Goal: Task Accomplishment & Management: Manage account settings

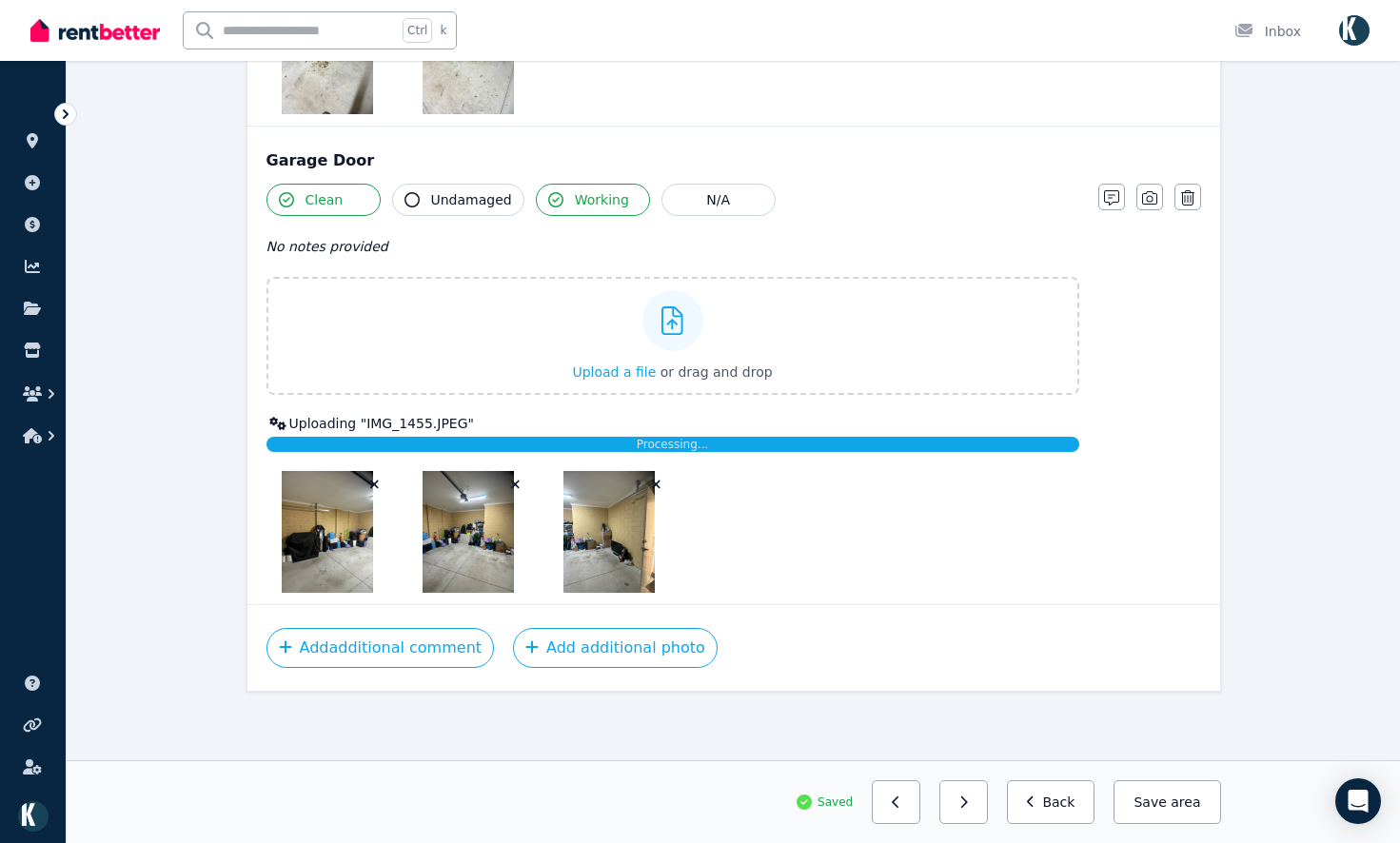
scroll to position [1815, 0]
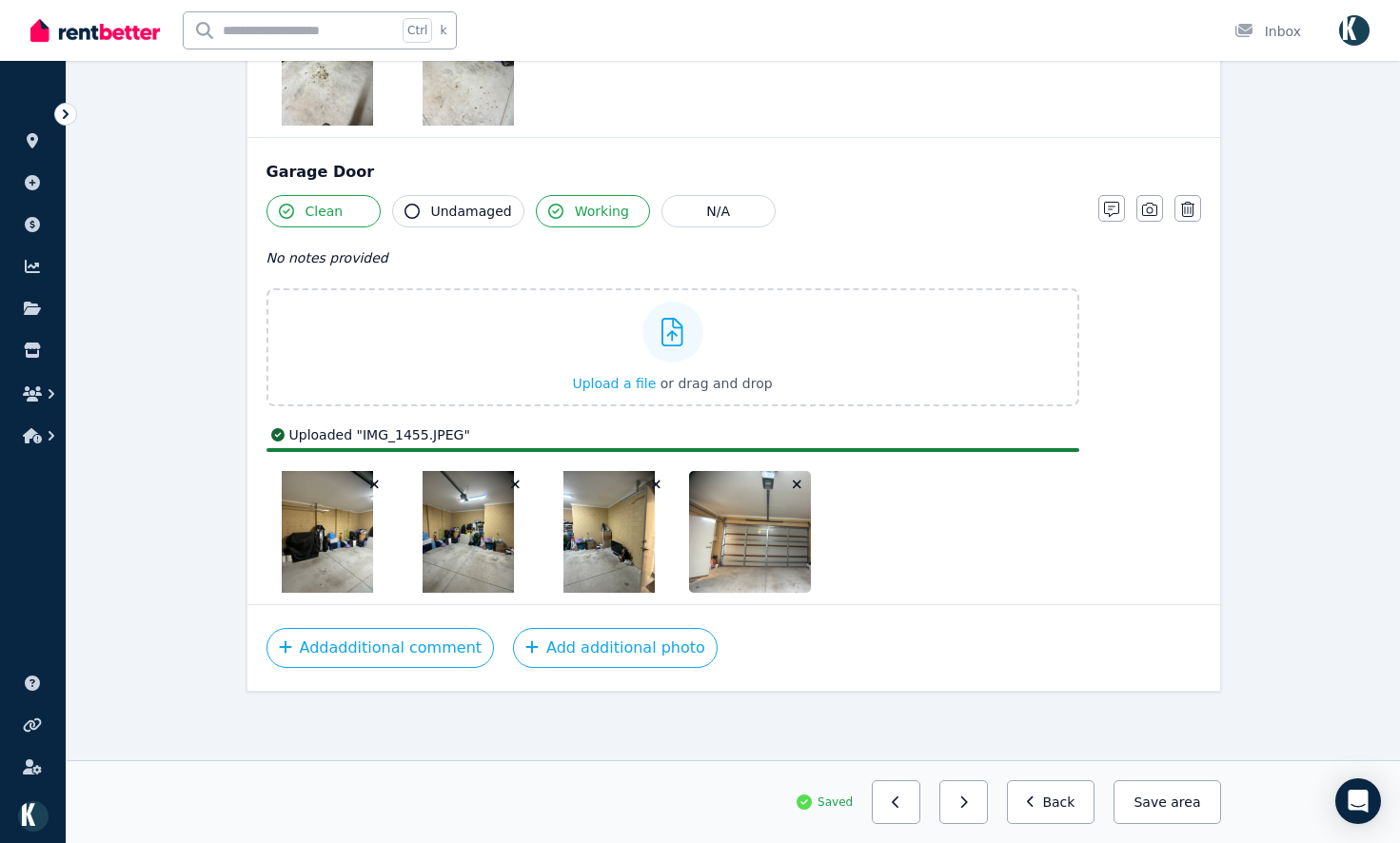
click at [661, 482] on button "button" at bounding box center [656, 485] width 19 height 19
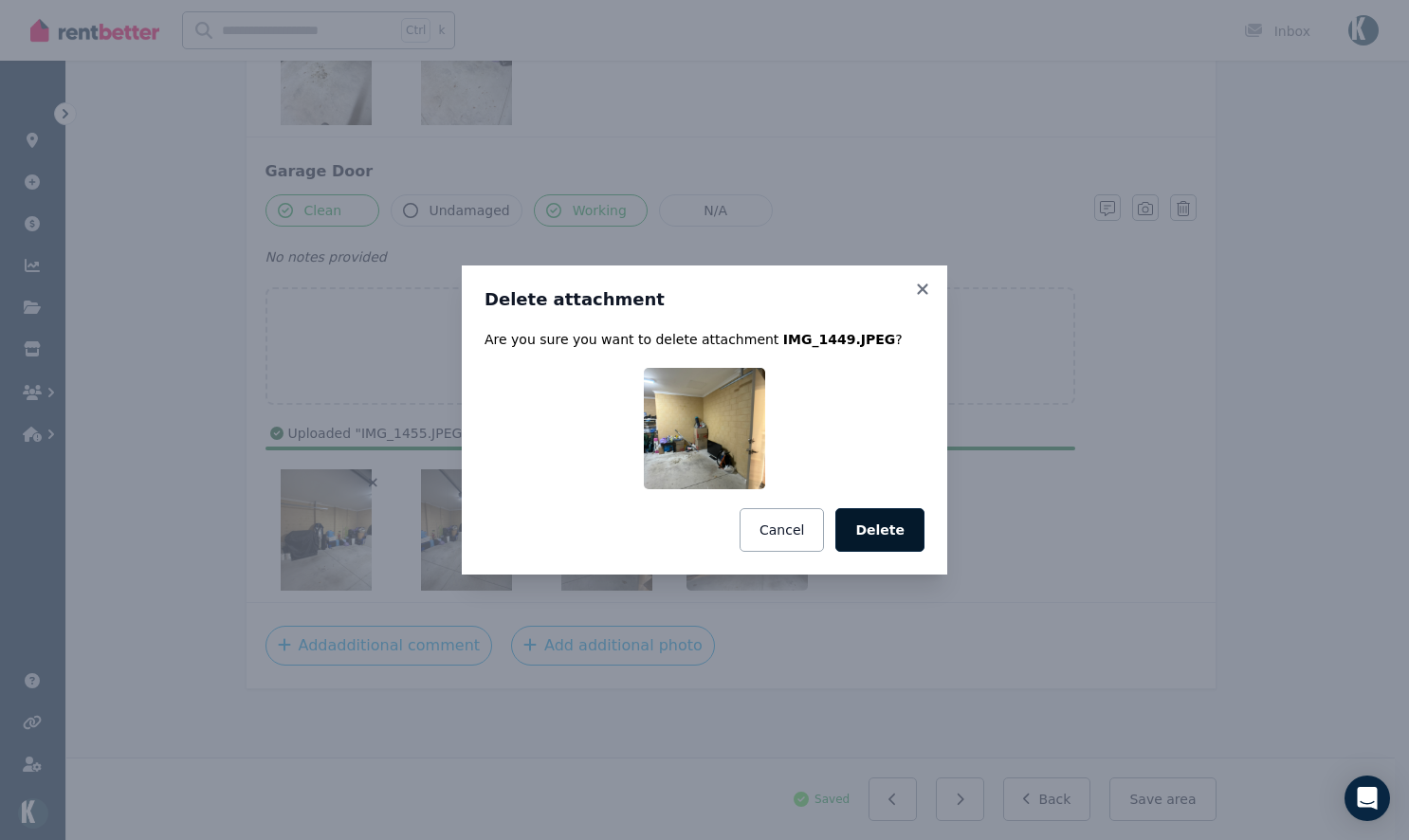
click at [871, 513] on button "Delete" at bounding box center [880, 529] width 89 height 44
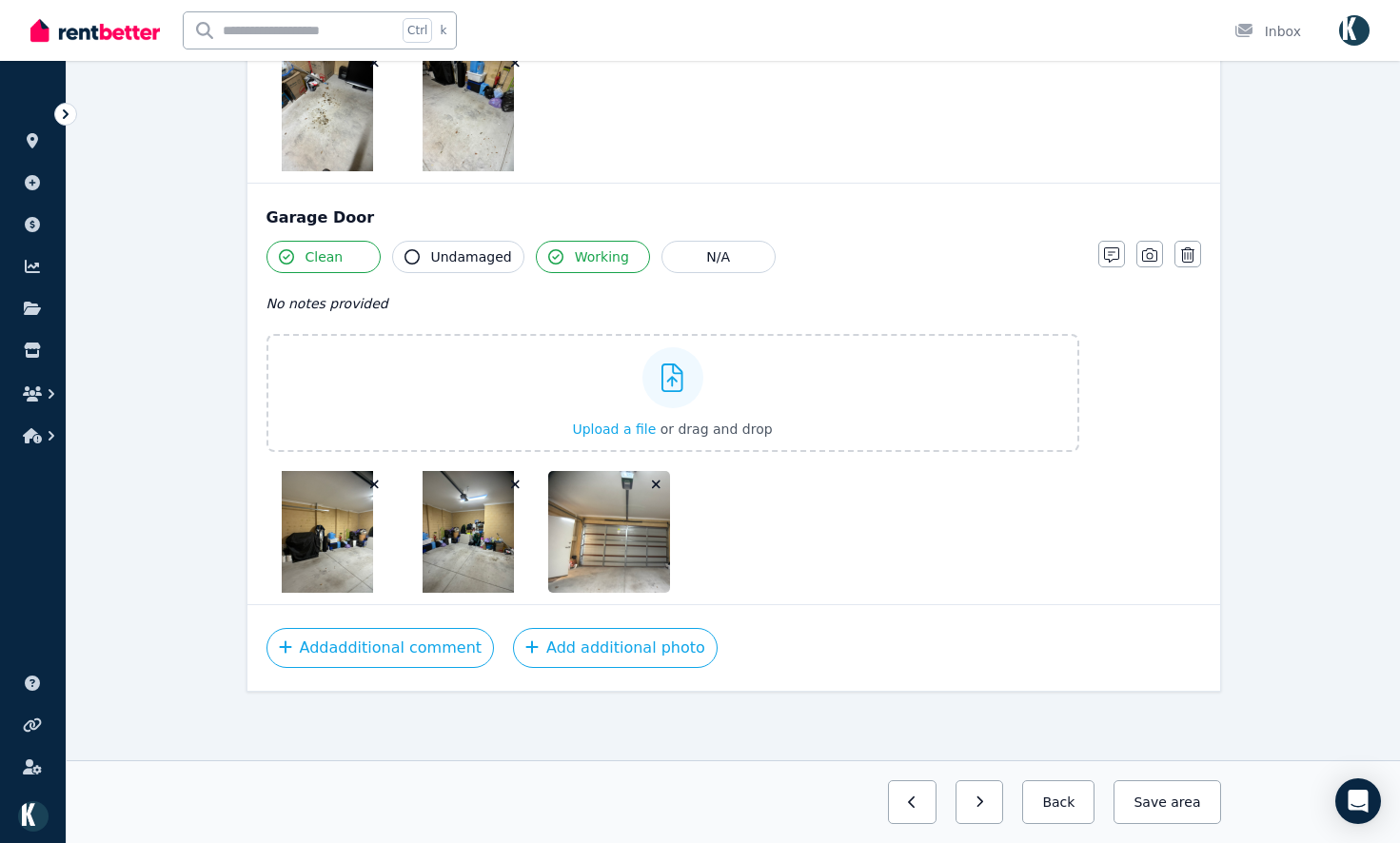
scroll to position [1712, 0]
click at [516, 483] on icon "button" at bounding box center [515, 485] width 11 height 14
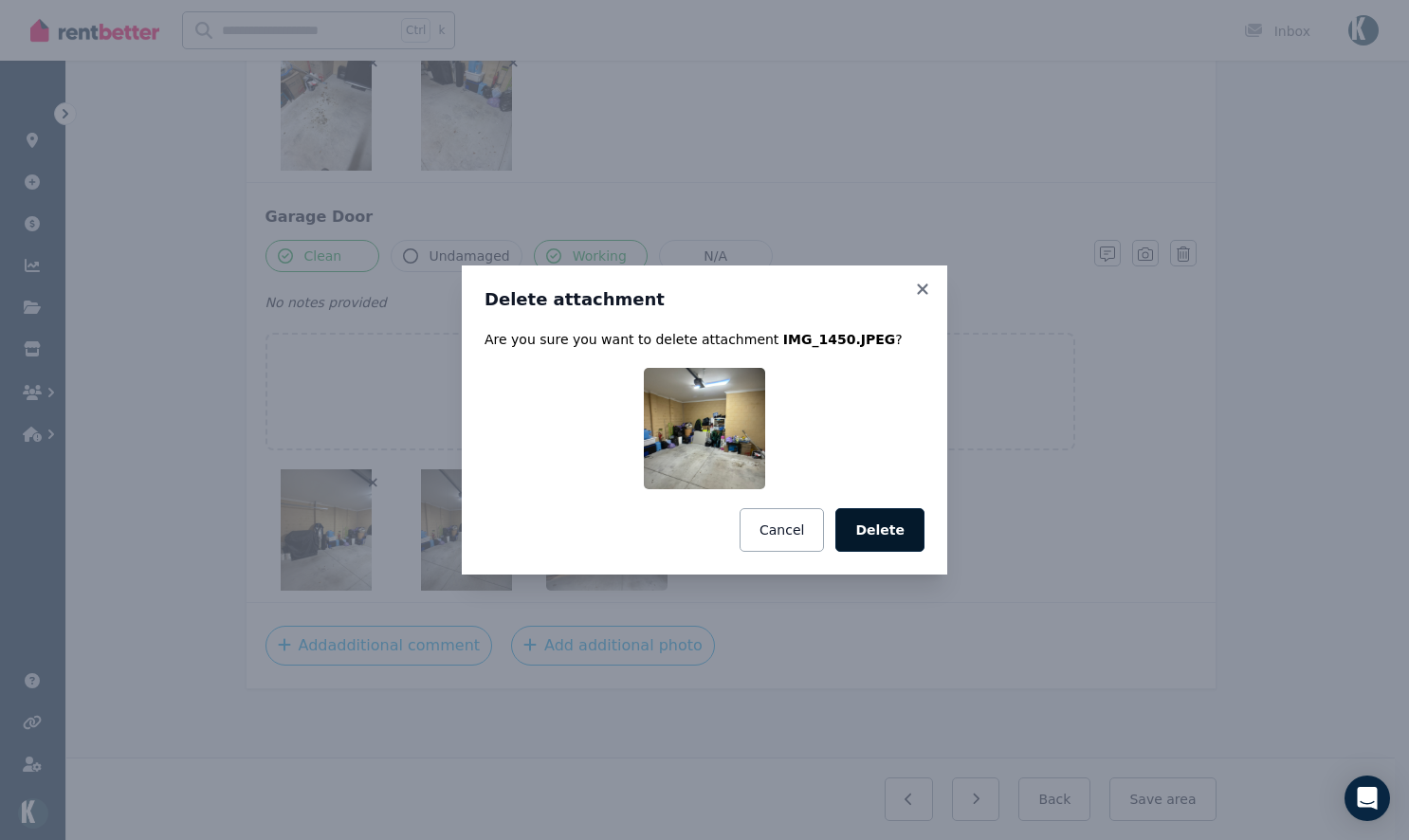
click at [887, 525] on button "Delete" at bounding box center [880, 529] width 89 height 44
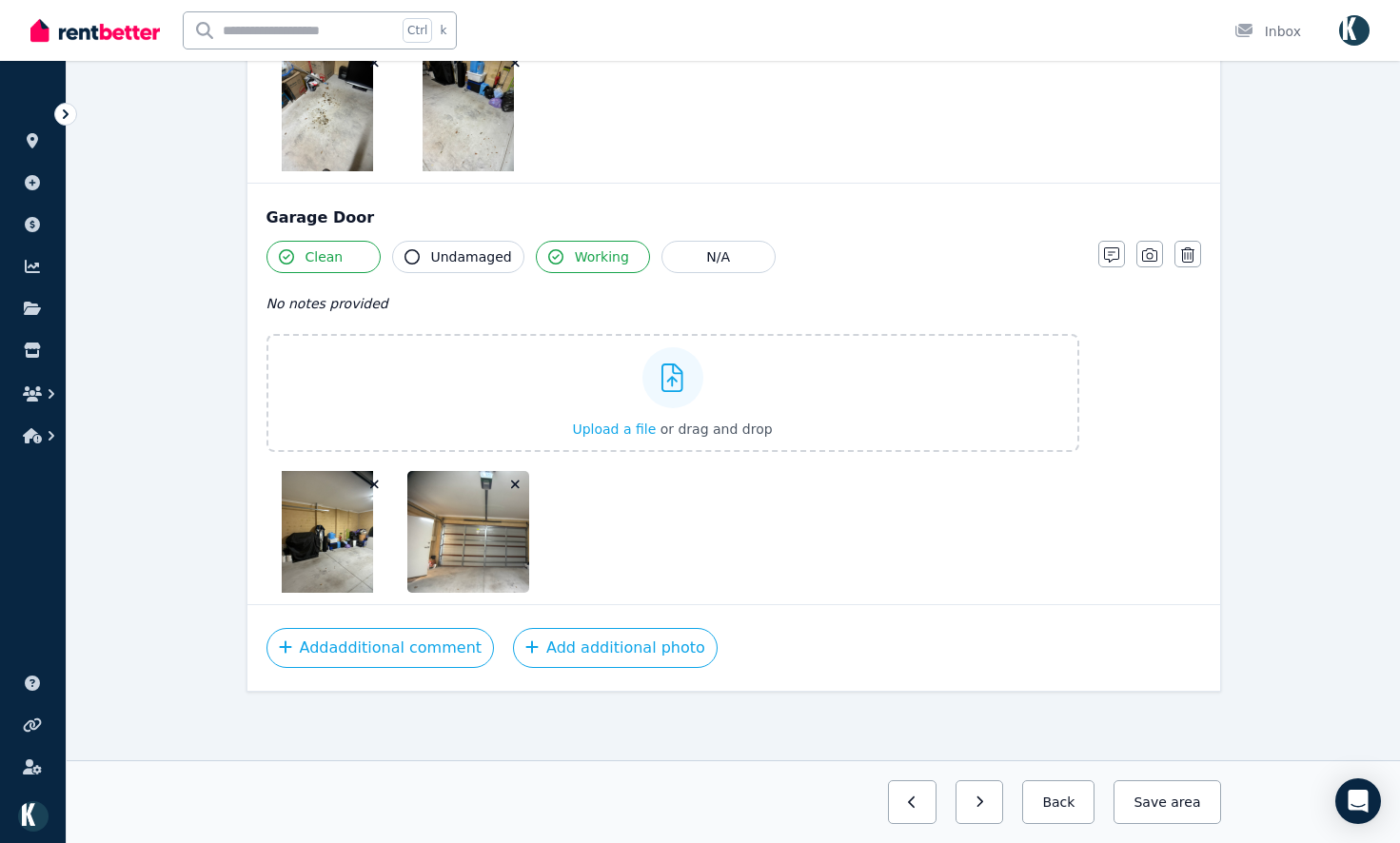
click at [370, 482] on icon "button" at bounding box center [374, 485] width 11 height 14
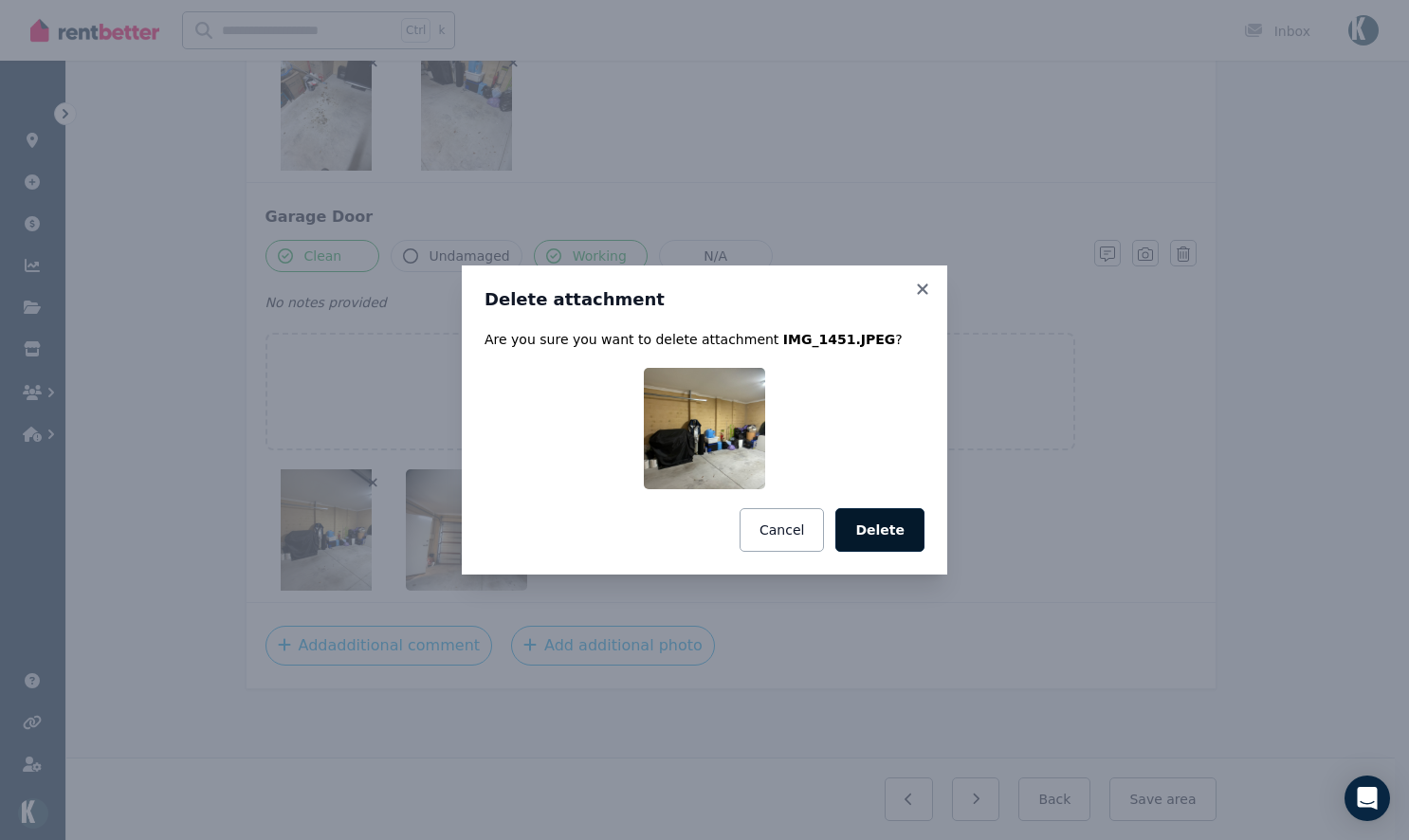
click at [902, 522] on button "Delete" at bounding box center [880, 529] width 89 height 44
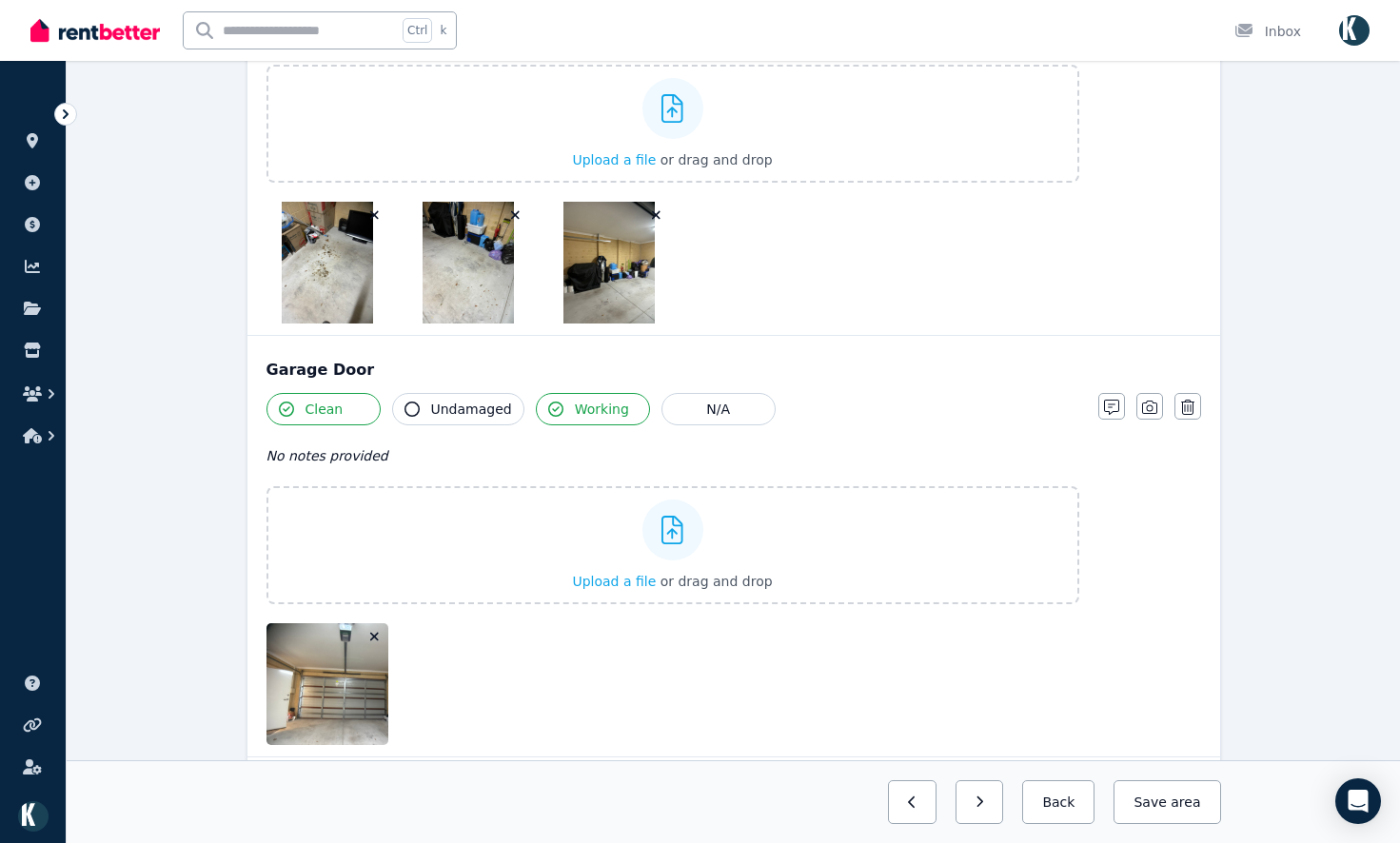
scroll to position [1568, 0]
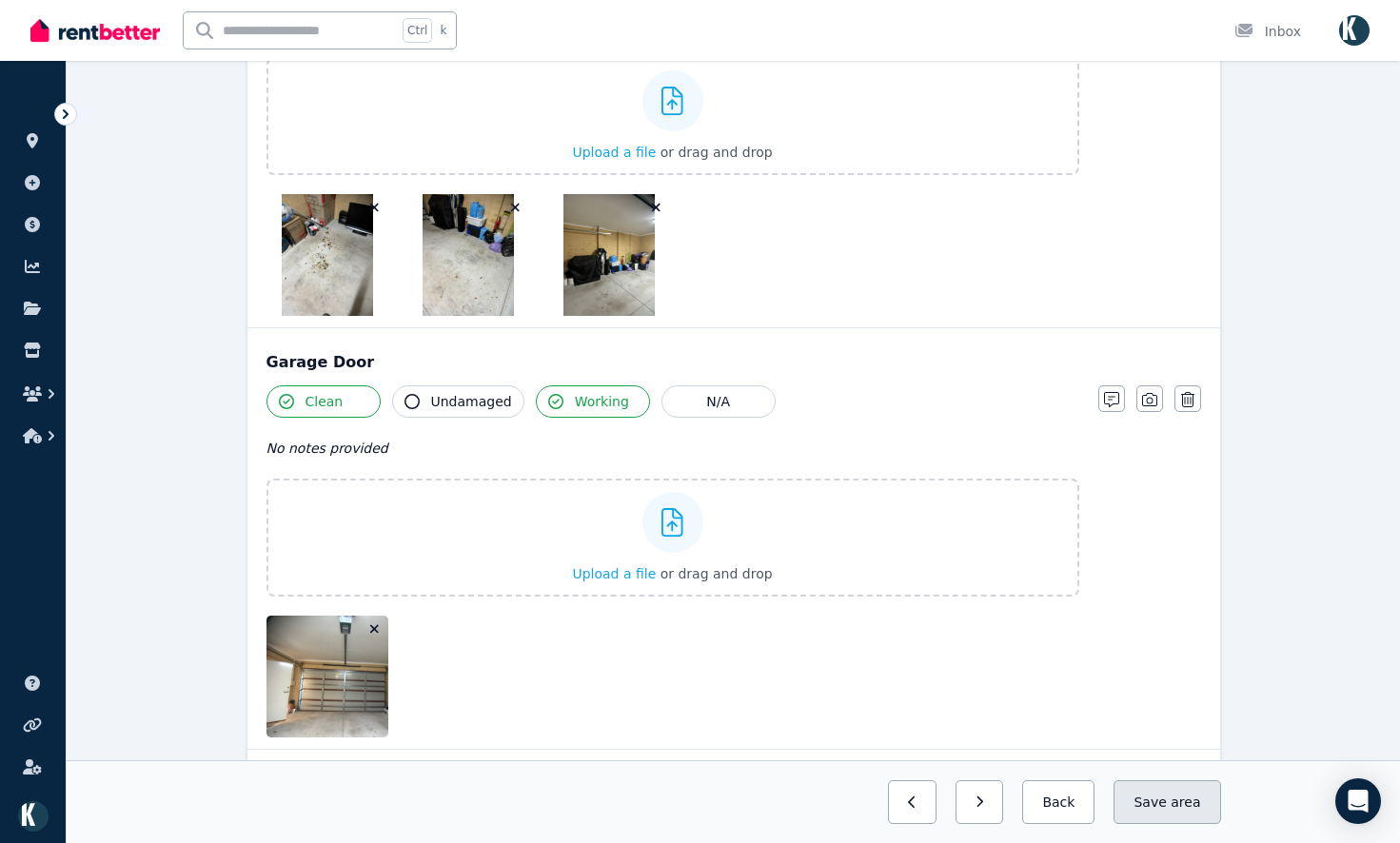
click at [1166, 809] on button "Save area" at bounding box center [1167, 802] width 107 height 44
drag, startPoint x: 976, startPoint y: 802, endPoint x: 912, endPoint y: 802, distance: 64.0
click at [912, 802] on div "Saved Previous: [GEOGRAPHIC_DATA] Next: Bedroom 1 Back Save area" at bounding box center [734, 802] width 975 height 44
click at [900, 802] on icon "button" at bounding box center [895, 802] width 9 height 14
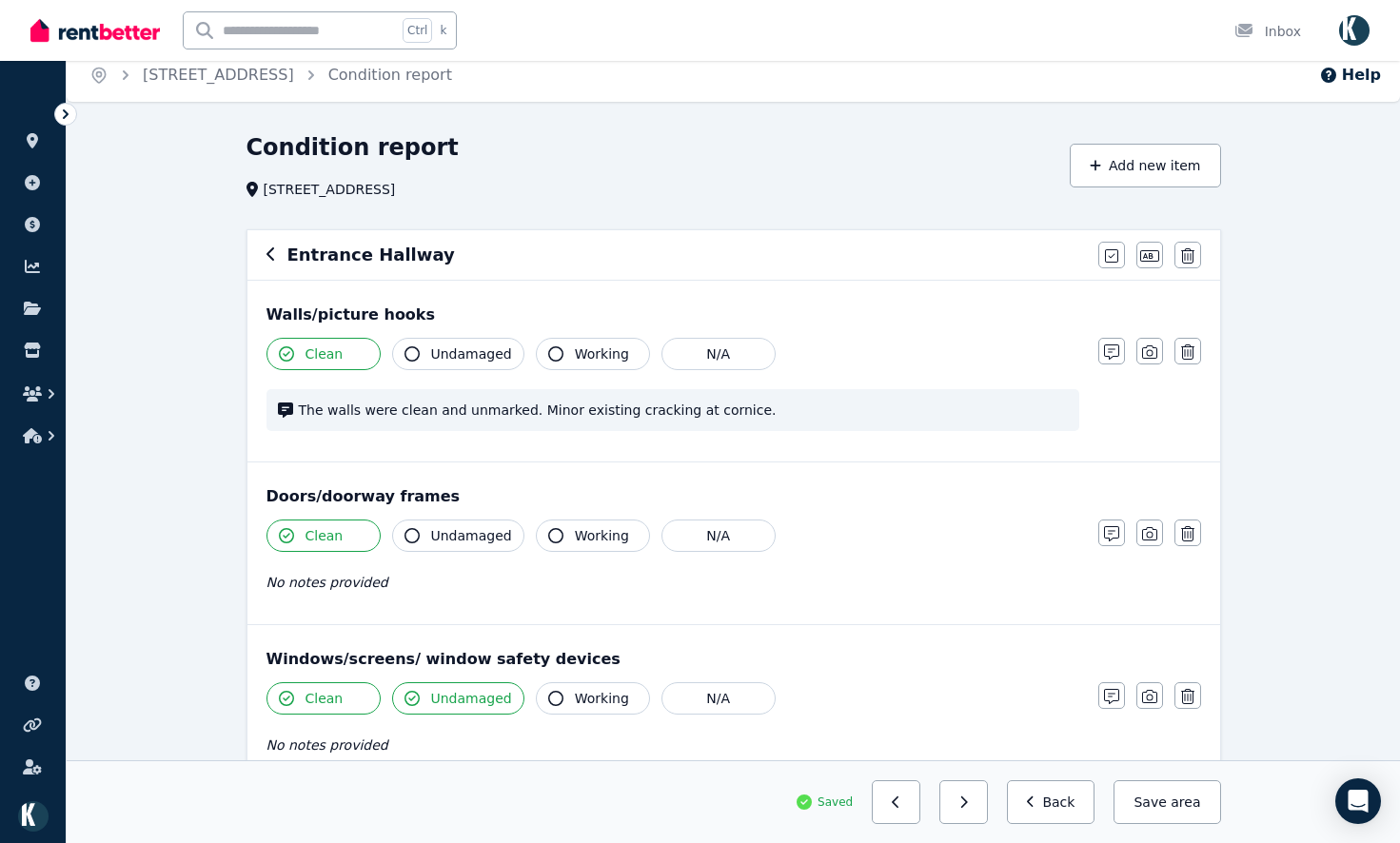
scroll to position [0, 0]
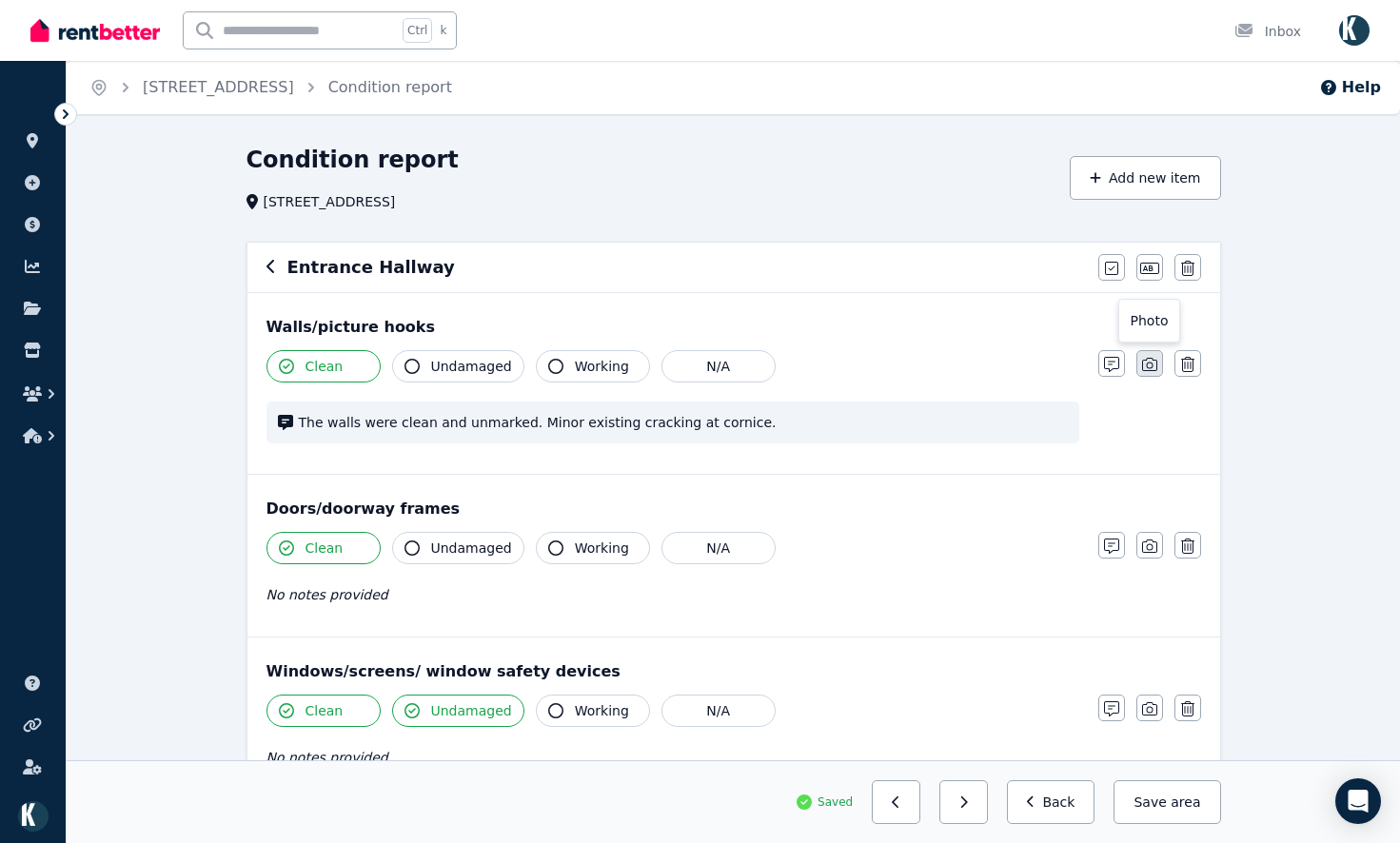
click at [1152, 367] on icon "button" at bounding box center [1150, 365] width 16 height 16
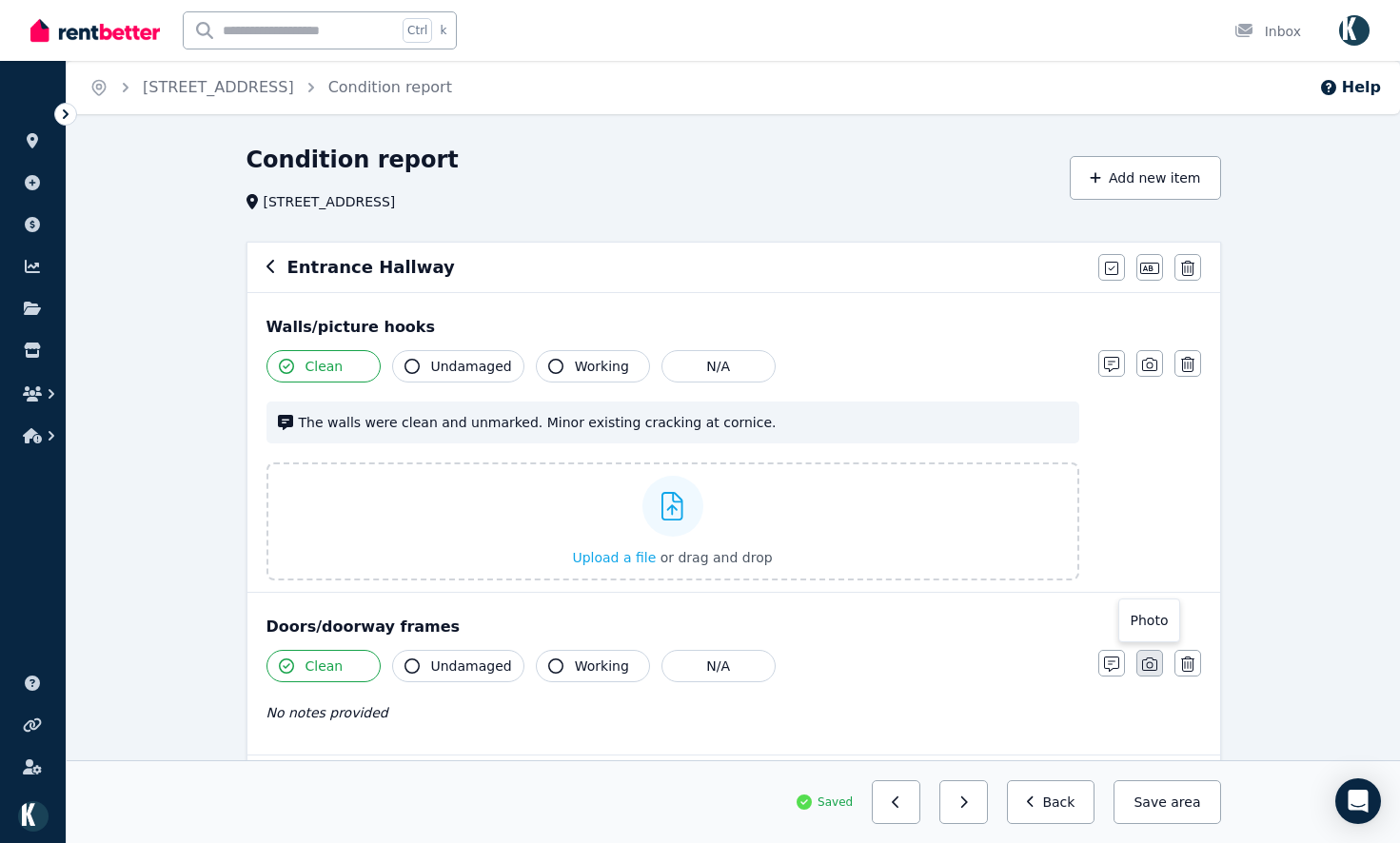
click at [1153, 665] on icon "button" at bounding box center [1150, 664] width 16 height 16
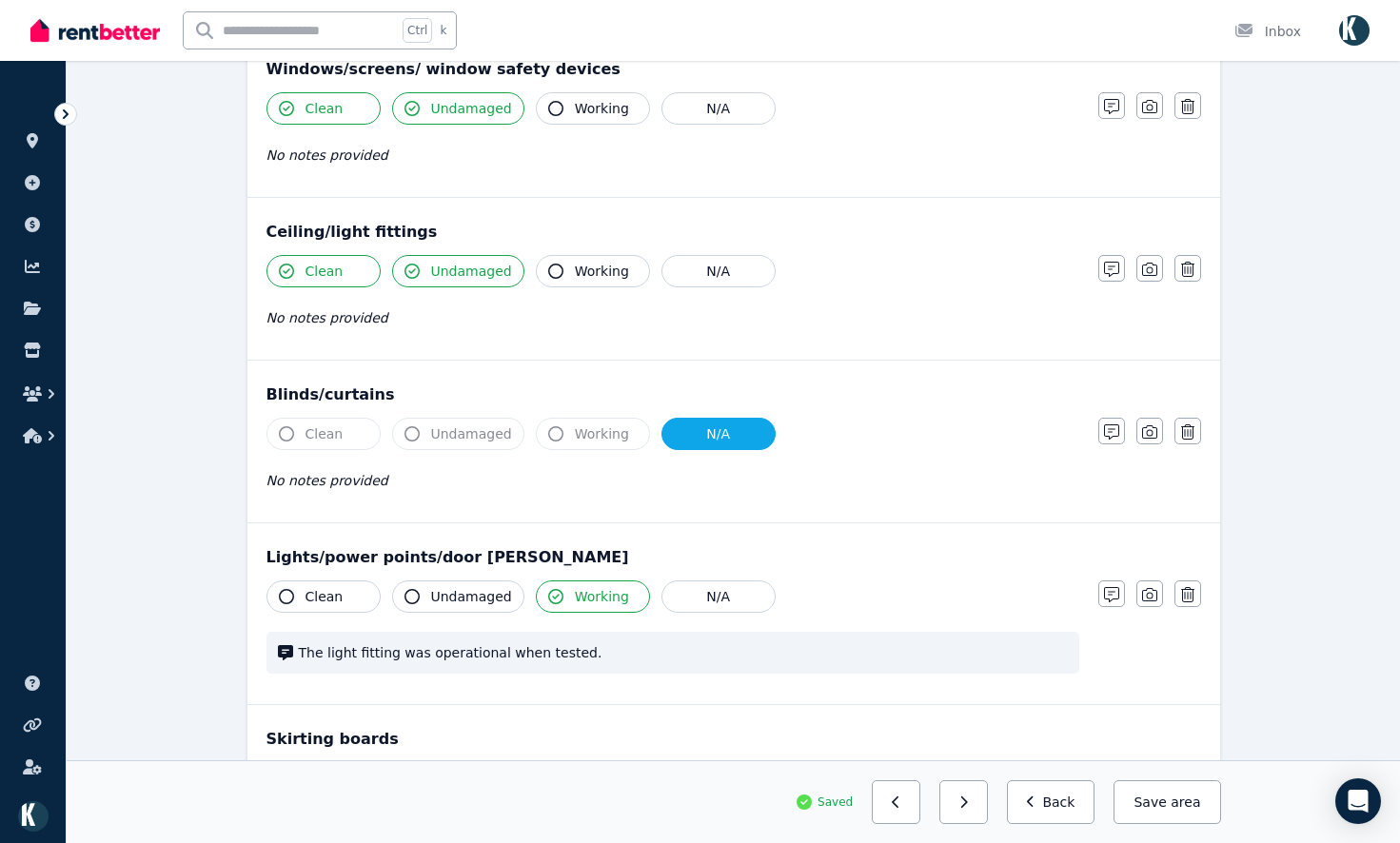
scroll to position [1142, 0]
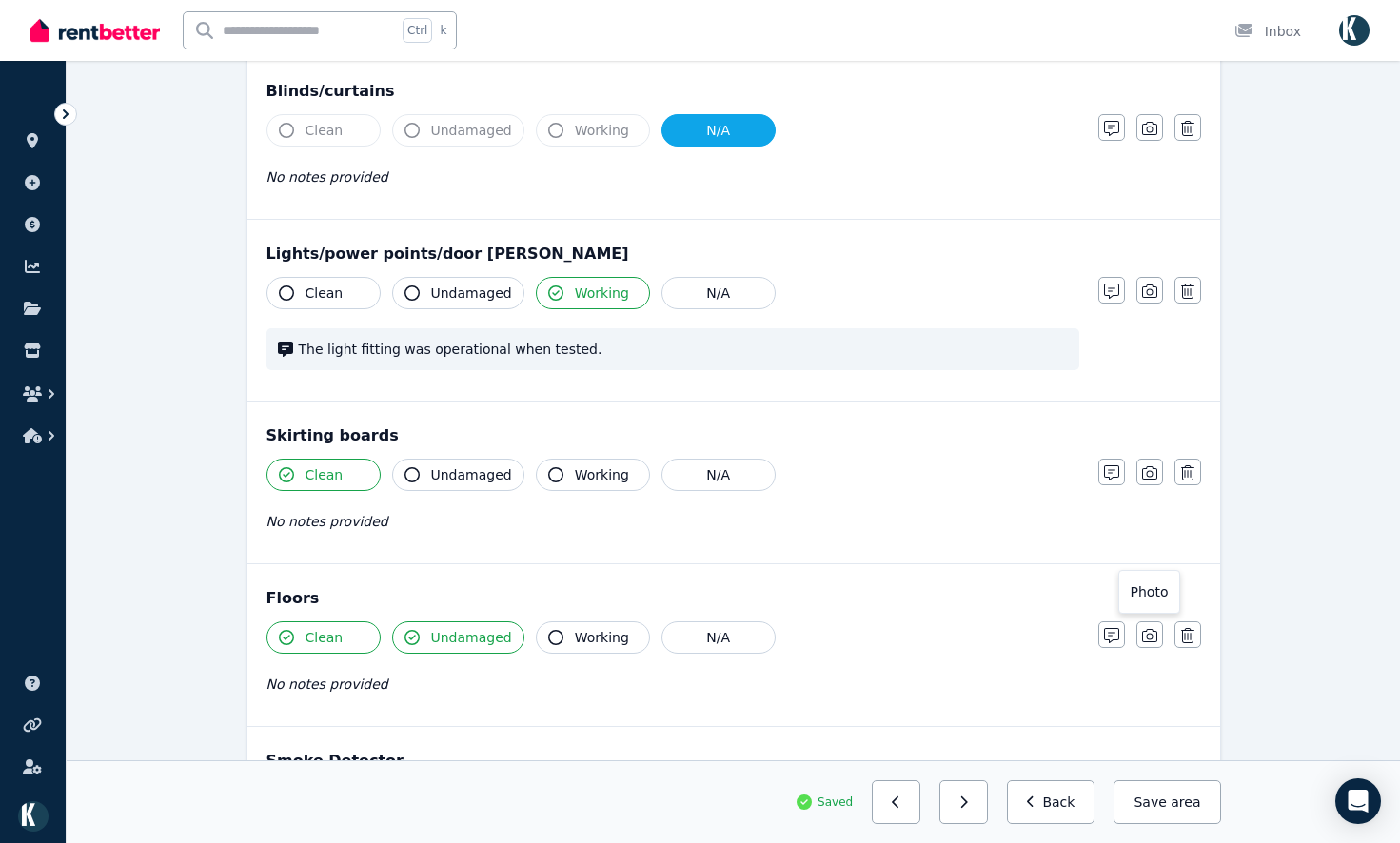
drag, startPoint x: 1154, startPoint y: 641, endPoint x: 1150, endPoint y: 595, distance: 46.2
click at [1154, 640] on icon "button" at bounding box center [1150, 636] width 16 height 16
click at [1147, 467] on icon "button" at bounding box center [1150, 473] width 16 height 16
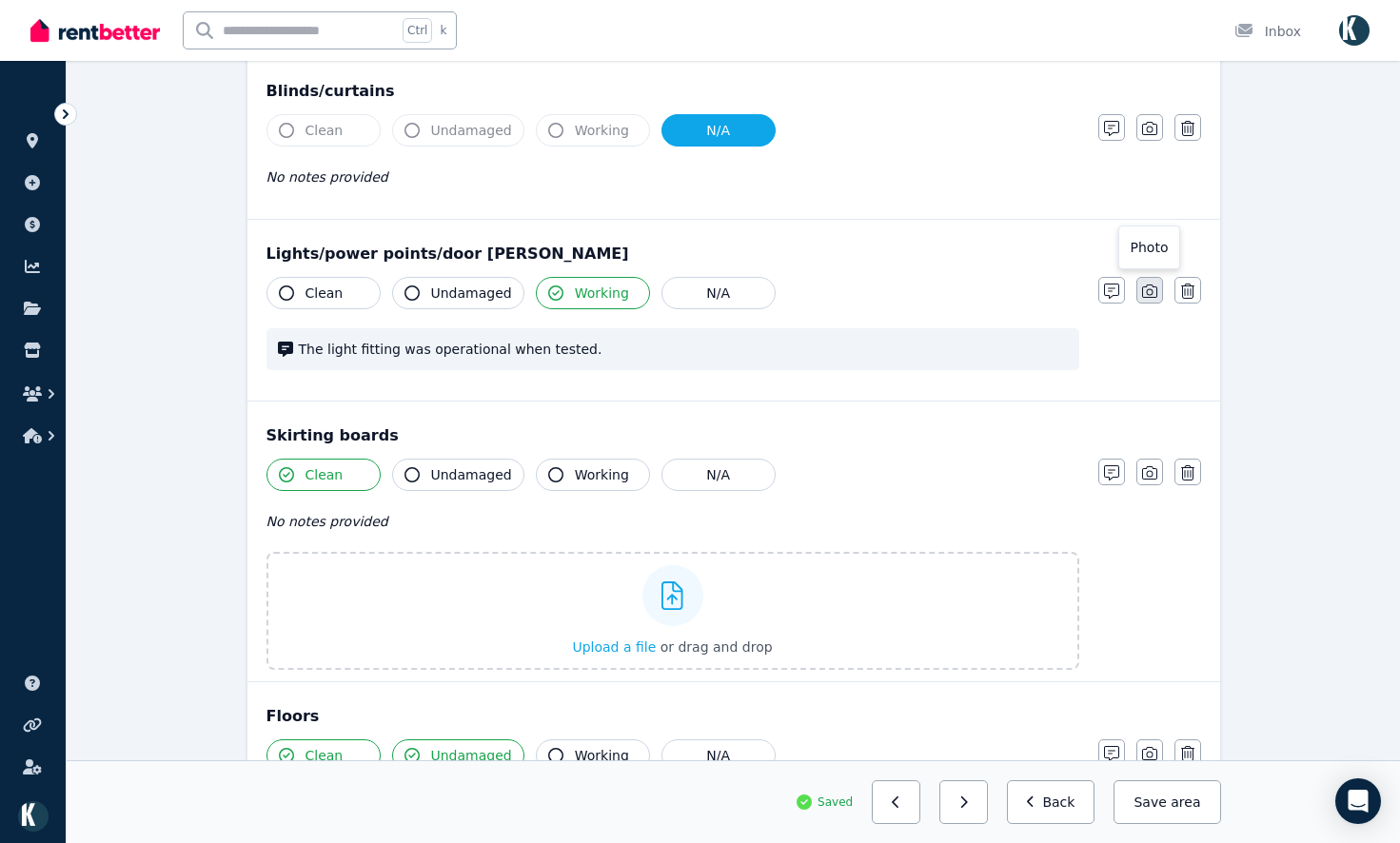
click at [1154, 289] on icon "button" at bounding box center [1150, 291] width 16 height 16
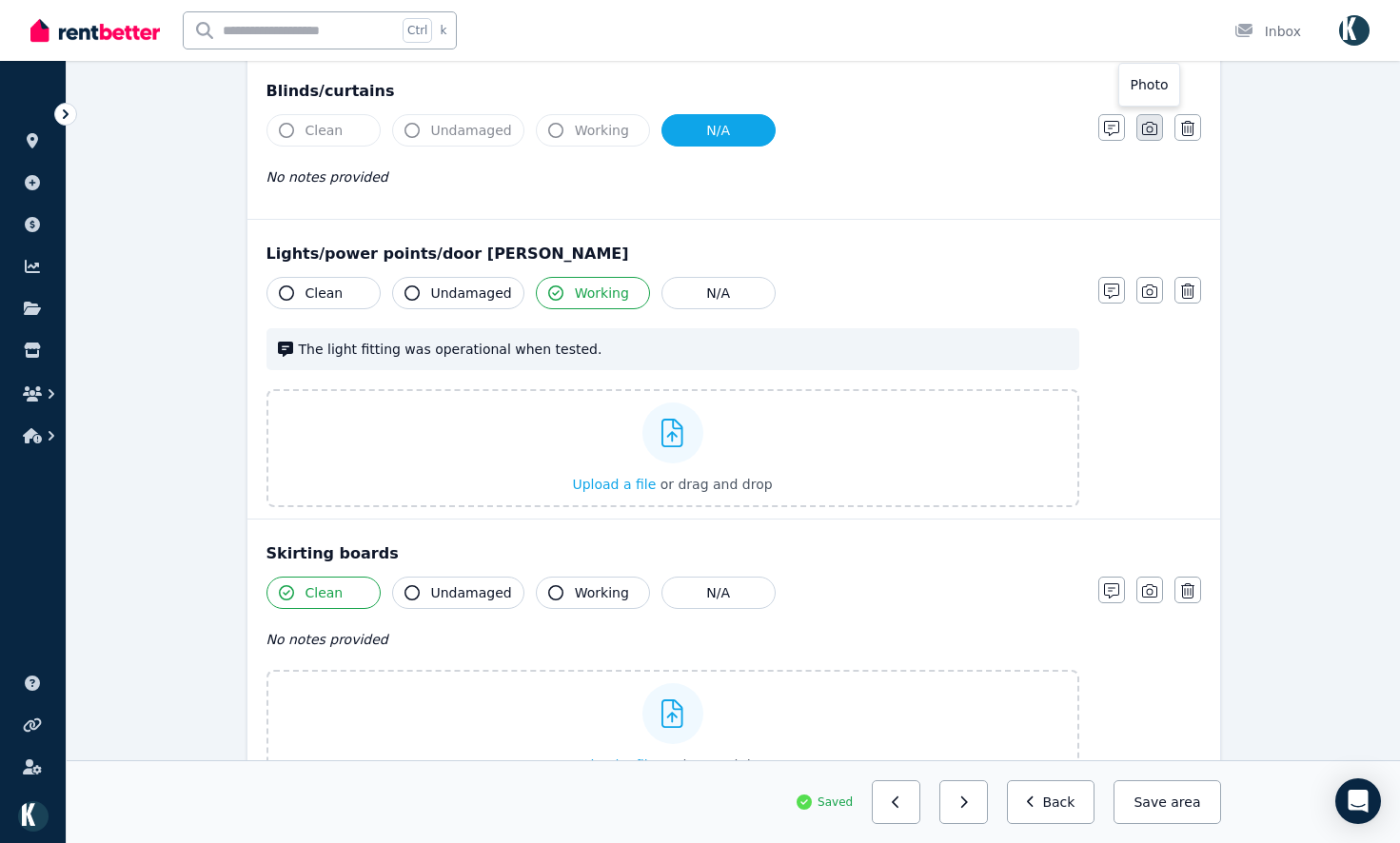
click at [1146, 131] on icon "button" at bounding box center [1150, 128] width 16 height 16
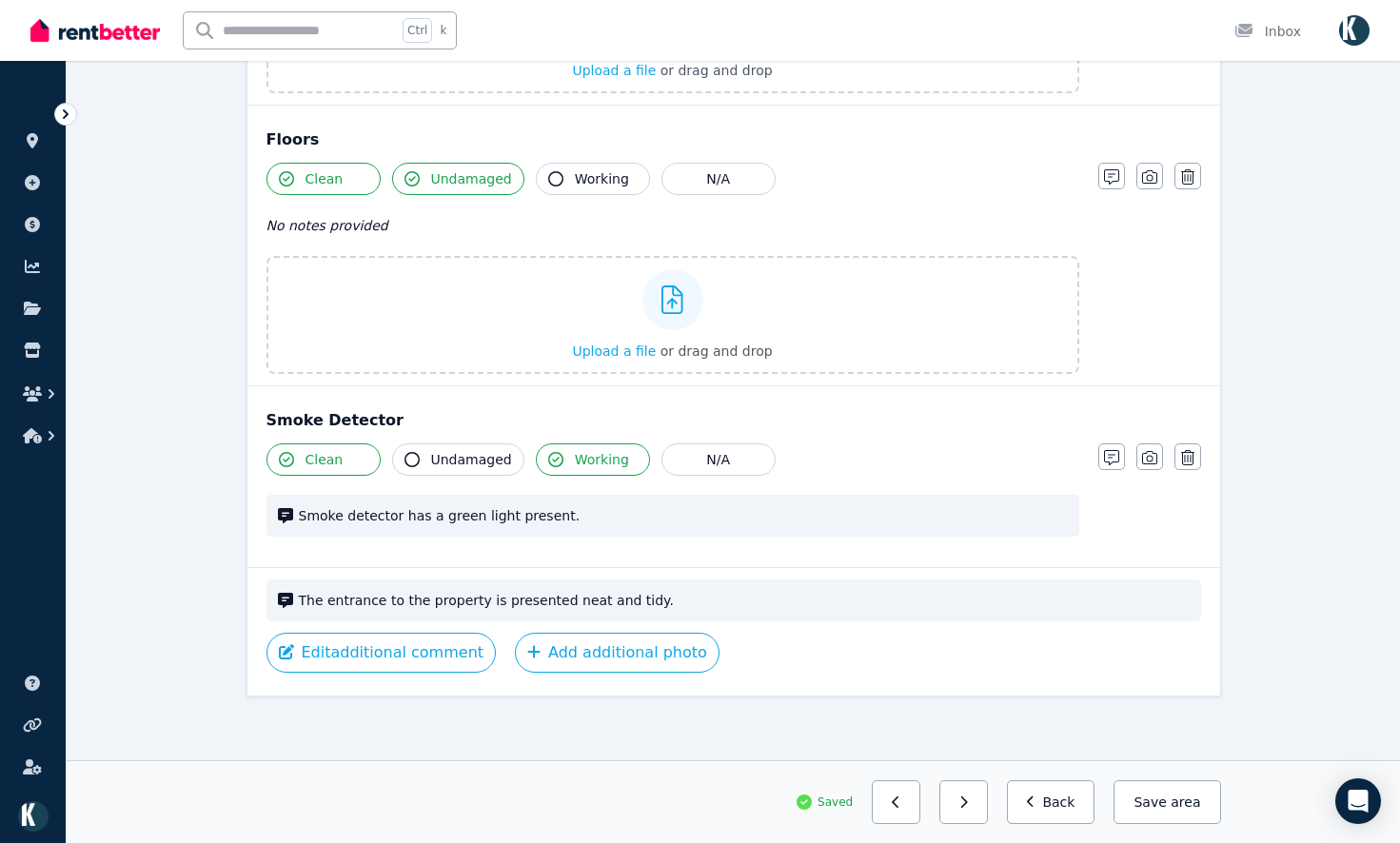
scroll to position [1960, 0]
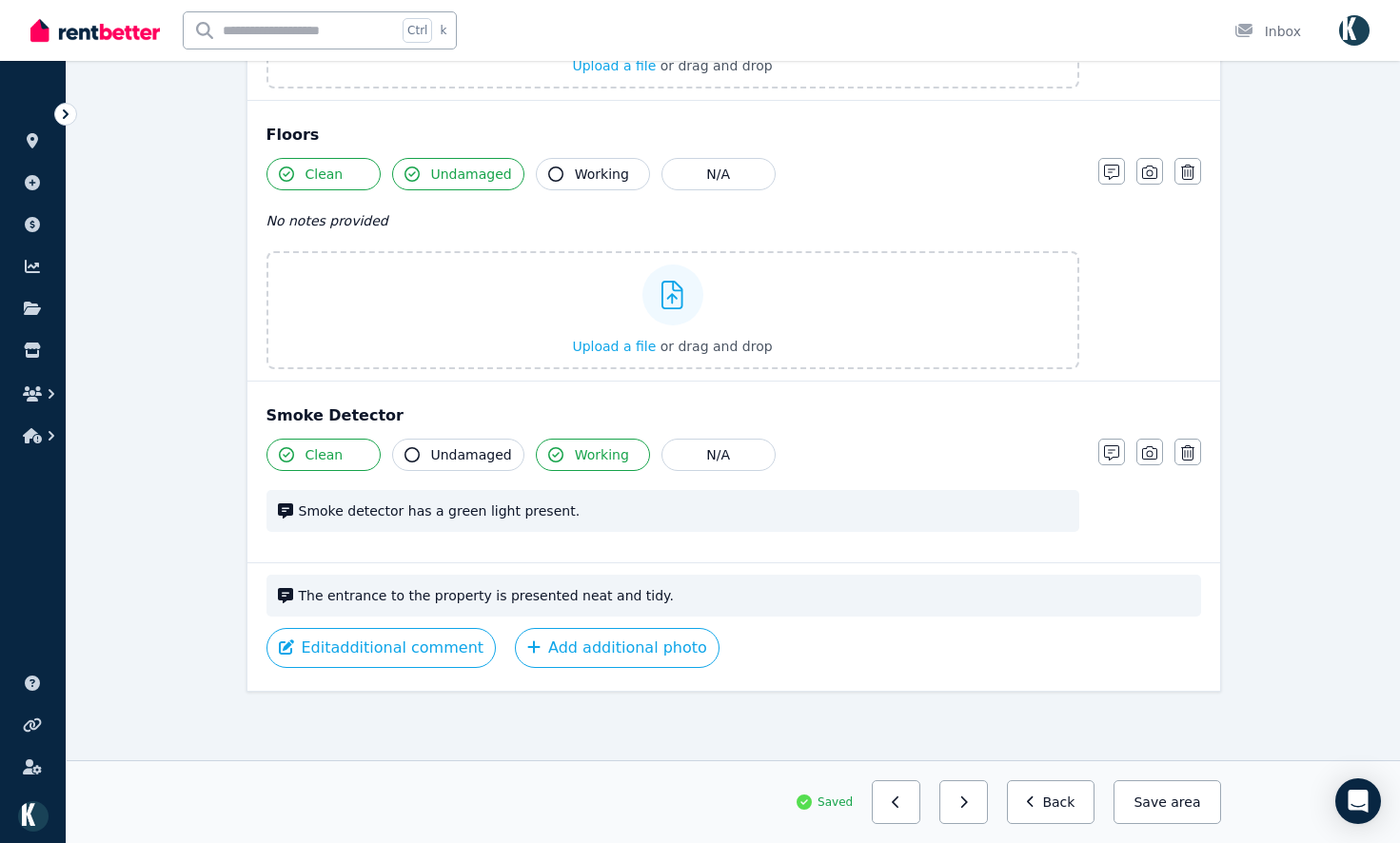
click at [1143, 451] on icon "button" at bounding box center [1150, 454] width 16 height 14
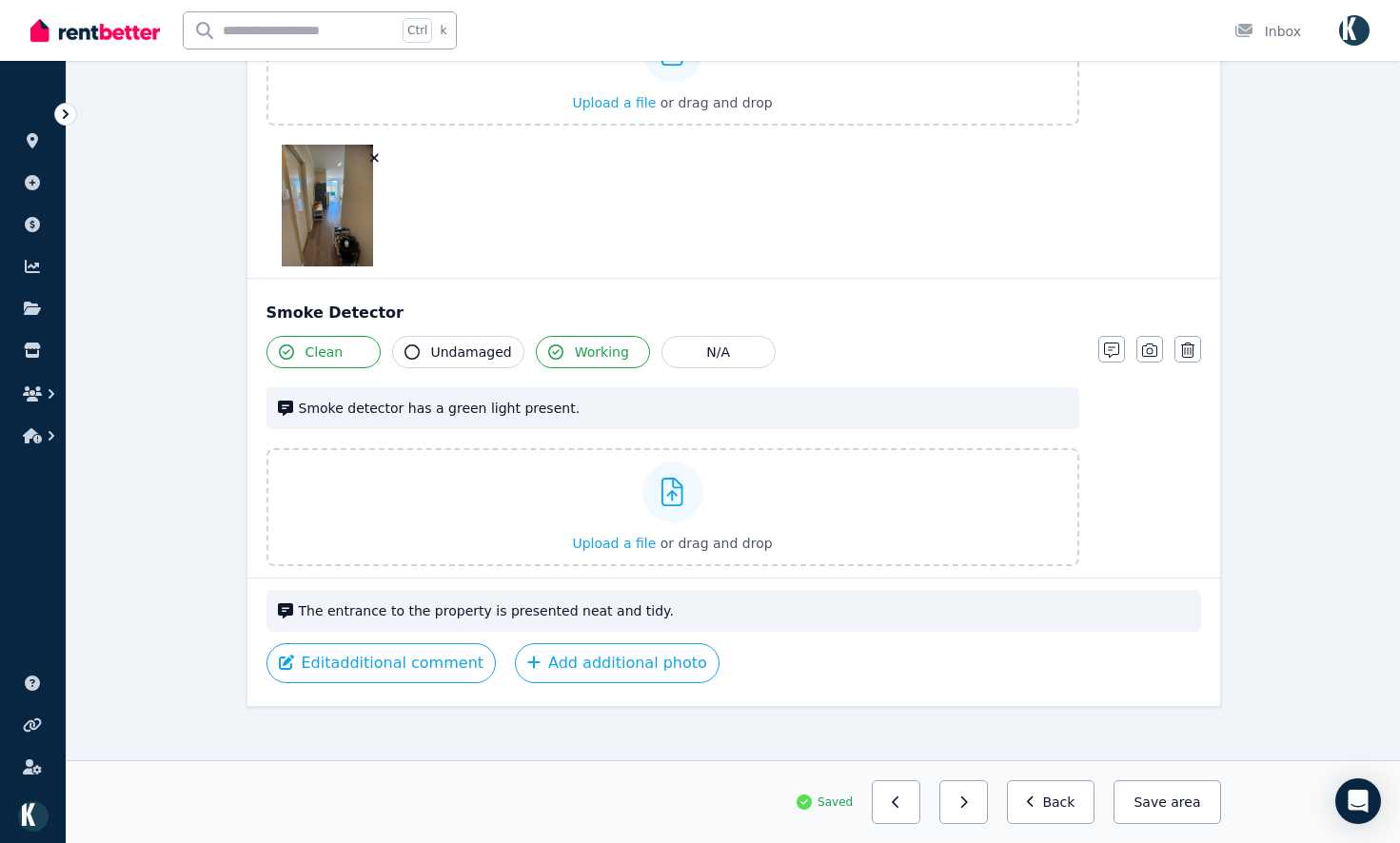
scroll to position [2359, 0]
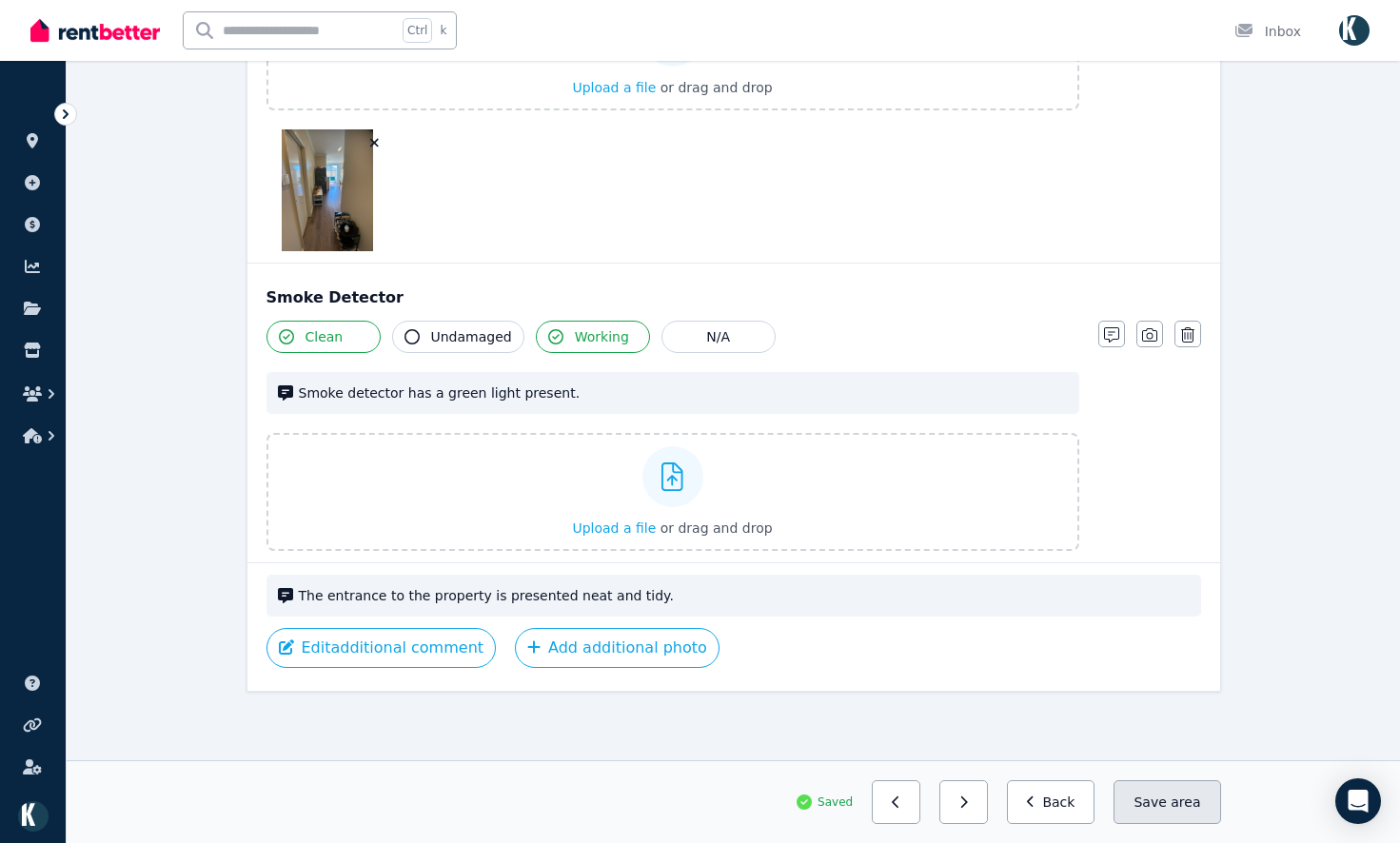
click at [1169, 817] on button "Save area" at bounding box center [1167, 802] width 107 height 44
click at [898, 803] on icon "button" at bounding box center [894, 802] width 7 height 12
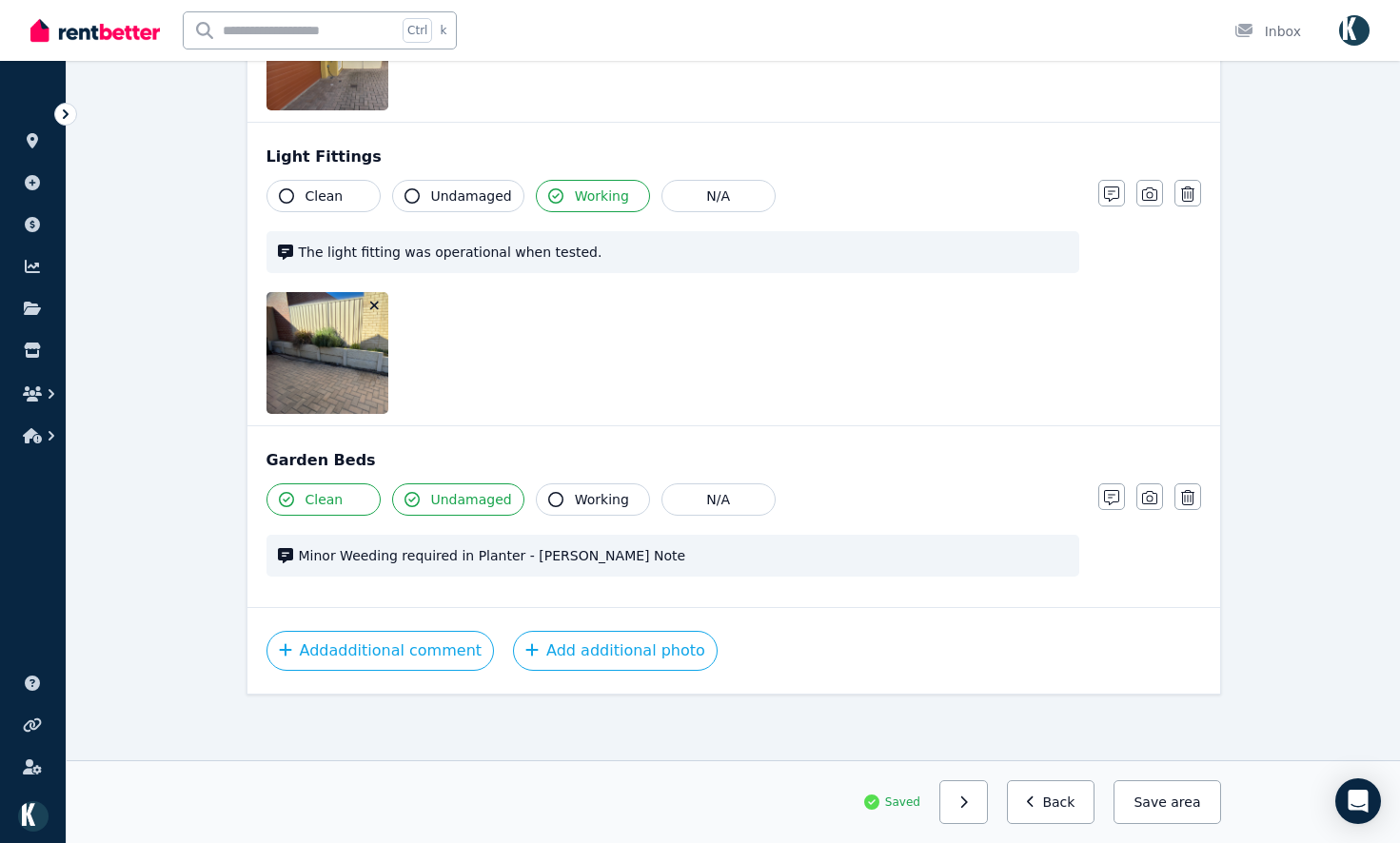
scroll to position [981, 0]
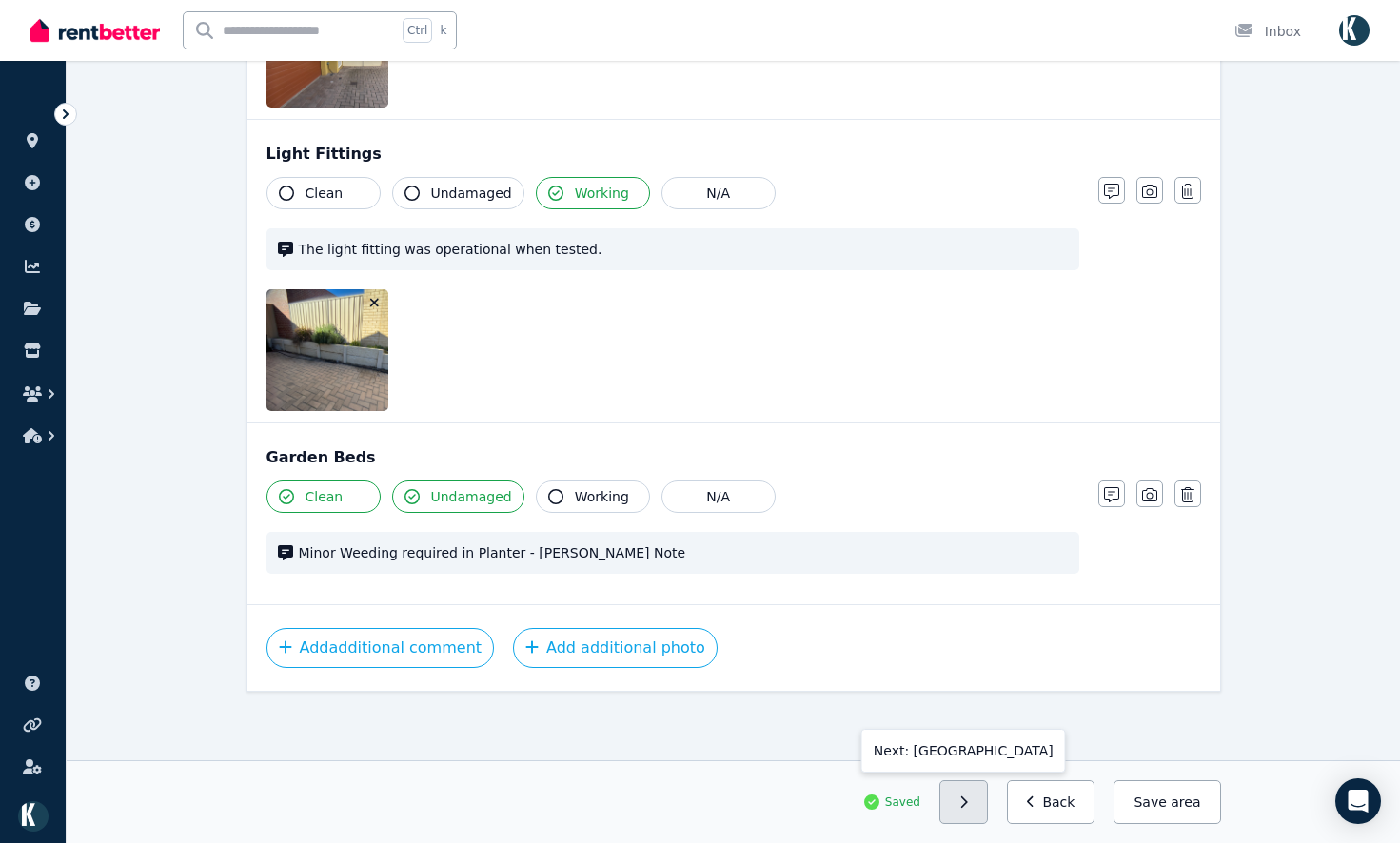
click at [987, 809] on button "button" at bounding box center [963, 802] width 49 height 44
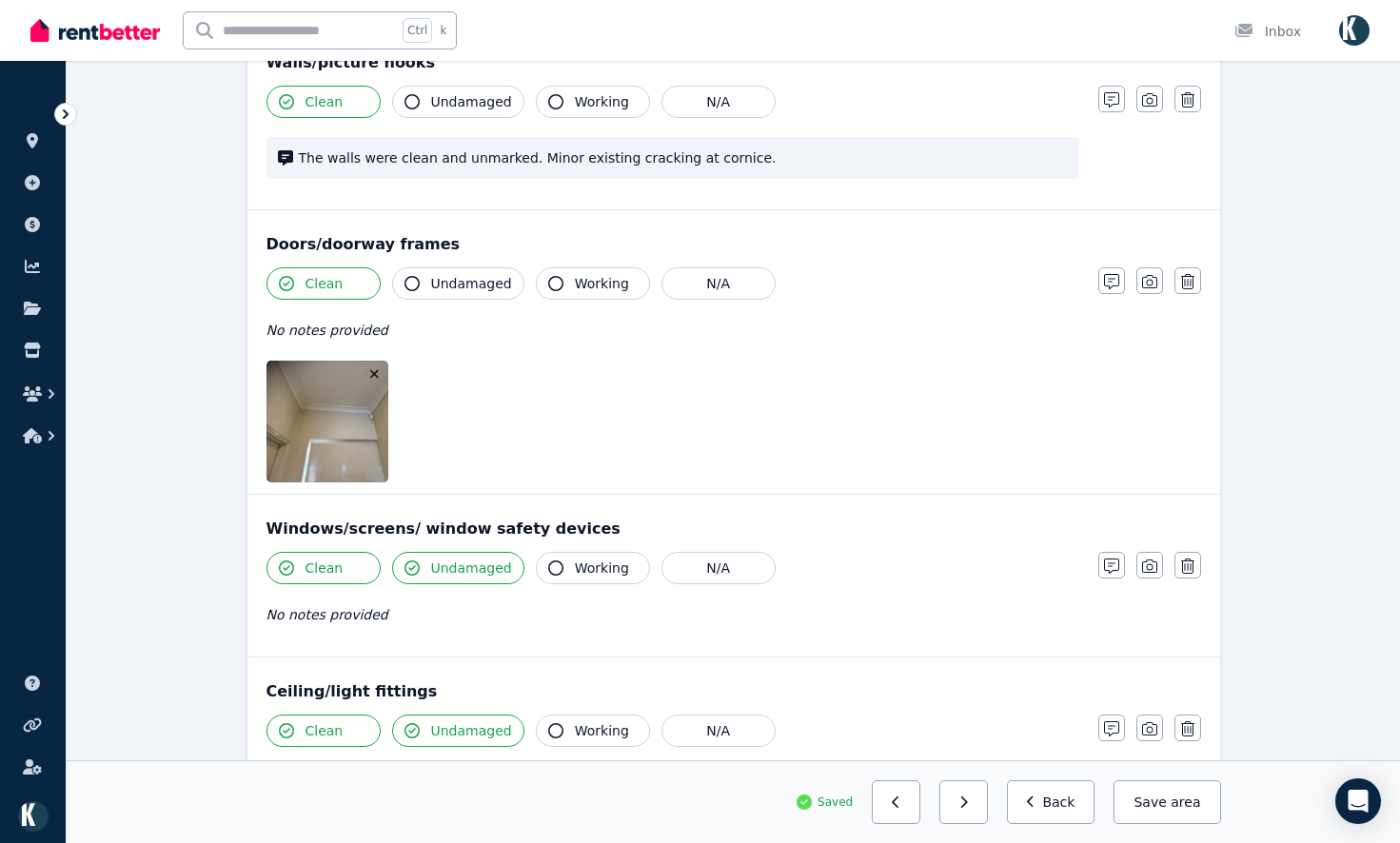
scroll to position [311, 0]
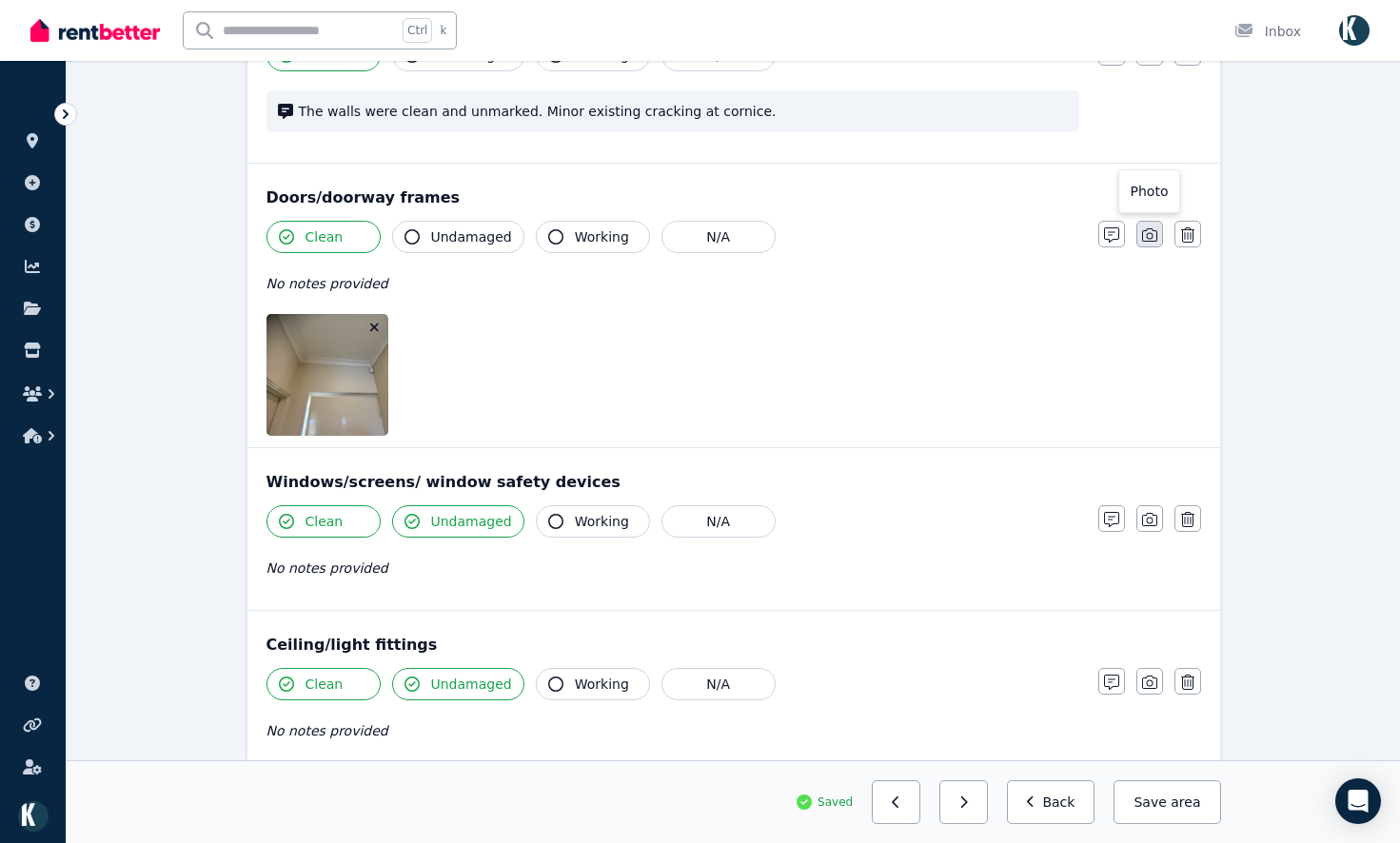
click at [1153, 234] on icon "button" at bounding box center [1150, 235] width 16 height 16
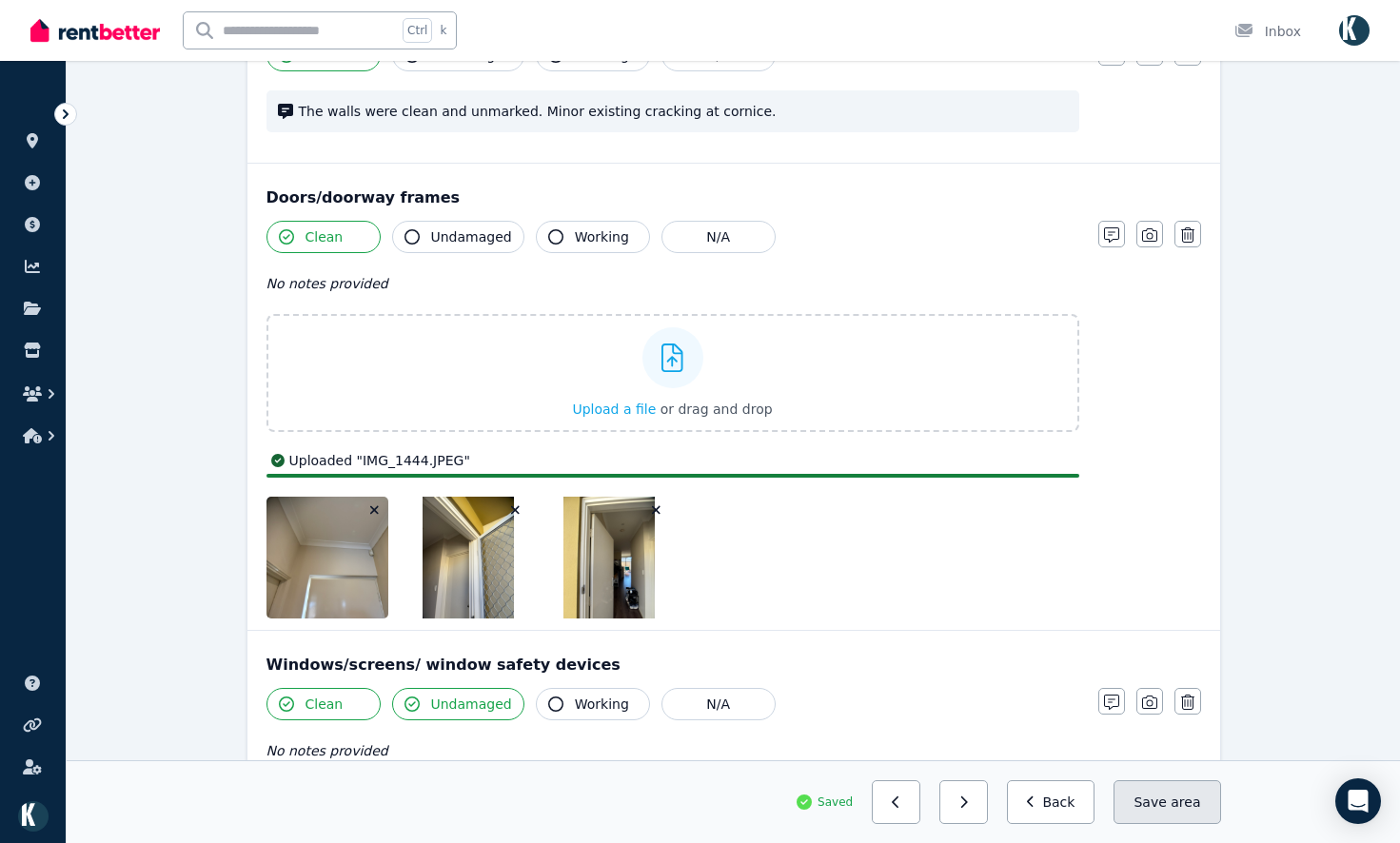
click at [1160, 805] on button "Save area" at bounding box center [1167, 802] width 107 height 44
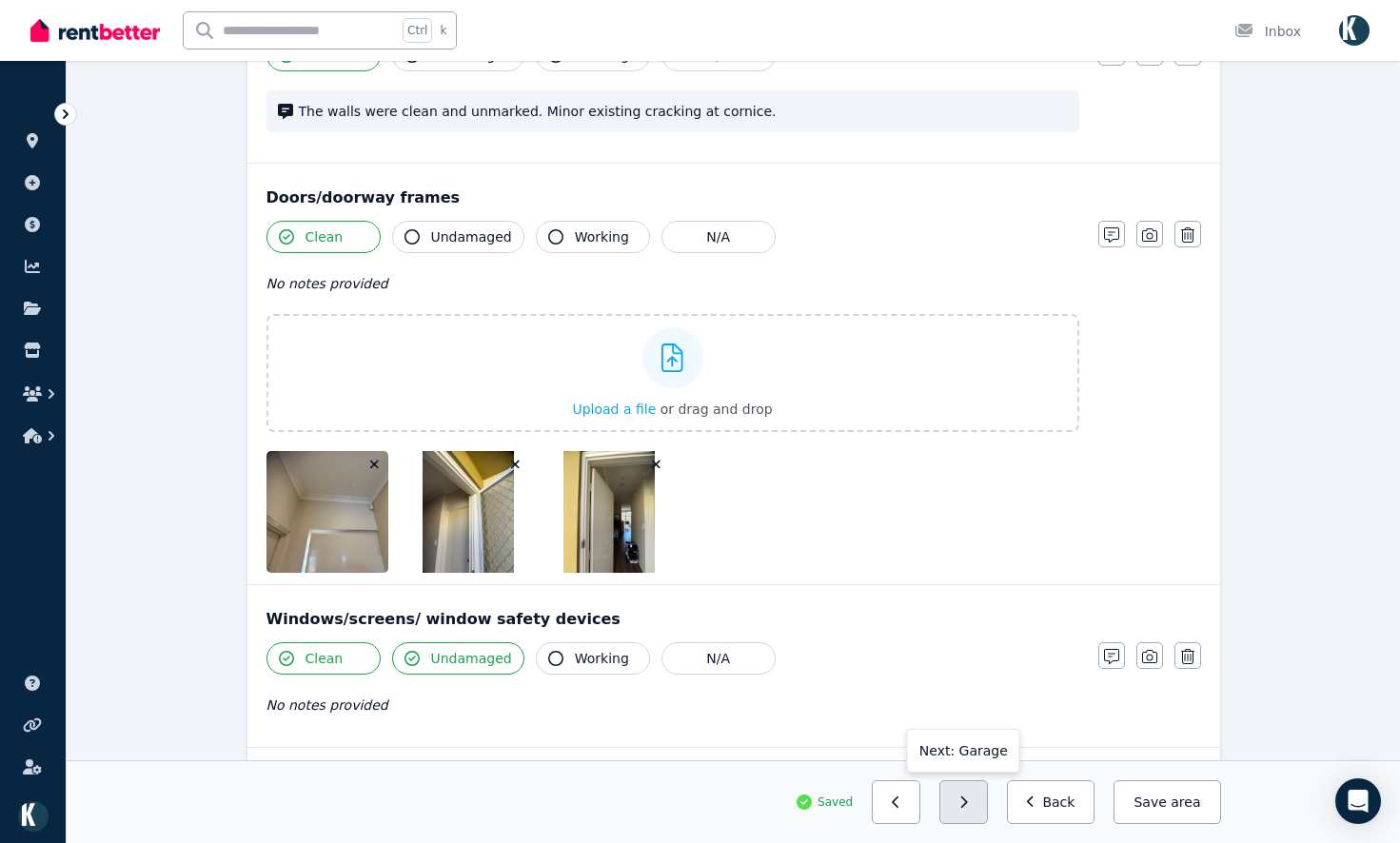
click at [971, 801] on button "button" at bounding box center [963, 802] width 49 height 44
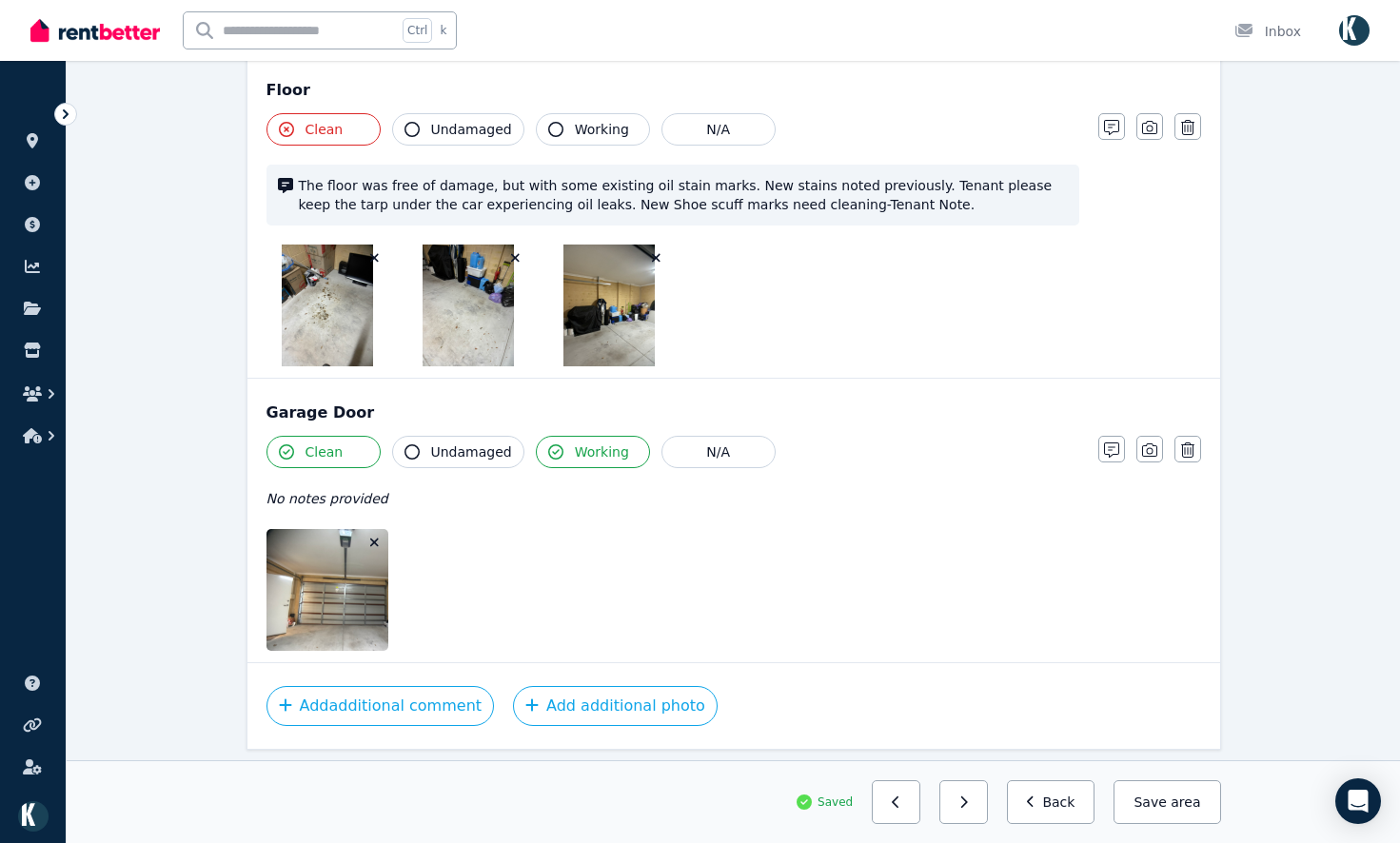
scroll to position [1046, 0]
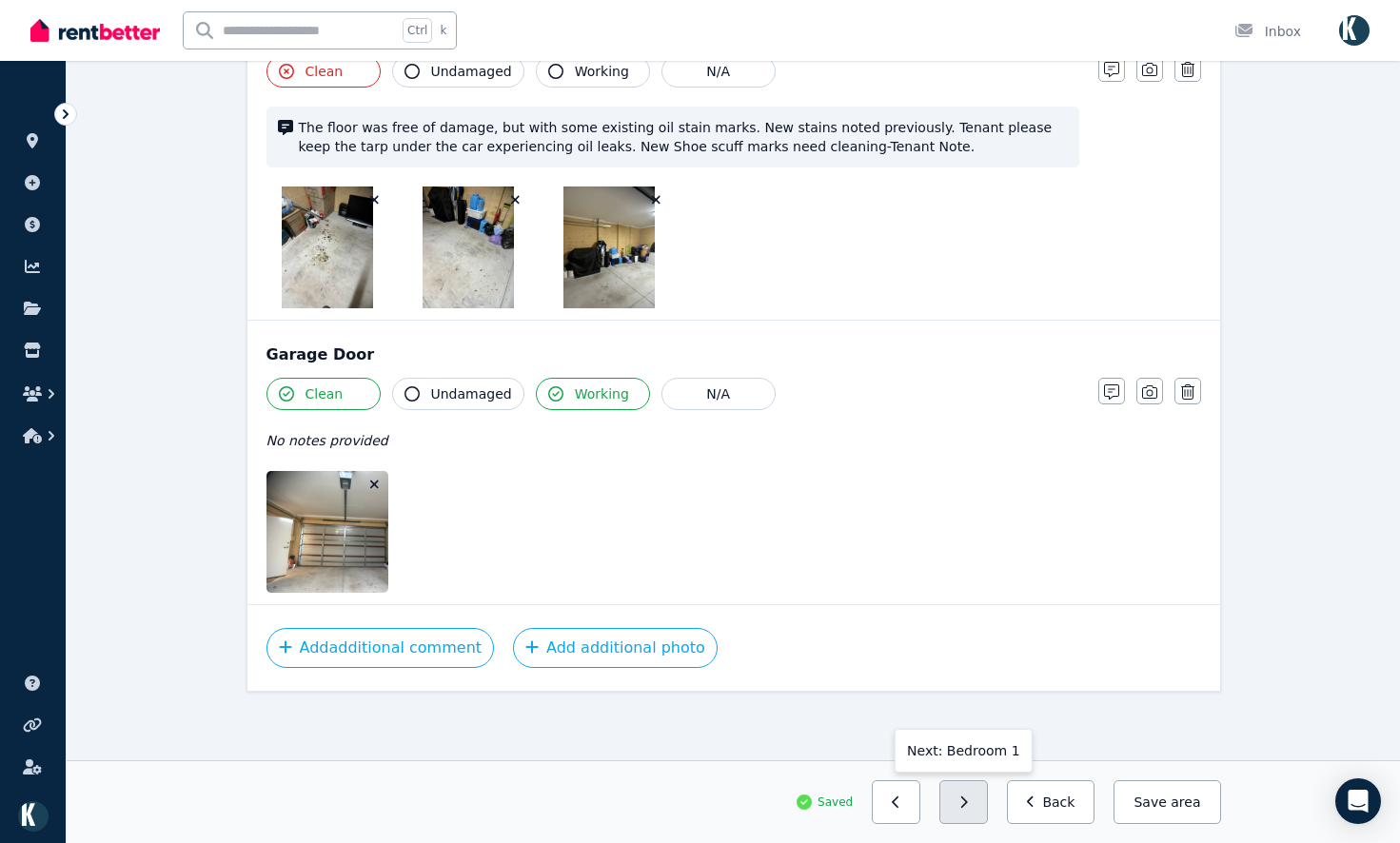
click at [987, 800] on button "button" at bounding box center [963, 802] width 49 height 44
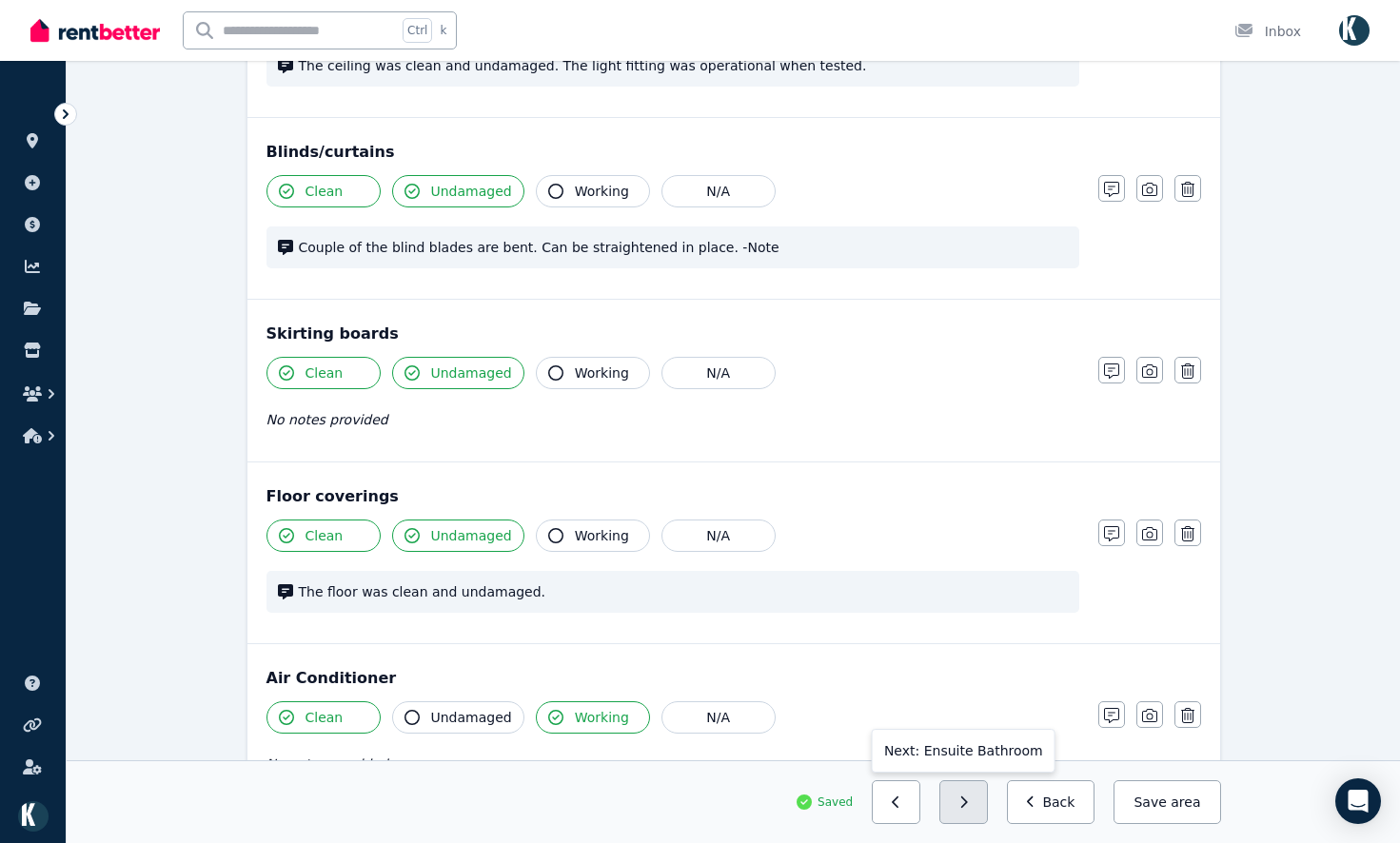
scroll to position [1248, 0]
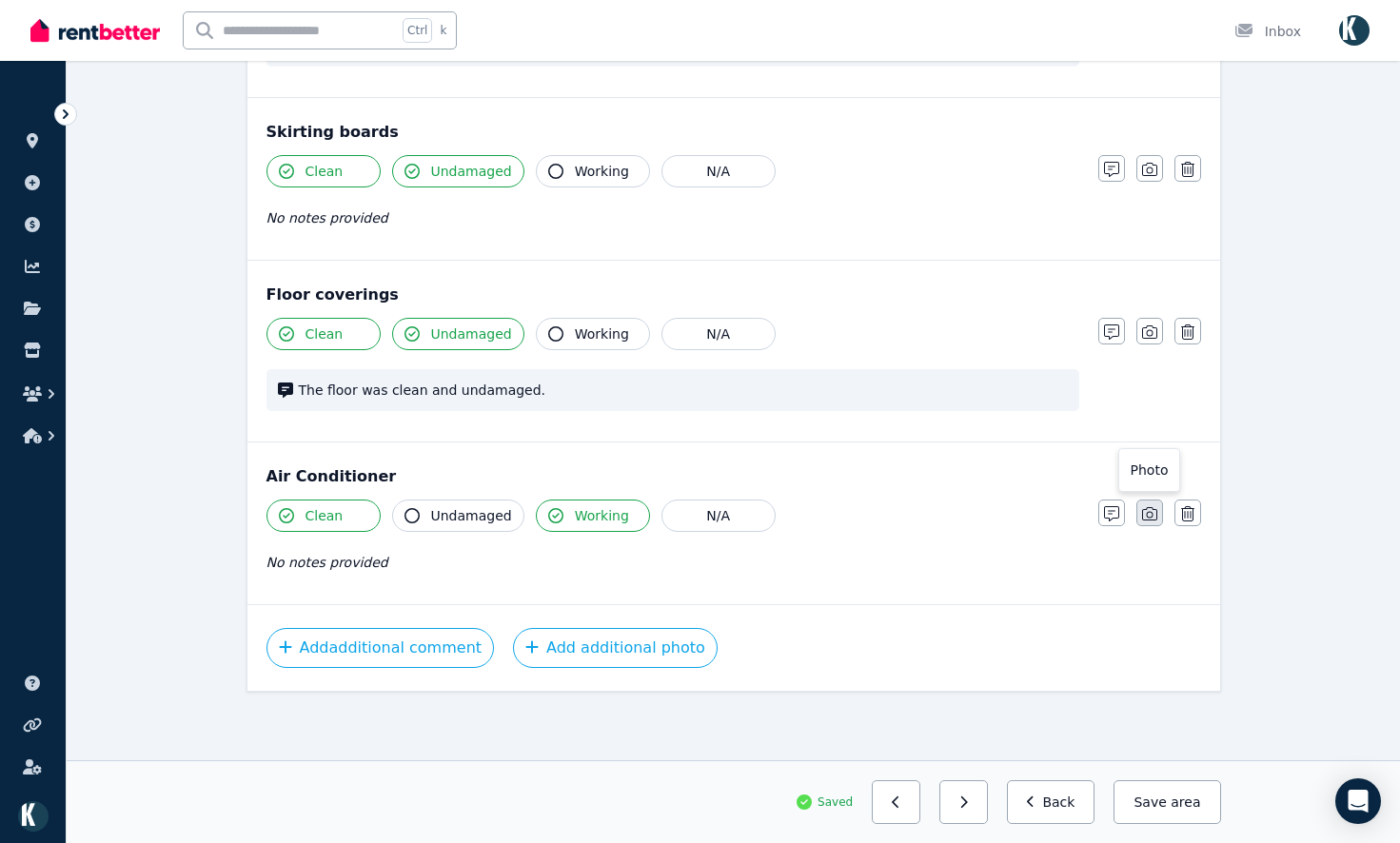
click at [1151, 524] on button "button" at bounding box center [1149, 513] width 26 height 26
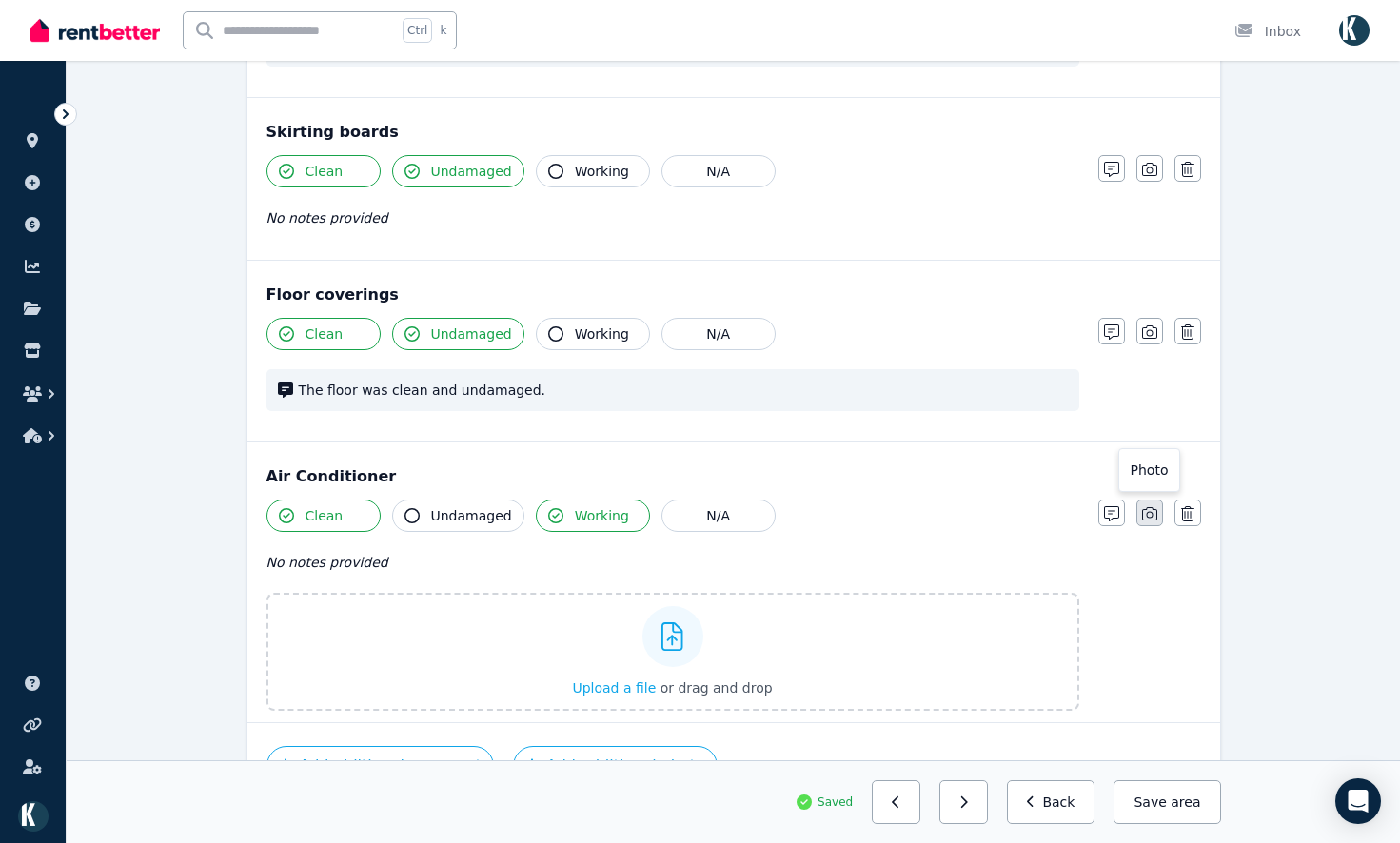
scroll to position [1366, 0]
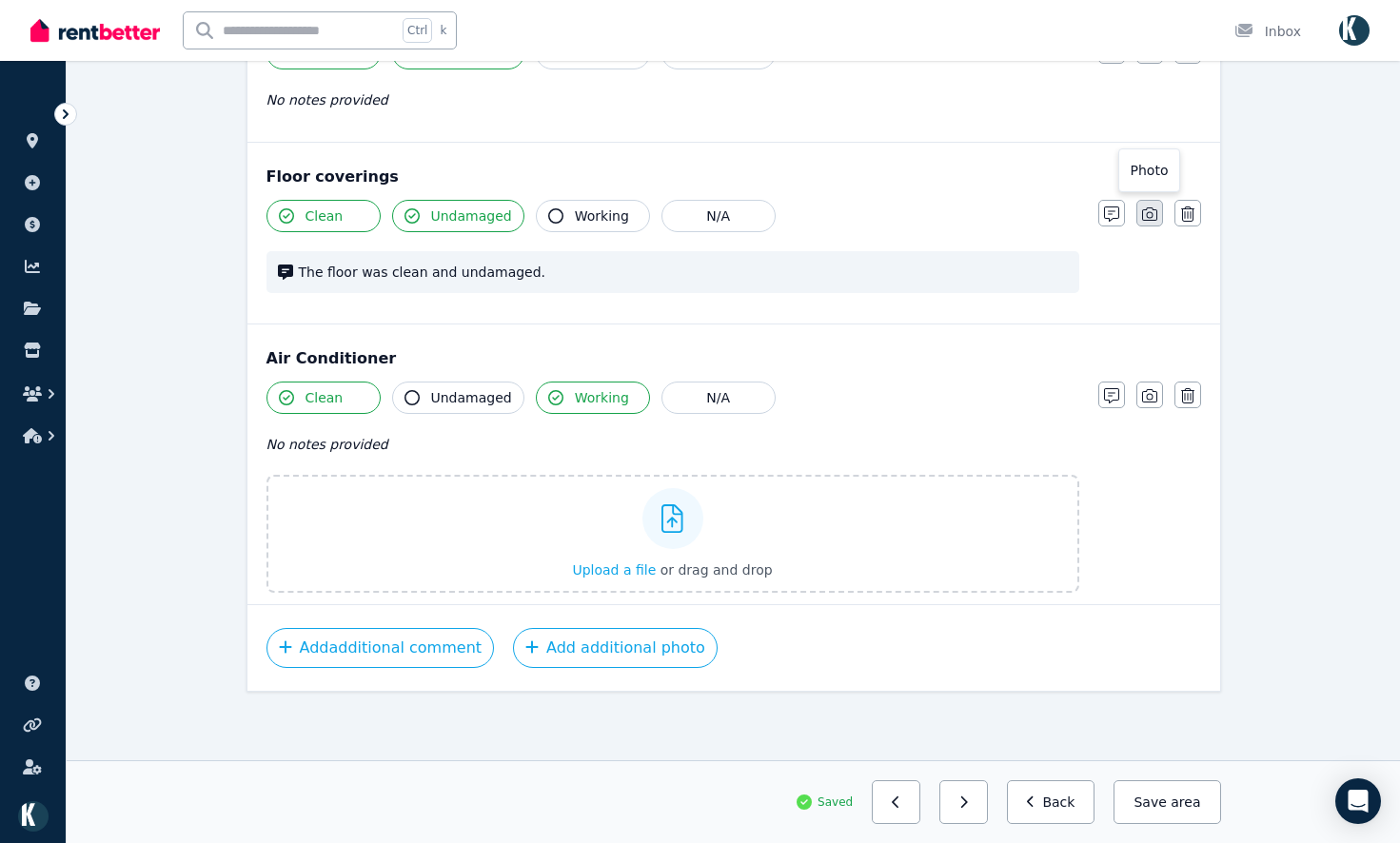
click at [1154, 222] on button "button" at bounding box center [1149, 213] width 26 height 26
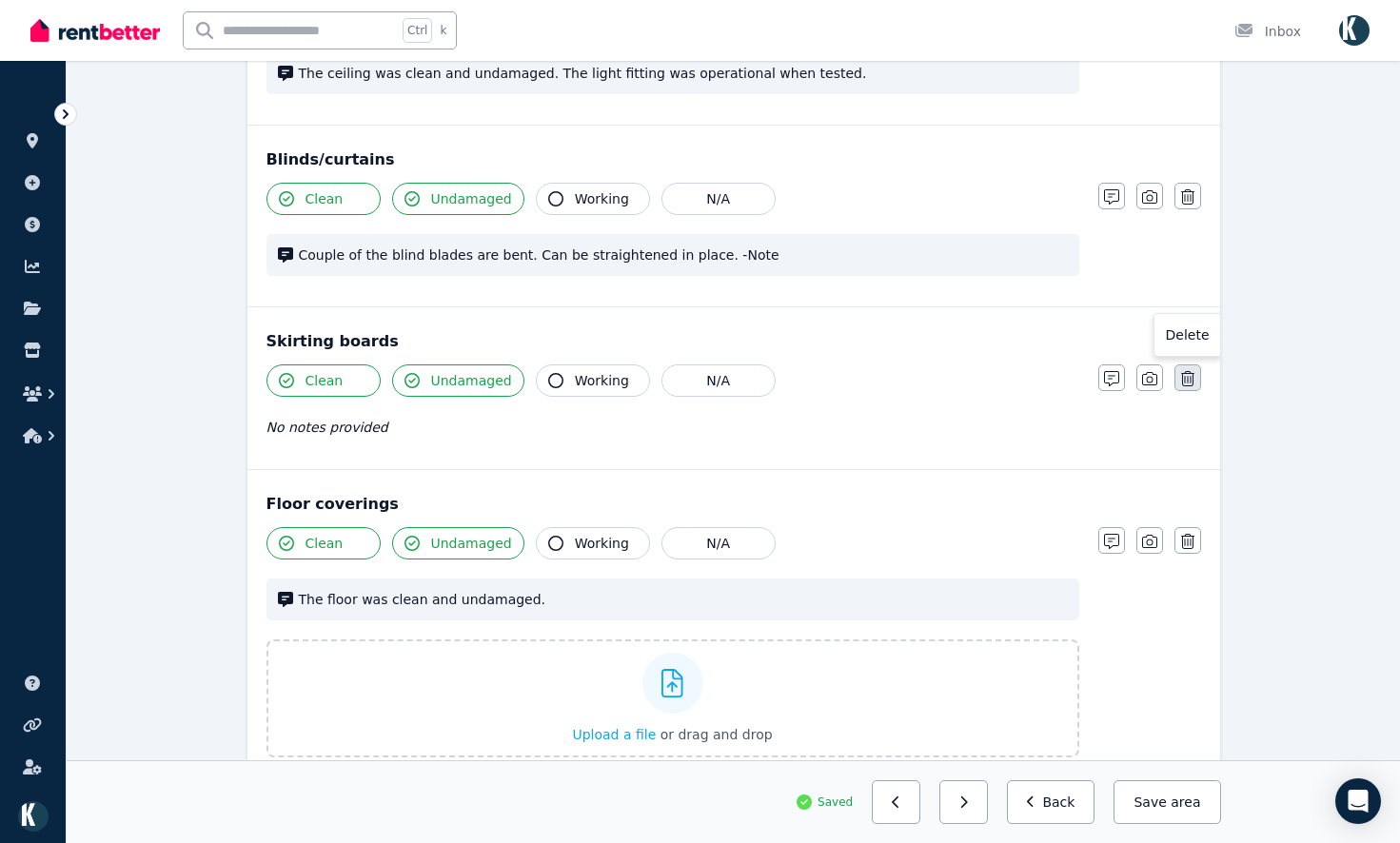
scroll to position [1008, 0]
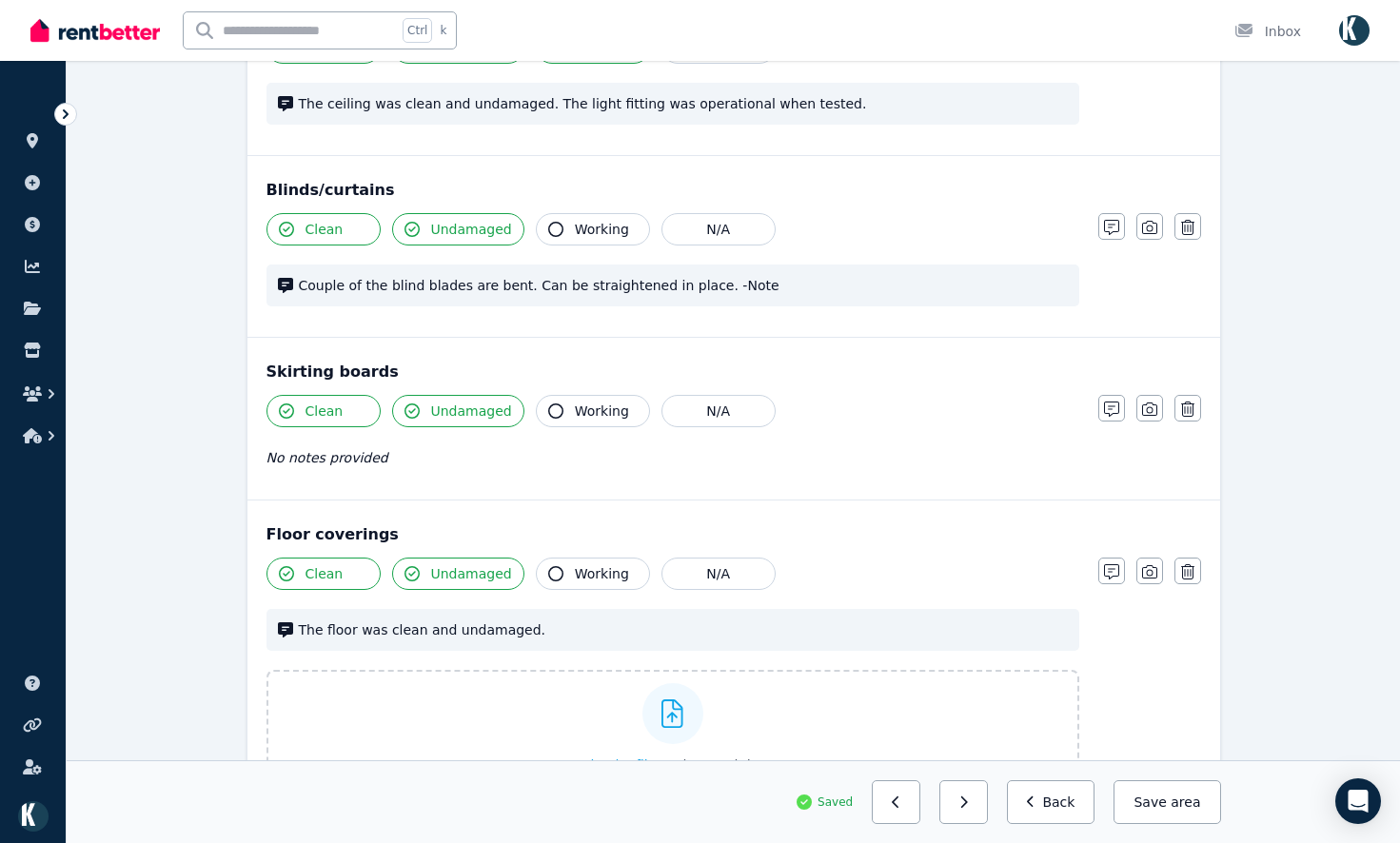
click at [1165, 410] on div "Notes Photo Delete" at bounding box center [1150, 408] width 103 height 26
click at [1157, 411] on button "button" at bounding box center [1149, 408] width 26 height 26
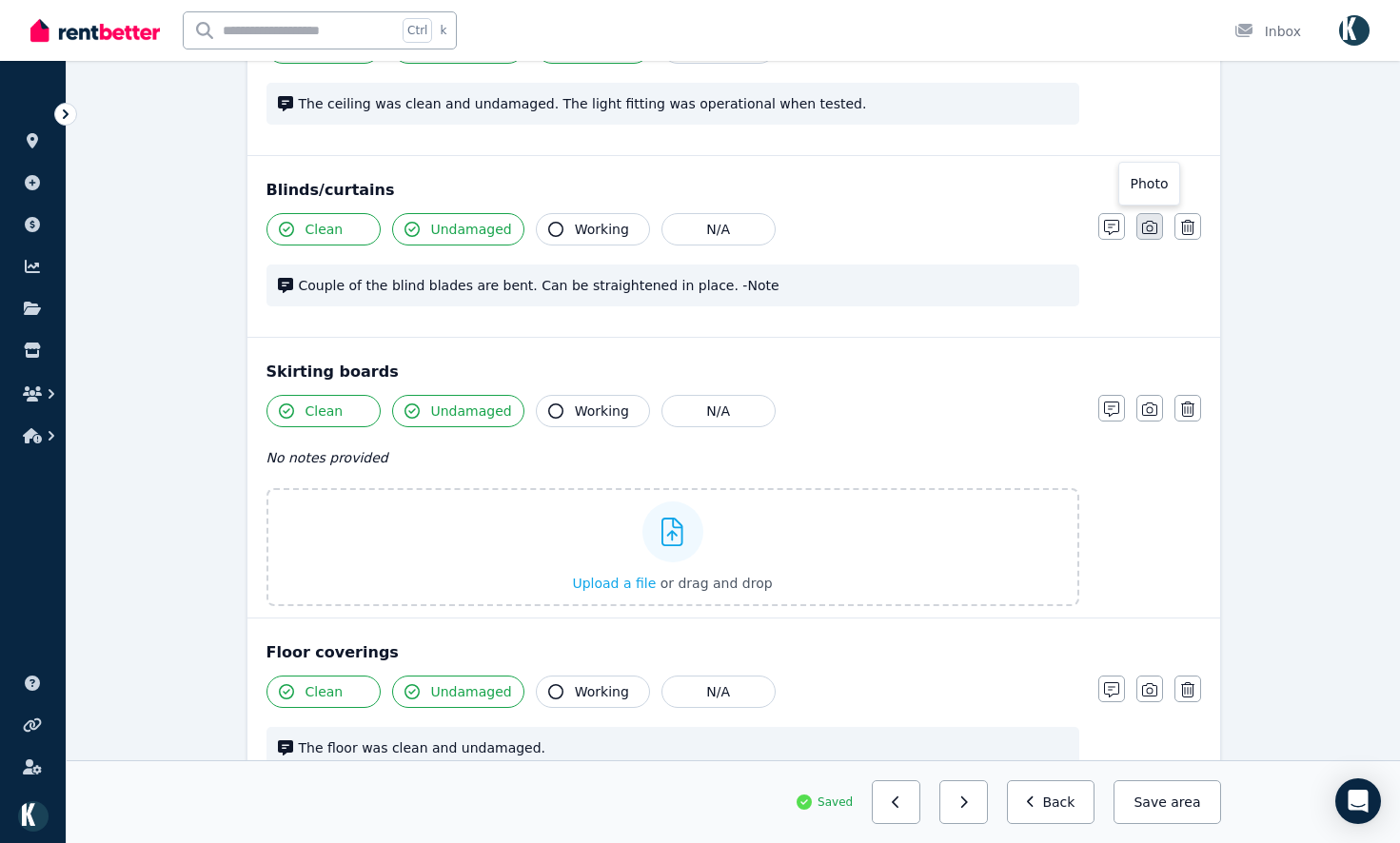
click at [1140, 232] on button "button" at bounding box center [1149, 226] width 26 height 26
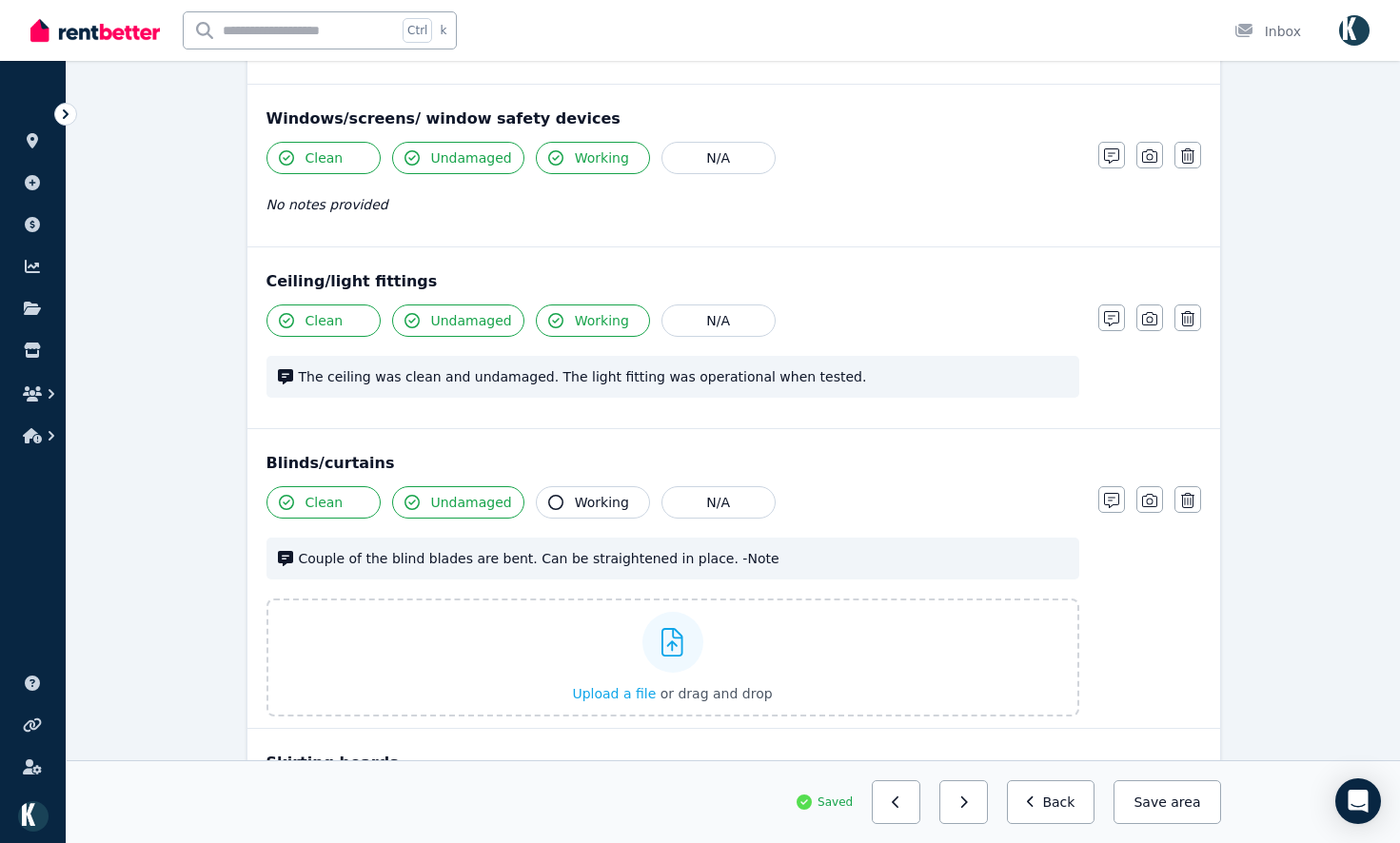
scroll to position [627, 0]
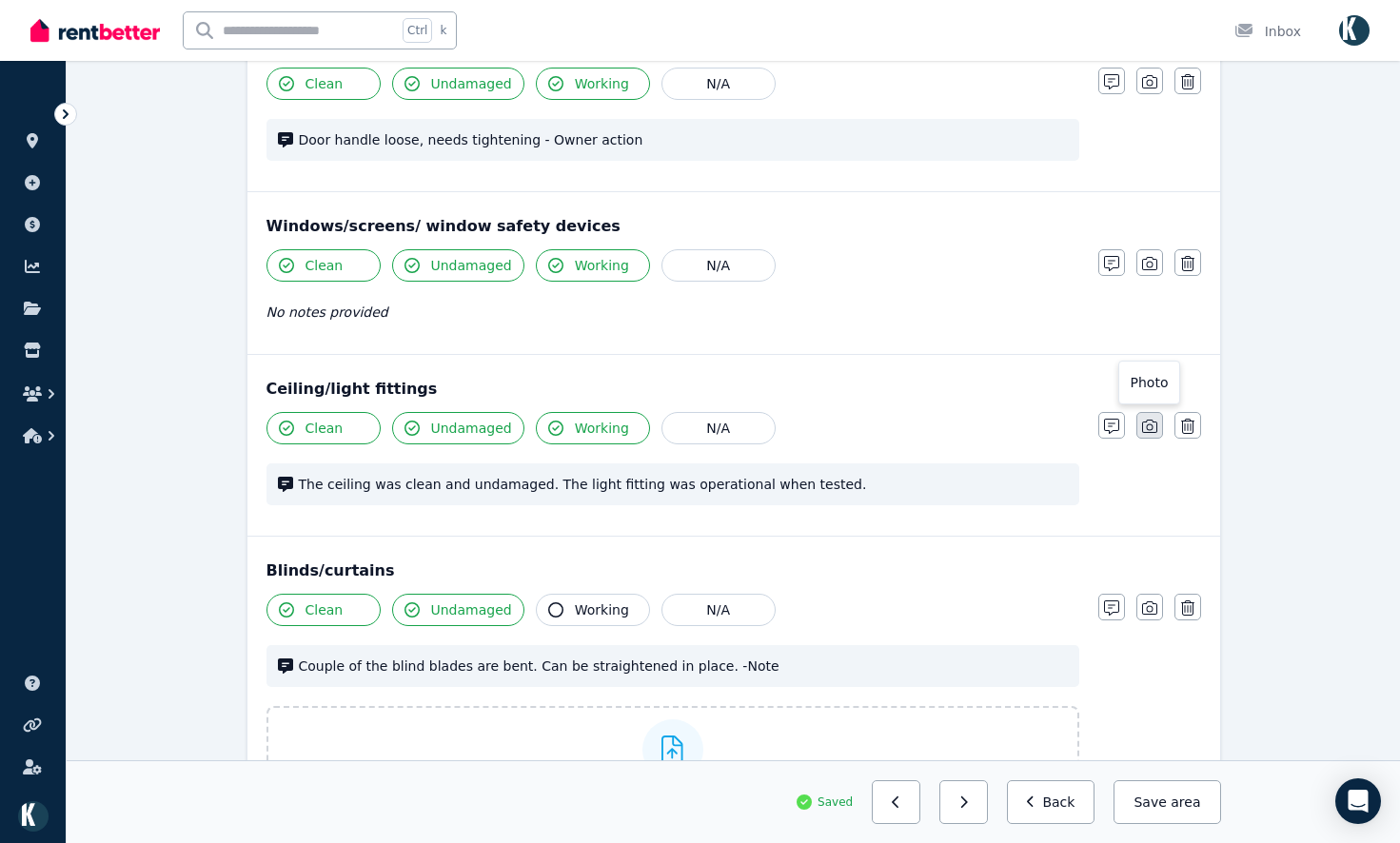
click at [1158, 425] on button "button" at bounding box center [1149, 424] width 26 height 26
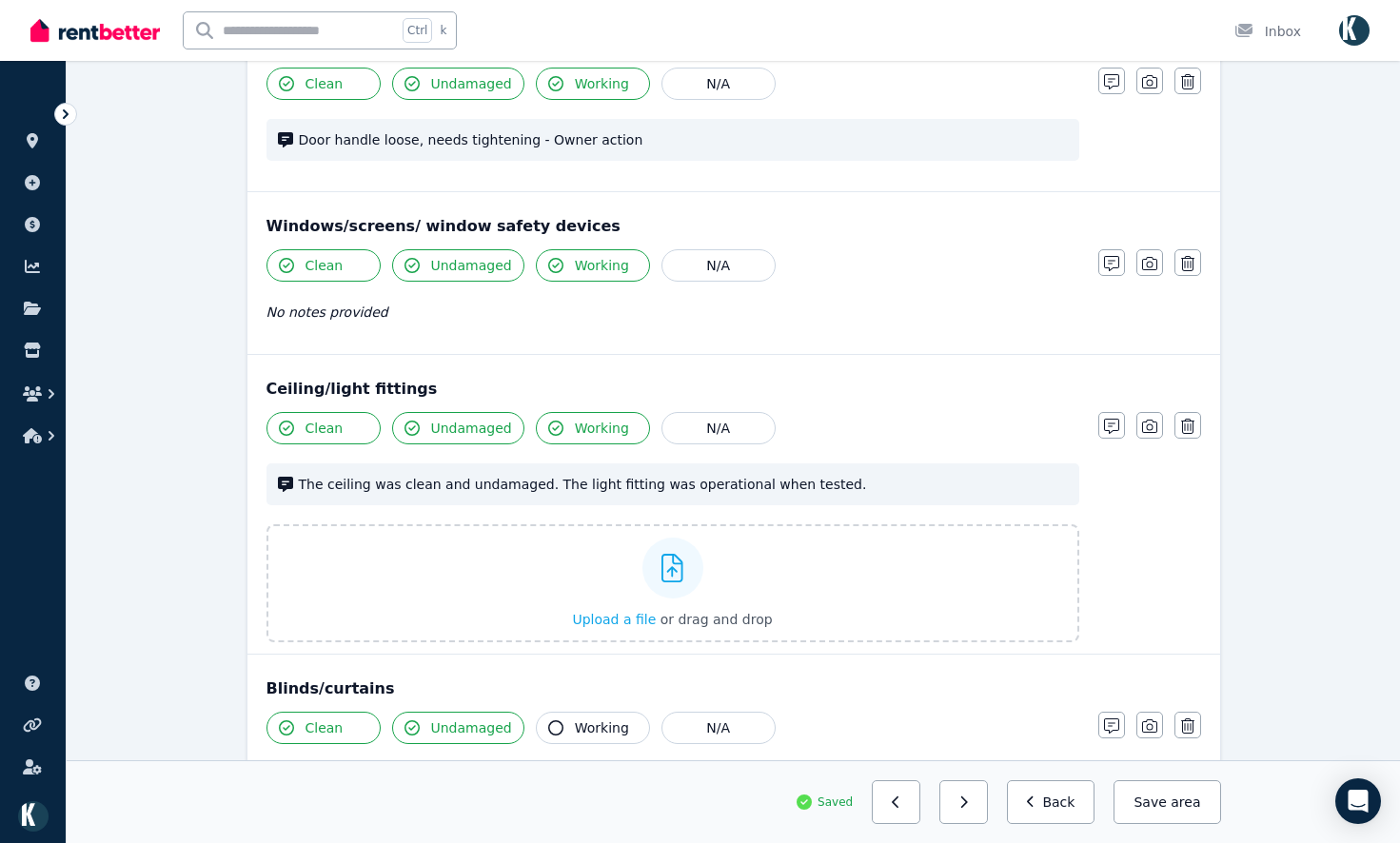
drag, startPoint x: 1151, startPoint y: 255, endPoint x: 1161, endPoint y: 194, distance: 61.8
click at [1151, 253] on button "button" at bounding box center [1149, 262] width 26 height 26
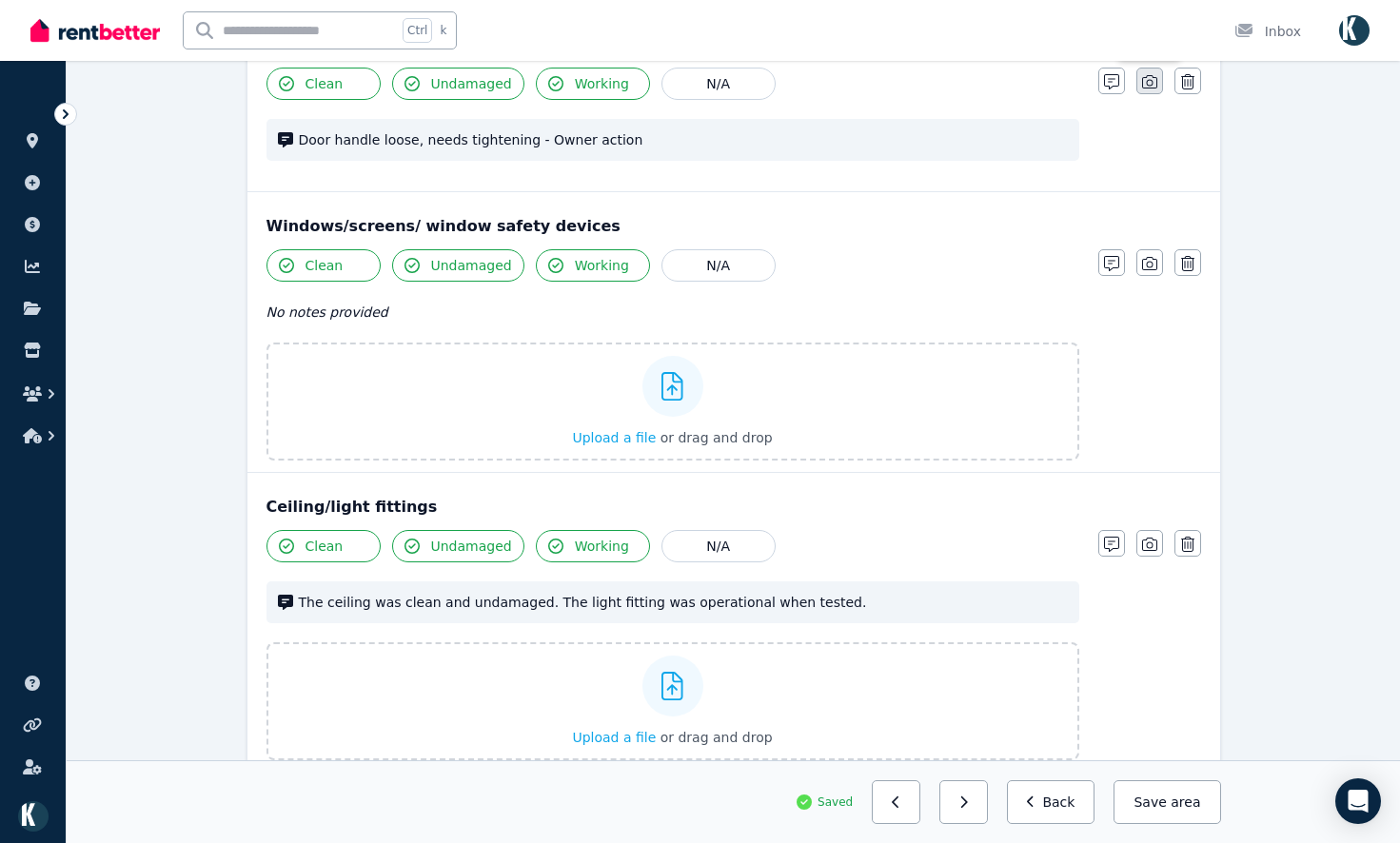
click at [1150, 87] on icon "button" at bounding box center [1150, 82] width 16 height 16
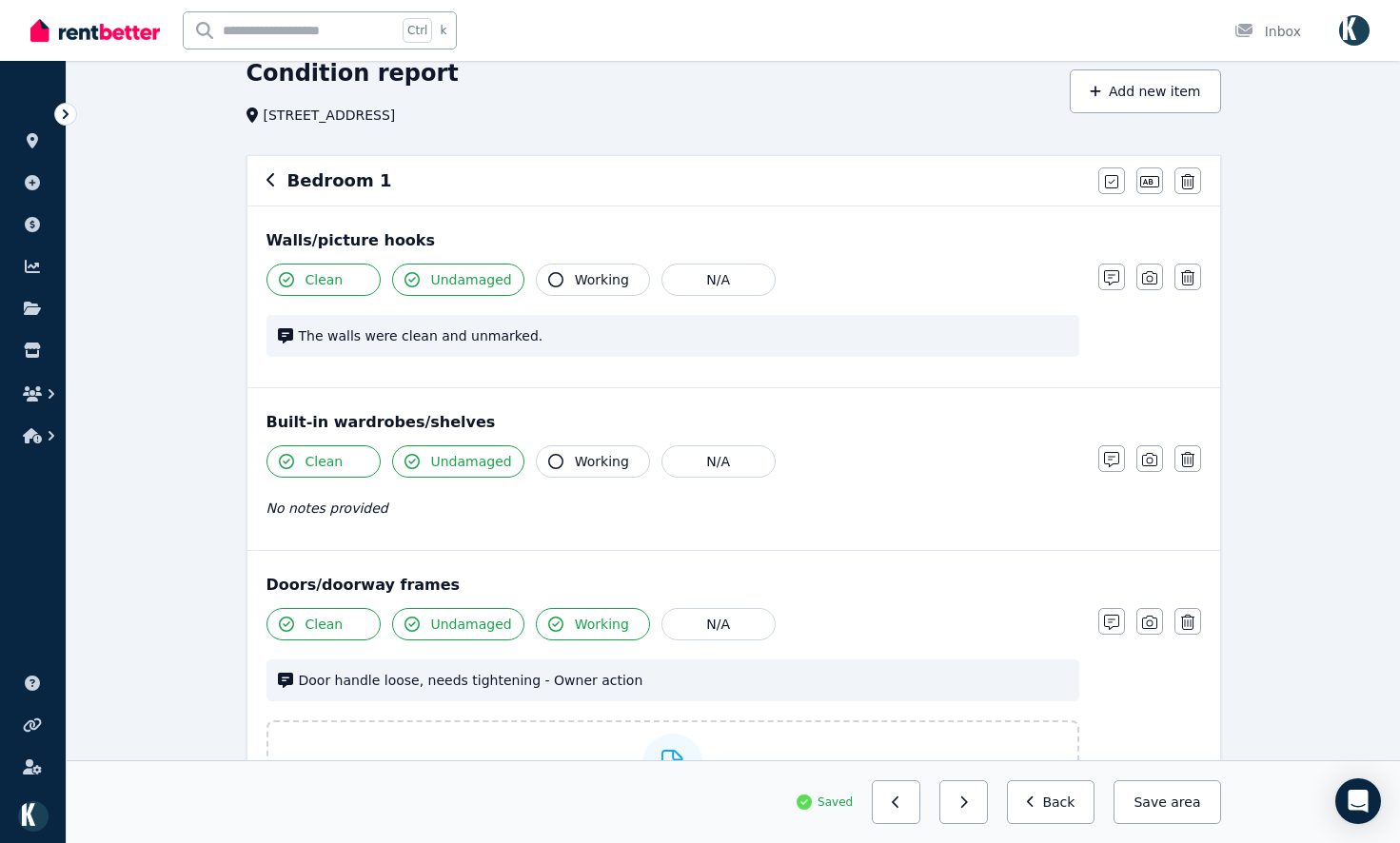
scroll to position [56, 0]
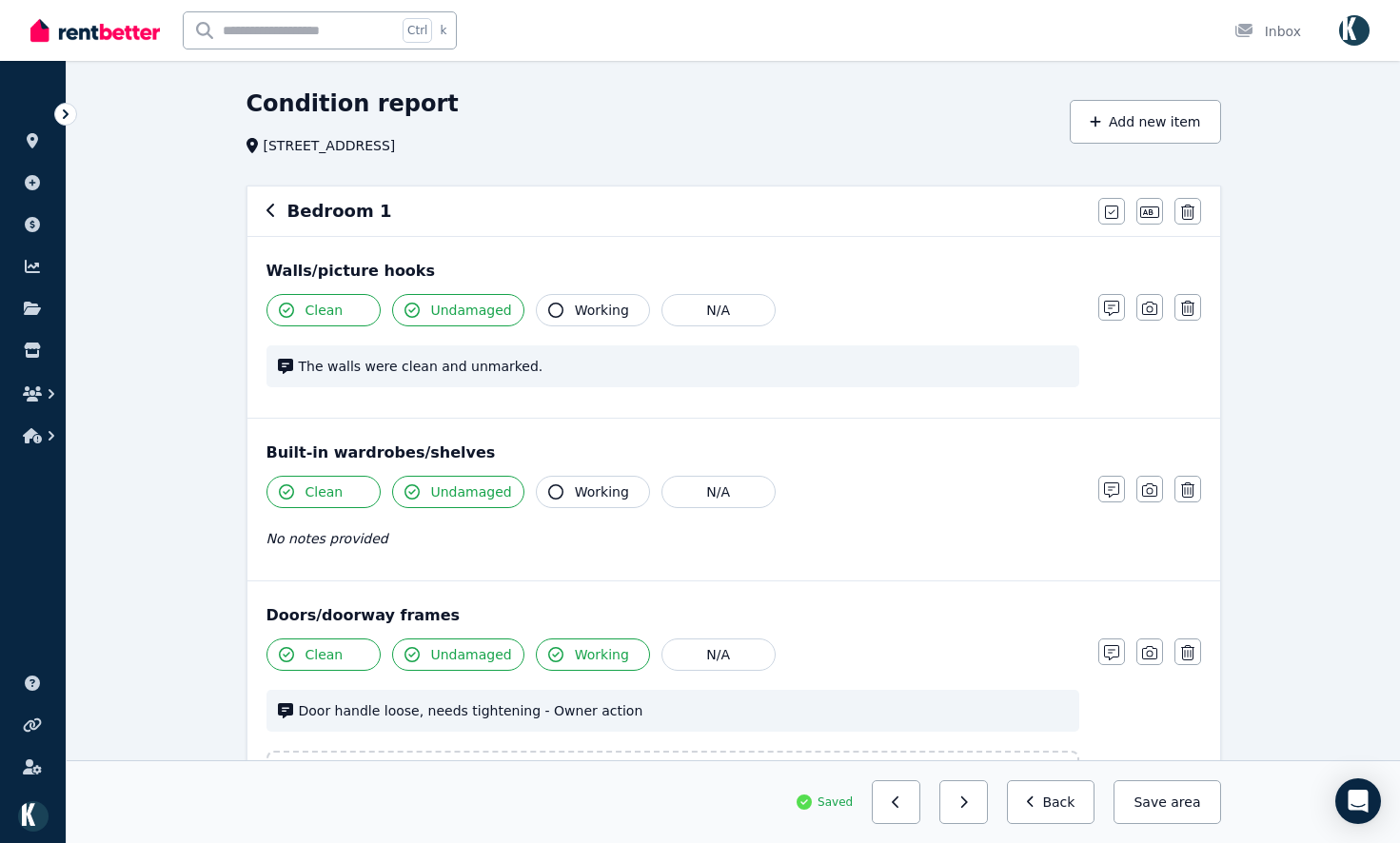
drag, startPoint x: 1150, startPoint y: 484, endPoint x: 1157, endPoint y: 350, distance: 134.2
click at [1150, 481] on button "button" at bounding box center [1149, 489] width 26 height 26
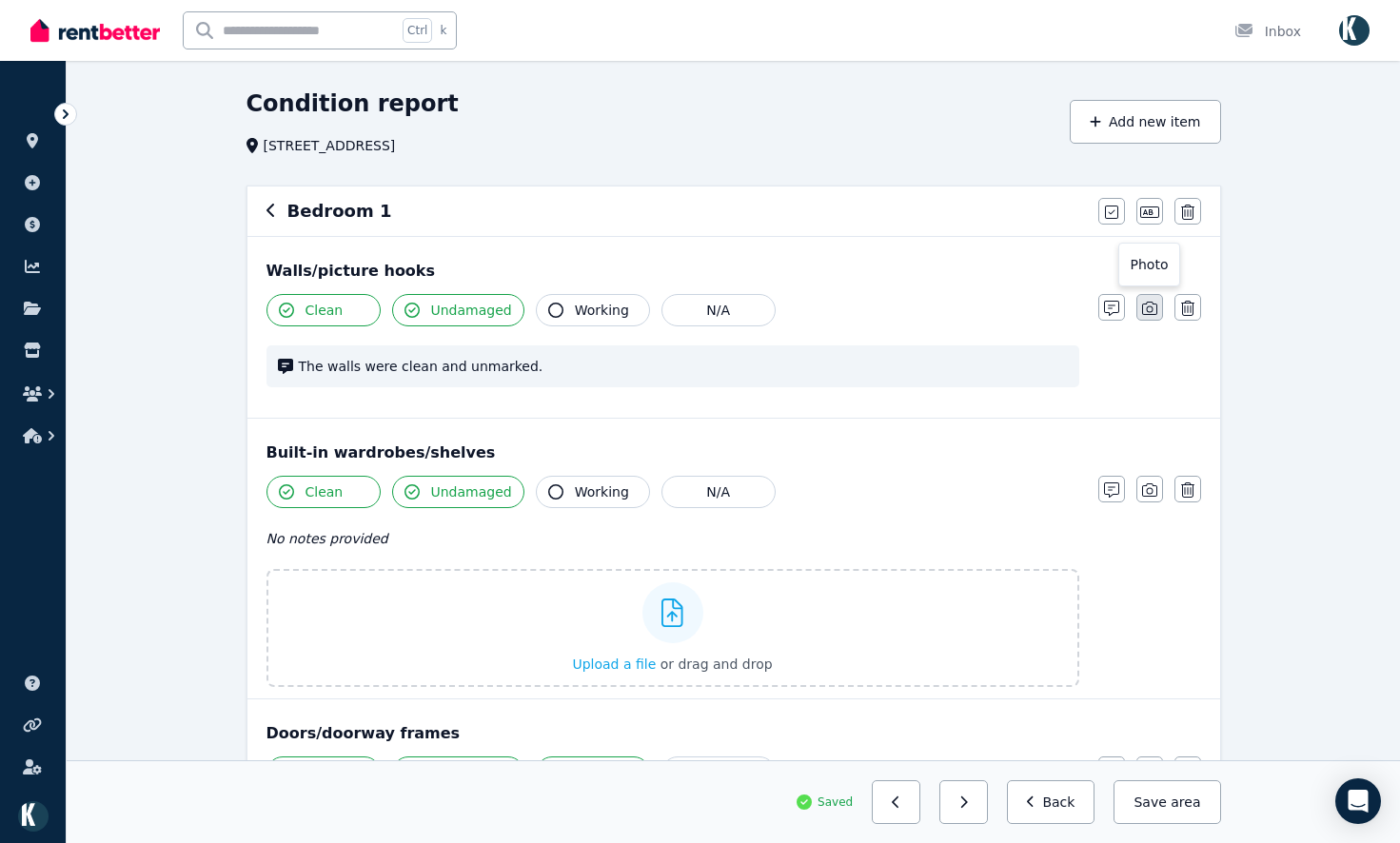
click at [1153, 298] on button "button" at bounding box center [1149, 307] width 26 height 26
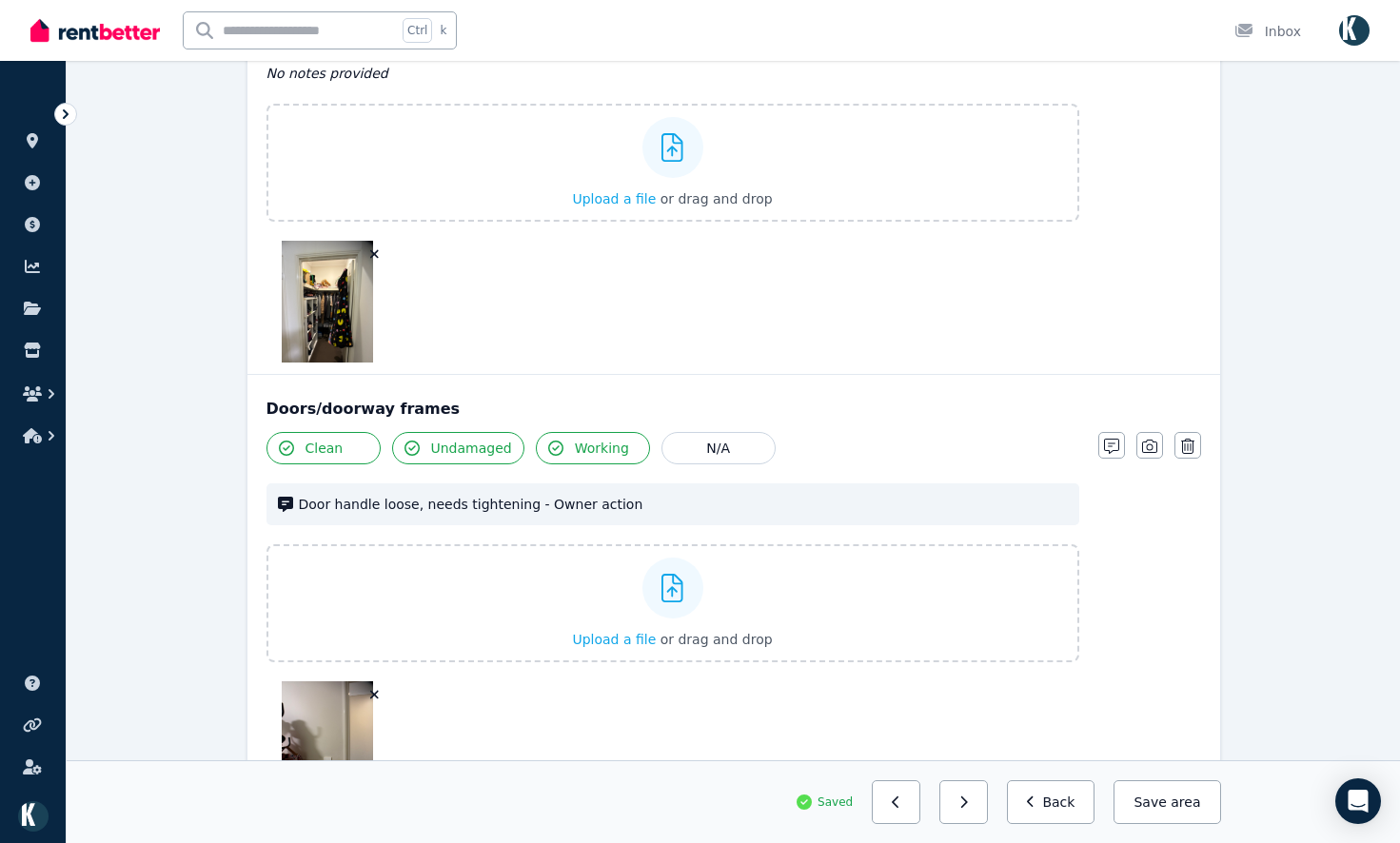
scroll to position [776, 0]
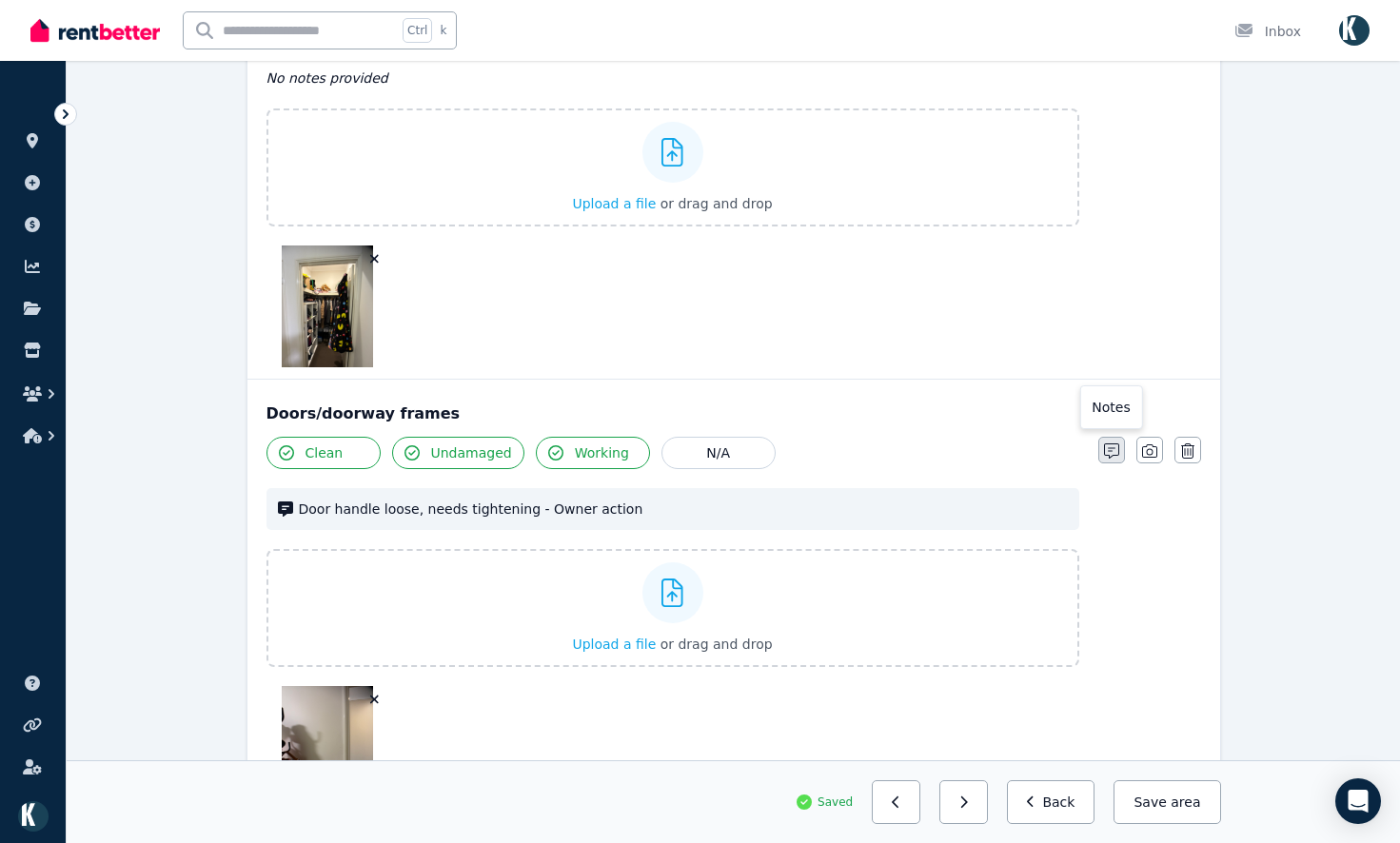
drag, startPoint x: 1116, startPoint y: 450, endPoint x: 1101, endPoint y: 450, distance: 15.0
click at [1111, 450] on icon "button" at bounding box center [1112, 452] width 16 height 16
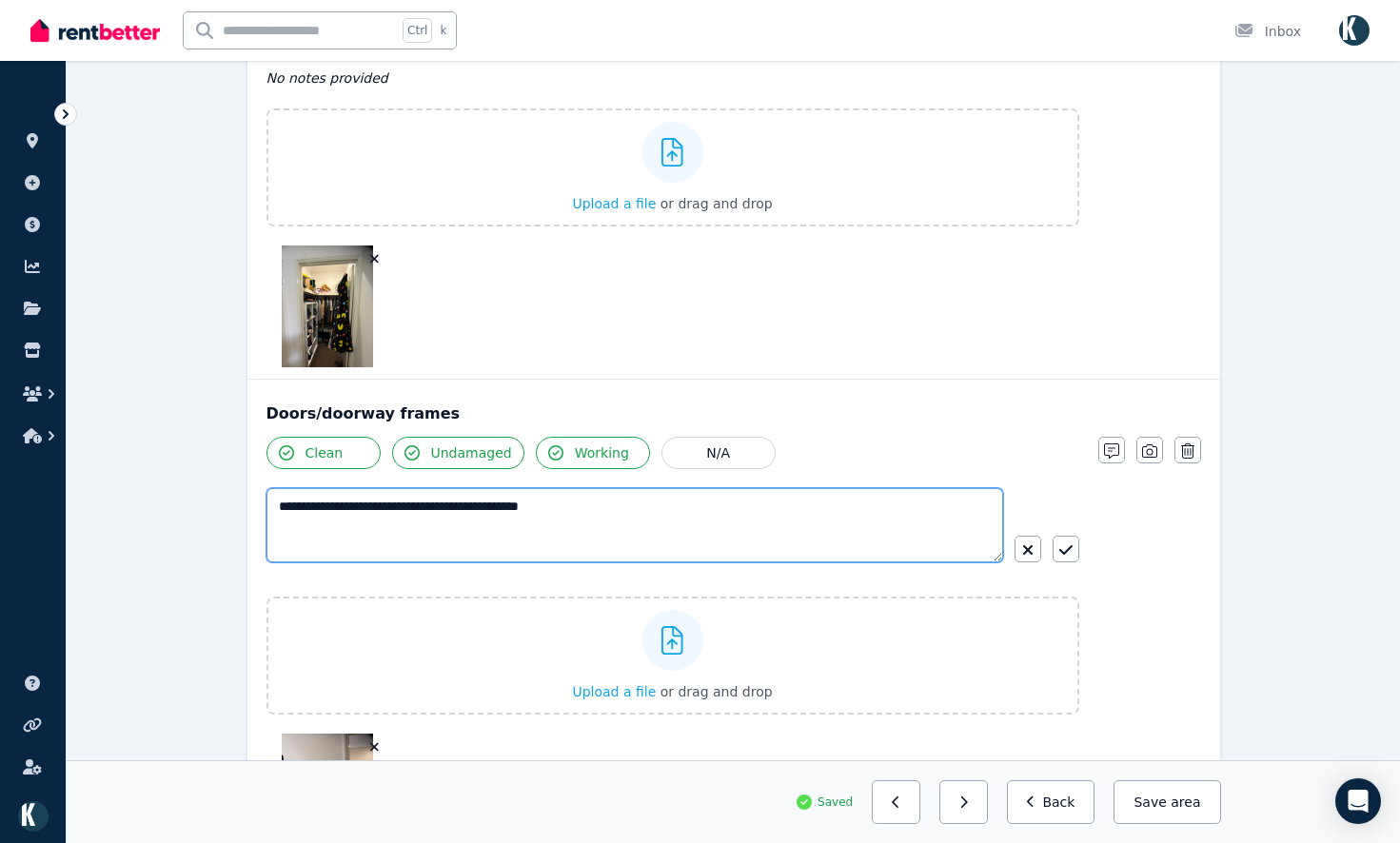
drag, startPoint x: 608, startPoint y: 520, endPoint x: 240, endPoint y: 526, distance: 368.0
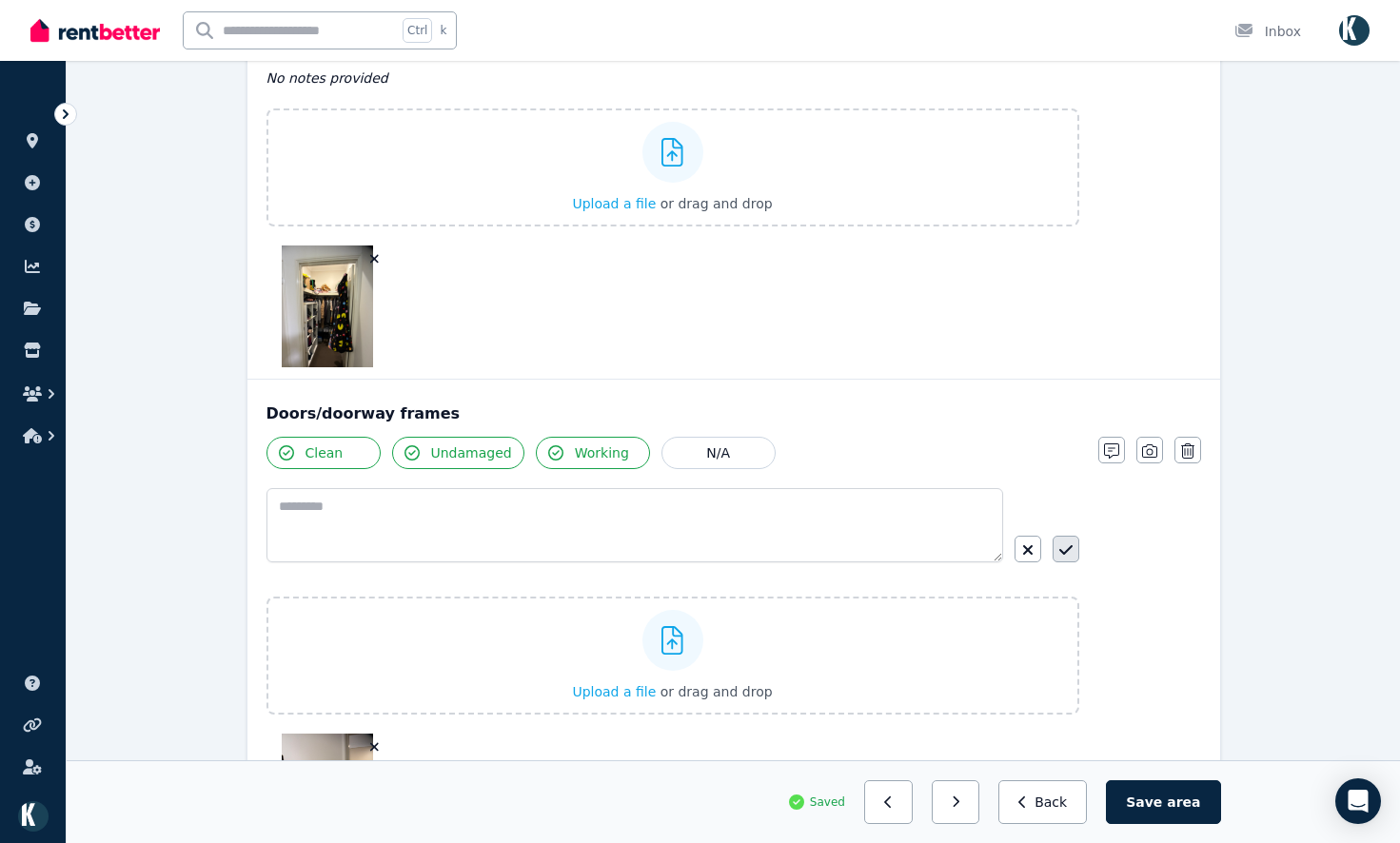
click at [1072, 556] on icon "button" at bounding box center [1066, 551] width 14 height 16
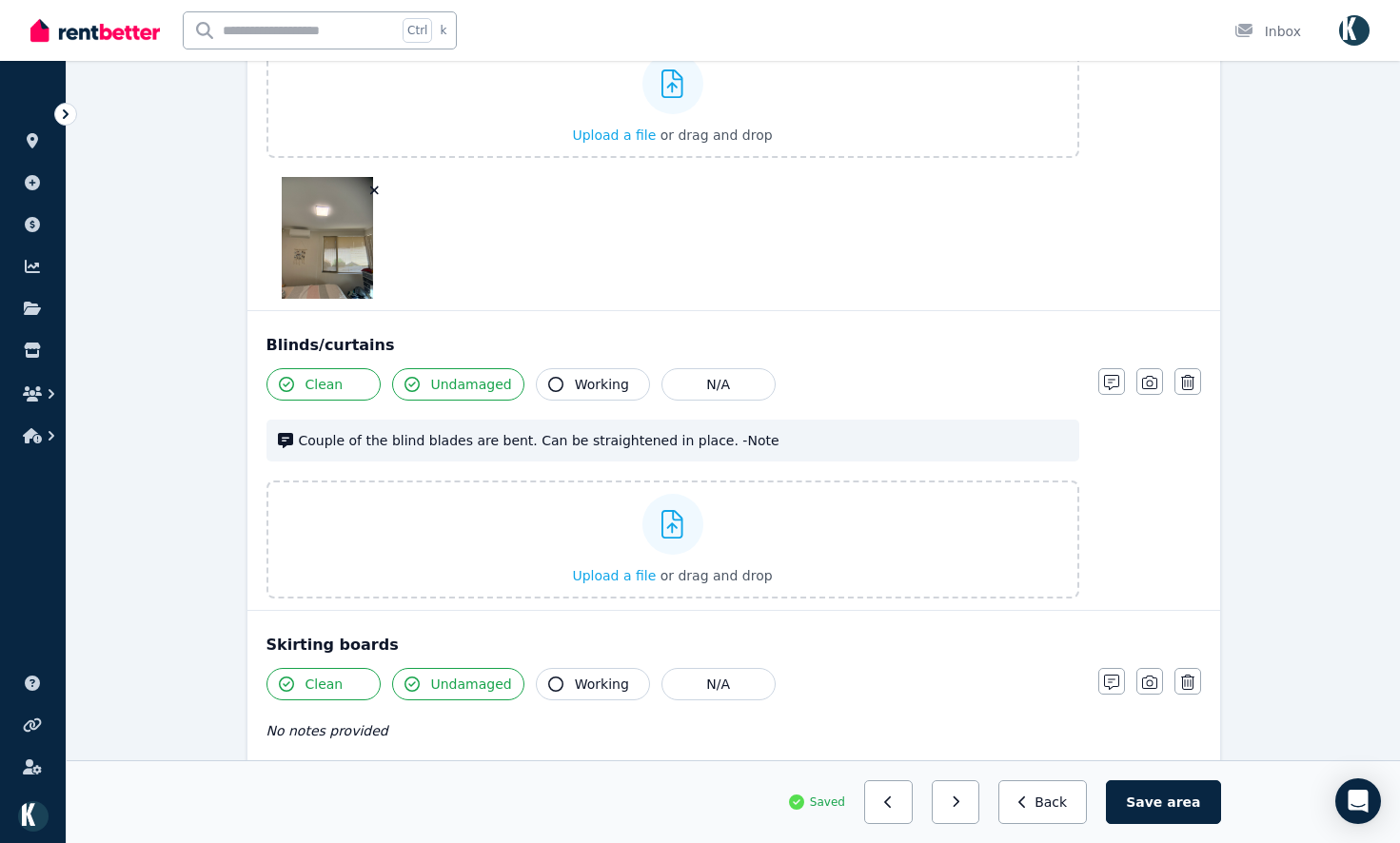
scroll to position [2204, 0]
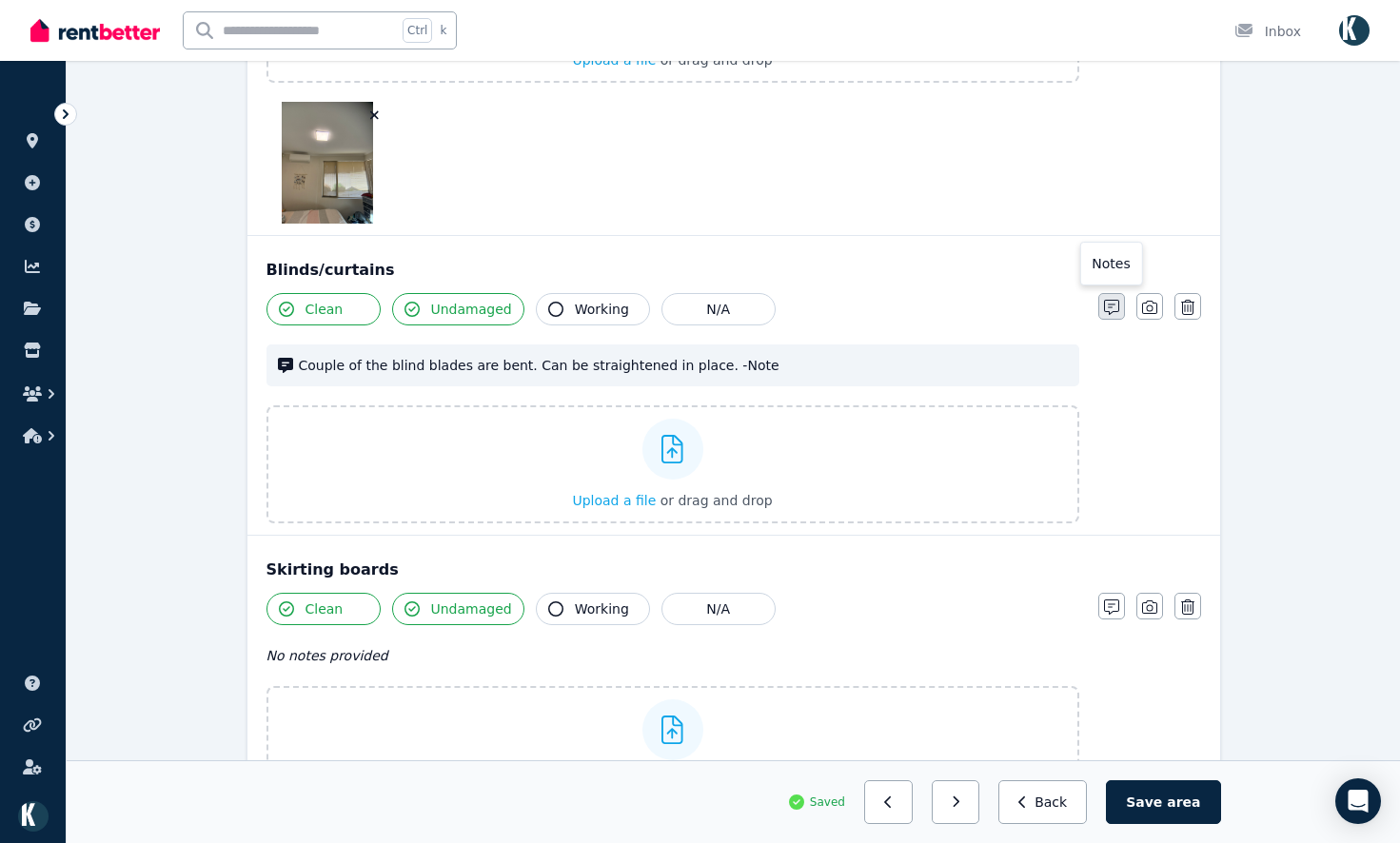
click at [1104, 299] on button "button" at bounding box center [1111, 306] width 26 height 26
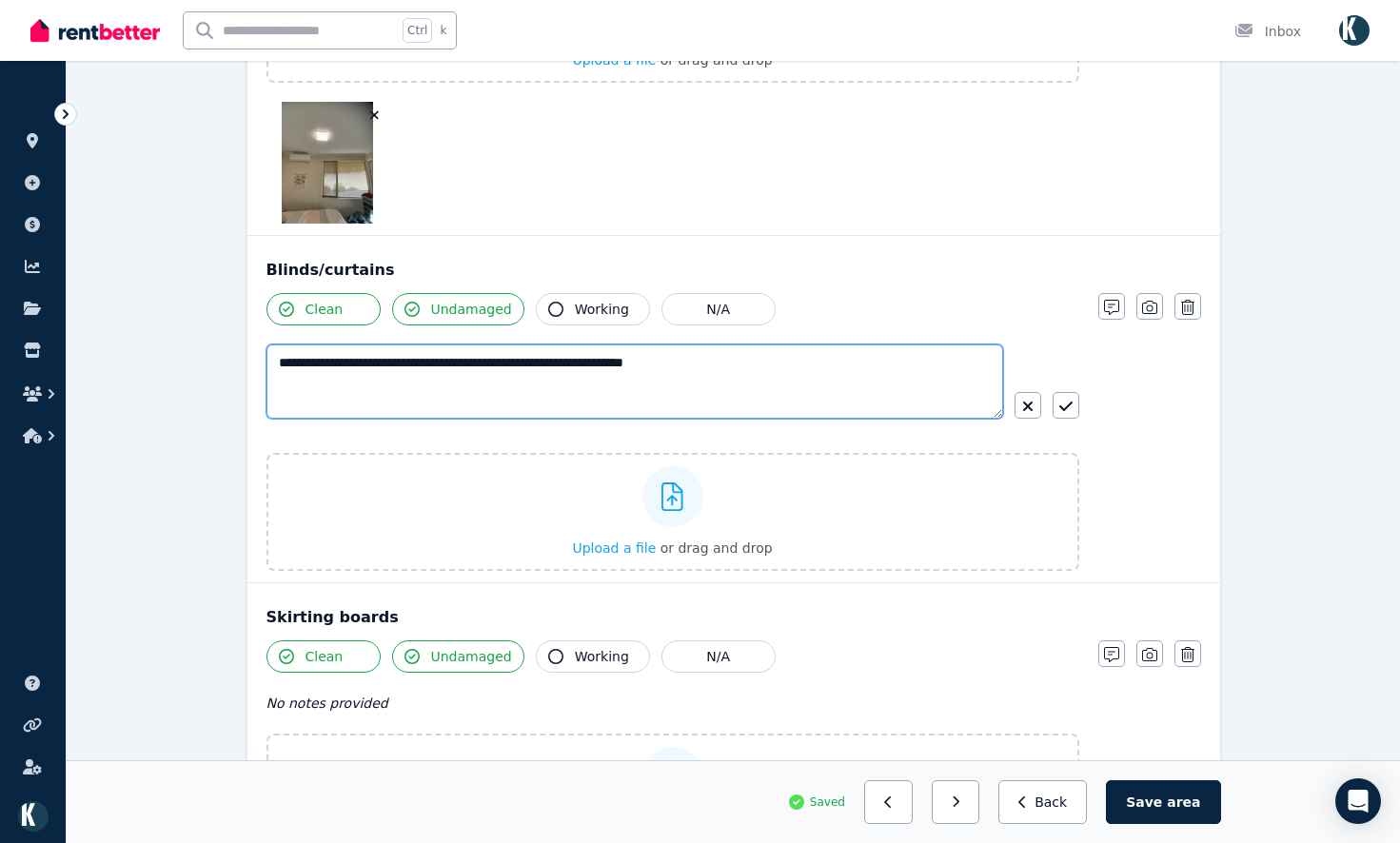
drag, startPoint x: 724, startPoint y: 354, endPoint x: 156, endPoint y: 333, distance: 568.4
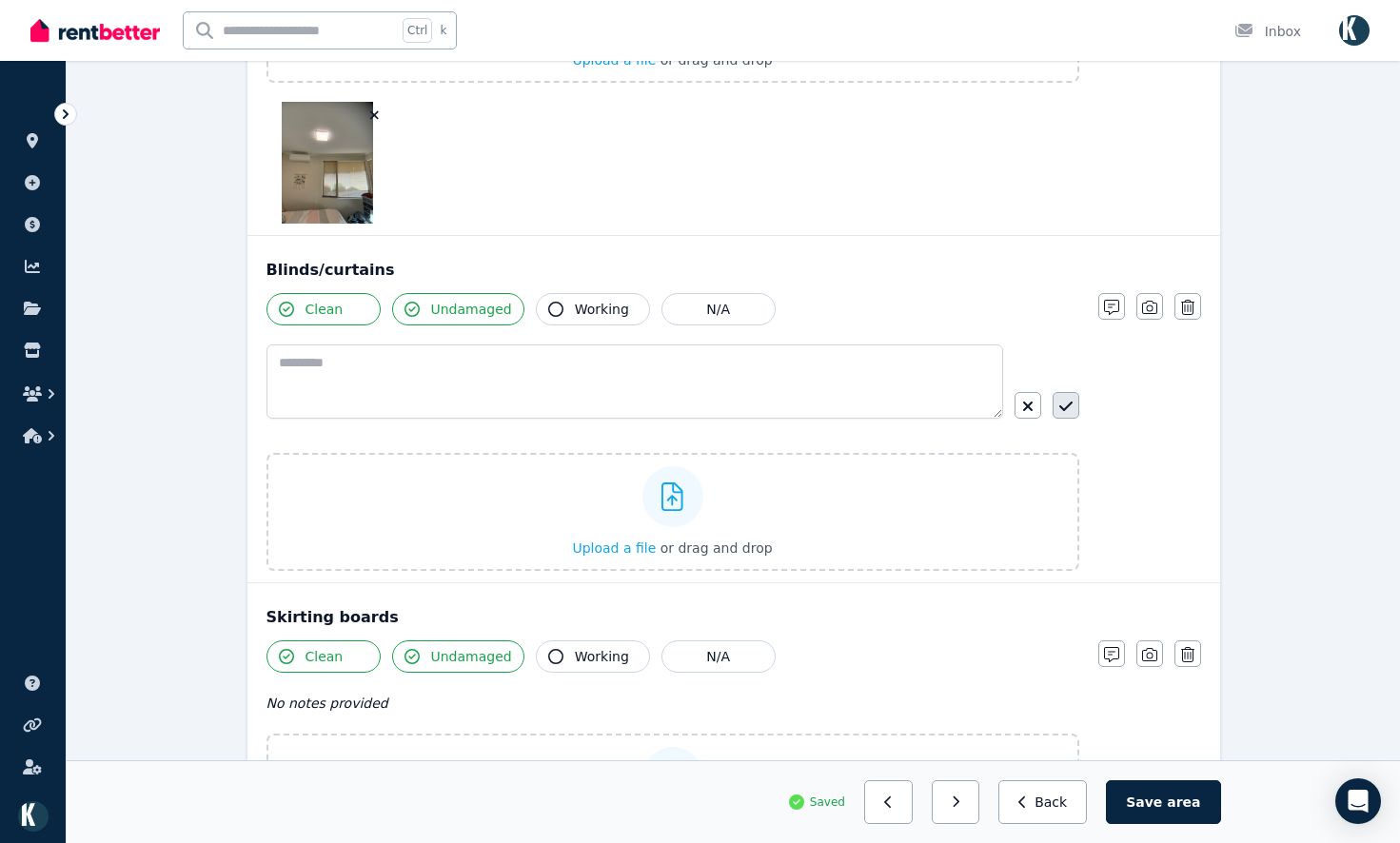
click at [1056, 397] on button "button" at bounding box center [1065, 405] width 26 height 26
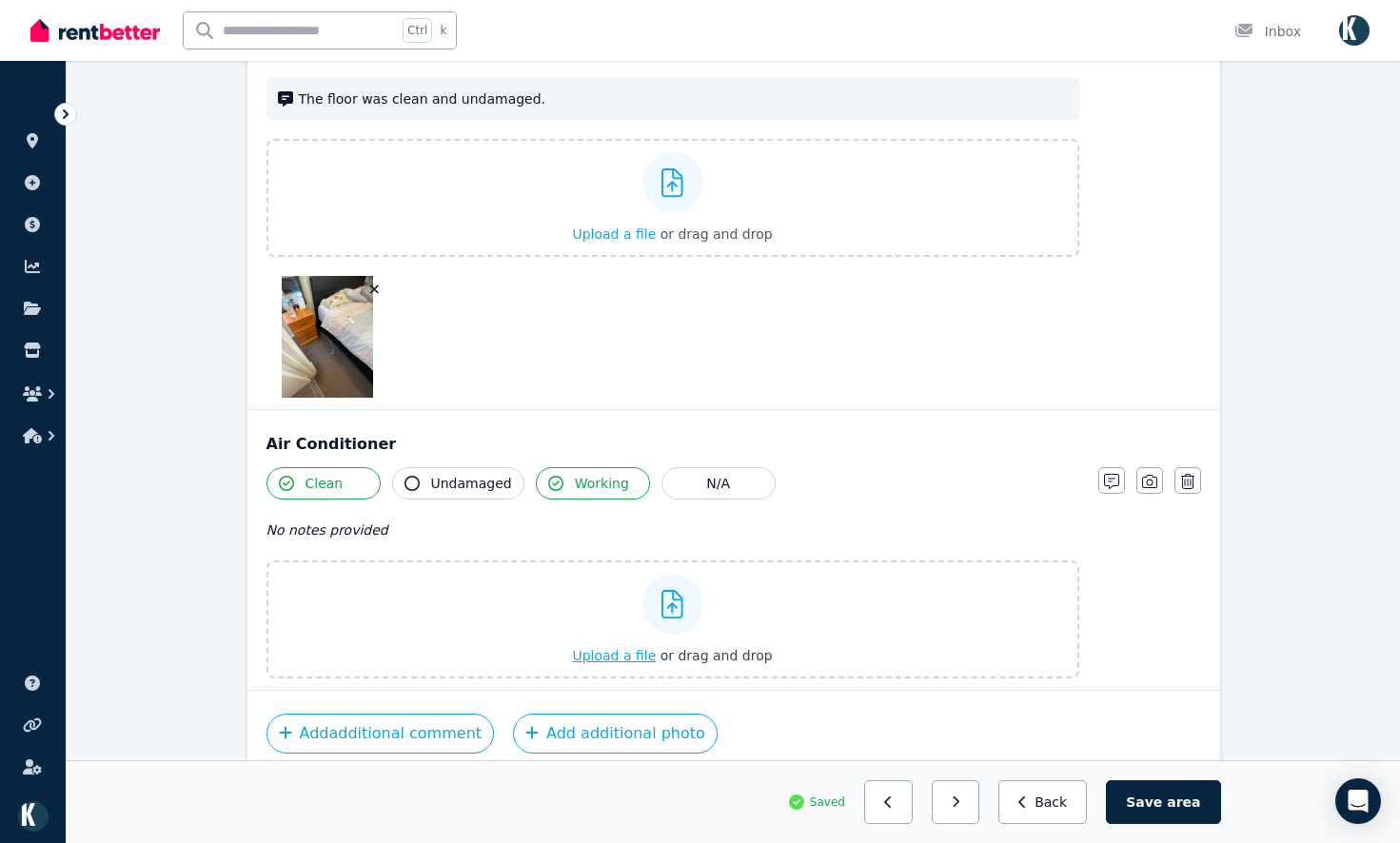
scroll to position [3118, 0]
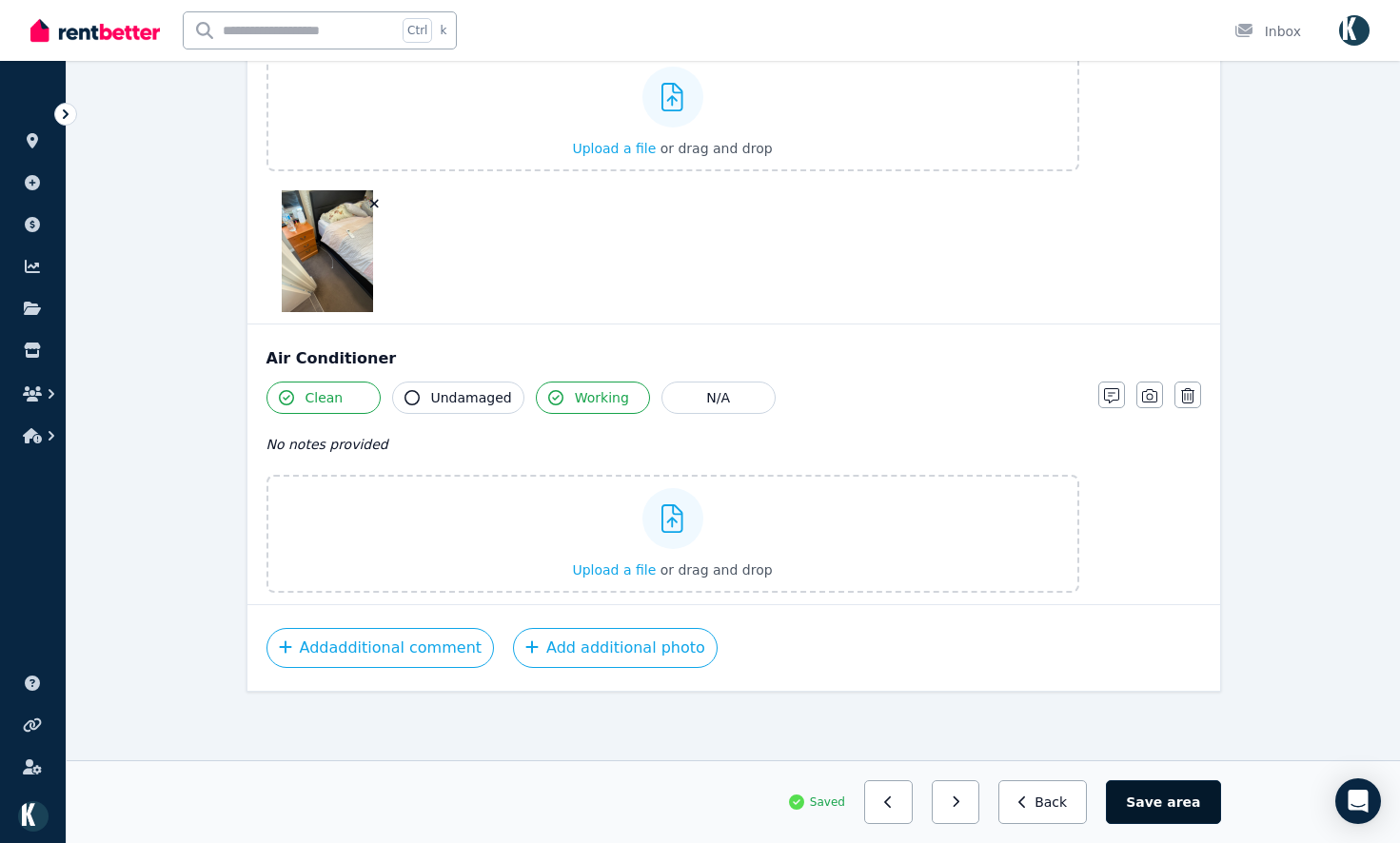
click at [1167, 793] on button "Save area" at bounding box center [1163, 802] width 115 height 44
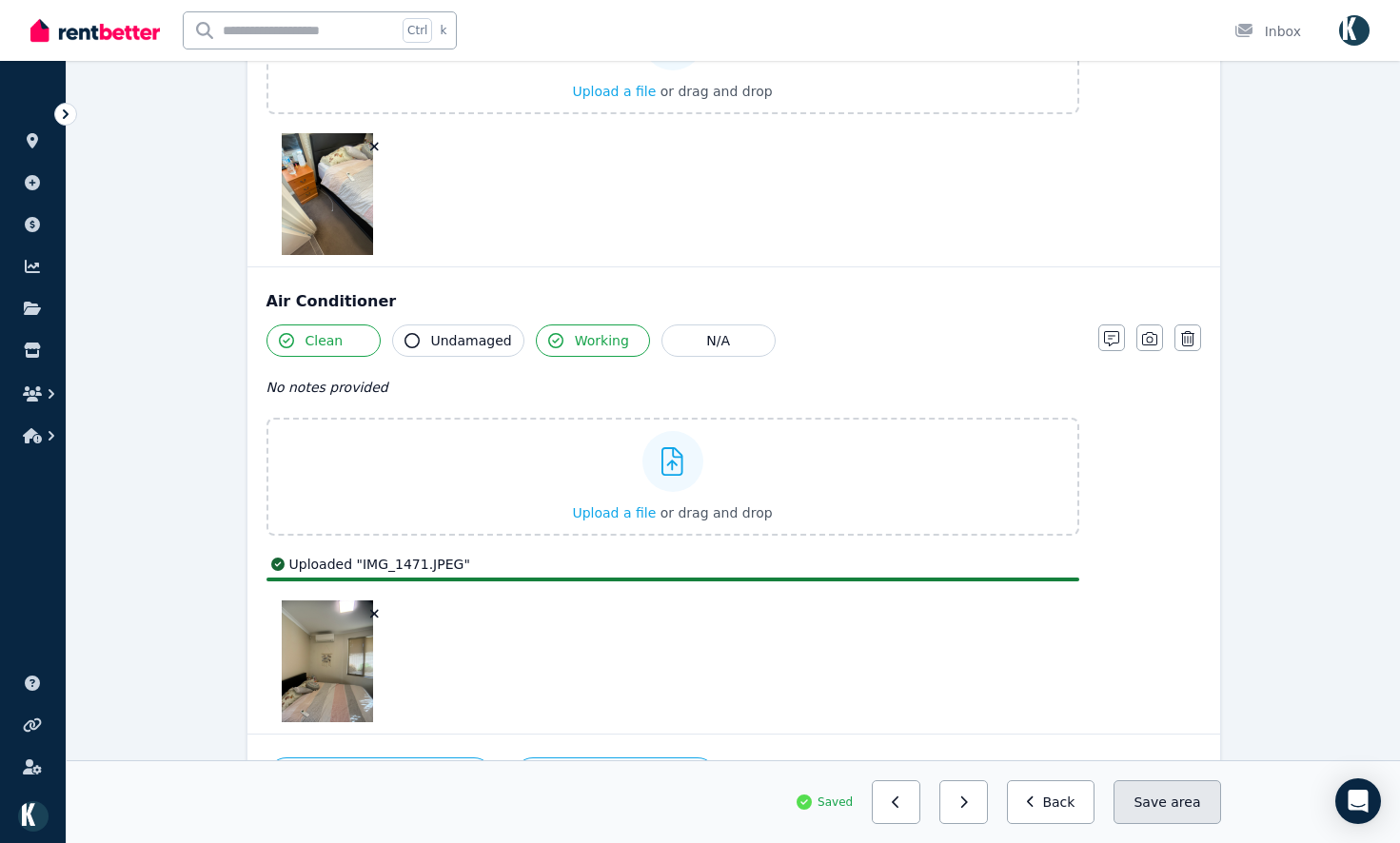
scroll to position [3304, 0]
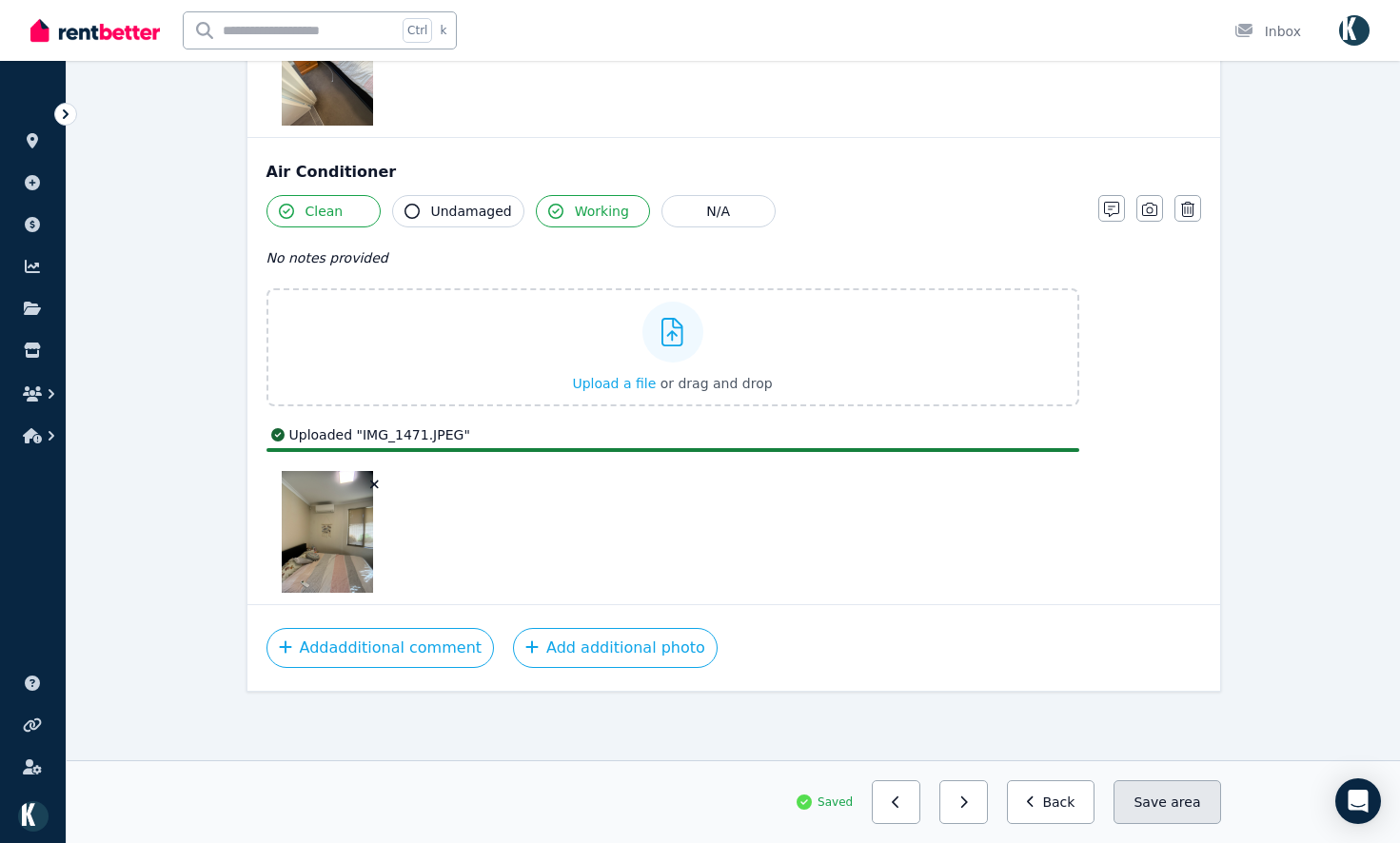
click at [1150, 802] on button "Save area" at bounding box center [1167, 802] width 107 height 44
click at [972, 807] on button "button" at bounding box center [963, 802] width 49 height 44
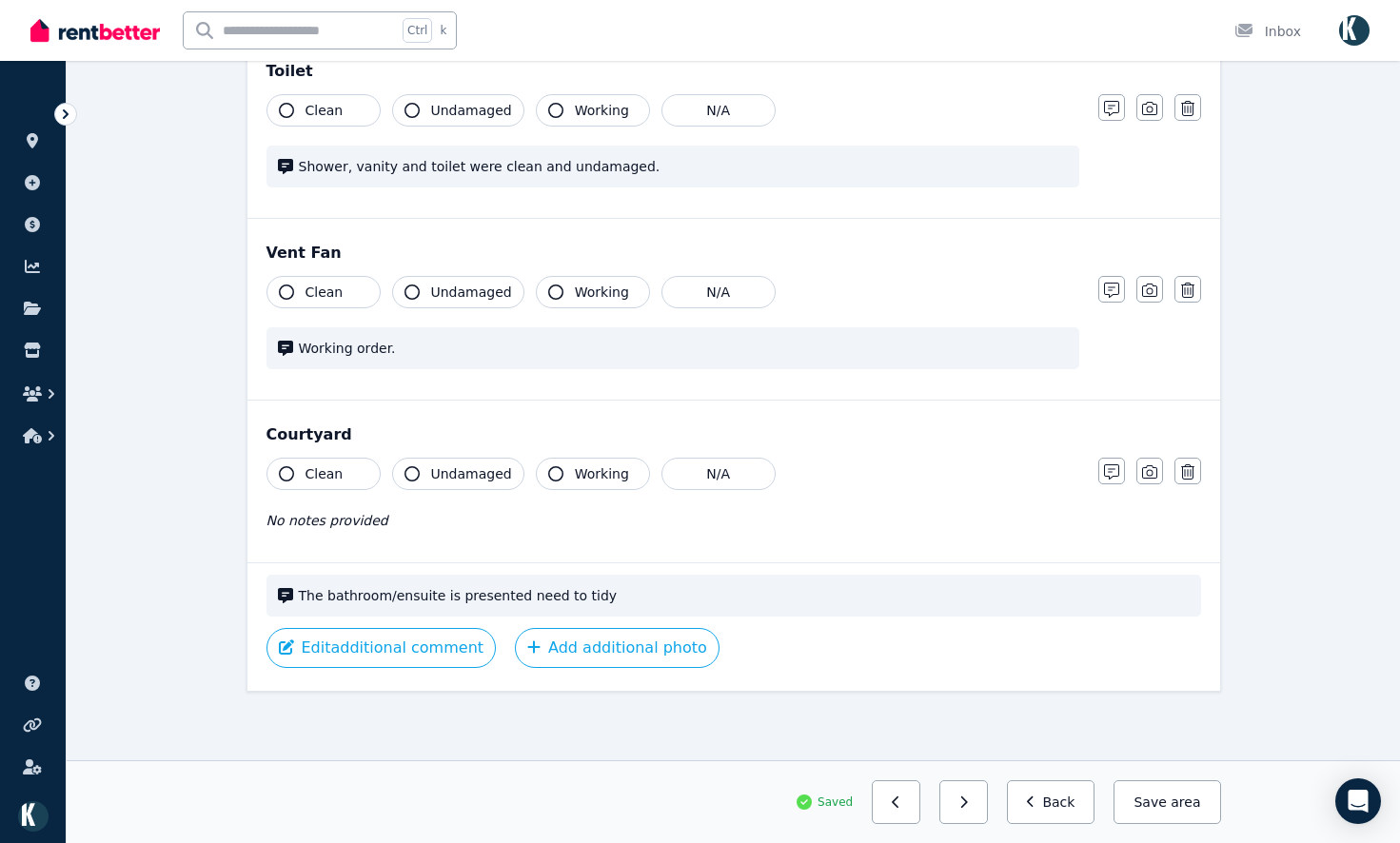
scroll to position [2080, 0]
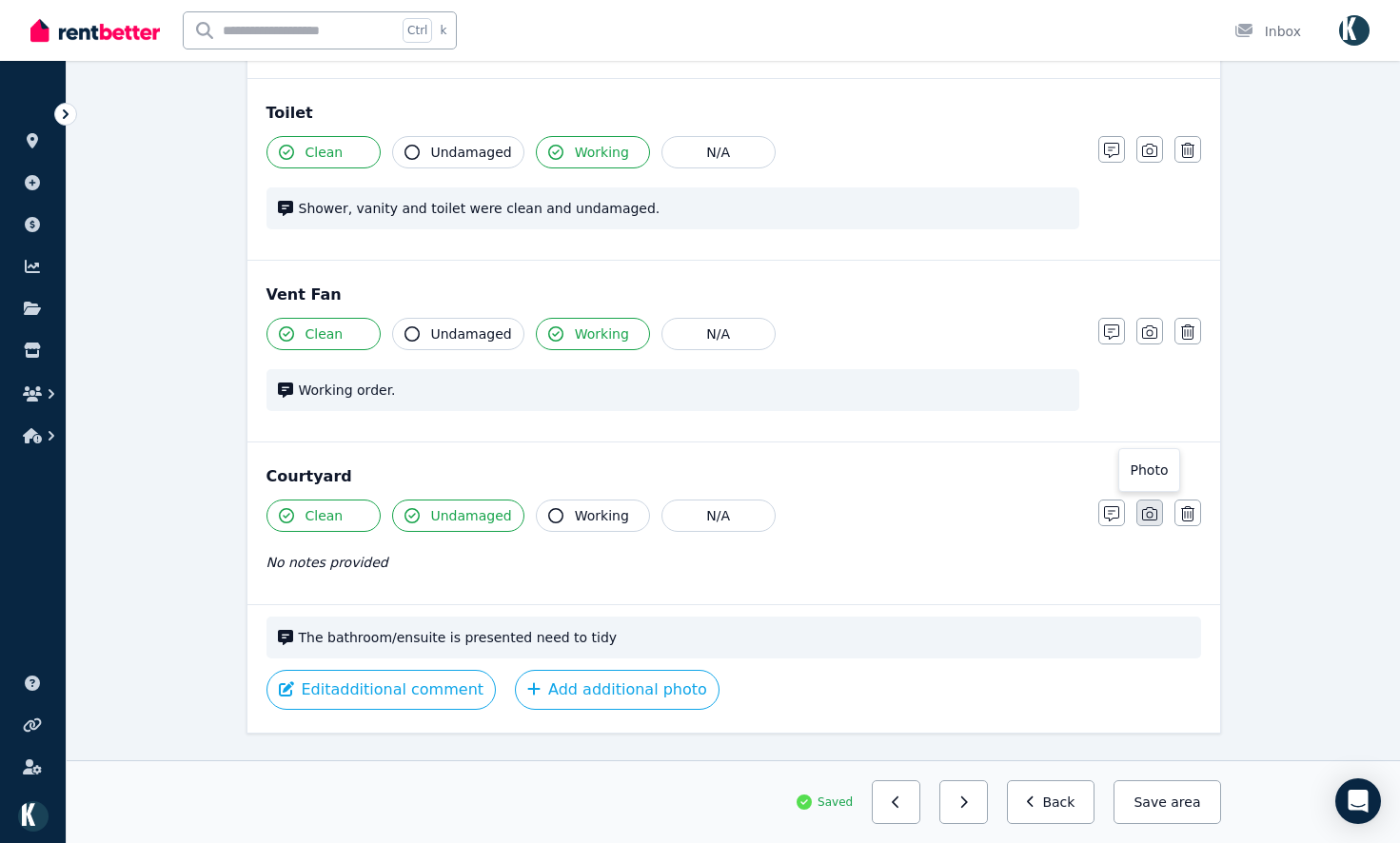
click at [1151, 523] on button "button" at bounding box center [1149, 513] width 26 height 26
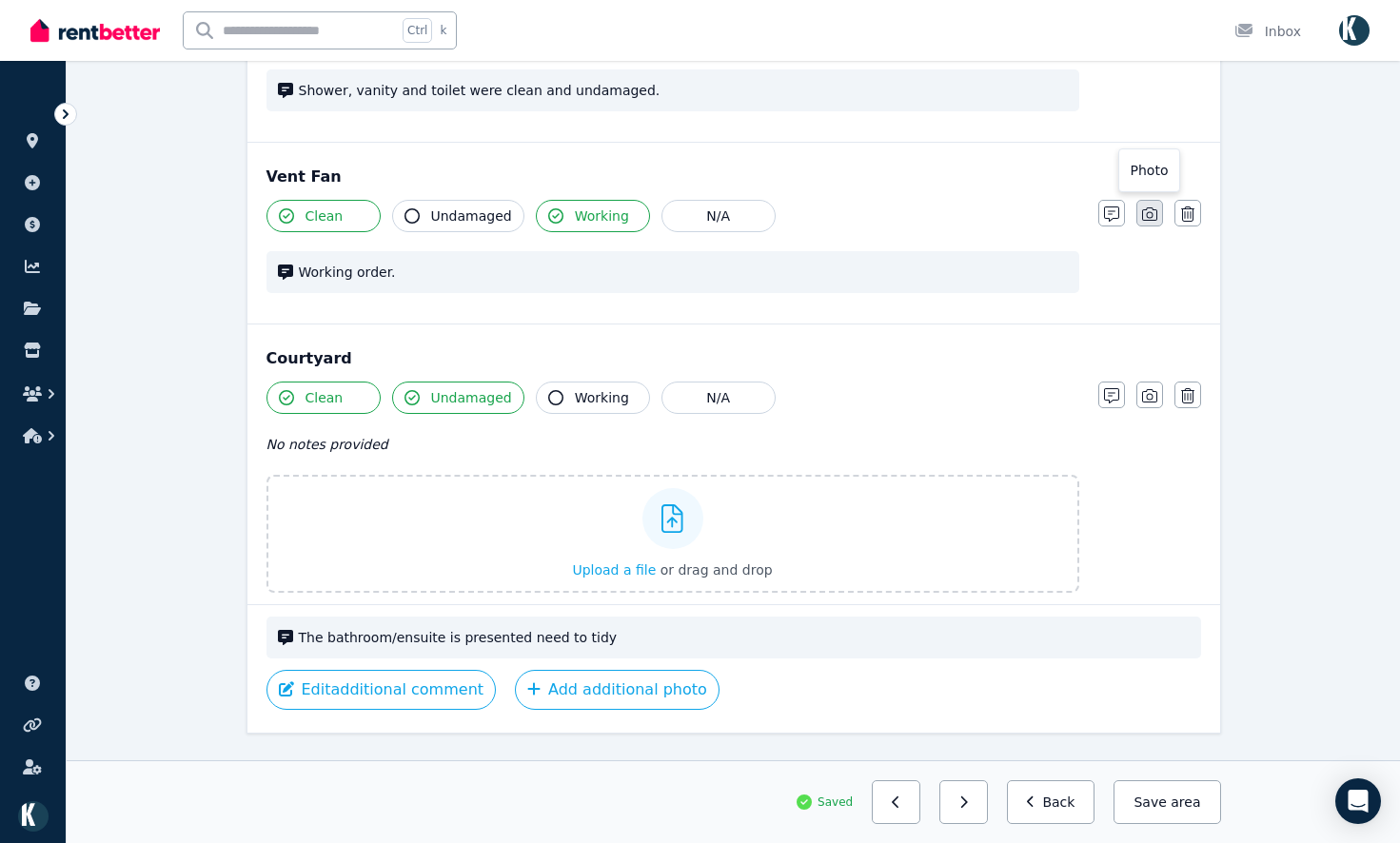
click at [1155, 203] on button "button" at bounding box center [1149, 213] width 26 height 26
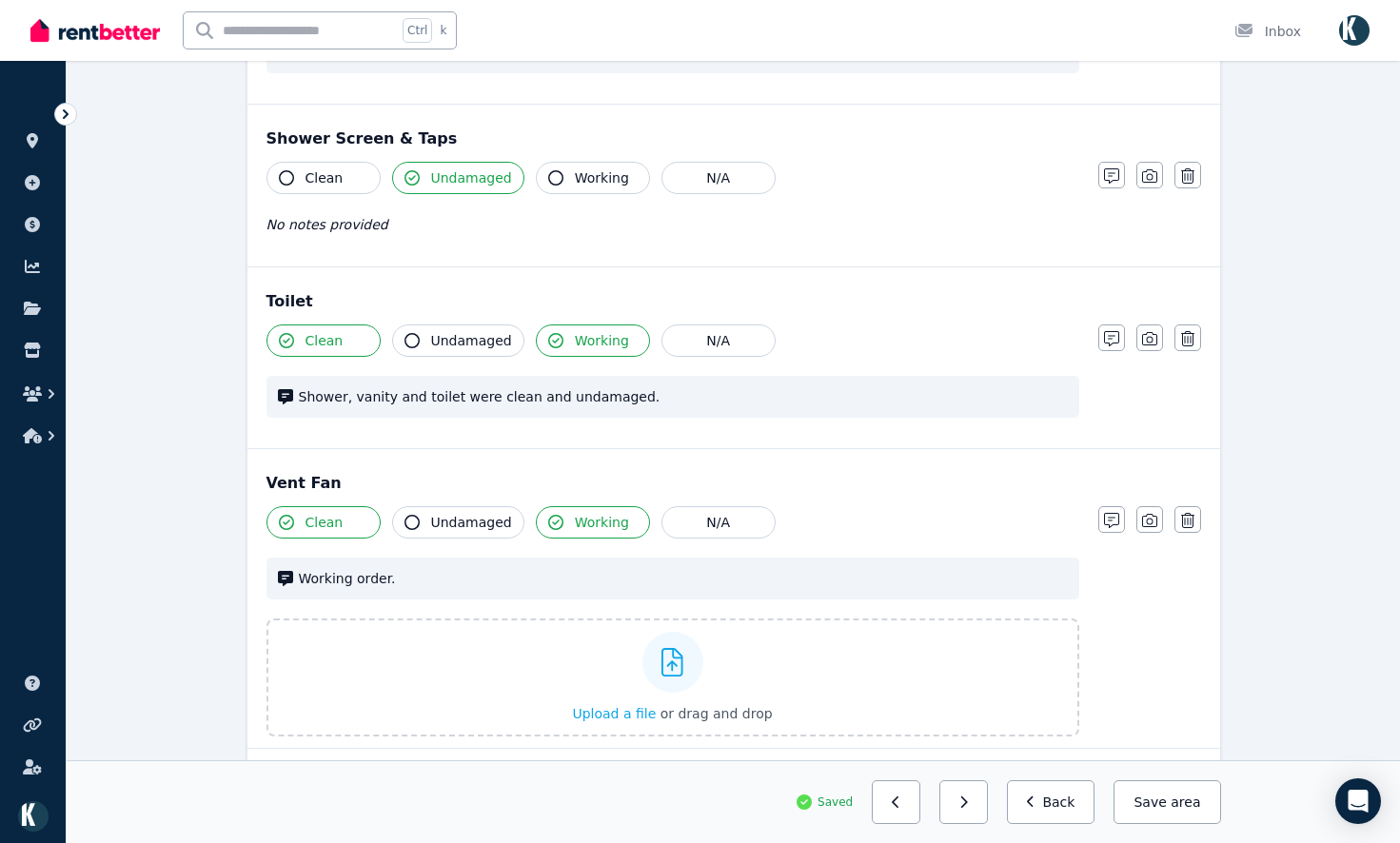
scroll to position [1840, 0]
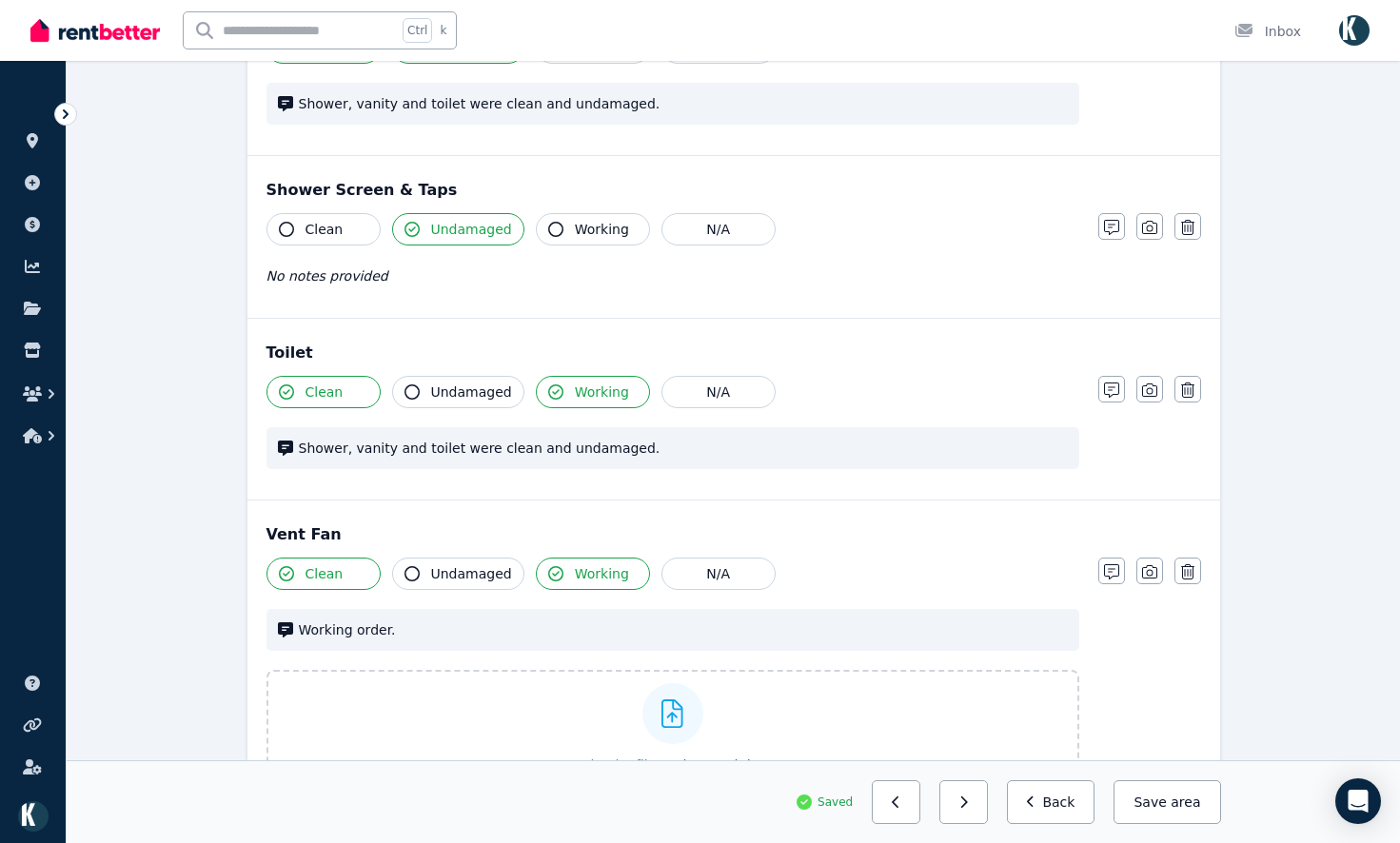
drag, startPoint x: 1147, startPoint y: 392, endPoint x: 1154, endPoint y: 354, distance: 38.6
click at [1149, 388] on icon "button" at bounding box center [1150, 390] width 16 height 16
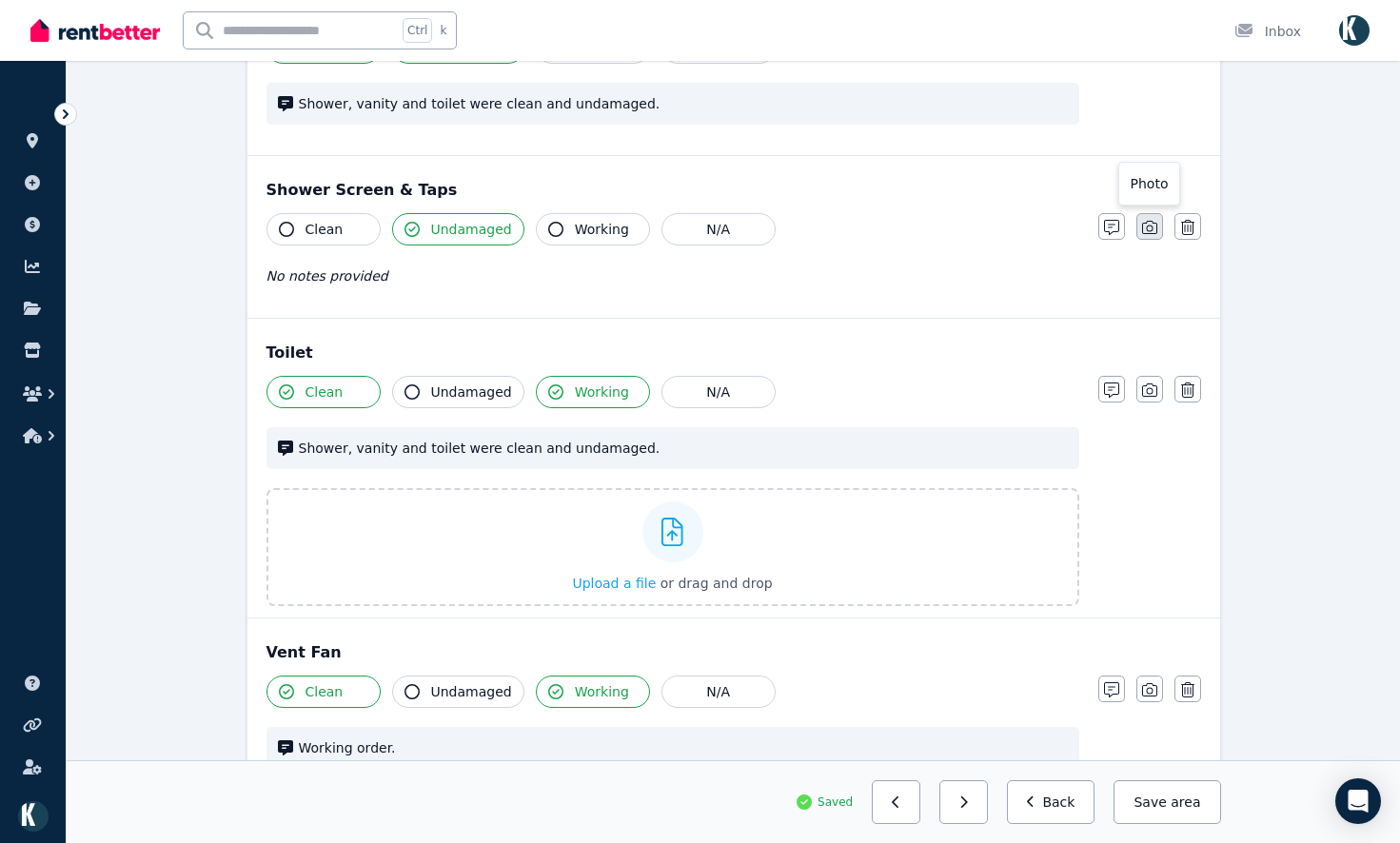
click at [1146, 229] on icon "button" at bounding box center [1150, 227] width 16 height 14
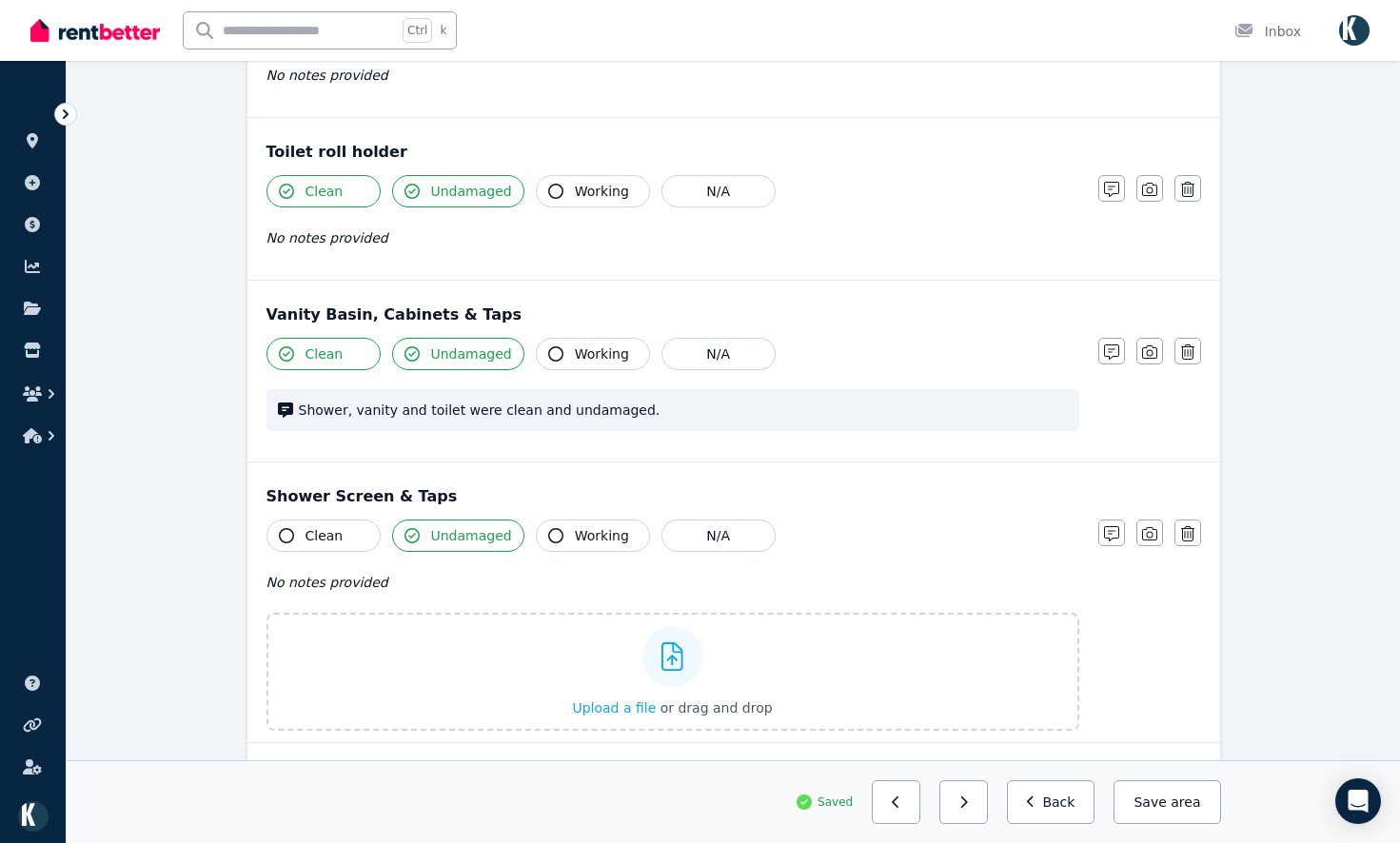
scroll to position [1365, 0]
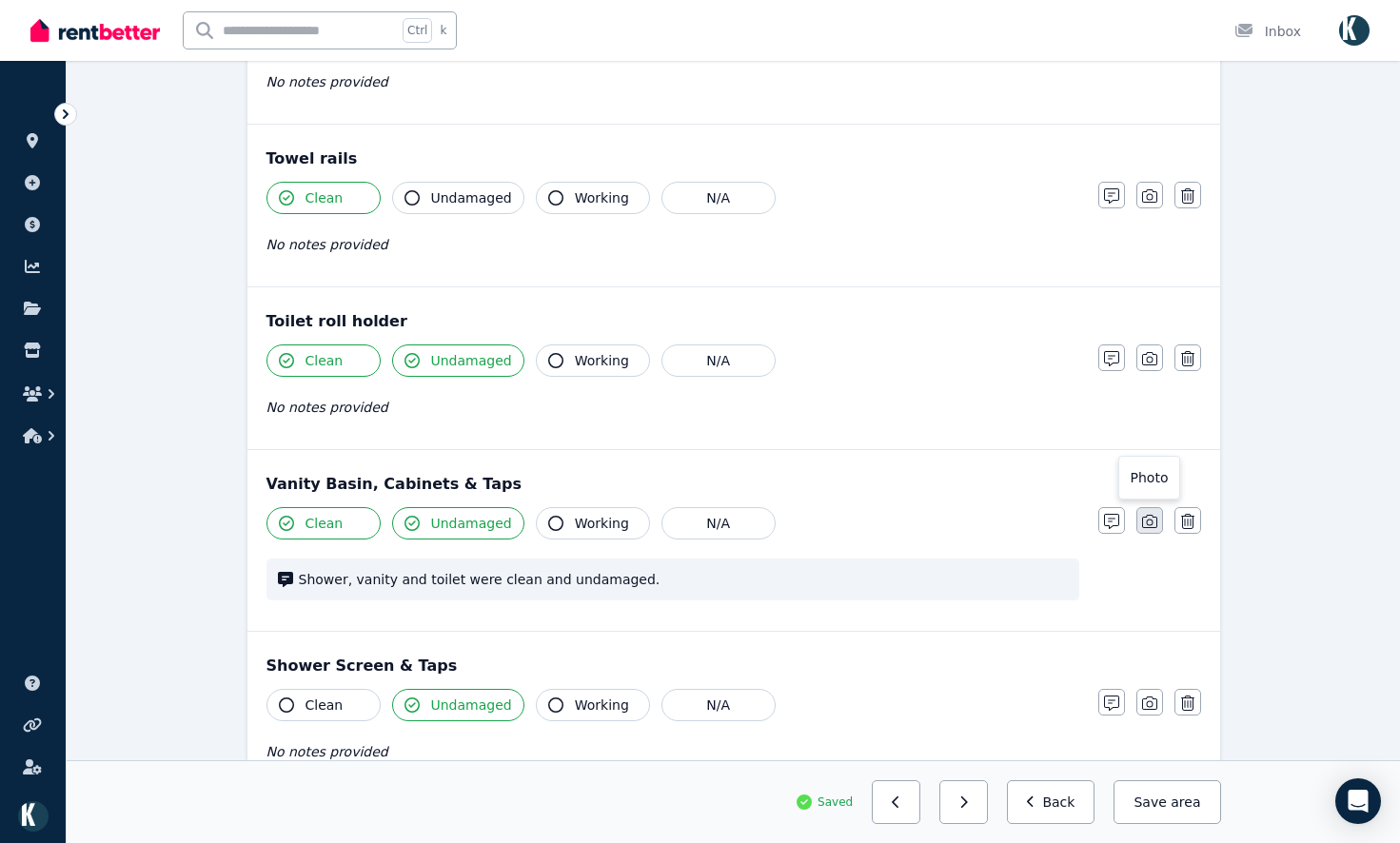
click at [1143, 518] on icon "button" at bounding box center [1150, 522] width 16 height 16
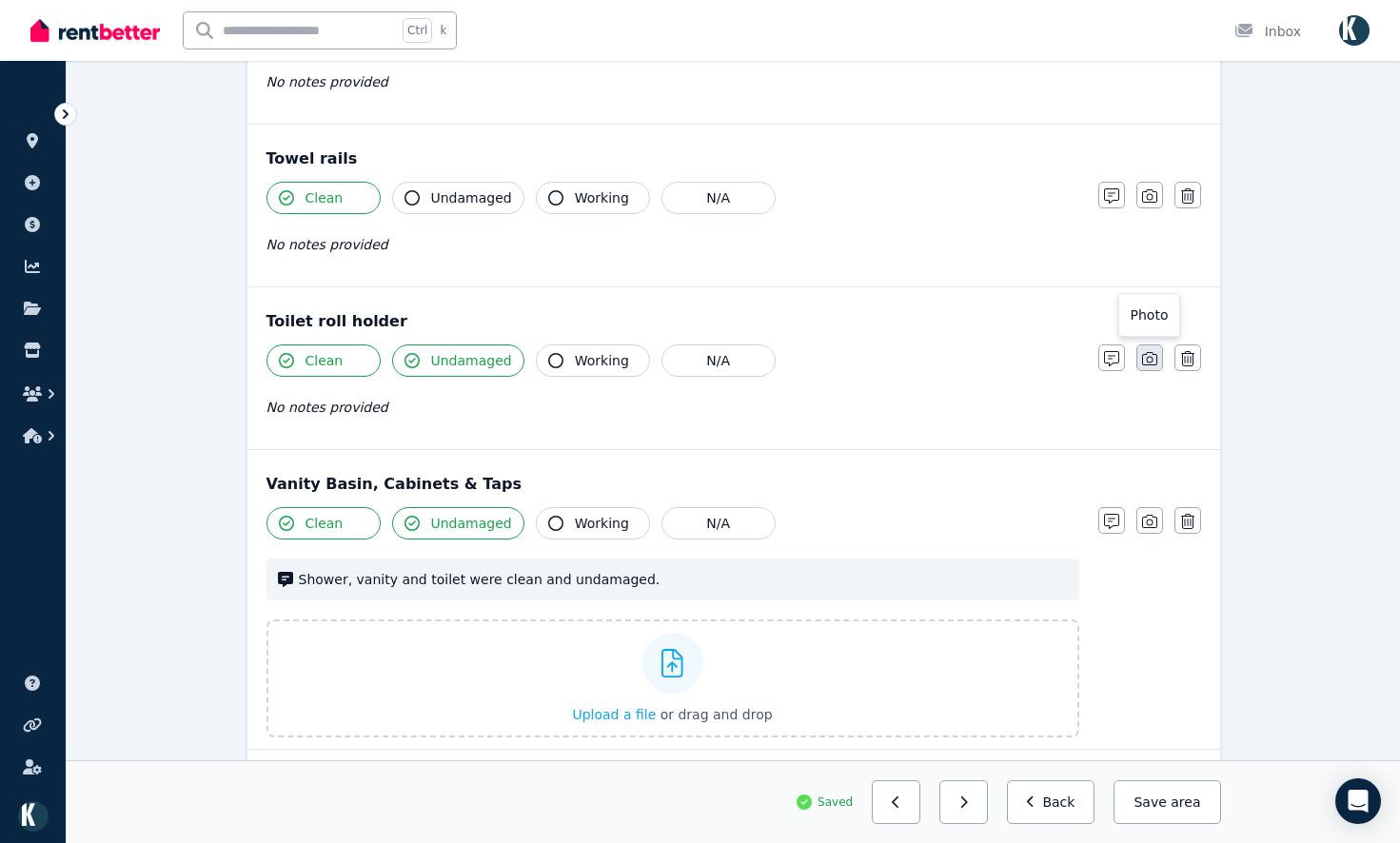
click at [1145, 364] on icon "button" at bounding box center [1150, 359] width 16 height 16
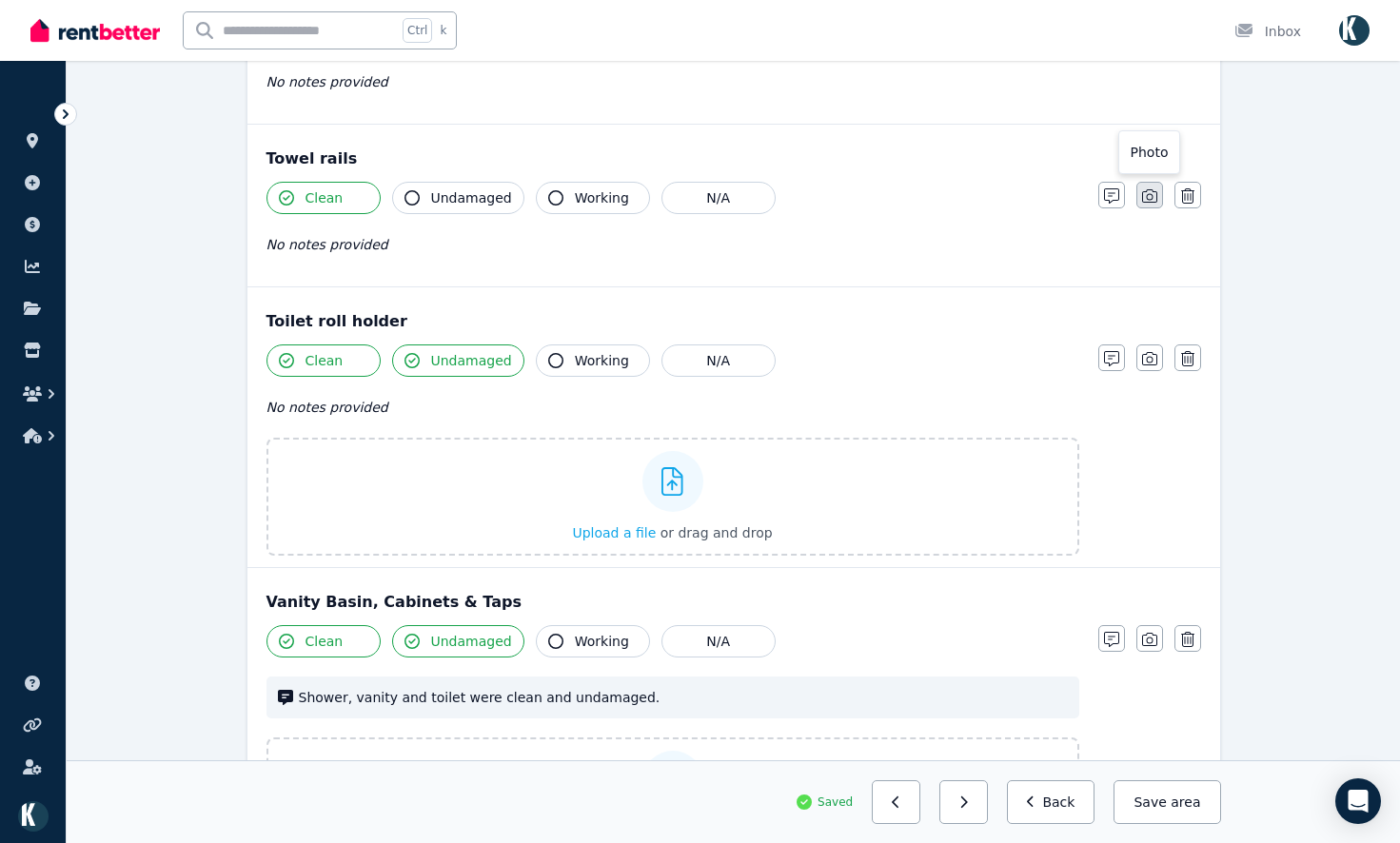
click at [1153, 190] on icon "button" at bounding box center [1150, 196] width 16 height 16
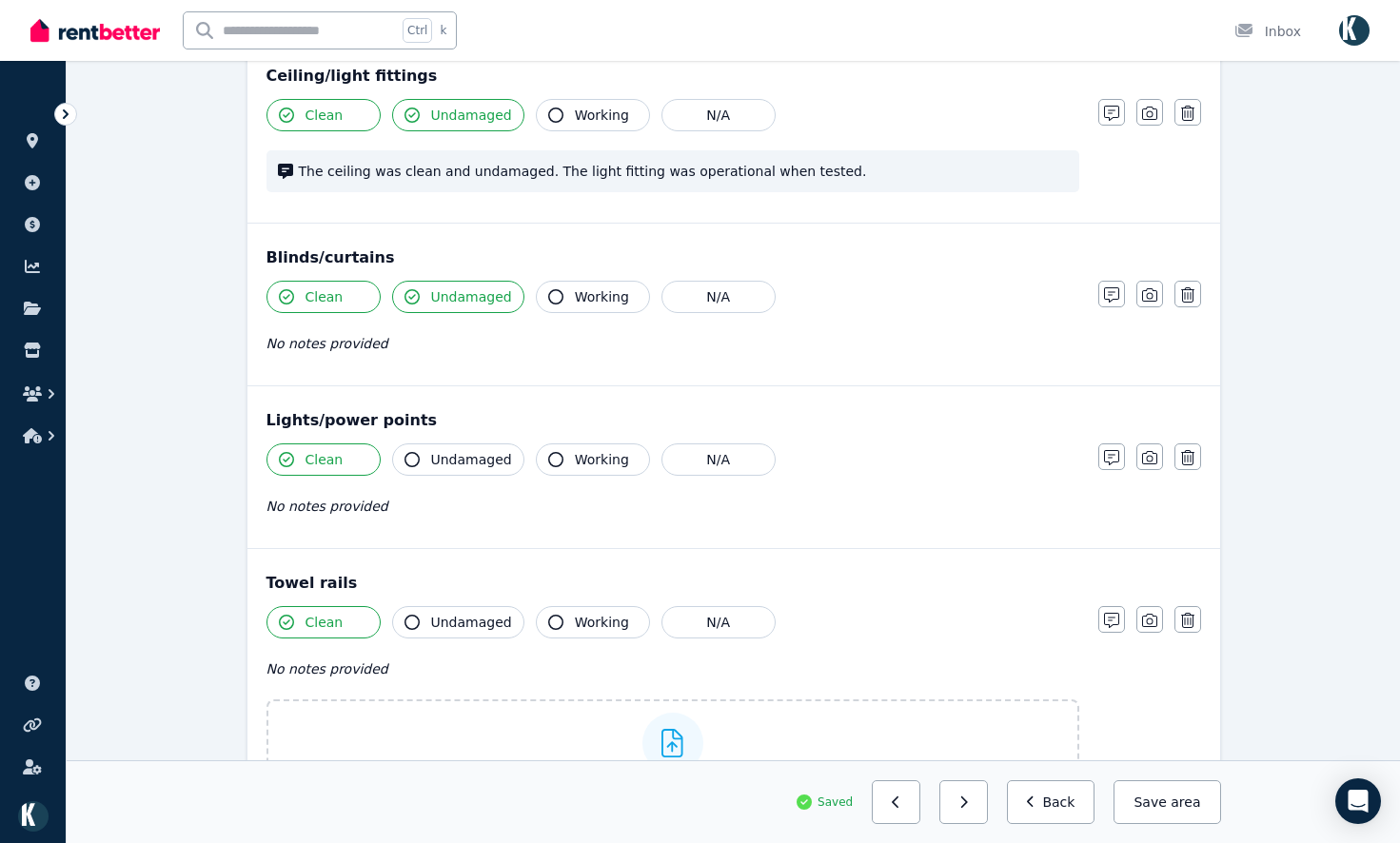
scroll to position [984, 0]
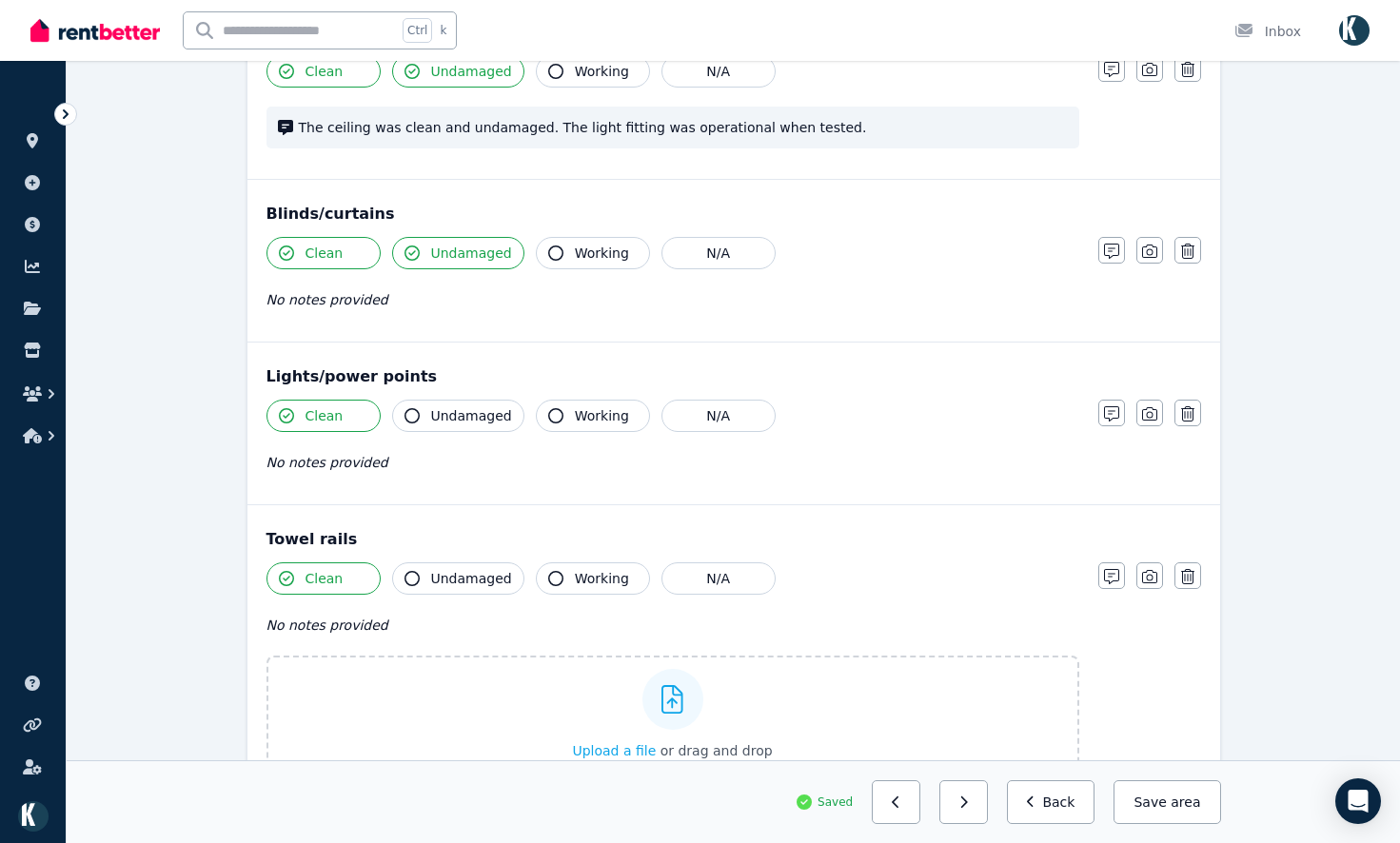
drag, startPoint x: 1148, startPoint y: 417, endPoint x: 1136, endPoint y: 315, distance: 102.7
click at [1148, 417] on icon "button" at bounding box center [1150, 414] width 16 height 16
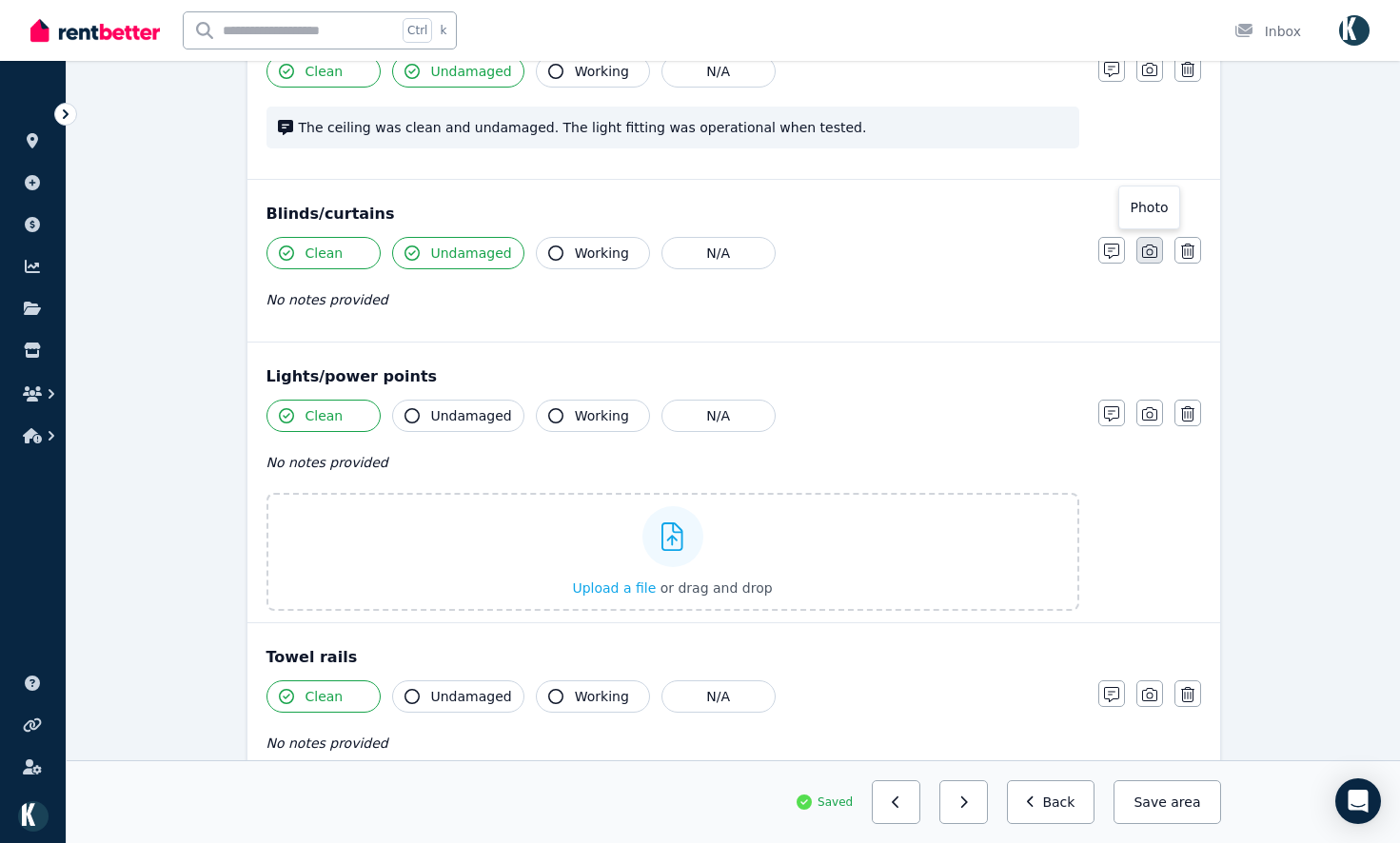
click at [1143, 247] on icon "button" at bounding box center [1150, 252] width 16 height 16
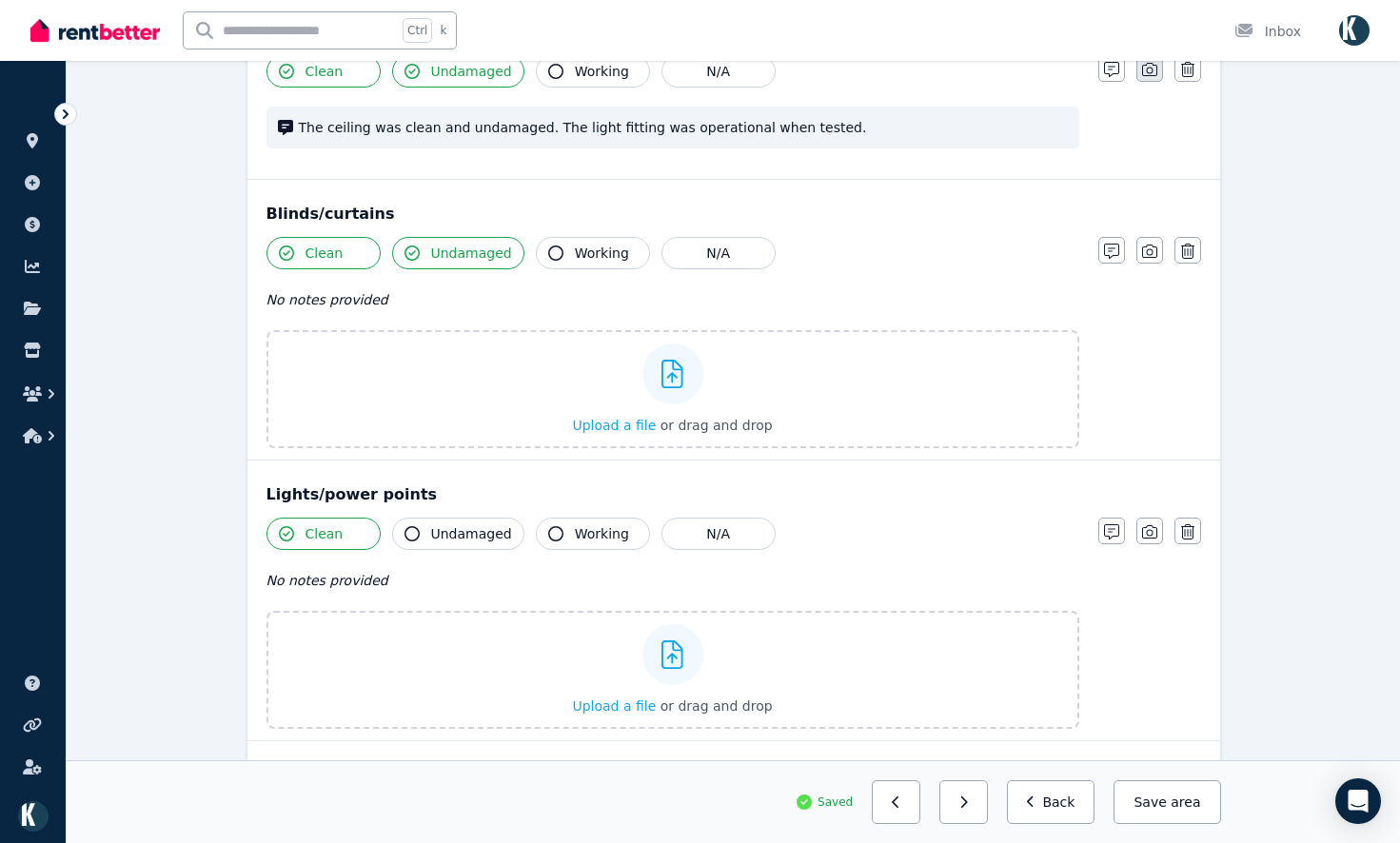
click at [1153, 66] on icon "button" at bounding box center [1150, 70] width 16 height 14
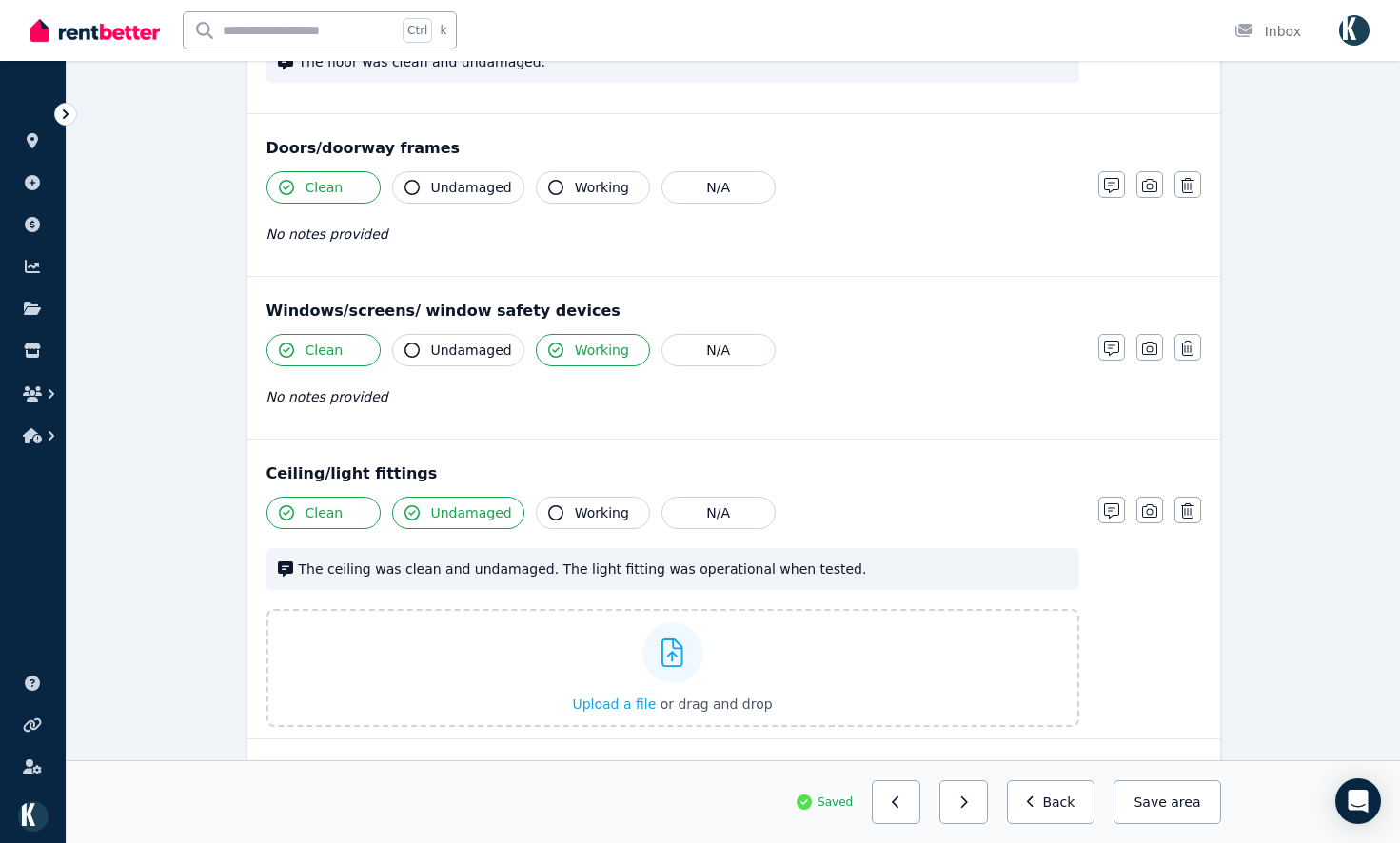
scroll to position [508, 0]
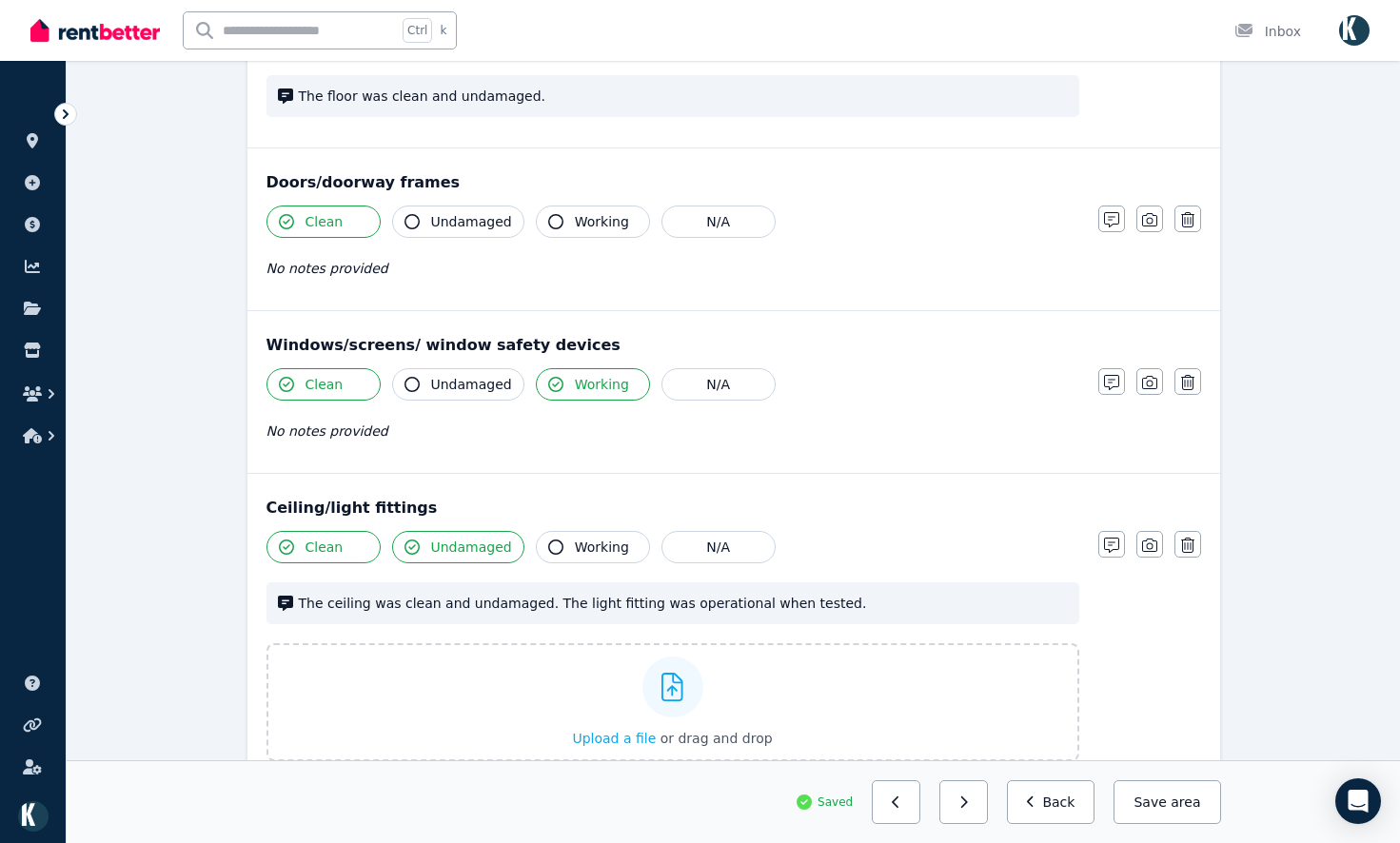
drag, startPoint x: 1155, startPoint y: 373, endPoint x: 1164, endPoint y: 315, distance: 58.7
click at [1157, 370] on button "button" at bounding box center [1149, 381] width 26 height 26
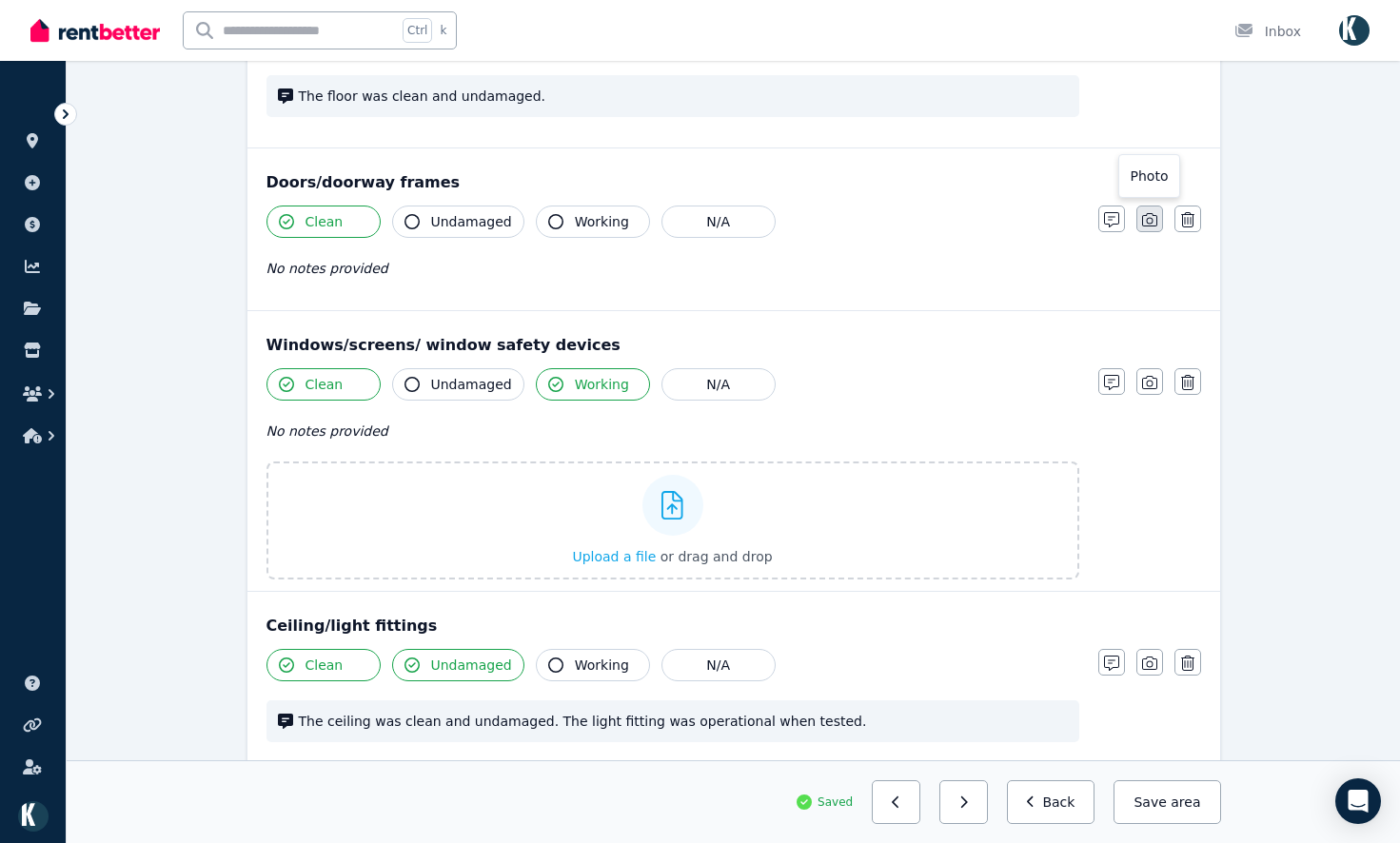
click at [1142, 227] on icon "button" at bounding box center [1150, 220] width 16 height 16
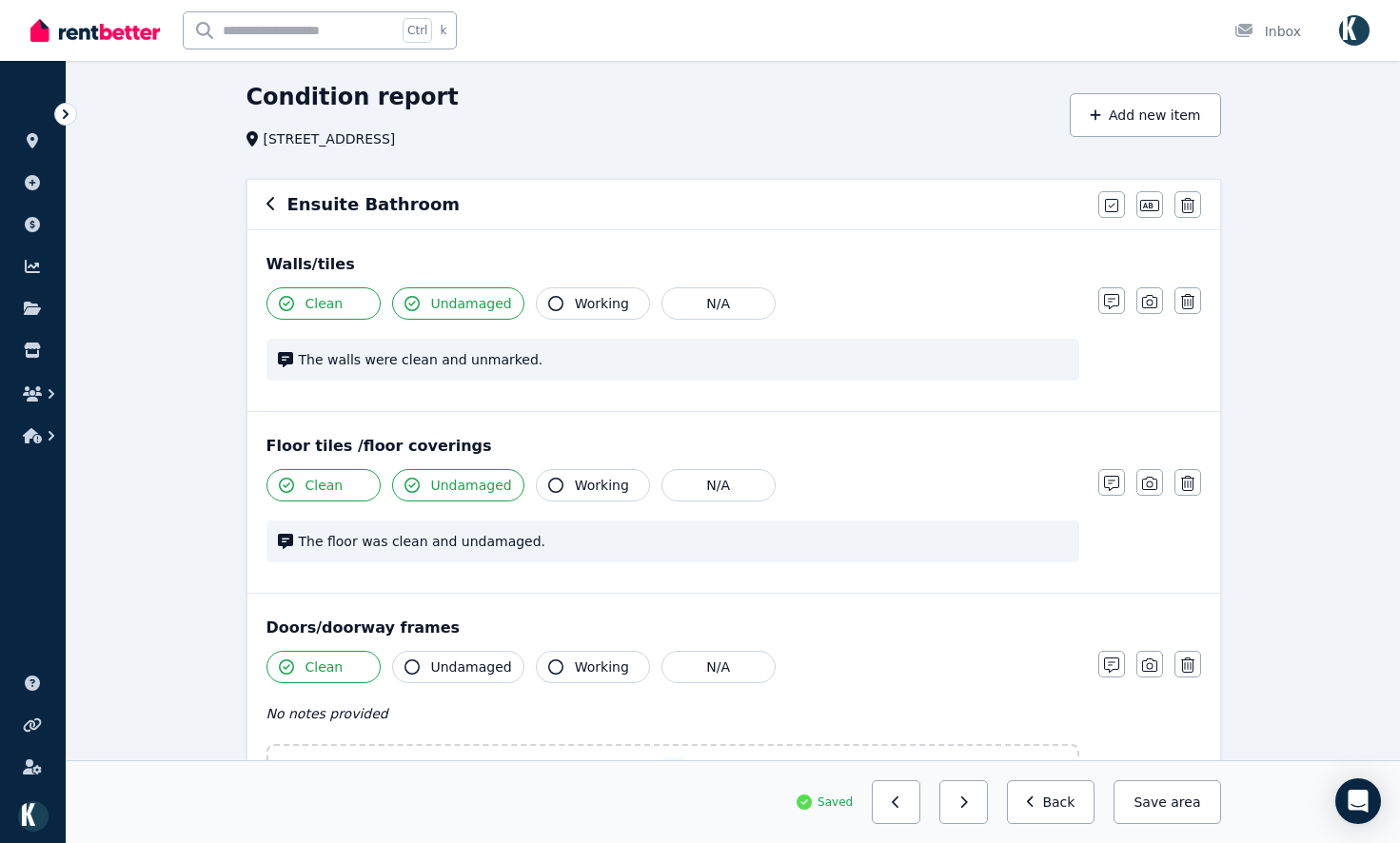
scroll to position [32, 0]
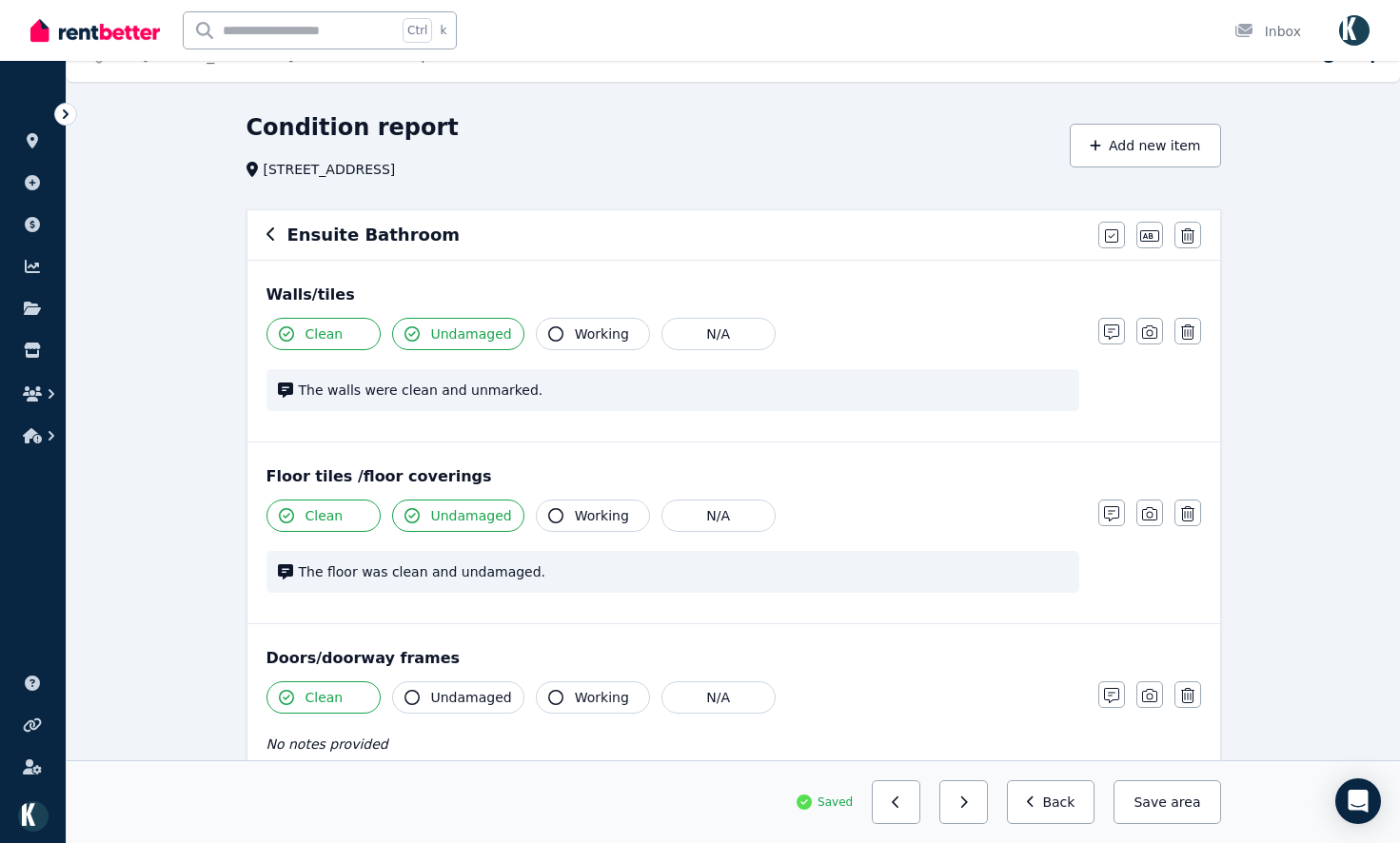
drag, startPoint x: 1153, startPoint y: 523, endPoint x: 1164, endPoint y: 480, distance: 44.4
click at [1153, 517] on button "button" at bounding box center [1149, 513] width 26 height 26
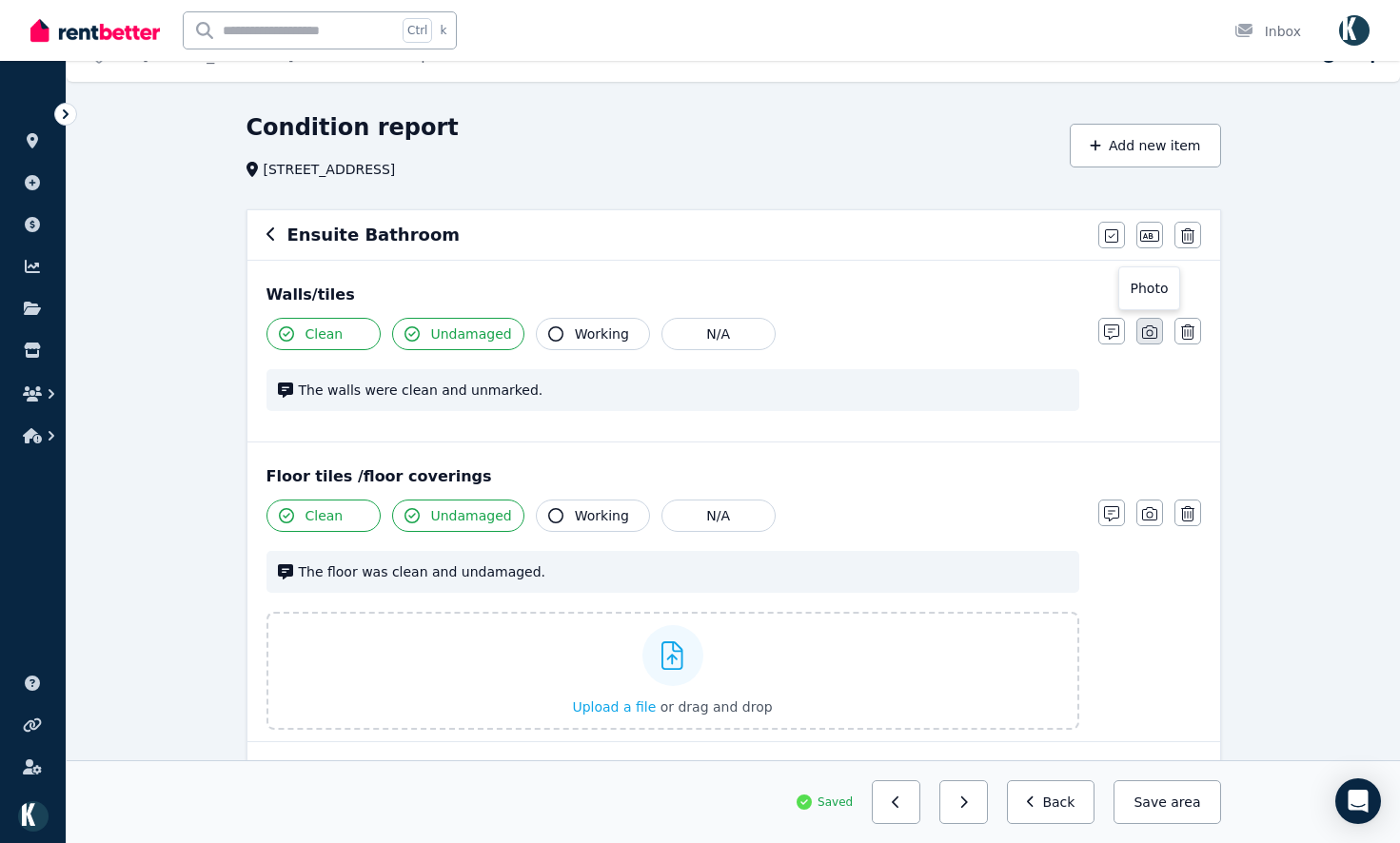
click at [1156, 335] on icon "button" at bounding box center [1150, 332] width 16 height 14
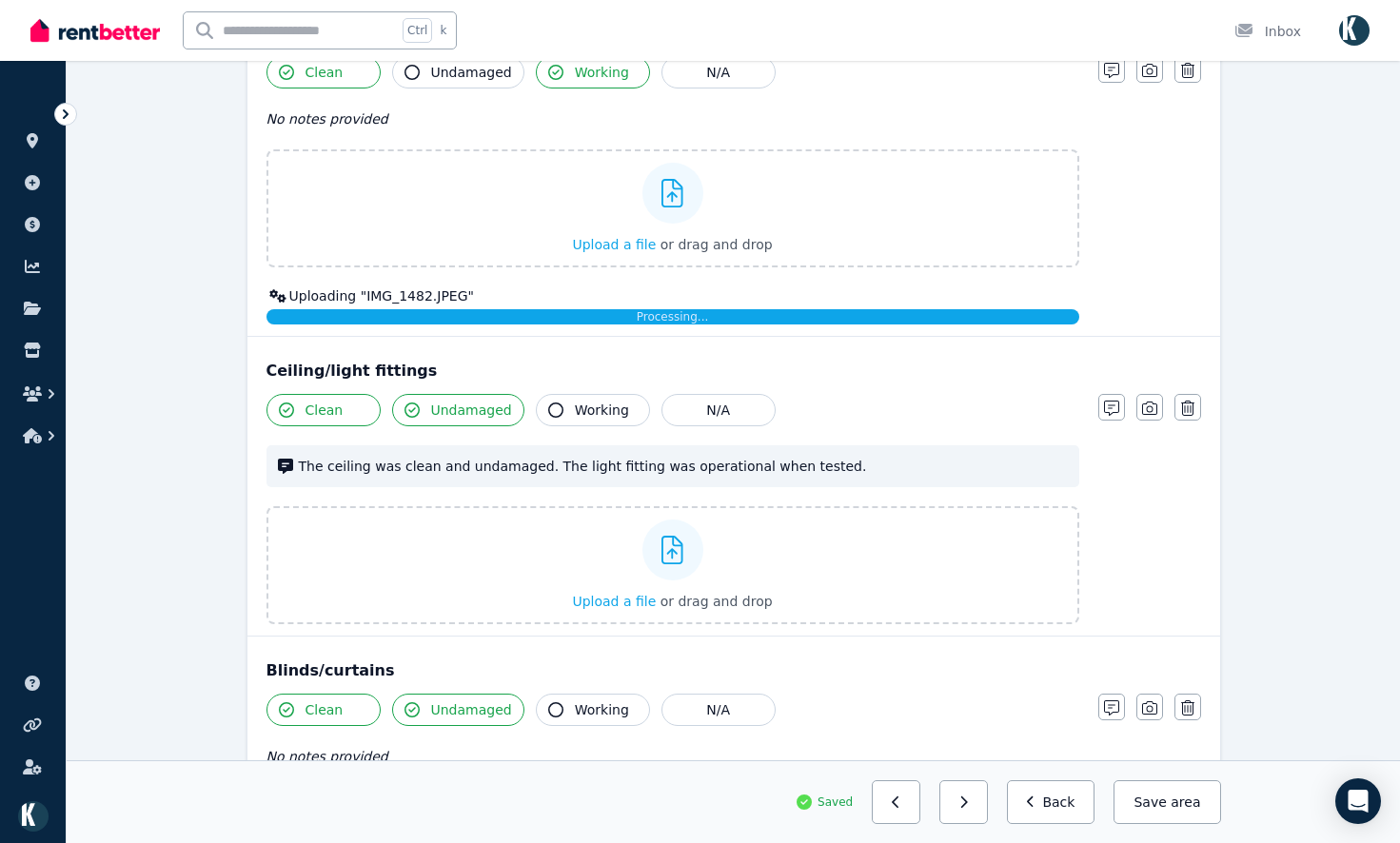
scroll to position [1365, 0]
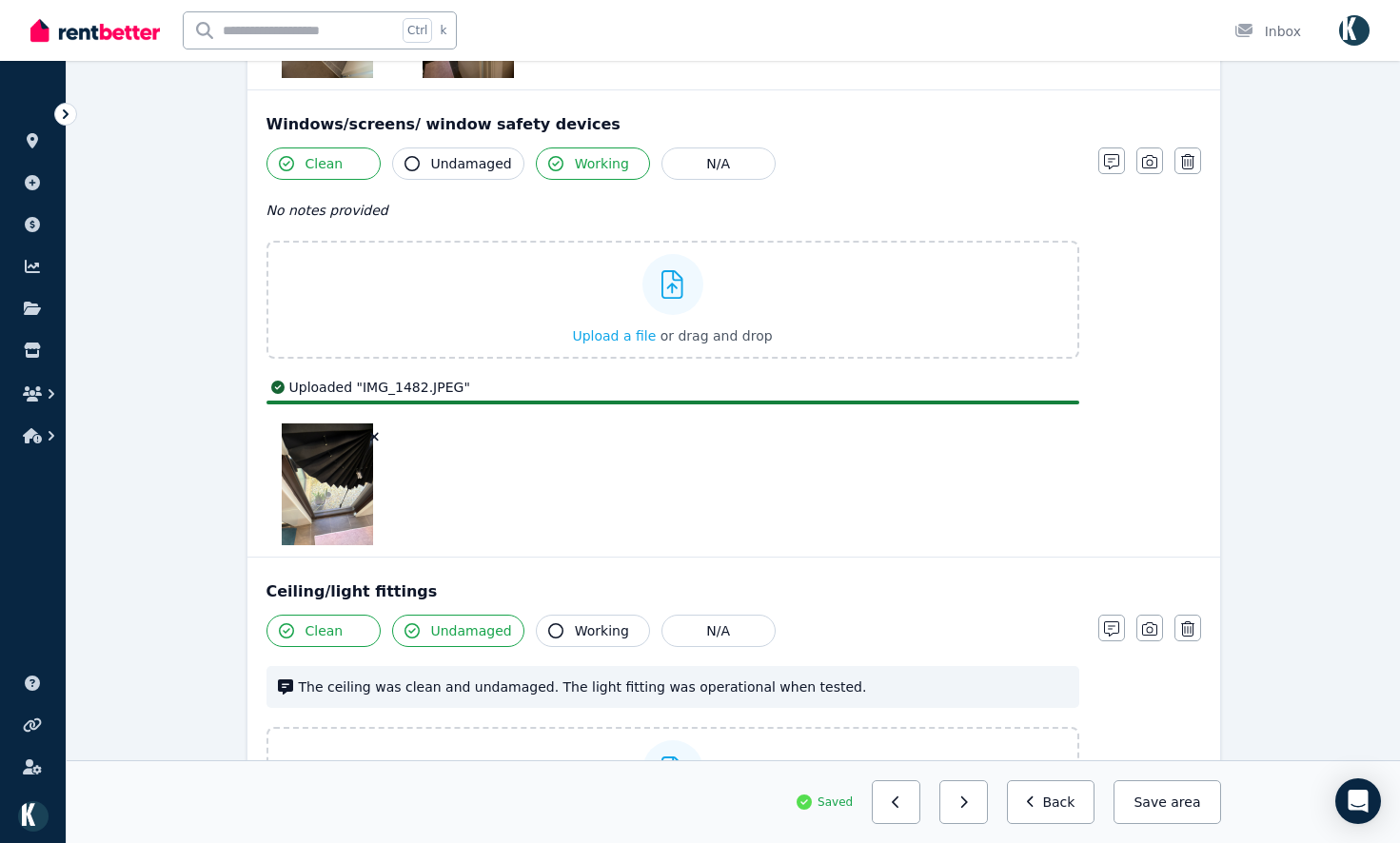
click at [375, 436] on icon "button" at bounding box center [374, 437] width 9 height 9
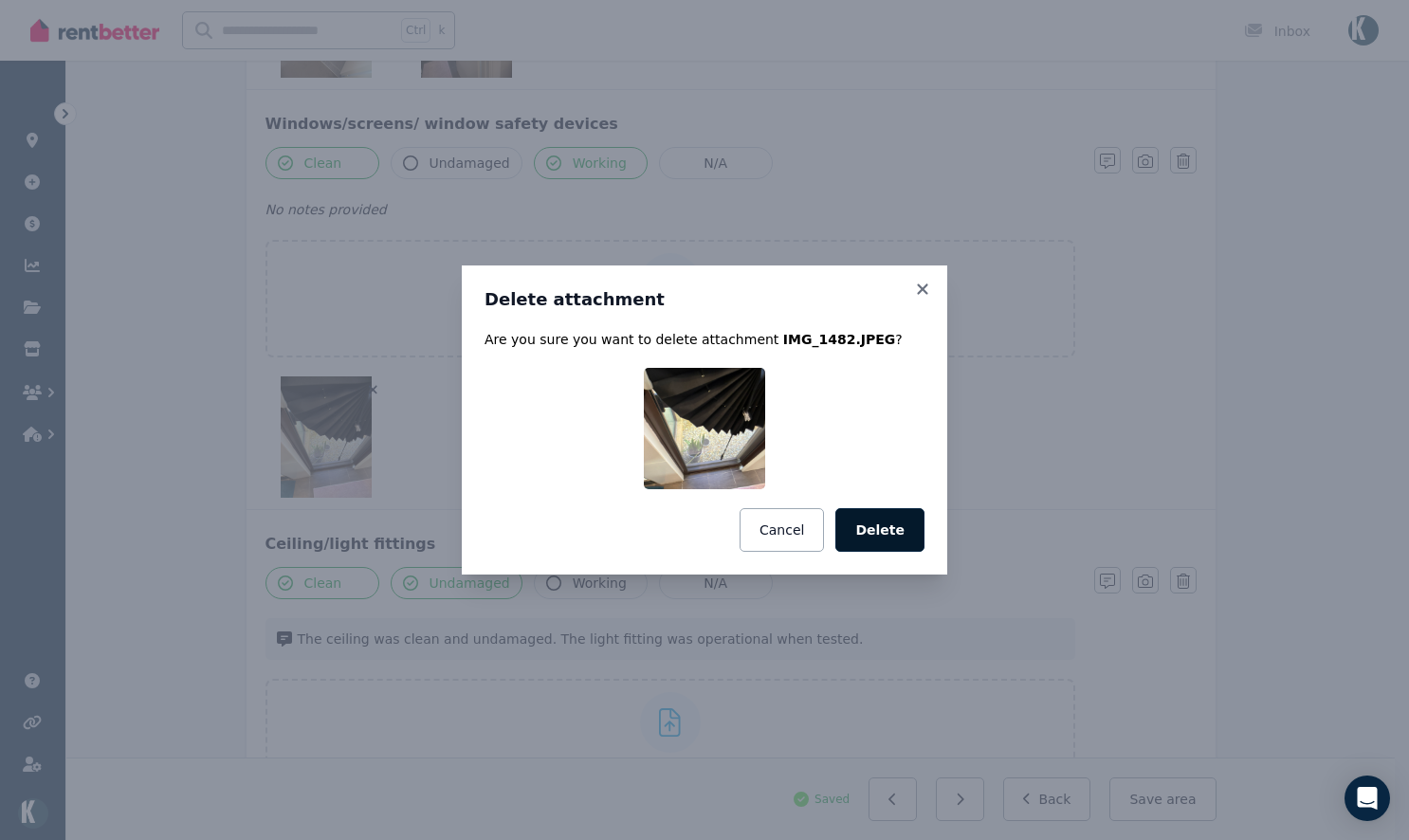
click at [880, 540] on button "Delete" at bounding box center [880, 529] width 89 height 44
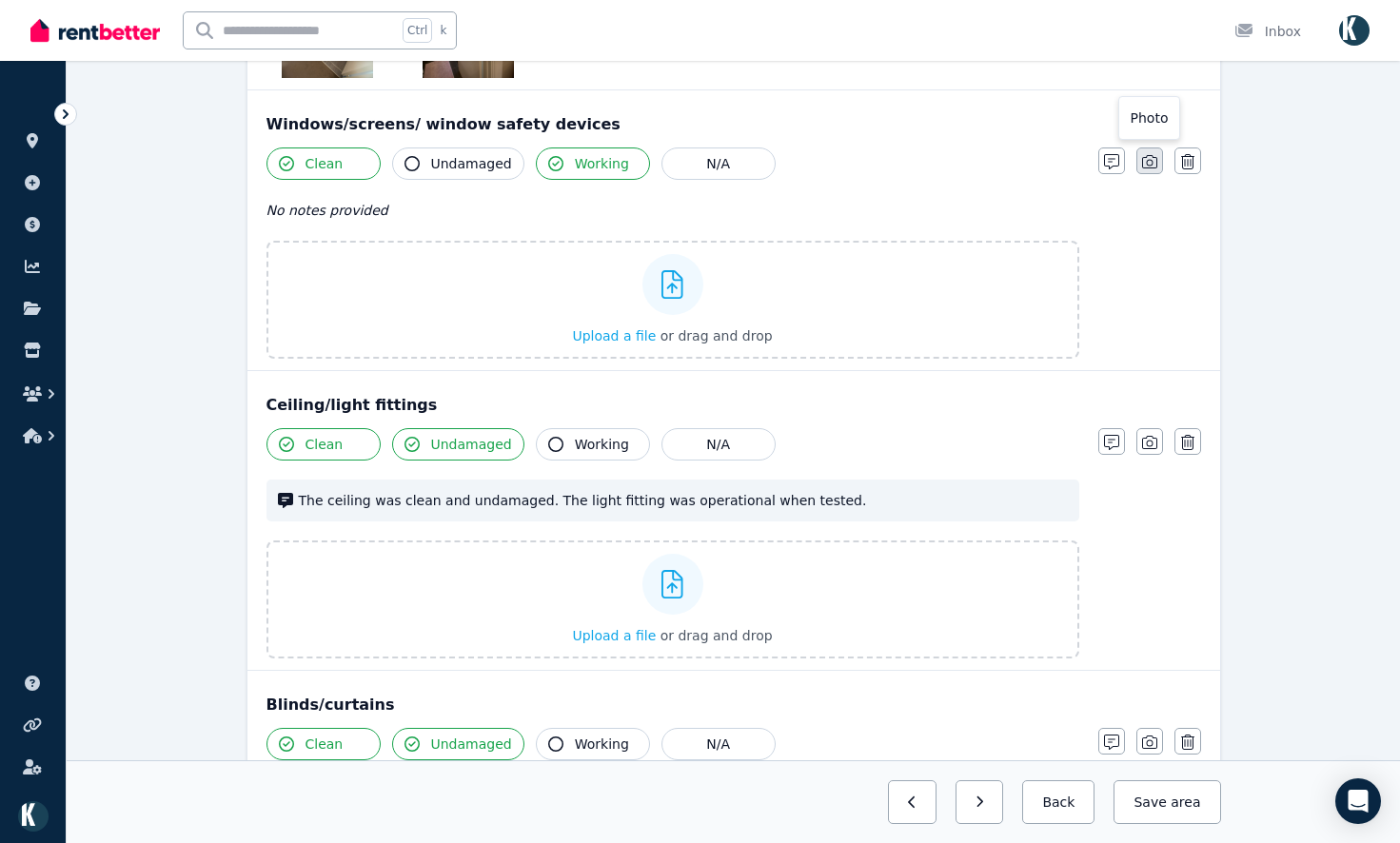
click at [1148, 157] on icon "button" at bounding box center [1150, 162] width 16 height 14
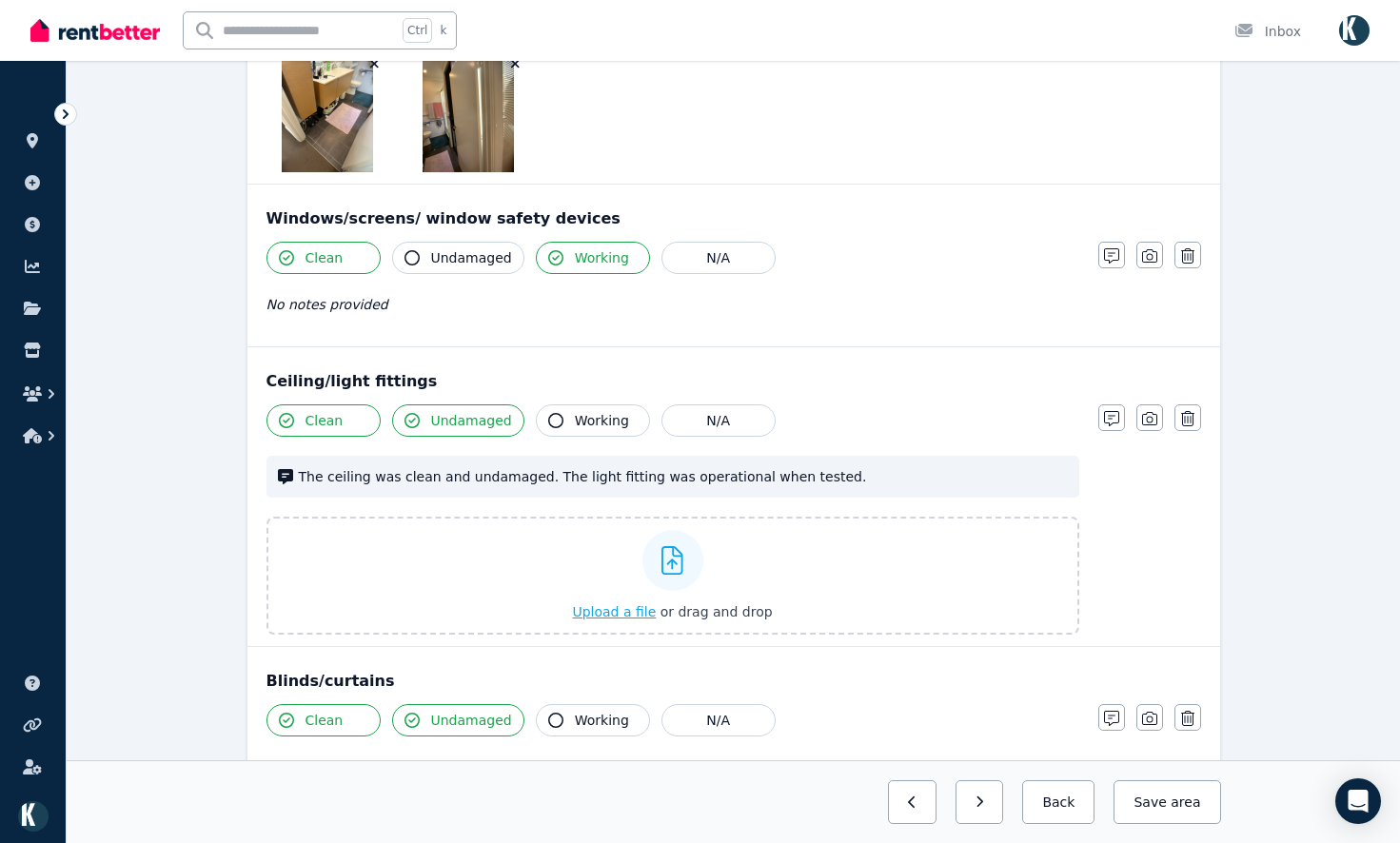
scroll to position [1269, 0]
click at [1155, 252] on icon "button" at bounding box center [1150, 257] width 16 height 16
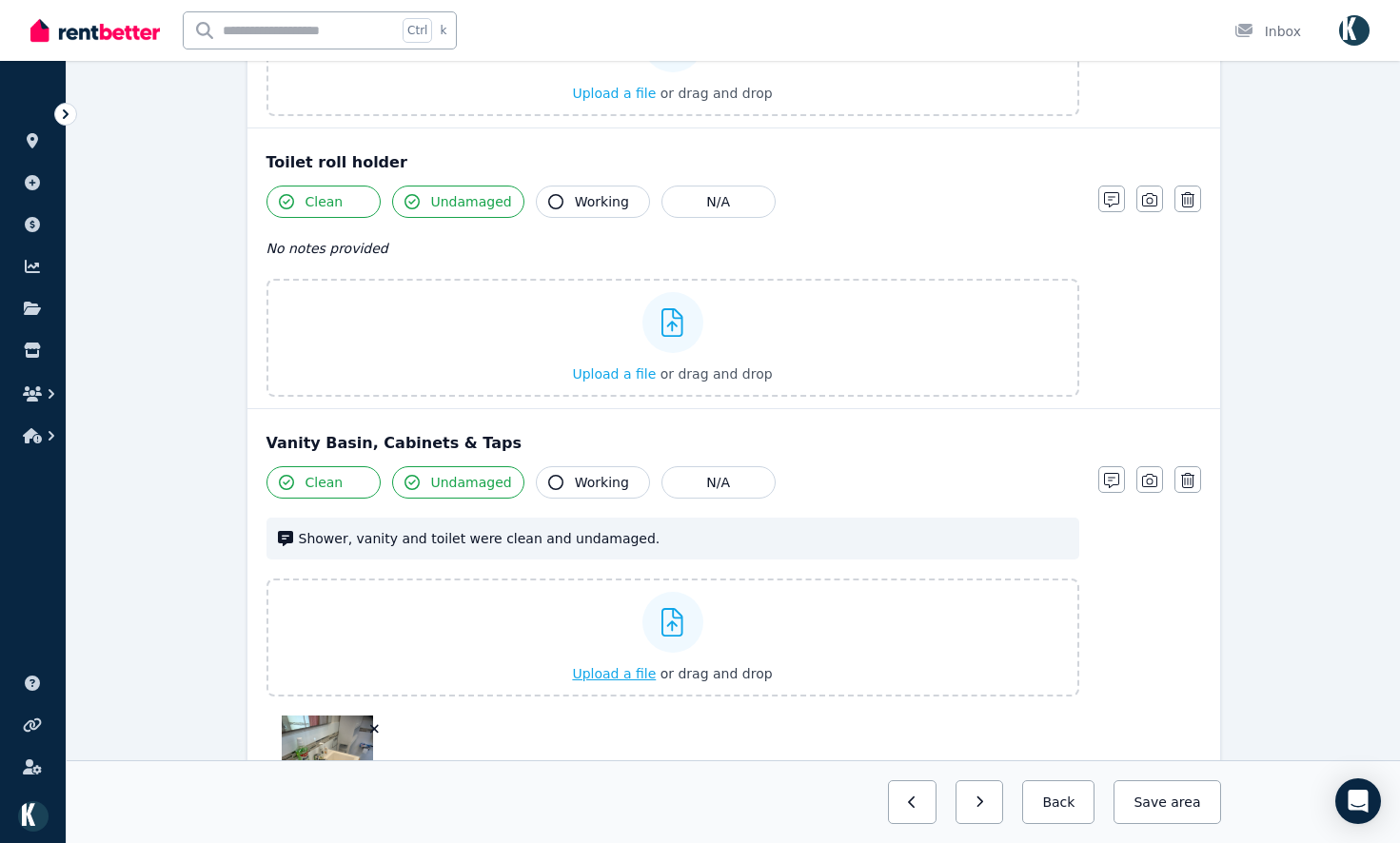
scroll to position [3010, 0]
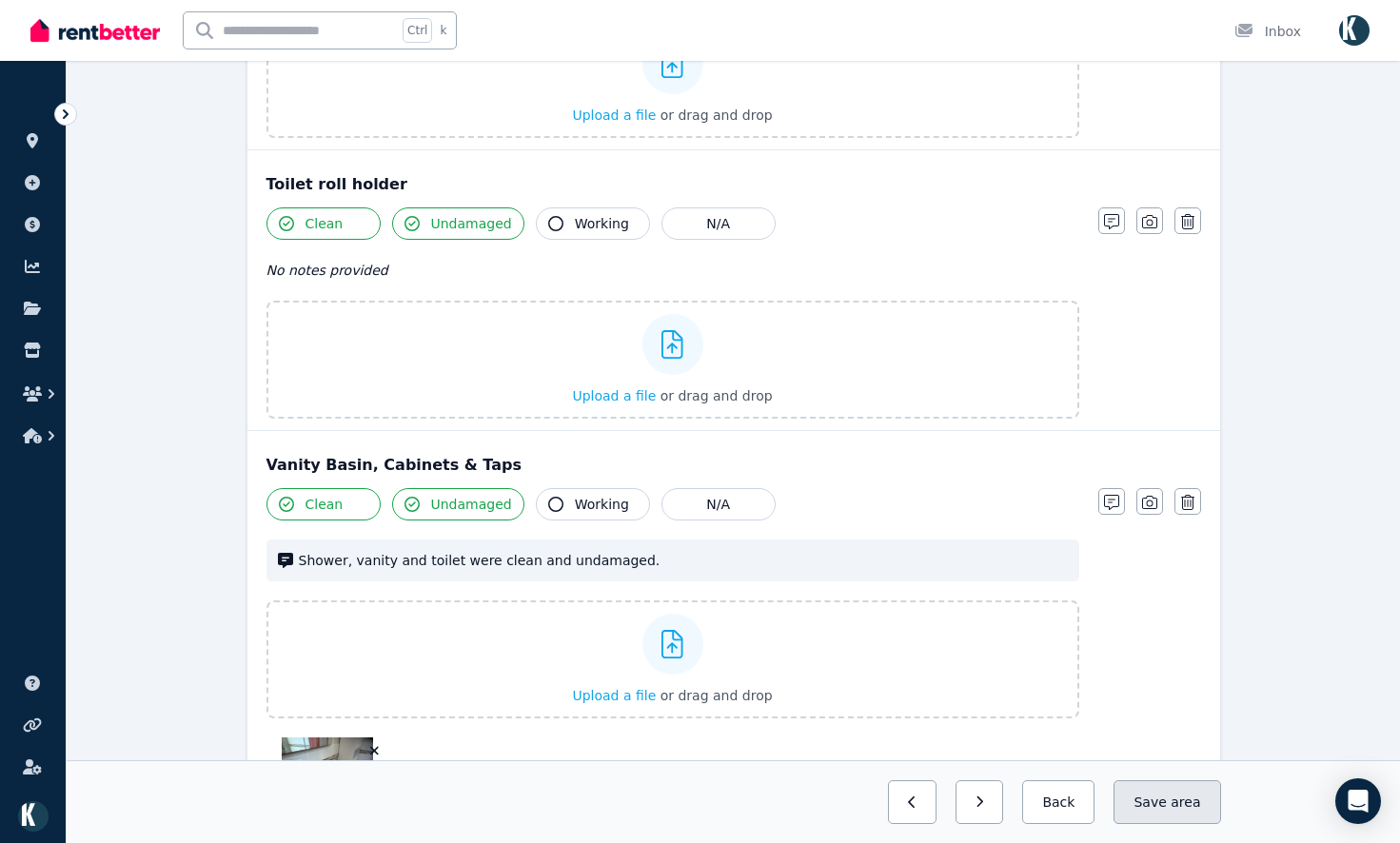
click at [1196, 802] on span "area" at bounding box center [1184, 802] width 29 height 19
click at [980, 793] on button "button" at bounding box center [963, 802] width 49 height 44
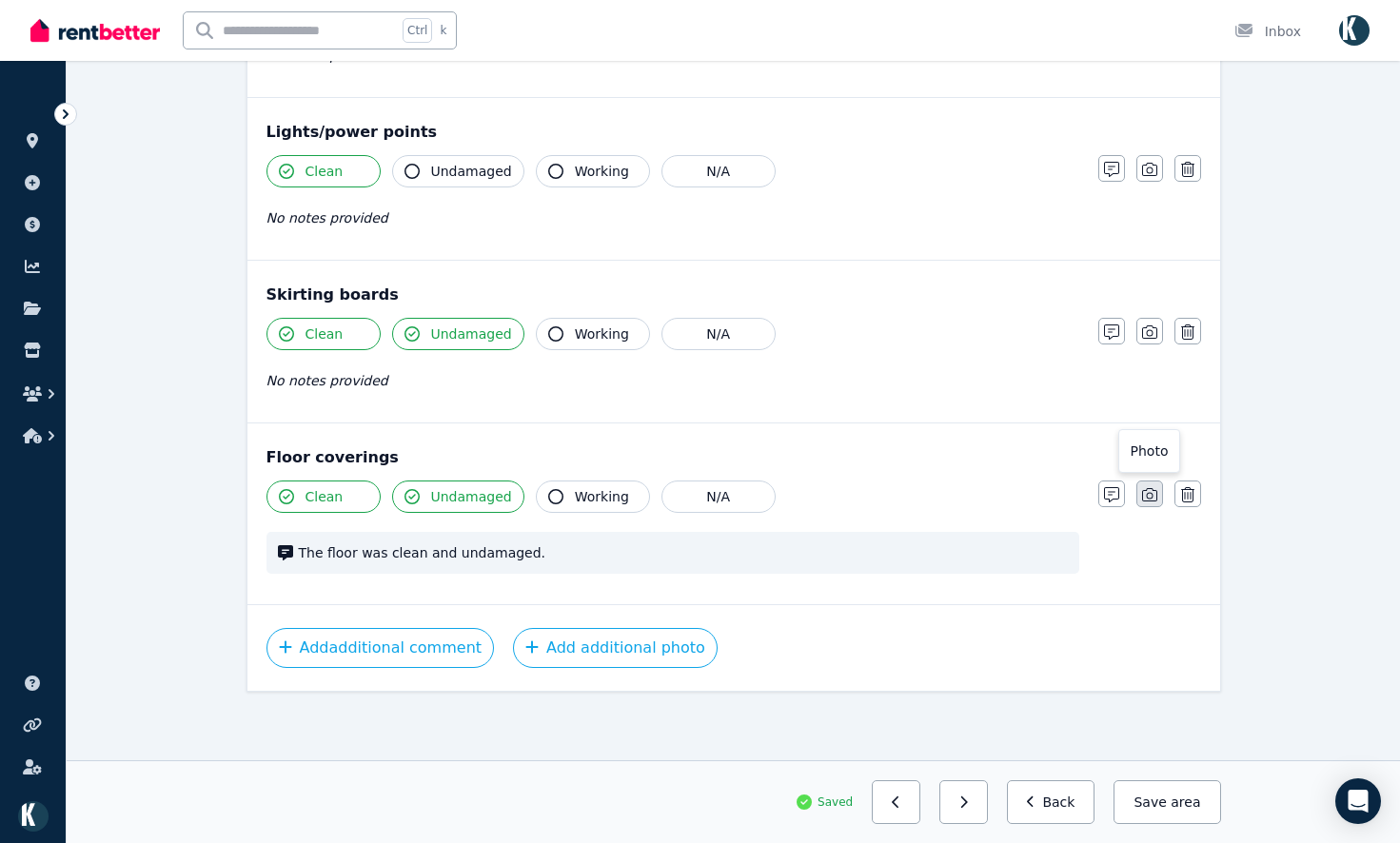
click at [1151, 499] on icon "button" at bounding box center [1150, 495] width 16 height 14
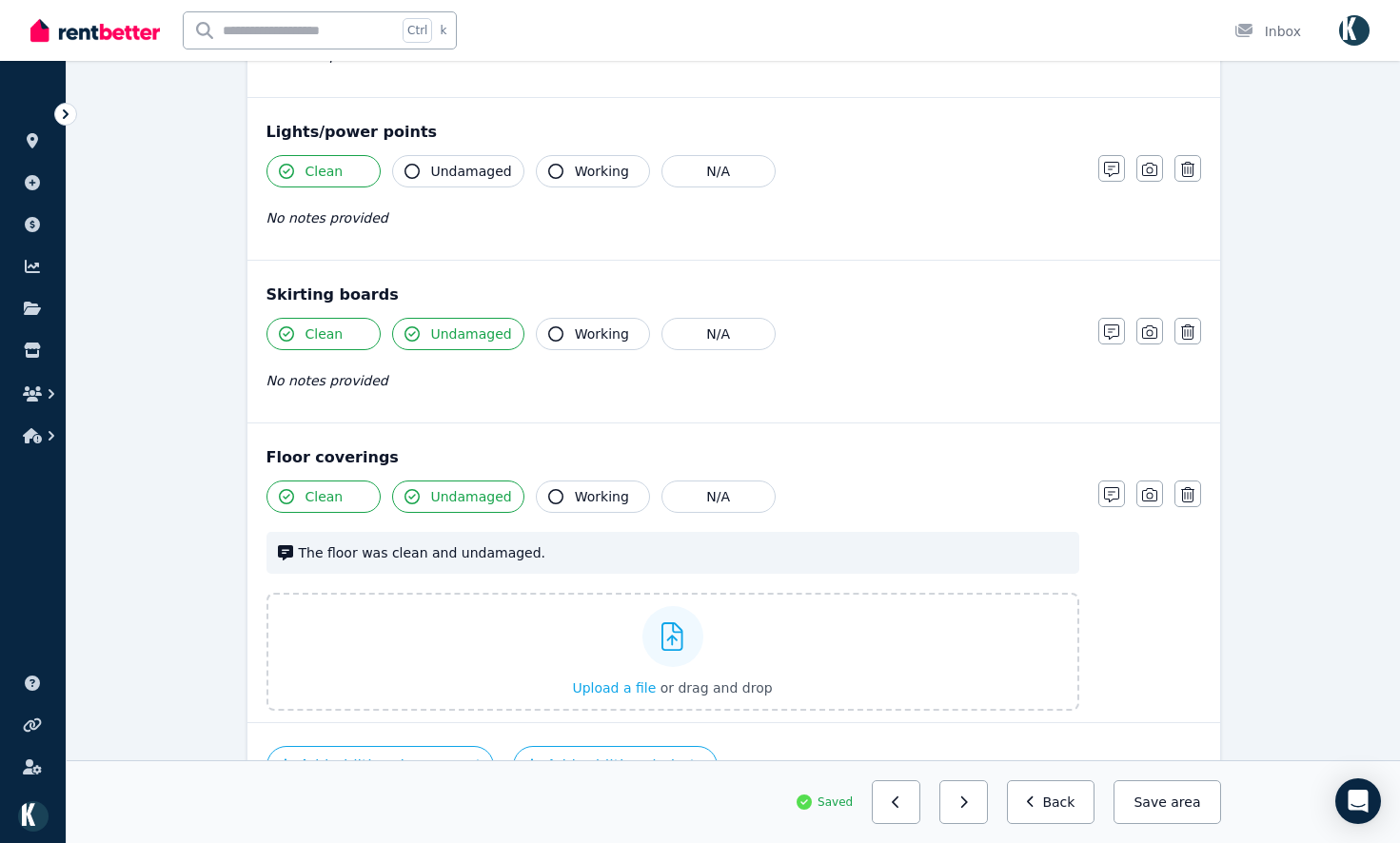
scroll to position [1165, 0]
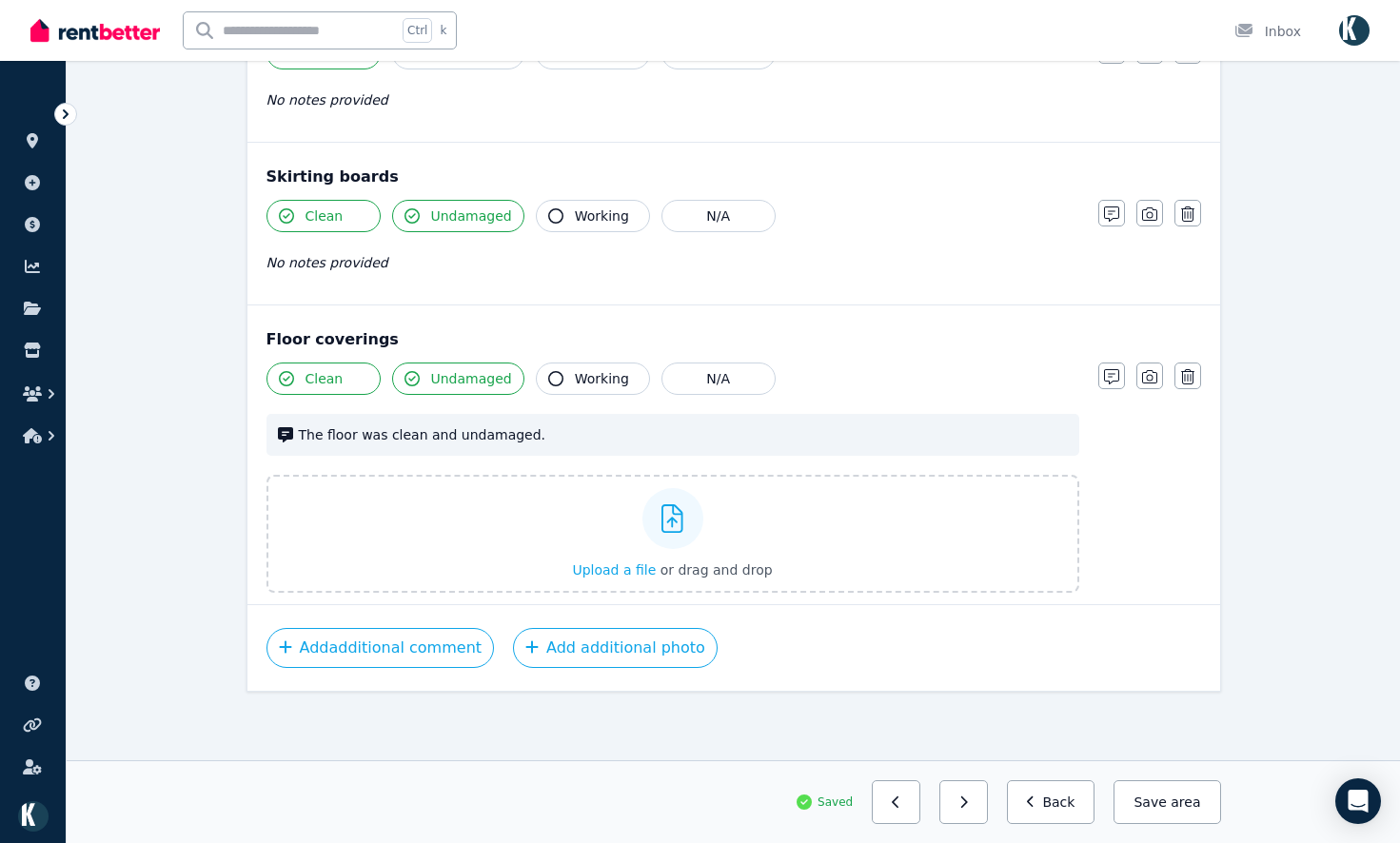
drag, startPoint x: 1153, startPoint y: 205, endPoint x: 1202, endPoint y: 422, distance: 222.5
click at [1153, 207] on button "button" at bounding box center [1149, 213] width 26 height 26
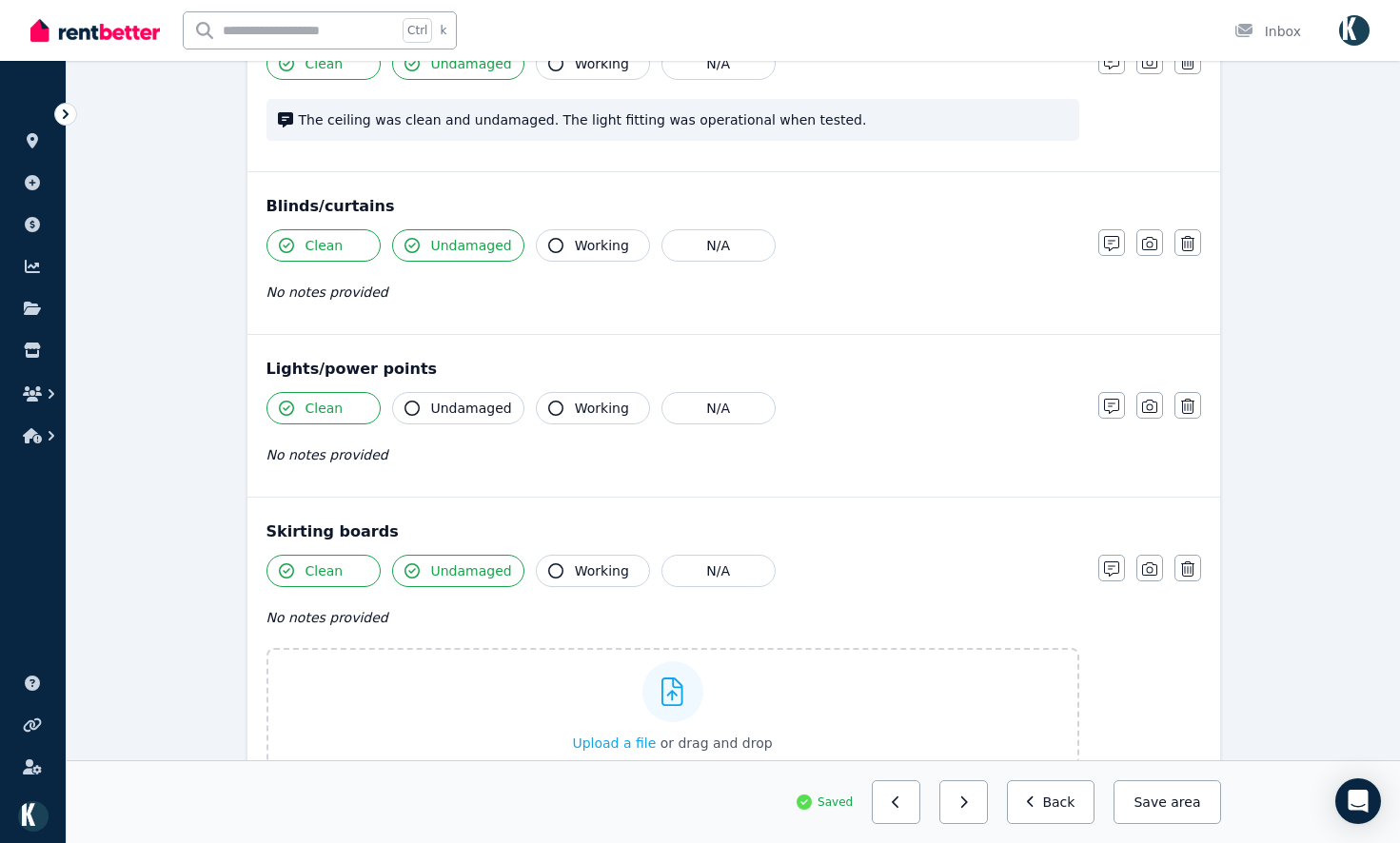
scroll to position [807, 0]
click at [1145, 418] on button "button" at bounding box center [1149, 408] width 26 height 26
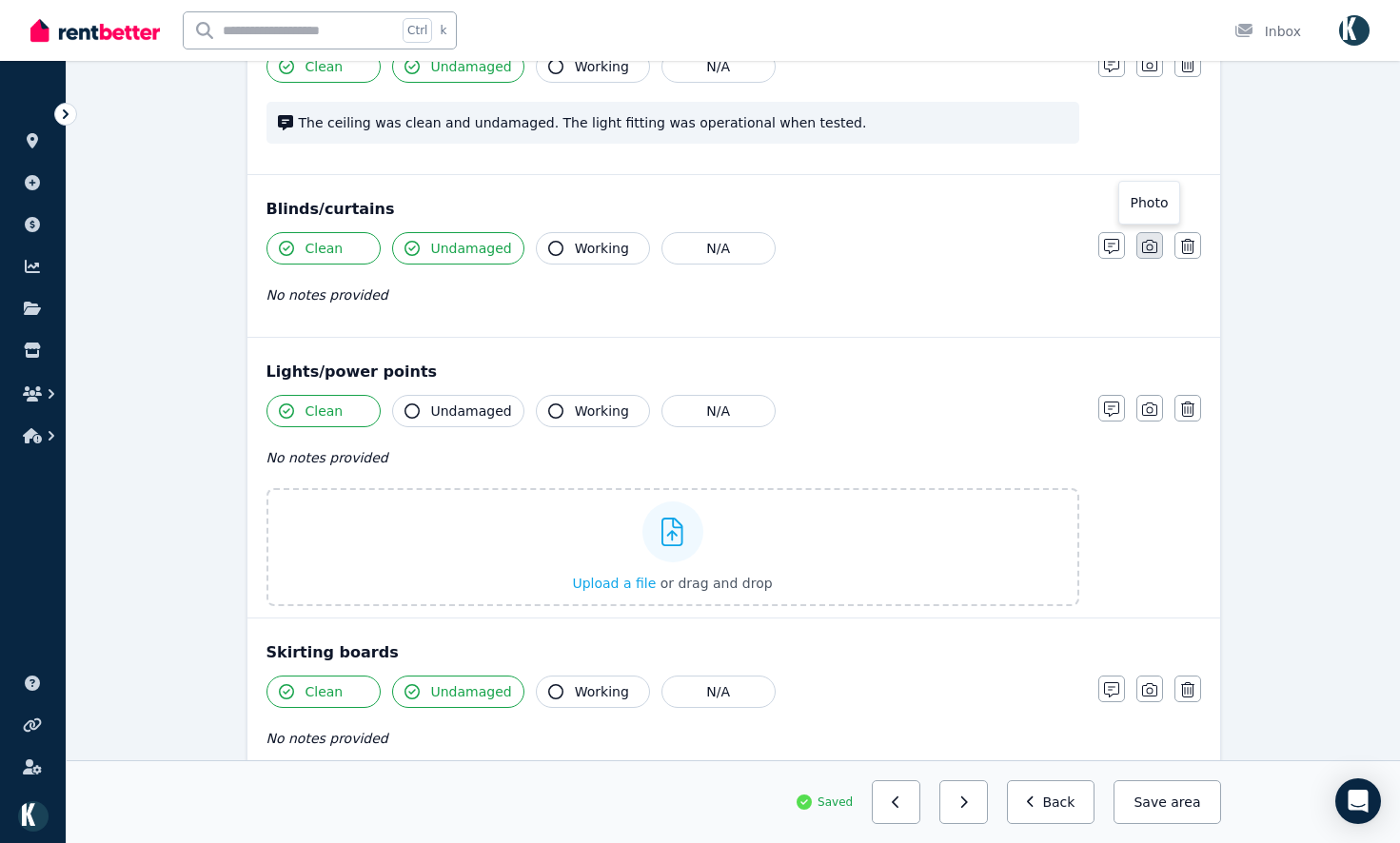
click at [1151, 248] on icon "button" at bounding box center [1150, 247] width 16 height 14
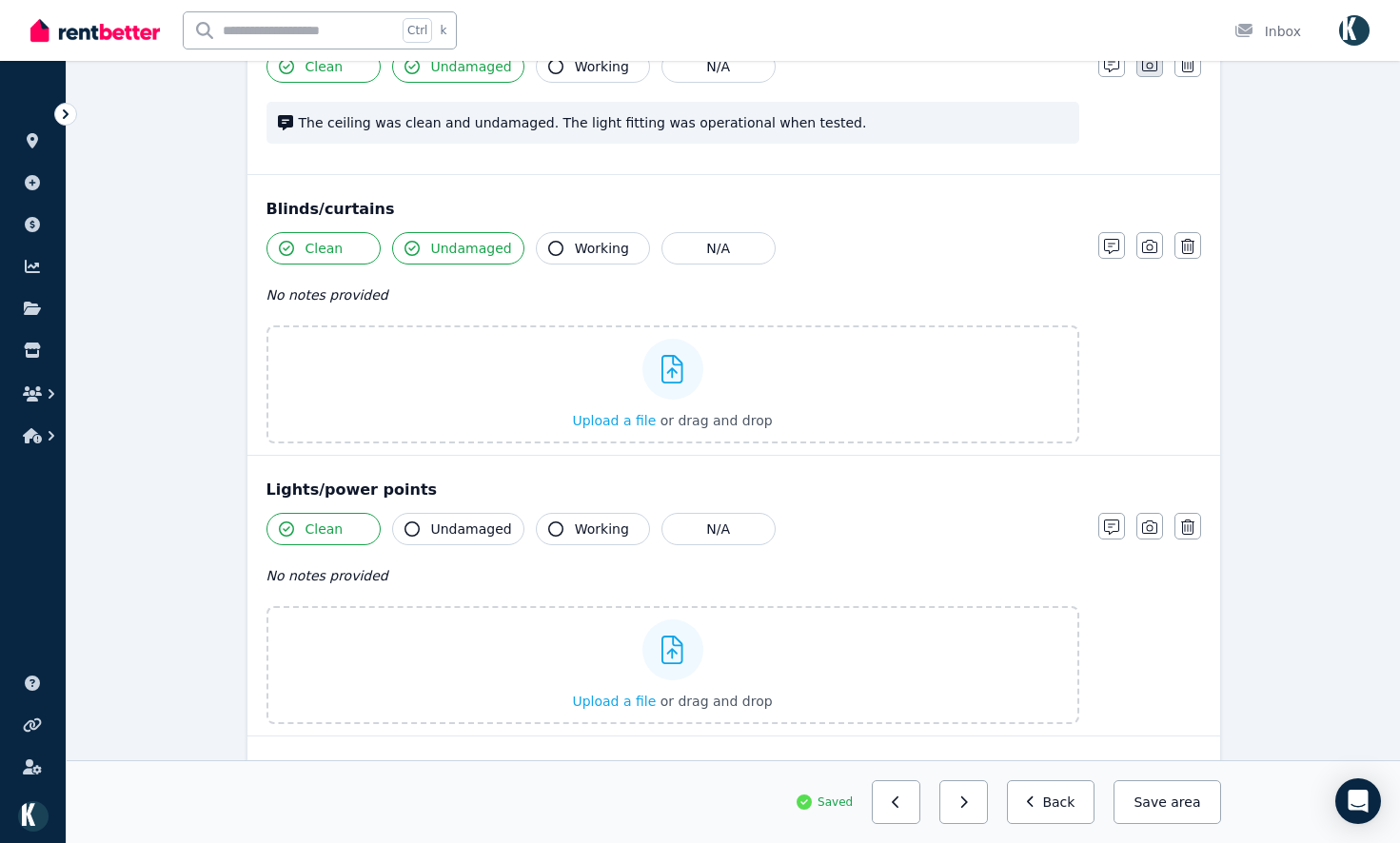
click at [1162, 67] on button "button" at bounding box center [1149, 63] width 26 height 26
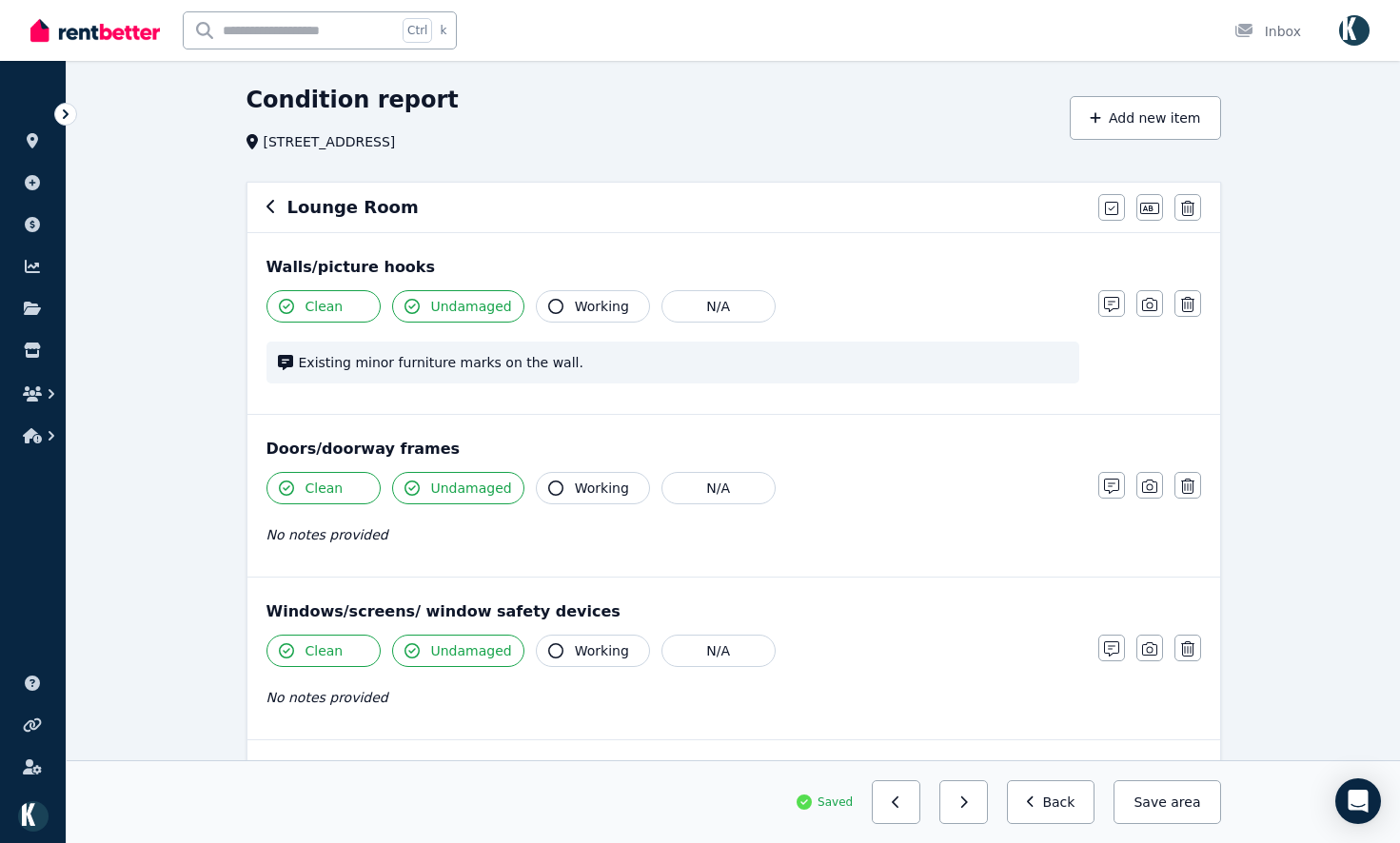
scroll to position [0, 0]
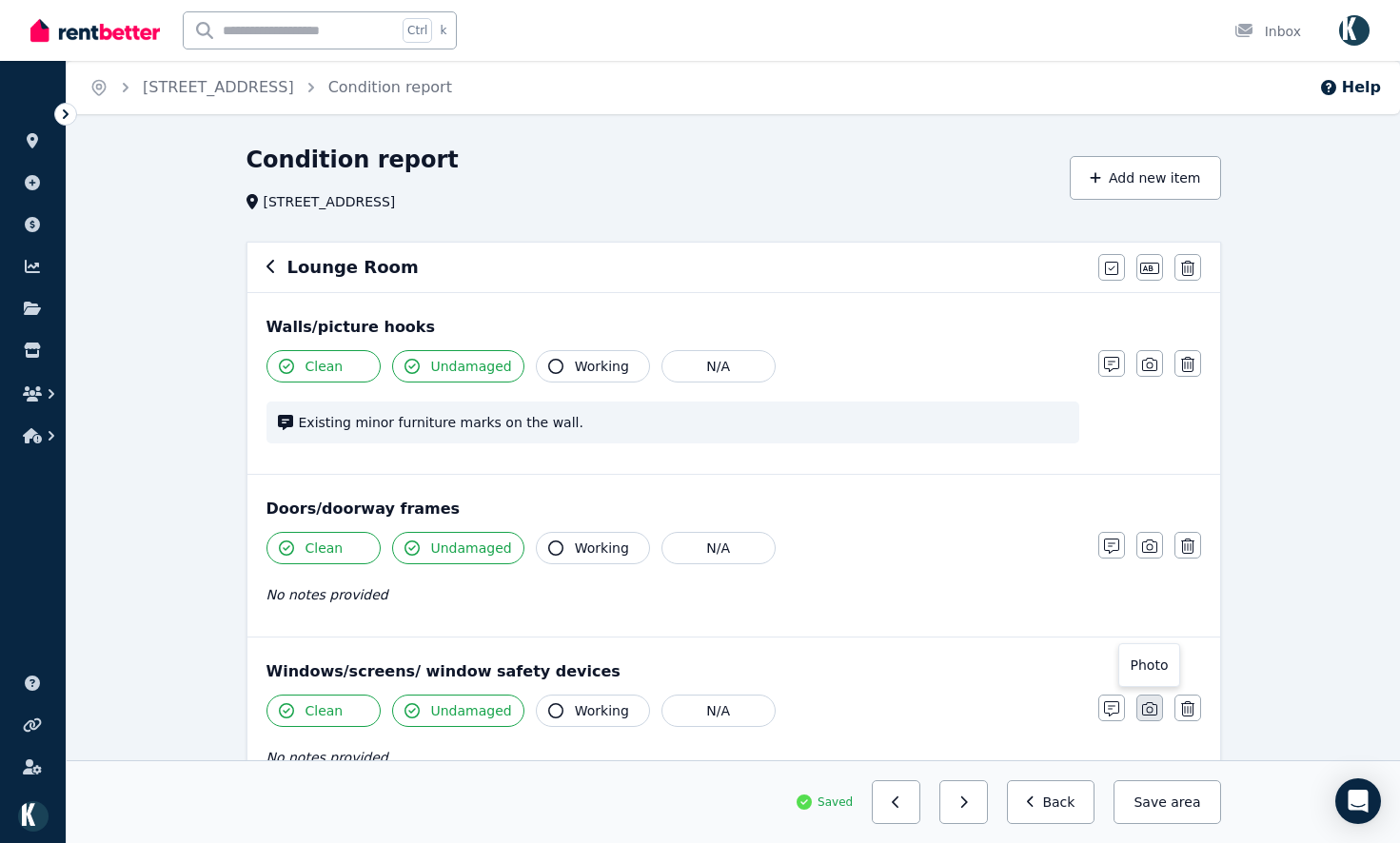
drag, startPoint x: 1147, startPoint y: 722, endPoint x: 1171, endPoint y: 688, distance: 41.6
click at [1149, 721] on button "button" at bounding box center [1149, 707] width 26 height 26
click at [1159, 547] on button "button" at bounding box center [1149, 545] width 26 height 26
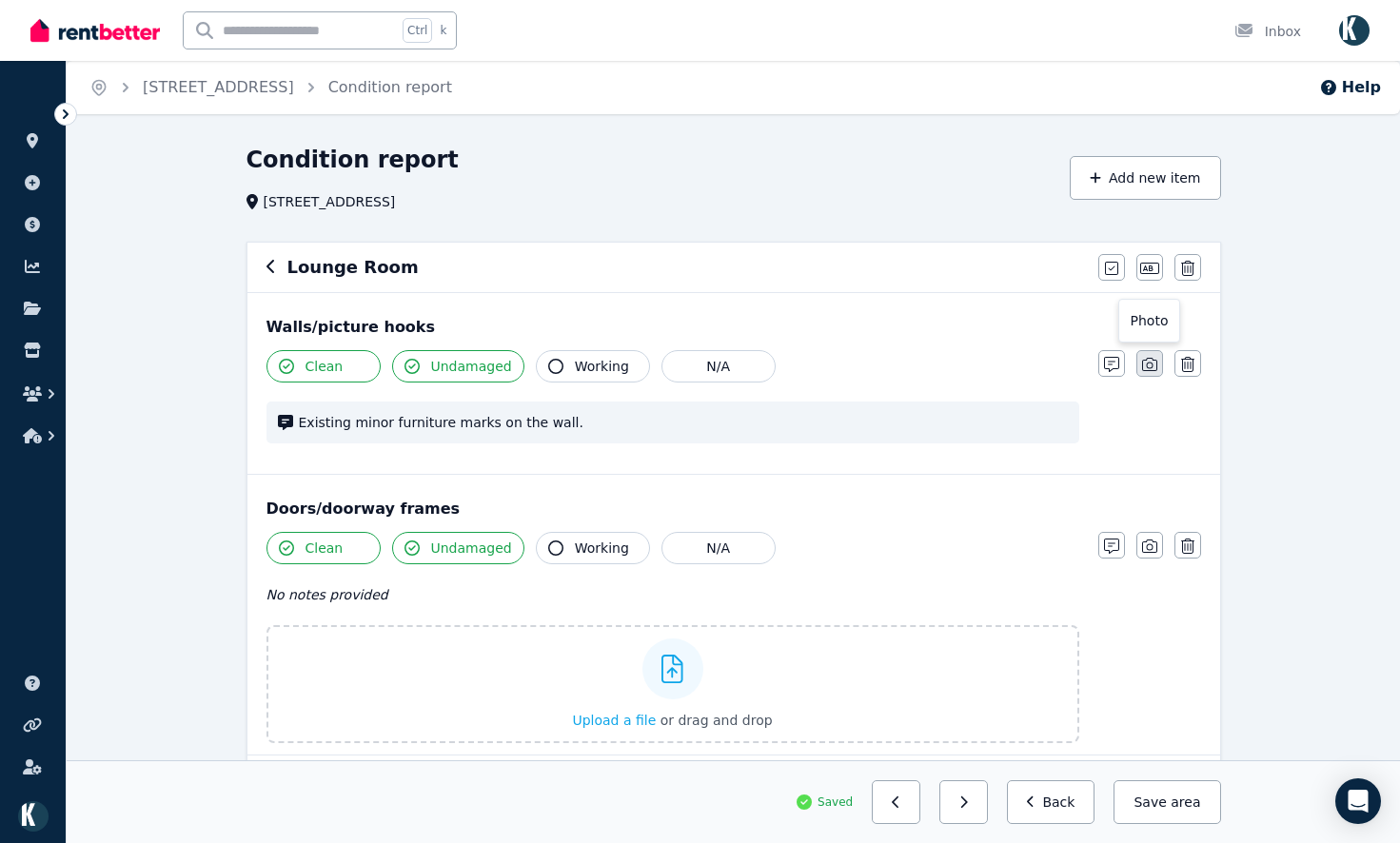
click at [1158, 356] on button "button" at bounding box center [1149, 363] width 26 height 26
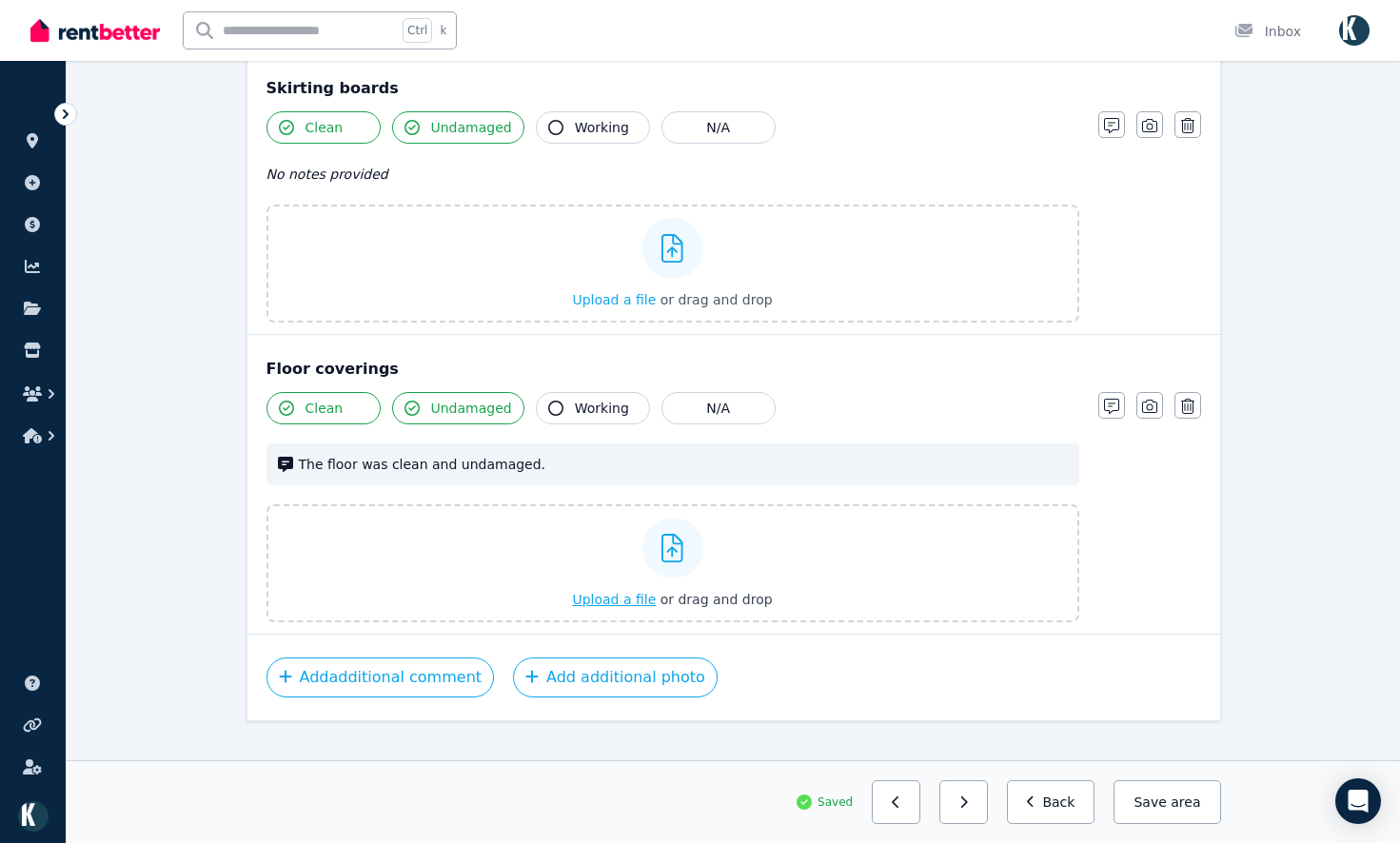
scroll to position [2273, 0]
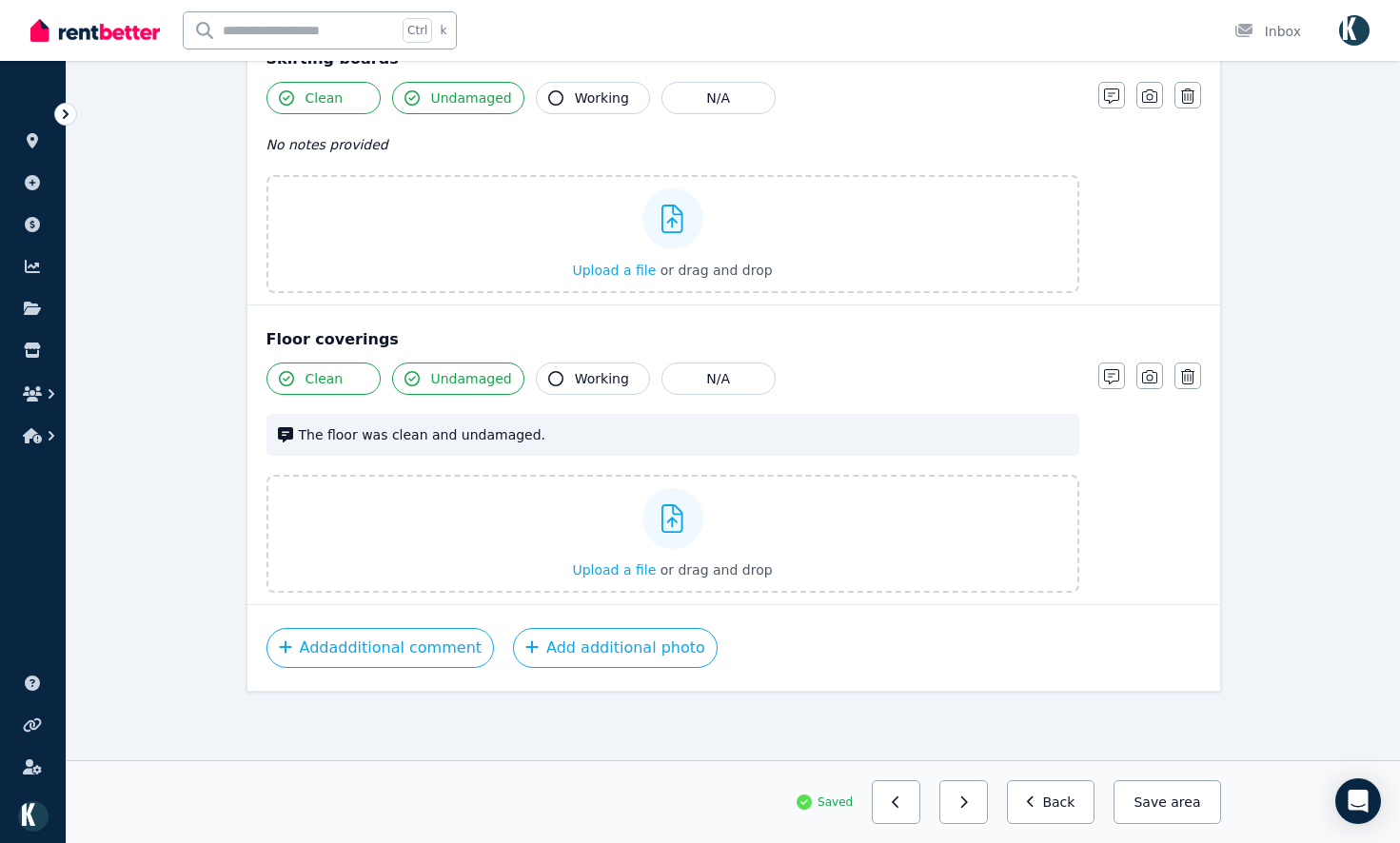
click at [1196, 805] on span "area" at bounding box center [1184, 802] width 29 height 19
click at [987, 818] on button "button" at bounding box center [963, 802] width 49 height 44
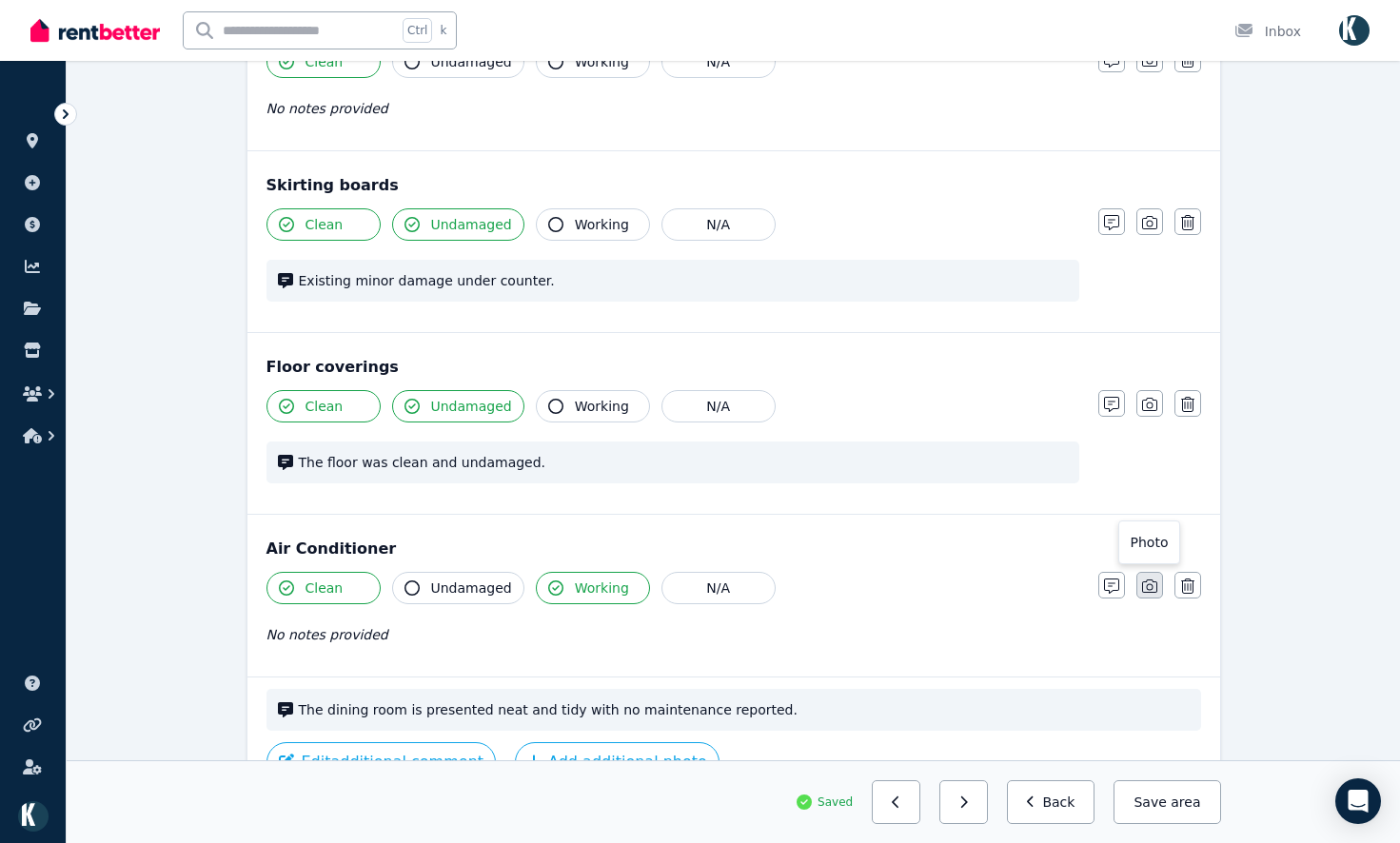
click at [1152, 575] on button "button" at bounding box center [1149, 585] width 26 height 26
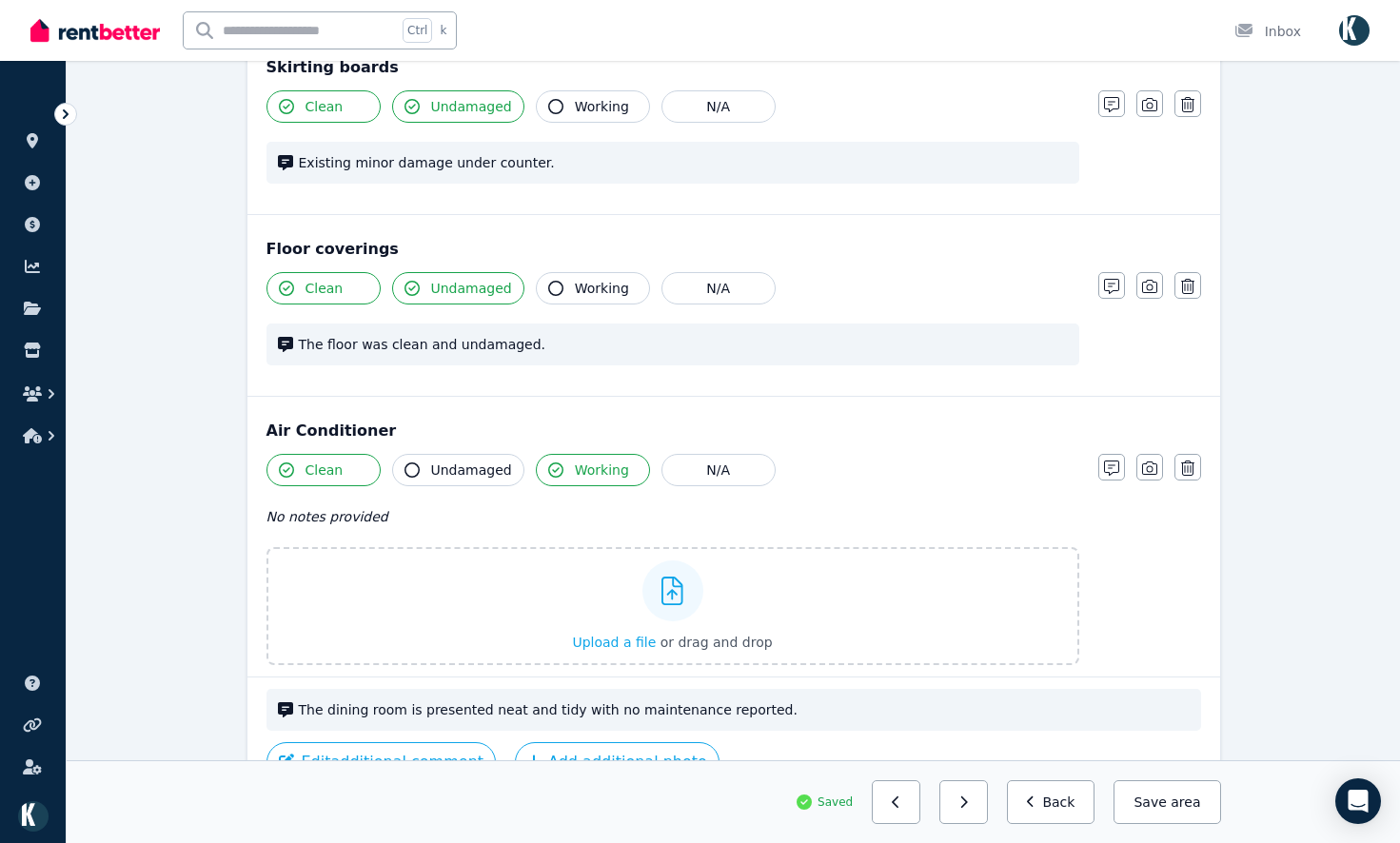
drag, startPoint x: 1145, startPoint y: 276, endPoint x: 1150, endPoint y: 265, distance: 12.1
click at [1146, 275] on button "button" at bounding box center [1149, 285] width 26 height 26
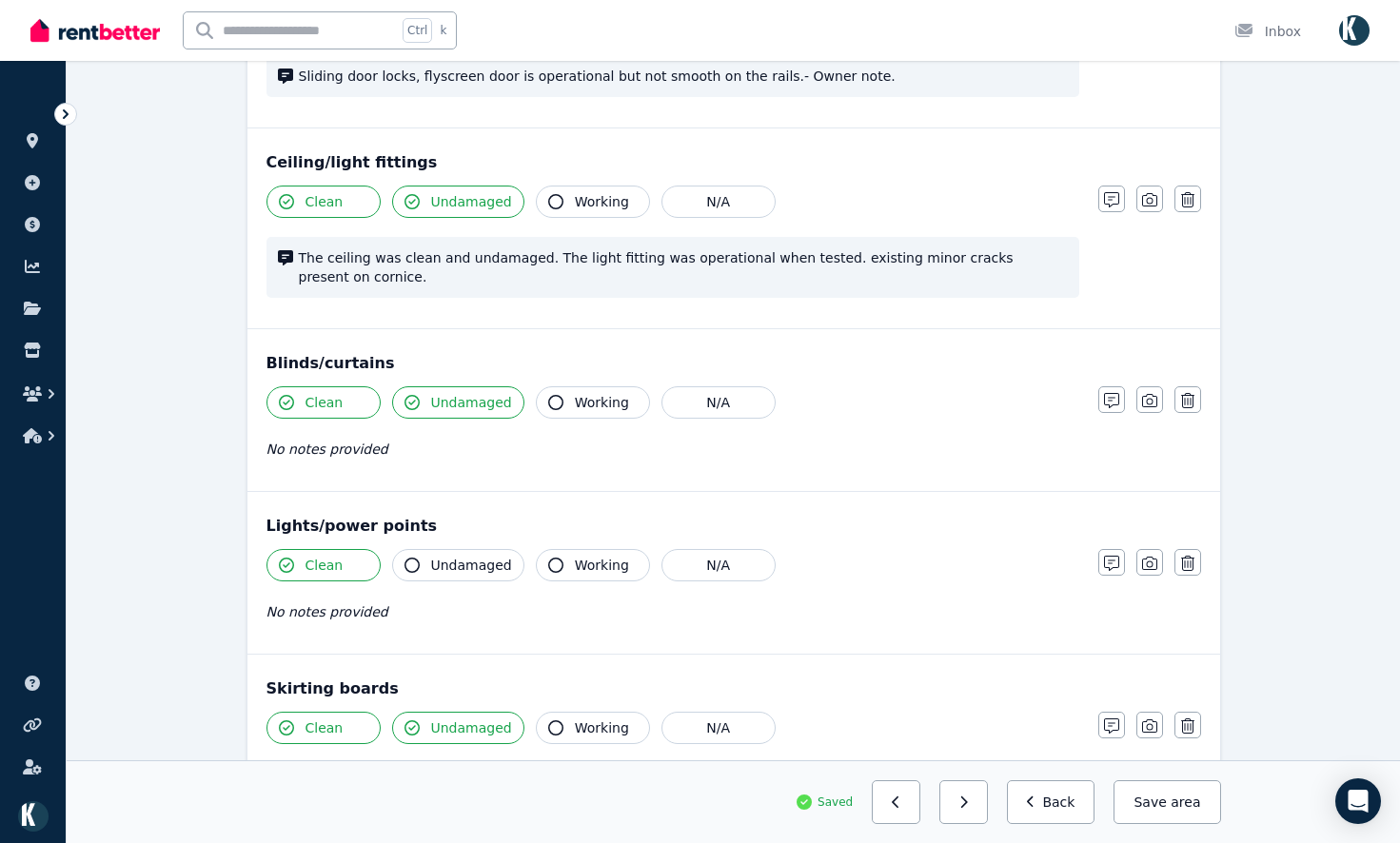
scroll to position [669, 0]
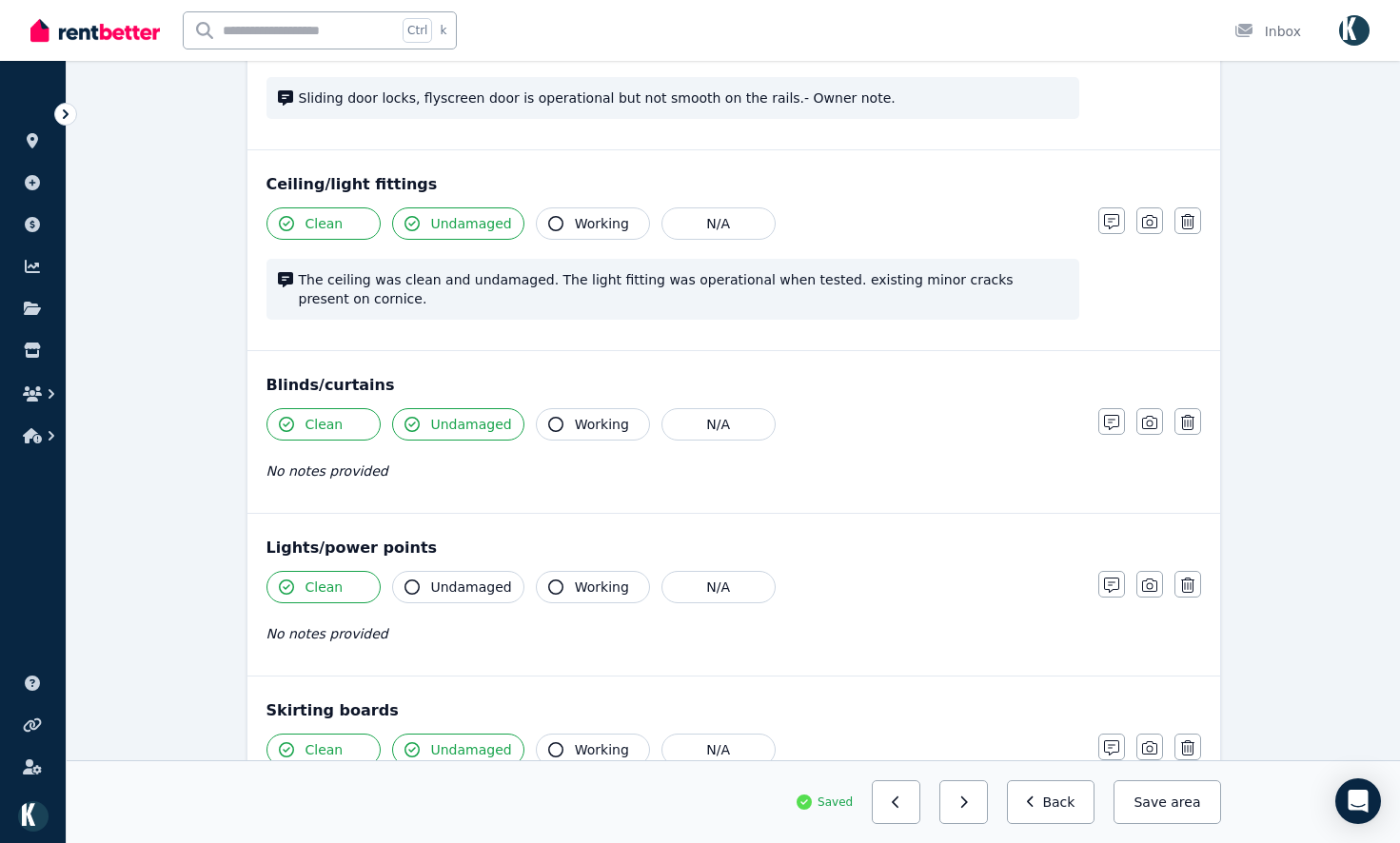
drag, startPoint x: 1151, startPoint y: 737, endPoint x: 1169, endPoint y: 686, distance: 54.1
click at [1153, 740] on icon "button" at bounding box center [1150, 748] width 16 height 16
click at [1153, 571] on button "button" at bounding box center [1149, 584] width 26 height 26
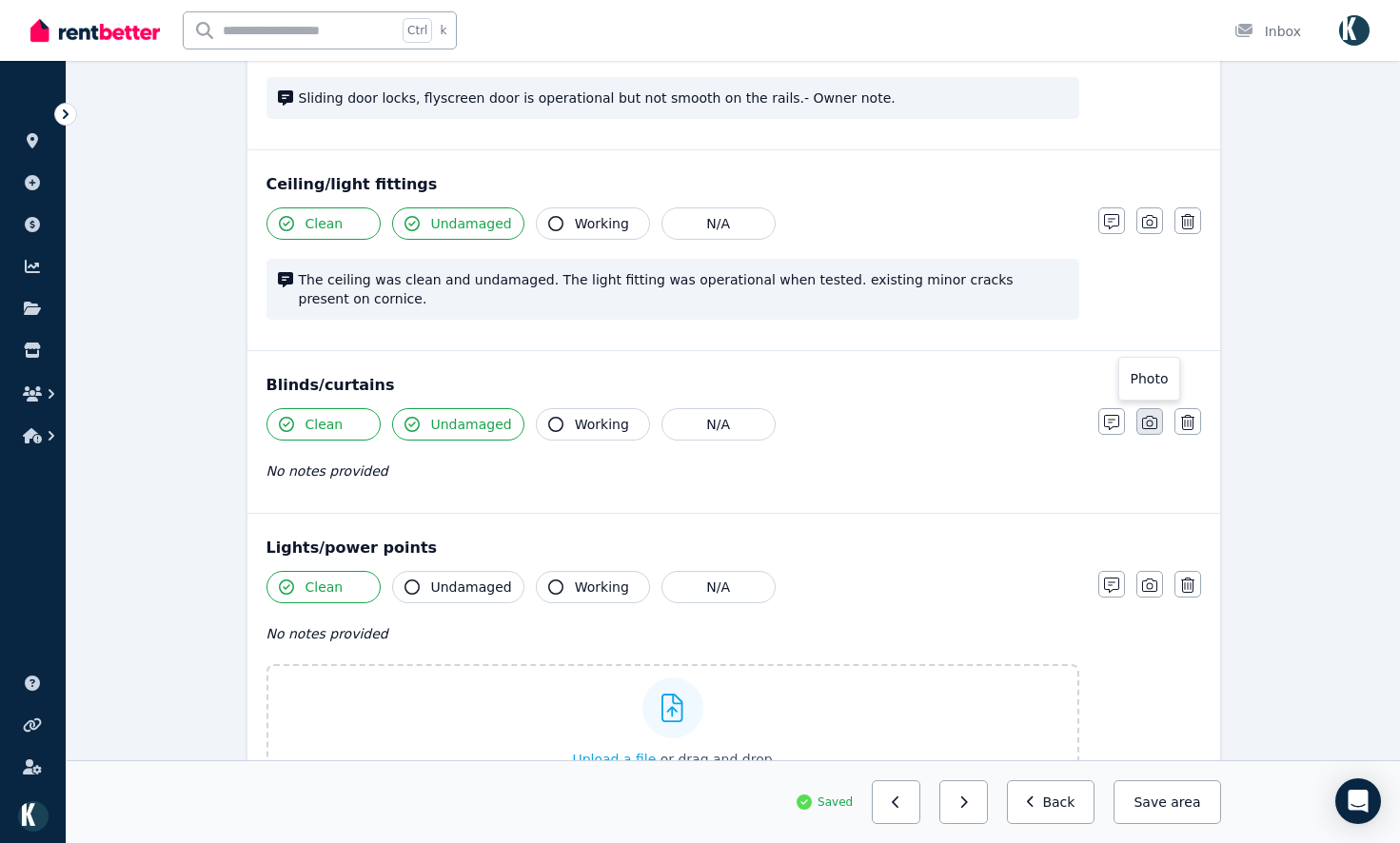
click at [1154, 415] on icon "button" at bounding box center [1150, 422] width 16 height 16
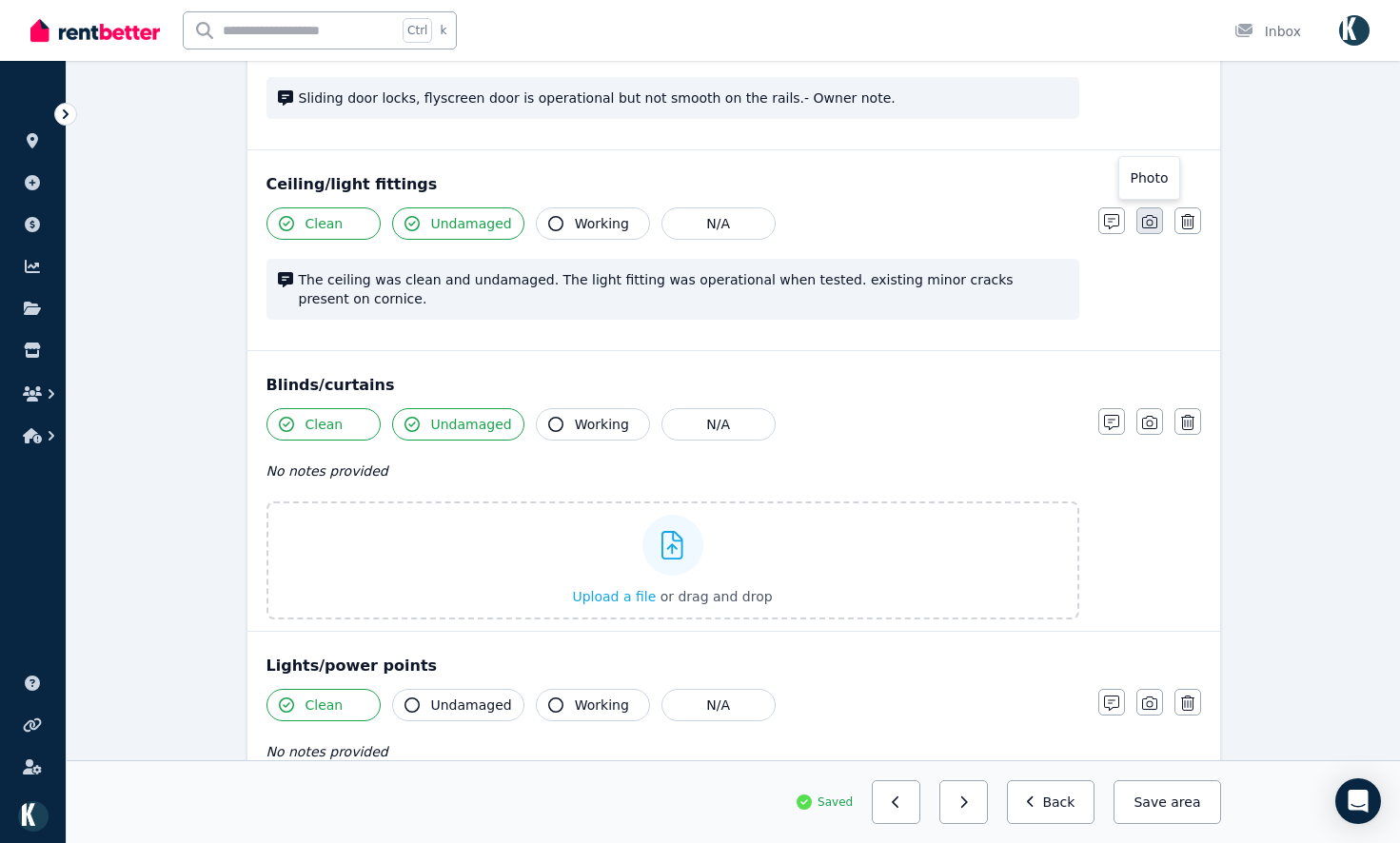
click at [1145, 215] on icon "button" at bounding box center [1150, 222] width 16 height 16
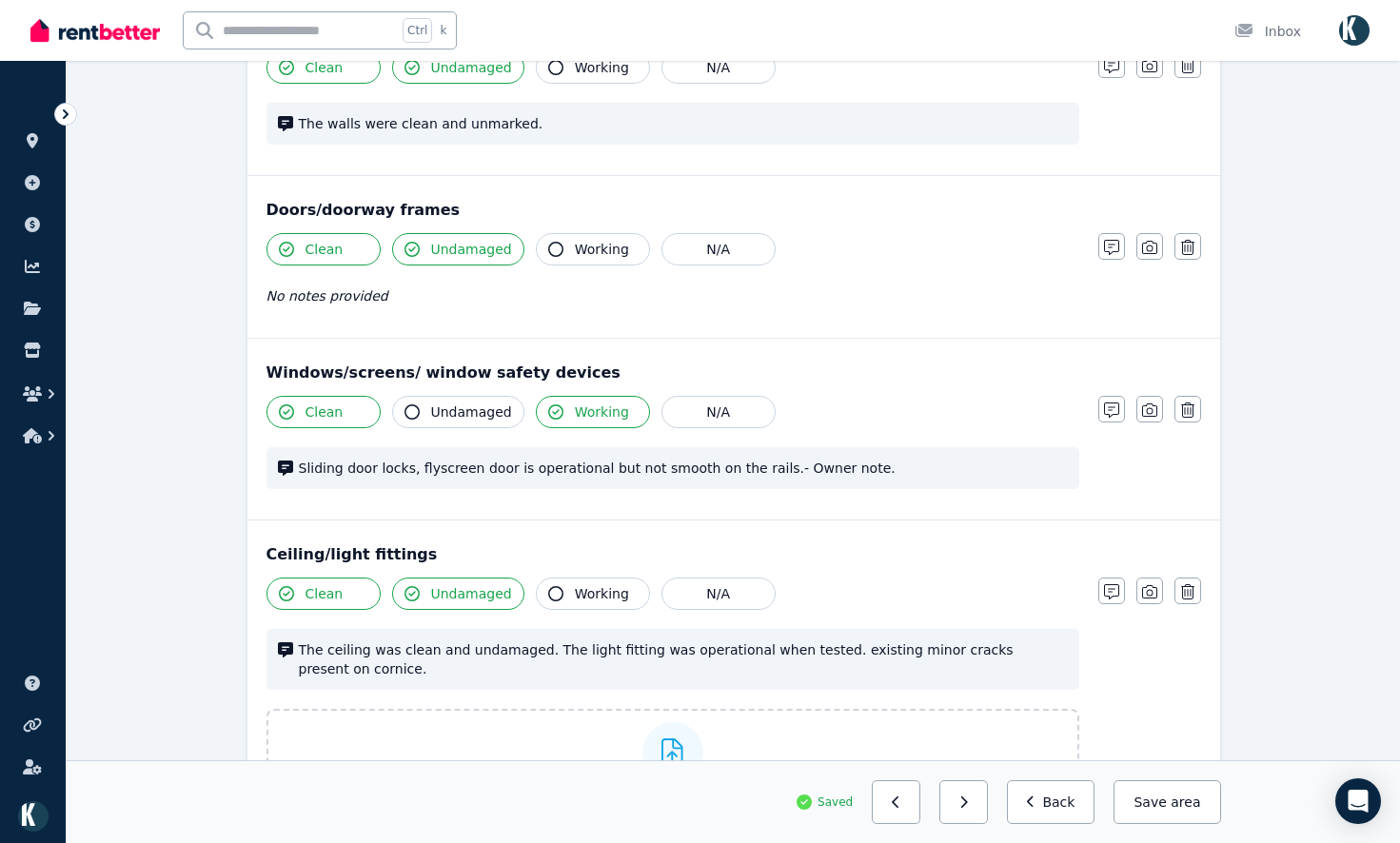
scroll to position [288, 0]
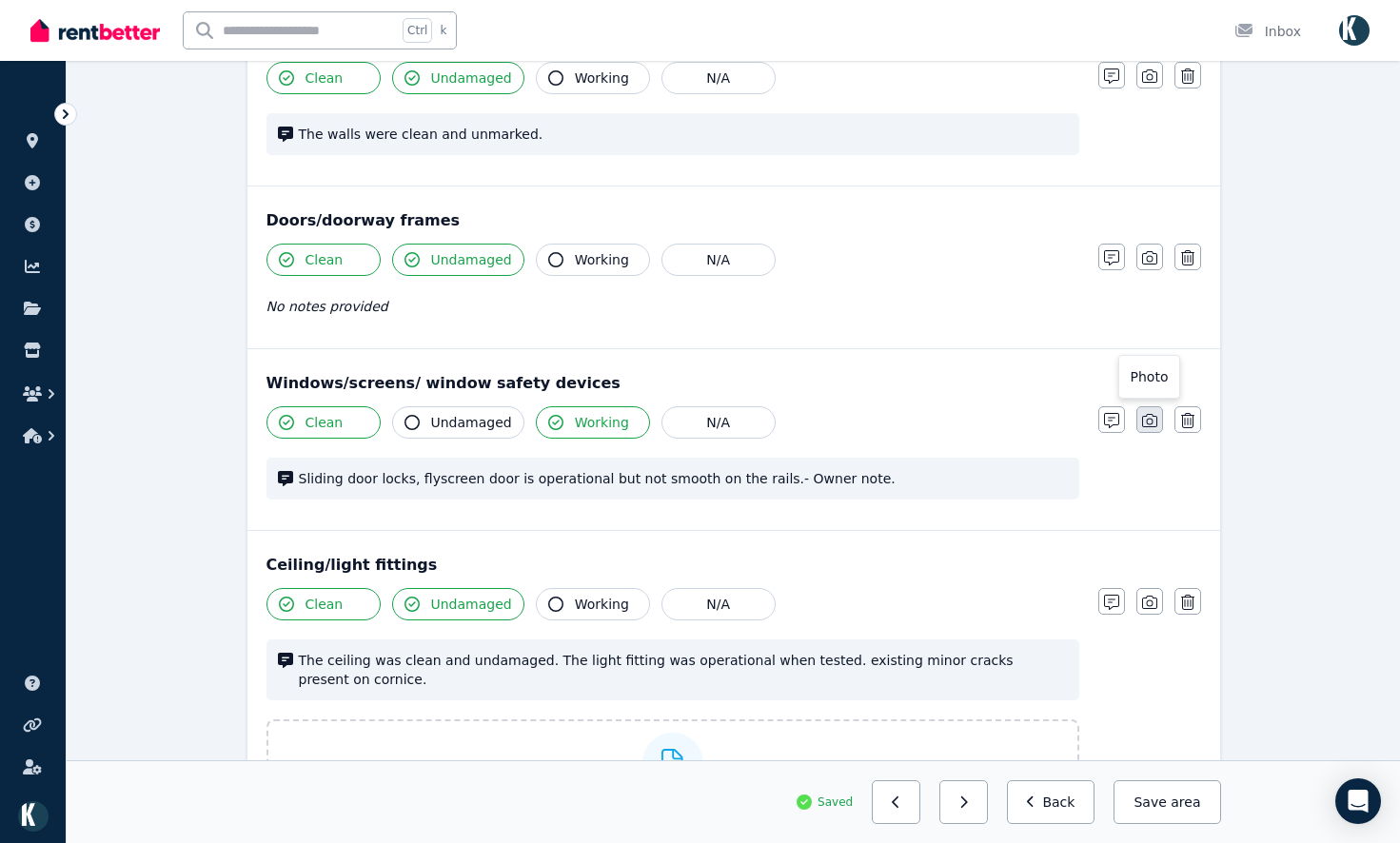
click at [1154, 414] on icon "button" at bounding box center [1150, 421] width 16 height 16
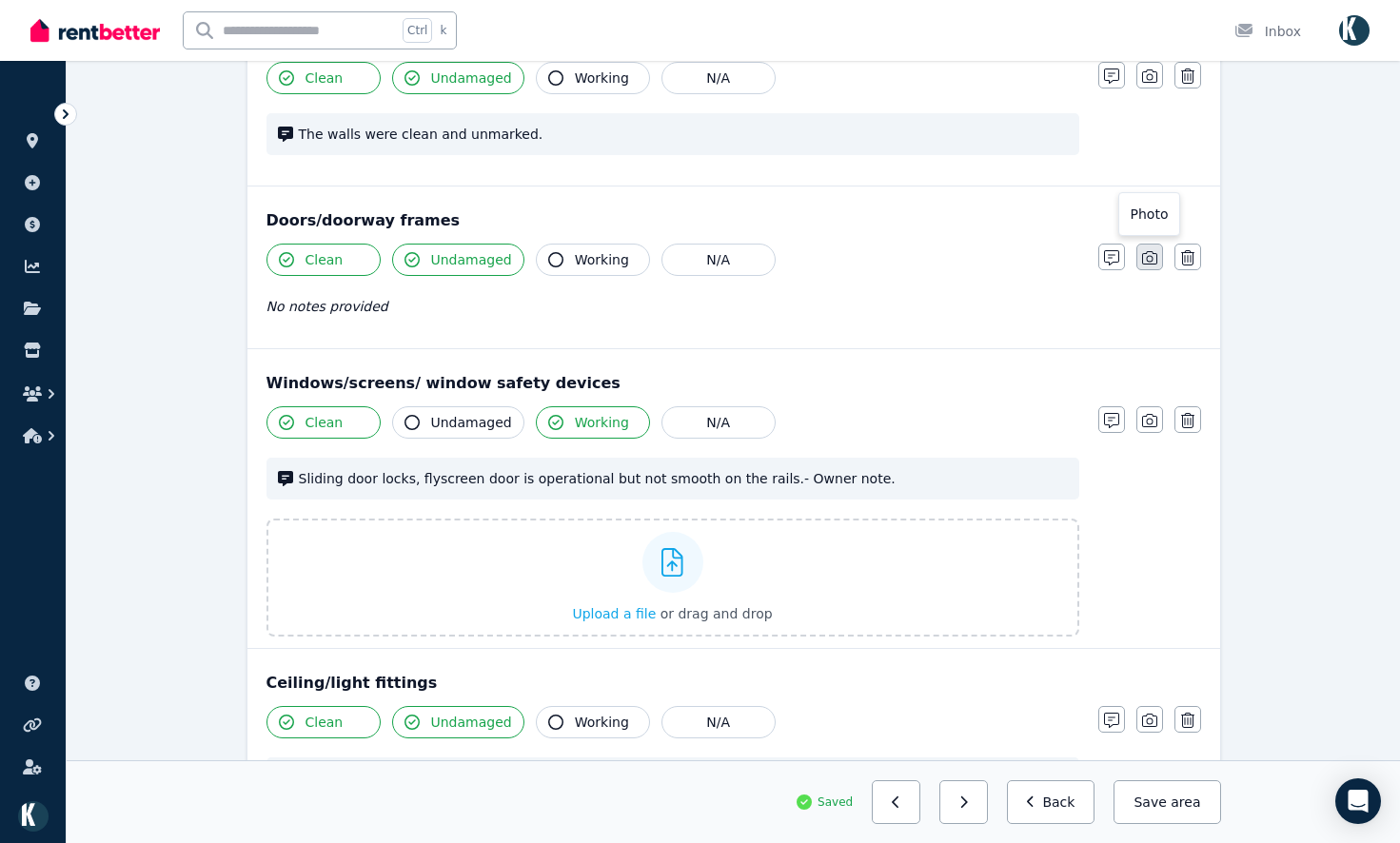
drag, startPoint x: 1146, startPoint y: 255, endPoint x: 1149, endPoint y: 223, distance: 32.1
click at [1148, 253] on icon "button" at bounding box center [1150, 258] width 16 height 14
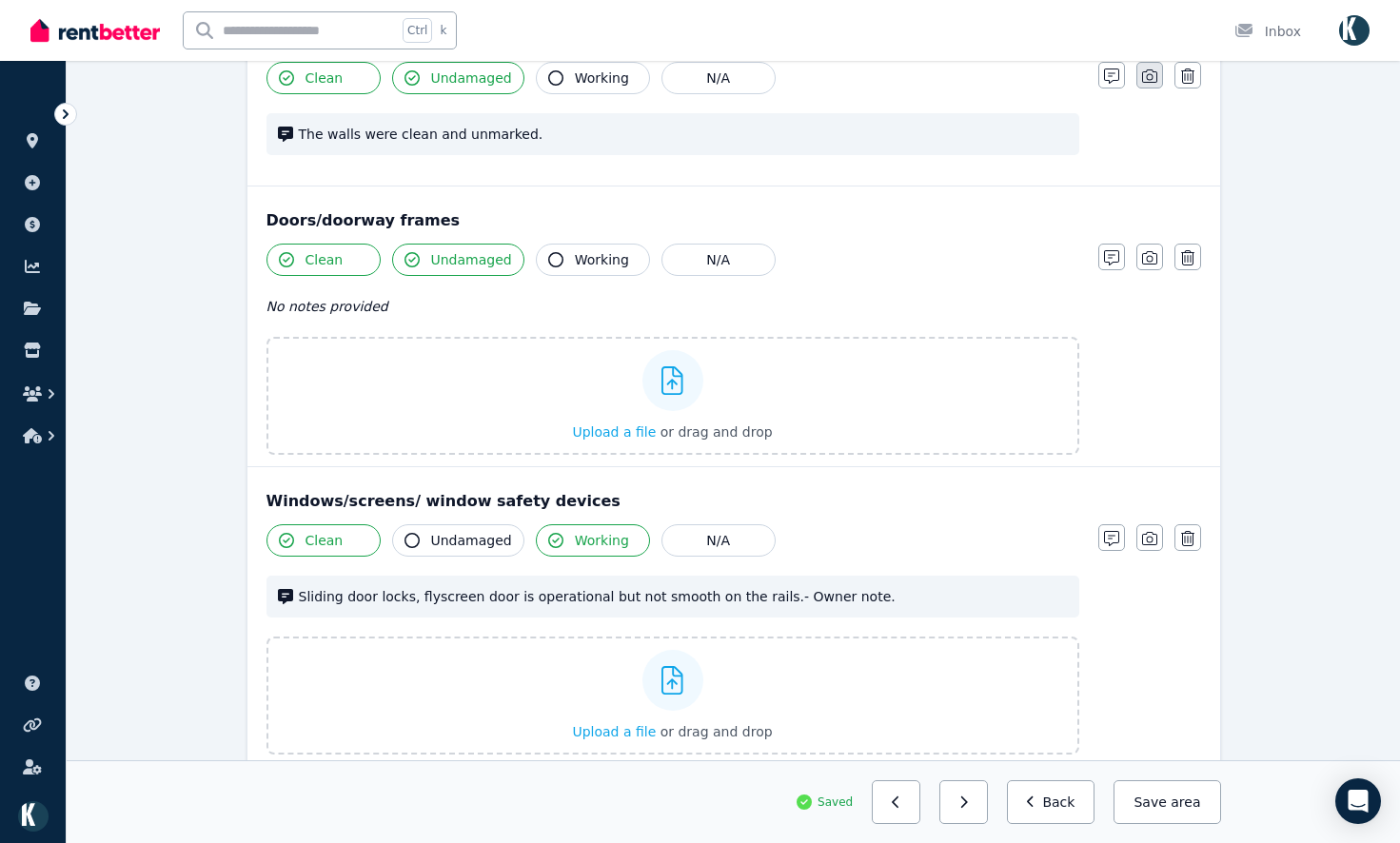
click at [1151, 86] on button "button" at bounding box center [1149, 75] width 26 height 26
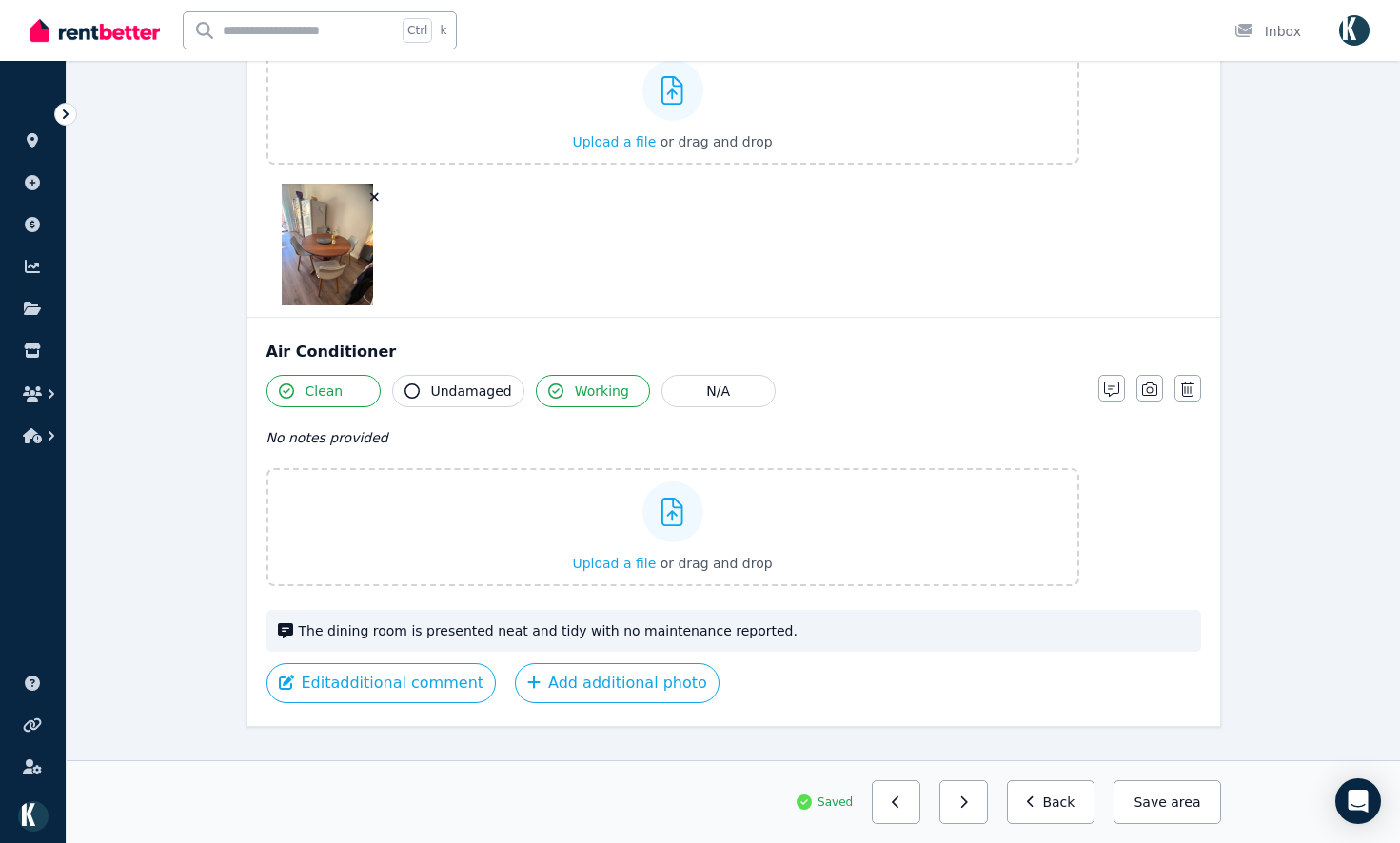
scroll to position [2634, 0]
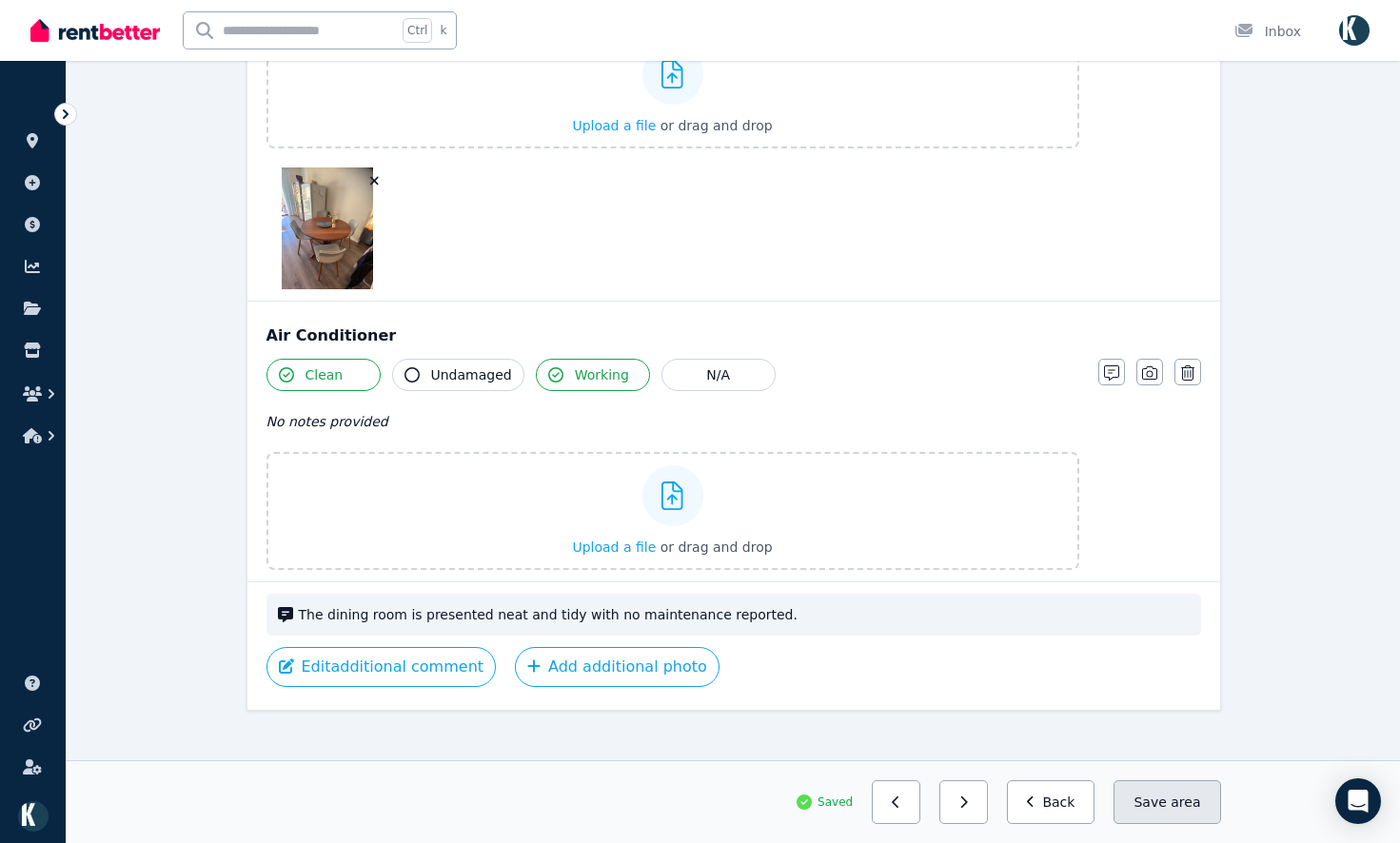
click at [1176, 813] on button "Save area" at bounding box center [1167, 802] width 107 height 44
click at [983, 819] on button "button" at bounding box center [963, 802] width 49 height 44
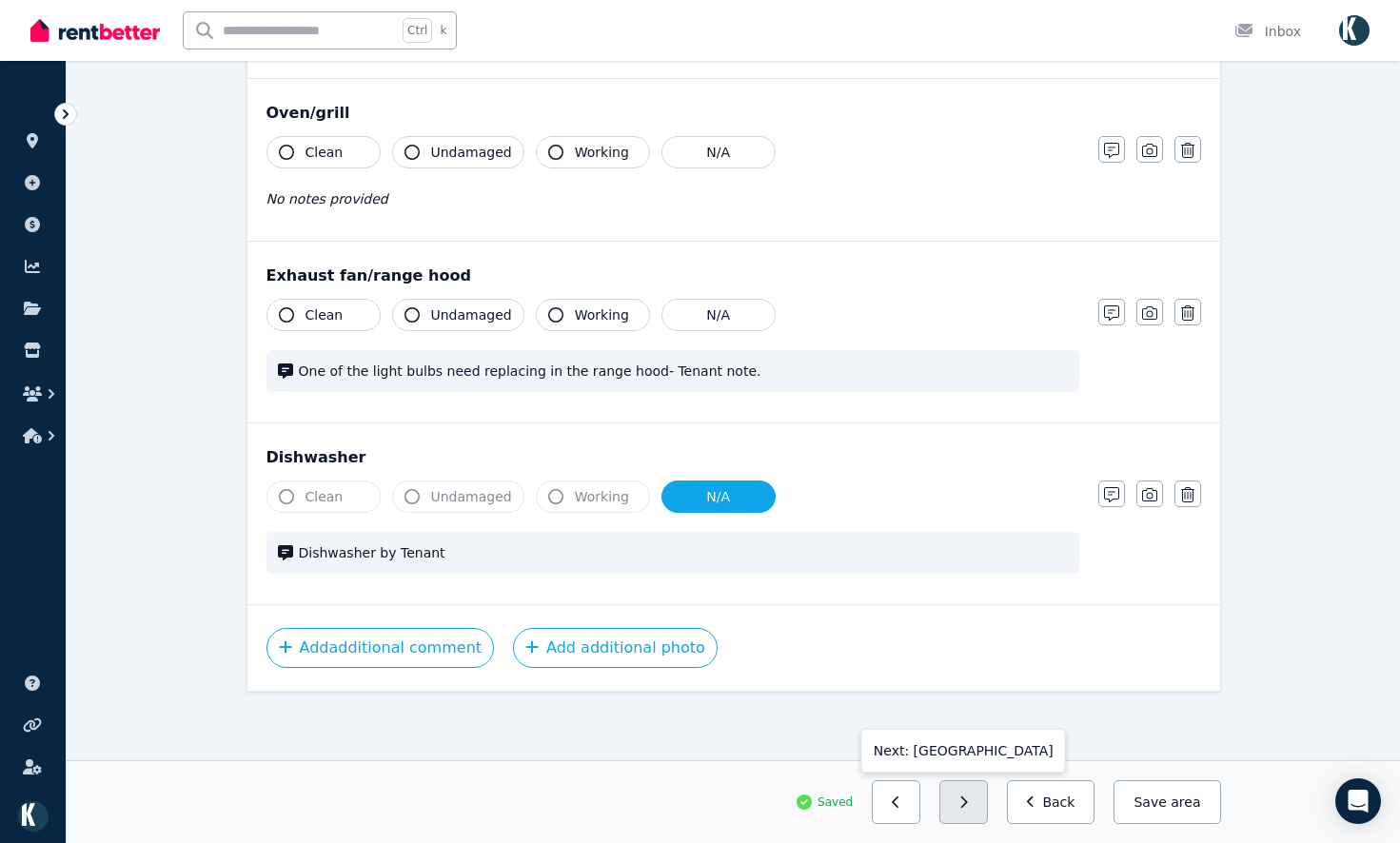
scroll to position [1755, 0]
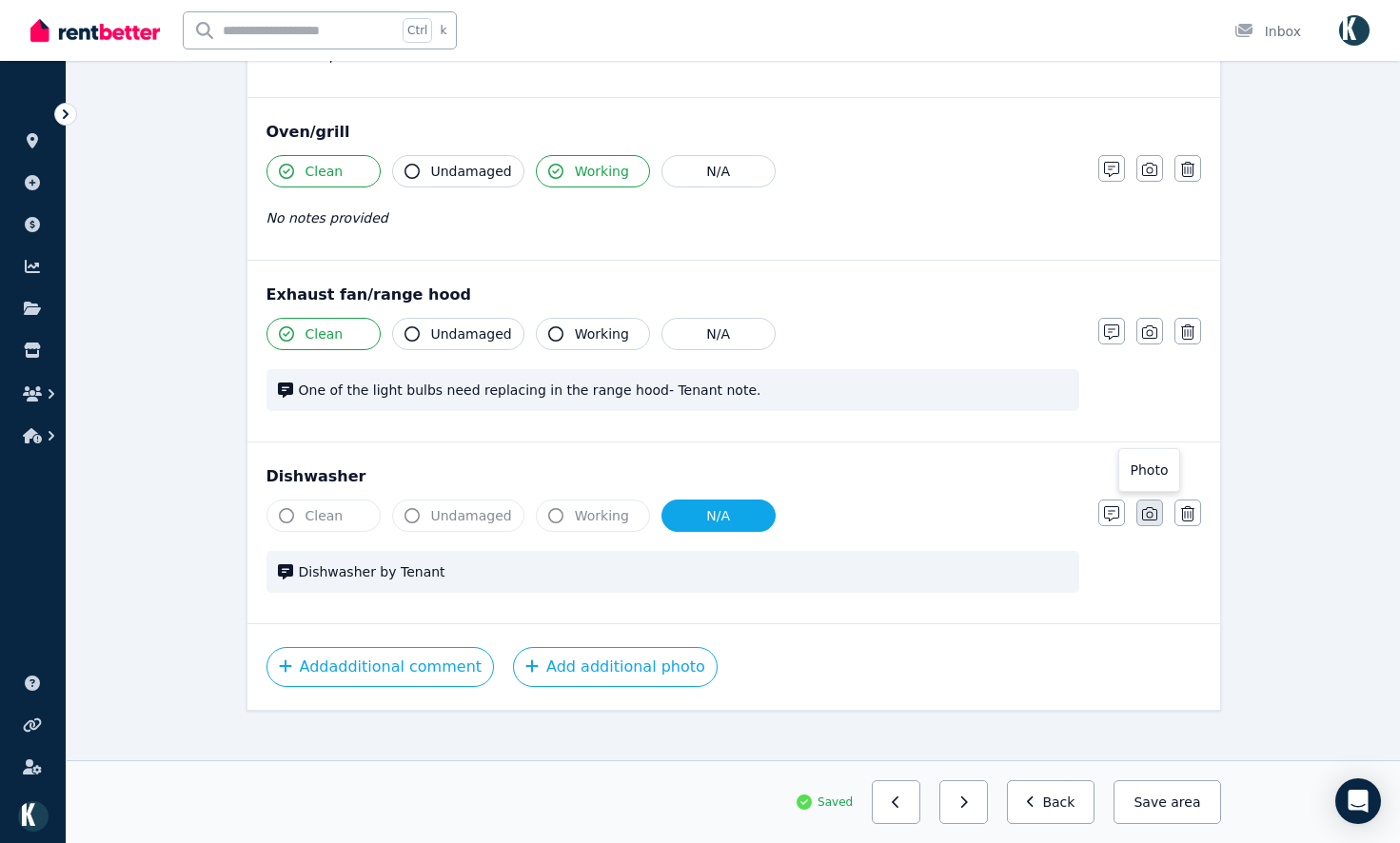
click at [1150, 507] on icon "button" at bounding box center [1150, 514] width 16 height 14
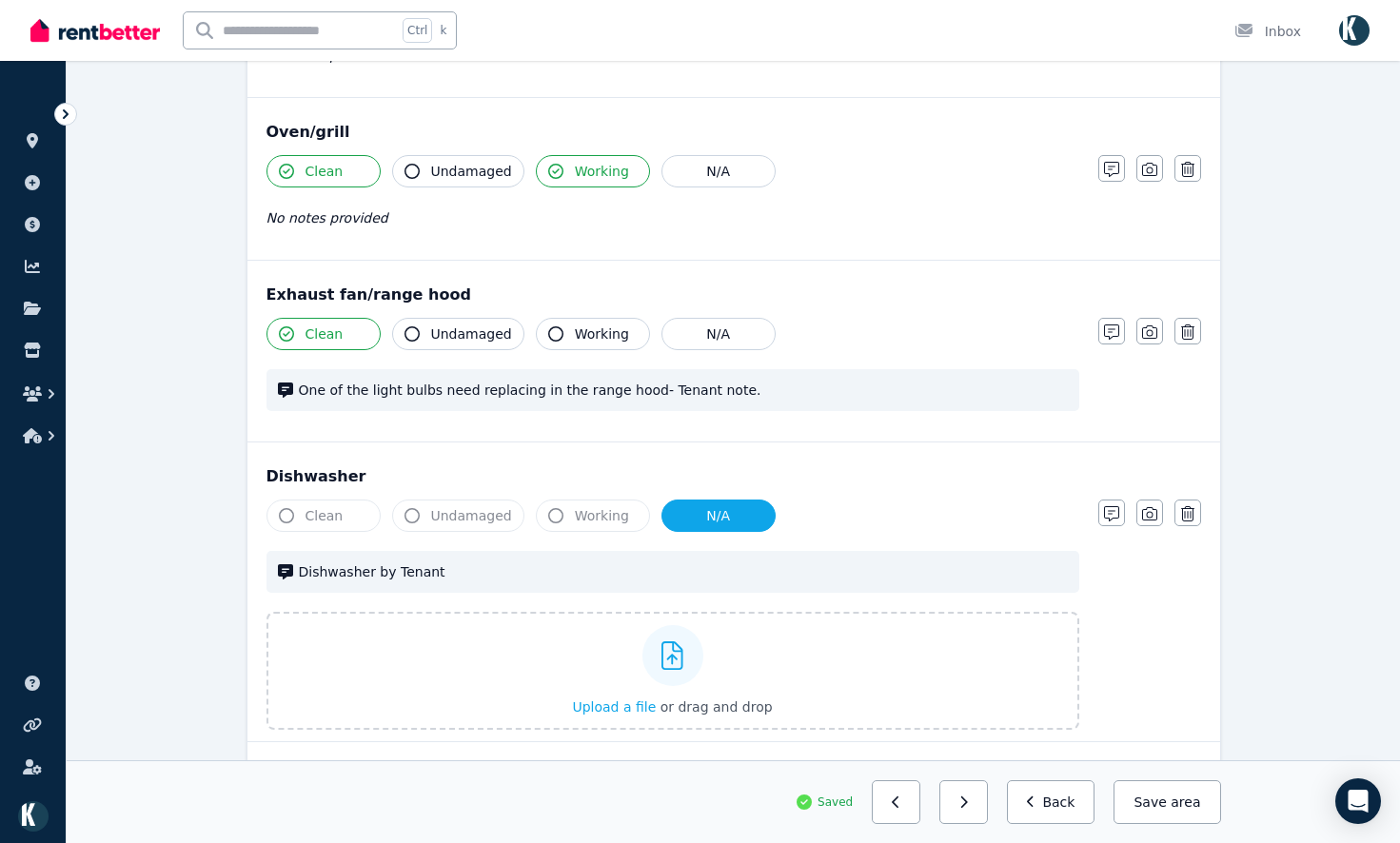
scroll to position [1873, 0]
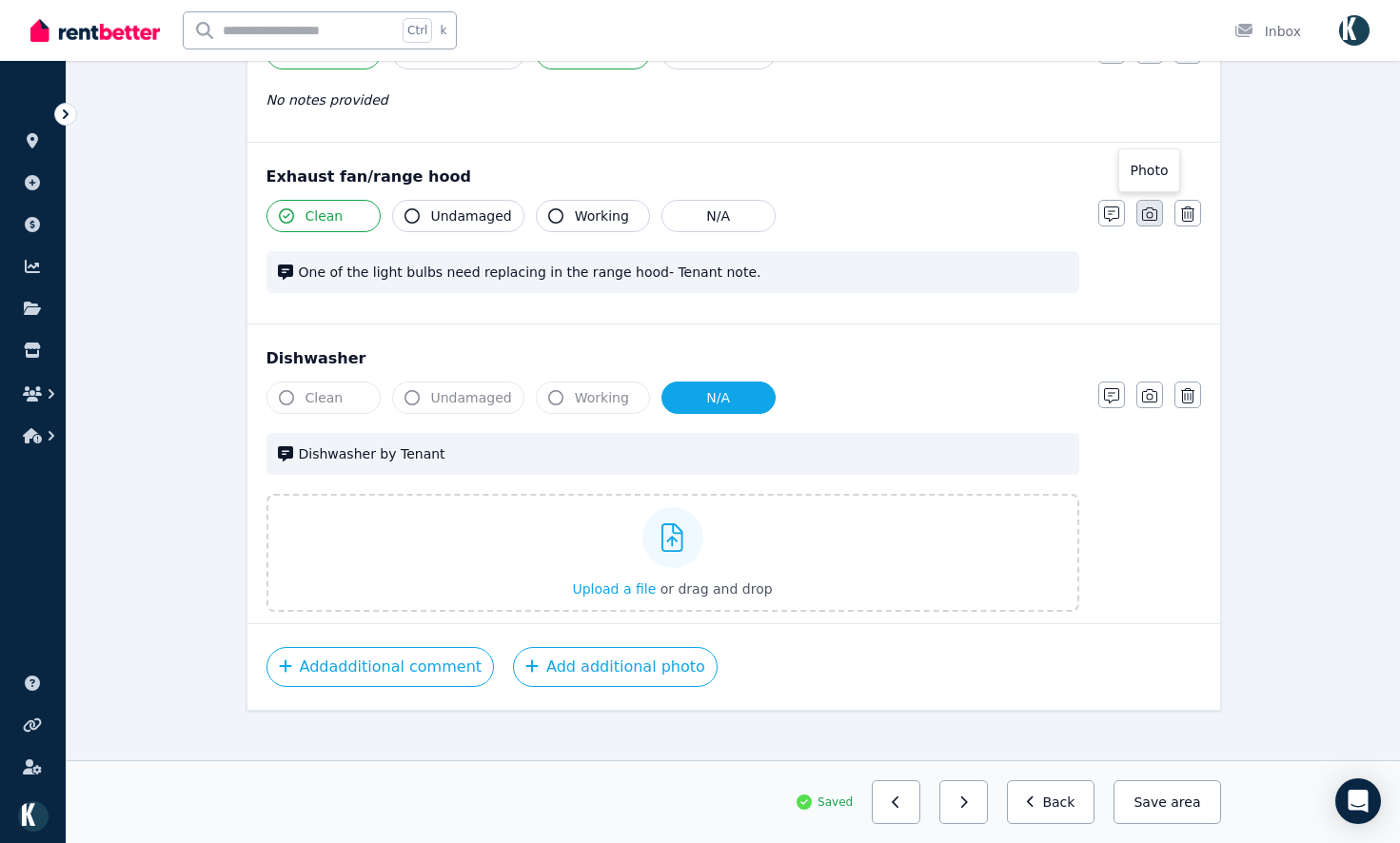
click at [1152, 207] on icon "button" at bounding box center [1150, 215] width 16 height 16
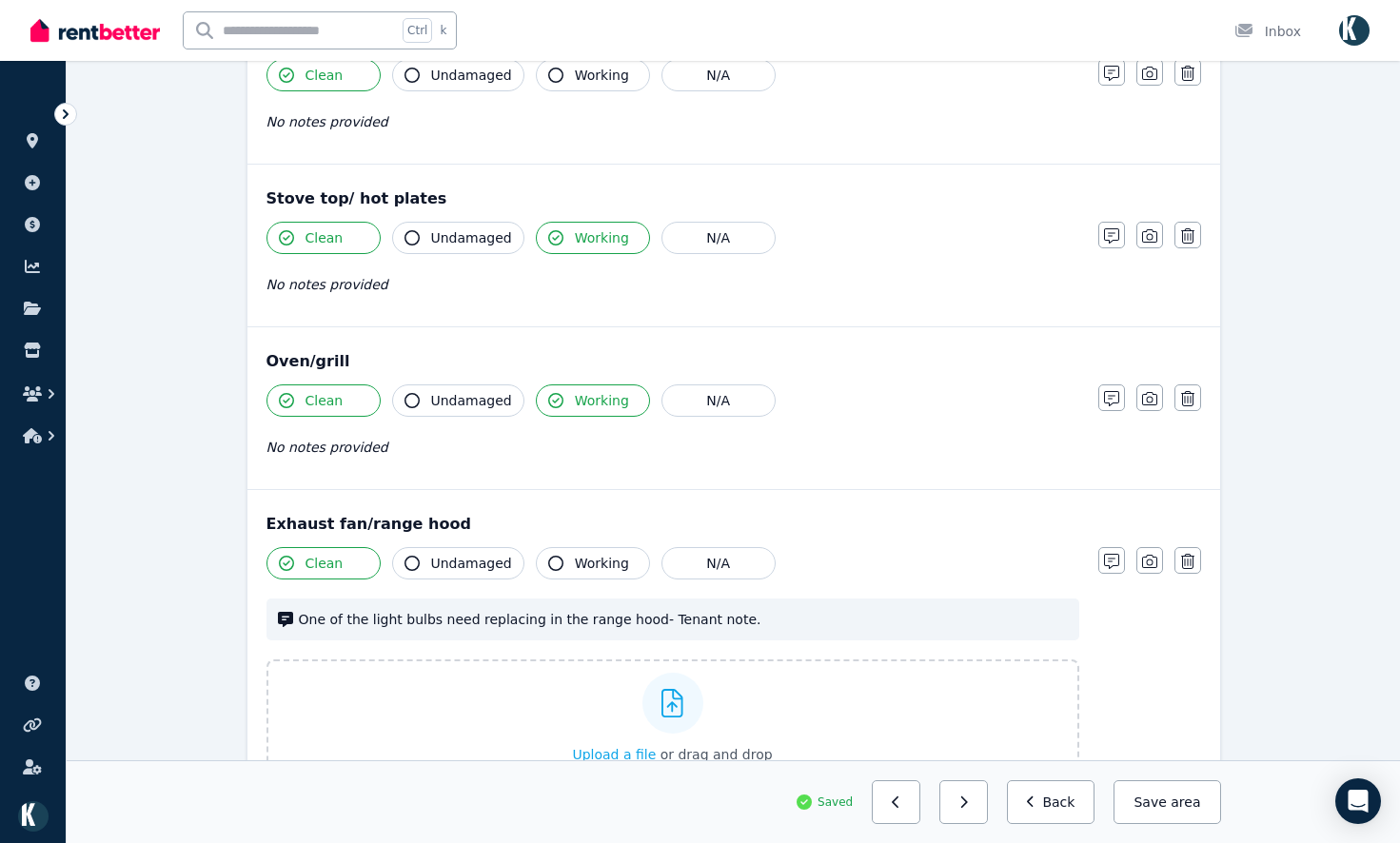
scroll to position [1515, 0]
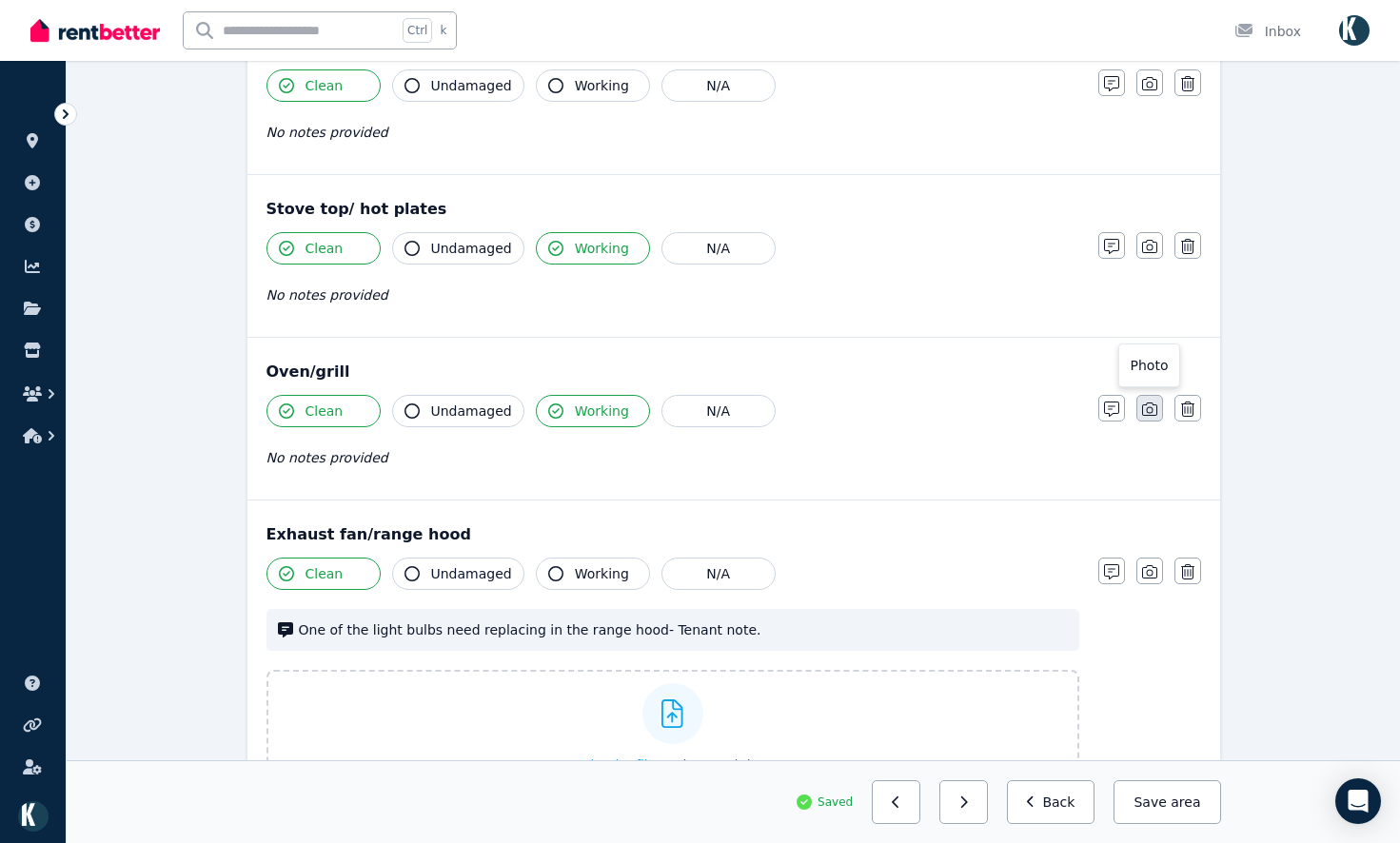
click at [1146, 395] on button "button" at bounding box center [1149, 408] width 26 height 26
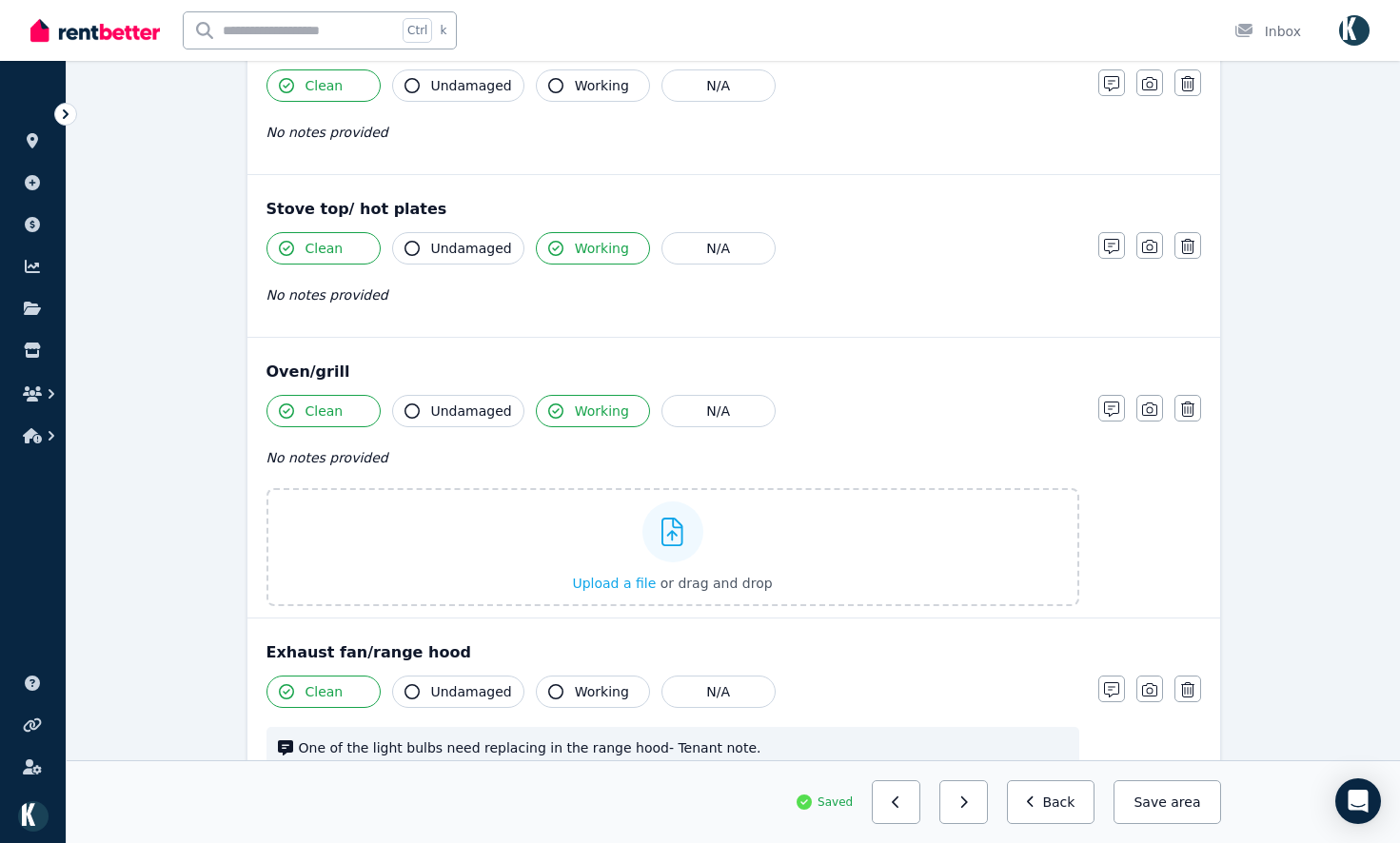
drag, startPoint x: 1144, startPoint y: 234, endPoint x: 1162, endPoint y: 160, distance: 76.2
click at [1147, 240] on icon "button" at bounding box center [1150, 247] width 16 height 14
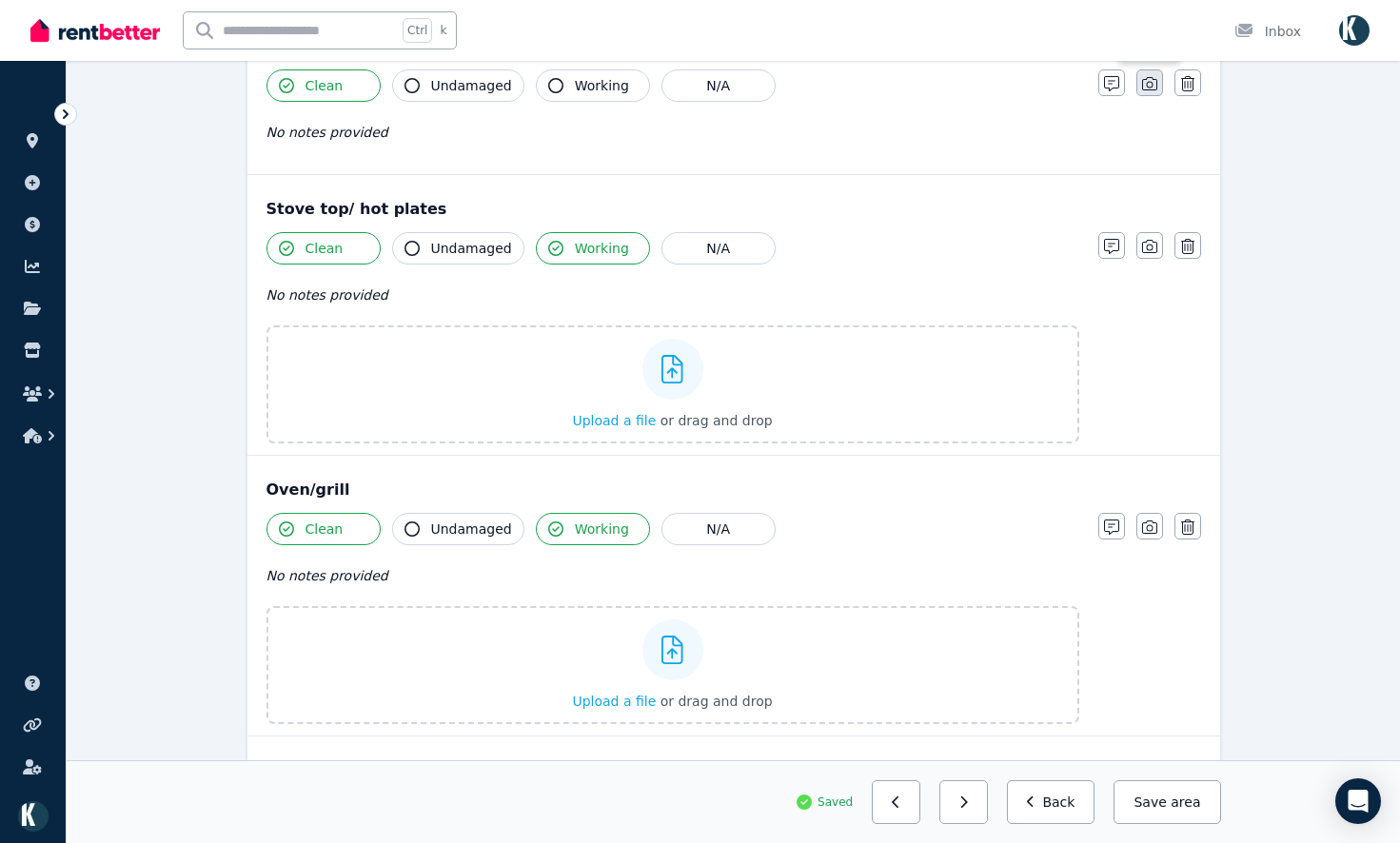
click at [1156, 75] on button "button" at bounding box center [1149, 83] width 26 height 26
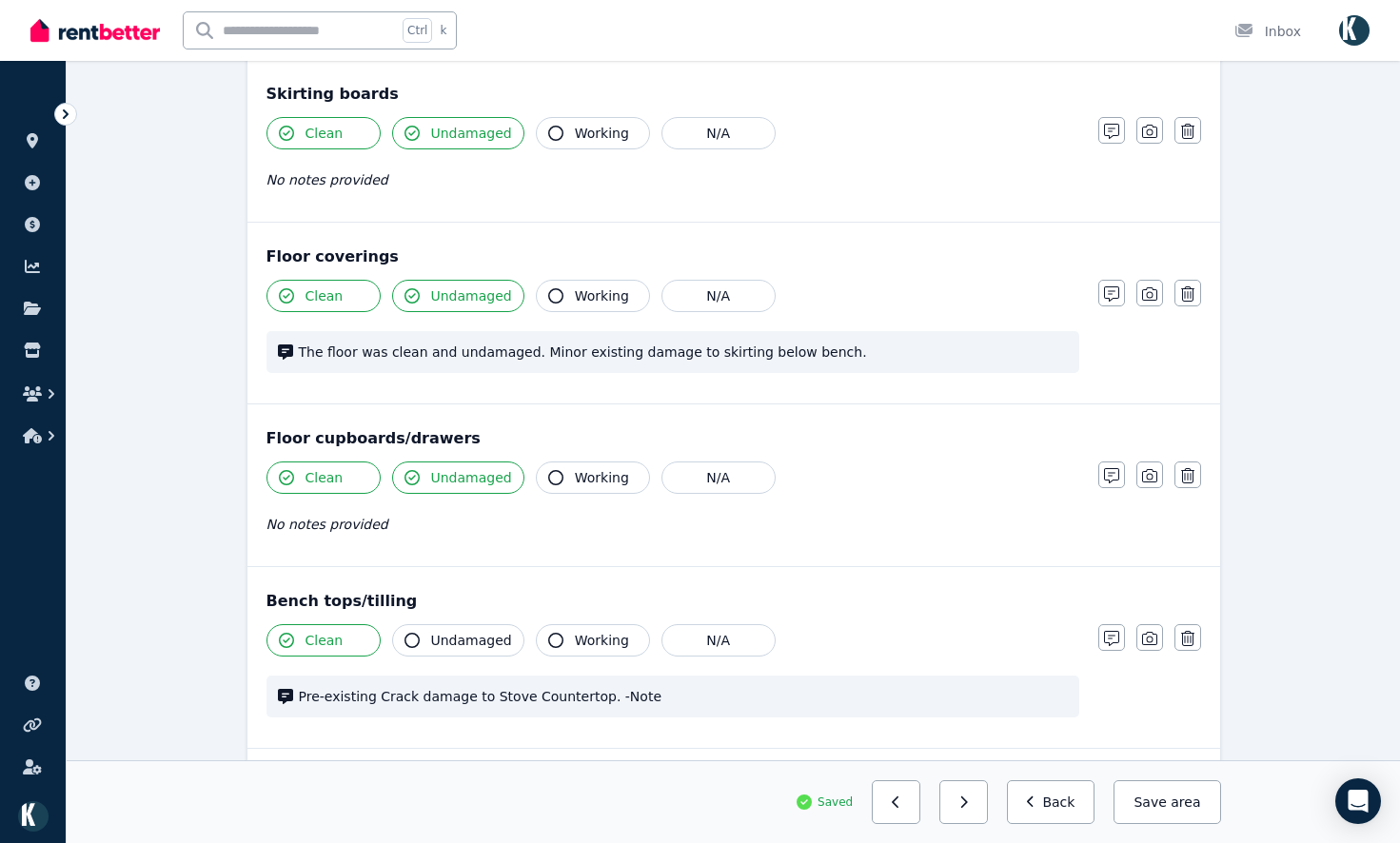
scroll to position [754, 0]
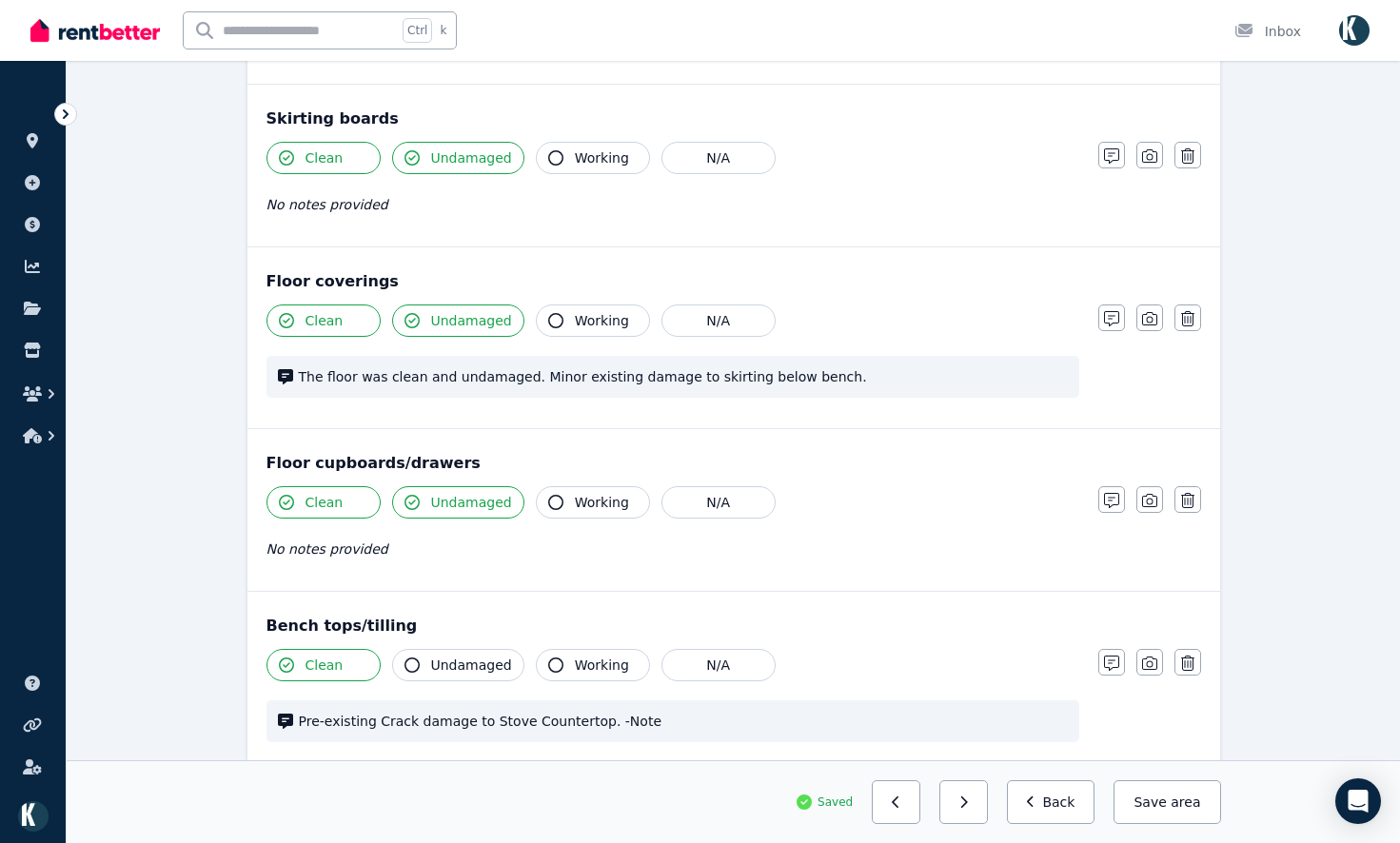
drag, startPoint x: 1137, startPoint y: 640, endPoint x: 1145, endPoint y: 629, distance: 13.6
click at [1138, 649] on button "button" at bounding box center [1149, 661] width 26 height 26
drag, startPoint x: 1150, startPoint y: 479, endPoint x: 1162, endPoint y: 425, distance: 55.3
click at [1150, 493] on icon "button" at bounding box center [1150, 501] width 16 height 16
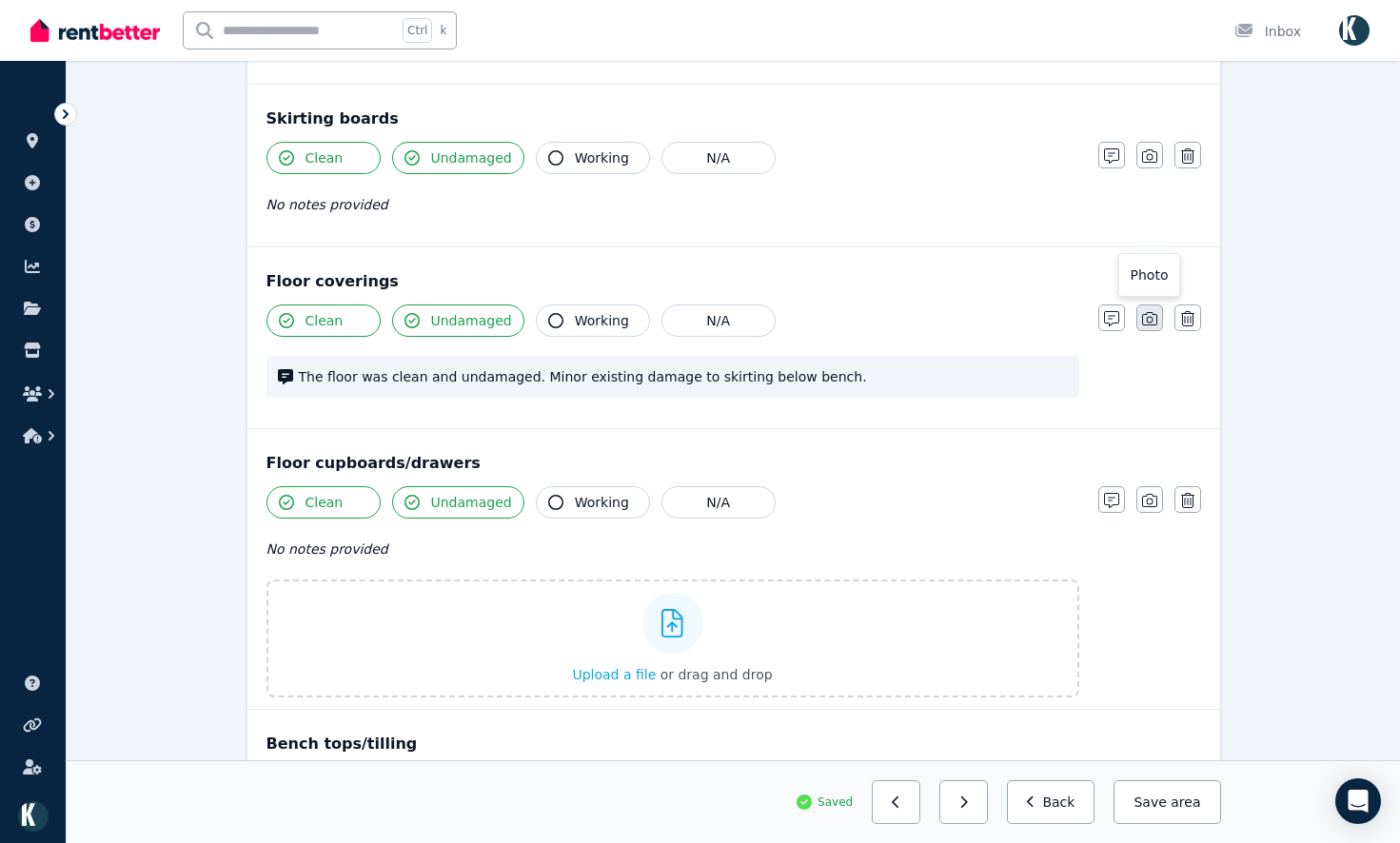
drag, startPoint x: 1155, startPoint y: 306, endPoint x: 1160, endPoint y: 295, distance: 12.1
click at [1155, 311] on icon "button" at bounding box center [1150, 319] width 16 height 16
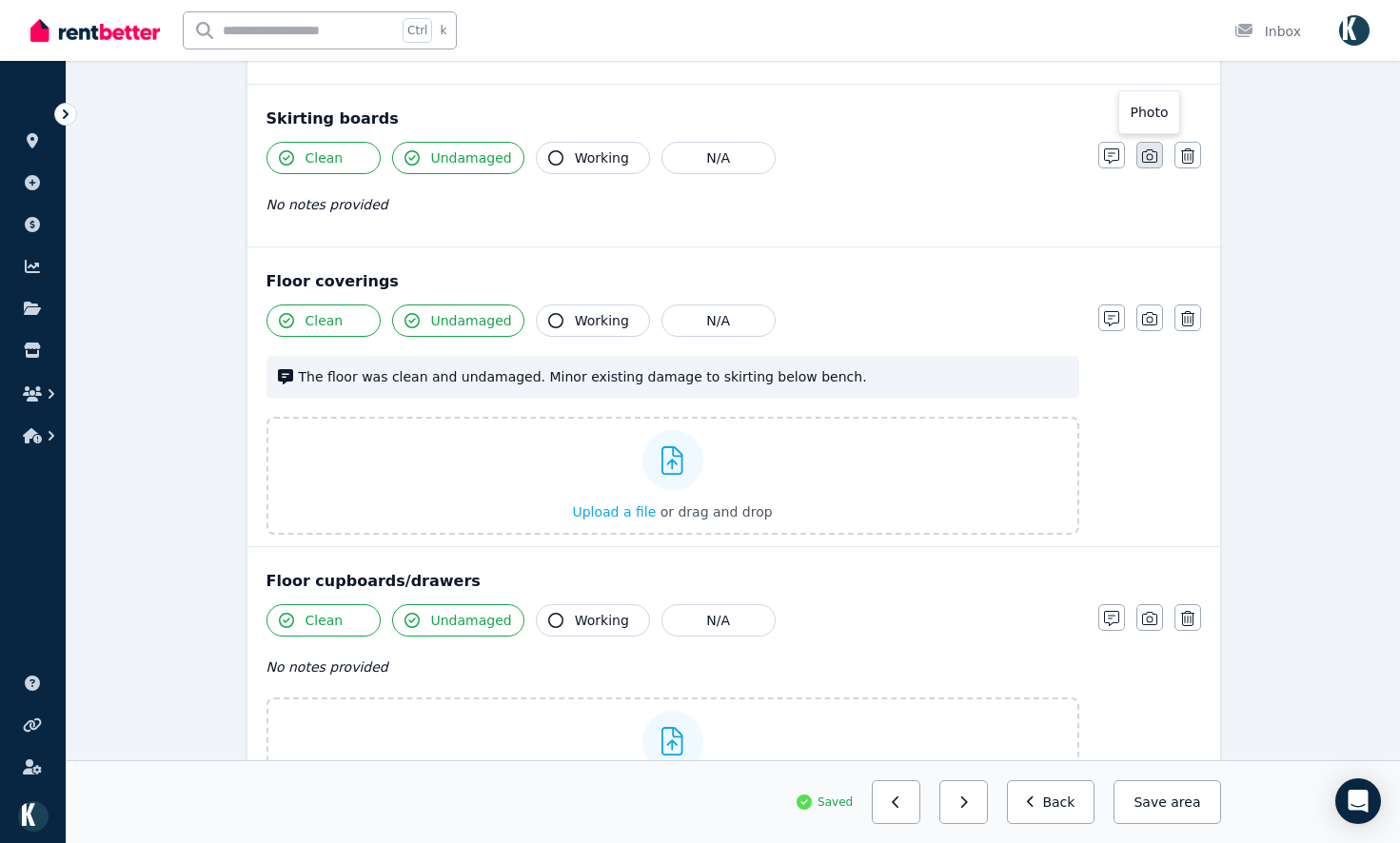
click at [1154, 150] on div "Clean Undamaged Working N/A No notes provided Notes Photo Delete" at bounding box center [733, 188] width 934 height 93
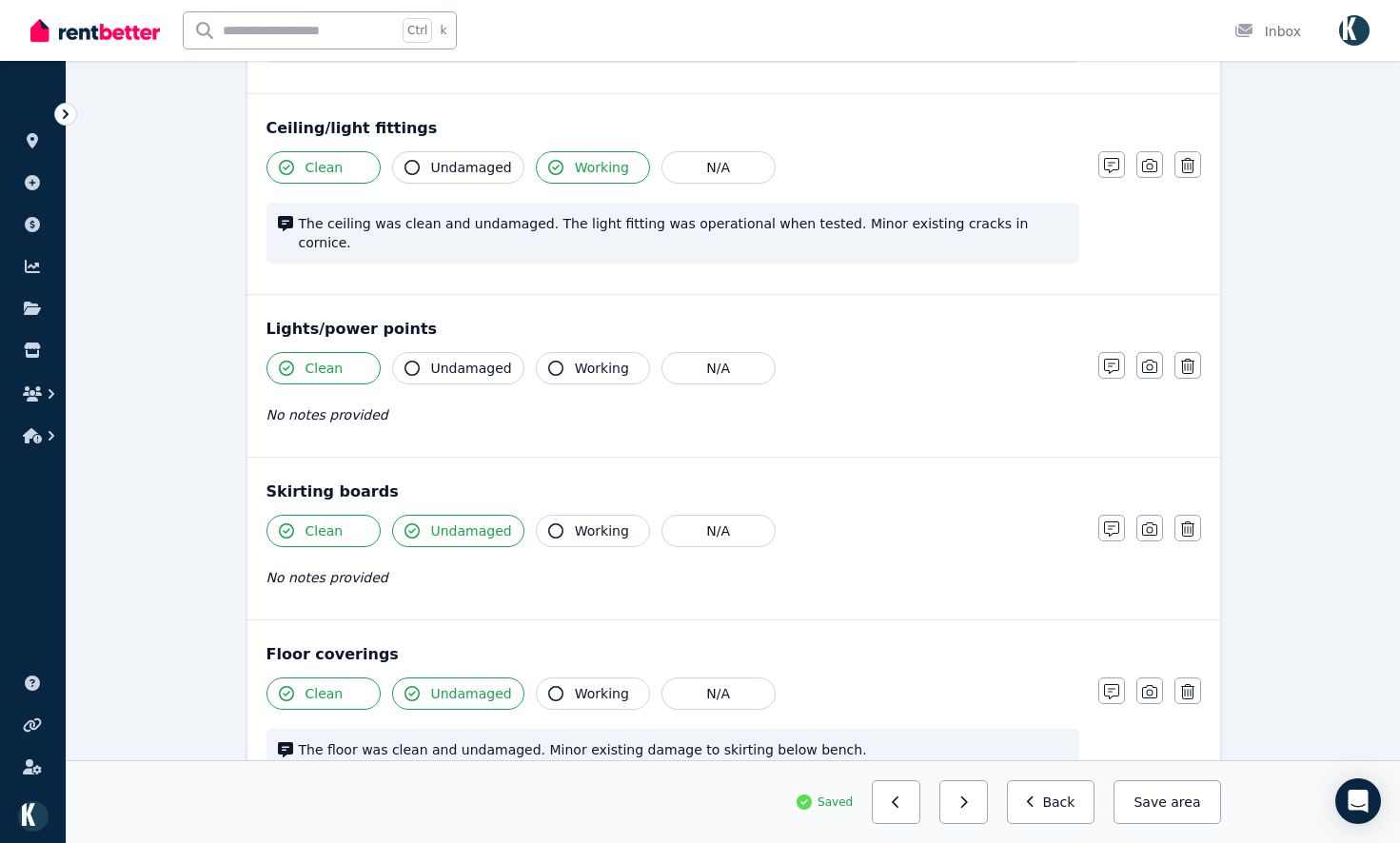
scroll to position [373, 0]
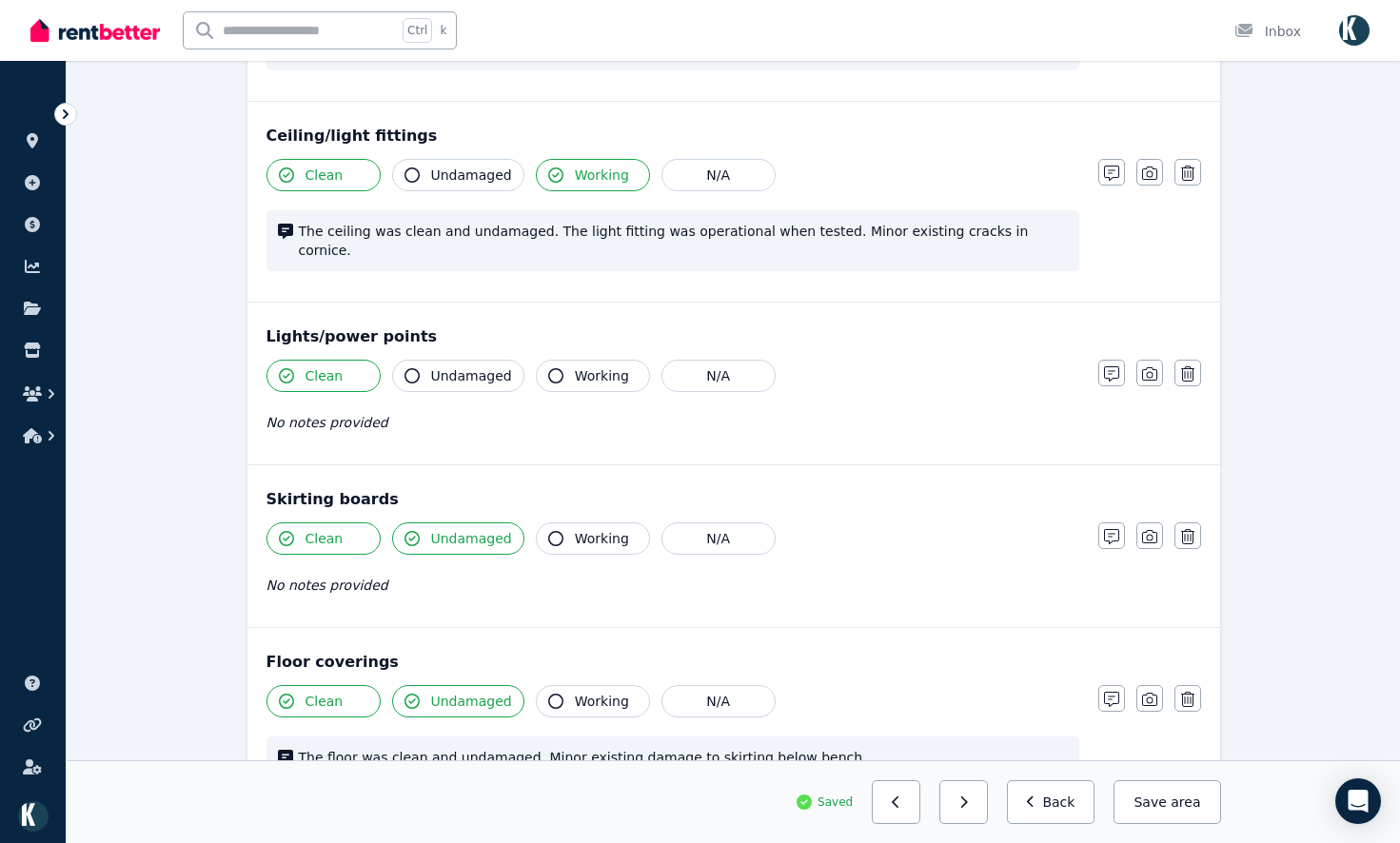
drag, startPoint x: 1142, startPoint y: 515, endPoint x: 1149, endPoint y: 496, distance: 20.2
click at [1143, 523] on button "button" at bounding box center [1149, 535] width 26 height 26
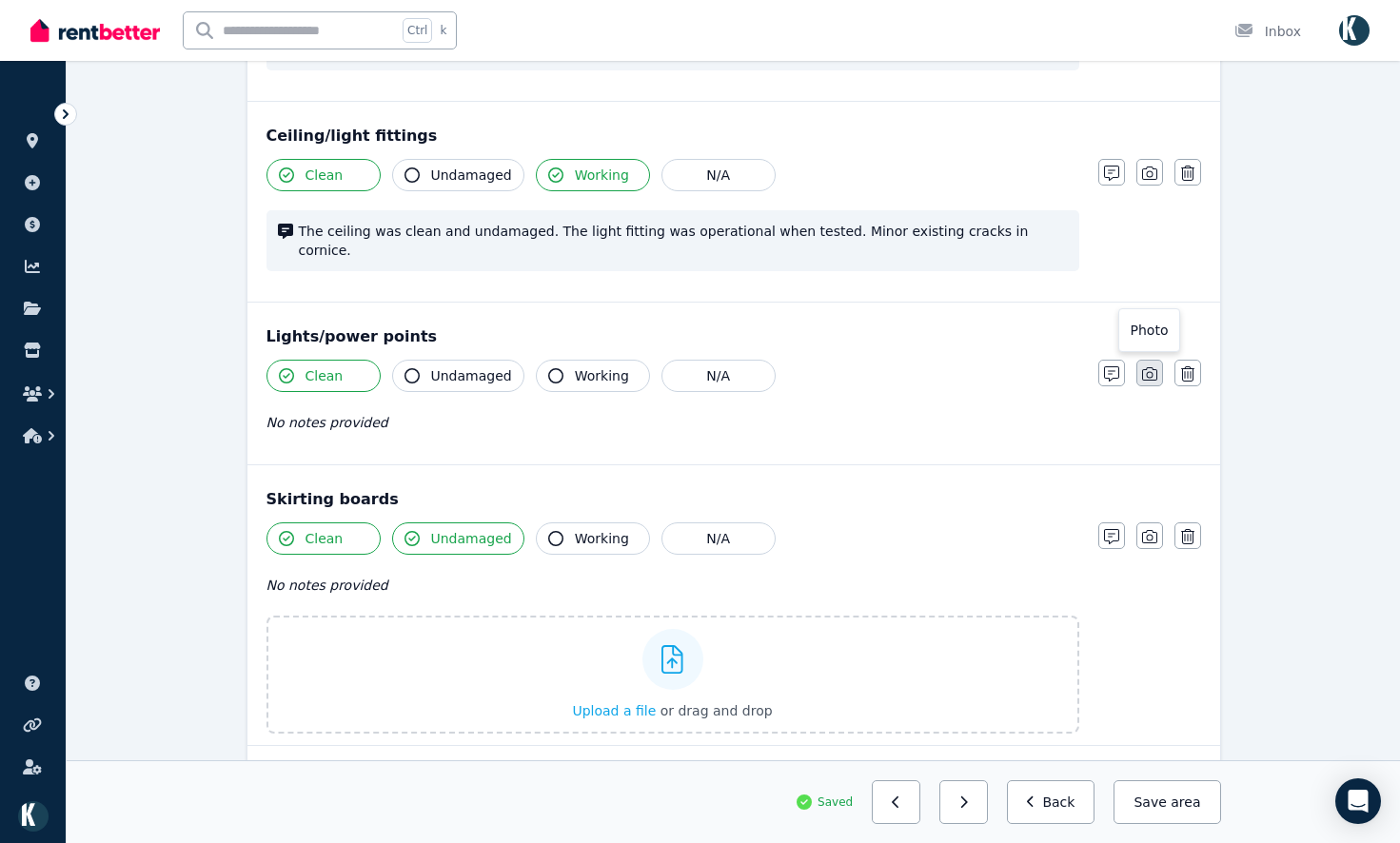
click at [1147, 359] on button "button" at bounding box center [1149, 372] width 26 height 26
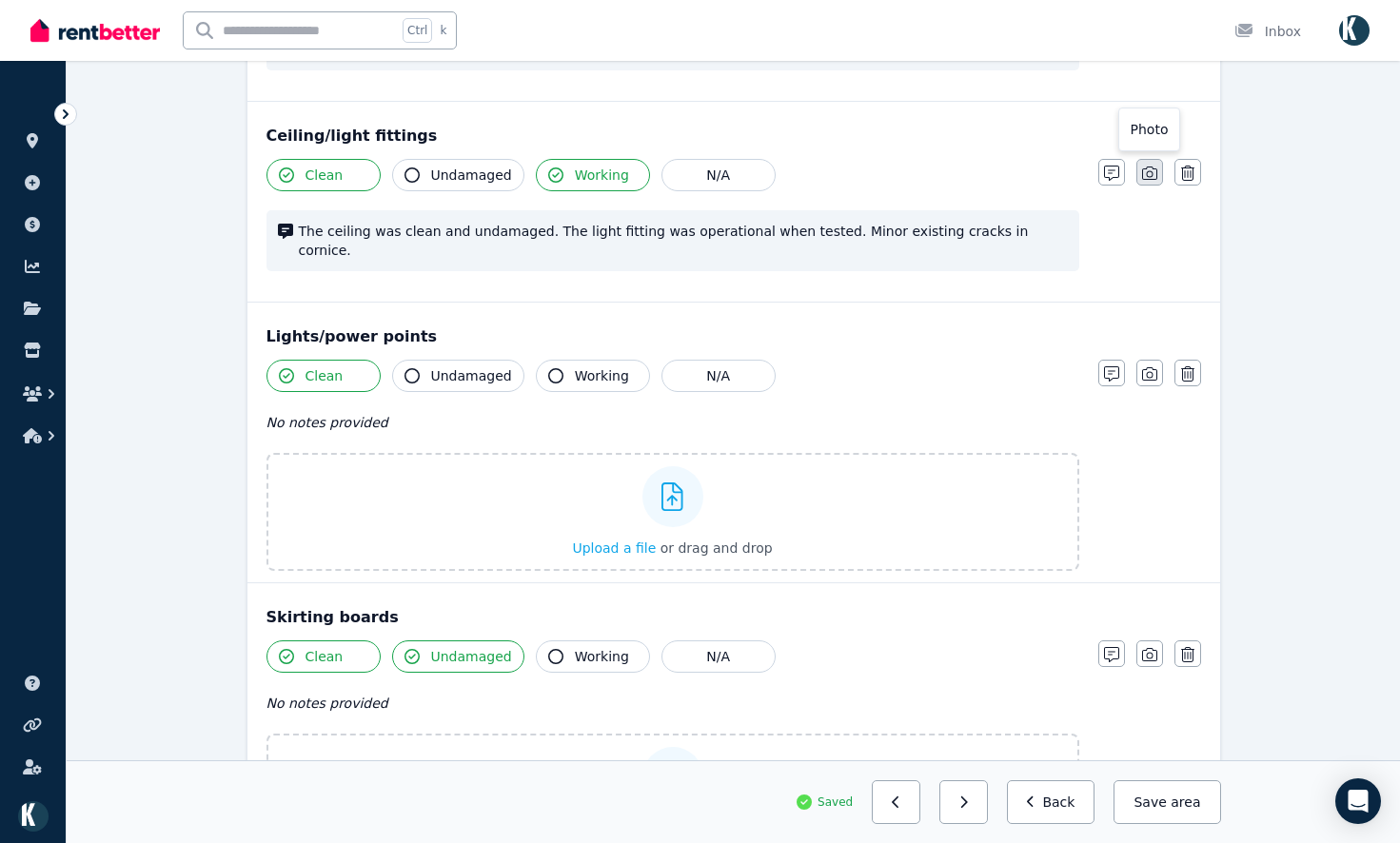
click at [1149, 180] on icon "button" at bounding box center [1150, 174] width 16 height 14
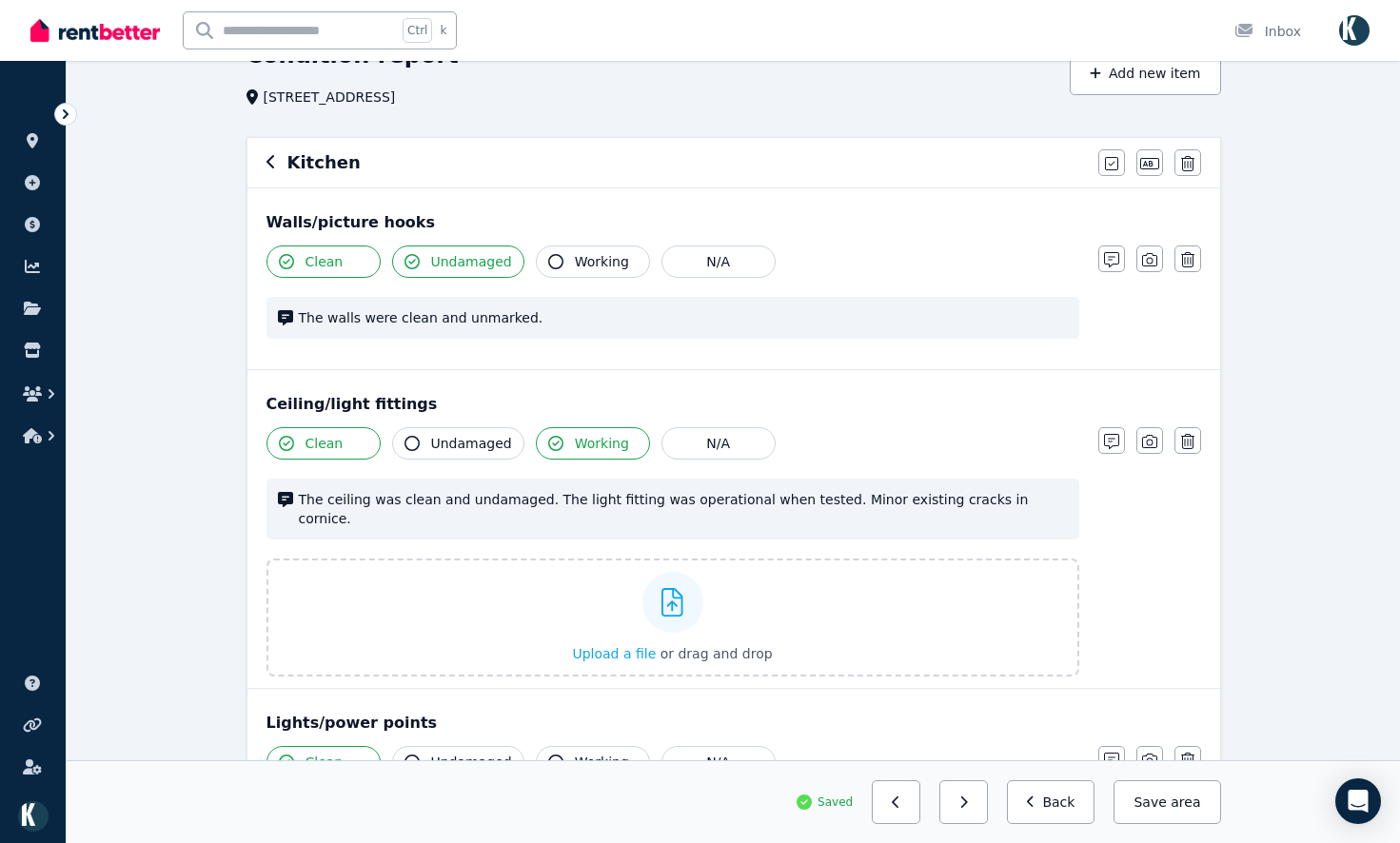
scroll to position [0, 0]
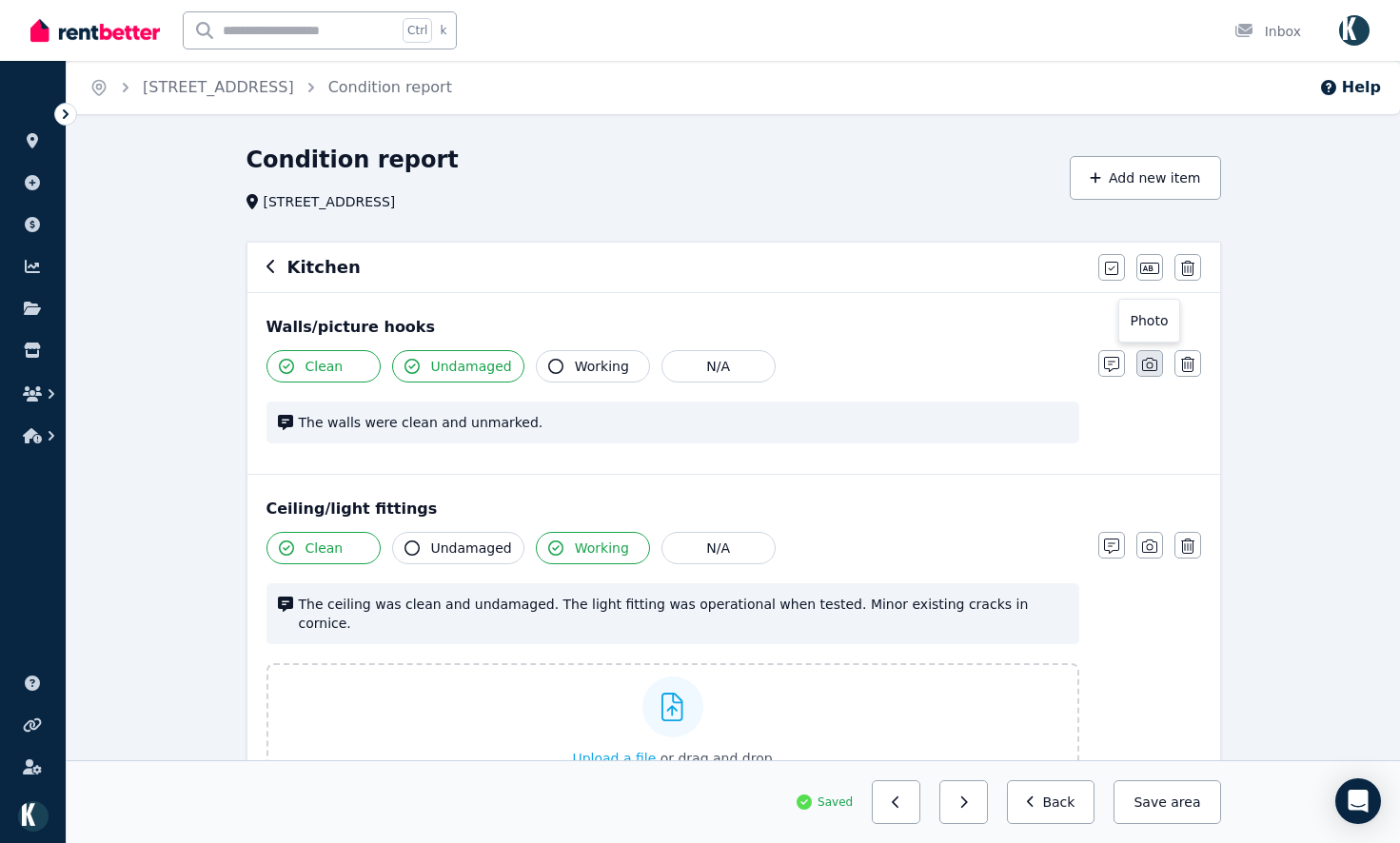
click at [1150, 361] on icon "button" at bounding box center [1150, 365] width 16 height 16
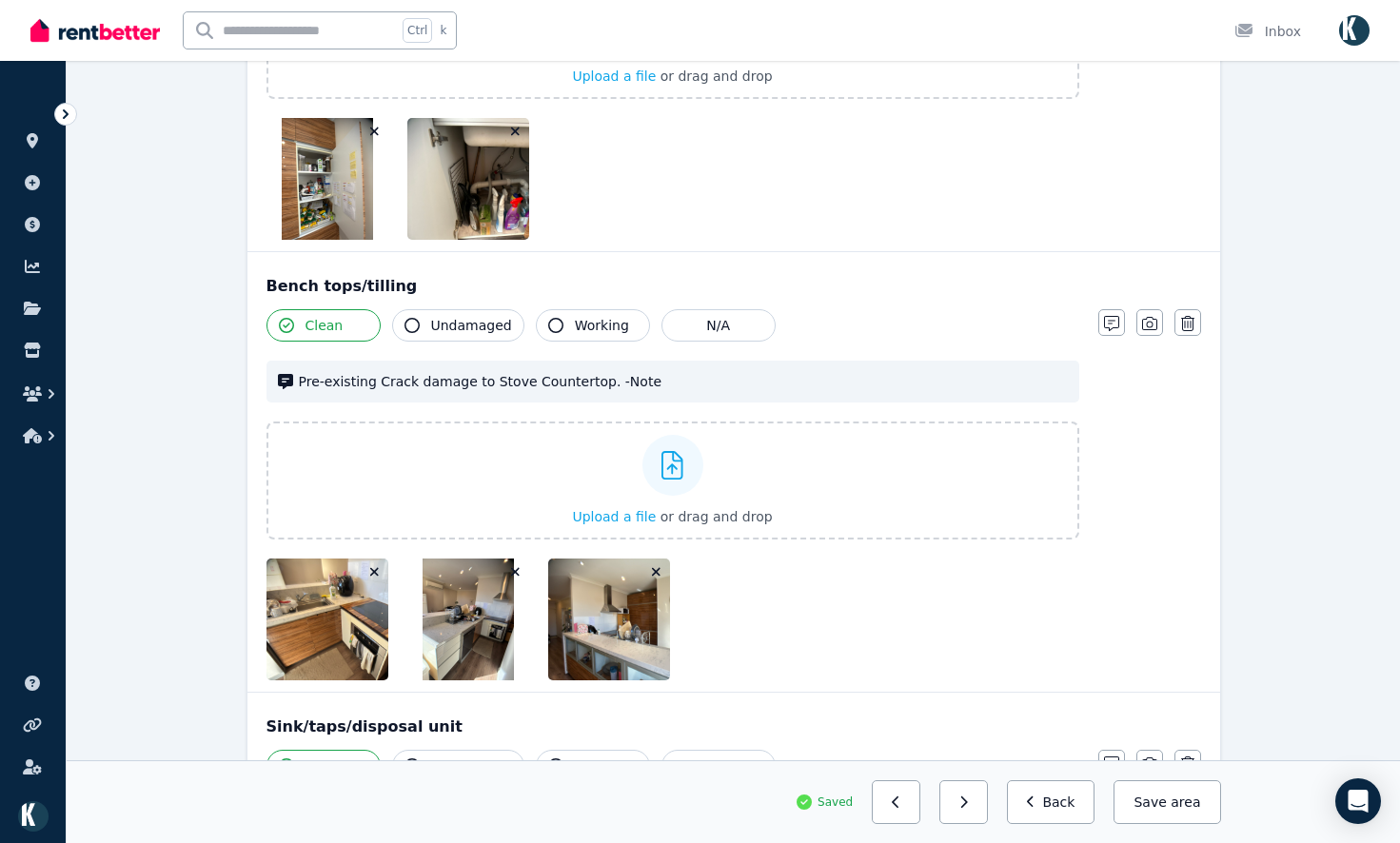
scroll to position [2284, 0]
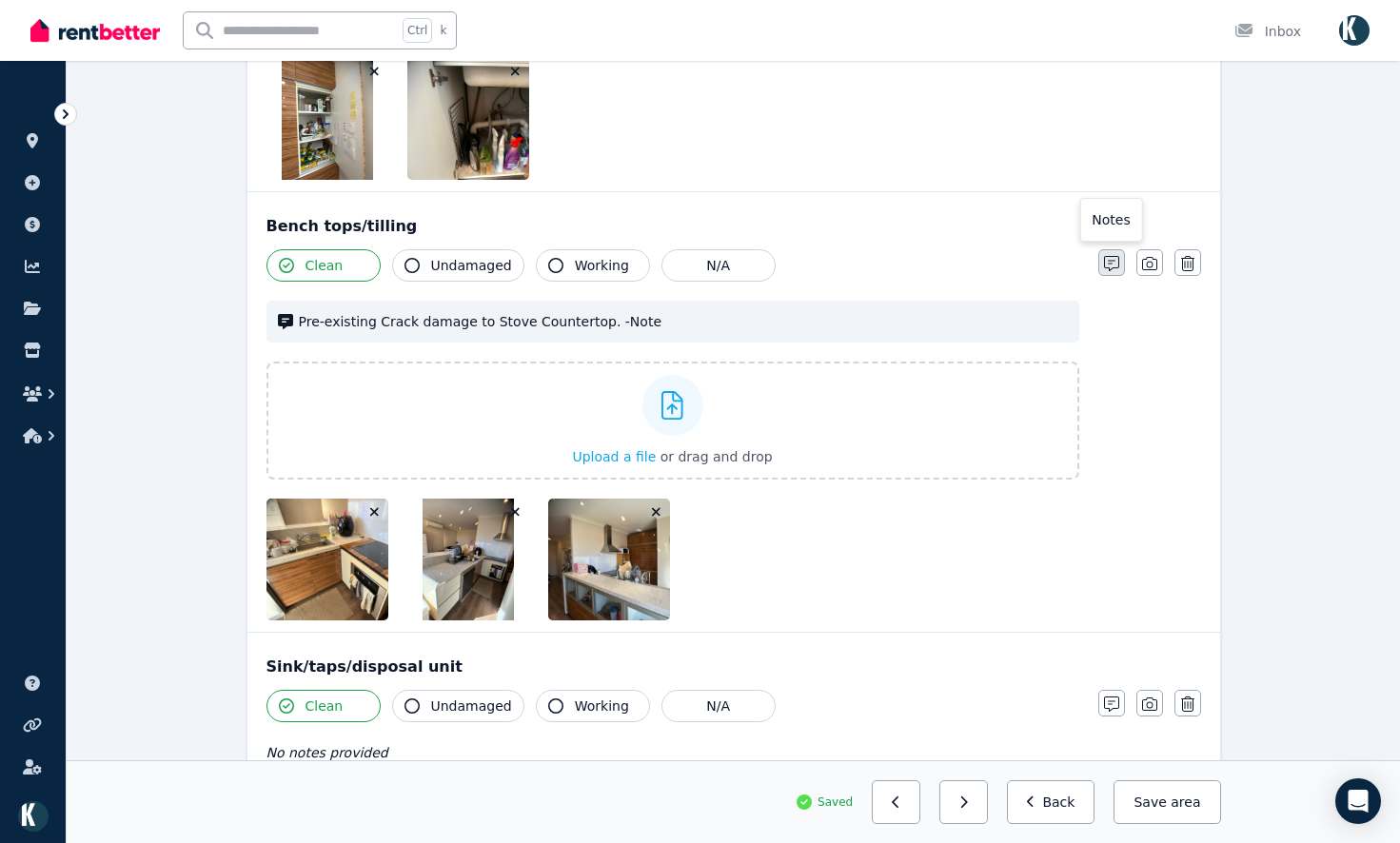
drag, startPoint x: 1106, startPoint y: 239, endPoint x: 1105, endPoint y: 254, distance: 15.0
click at [1105, 260] on div "Clean Undamaged Working N/A Pre-existing Crack damage to Stove Countertop. -Not…" at bounding box center [733, 435] width 934 height 371
click at [1110, 256] on icon "button" at bounding box center [1112, 264] width 16 height 16
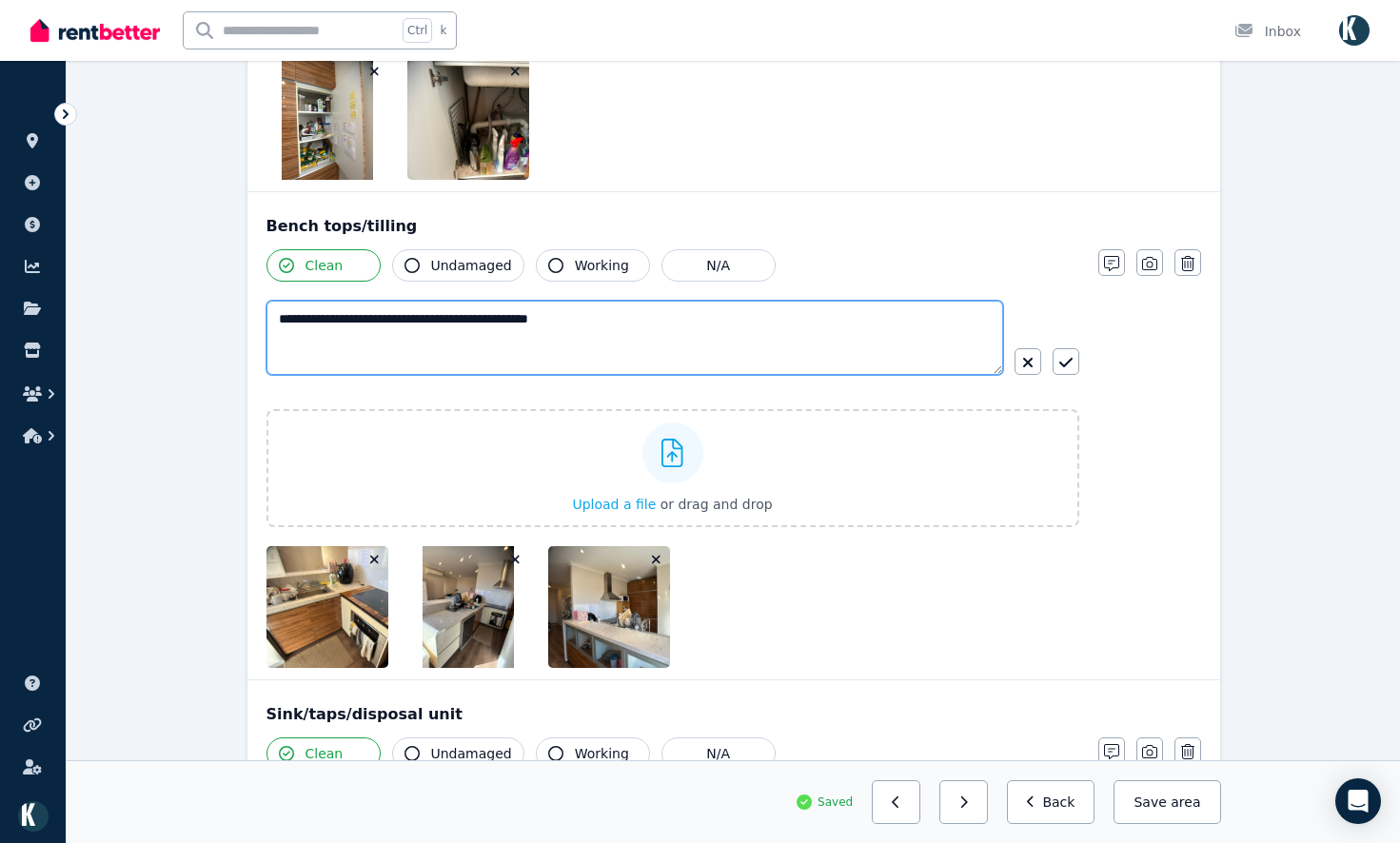
drag, startPoint x: 635, startPoint y: 304, endPoint x: 249, endPoint y: 310, distance: 386.0
click at [249, 310] on div "**********" at bounding box center [734, 436] width 973 height 488
click at [385, 301] on textarea "**********" at bounding box center [634, 338] width 737 height 74
click at [396, 301] on textarea "**********" at bounding box center [634, 338] width 737 height 74
click at [391, 301] on textarea "**********" at bounding box center [634, 338] width 737 height 74
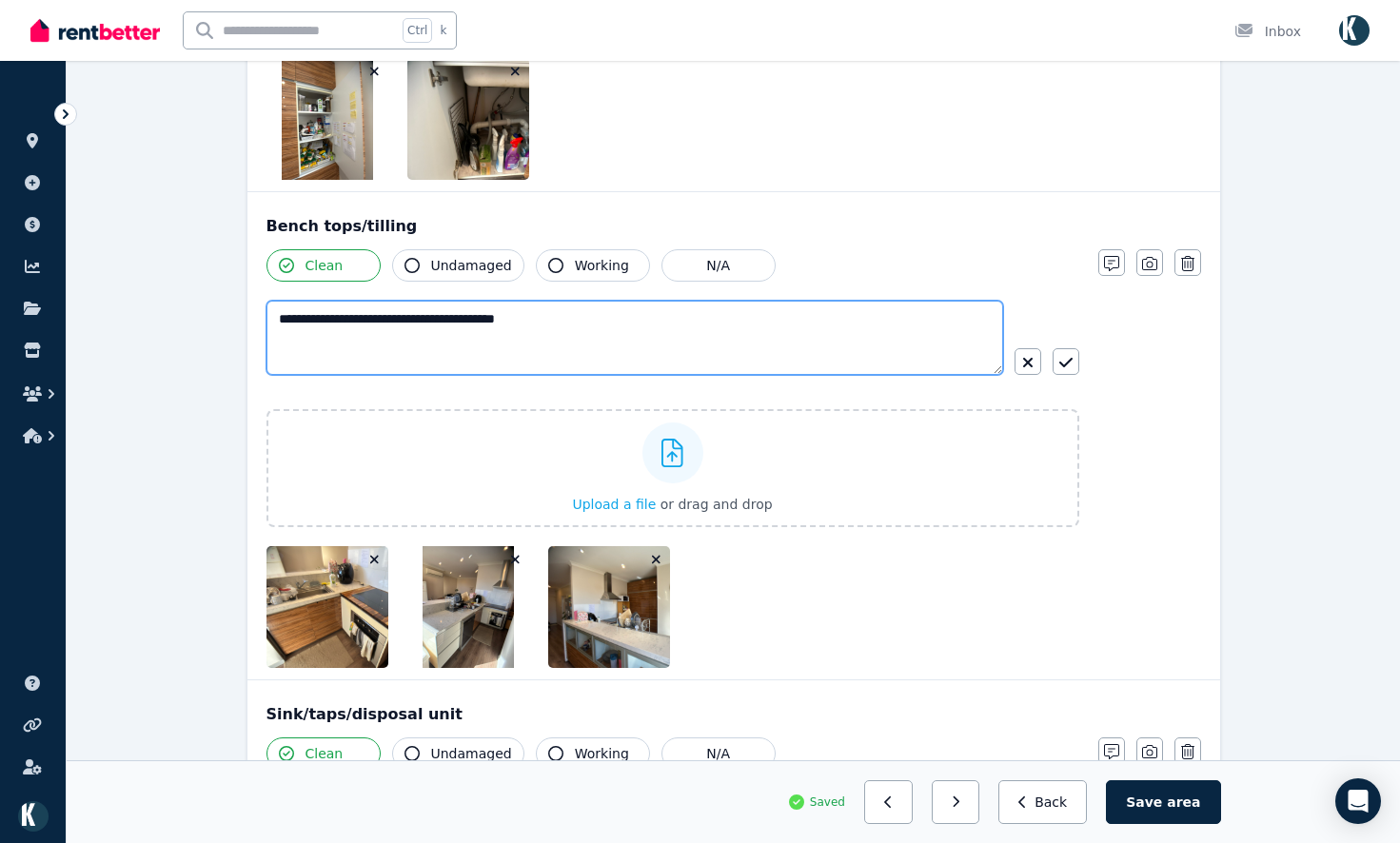
click at [748, 301] on textarea "**********" at bounding box center [634, 338] width 737 height 74
type textarea "**********"
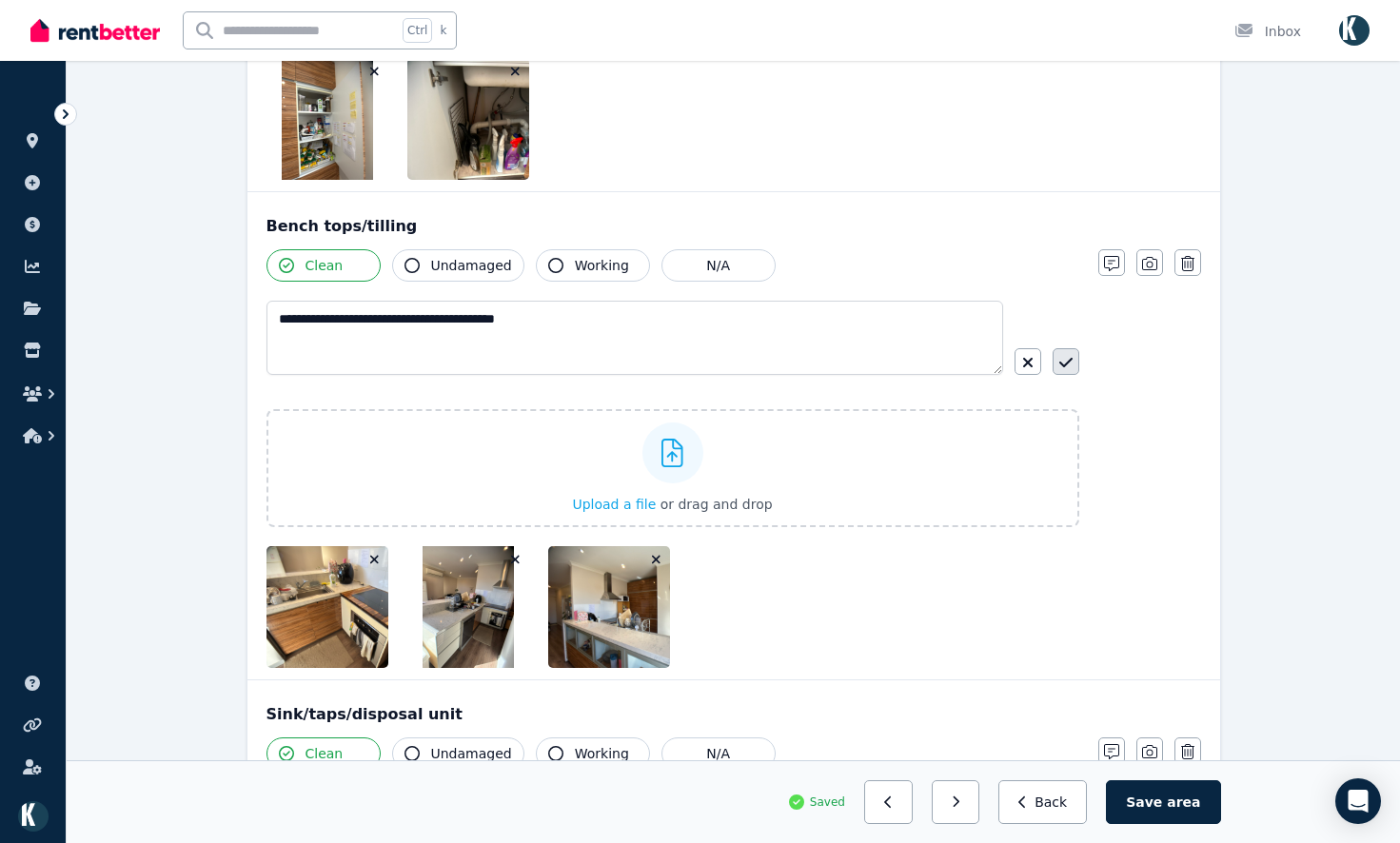
click at [1070, 355] on icon "button" at bounding box center [1066, 363] width 14 height 16
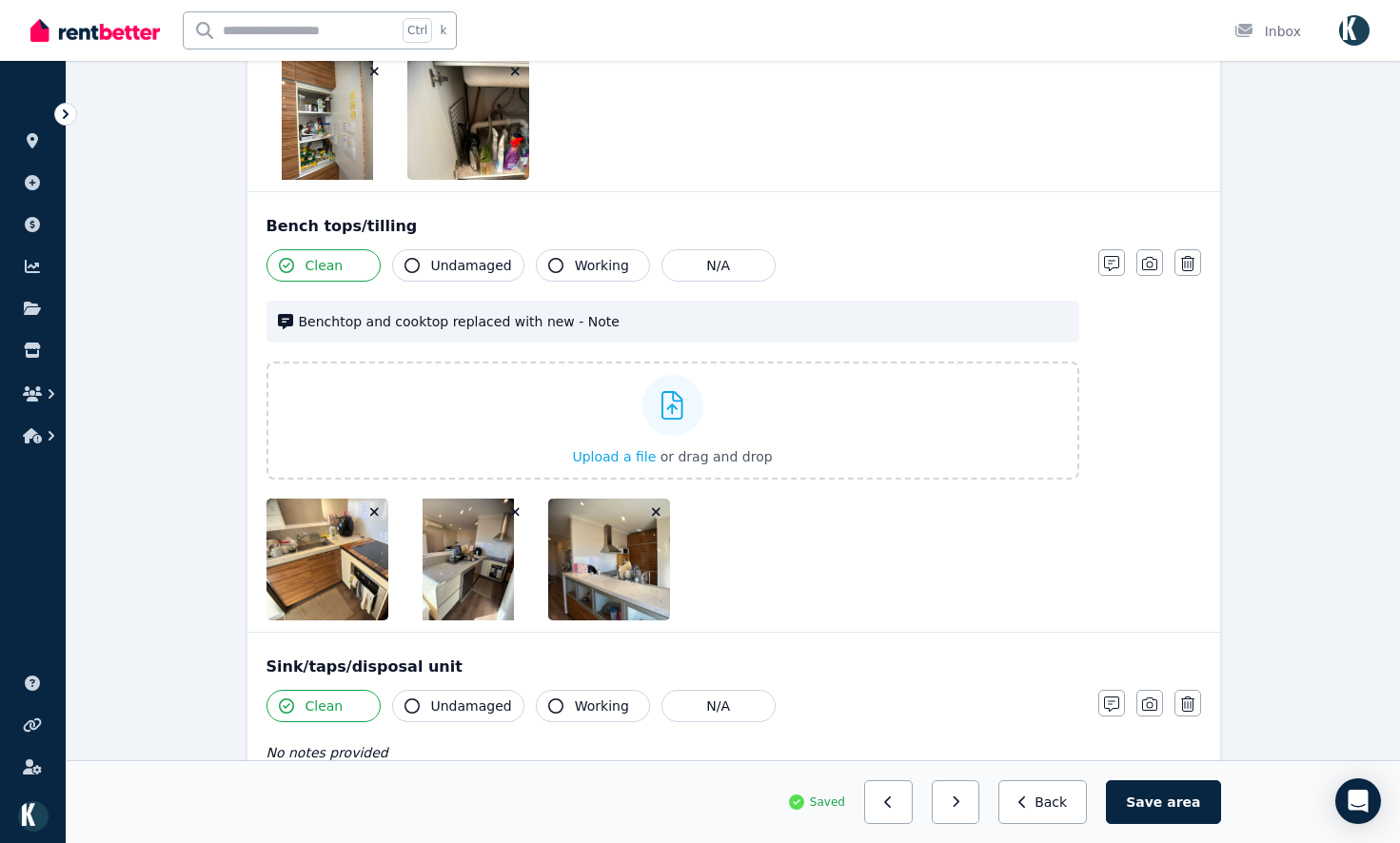
click at [317, 549] on img at bounding box center [348, 559] width 163 height 121
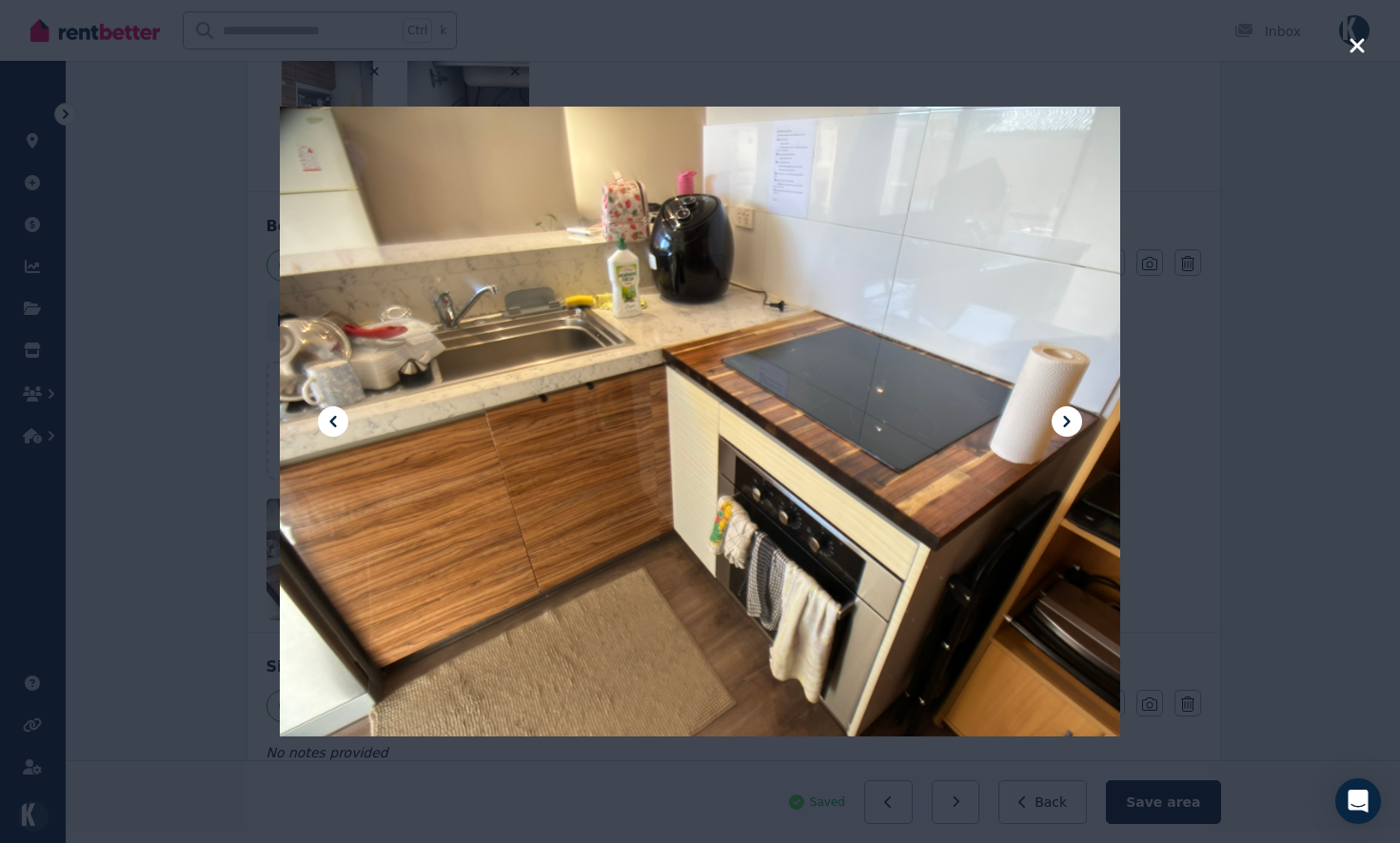
click at [1361, 49] on icon "button" at bounding box center [1356, 45] width 15 height 15
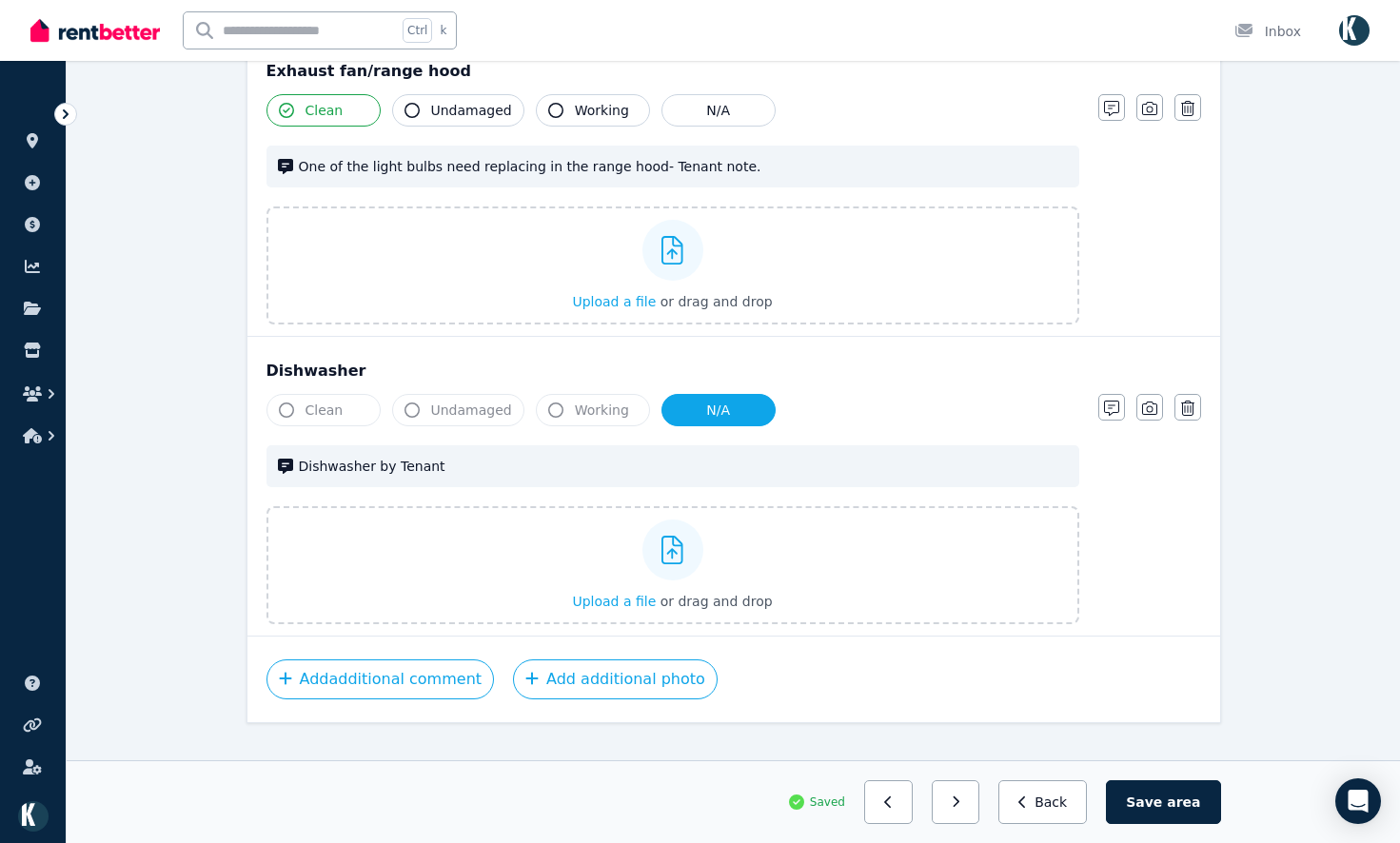
scroll to position [4017, 0]
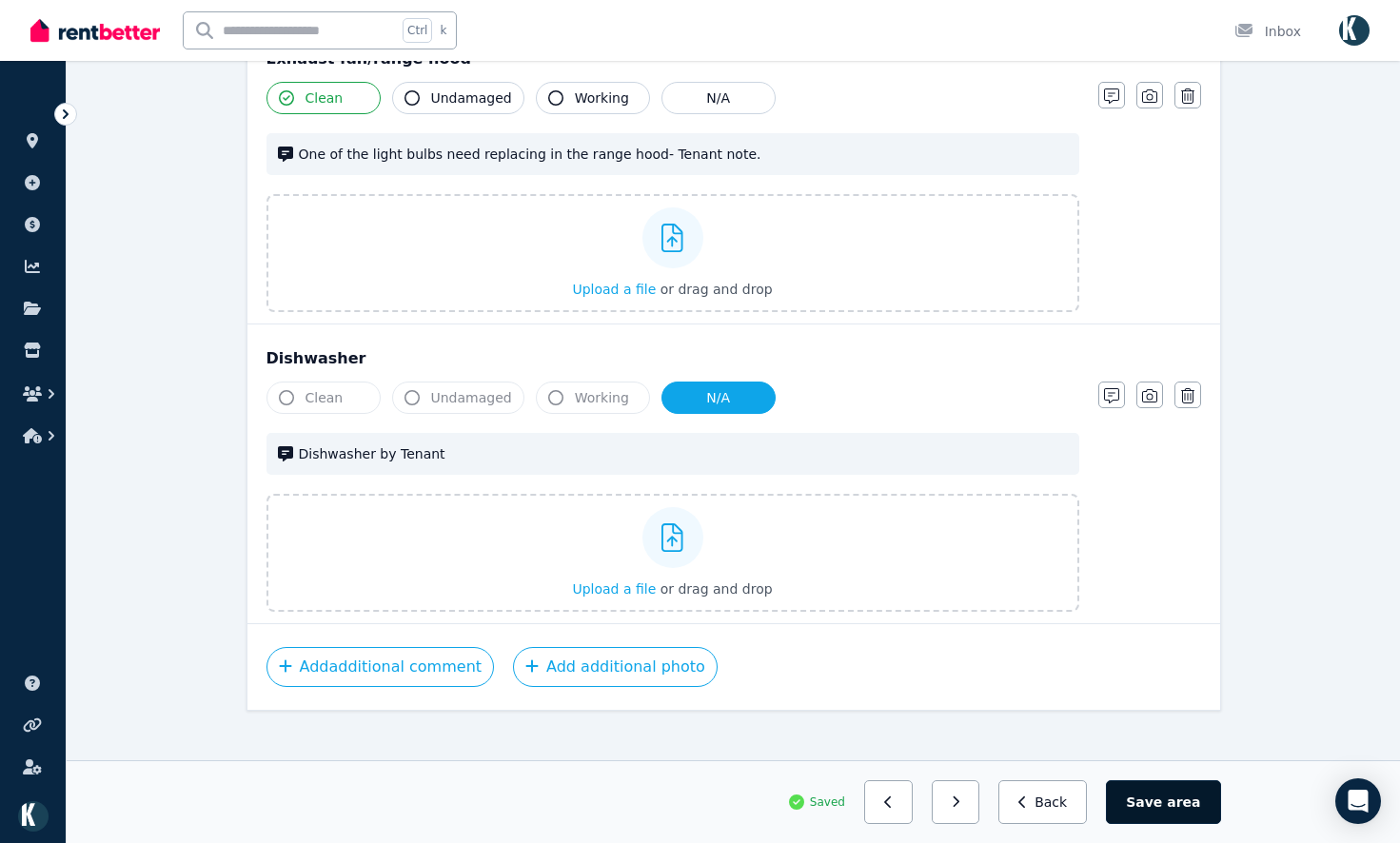
click at [1186, 802] on span "area" at bounding box center [1183, 802] width 33 height 19
click at [974, 802] on button "button" at bounding box center [963, 802] width 49 height 44
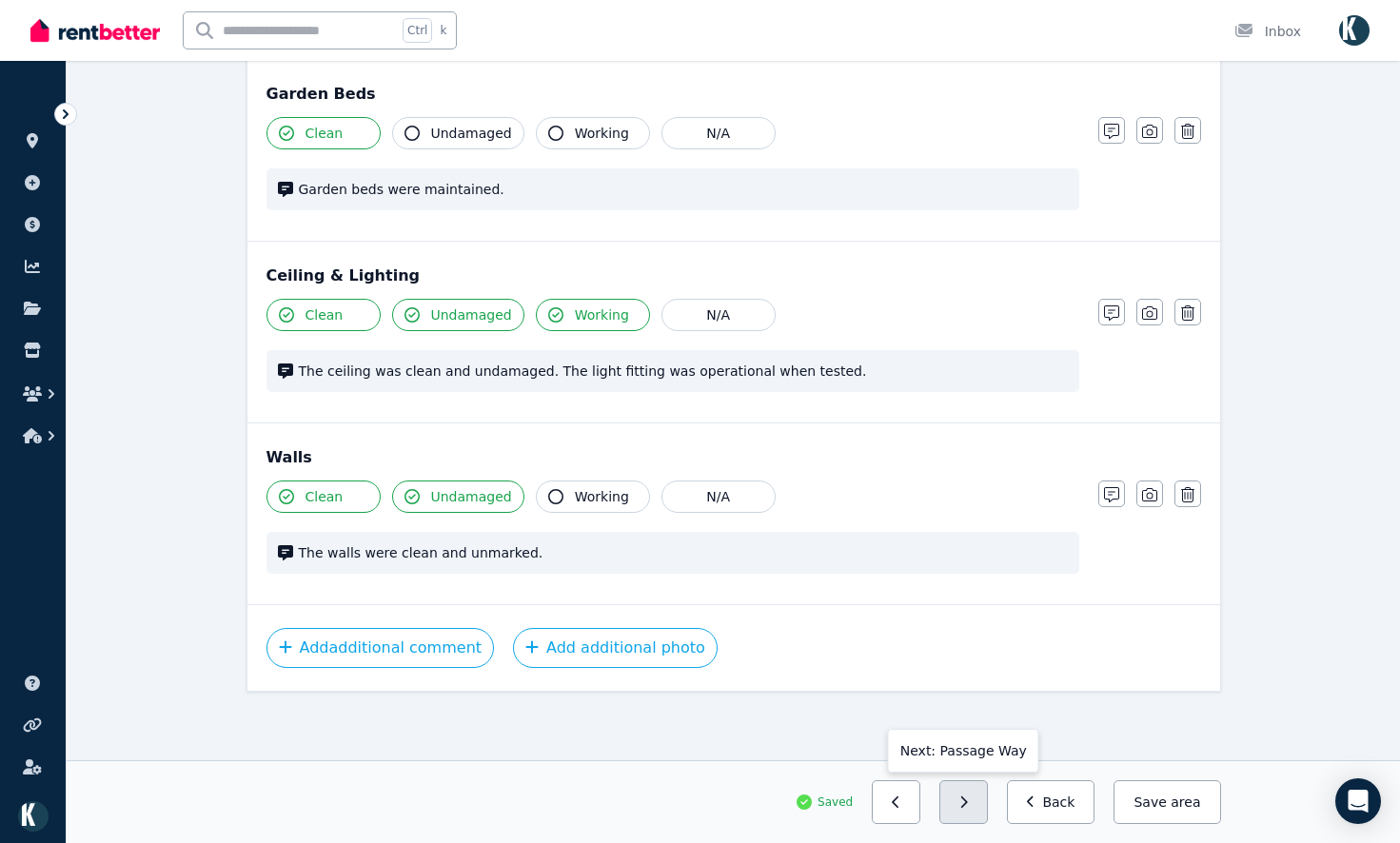
scroll to position [415, 0]
click at [1142, 503] on button "button" at bounding box center [1149, 493] width 26 height 26
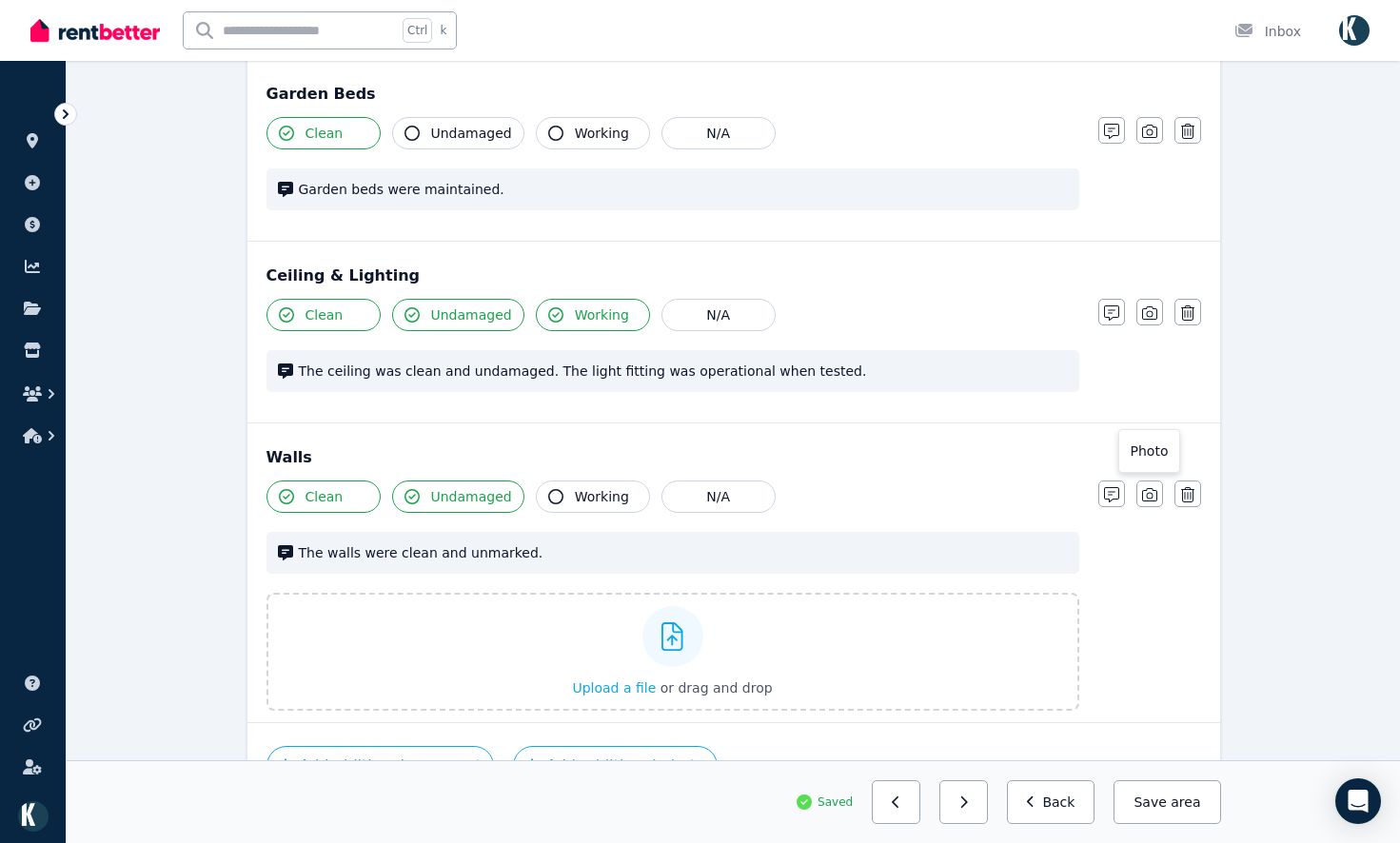
scroll to position [533, 0]
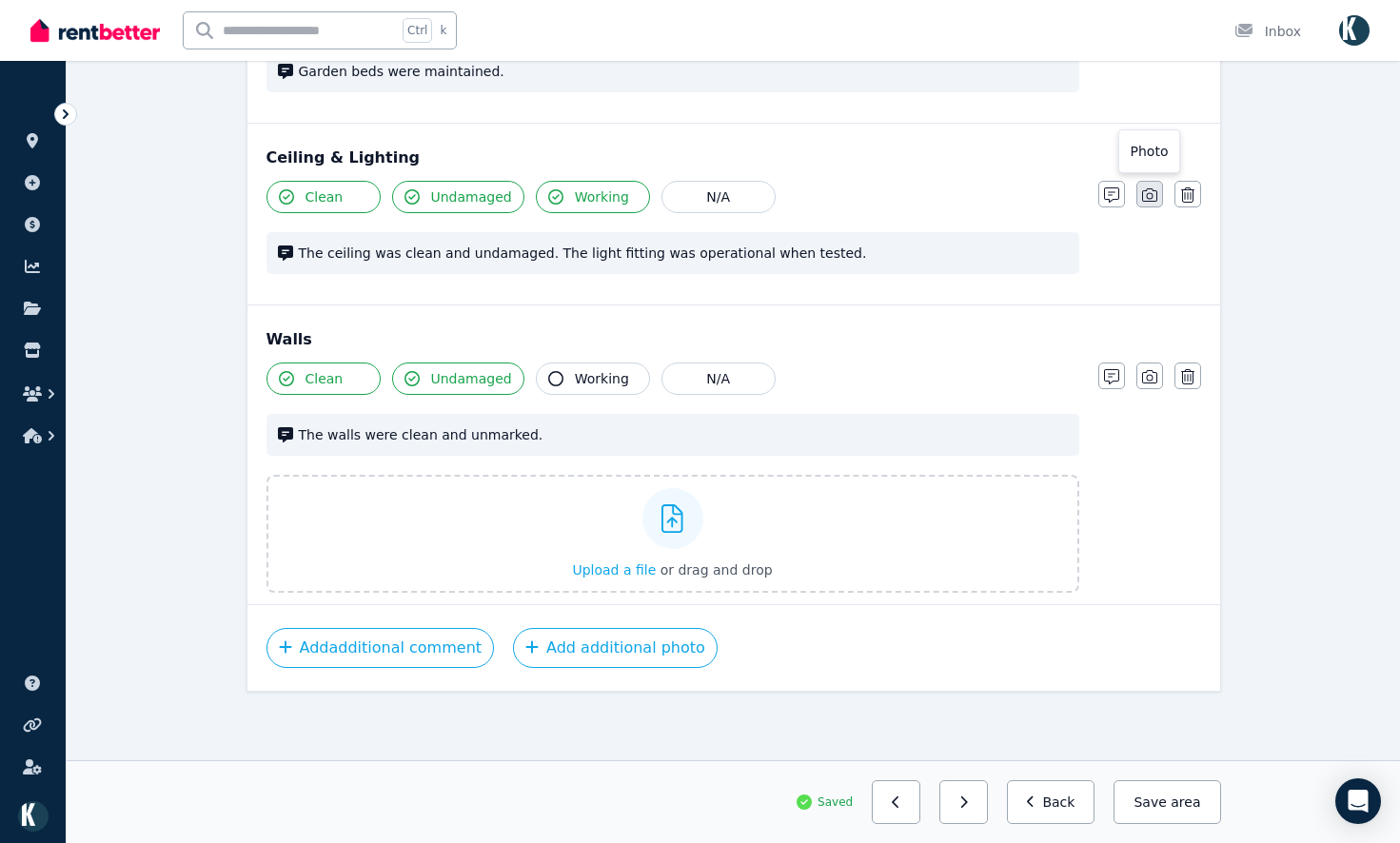
click at [1145, 204] on button "button" at bounding box center [1149, 193] width 26 height 26
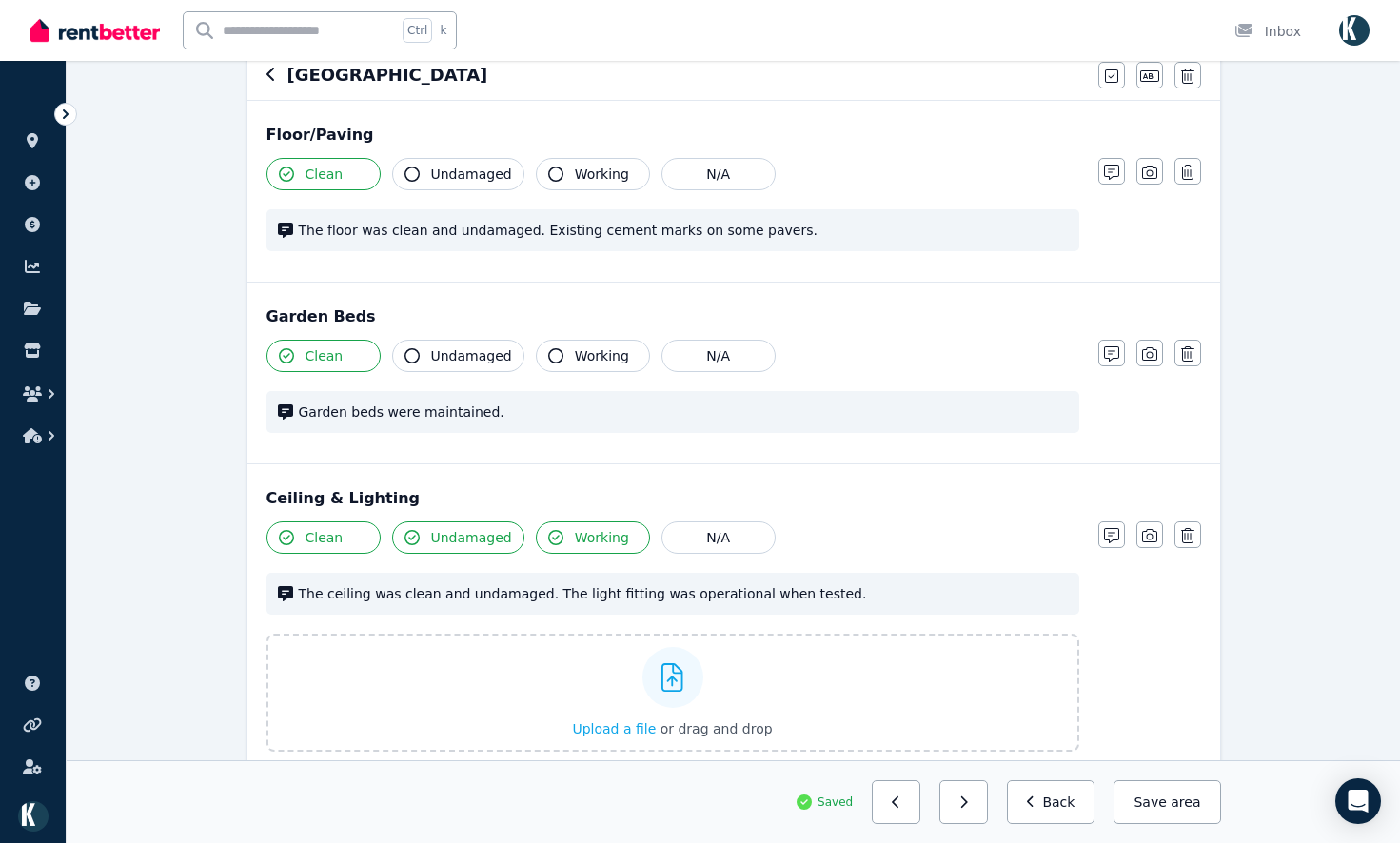
scroll to position [175, 0]
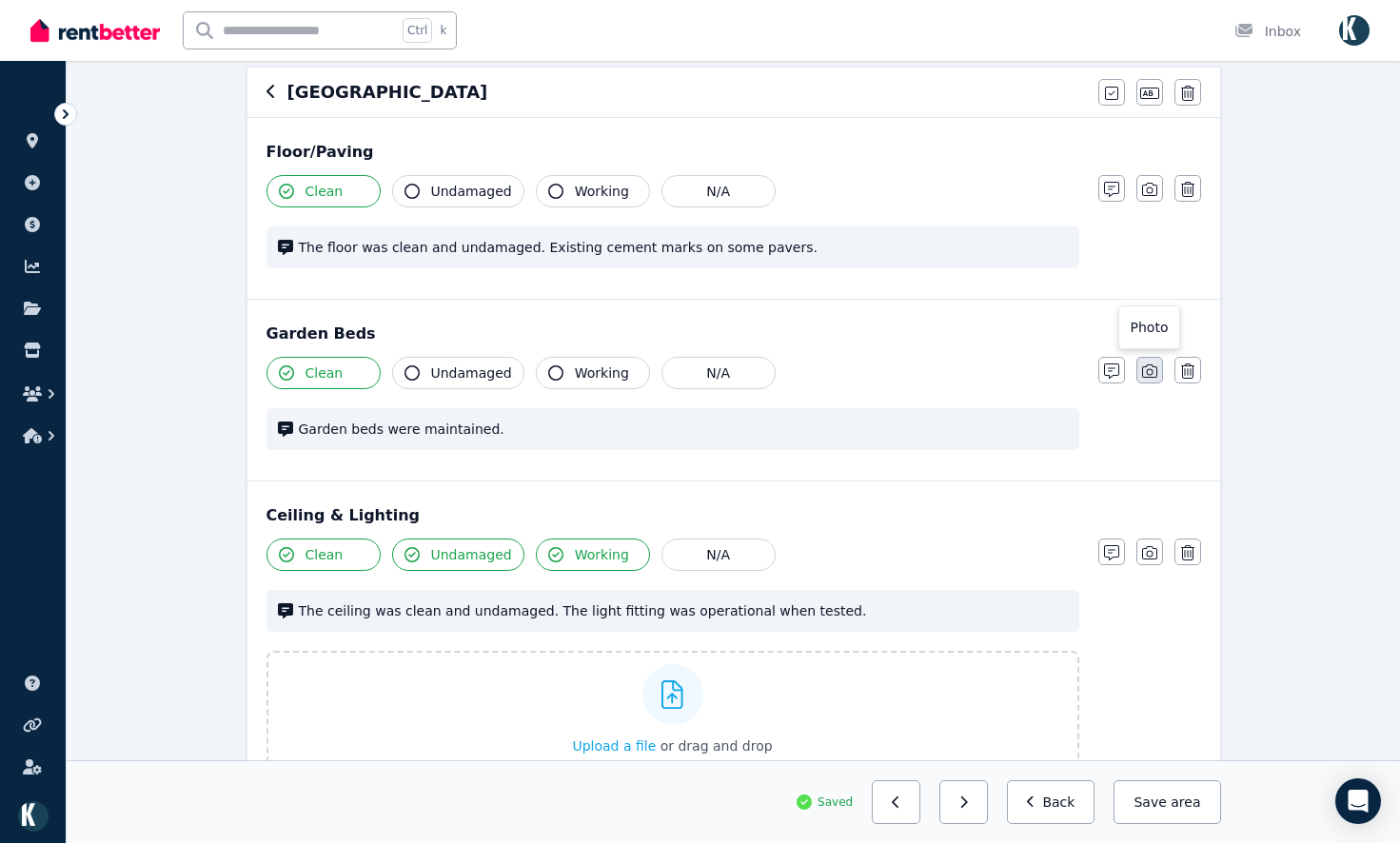
click at [1150, 370] on icon "button" at bounding box center [1150, 371] width 16 height 14
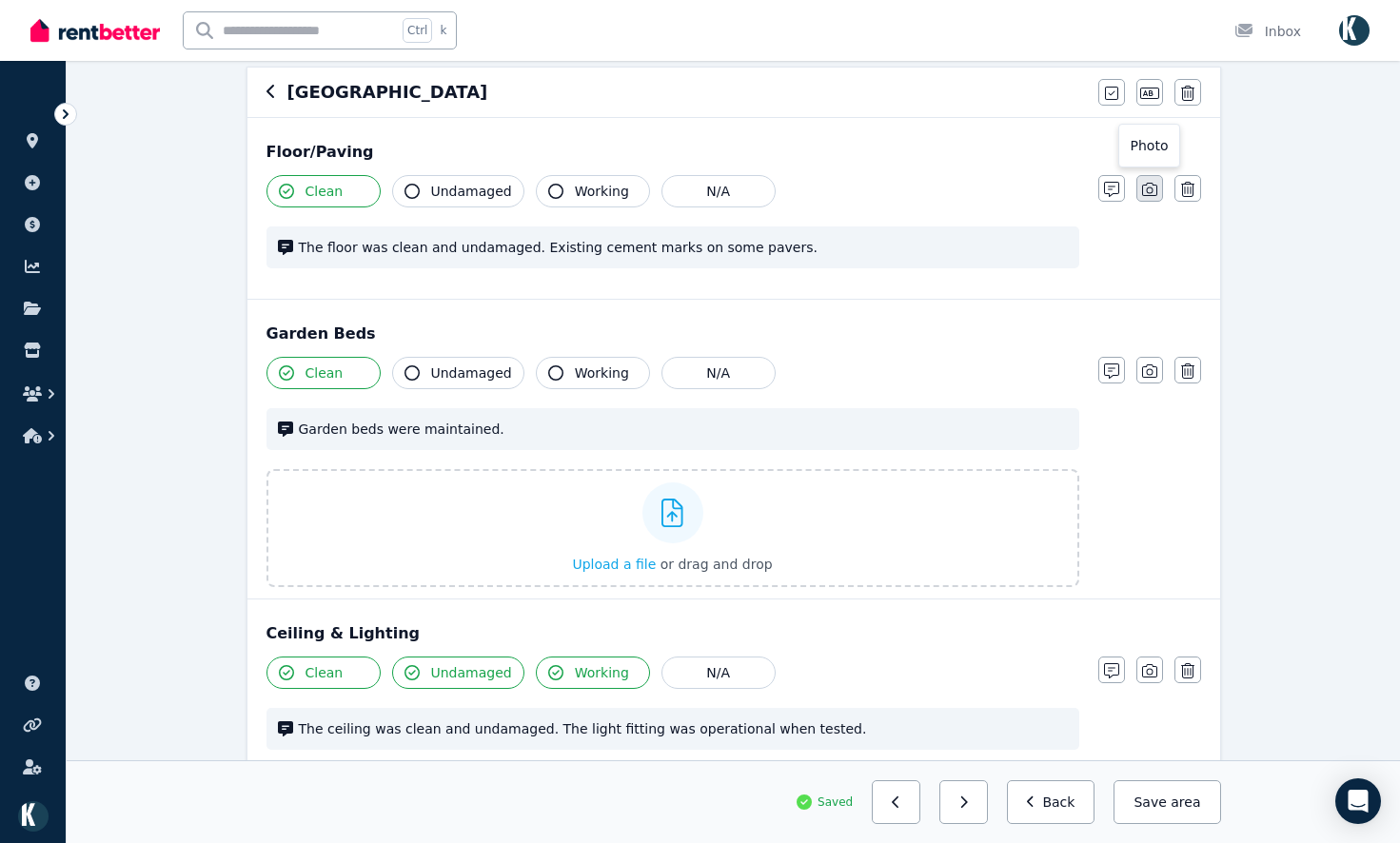
click at [1149, 194] on icon "button" at bounding box center [1150, 189] width 16 height 16
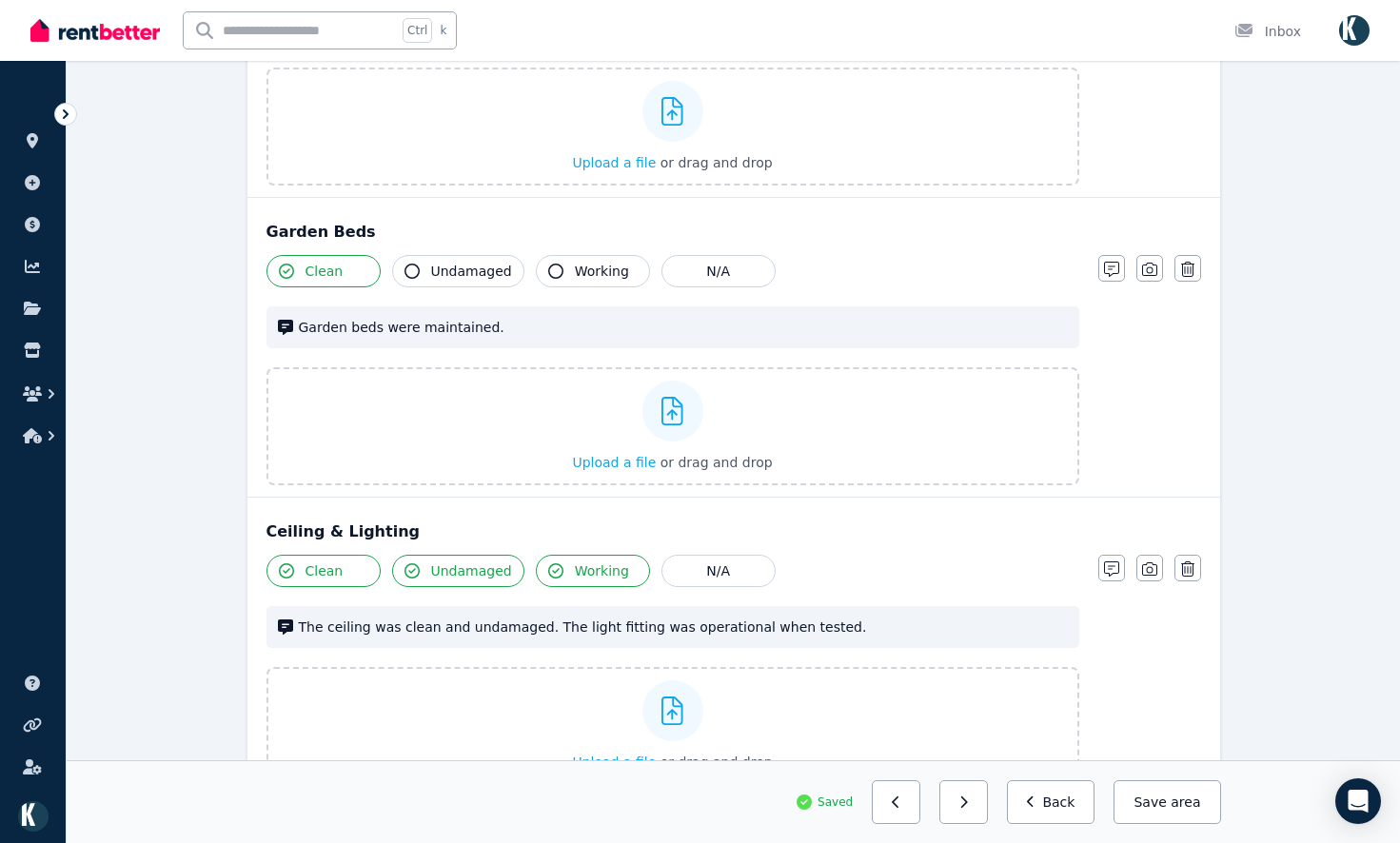
scroll to position [476, 0]
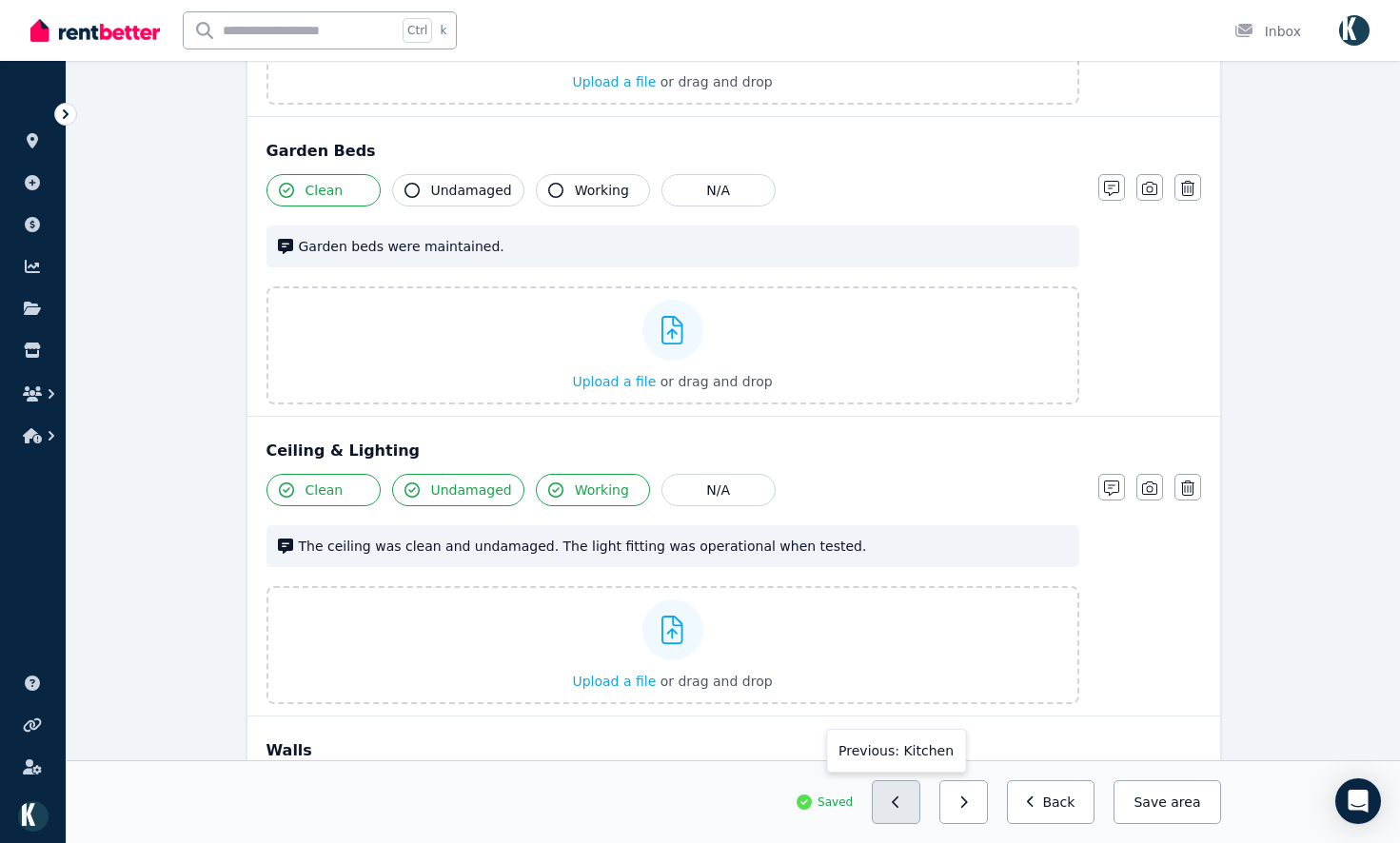
click at [920, 799] on button "button" at bounding box center [896, 802] width 49 height 44
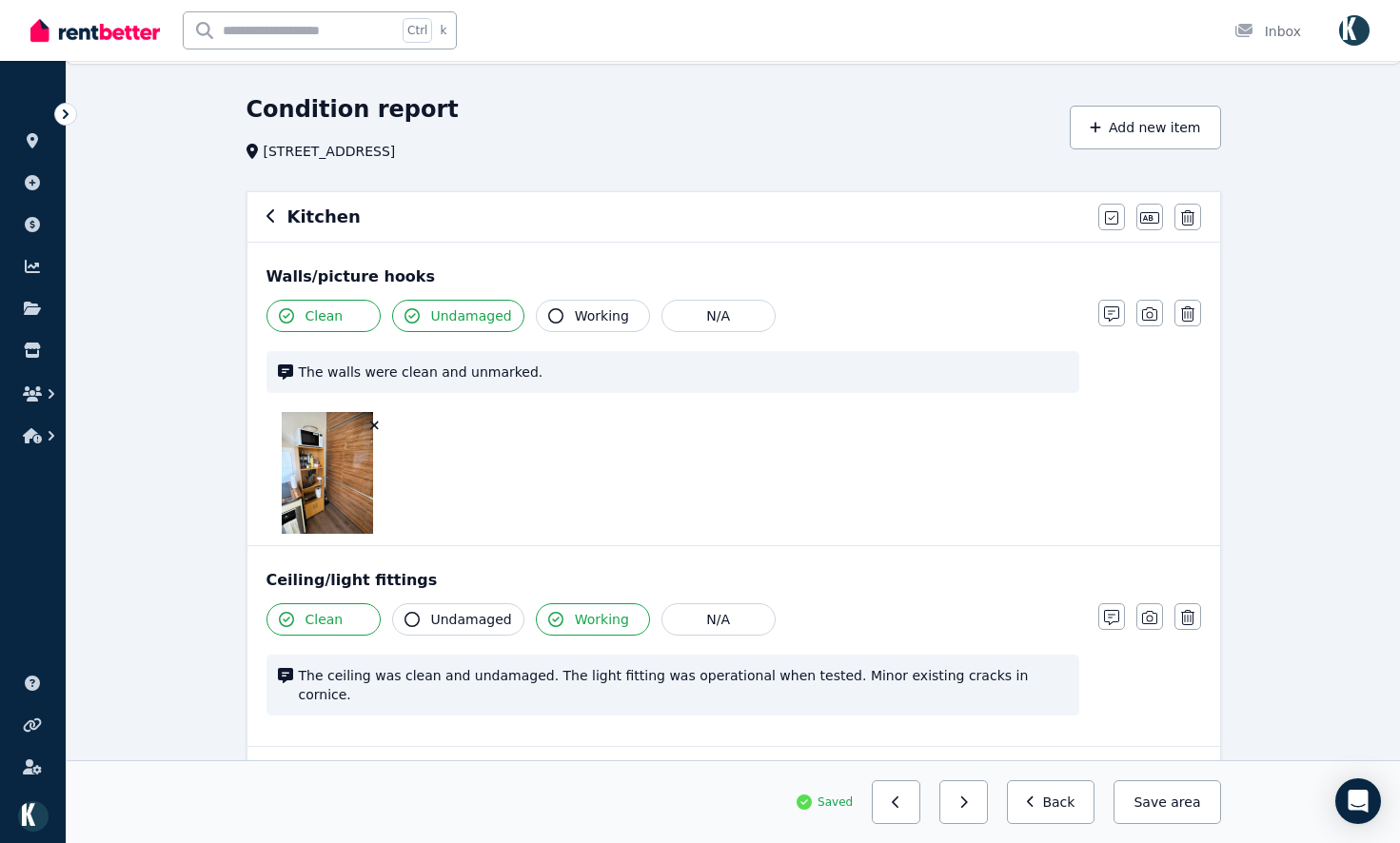
scroll to position [0, 0]
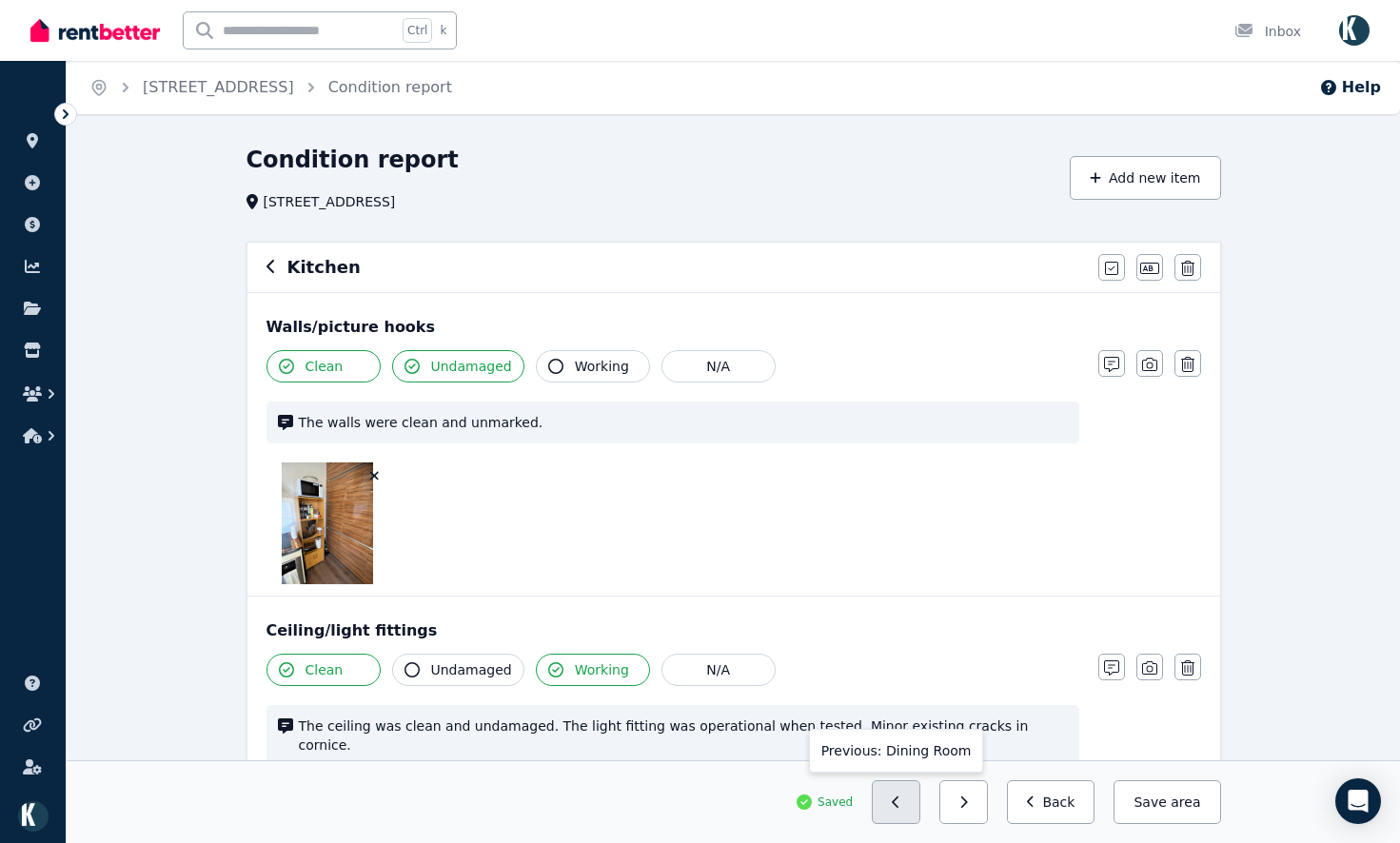
click at [911, 819] on button "button" at bounding box center [896, 802] width 49 height 44
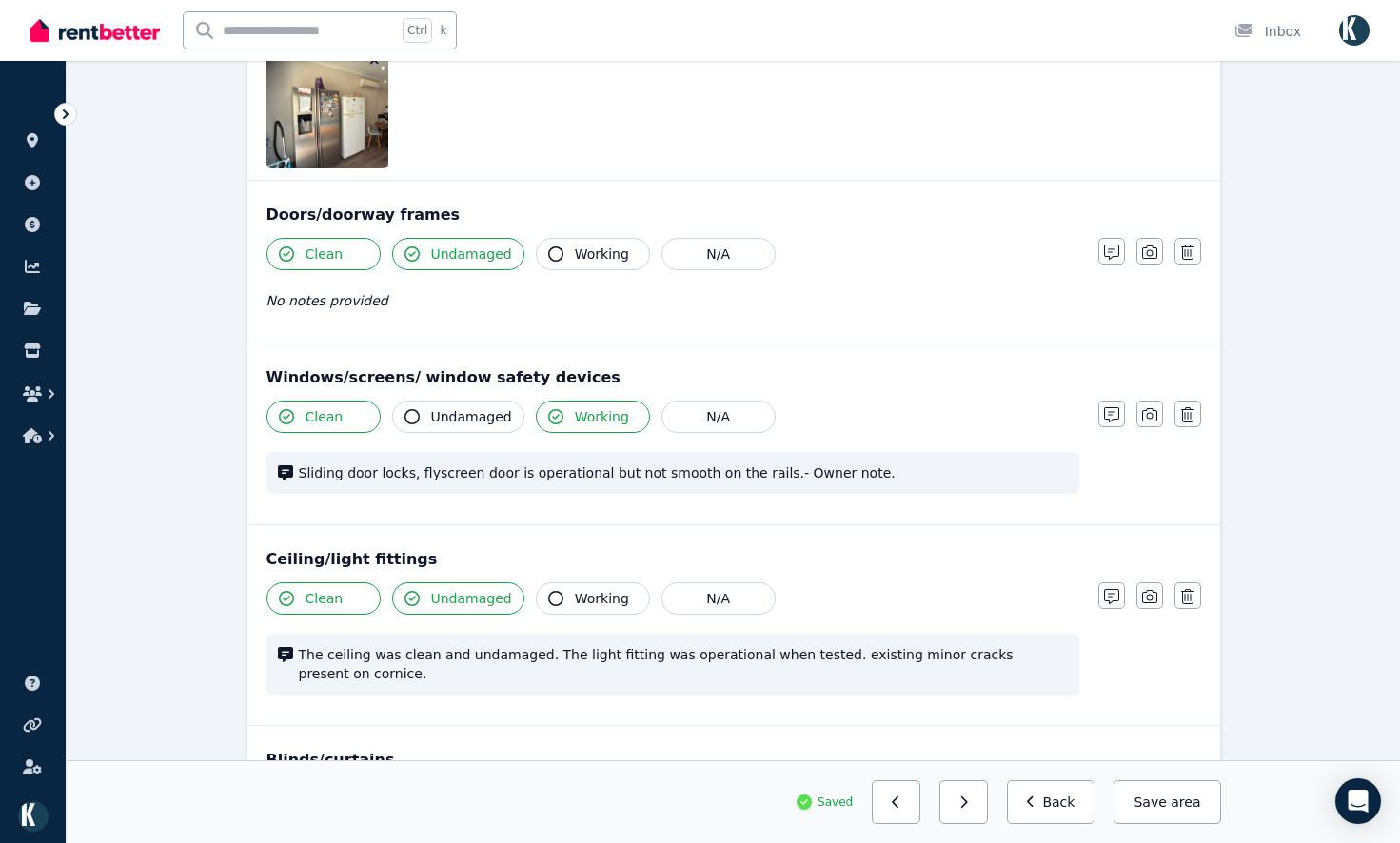
scroll to position [476, 0]
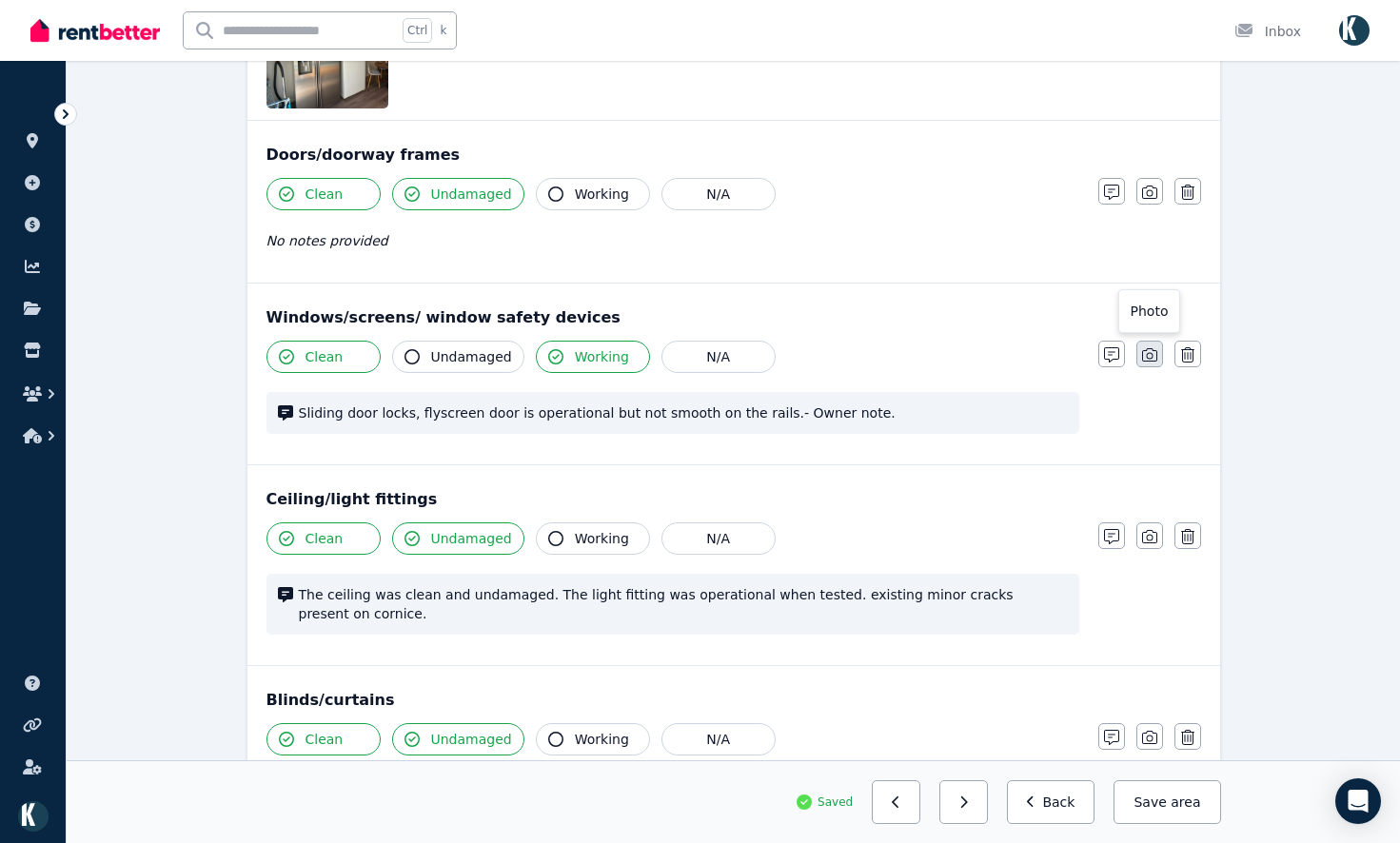
click at [1161, 350] on button "button" at bounding box center [1149, 354] width 26 height 26
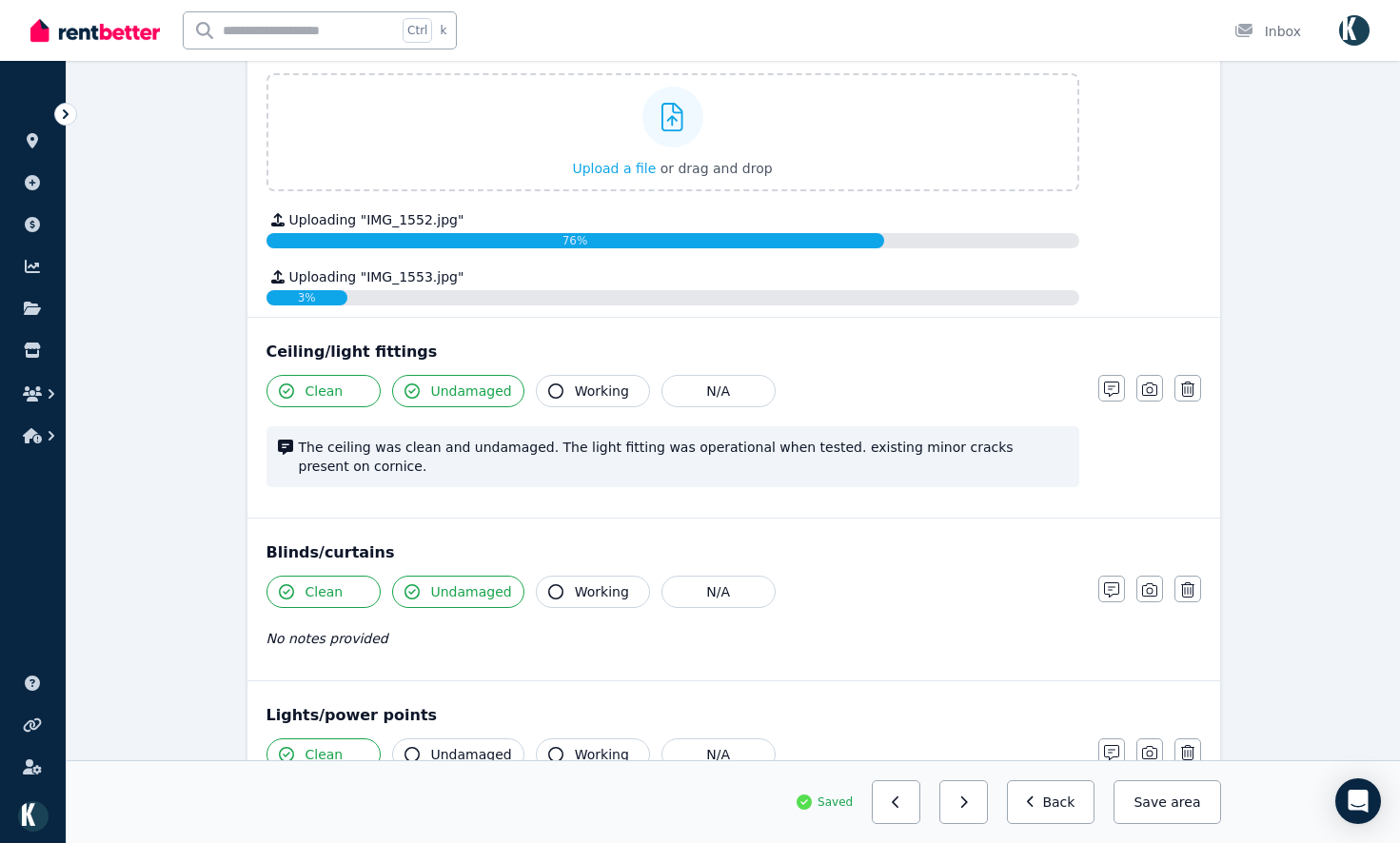
scroll to position [857, 0]
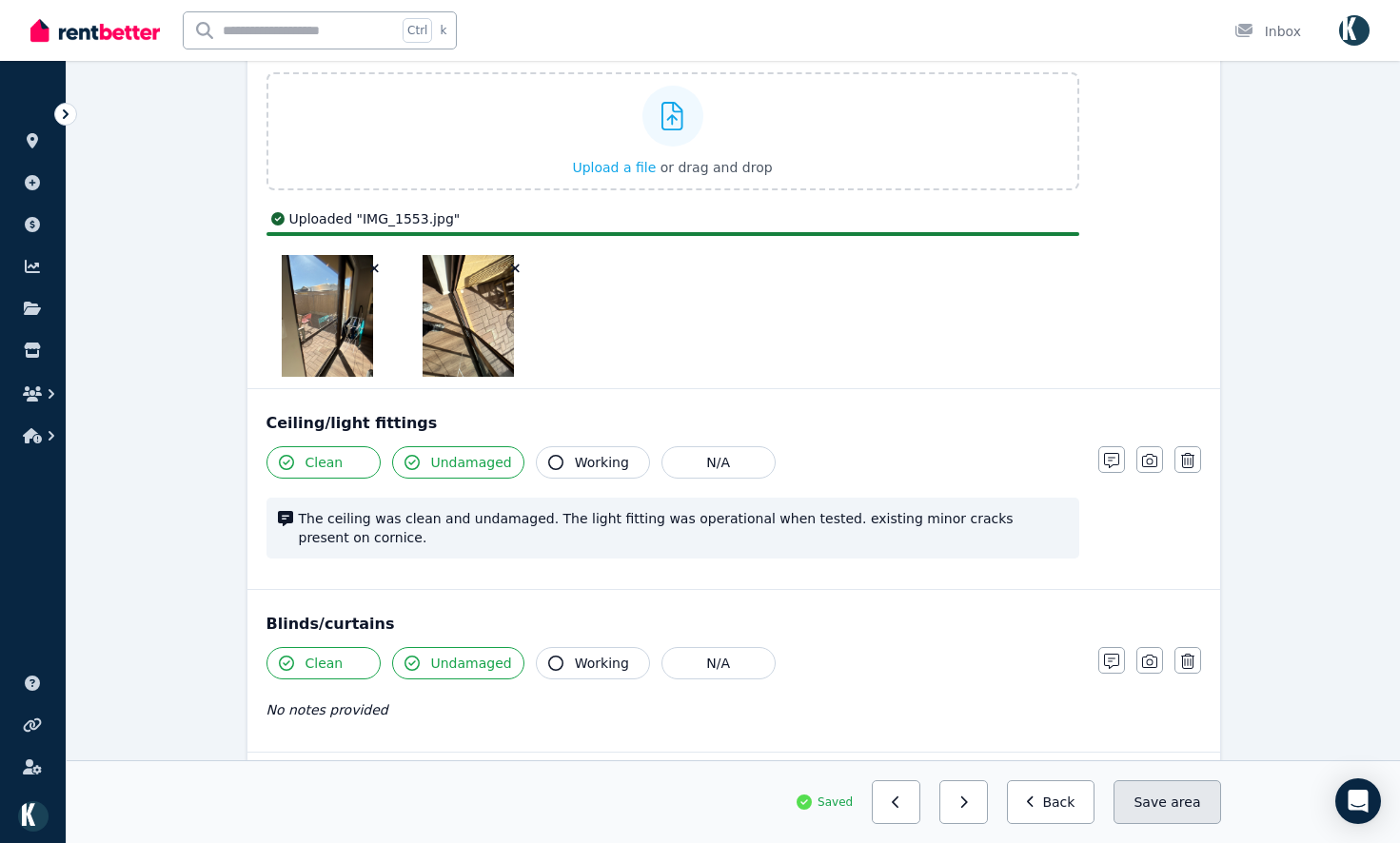
click at [1166, 795] on button "Save area" at bounding box center [1167, 802] width 107 height 44
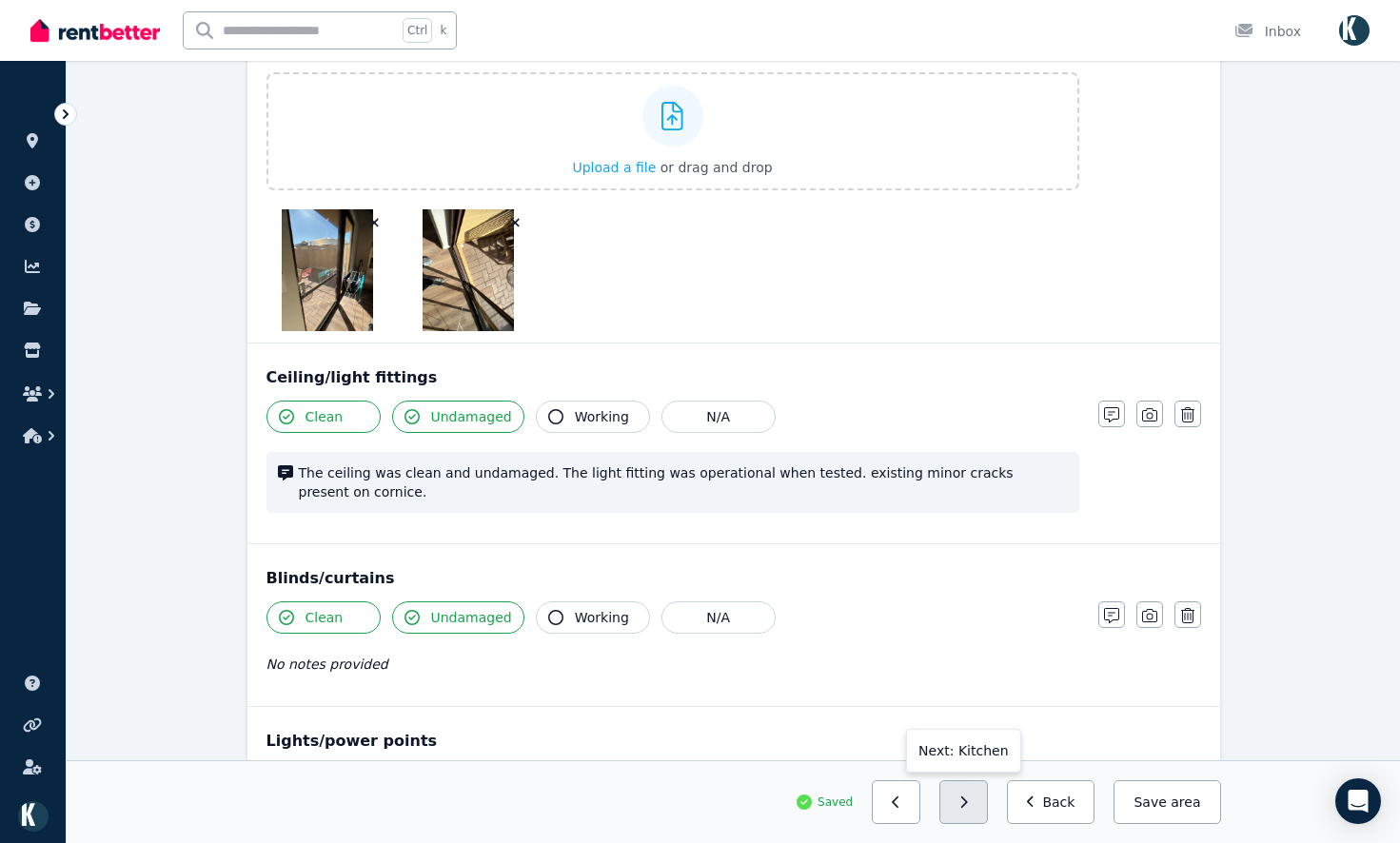
click at [968, 807] on icon "button" at bounding box center [963, 802] width 9 height 14
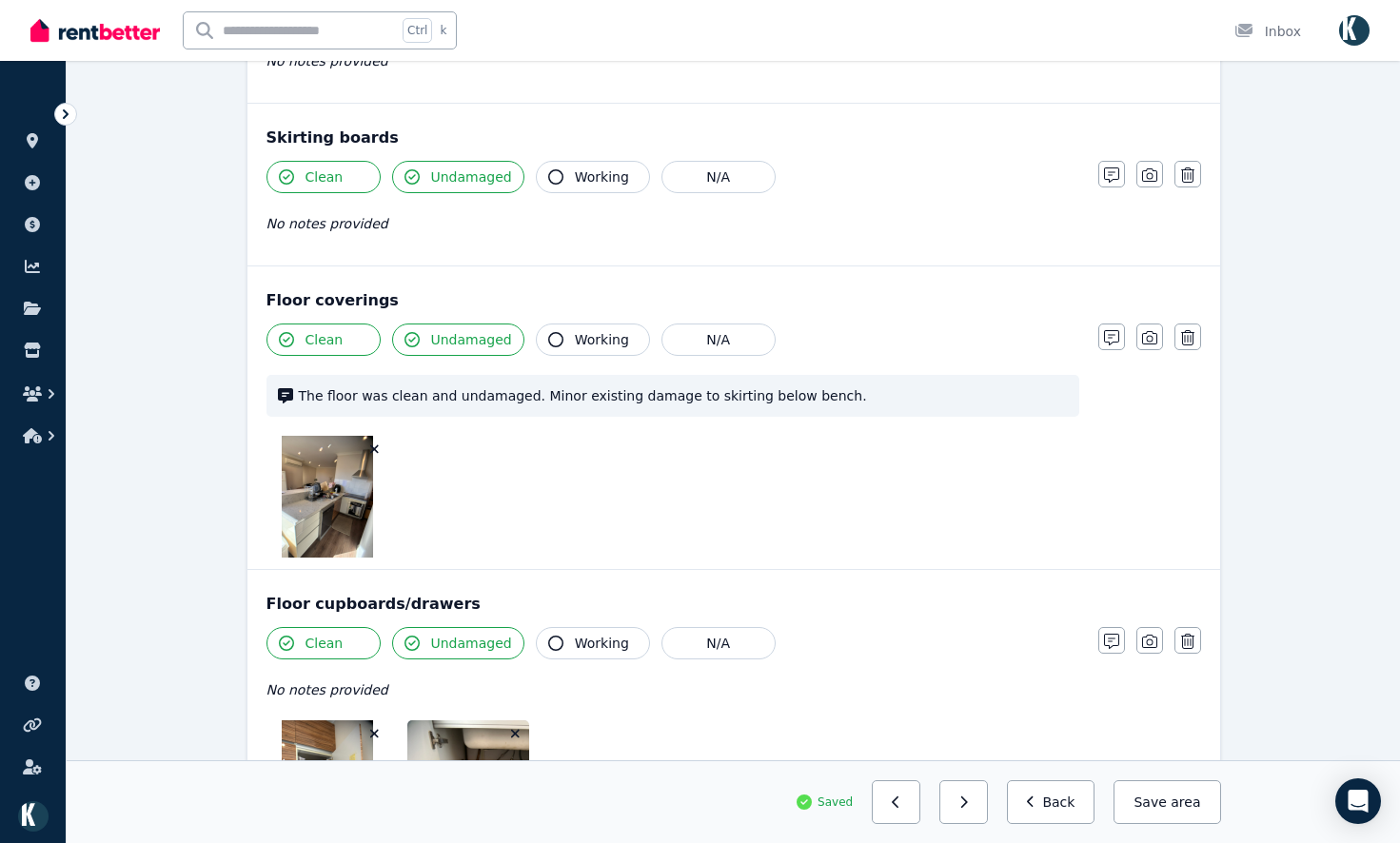
click at [968, 807] on icon "button" at bounding box center [963, 802] width 9 height 14
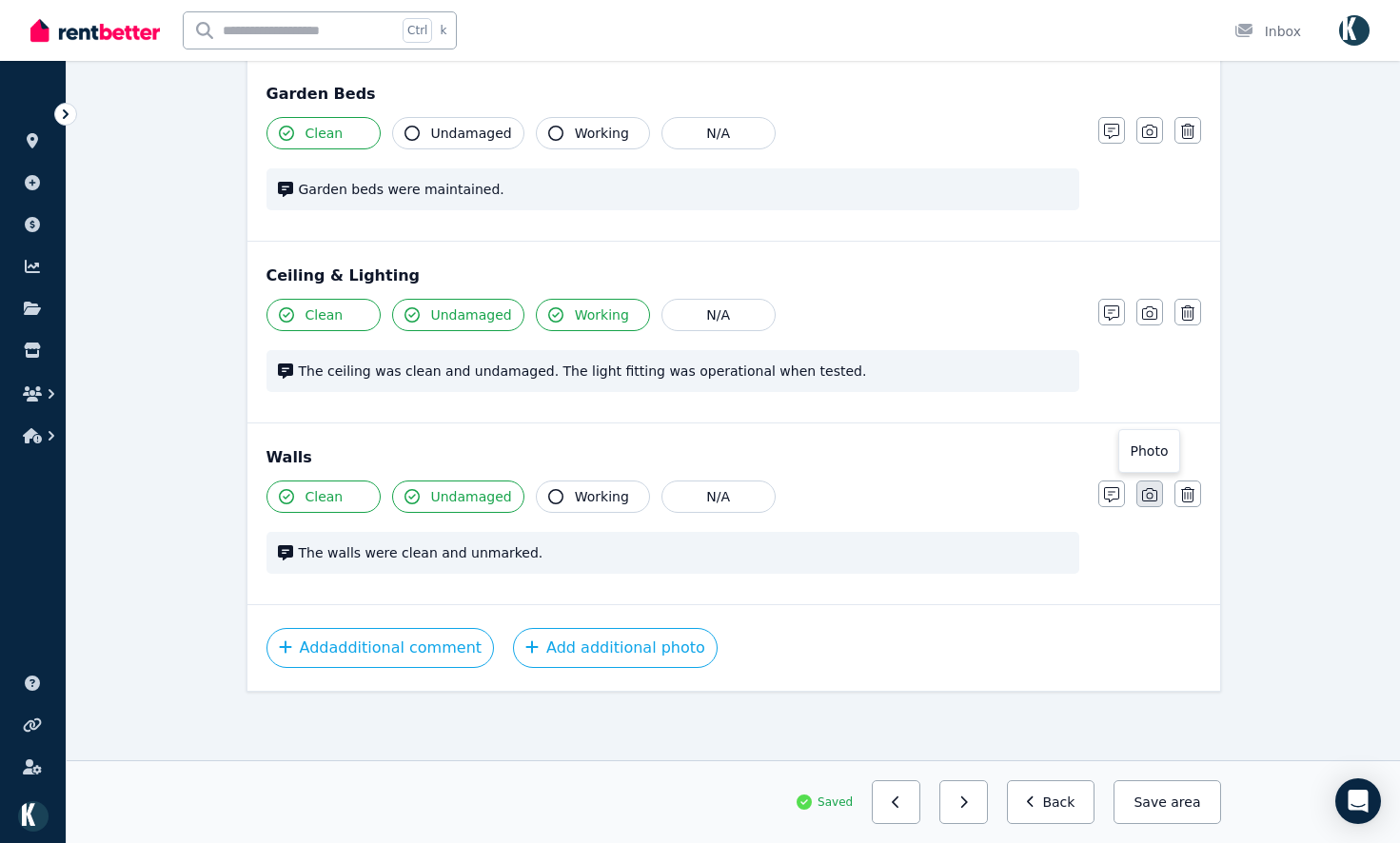
click at [1154, 497] on icon "button" at bounding box center [1150, 495] width 16 height 16
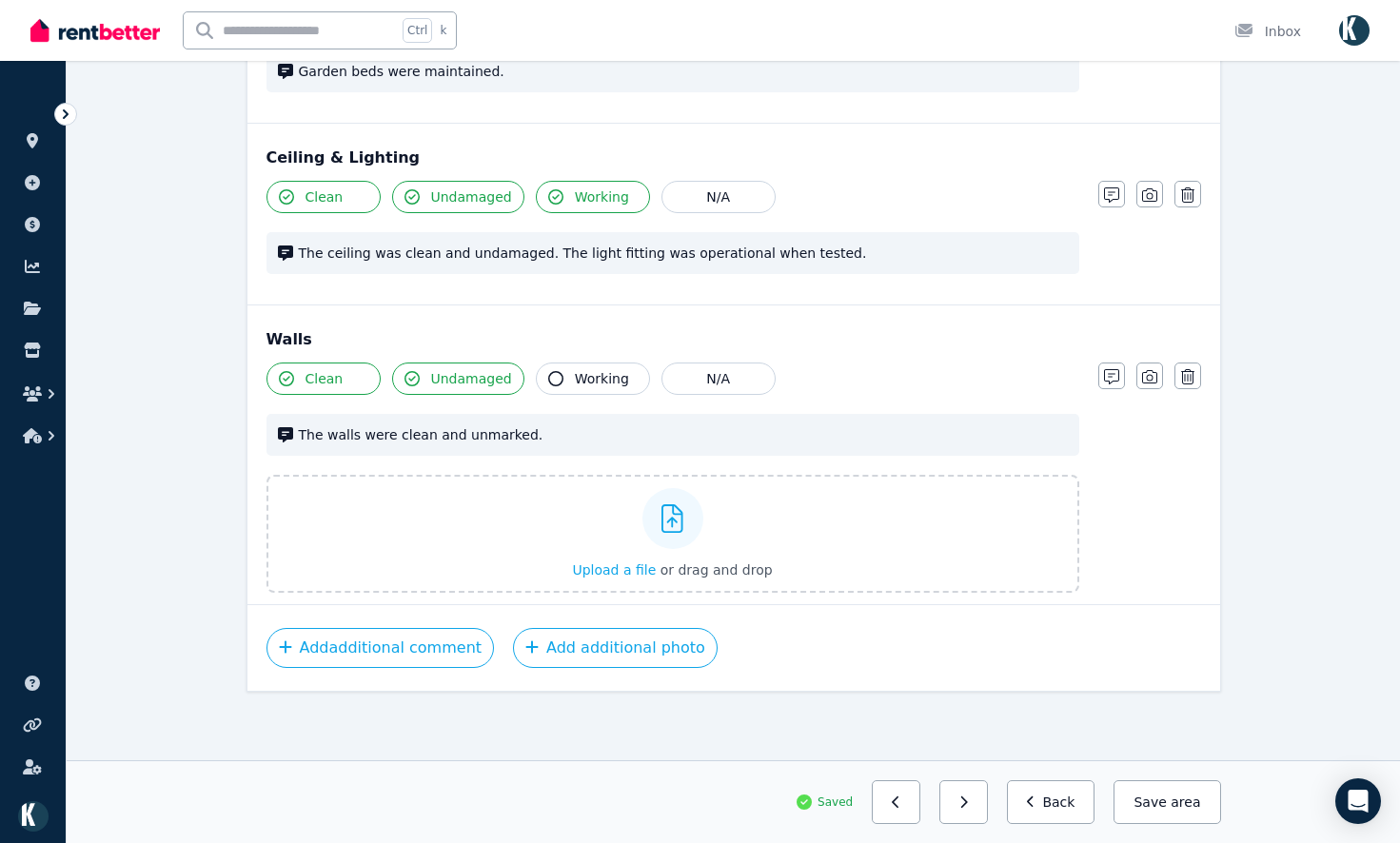
drag, startPoint x: 1150, startPoint y: 184, endPoint x: 1160, endPoint y: 228, distance: 45.1
click at [1151, 185] on button "button" at bounding box center [1149, 193] width 26 height 26
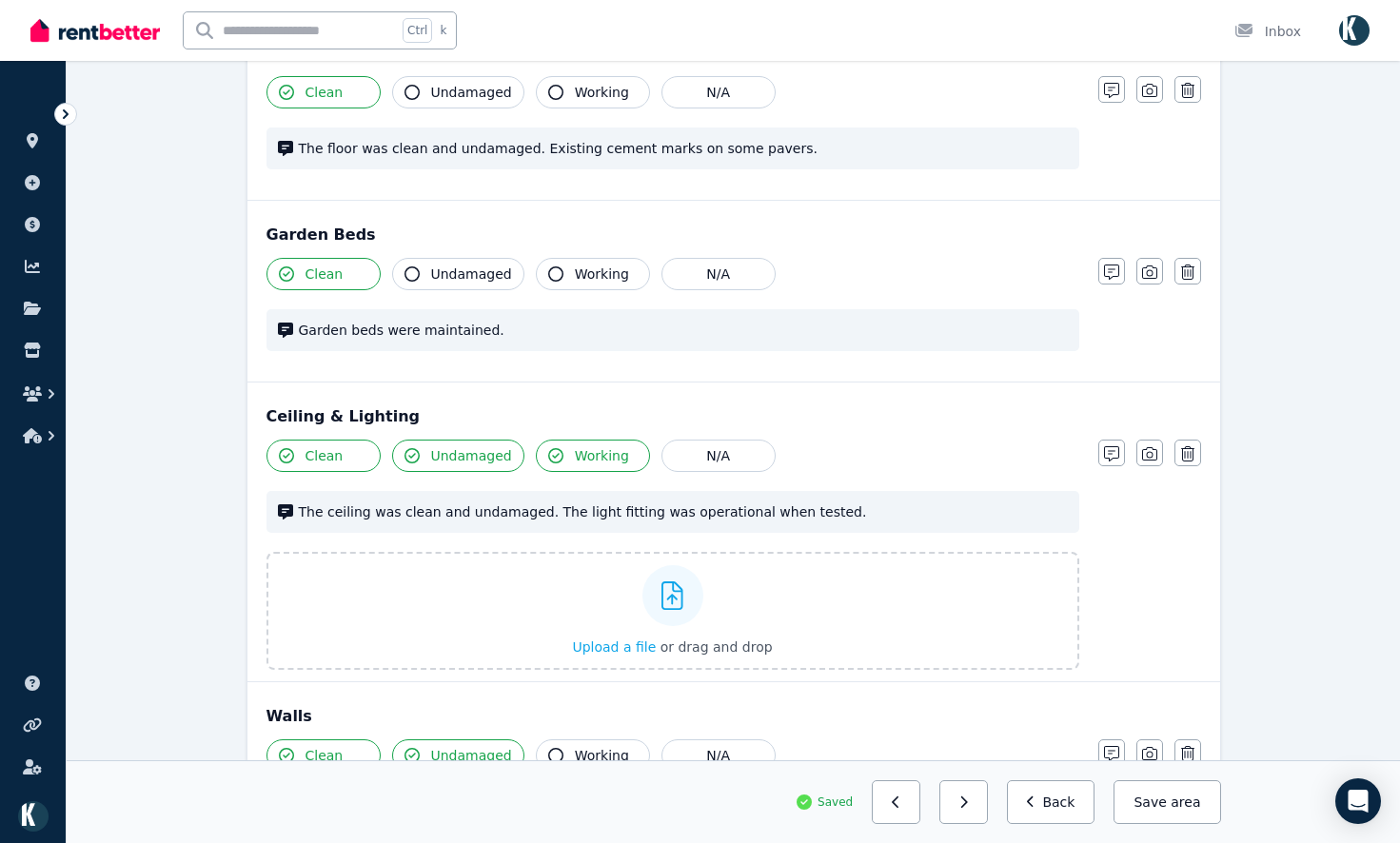
scroll to position [175, 0]
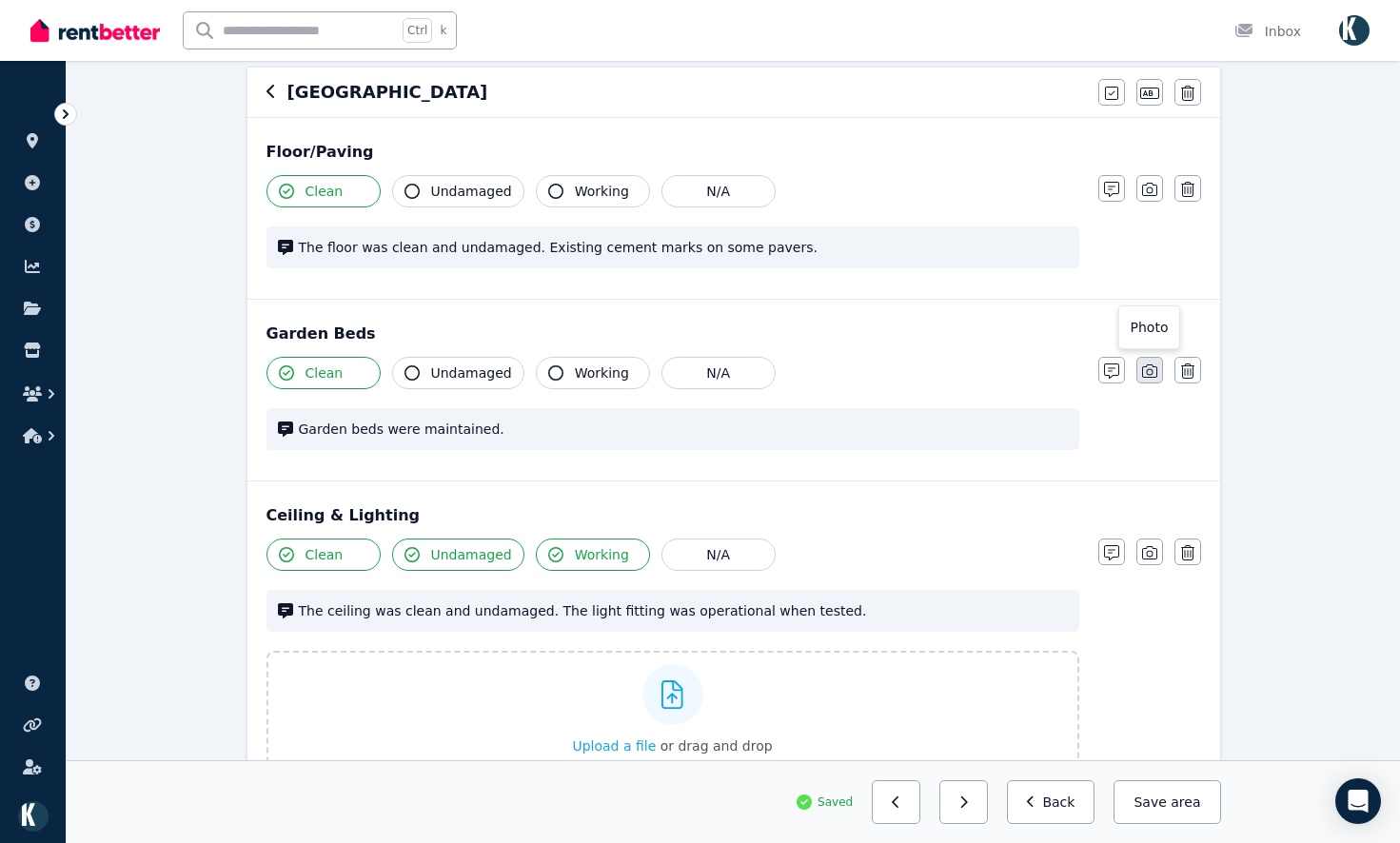
click at [1153, 384] on button "button" at bounding box center [1149, 370] width 26 height 26
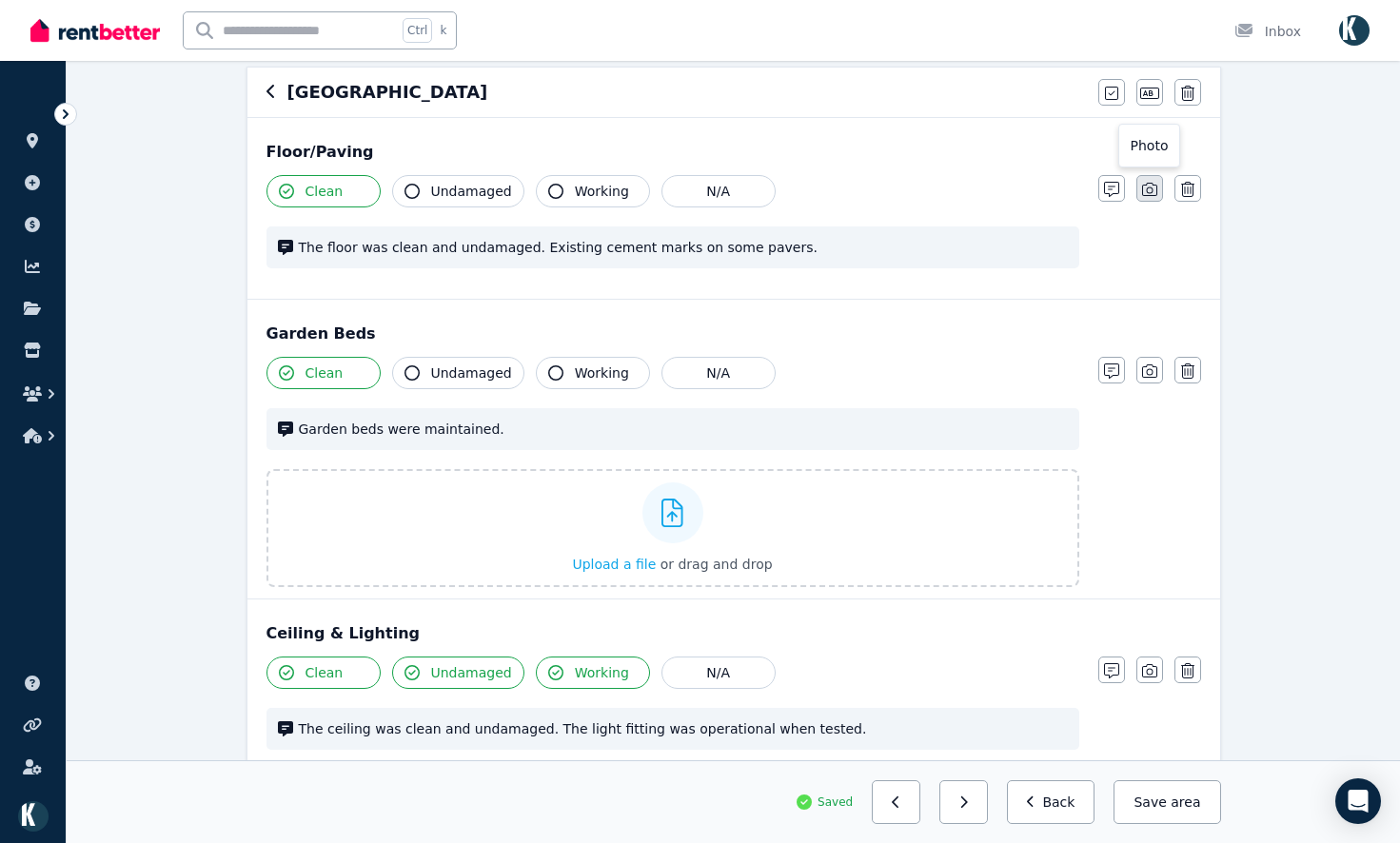
click at [1152, 198] on button "button" at bounding box center [1149, 187] width 26 height 26
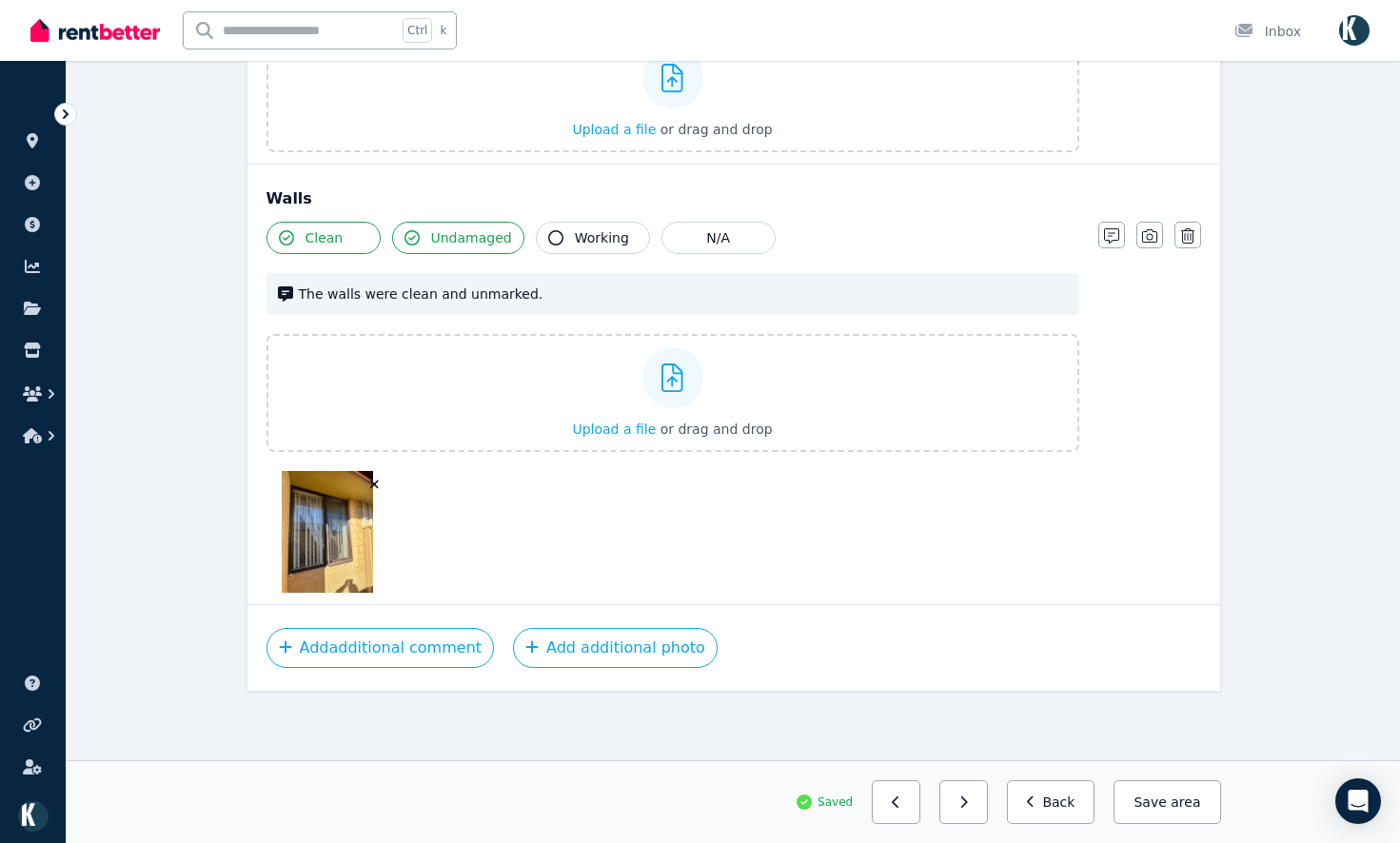
scroll to position [1287, 0]
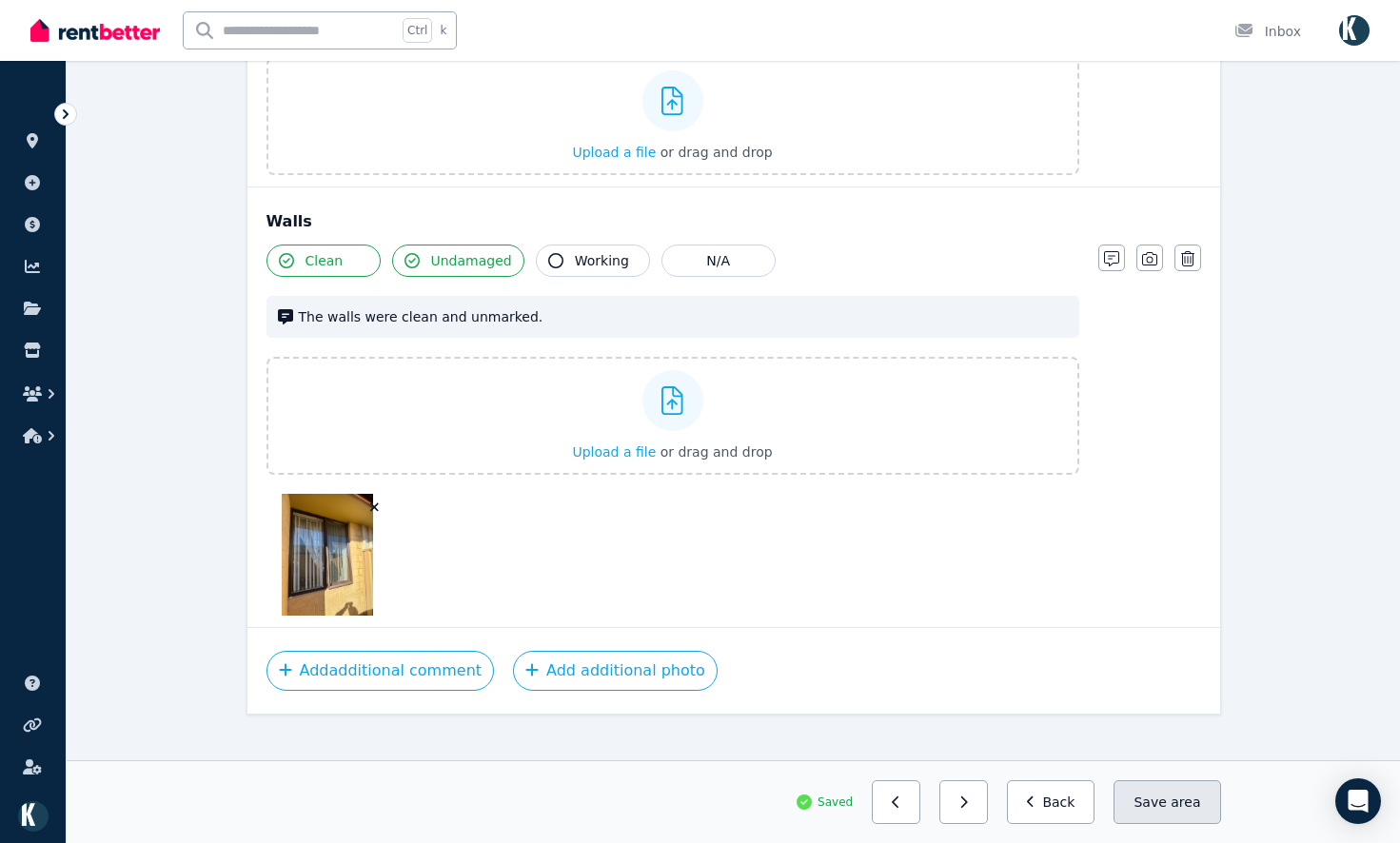
click at [1183, 797] on span "area" at bounding box center [1184, 802] width 29 height 19
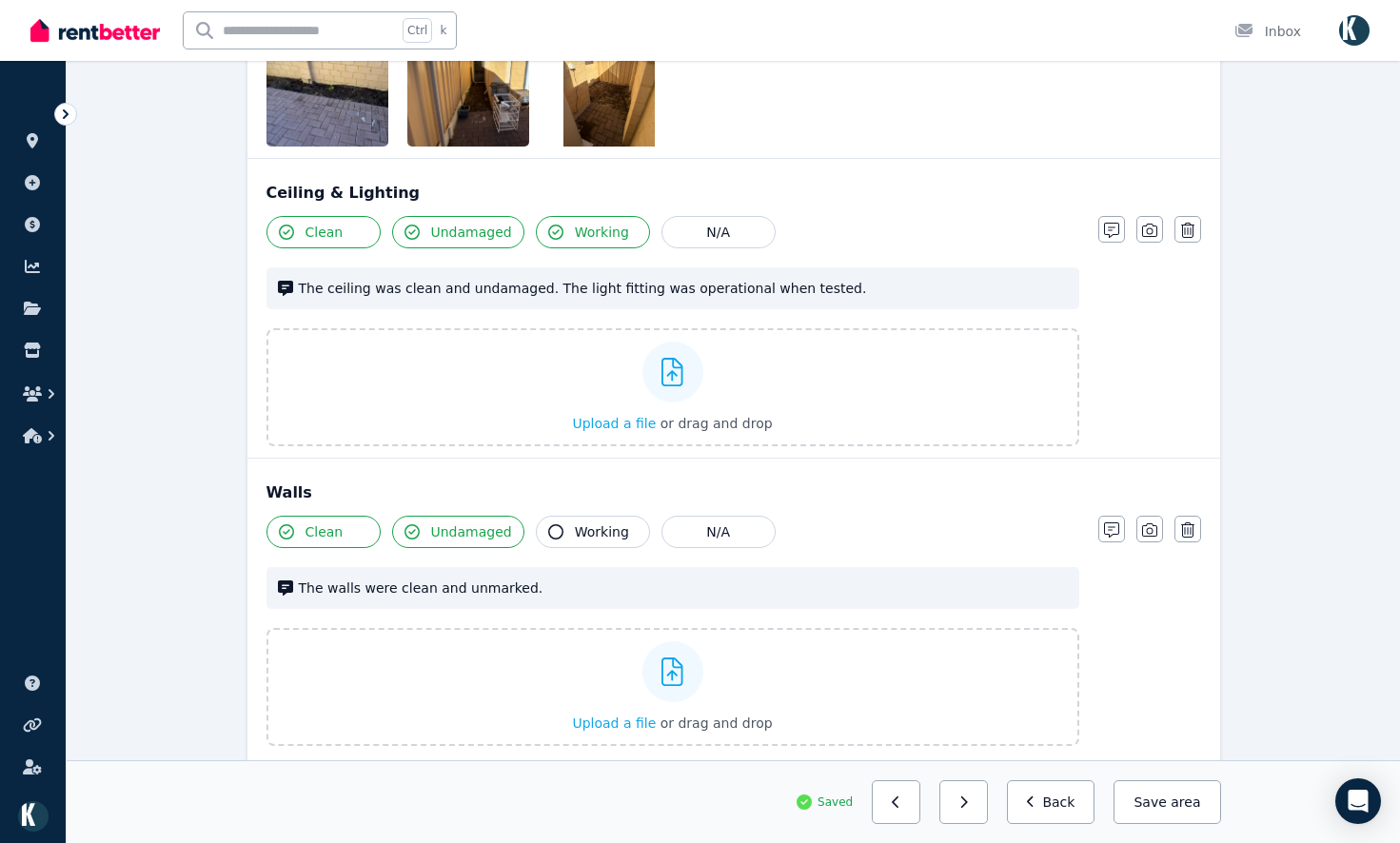
scroll to position [1310, 0]
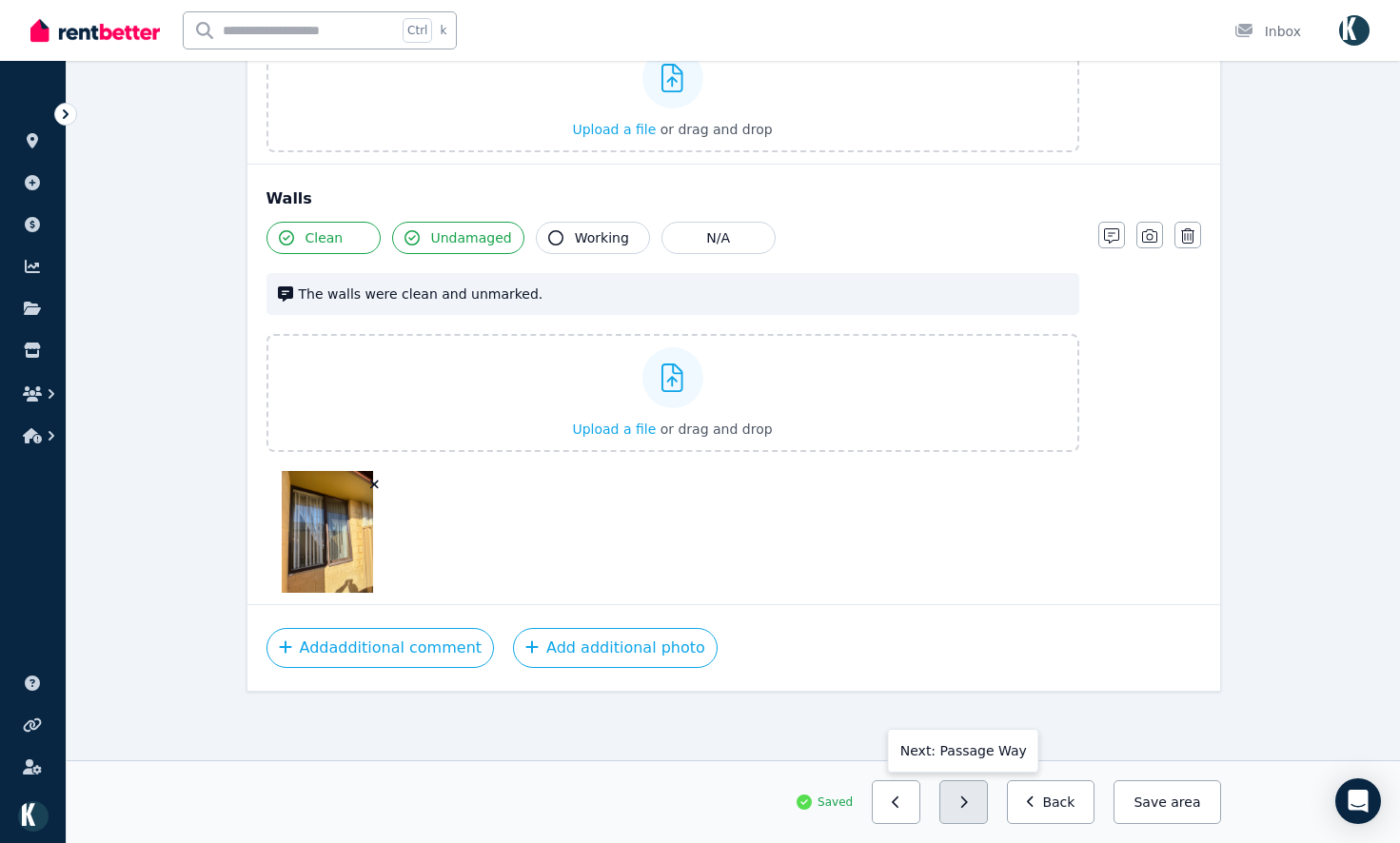
click at [987, 801] on button "button" at bounding box center [963, 802] width 49 height 44
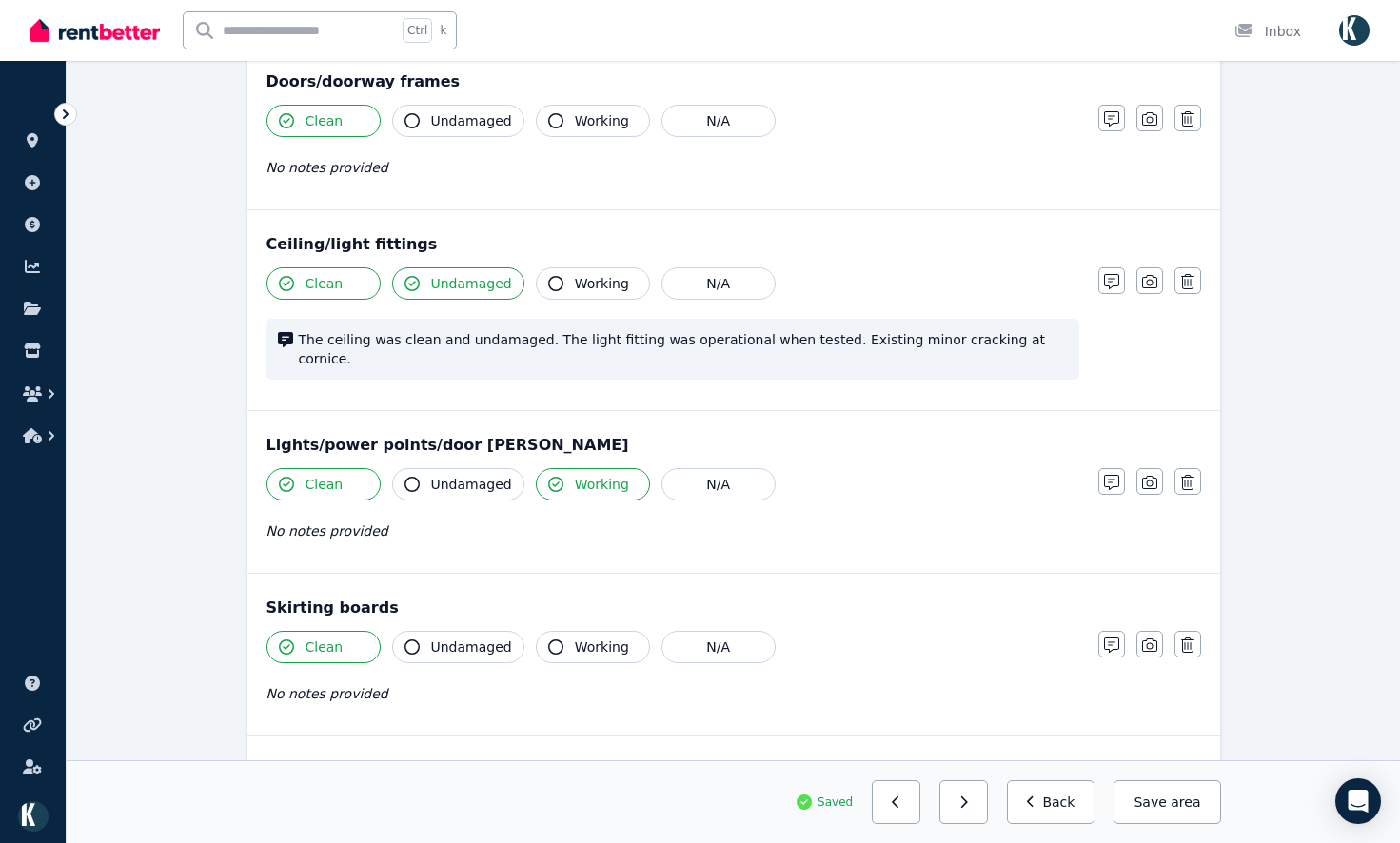
scroll to position [0, 0]
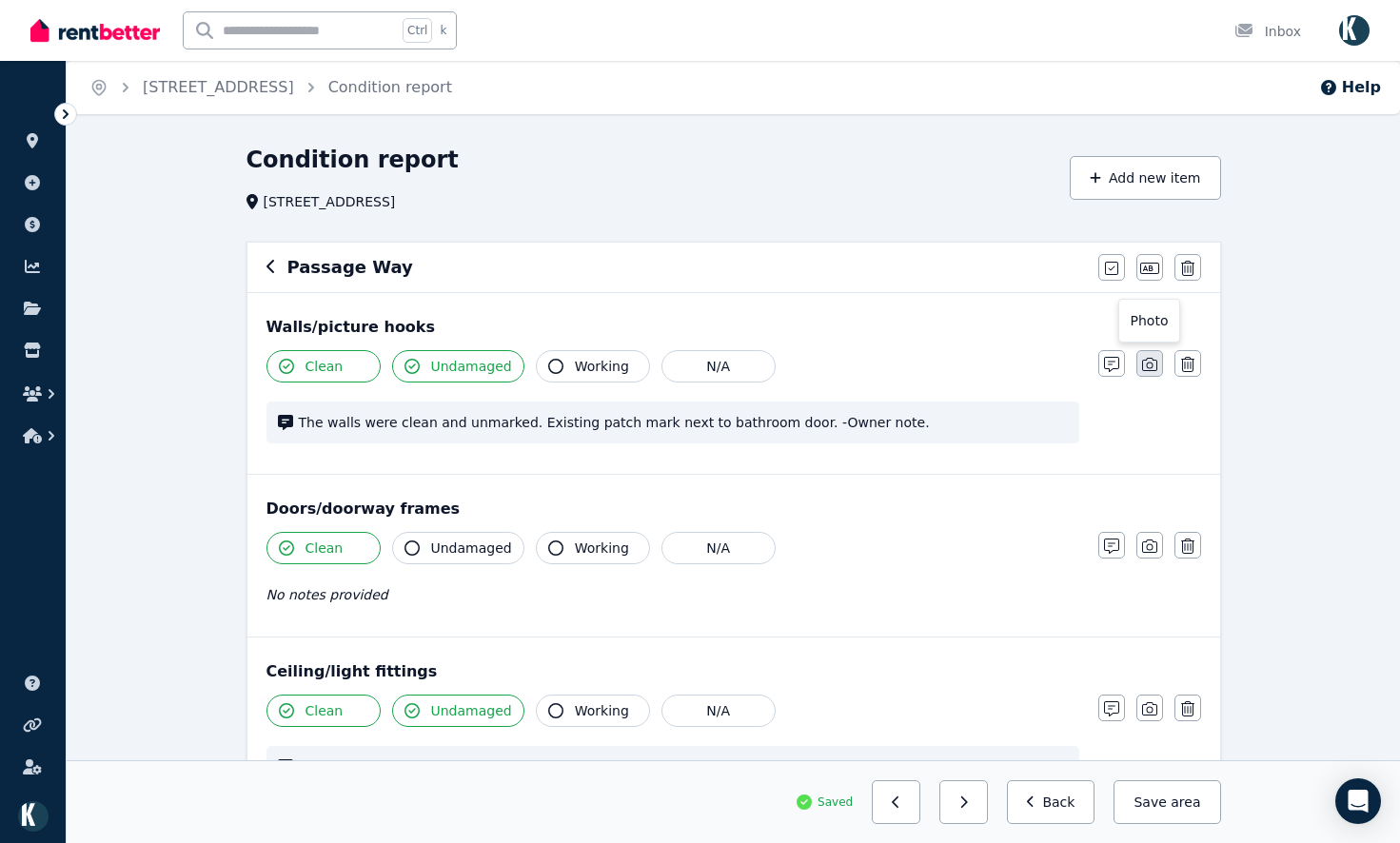
click at [1158, 372] on button "button" at bounding box center [1149, 363] width 26 height 26
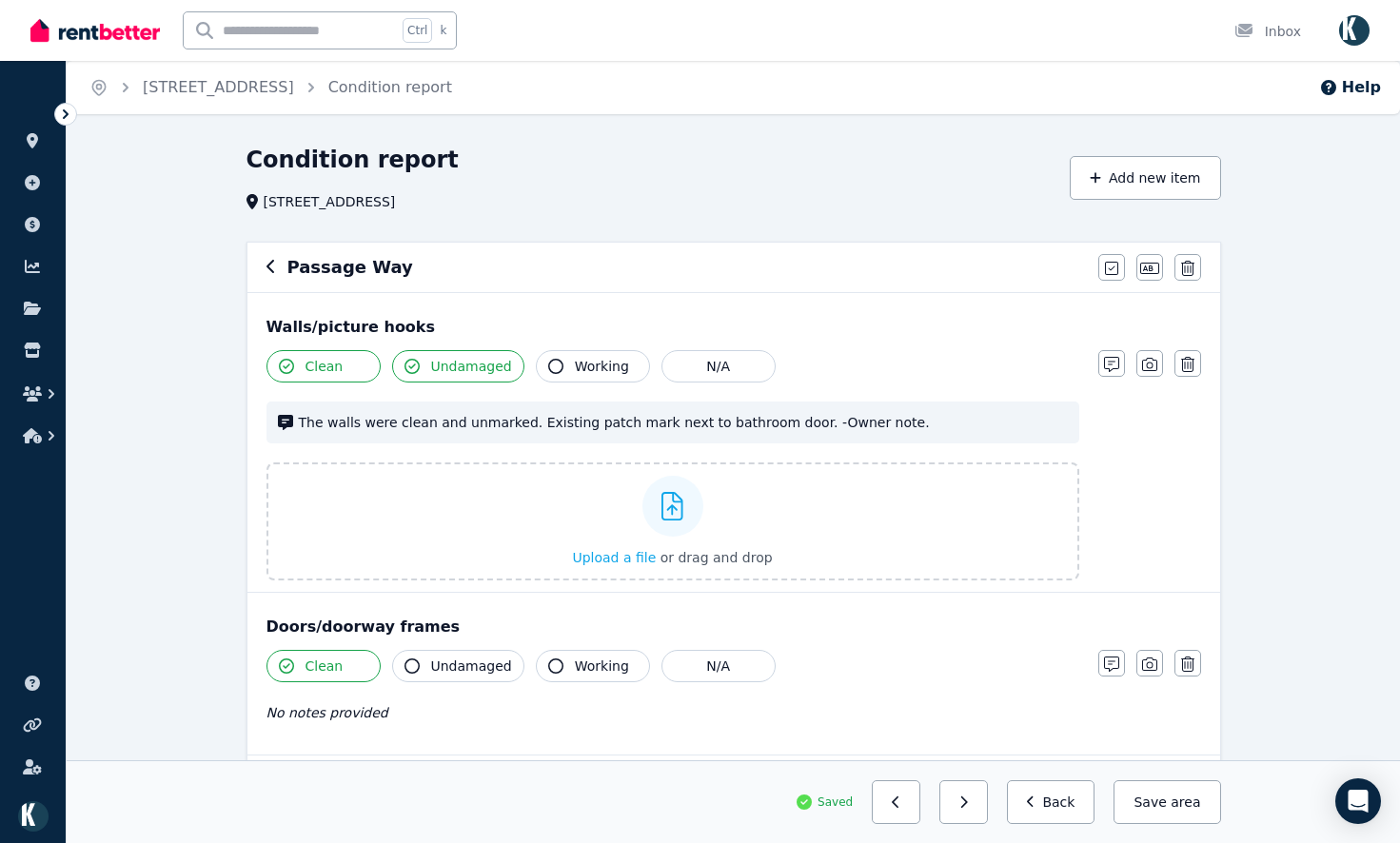
click at [1150, 646] on div "Doors/doorway frames Clean Undamaged Working N/A No notes provided Notes Photo …" at bounding box center [734, 674] width 973 height 162
click at [1151, 656] on button "button" at bounding box center [1149, 662] width 26 height 26
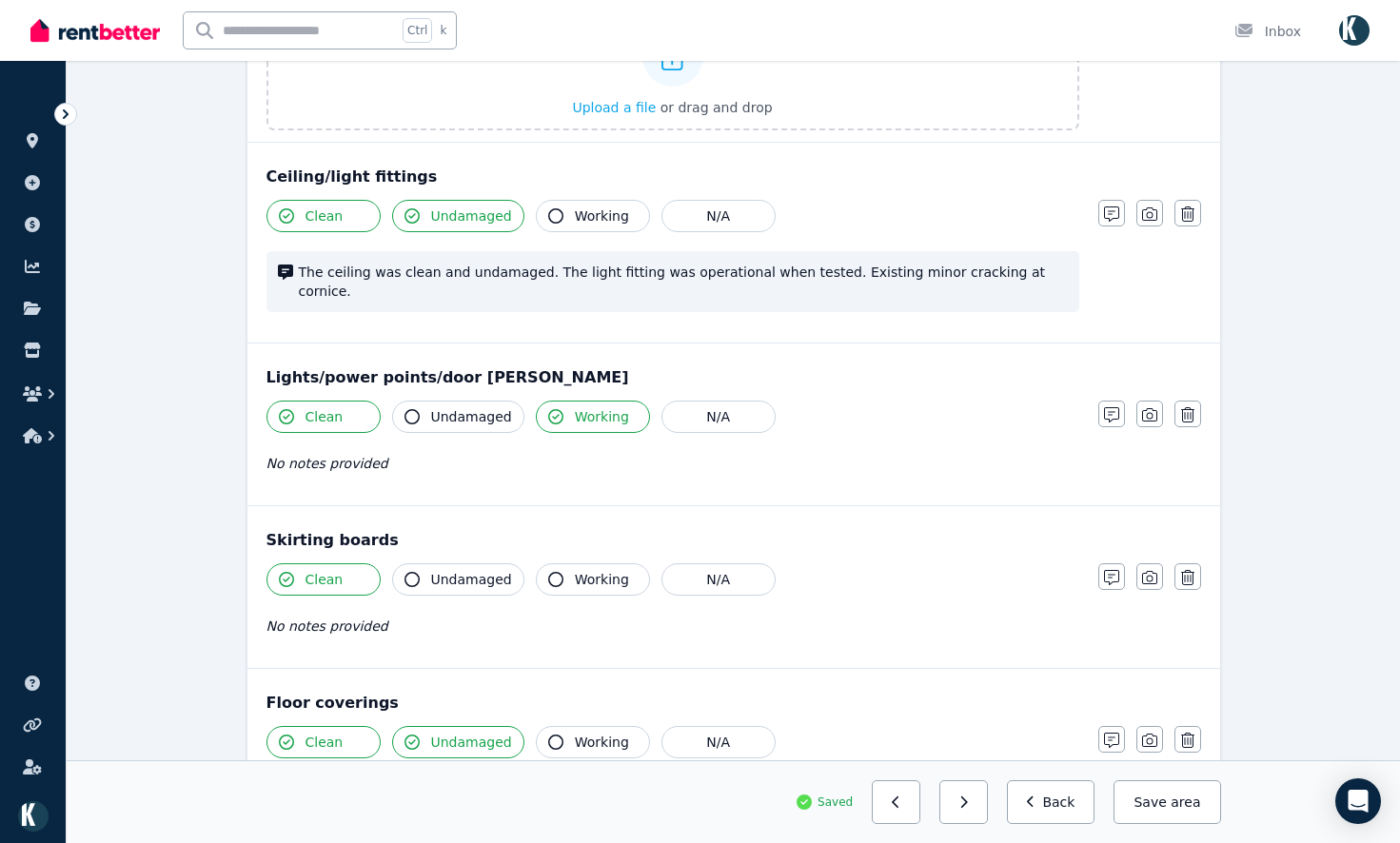
scroll to position [1139, 0]
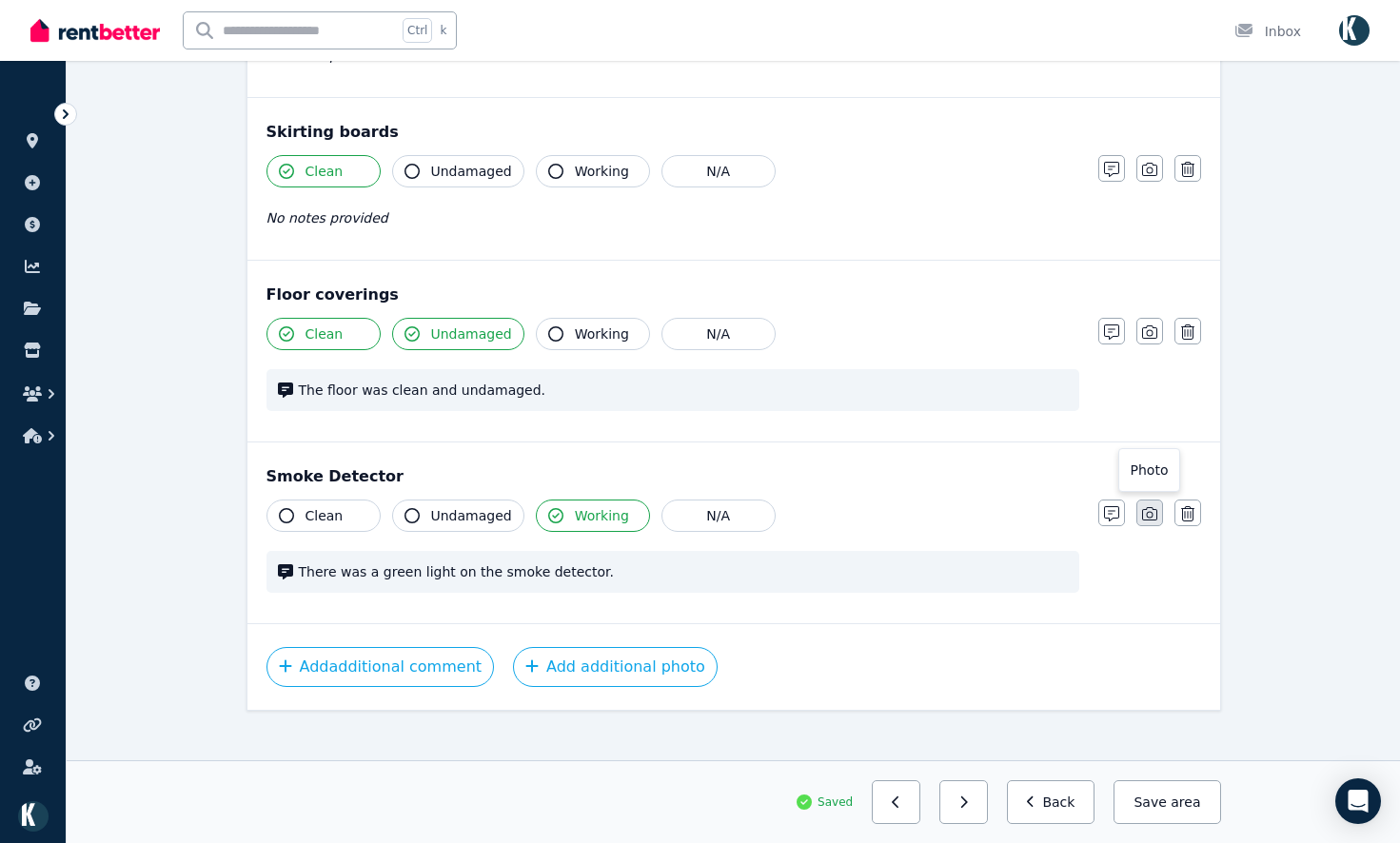
click at [1152, 507] on icon "button" at bounding box center [1150, 514] width 16 height 14
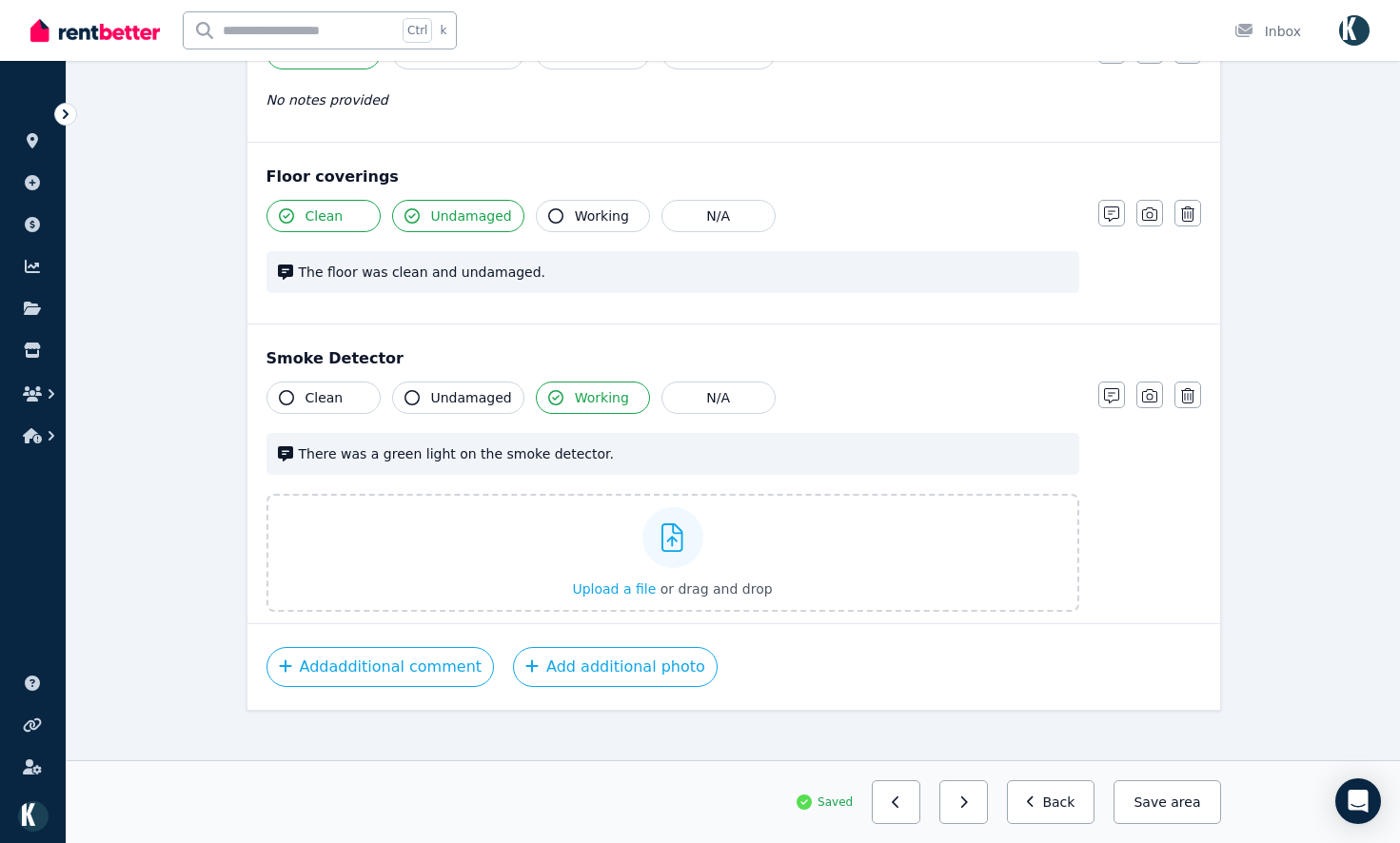
click at [1141, 200] on button "button" at bounding box center [1149, 213] width 26 height 26
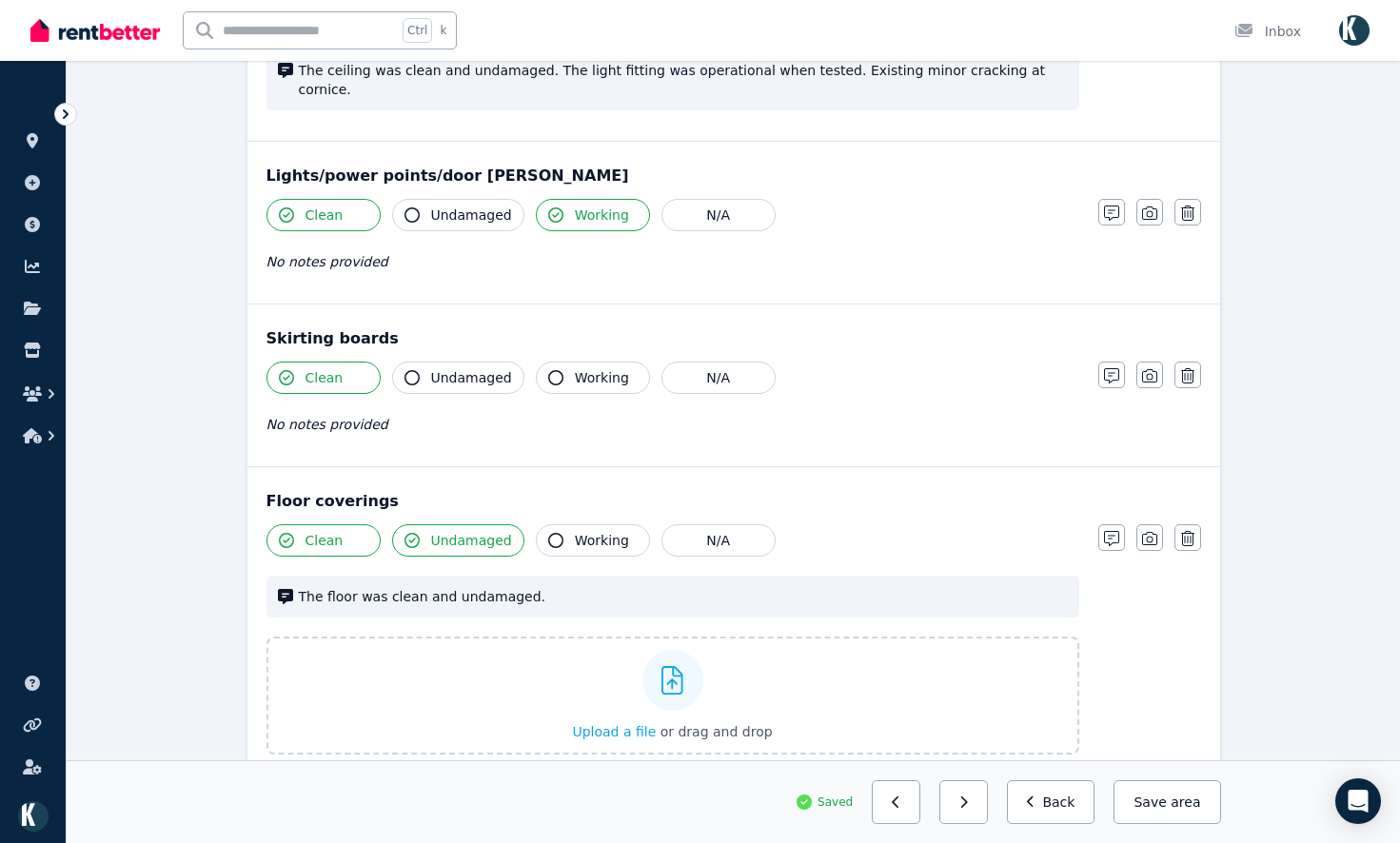
scroll to position [899, 0]
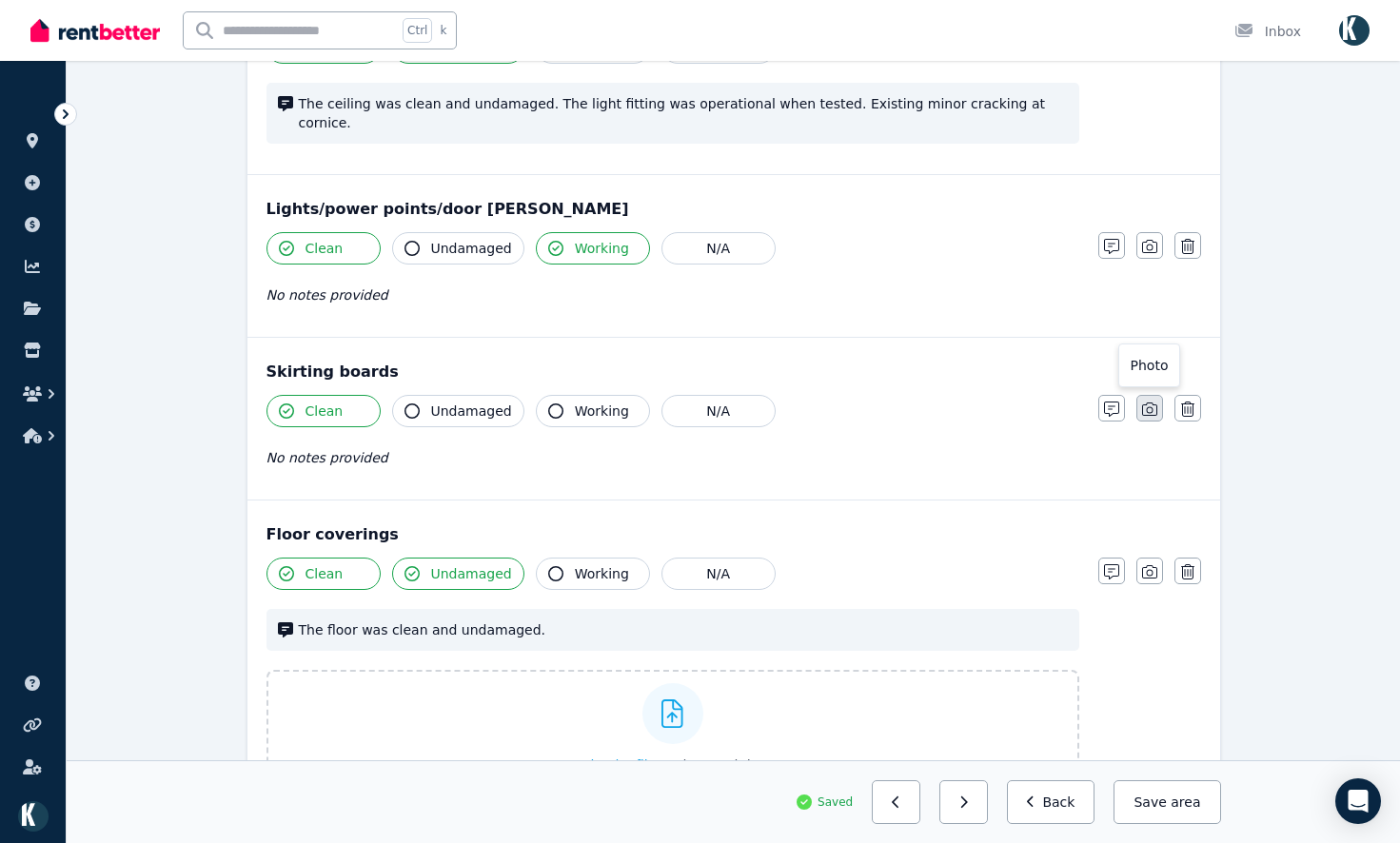
click at [1154, 402] on icon "button" at bounding box center [1150, 410] width 16 height 16
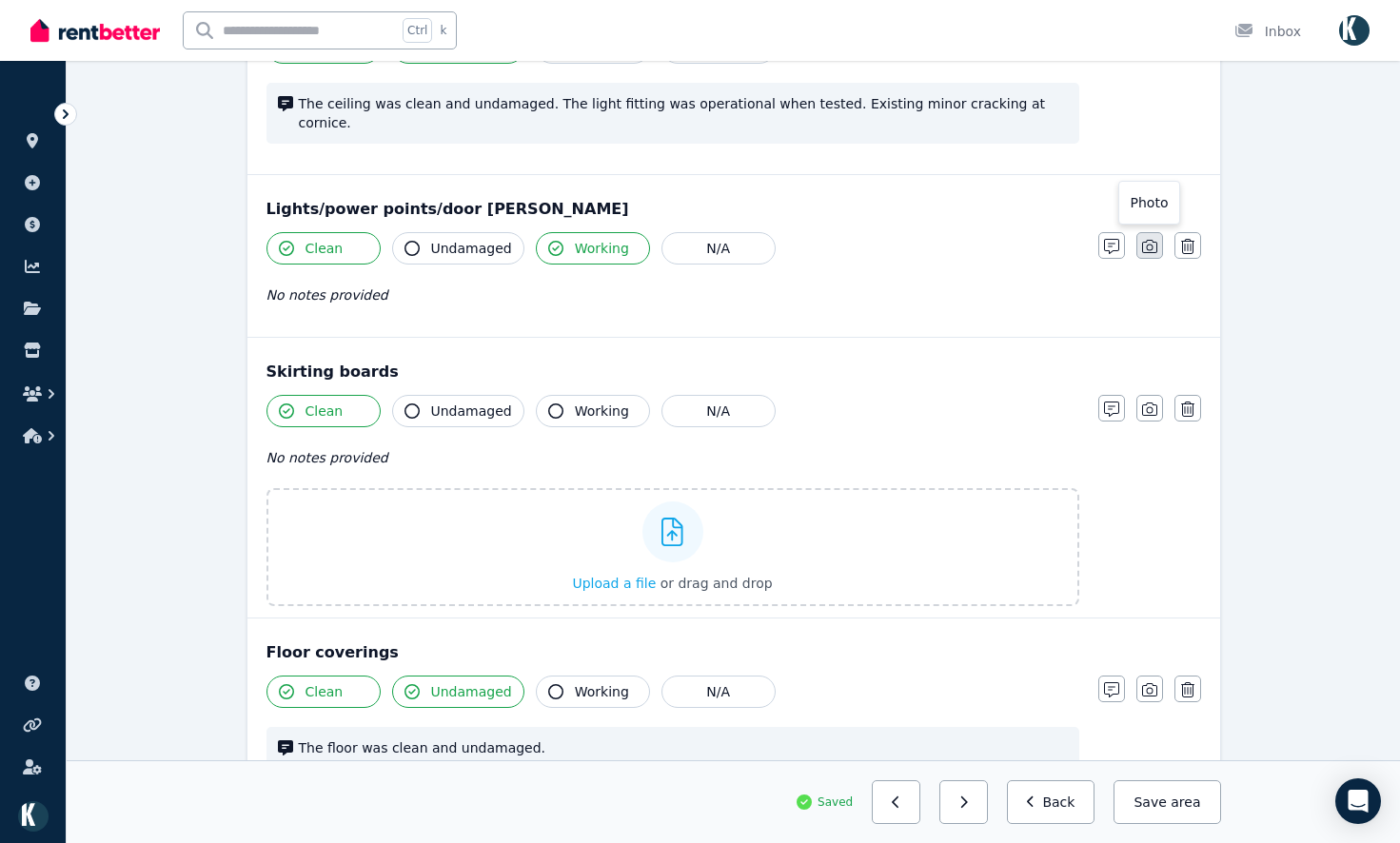
click at [1156, 240] on icon "button" at bounding box center [1150, 247] width 16 height 14
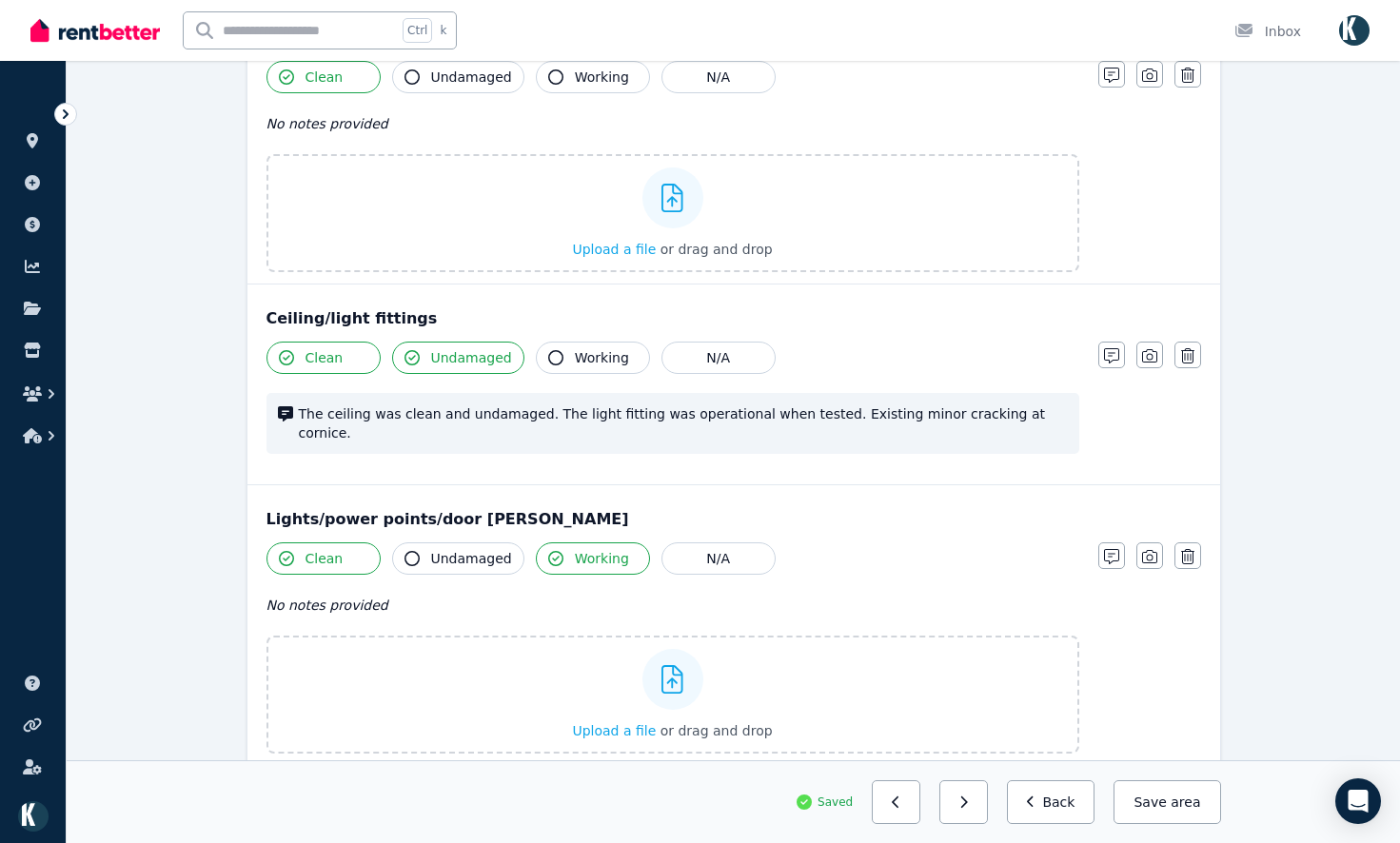
scroll to position [519, 0]
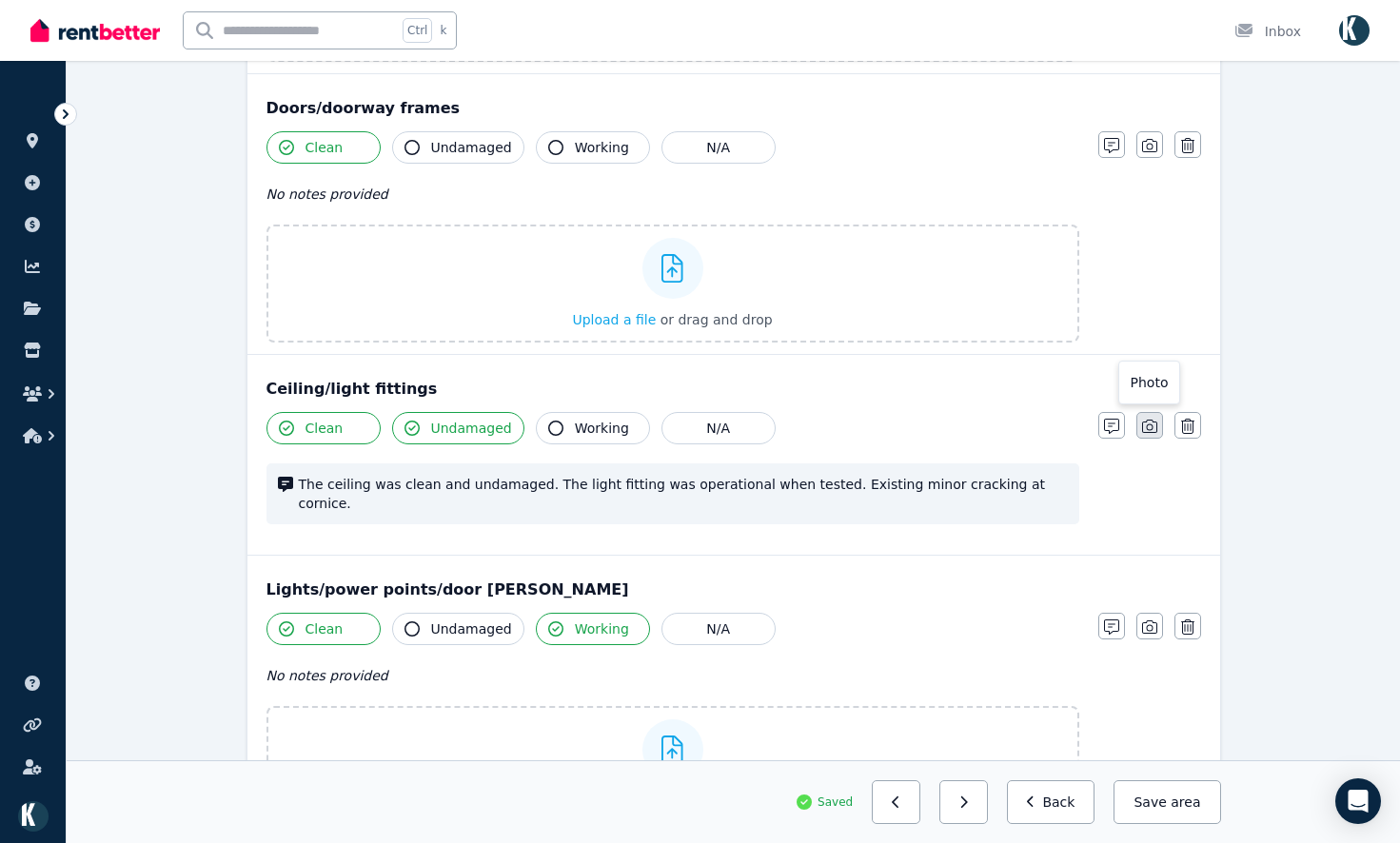
click at [1154, 426] on icon "button" at bounding box center [1150, 426] width 16 height 16
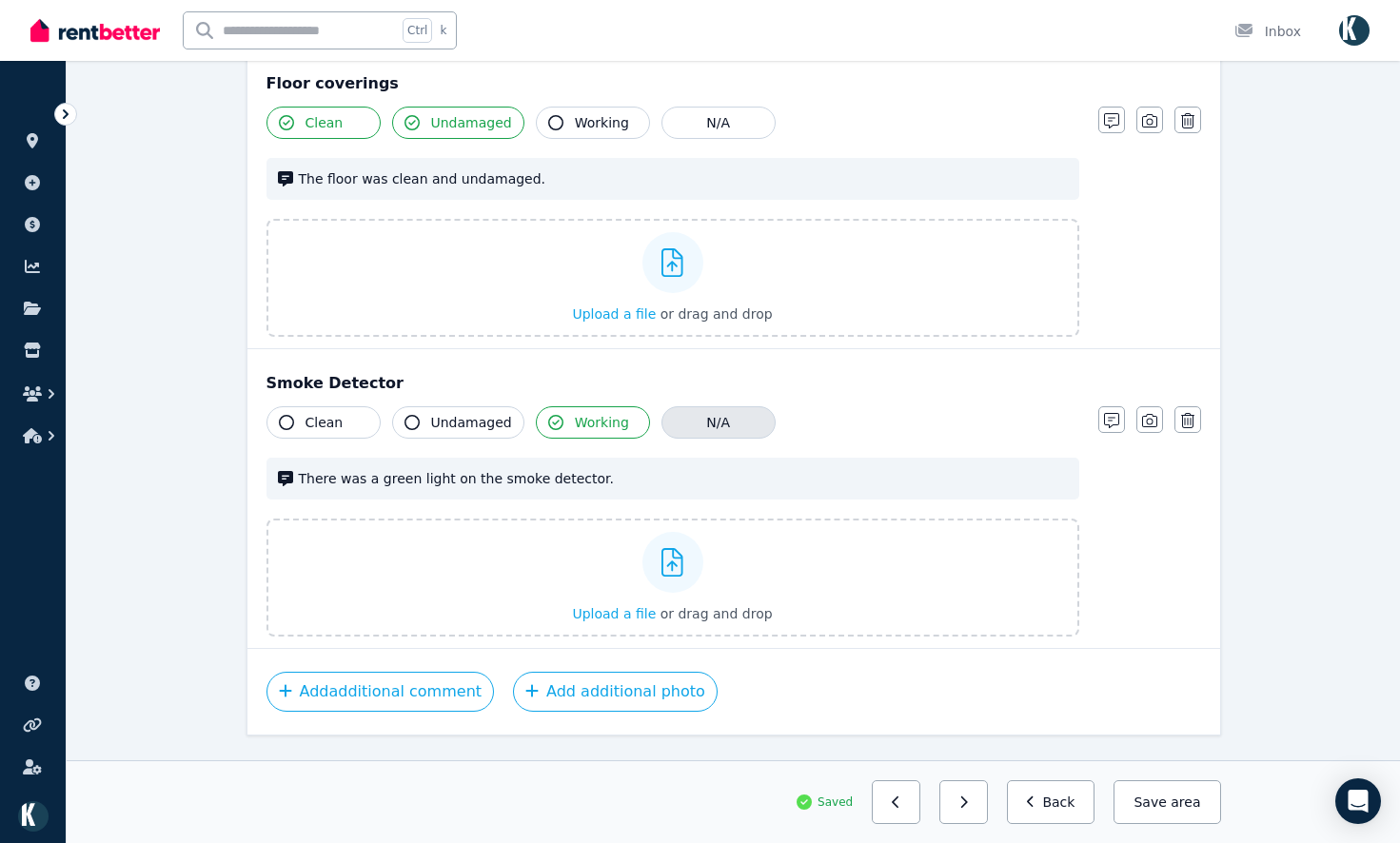
scroll to position [1871, 0]
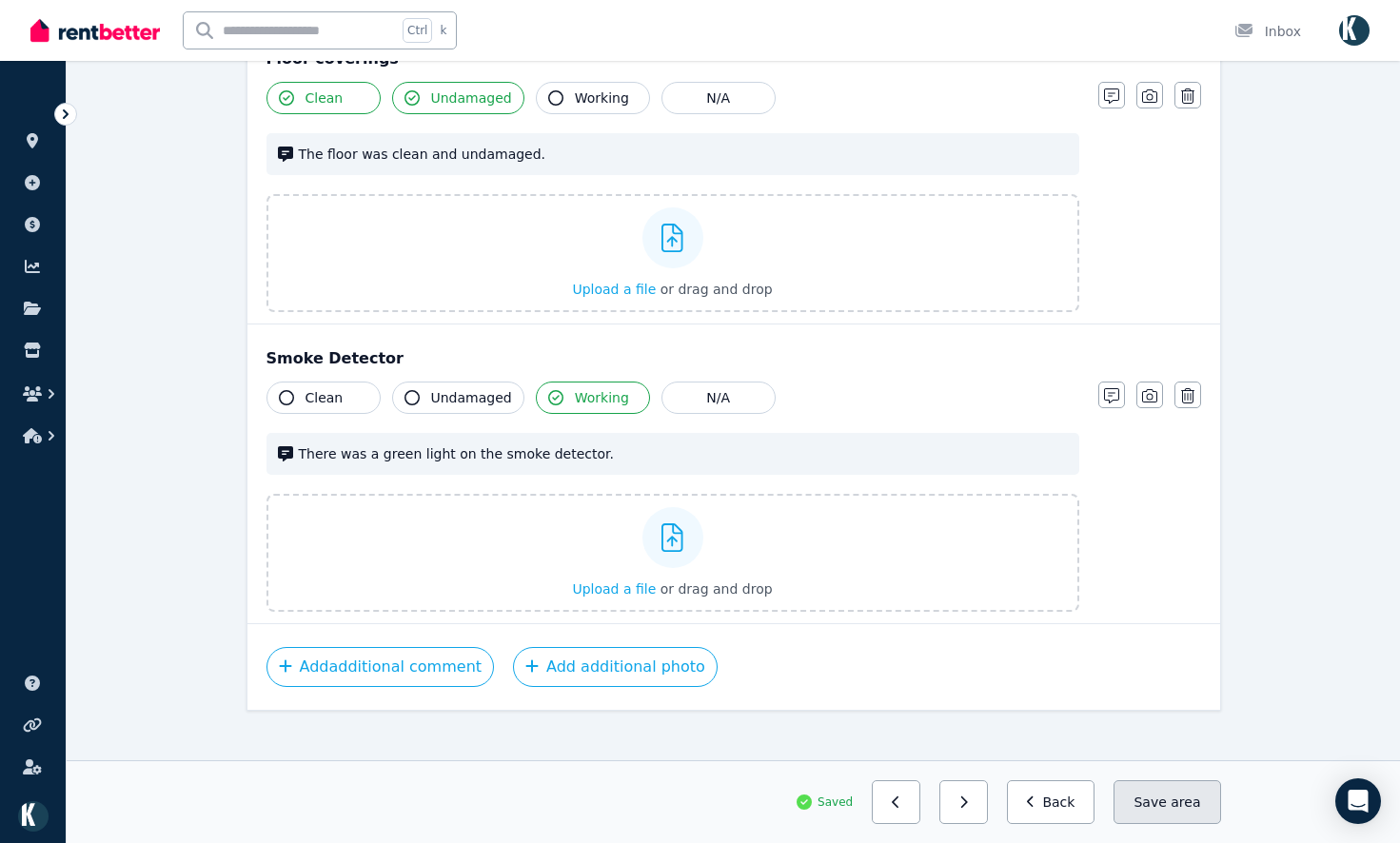
click at [1183, 810] on span "area" at bounding box center [1184, 802] width 29 height 19
click at [972, 816] on button "button" at bounding box center [963, 802] width 49 height 44
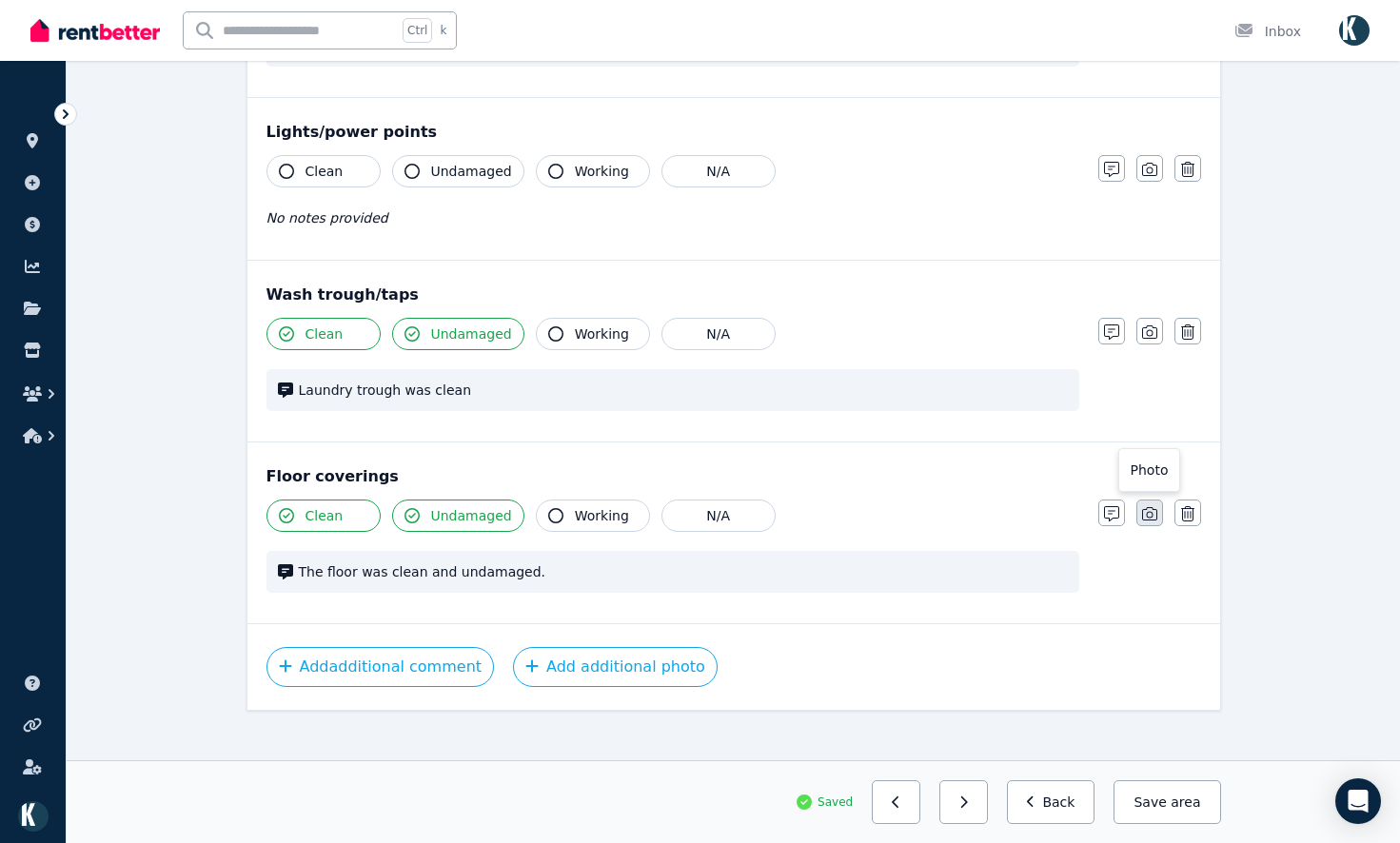
click at [1154, 507] on icon "button" at bounding box center [1150, 514] width 16 height 14
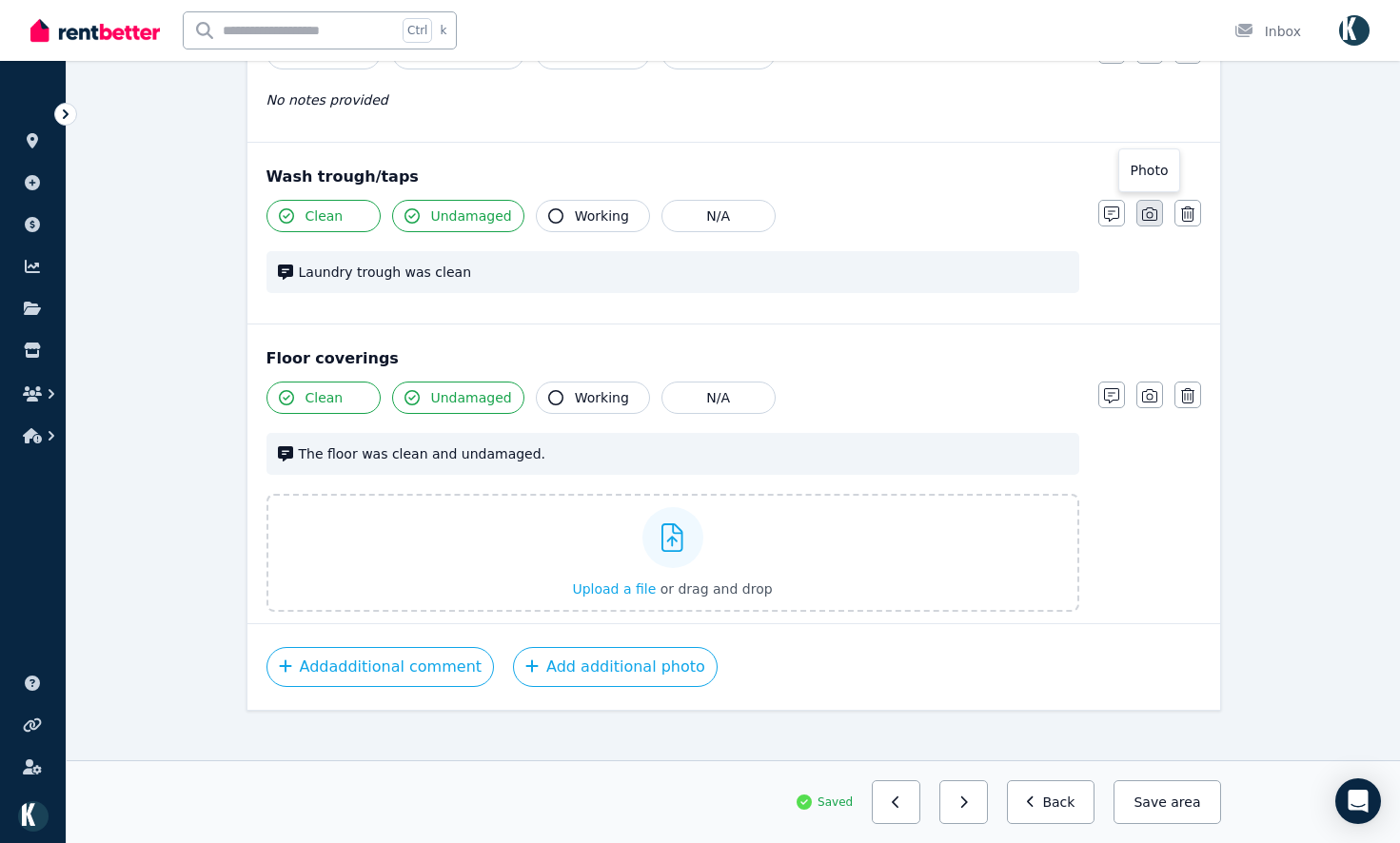
click at [1149, 207] on icon "button" at bounding box center [1150, 215] width 16 height 16
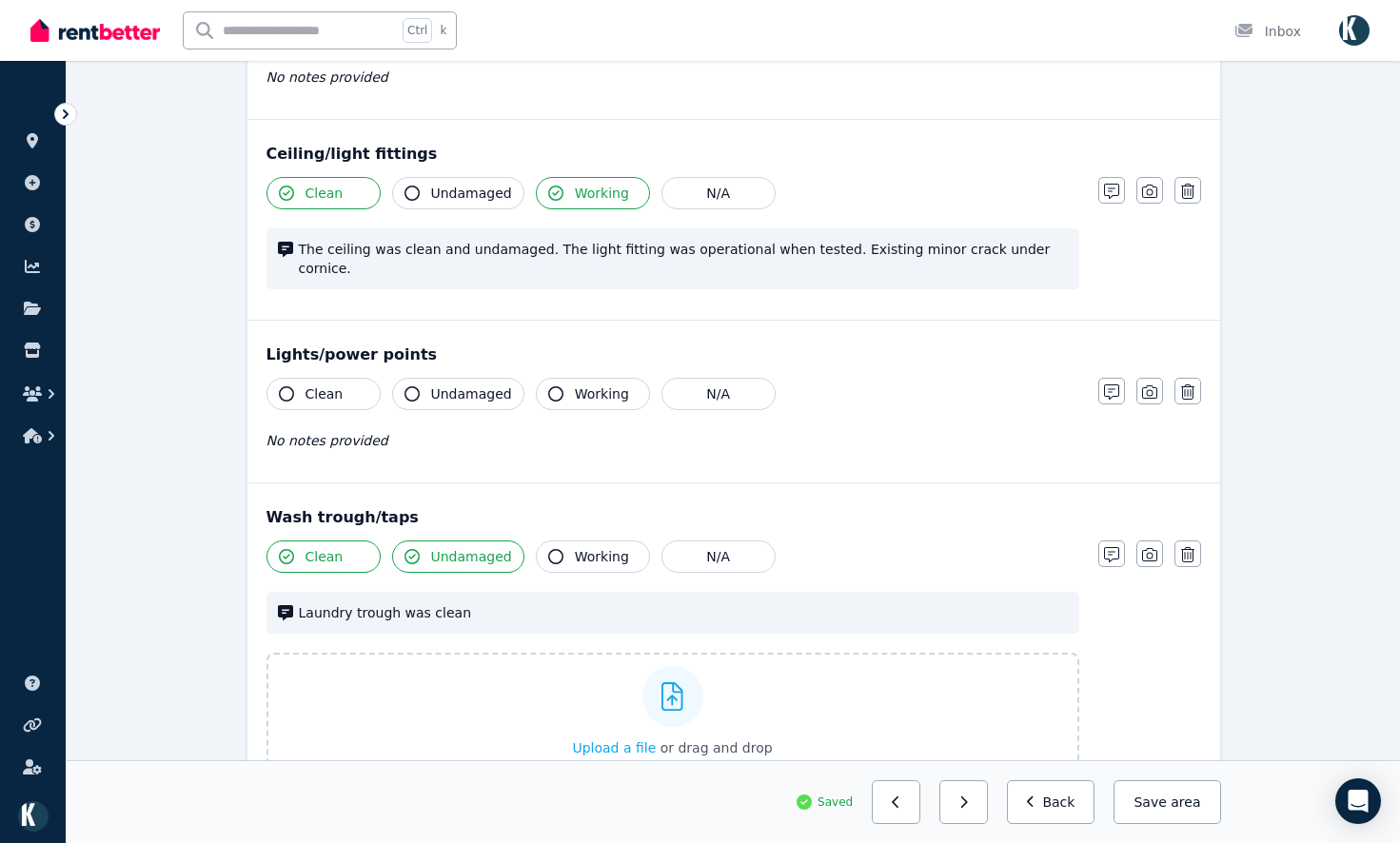
scroll to position [500, 0]
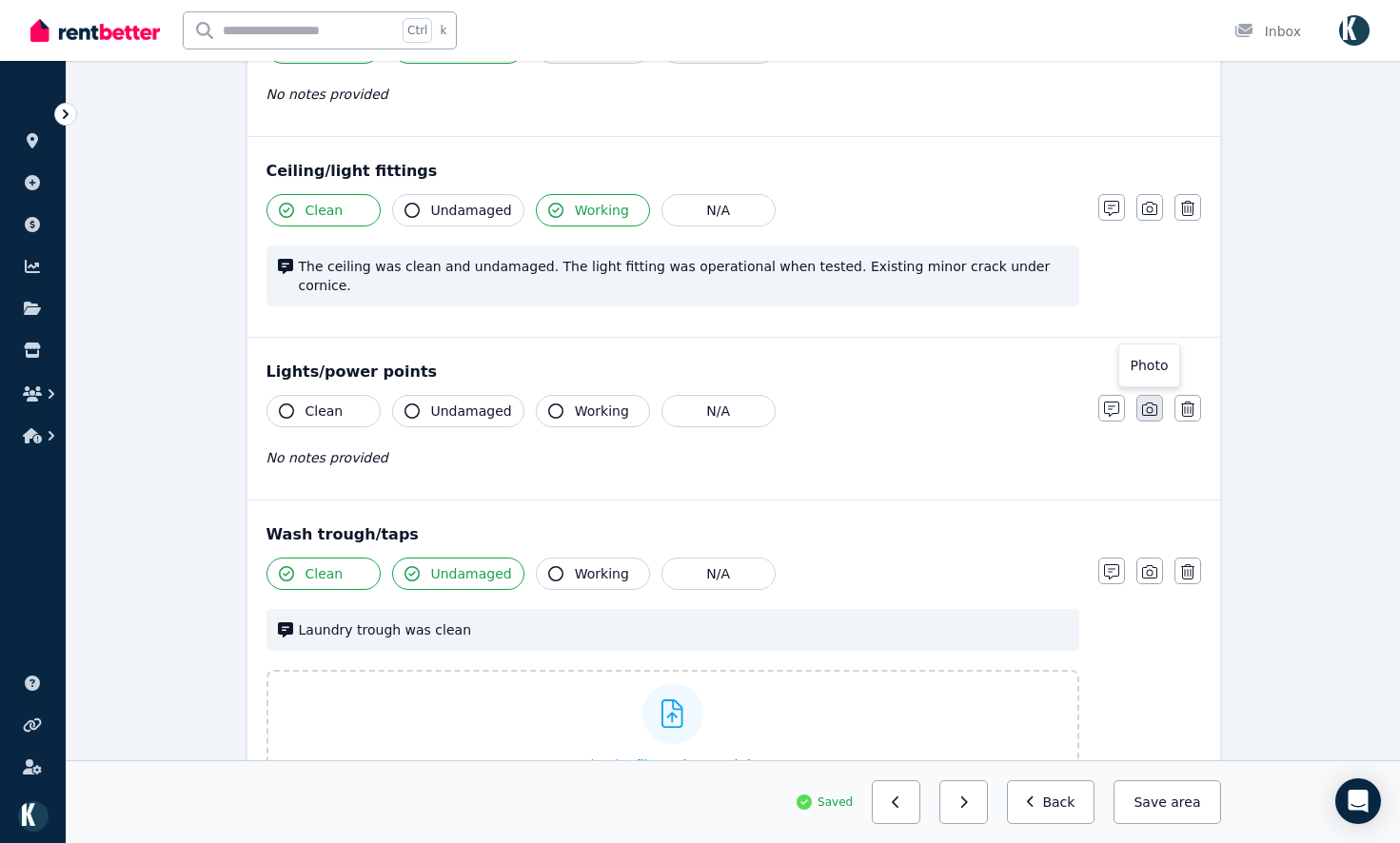
click at [1161, 395] on button "button" at bounding box center [1149, 408] width 26 height 26
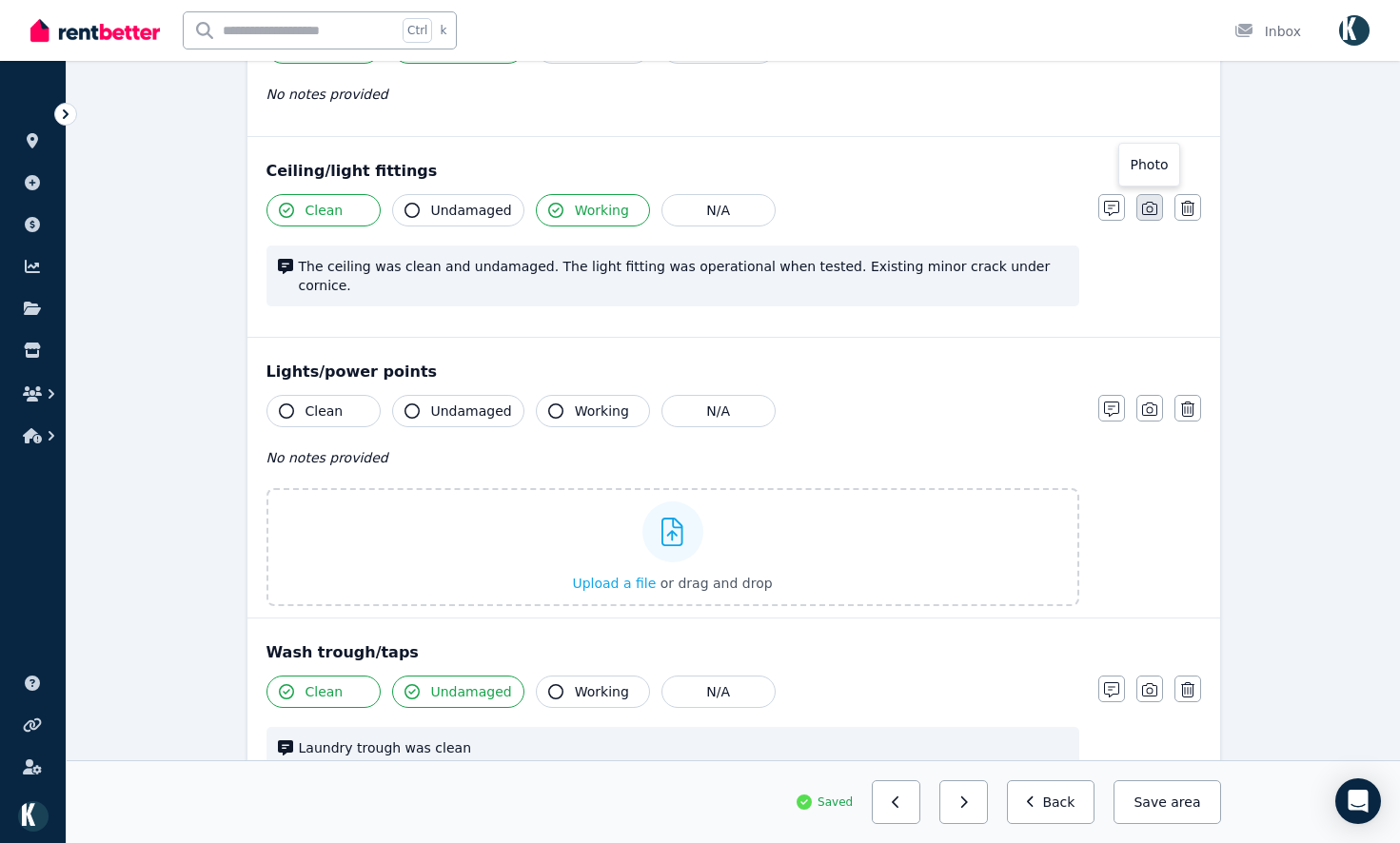
click at [1148, 212] on icon "button" at bounding box center [1150, 209] width 16 height 16
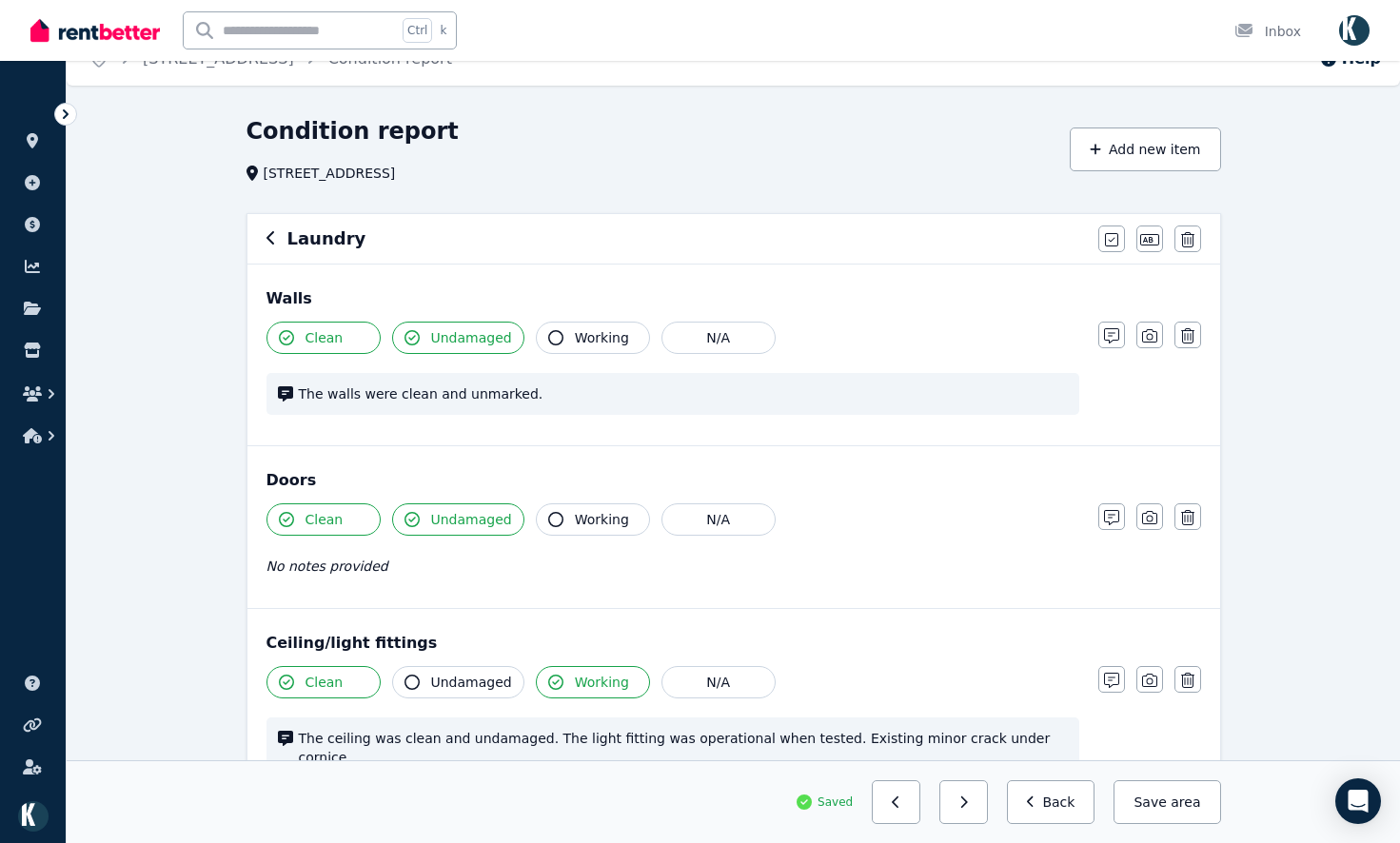
scroll to position [24, 0]
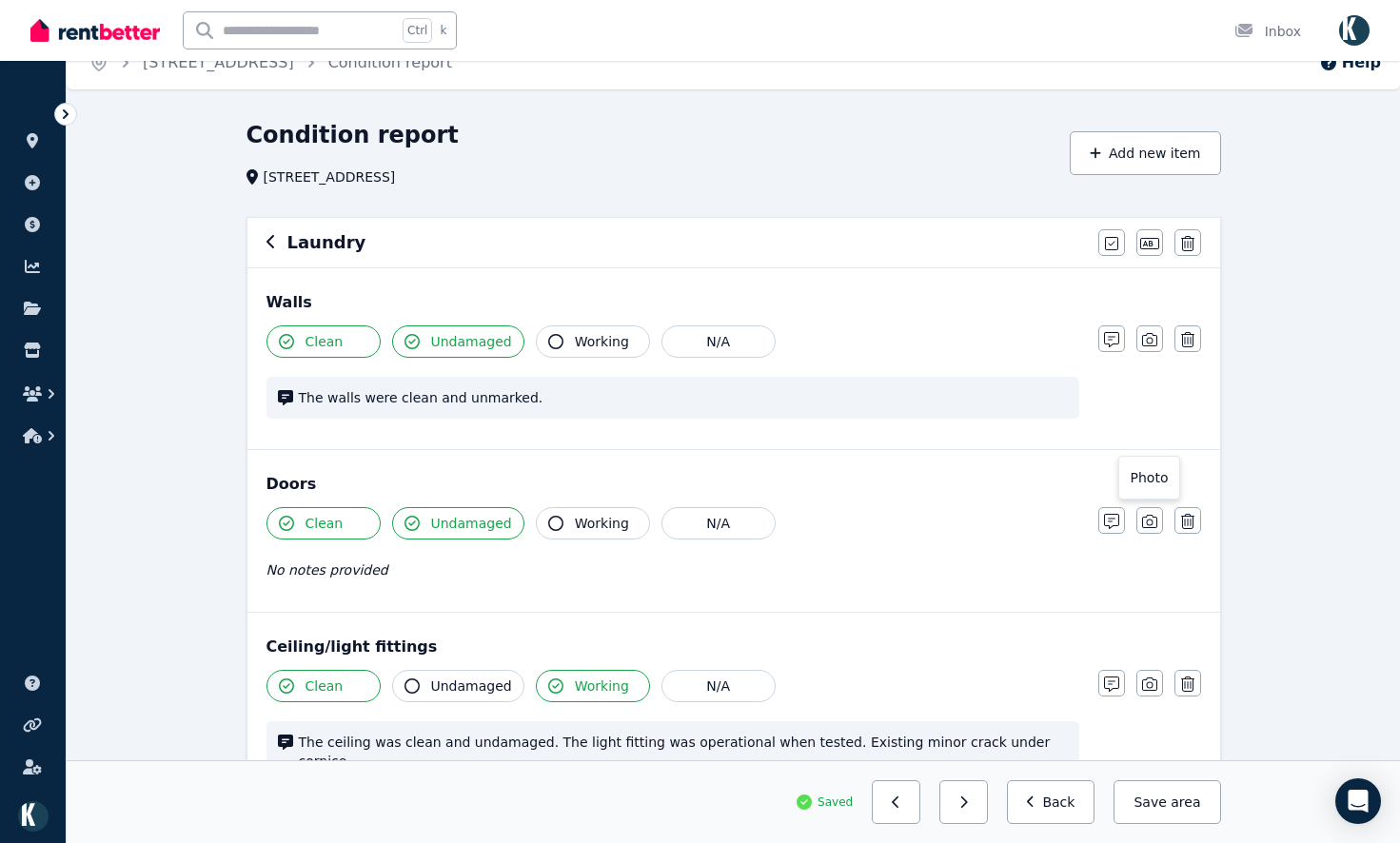
drag, startPoint x: 1143, startPoint y: 523, endPoint x: 1157, endPoint y: 471, distance: 53.9
click at [1143, 521] on icon "button" at bounding box center [1150, 522] width 16 height 16
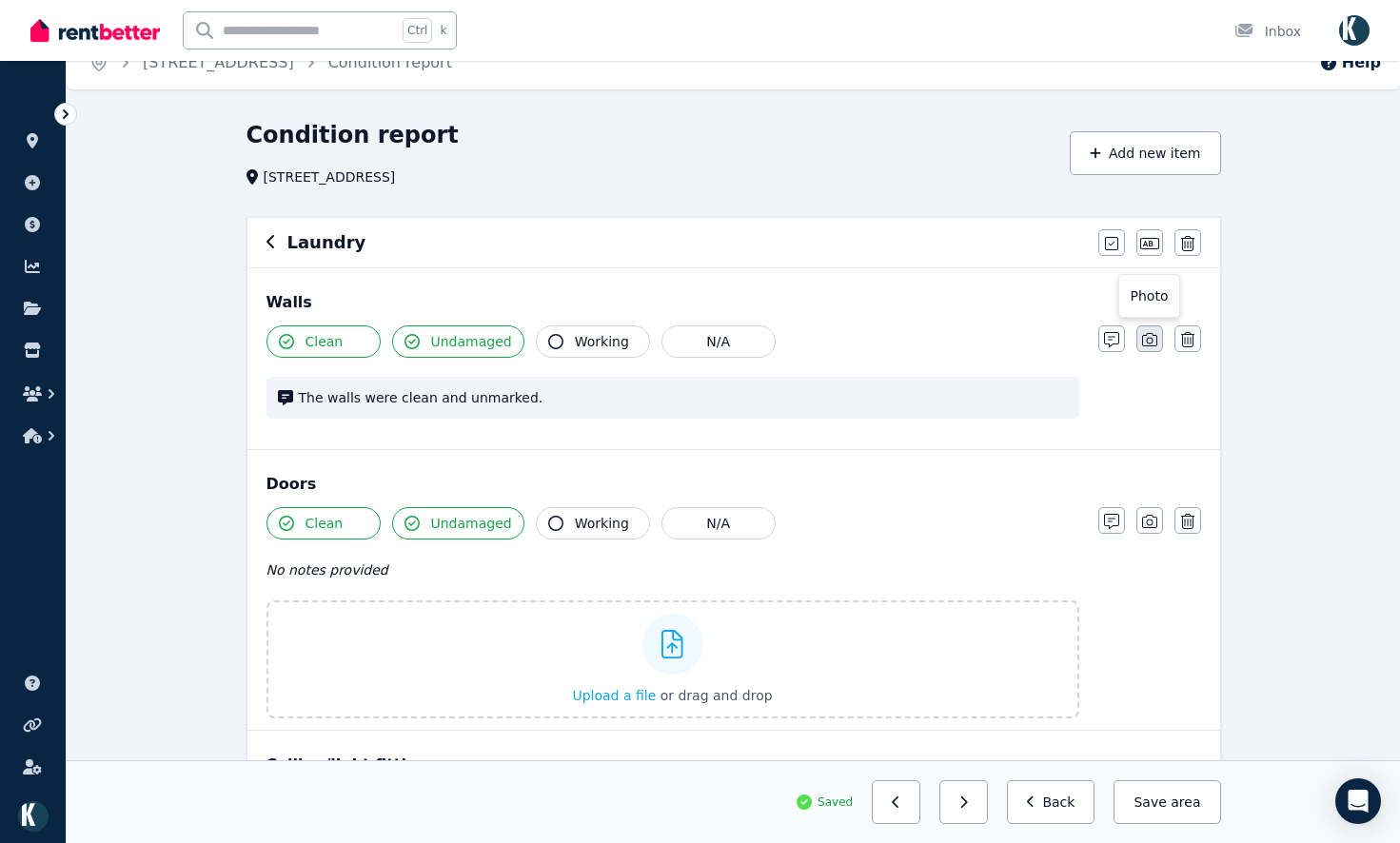
click at [1151, 342] on icon "button" at bounding box center [1150, 340] width 16 height 14
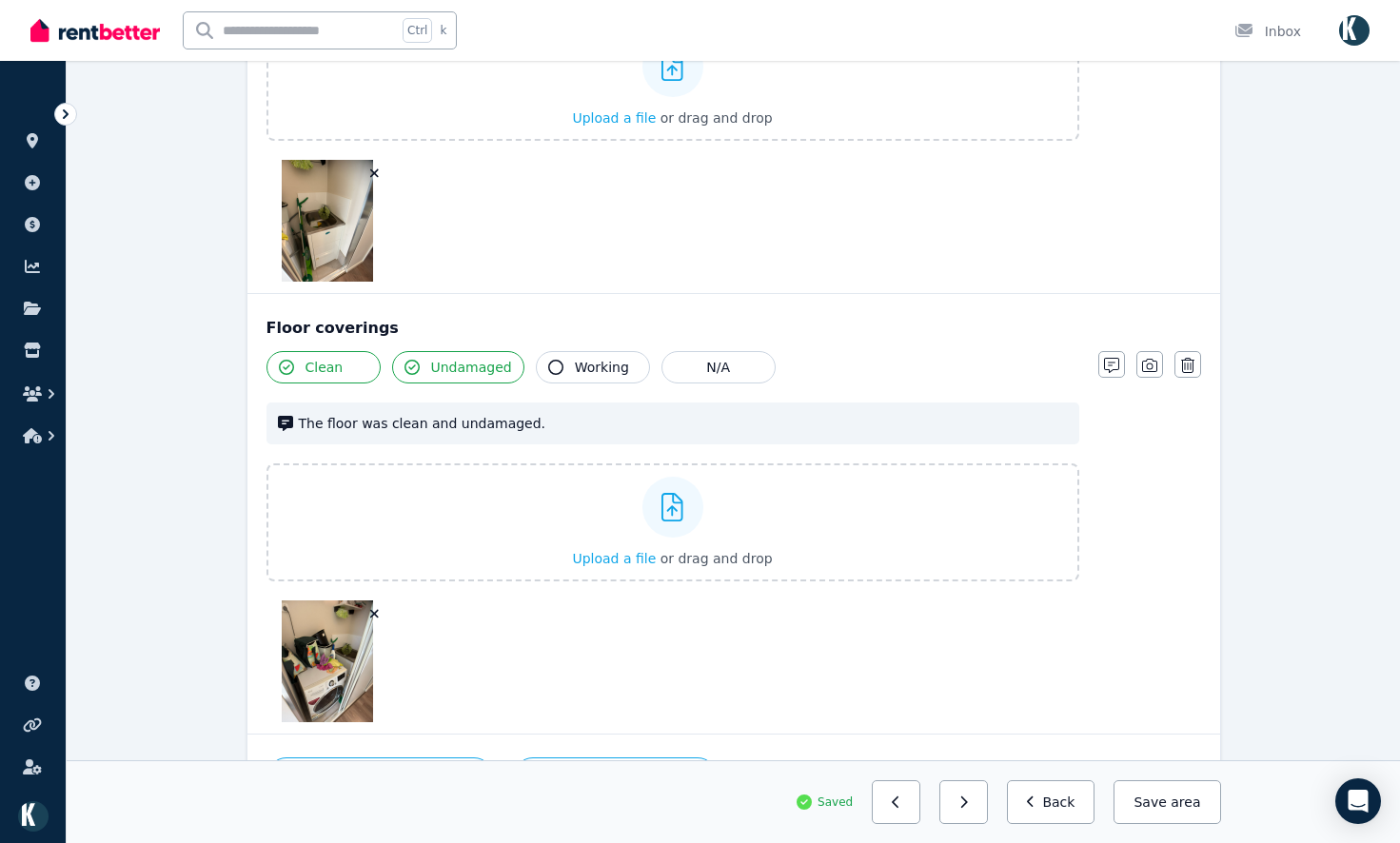
scroll to position [2012, 0]
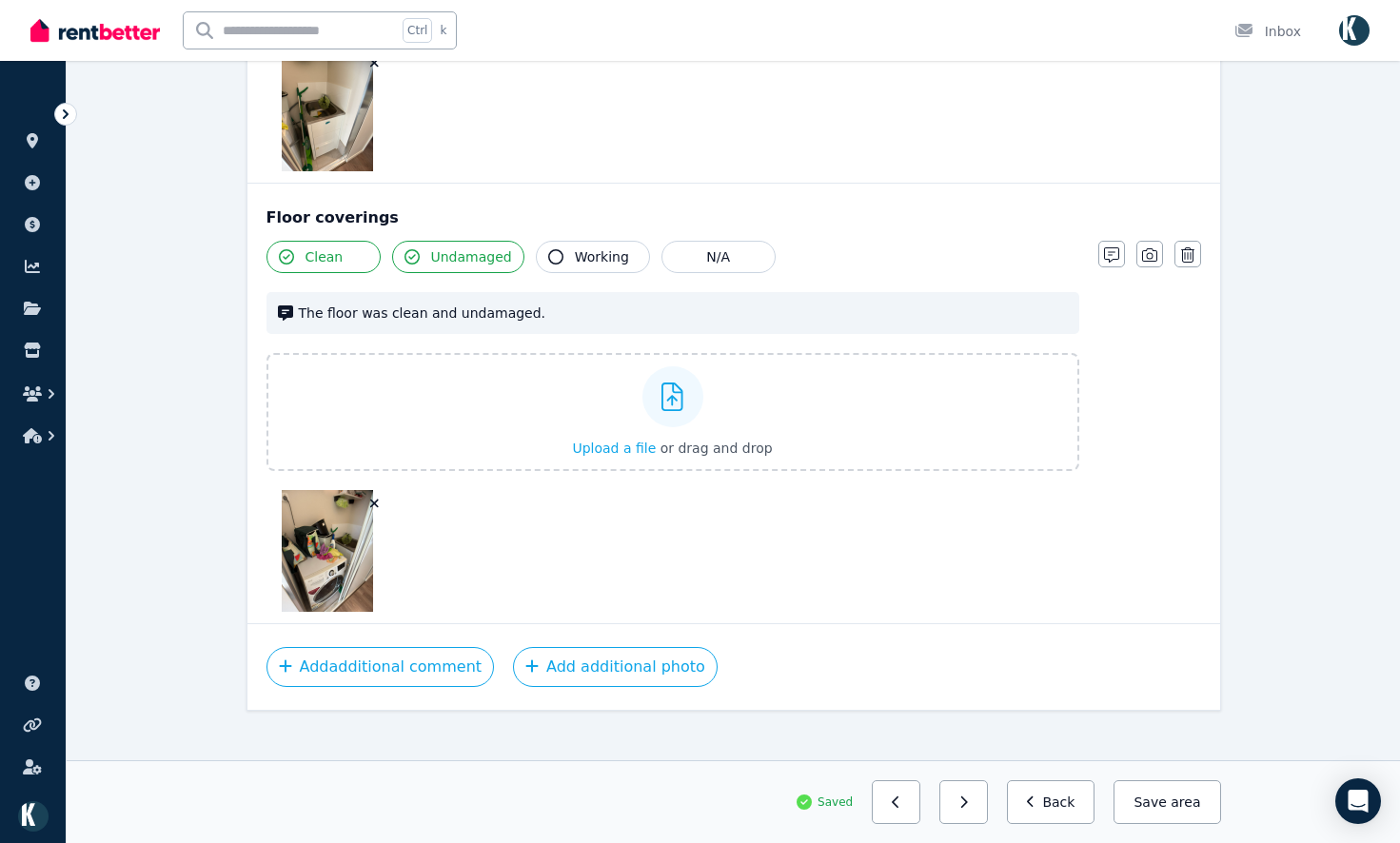
click at [1198, 790] on button "Save area" at bounding box center [1167, 802] width 107 height 44
click at [968, 799] on icon "button" at bounding box center [963, 802] width 9 height 14
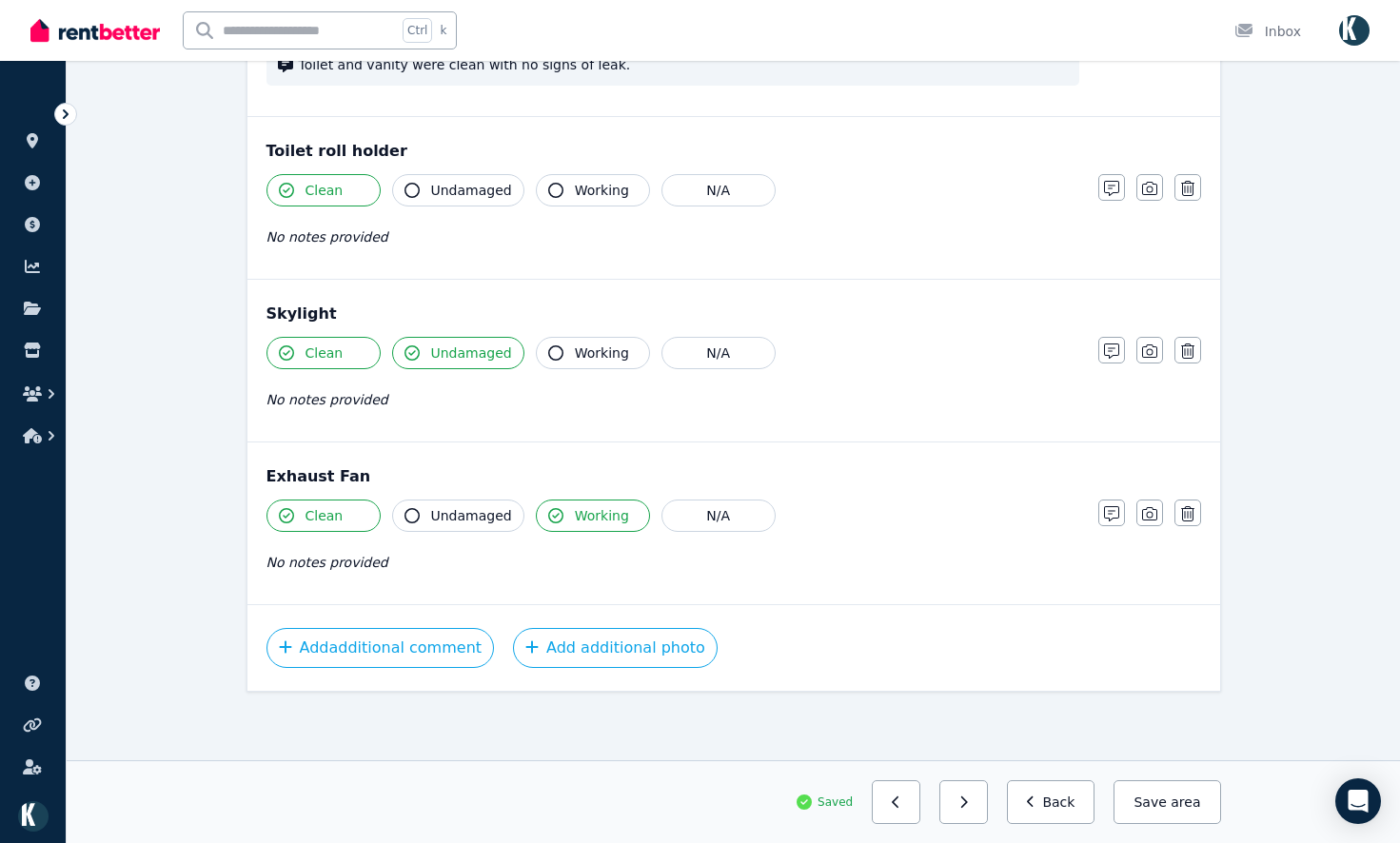
scroll to position [1817, 0]
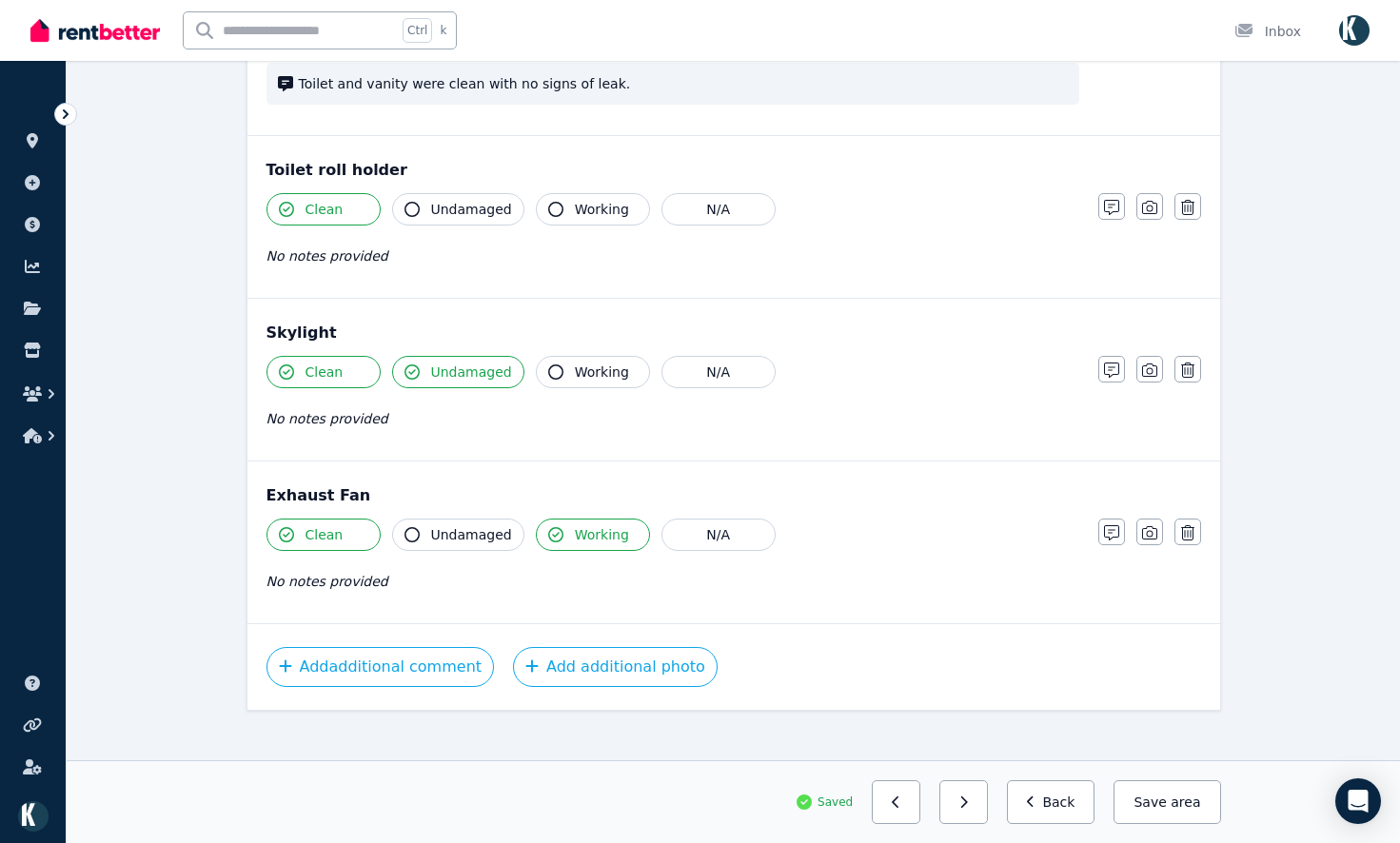
drag, startPoint x: 1151, startPoint y: 519, endPoint x: 1150, endPoint y: 469, distance: 50.0
click at [1149, 525] on icon "button" at bounding box center [1150, 533] width 16 height 16
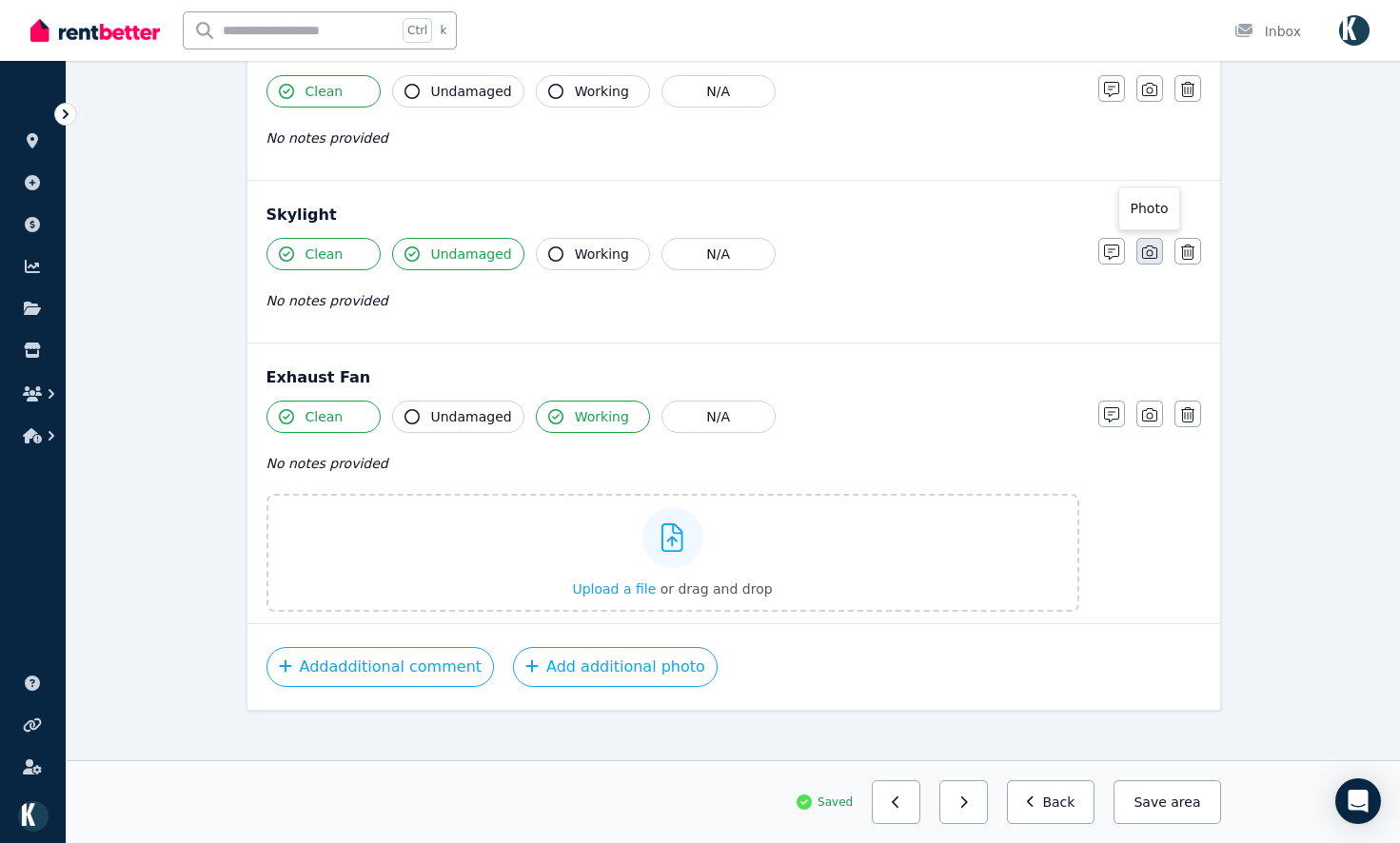
click at [1151, 244] on button "button" at bounding box center [1149, 251] width 26 height 26
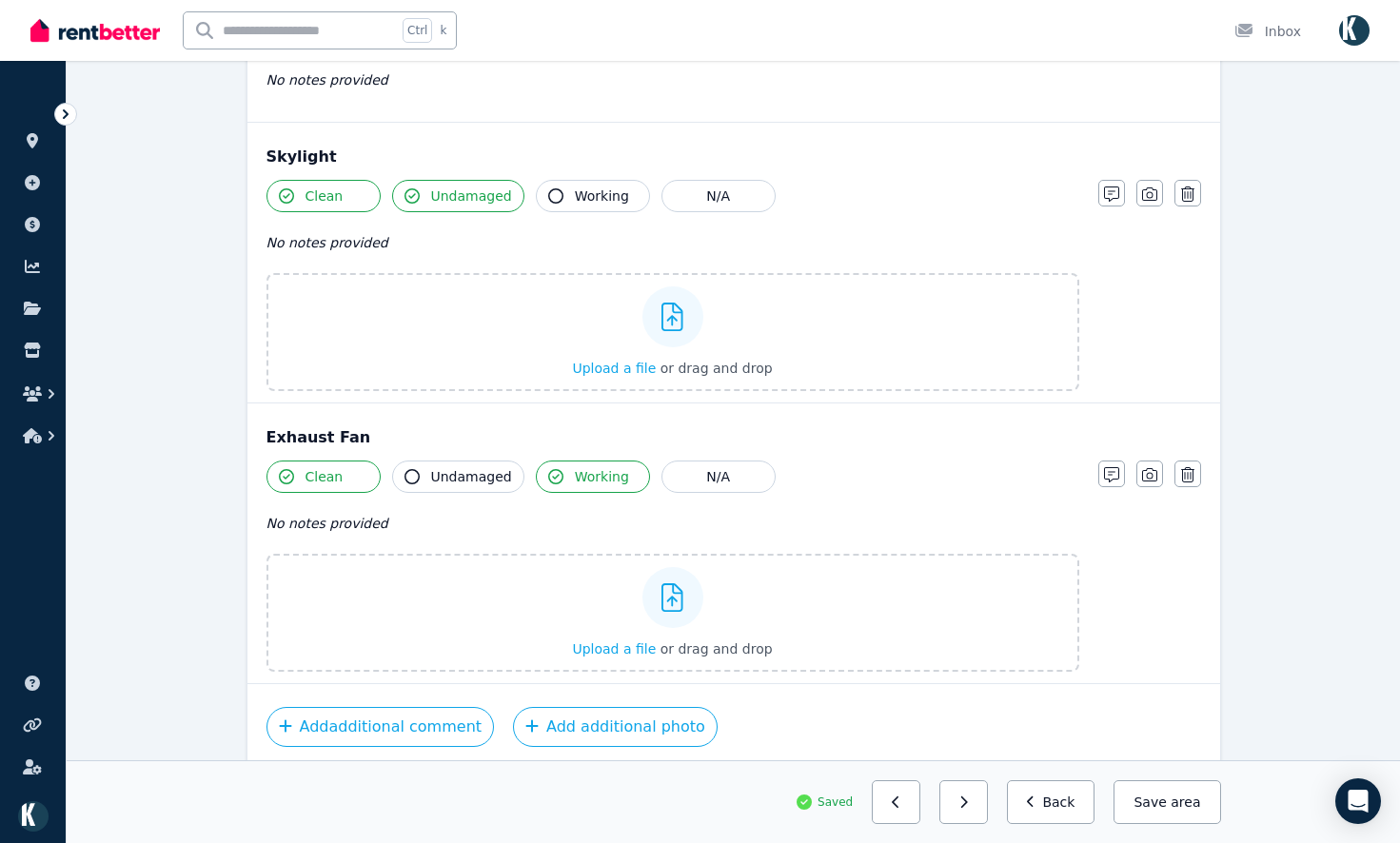
scroll to position [1672, 0]
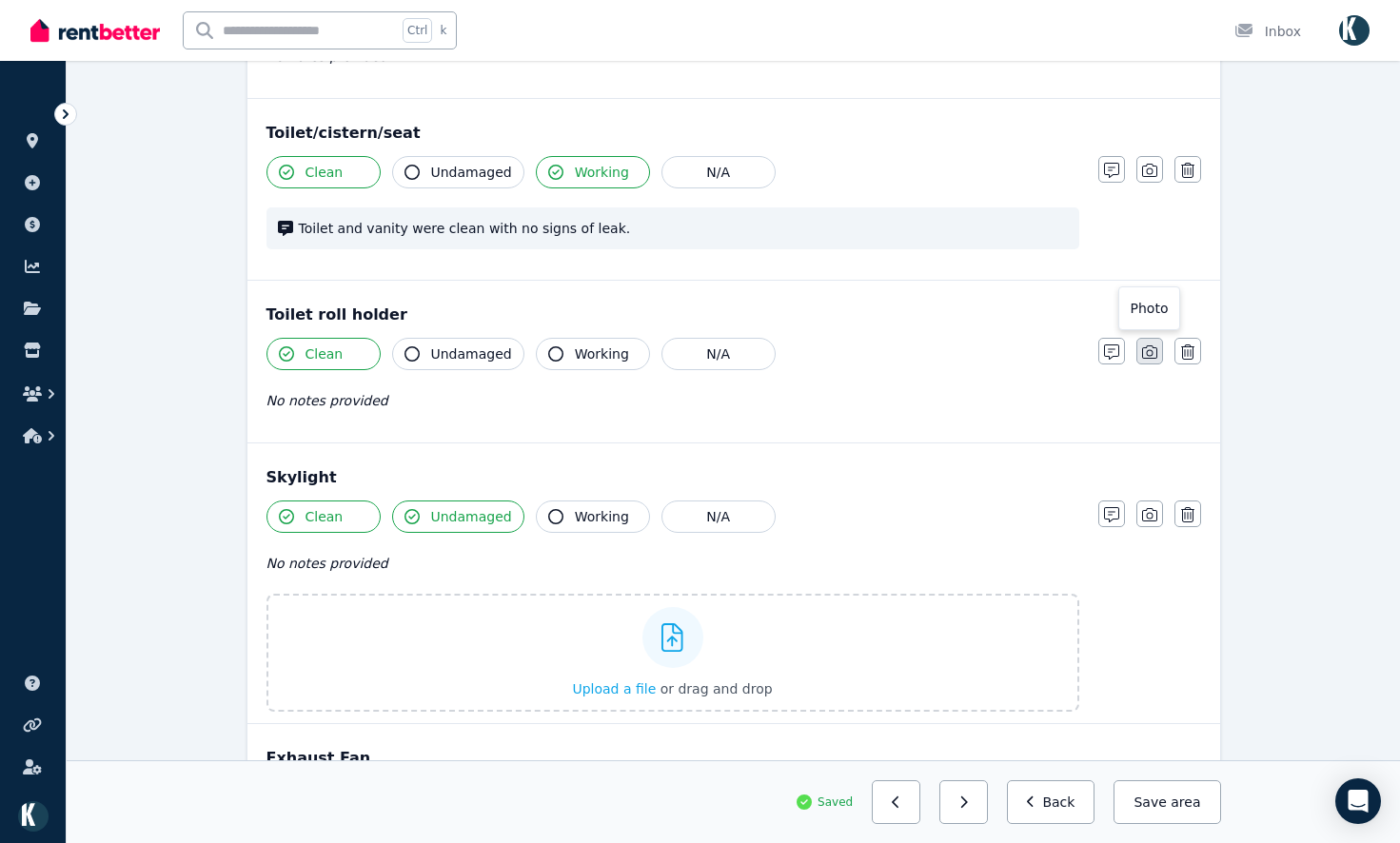
click at [1150, 345] on icon "button" at bounding box center [1150, 353] width 16 height 16
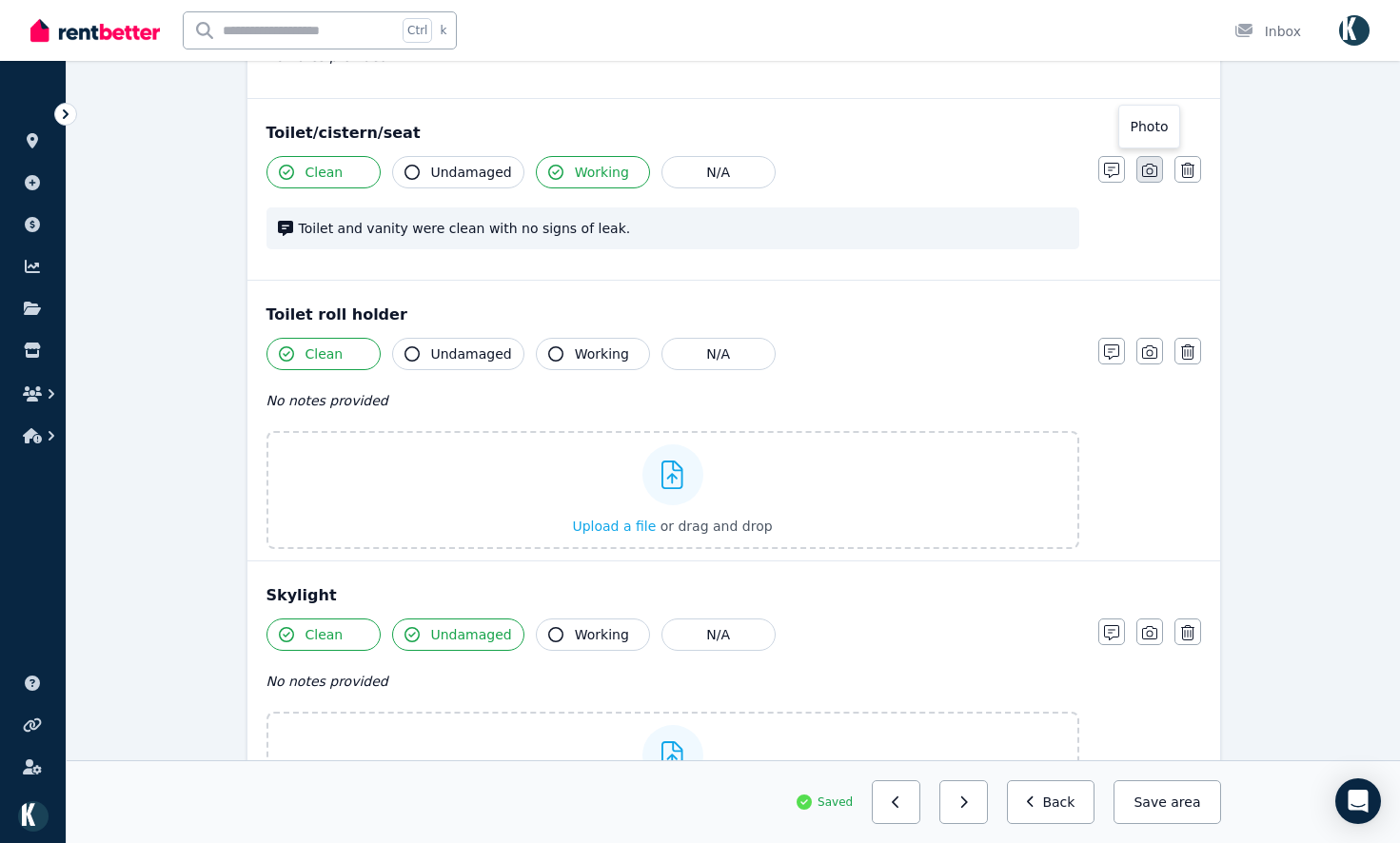
click at [1159, 159] on button "button" at bounding box center [1149, 169] width 26 height 26
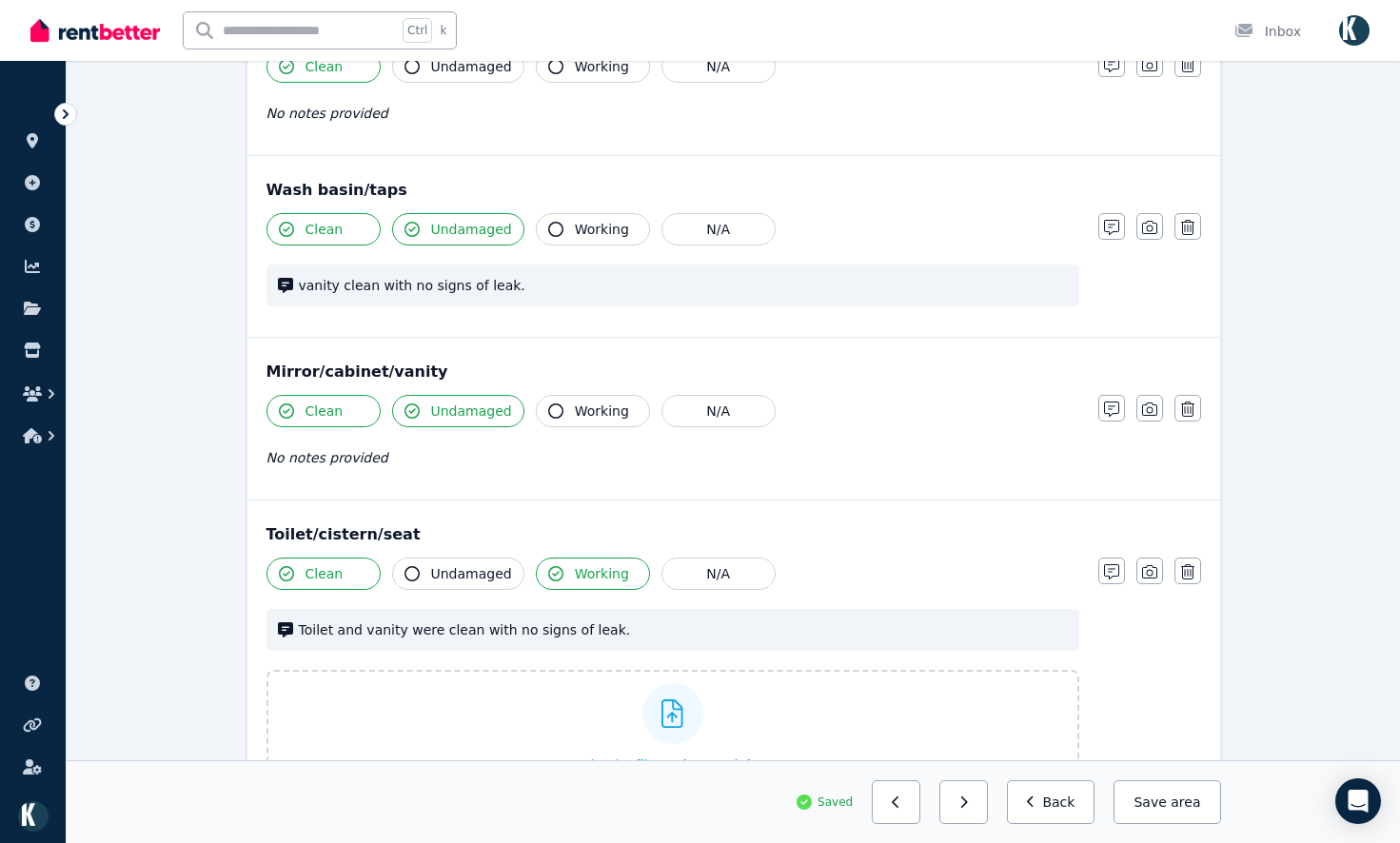
scroll to position [1197, 0]
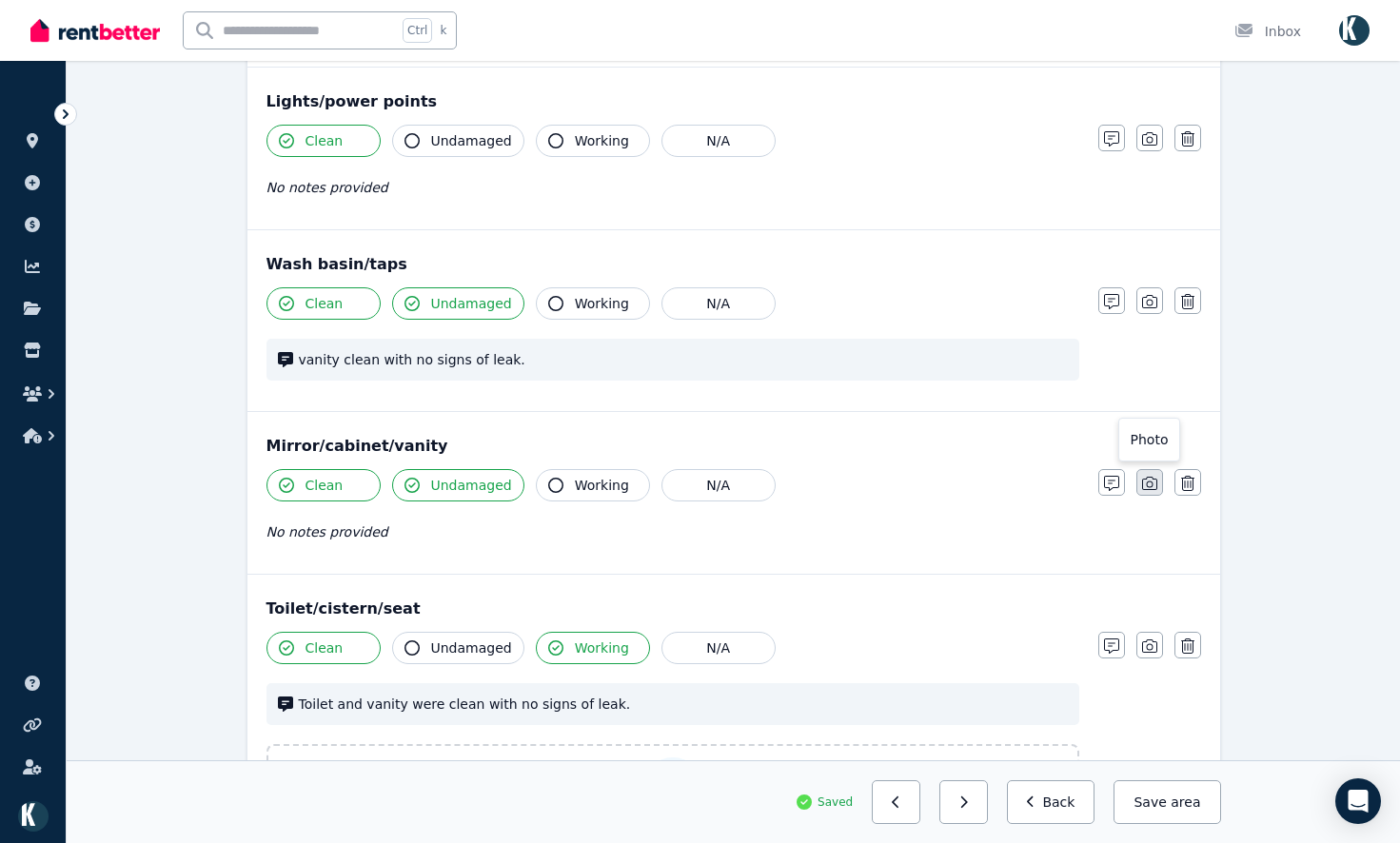
click at [1157, 469] on button "button" at bounding box center [1149, 482] width 26 height 26
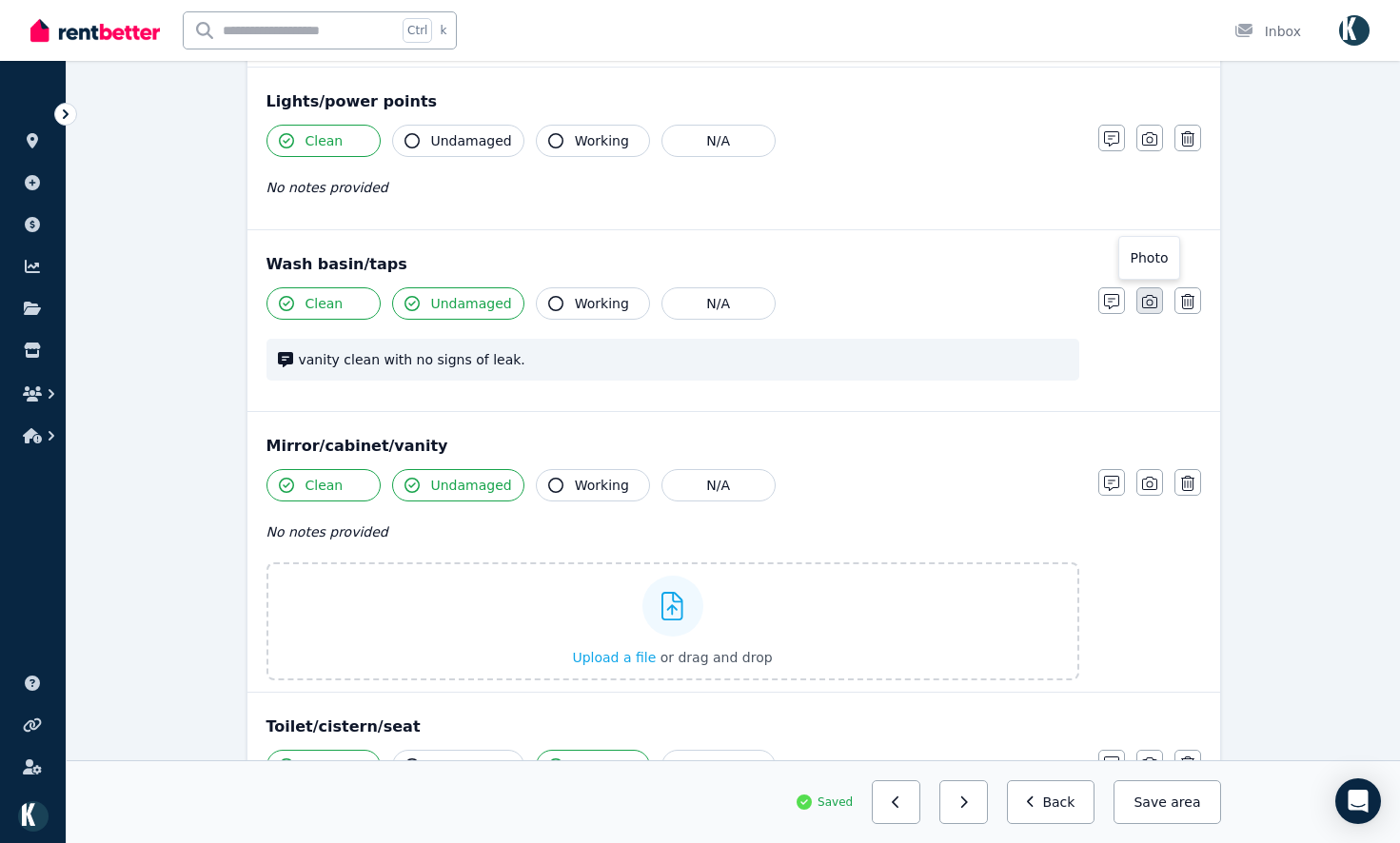
click at [1151, 295] on icon "button" at bounding box center [1150, 302] width 16 height 14
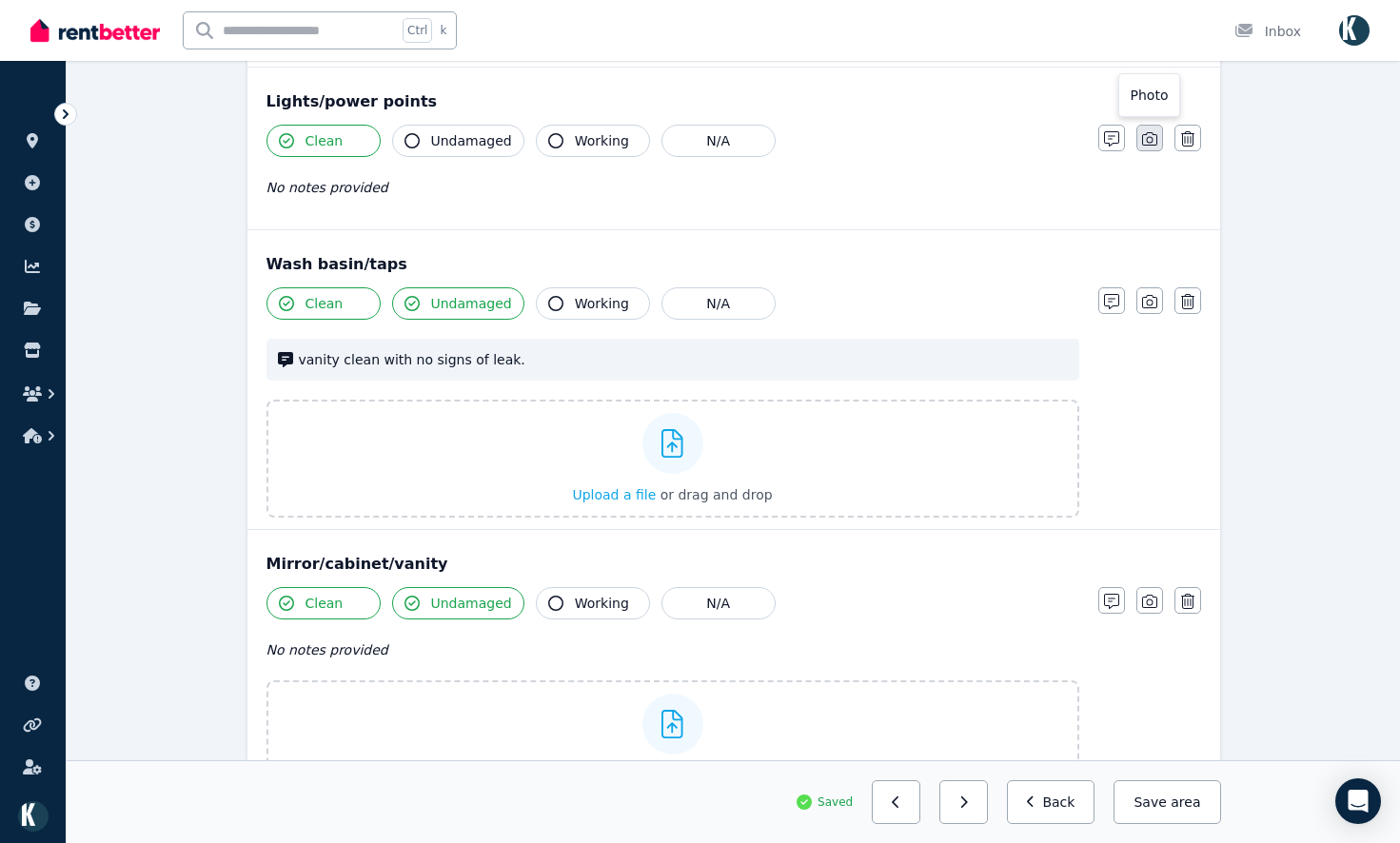
click at [1151, 132] on icon "button" at bounding box center [1150, 139] width 16 height 14
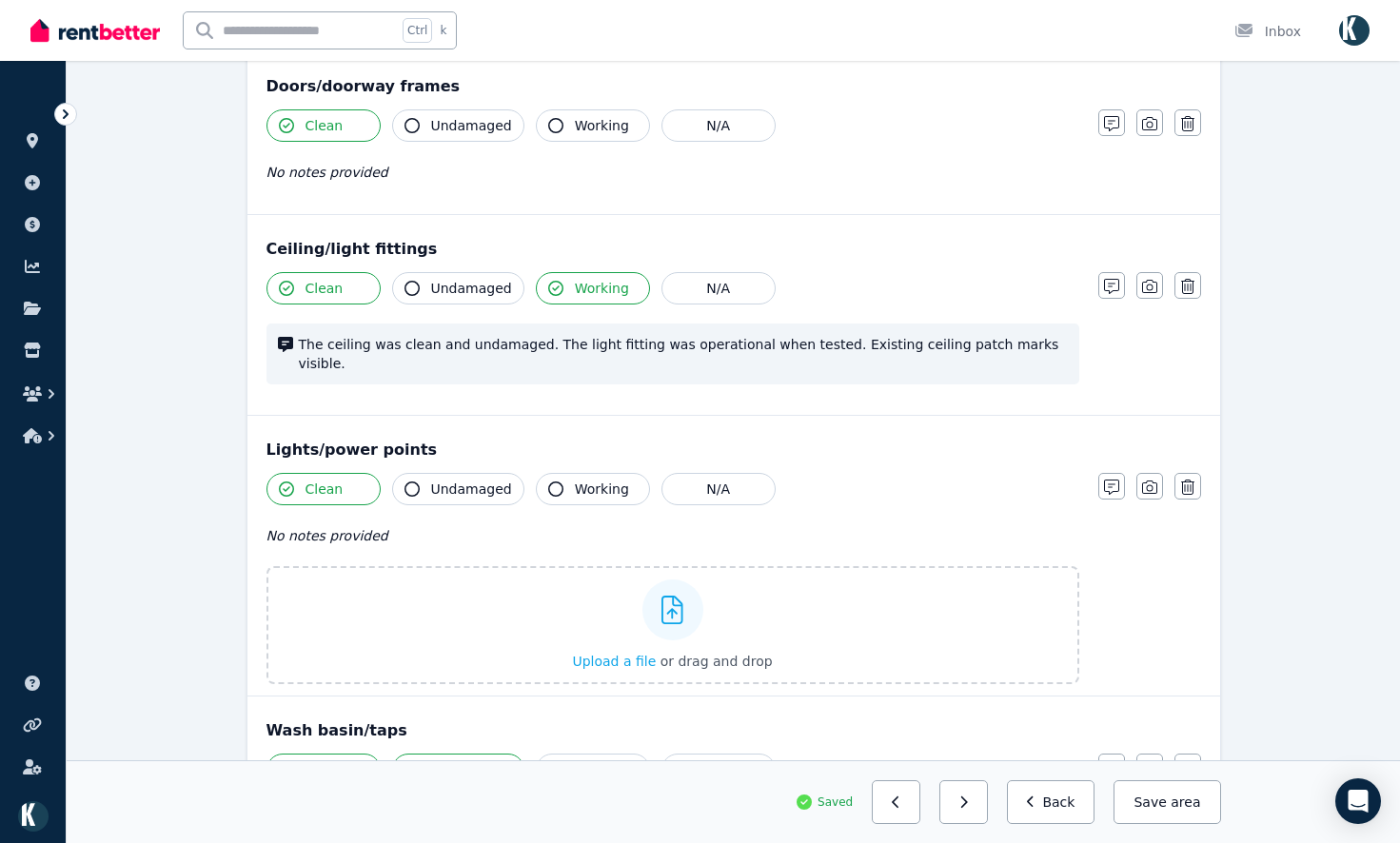
scroll to position [816, 0]
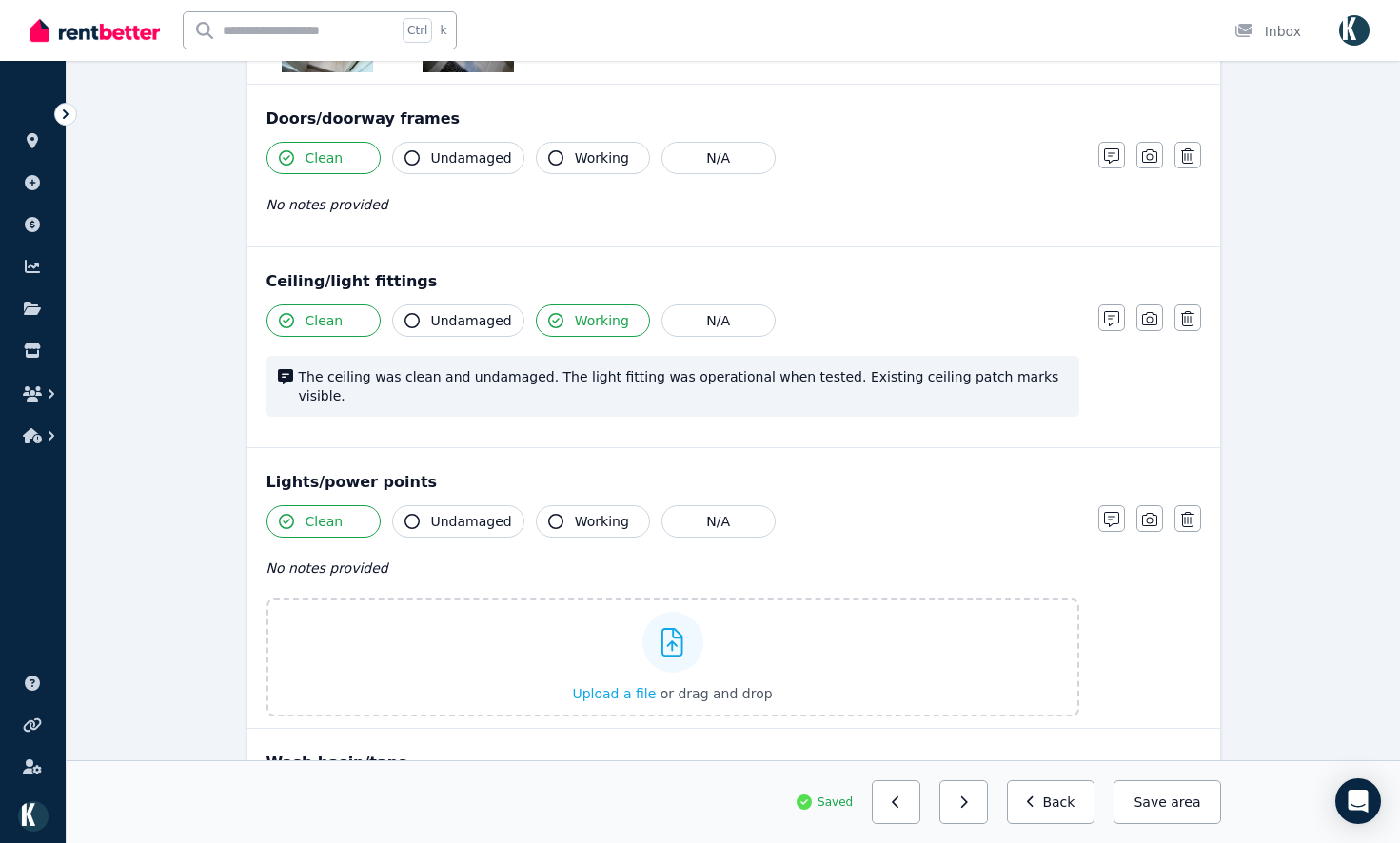
drag, startPoint x: 1154, startPoint y: 317, endPoint x: 1163, endPoint y: 250, distance: 67.6
click at [1156, 310] on button "button" at bounding box center [1149, 318] width 26 height 26
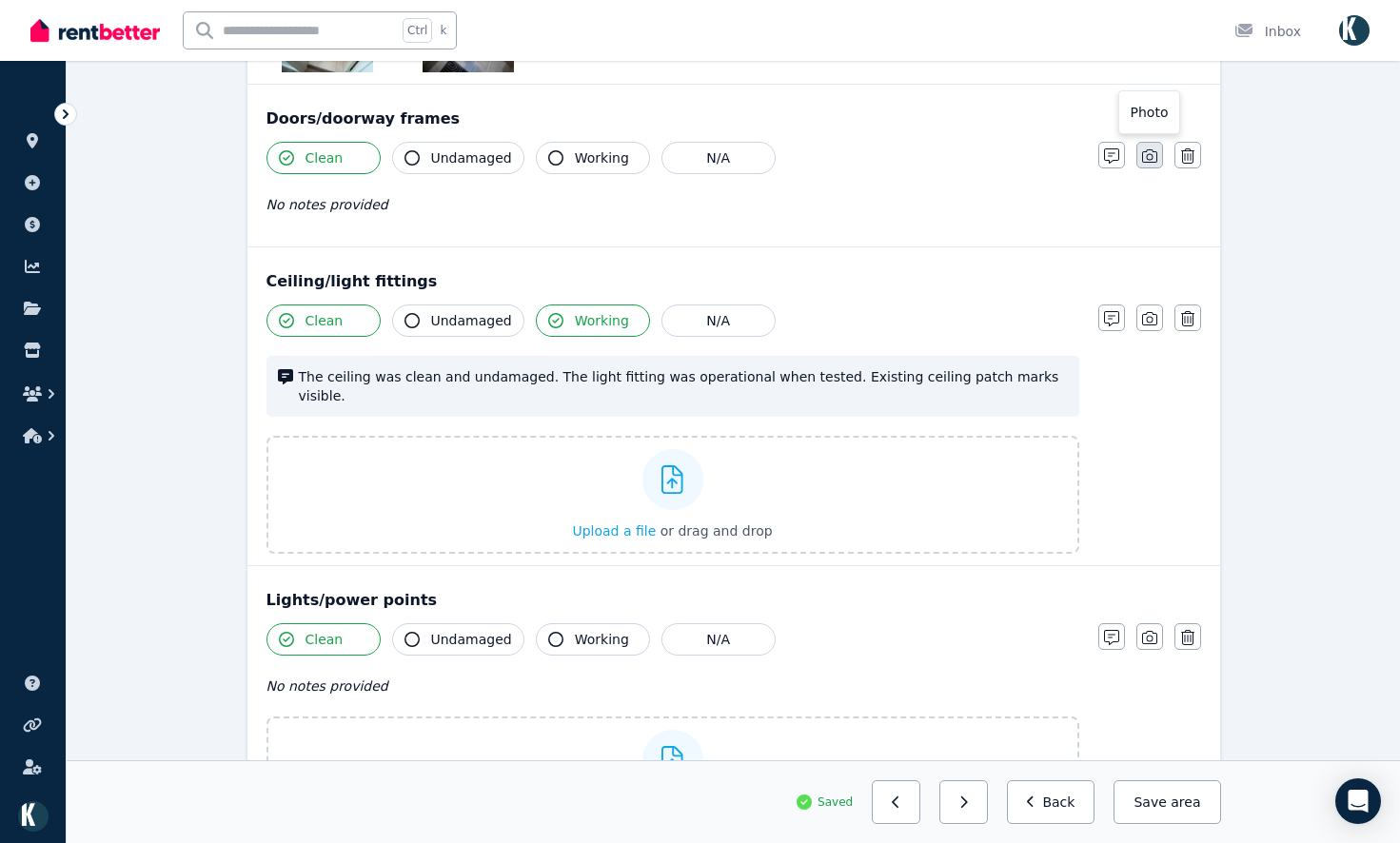
click at [1151, 167] on button "button" at bounding box center [1149, 154] width 26 height 26
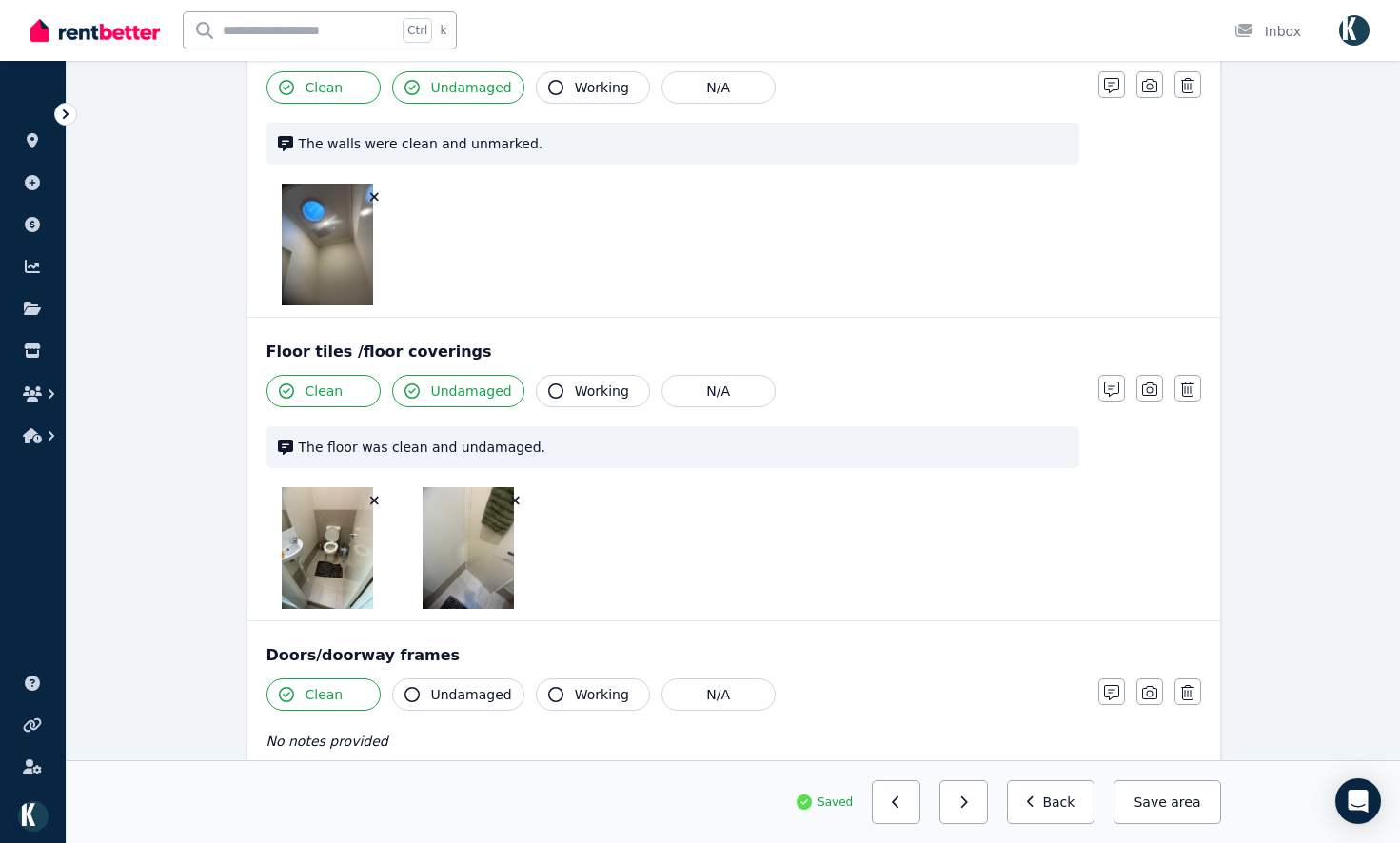
scroll to position [245, 0]
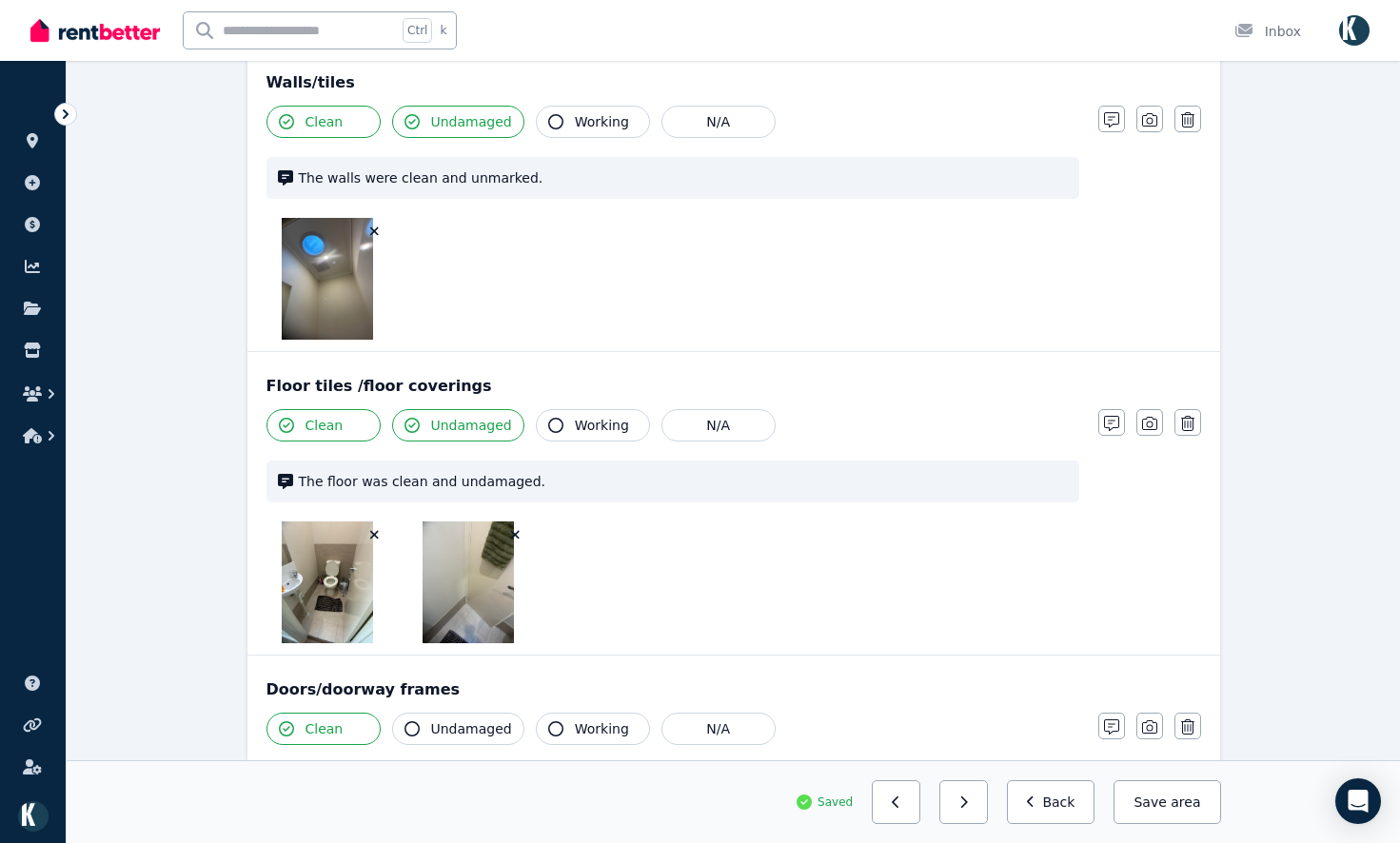
click at [511, 536] on icon "button" at bounding box center [515, 535] width 11 height 14
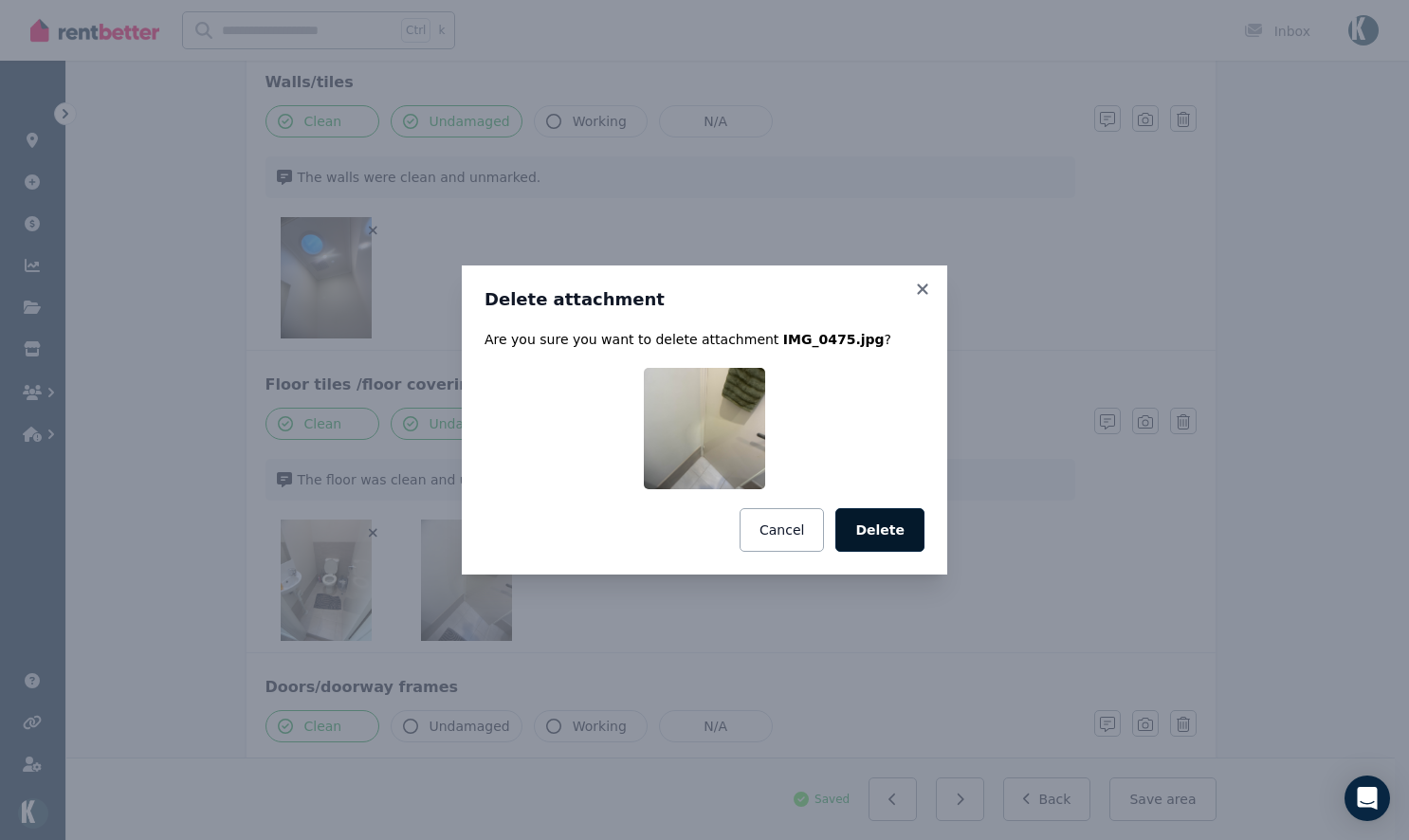
click at [874, 519] on button "Delete" at bounding box center [880, 529] width 89 height 44
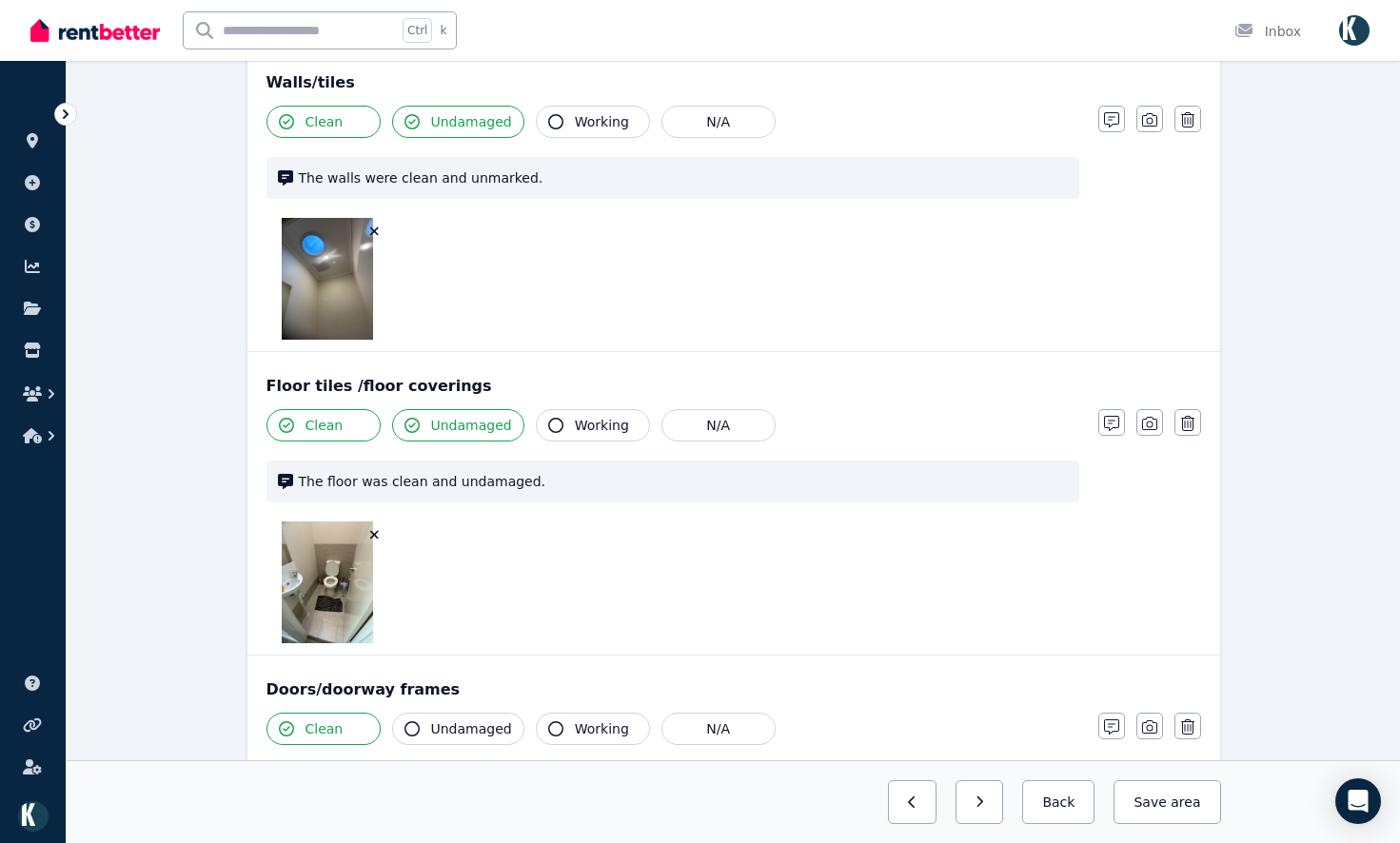
click at [372, 535] on icon "button" at bounding box center [374, 535] width 11 height 14
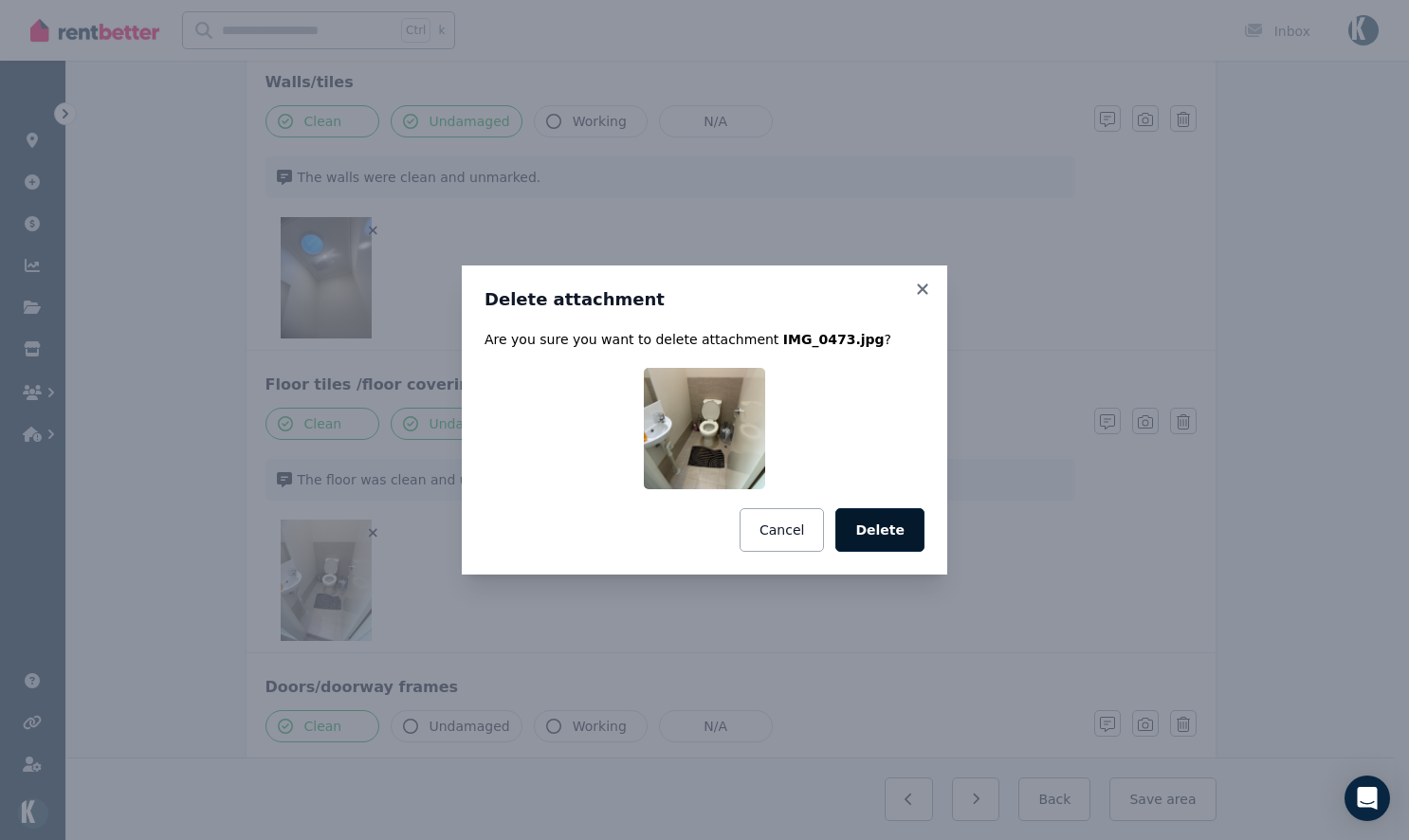
click at [878, 517] on button "Delete" at bounding box center [880, 529] width 89 height 44
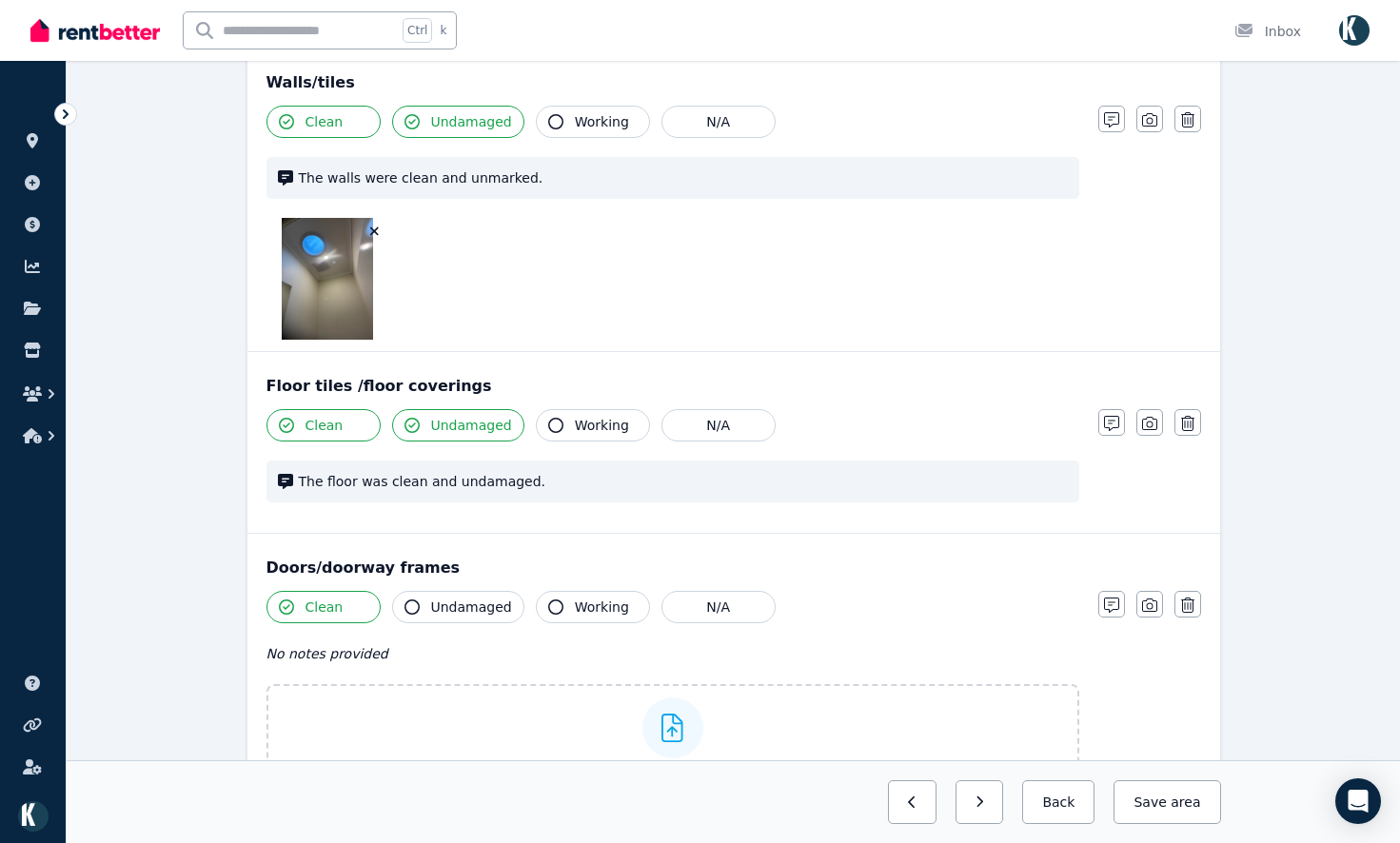
click at [373, 229] on icon "button" at bounding box center [374, 231] width 9 height 9
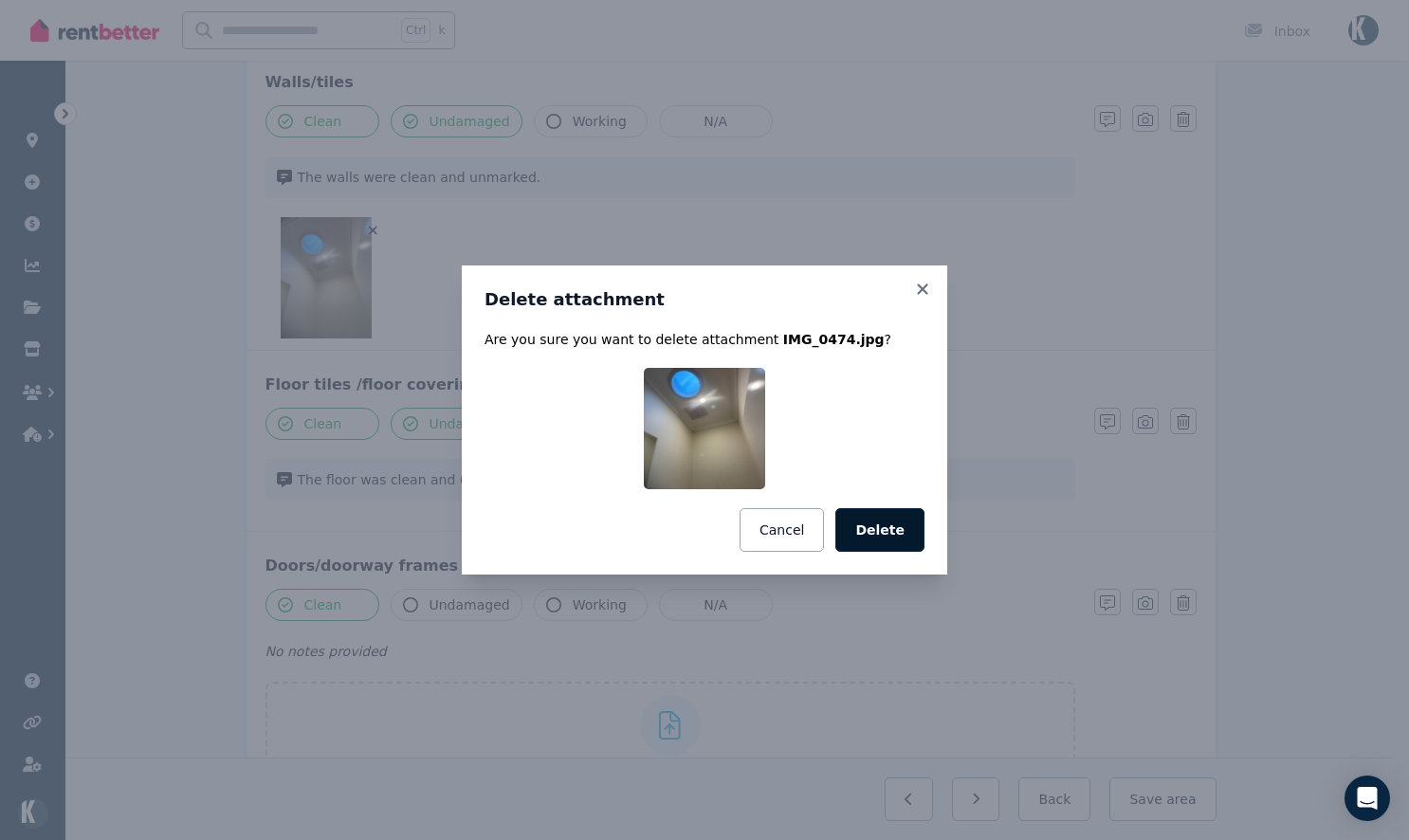
click at [896, 533] on button "Delete" at bounding box center [880, 529] width 89 height 44
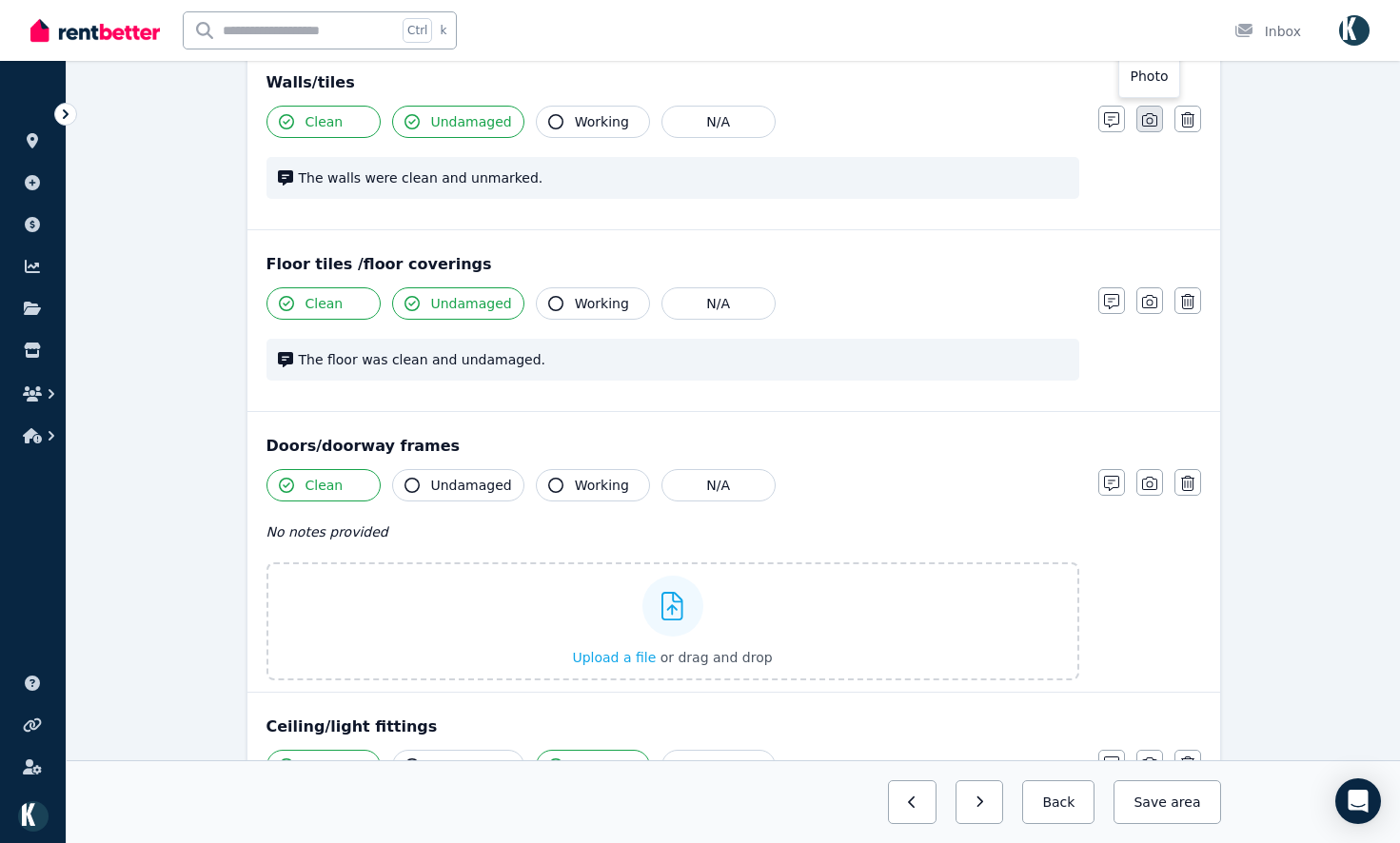
click at [1154, 129] on button "button" at bounding box center [1149, 118] width 26 height 26
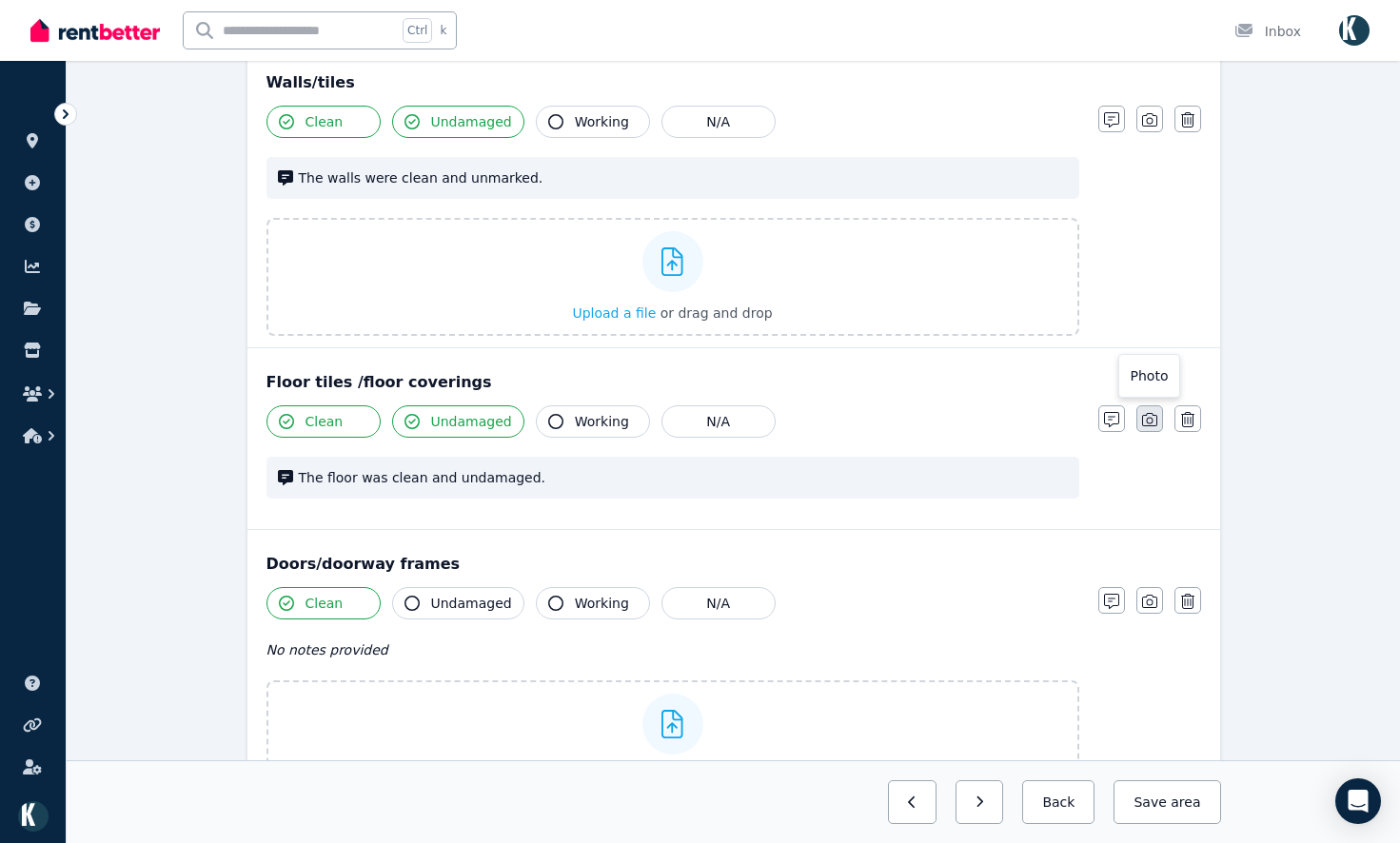
click at [1144, 425] on icon "button" at bounding box center [1150, 420] width 16 height 16
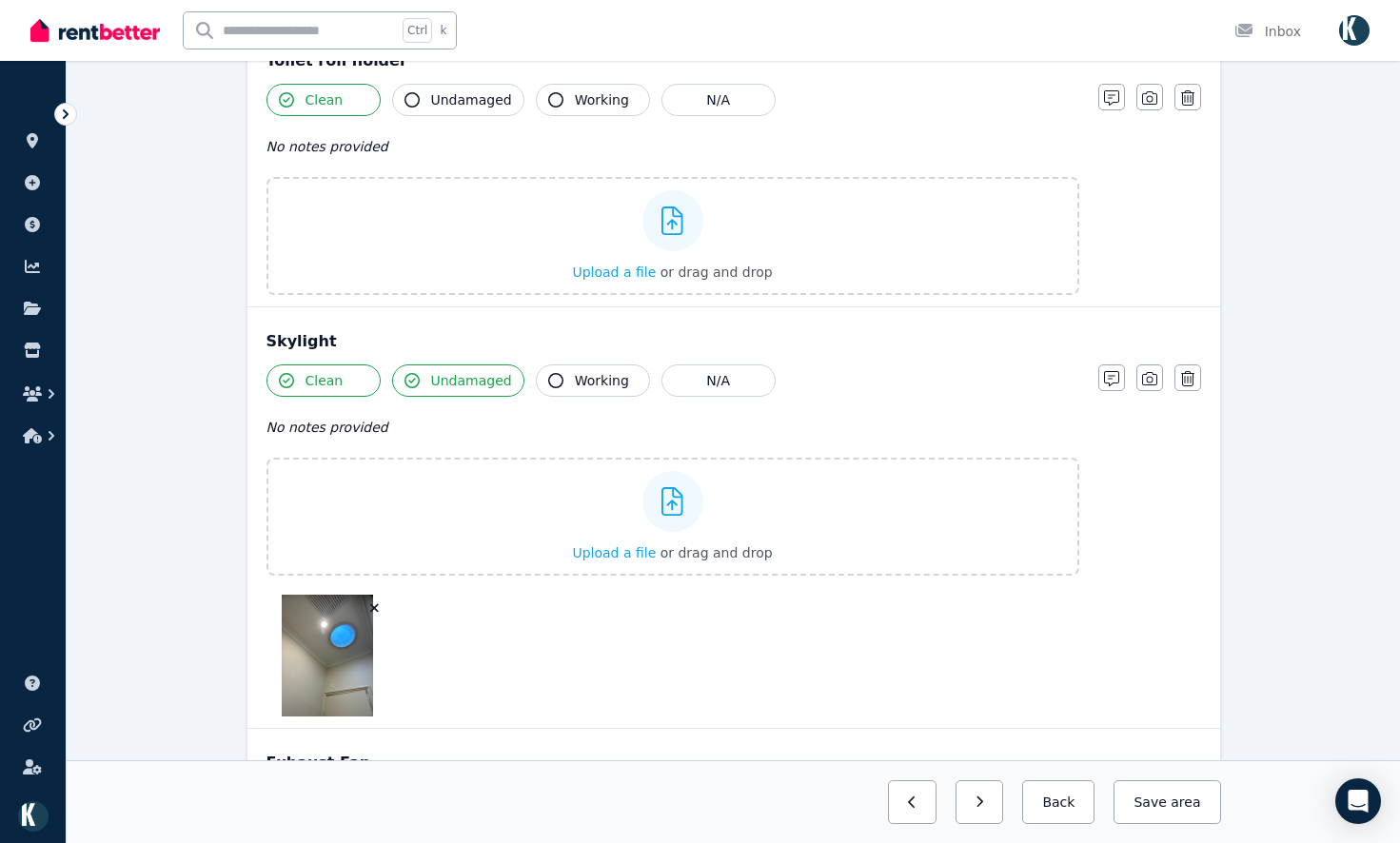
scroll to position [3717, 0]
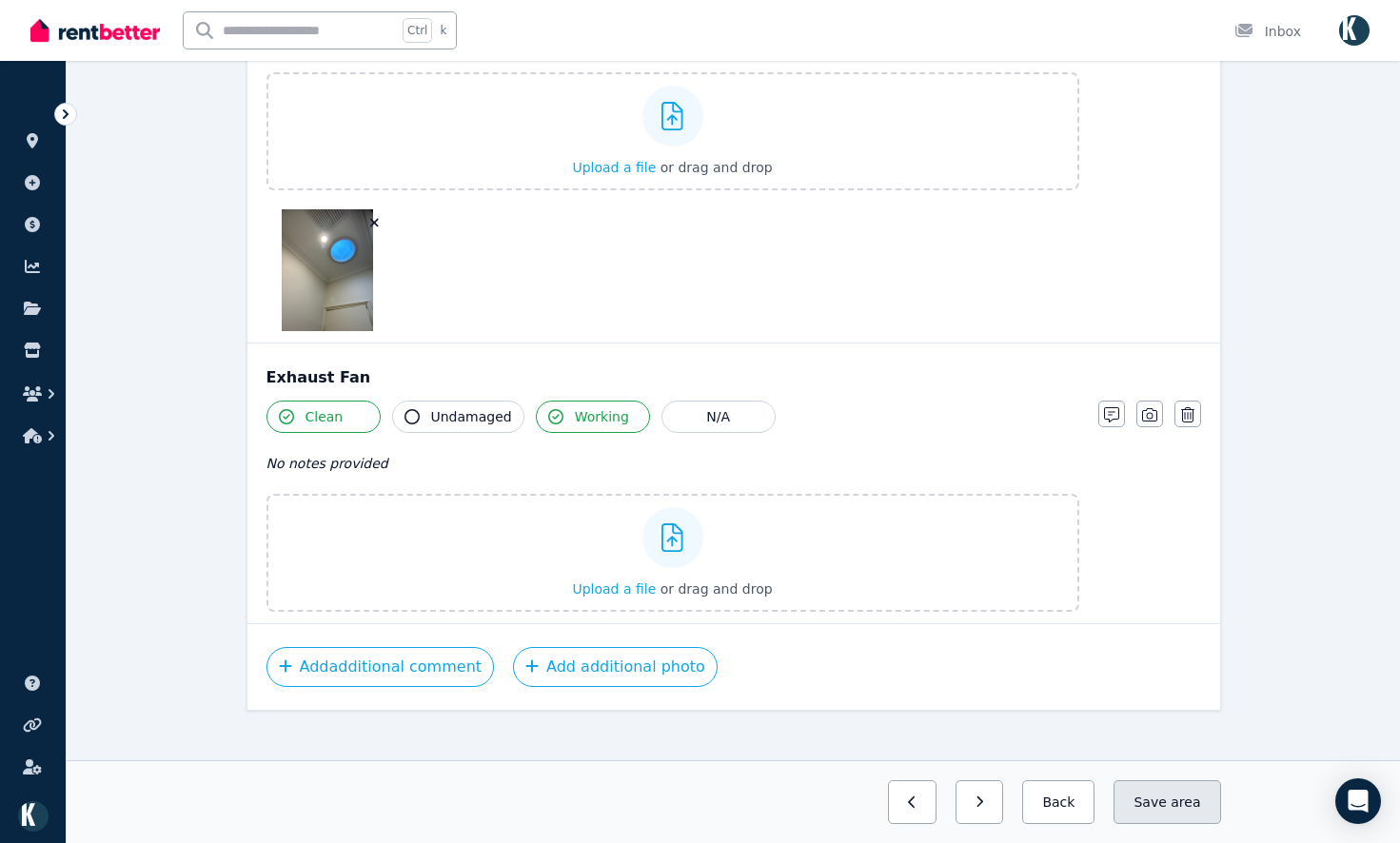
click at [1199, 811] on span "area" at bounding box center [1184, 802] width 29 height 19
click at [968, 799] on icon "button" at bounding box center [963, 802] width 9 height 14
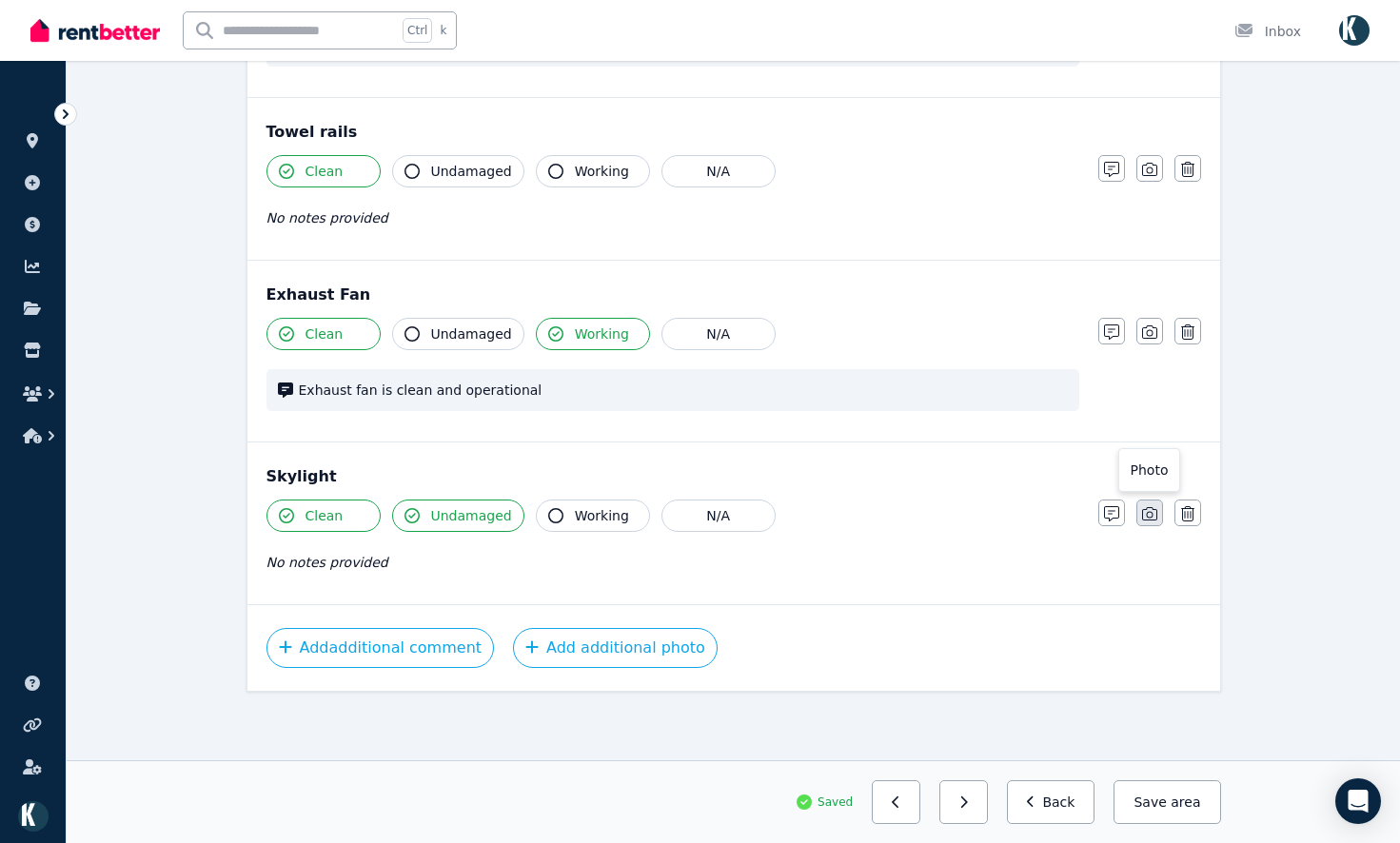
click at [1150, 510] on icon "button" at bounding box center [1150, 514] width 16 height 16
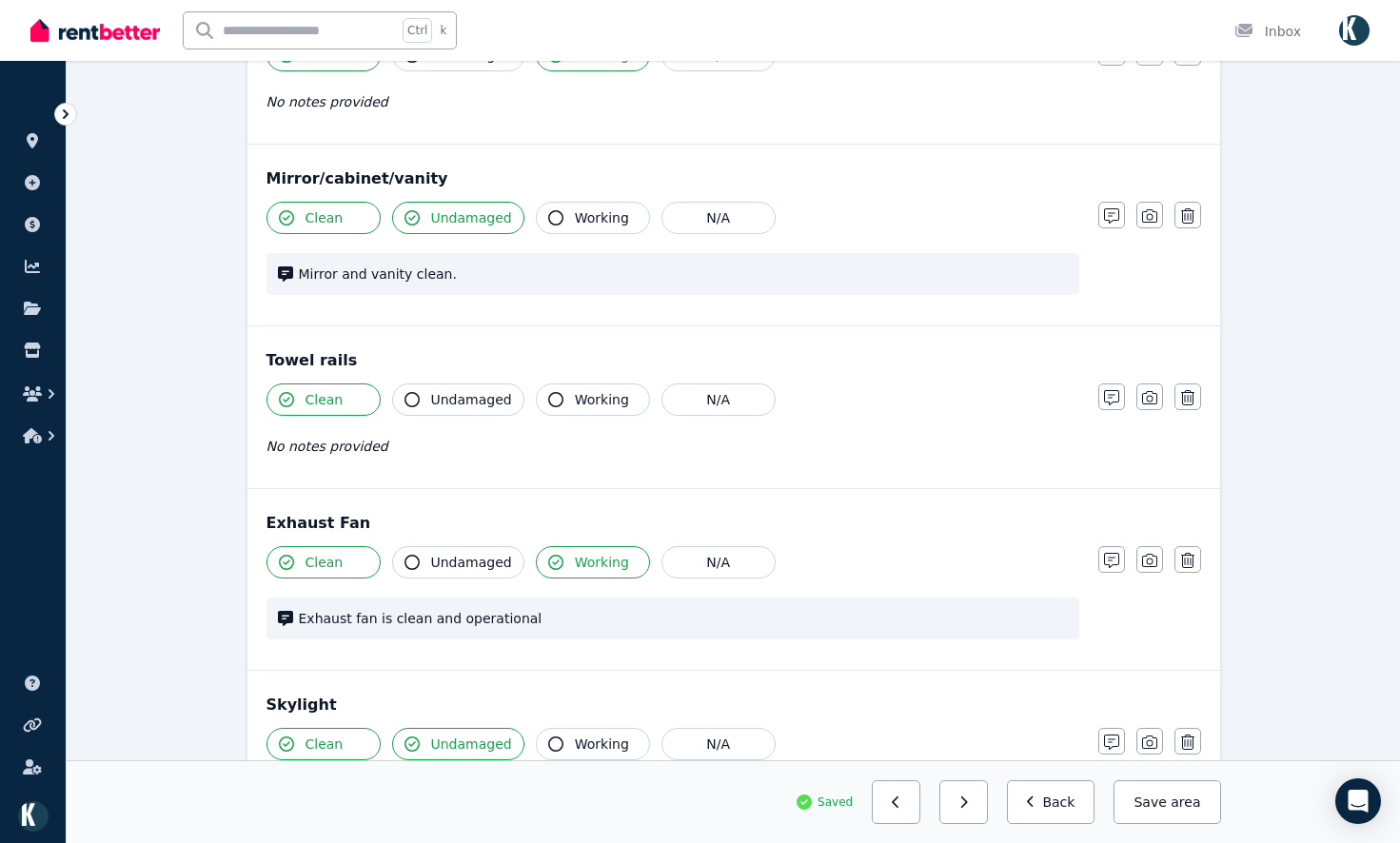
scroll to position [1531, 0]
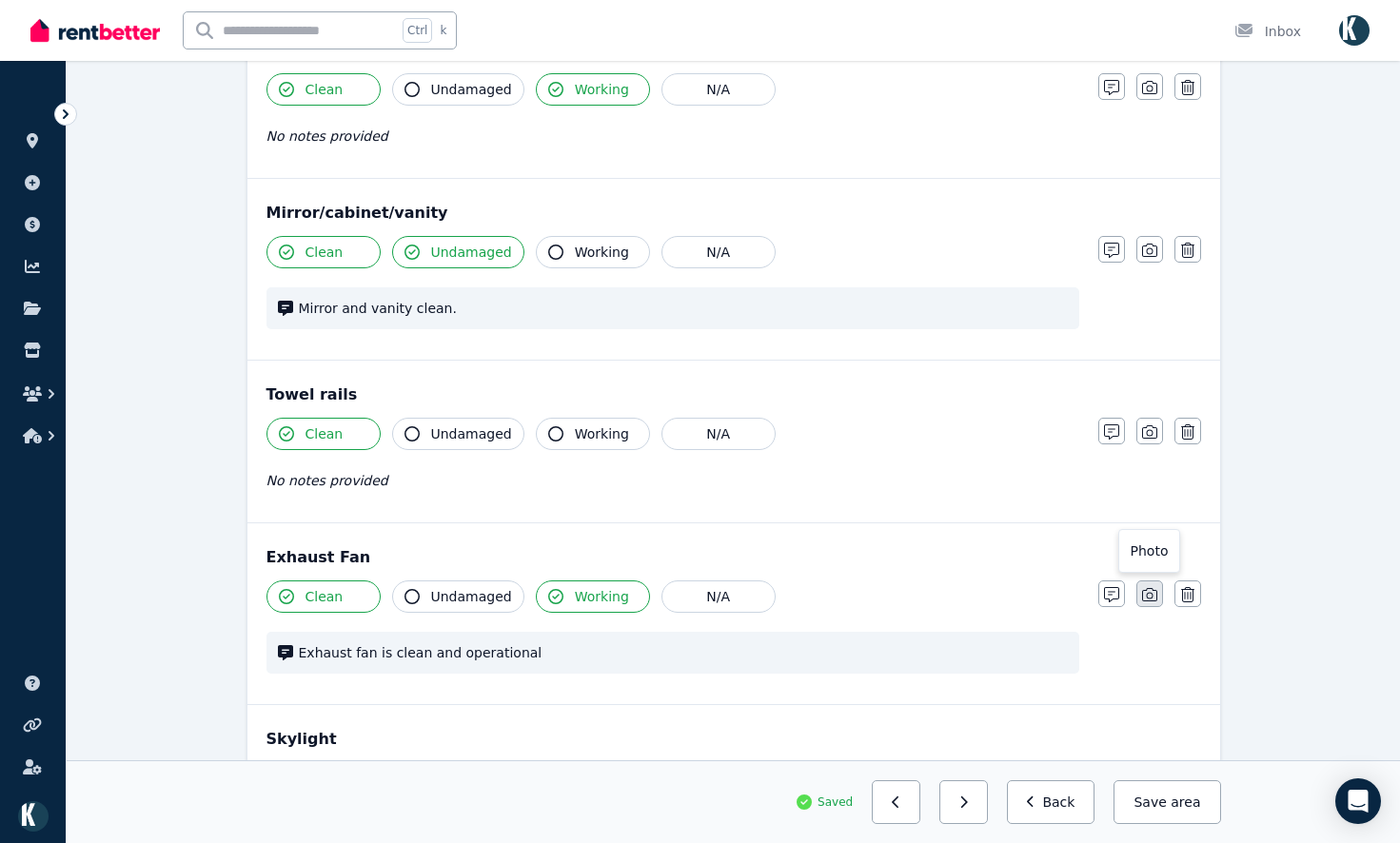
click at [1150, 601] on icon "button" at bounding box center [1150, 595] width 16 height 14
click at [1150, 447] on div "Clean Undamaged Working N/A No notes provided Notes Photo Delete" at bounding box center [733, 464] width 934 height 93
click at [1150, 442] on button "button" at bounding box center [1149, 430] width 26 height 26
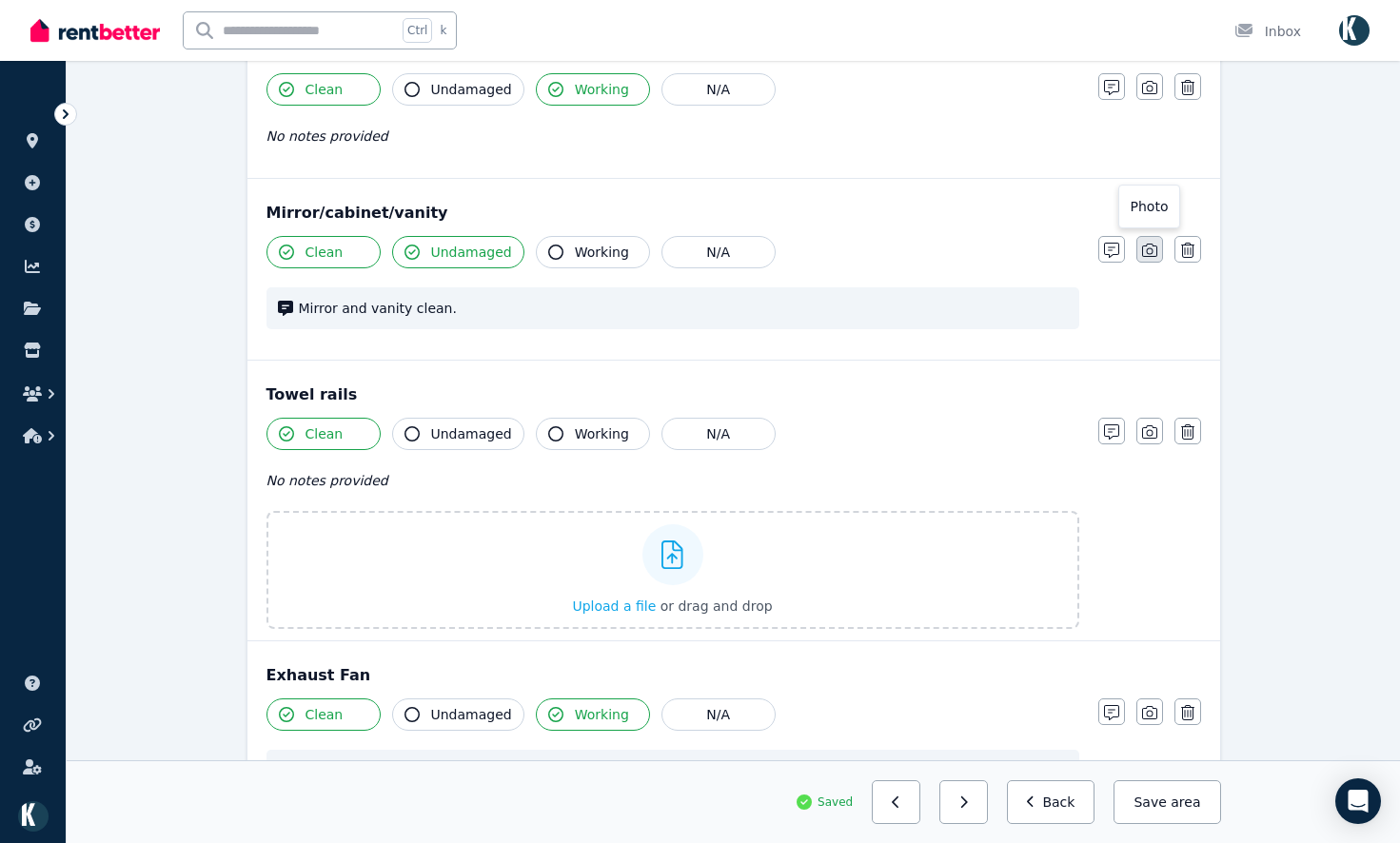
drag, startPoint x: 1154, startPoint y: 241, endPoint x: 1156, endPoint y: 222, distance: 19.1
click at [1154, 240] on button "button" at bounding box center [1149, 249] width 26 height 26
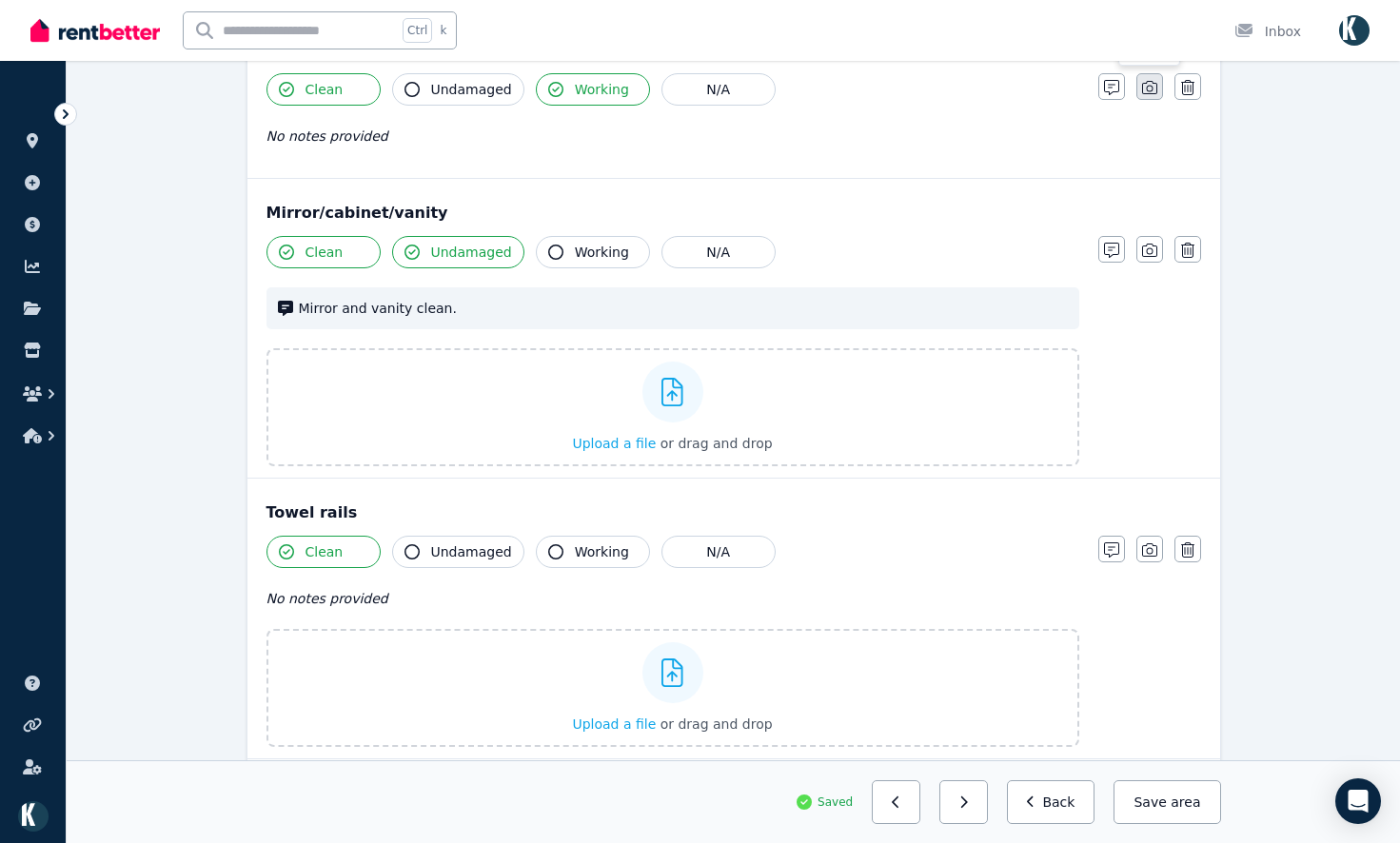
click at [1145, 88] on icon "button" at bounding box center [1150, 87] width 16 height 16
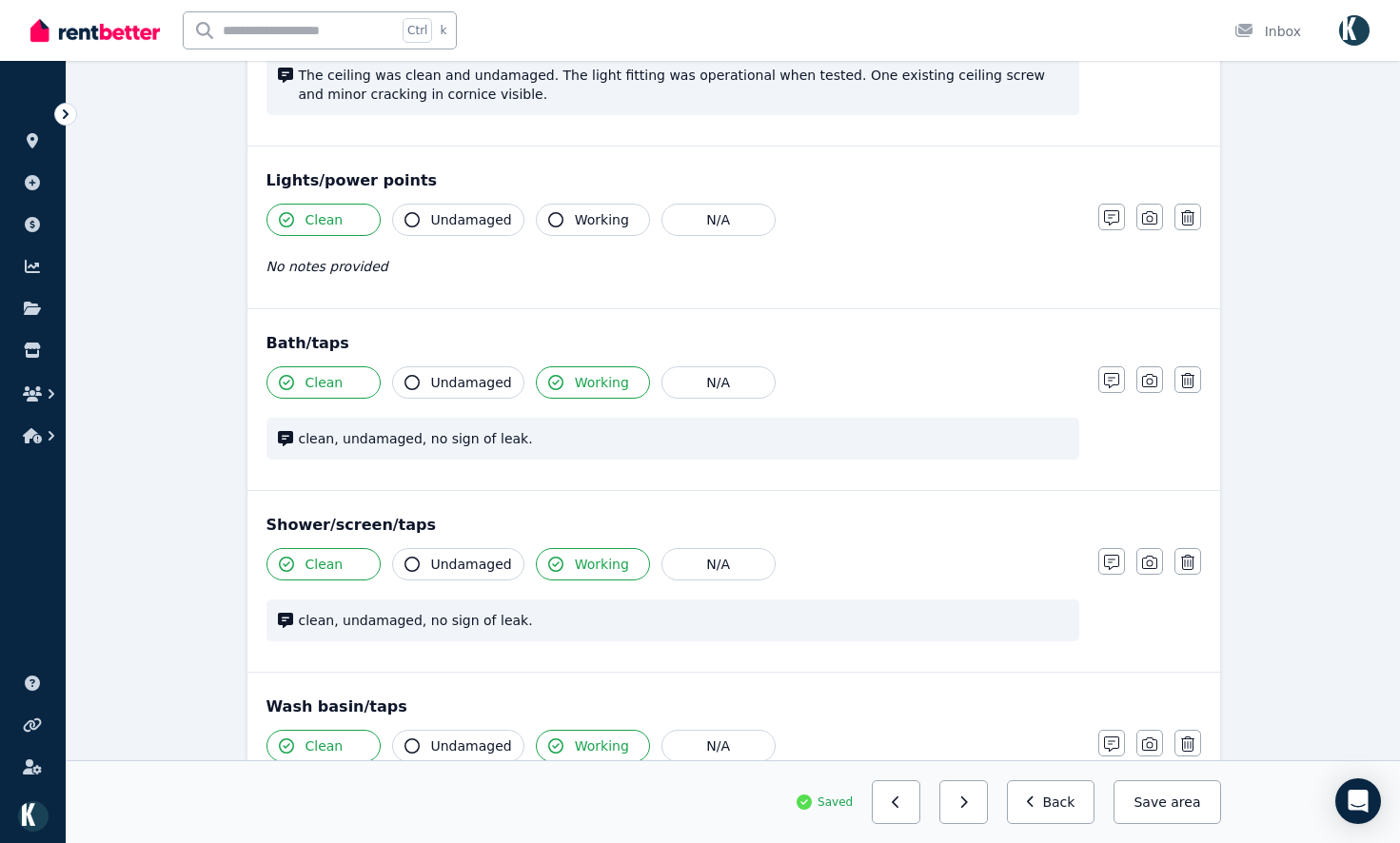
scroll to position [864, 0]
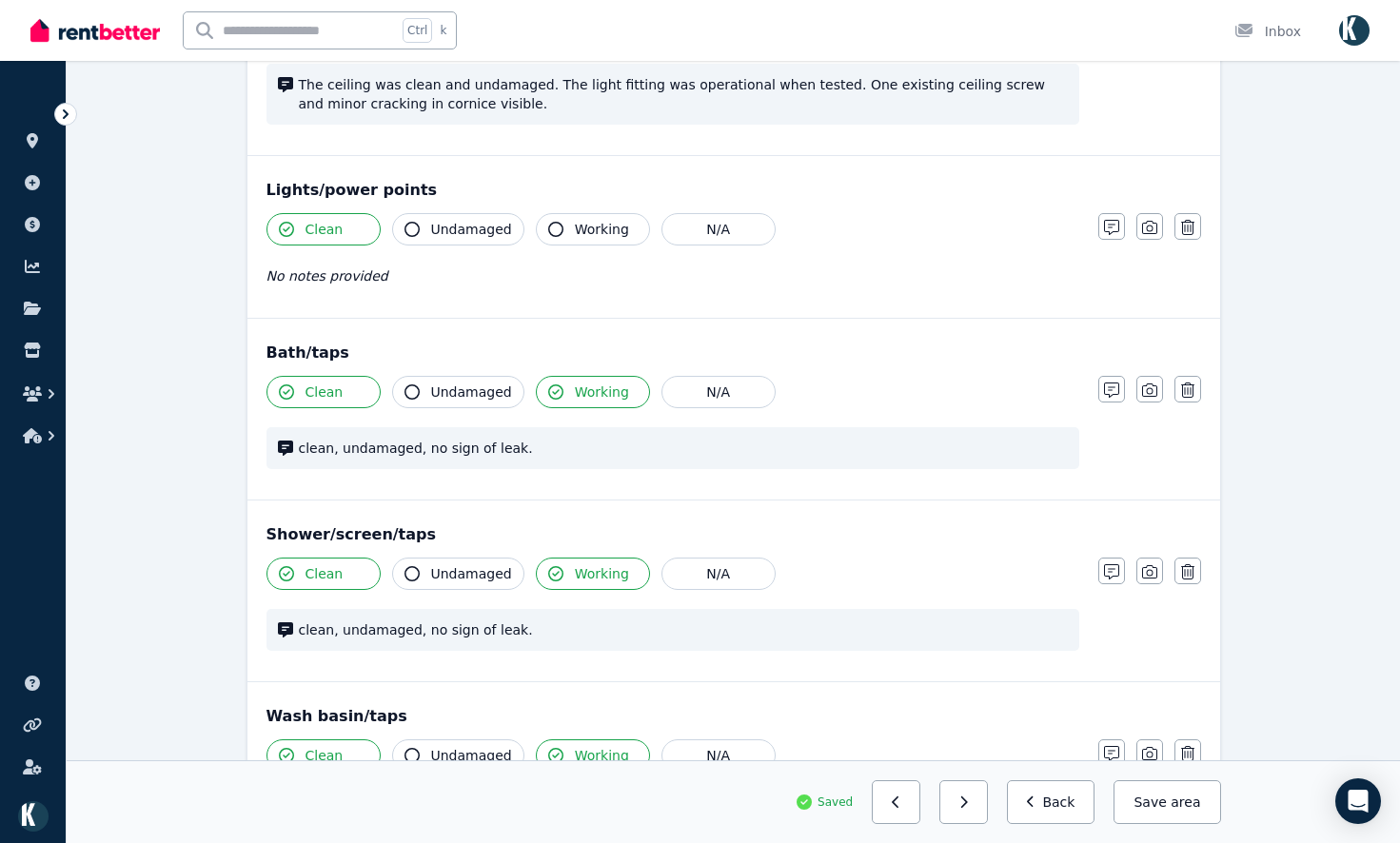
drag, startPoint x: 1157, startPoint y: 570, endPoint x: 1189, endPoint y: 492, distance: 84.3
click at [1158, 566] on button "button" at bounding box center [1149, 570] width 26 height 26
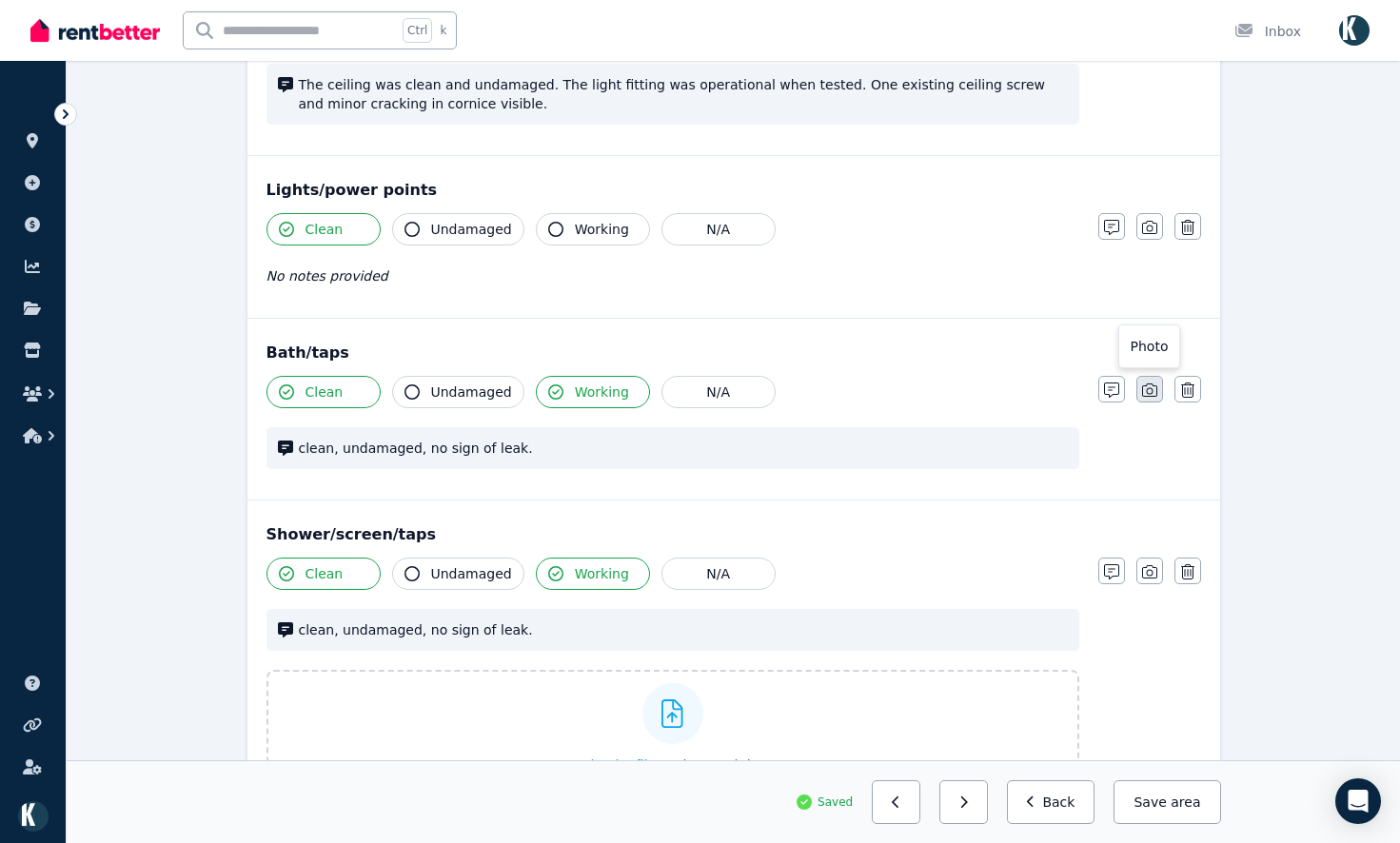
click at [1161, 392] on button "button" at bounding box center [1149, 388] width 26 height 26
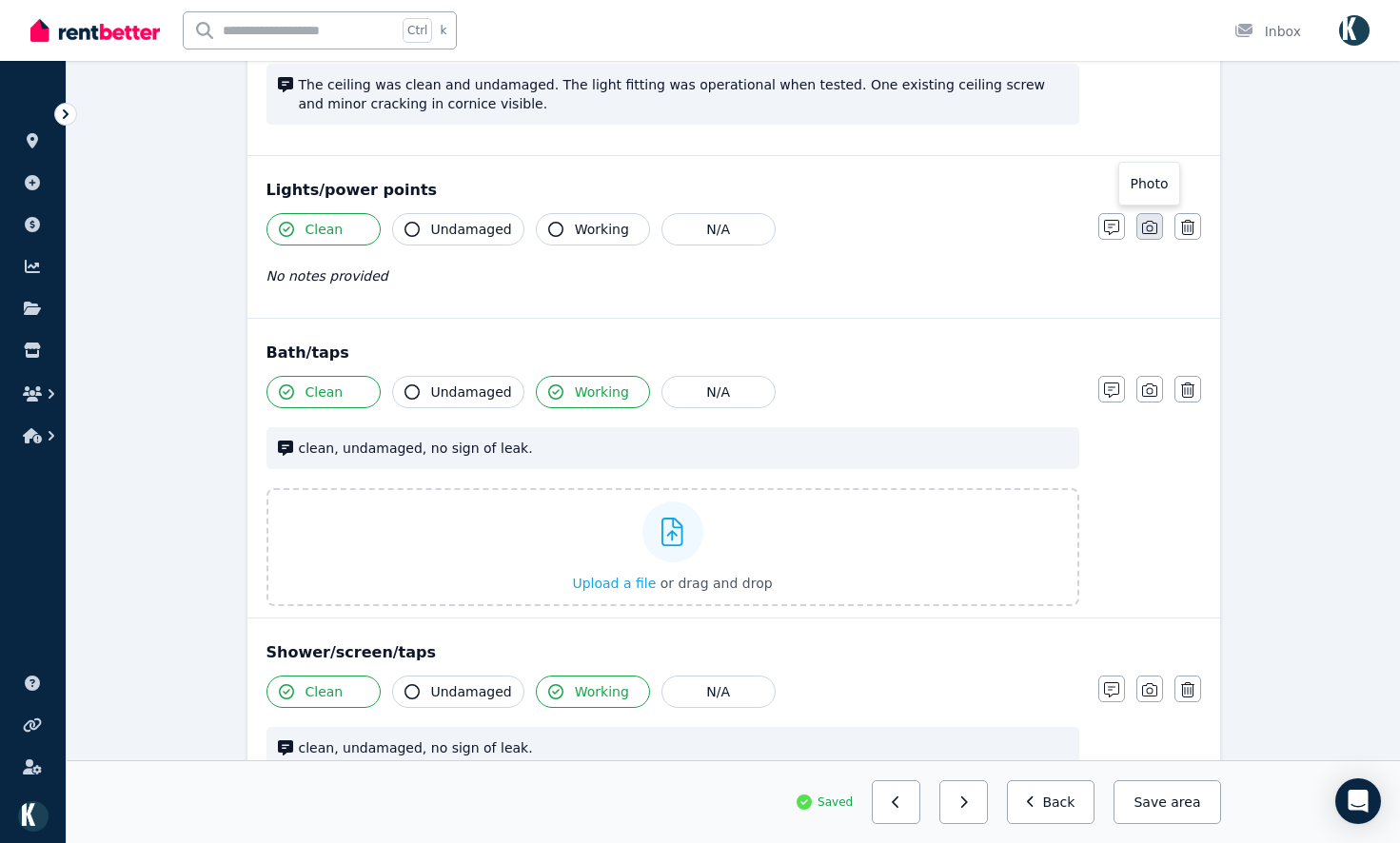
click at [1151, 225] on icon "button" at bounding box center [1150, 227] width 16 height 16
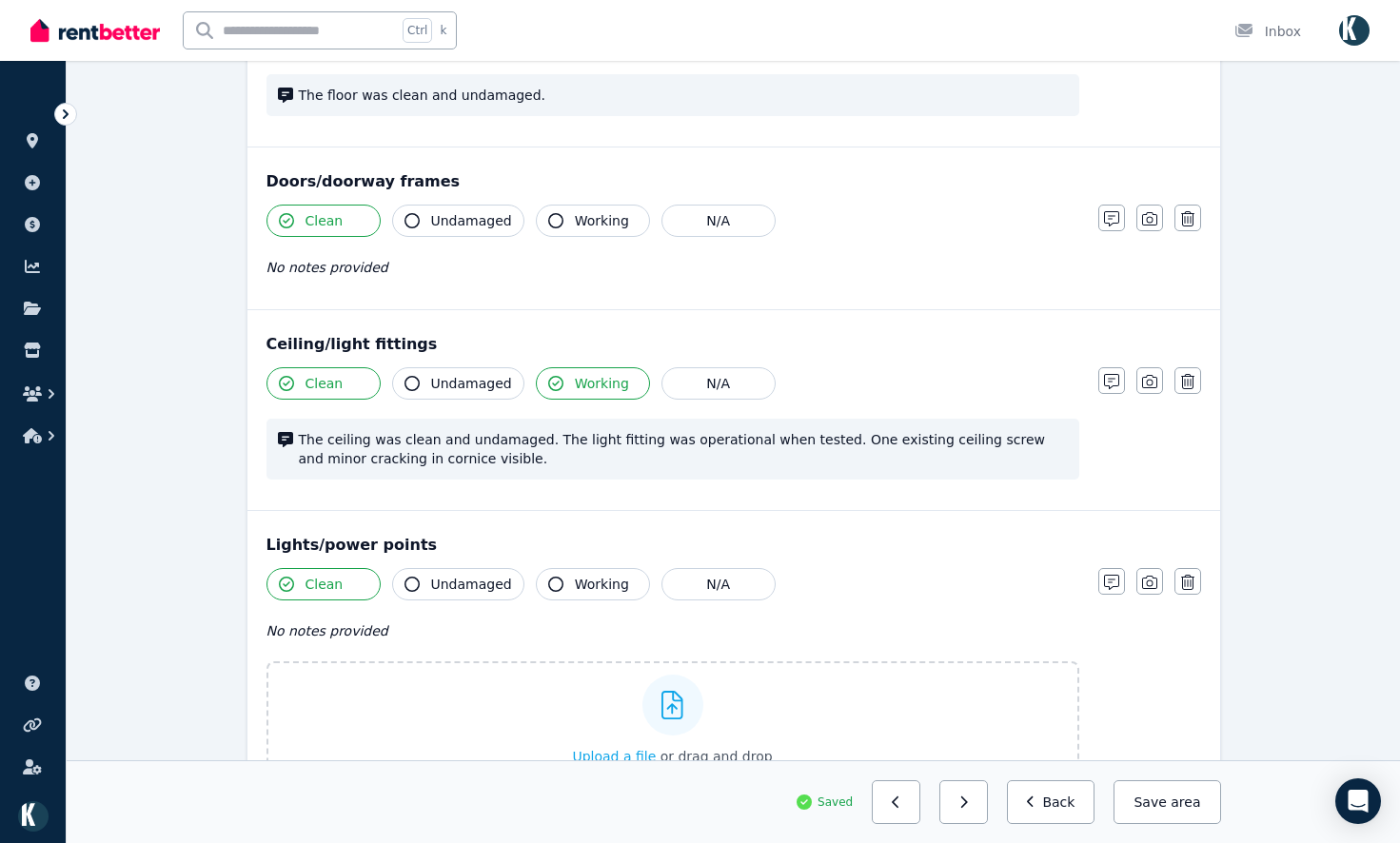
scroll to position [484, 0]
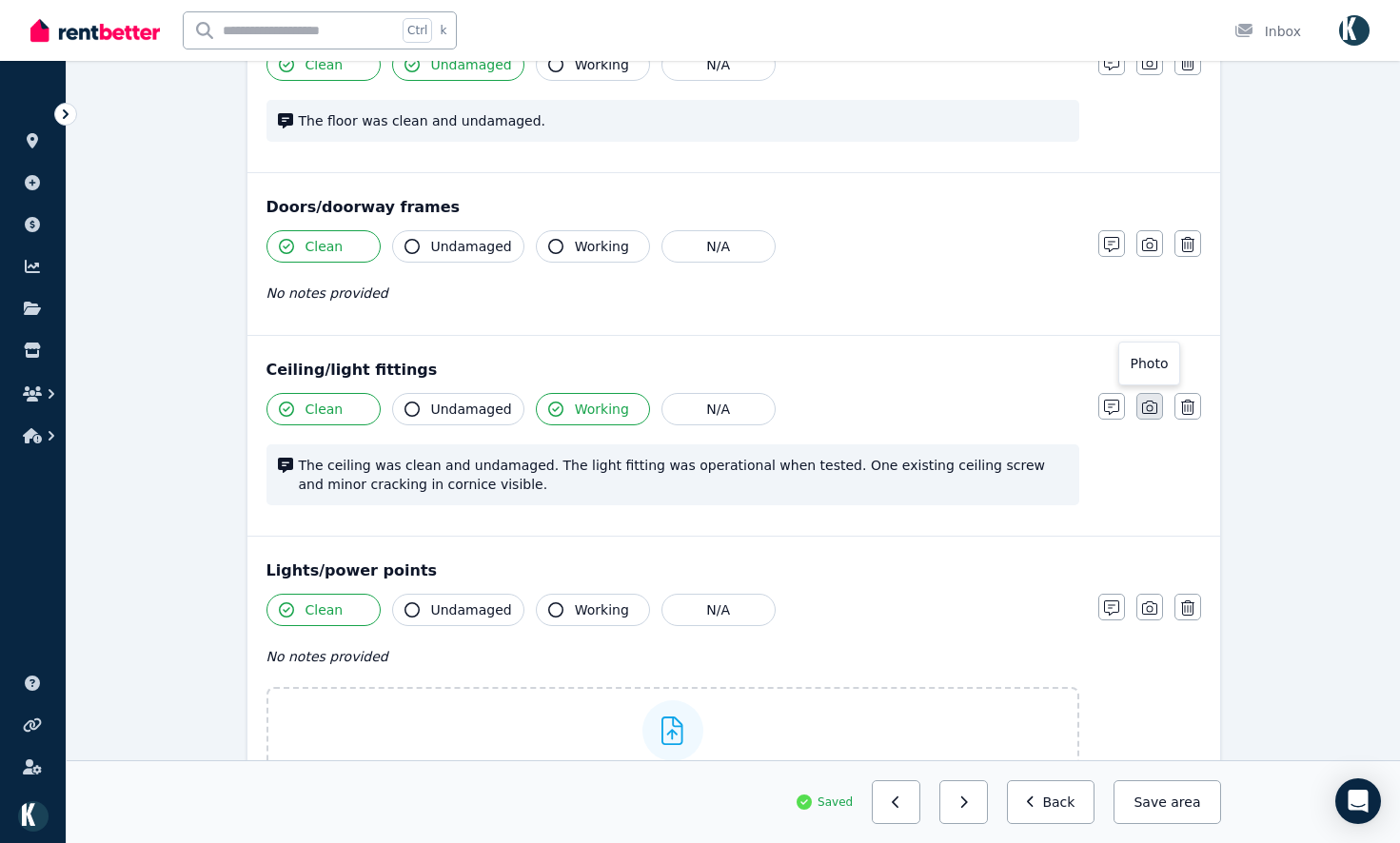
click at [1146, 406] on icon "button" at bounding box center [1150, 408] width 16 height 16
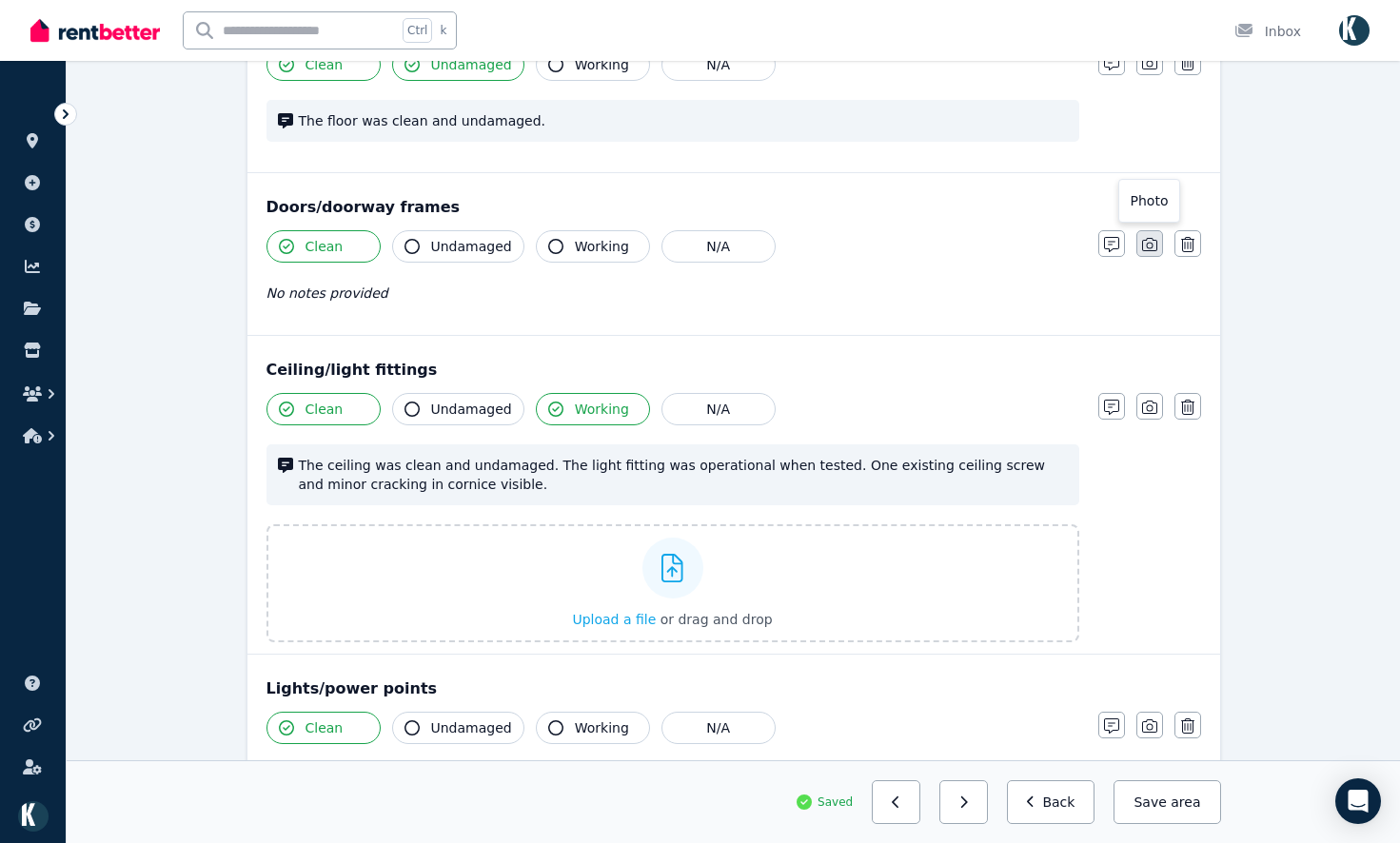
click at [1157, 251] on button "button" at bounding box center [1149, 243] width 26 height 26
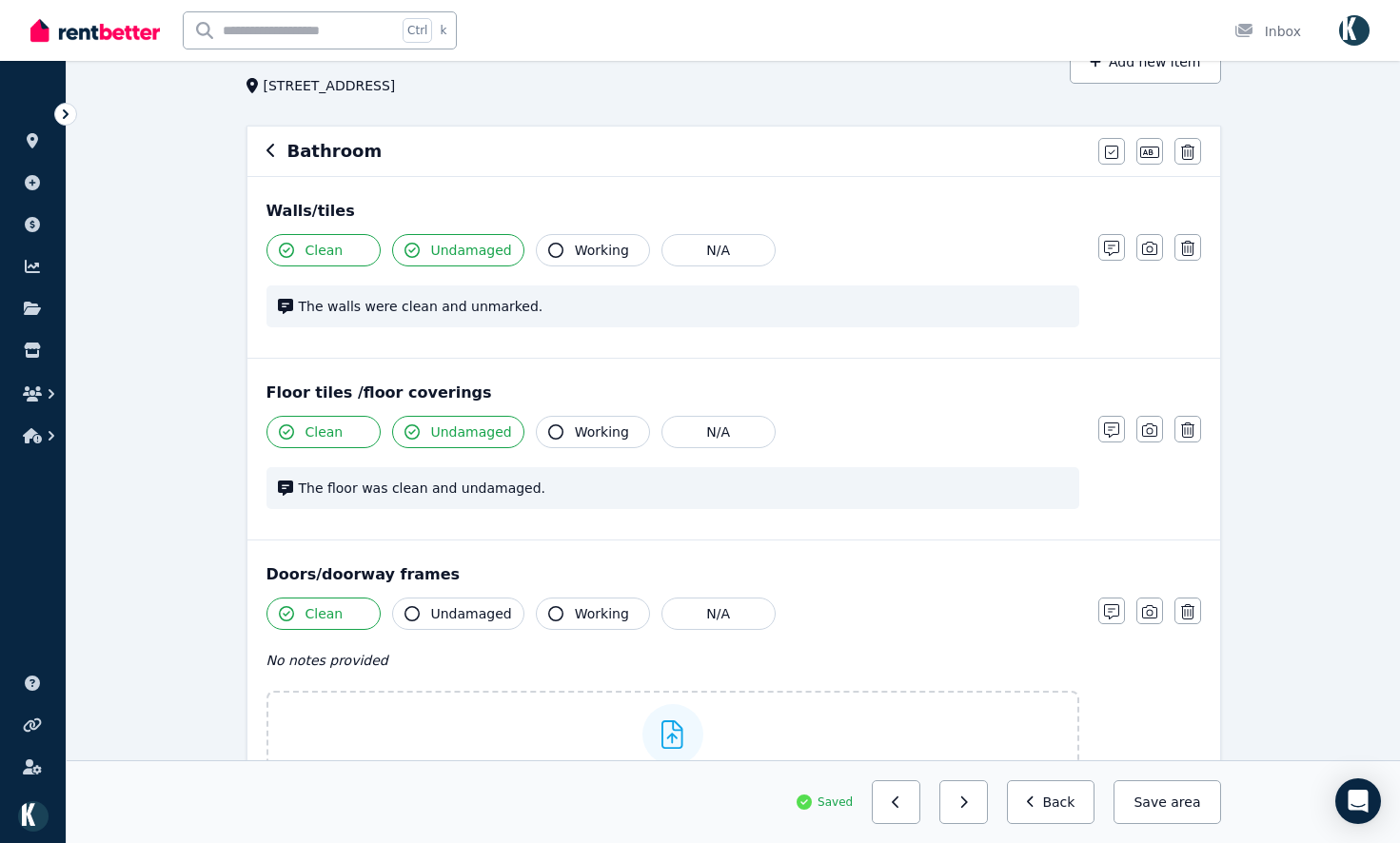
scroll to position [103, 0]
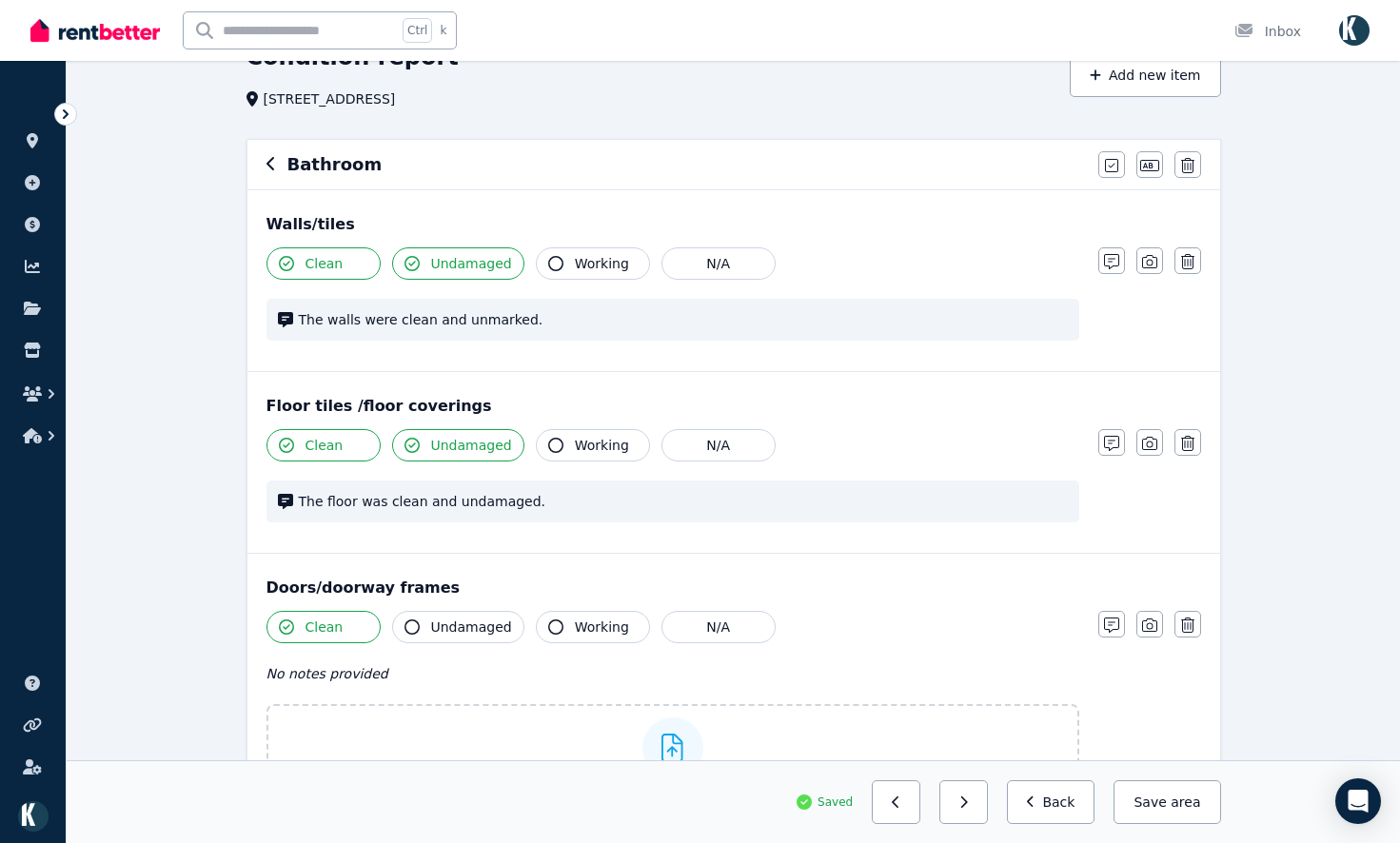
click at [1149, 430] on button "button" at bounding box center [1149, 442] width 26 height 26
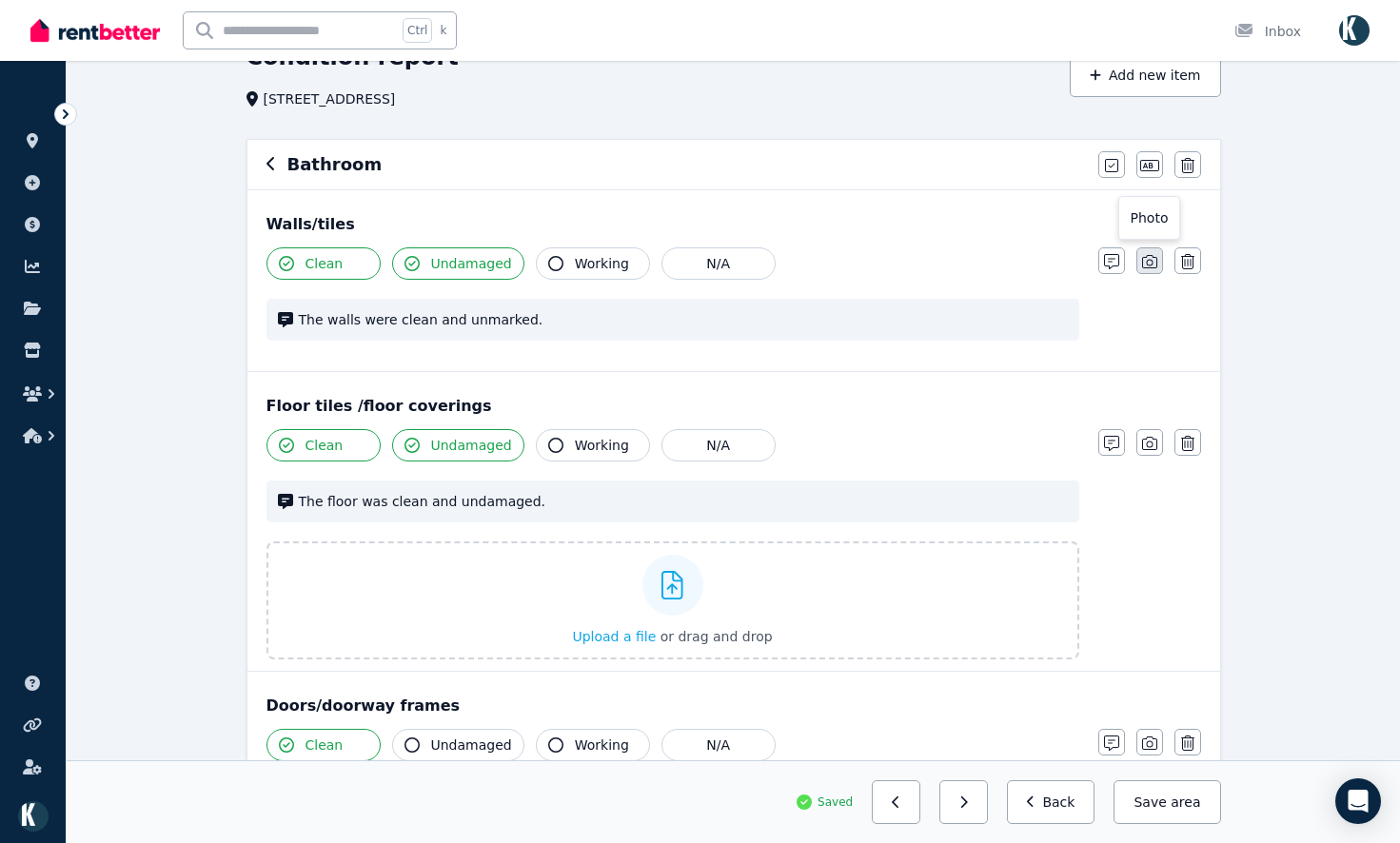
click at [1147, 271] on button "button" at bounding box center [1149, 260] width 26 height 26
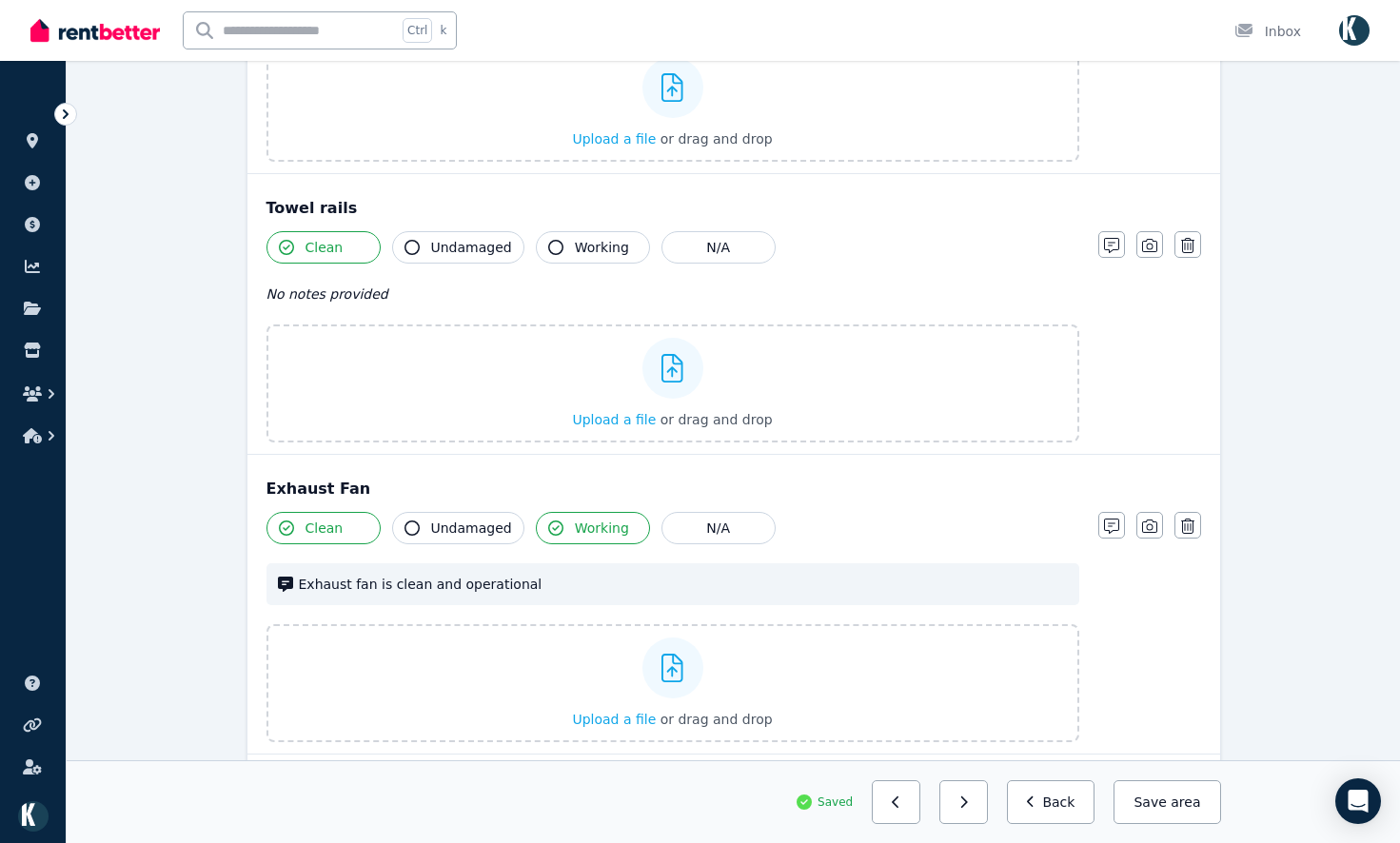
scroll to position [4055, 0]
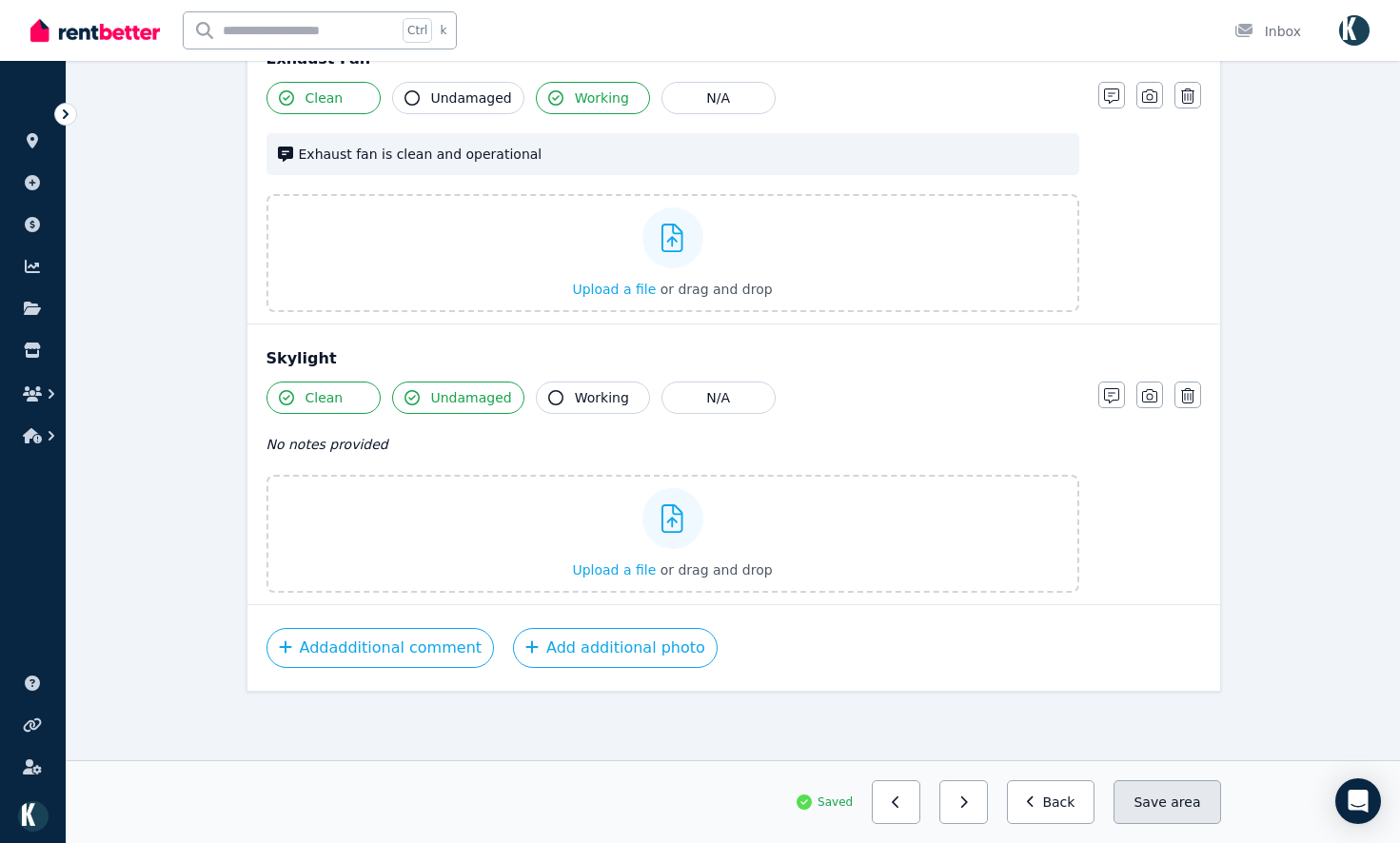
click at [1162, 794] on button "Save area" at bounding box center [1167, 802] width 107 height 44
click at [968, 805] on icon "button" at bounding box center [964, 802] width 7 height 12
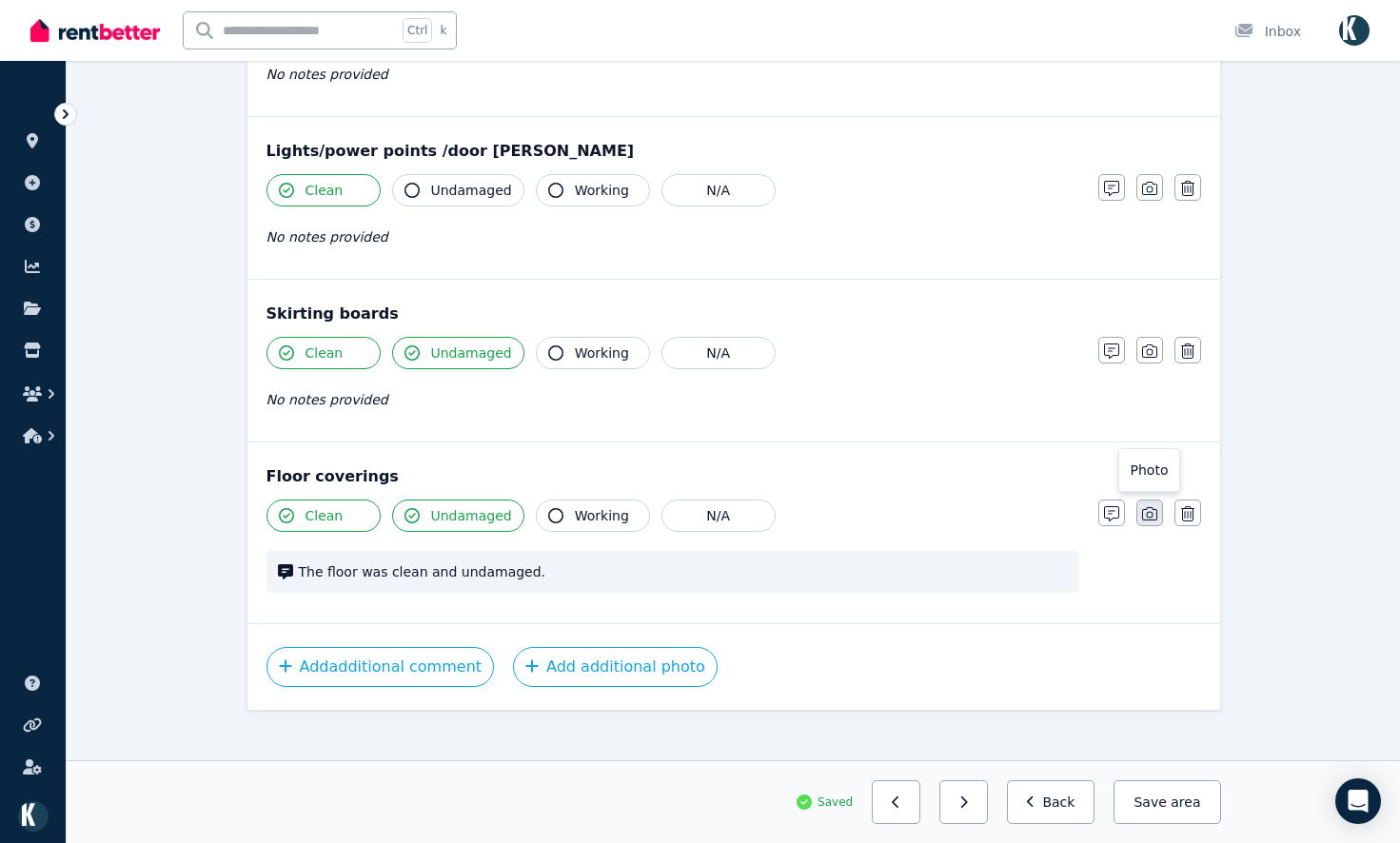
click at [1157, 500] on button "button" at bounding box center [1149, 513] width 26 height 26
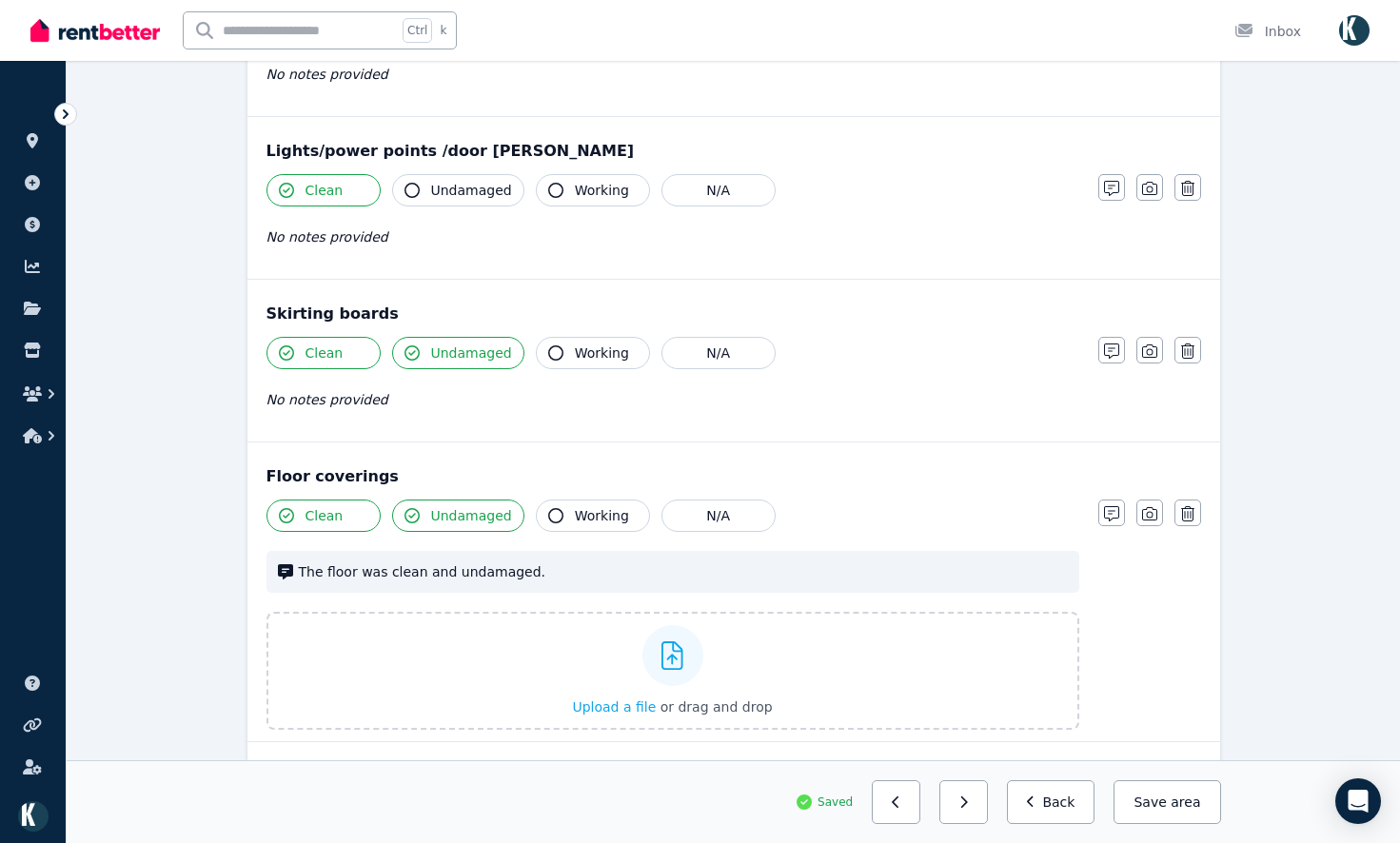
scroll to position [1328, 0]
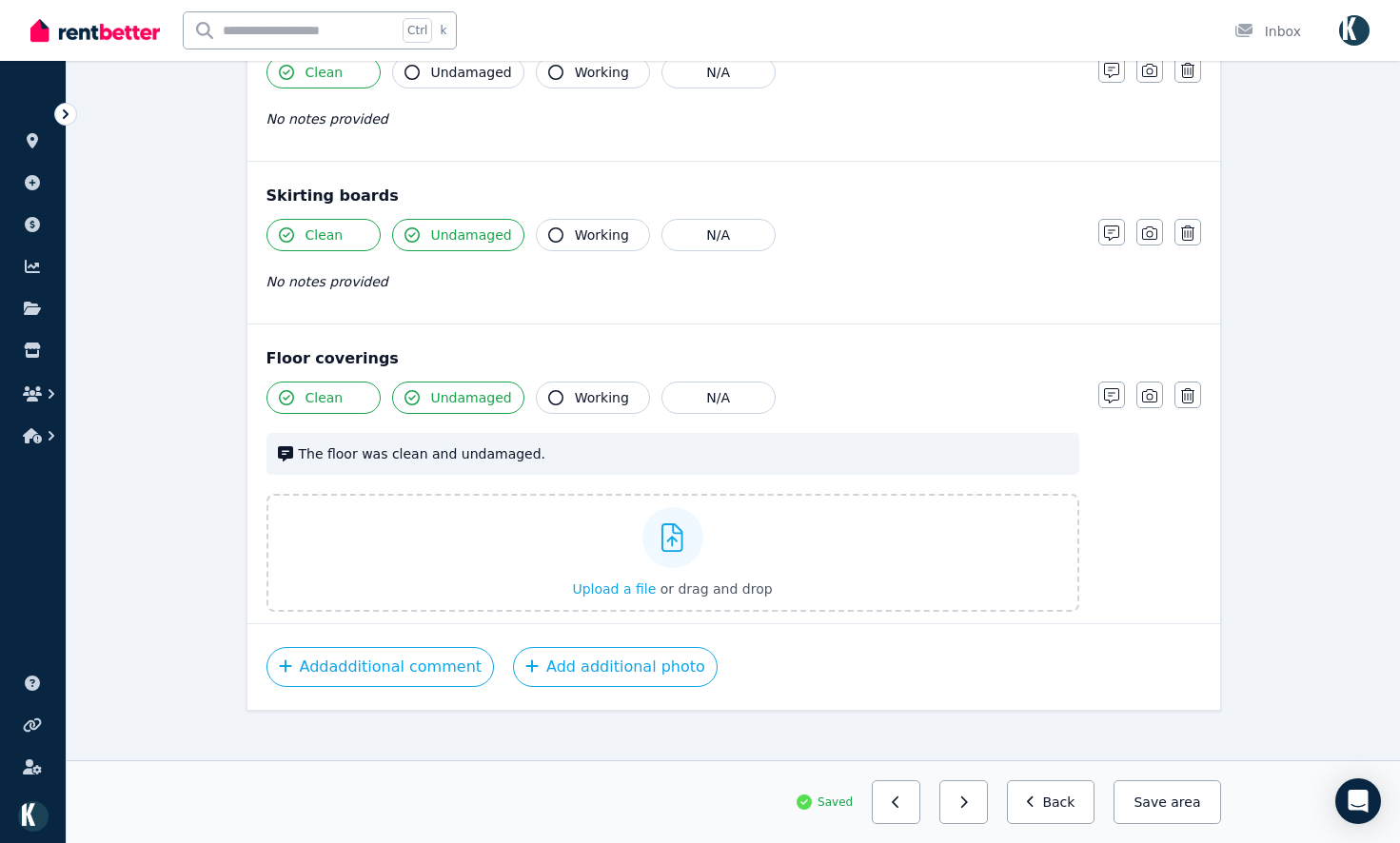
drag, startPoint x: 1151, startPoint y: 211, endPoint x: 1132, endPoint y: 238, distance: 33.0
click at [1149, 225] on icon "button" at bounding box center [1150, 233] width 16 height 16
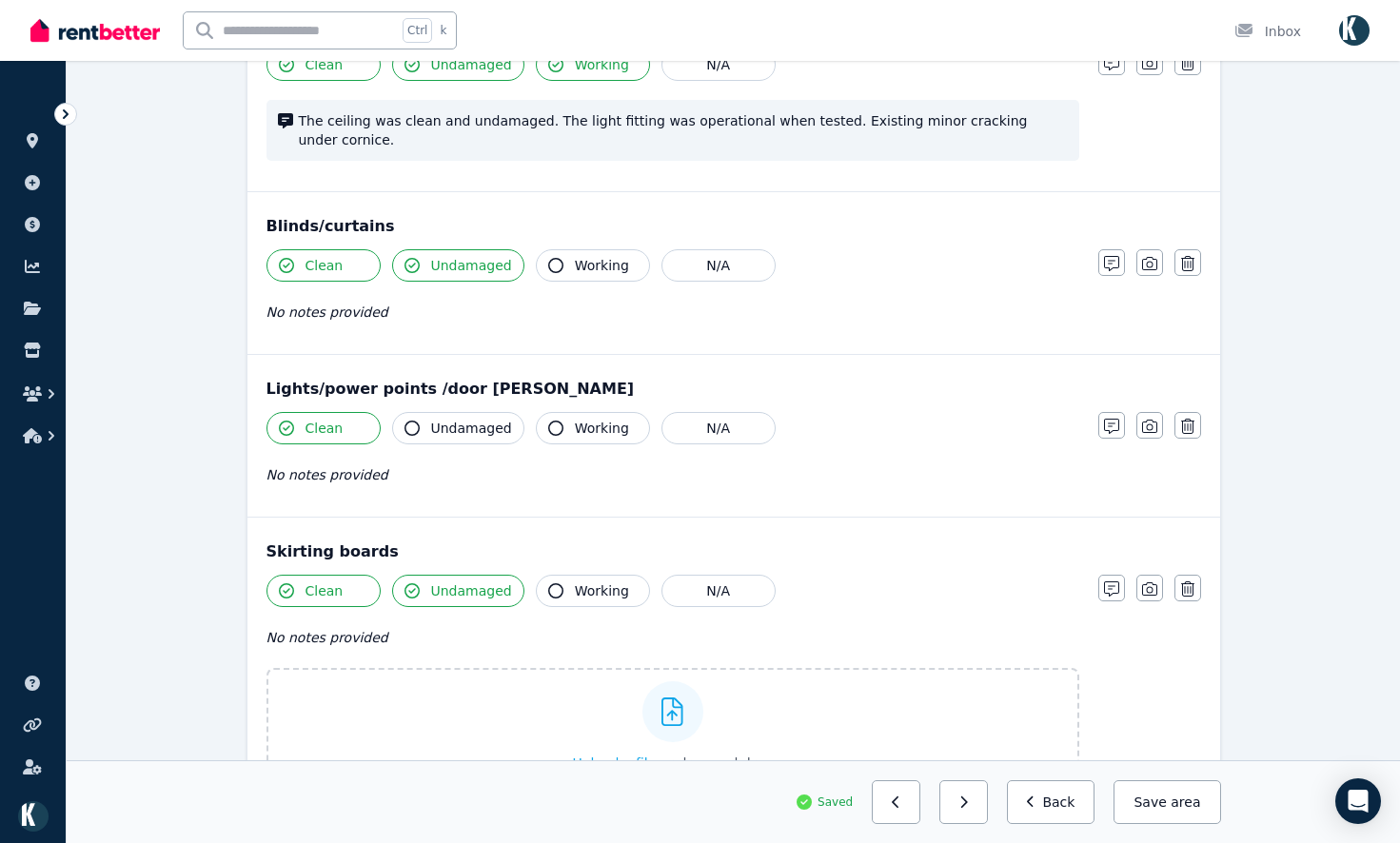
scroll to position [970, 0]
click at [1147, 421] on icon "button" at bounding box center [1150, 428] width 16 height 16
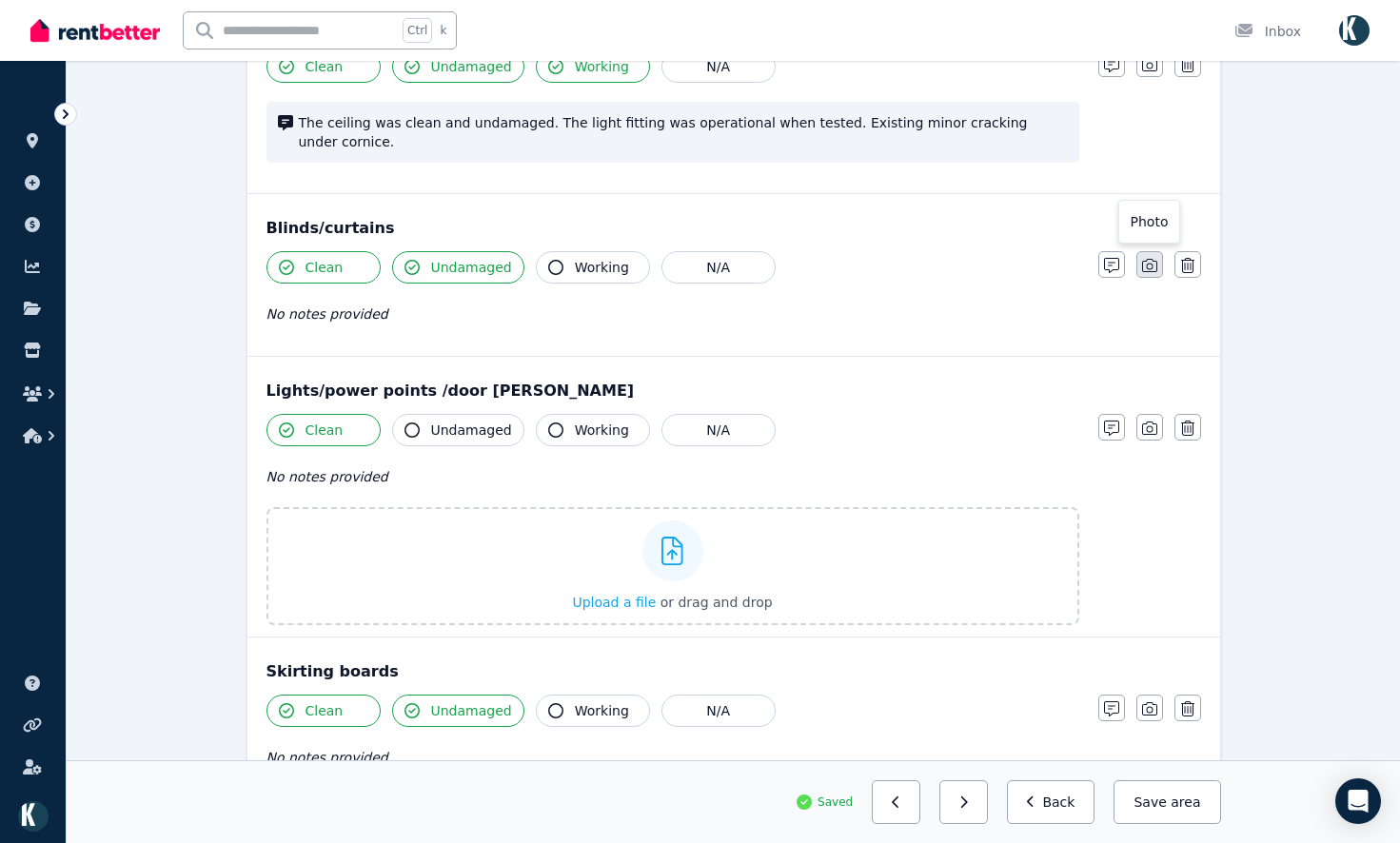
click at [1154, 252] on button "button" at bounding box center [1149, 264] width 26 height 26
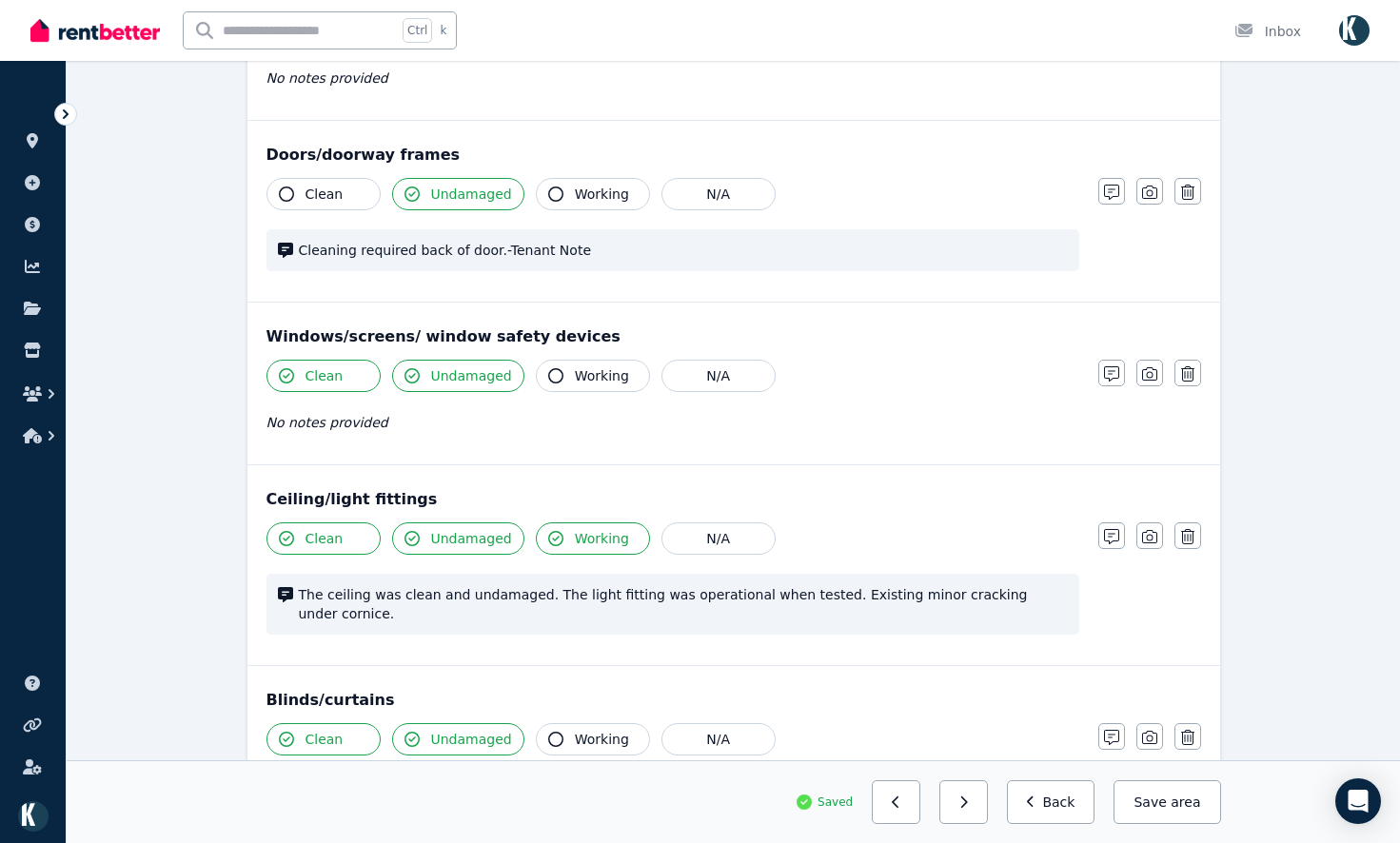
scroll to position [494, 0]
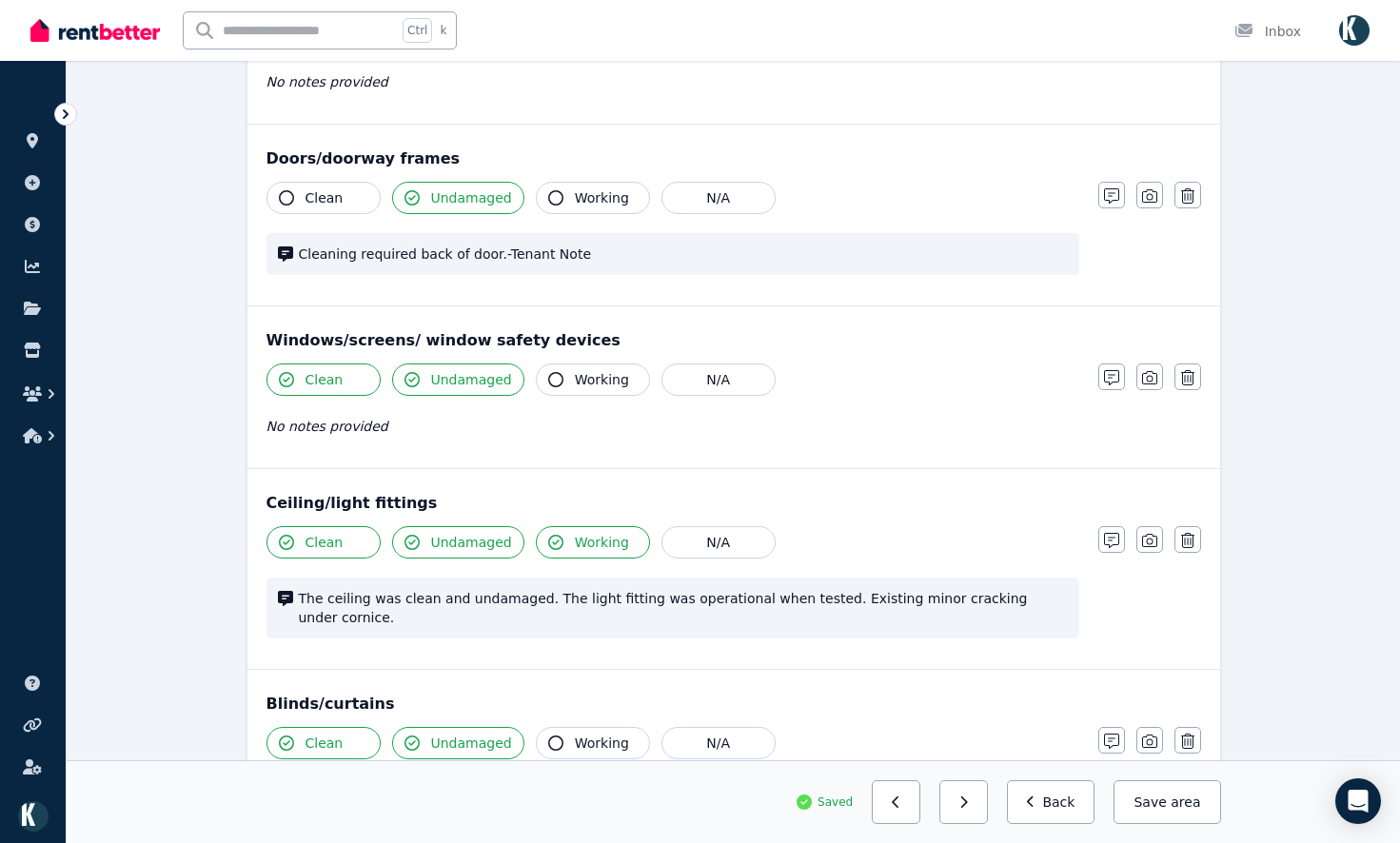
drag, startPoint x: 1149, startPoint y: 530, endPoint x: 1164, endPoint y: 475, distance: 57.0
click at [1148, 528] on button "button" at bounding box center [1149, 539] width 26 height 26
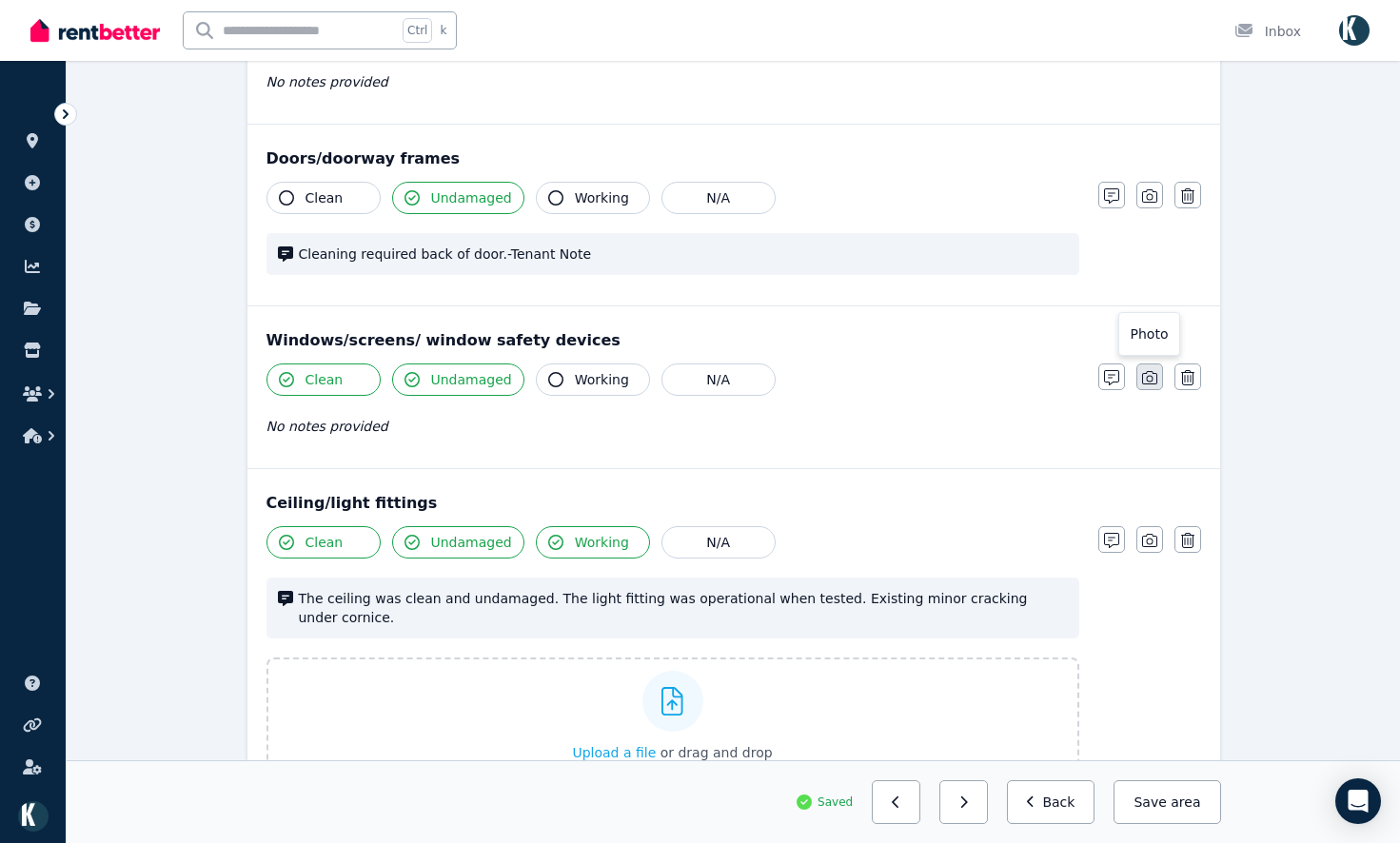
drag, startPoint x: 1150, startPoint y: 385, endPoint x: 1148, endPoint y: 373, distance: 12.2
click at [1147, 385] on icon "button" at bounding box center [1150, 378] width 16 height 14
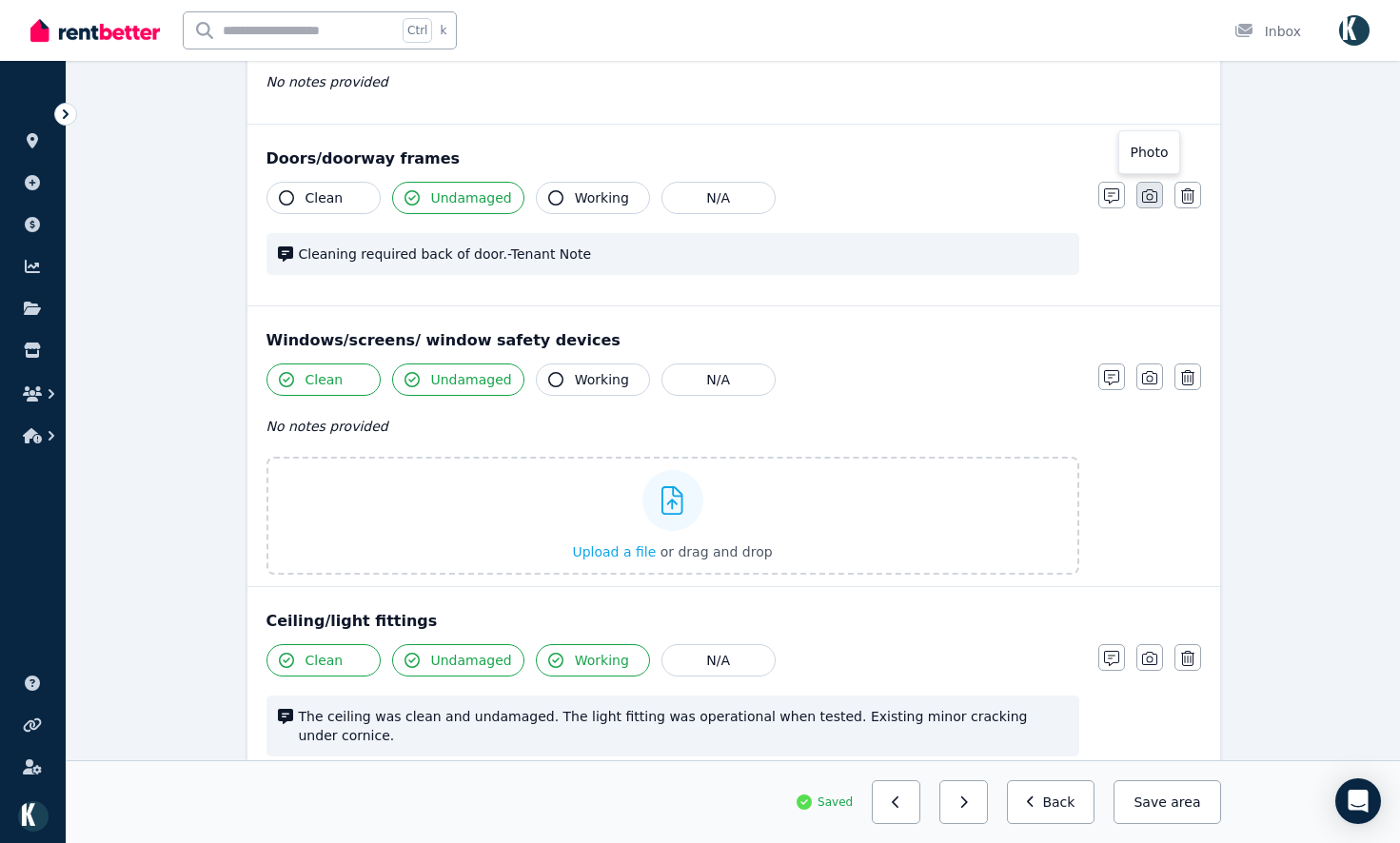
click at [1143, 204] on button "button" at bounding box center [1149, 194] width 26 height 26
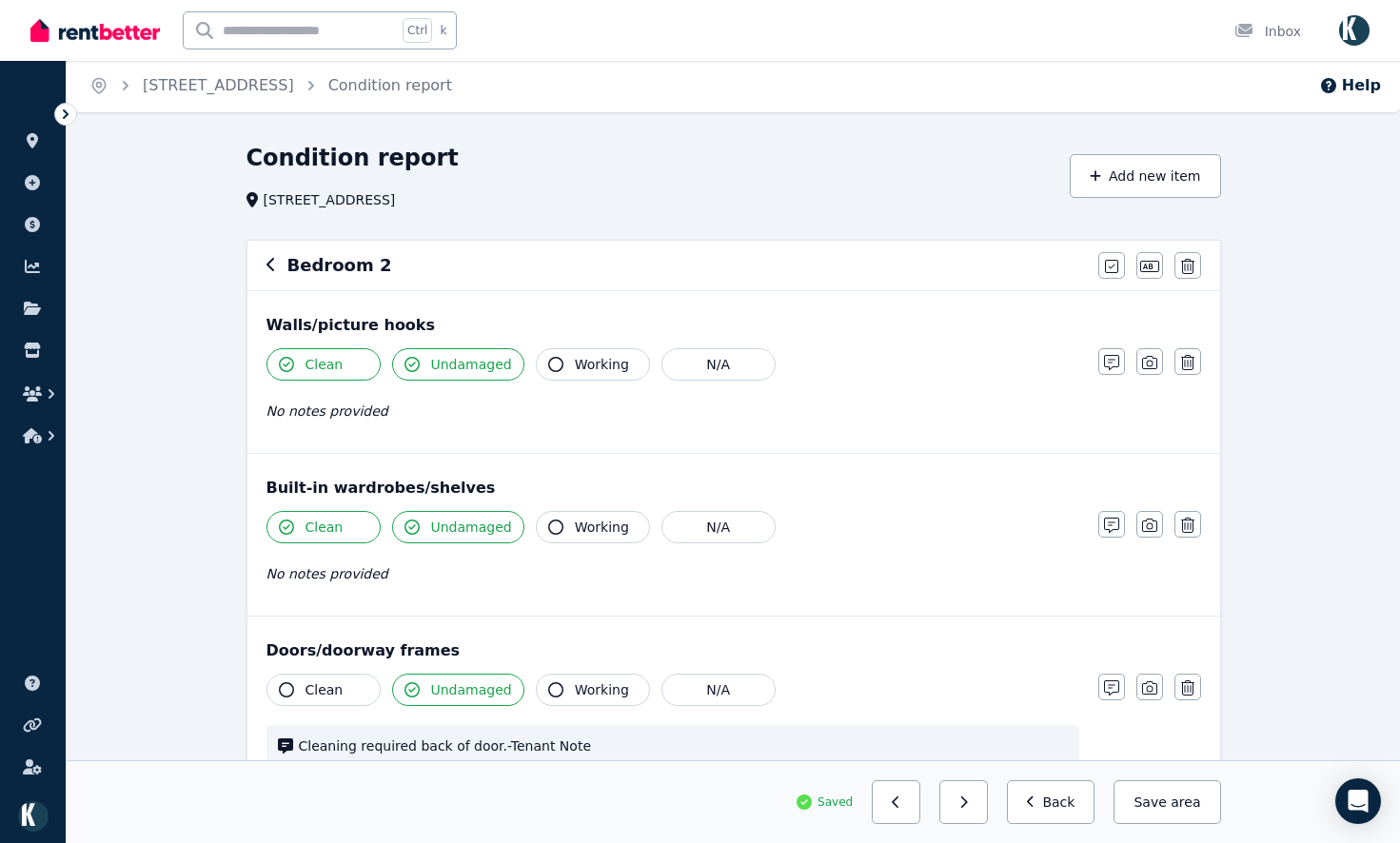
scroll to position [0, 0]
drag, startPoint x: 1148, startPoint y: 527, endPoint x: 1170, endPoint y: 486, distance: 46.5
click at [1149, 523] on icon "button" at bounding box center [1150, 527] width 16 height 14
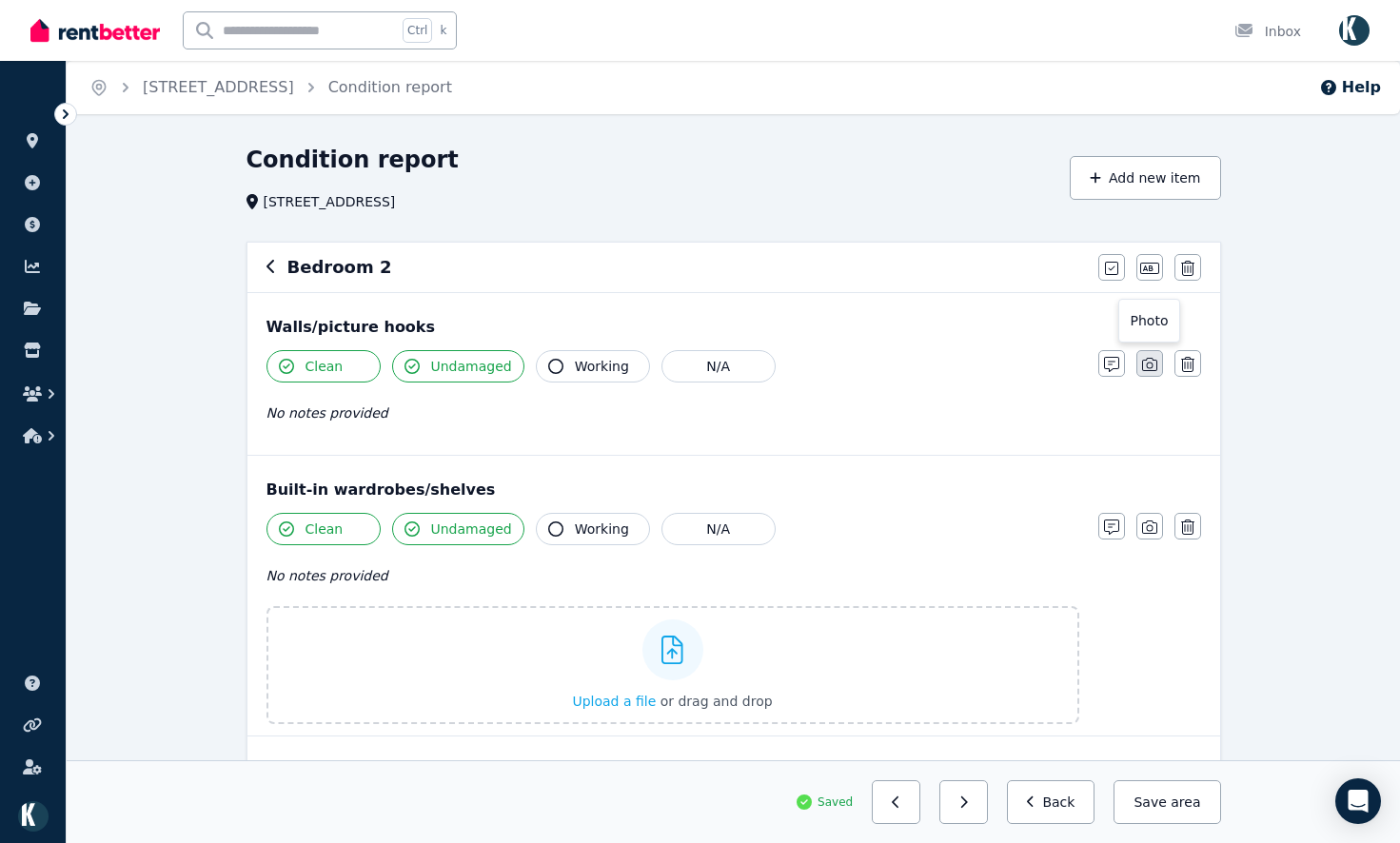
click at [1150, 359] on icon "button" at bounding box center [1150, 365] width 16 height 16
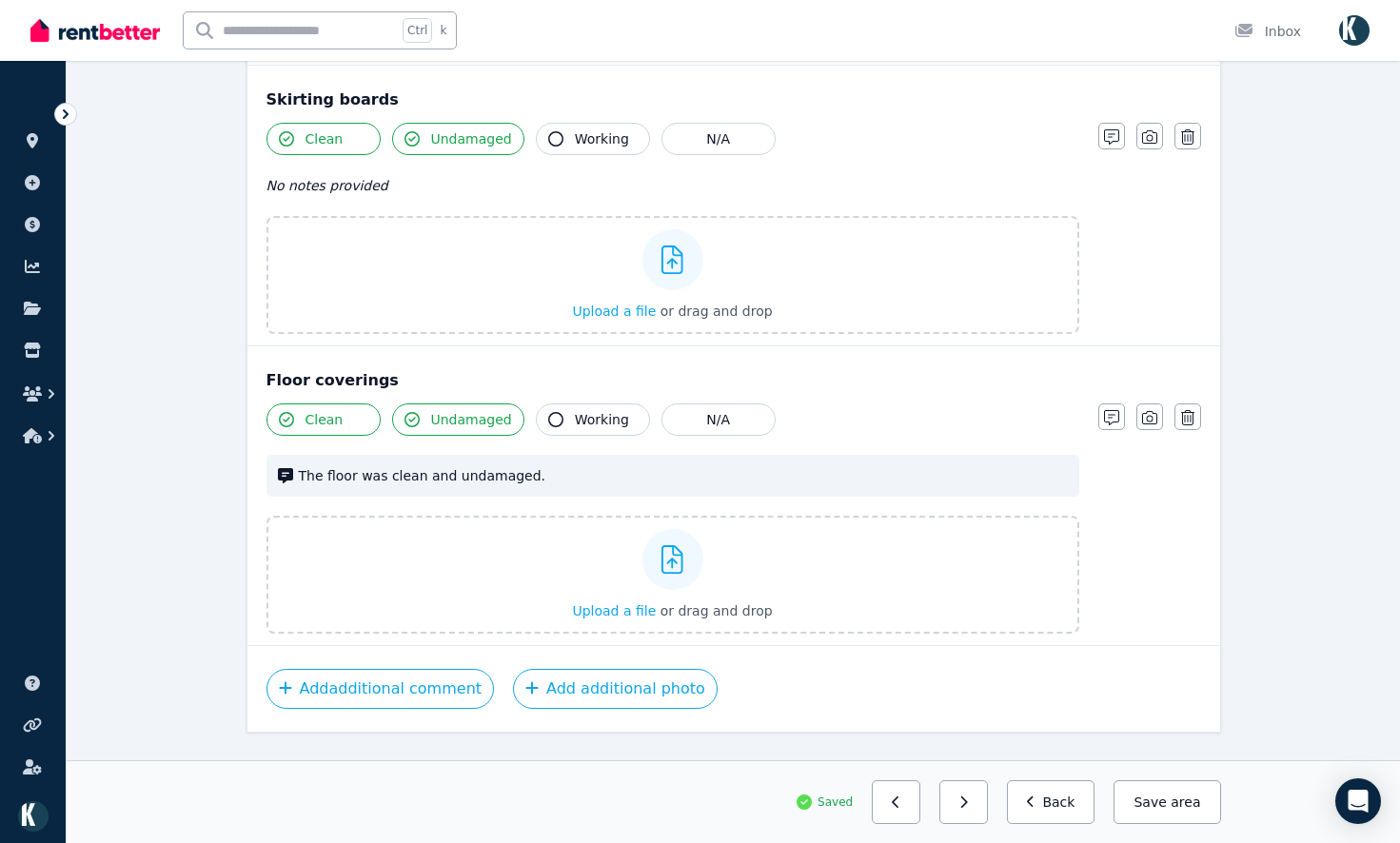
scroll to position [3022, 0]
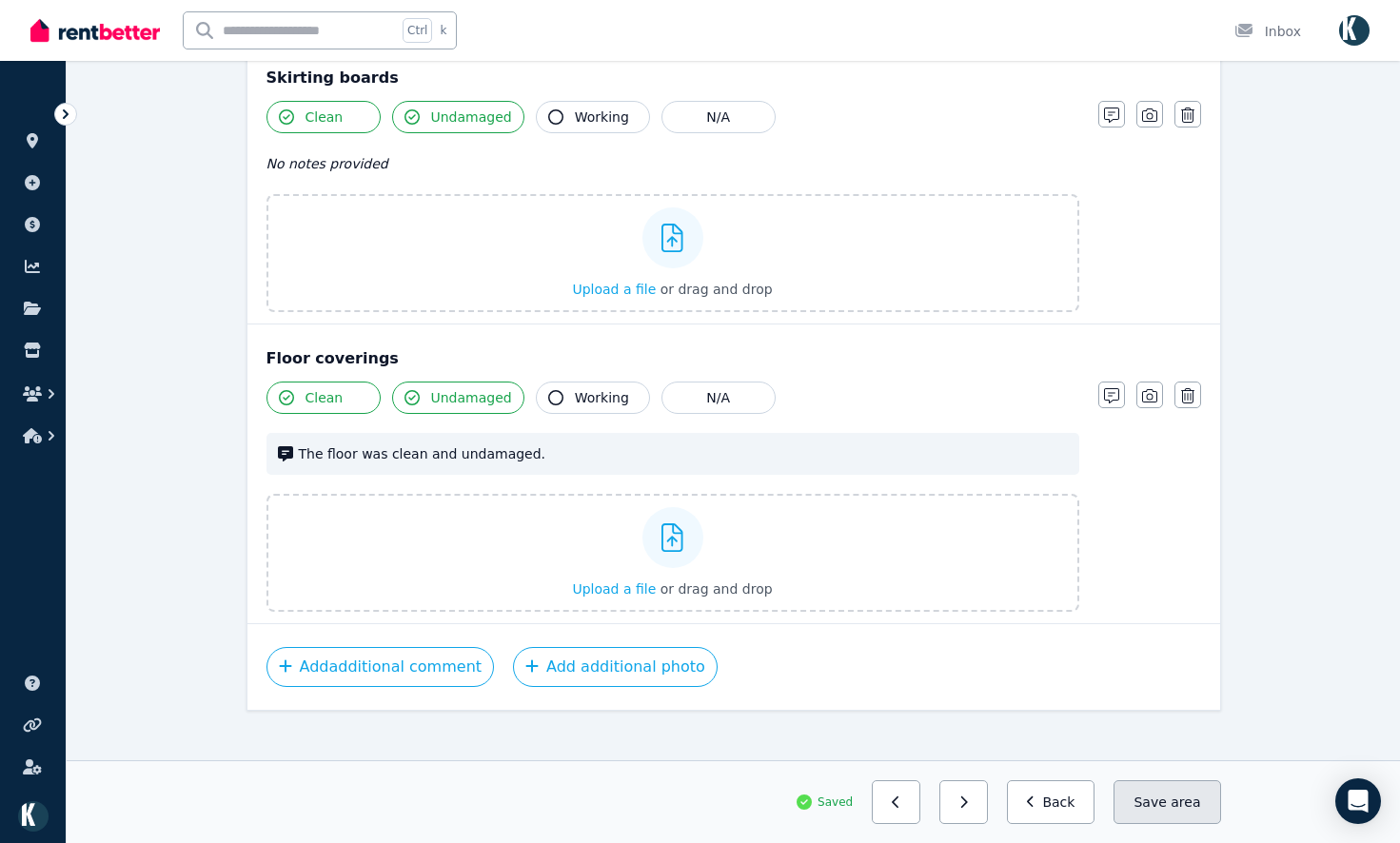
click at [1150, 799] on button "Save area" at bounding box center [1167, 802] width 107 height 44
click at [987, 796] on button "button" at bounding box center [963, 802] width 49 height 44
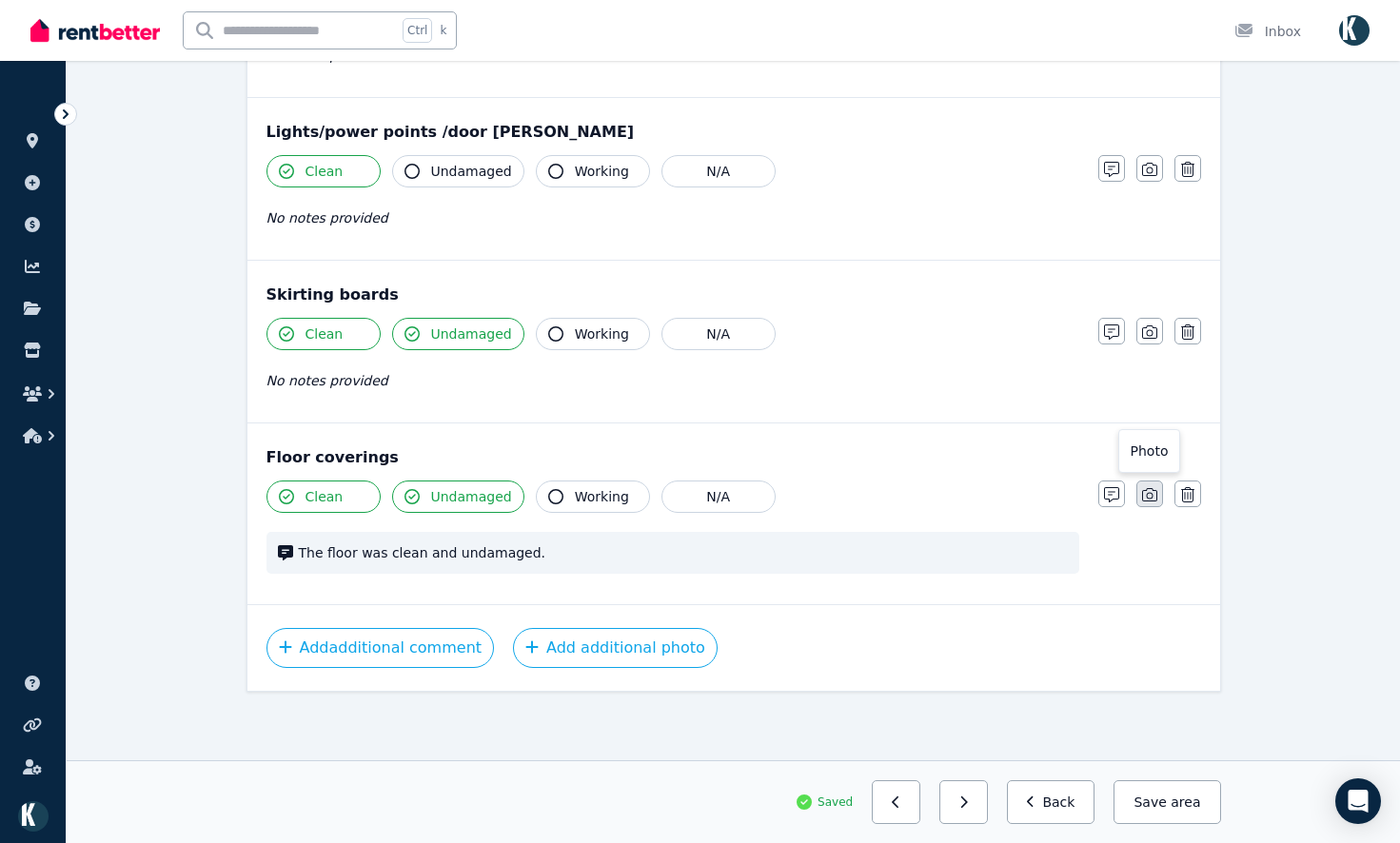
click at [1151, 489] on icon "button" at bounding box center [1150, 495] width 16 height 16
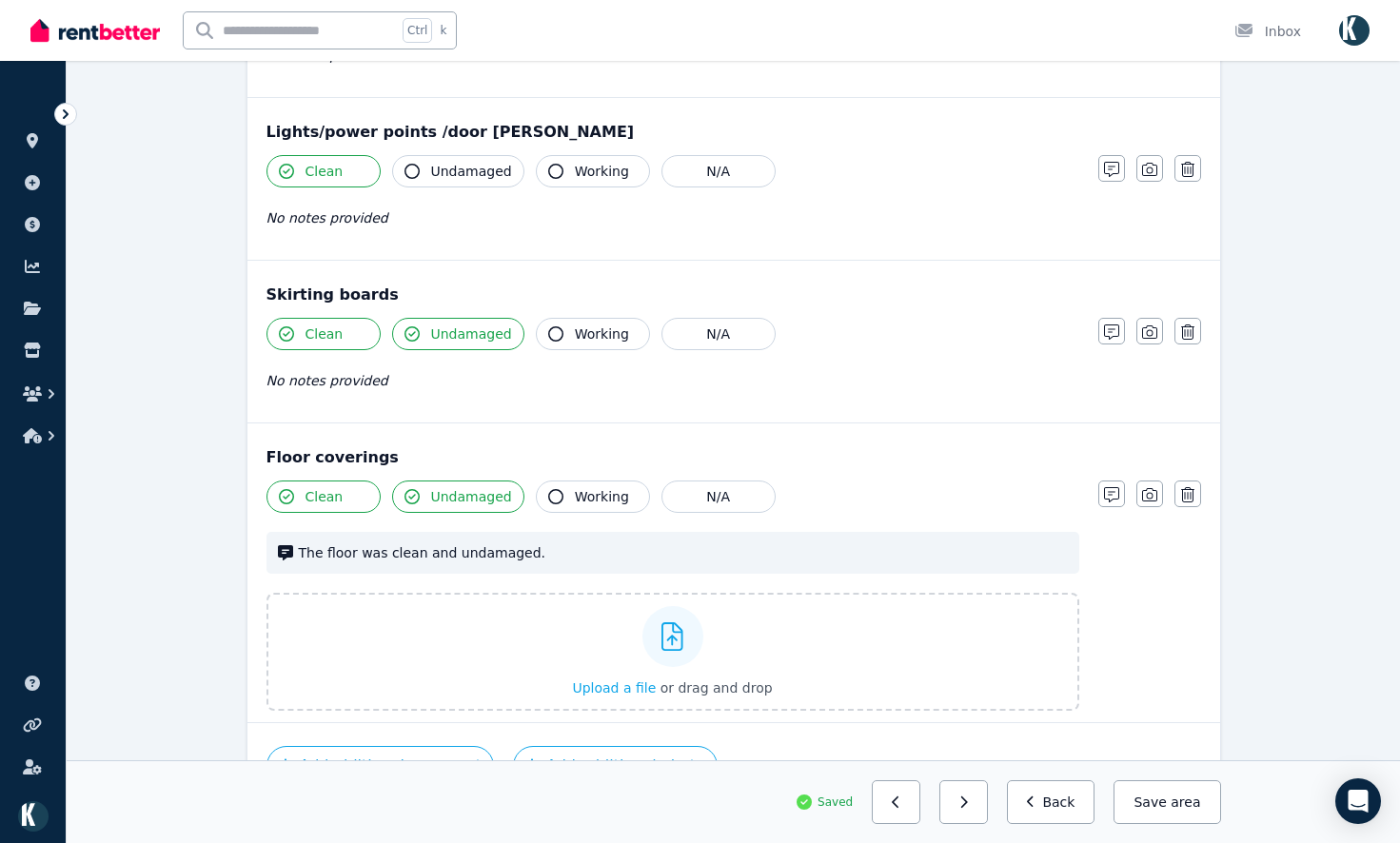
scroll to position [1347, 0]
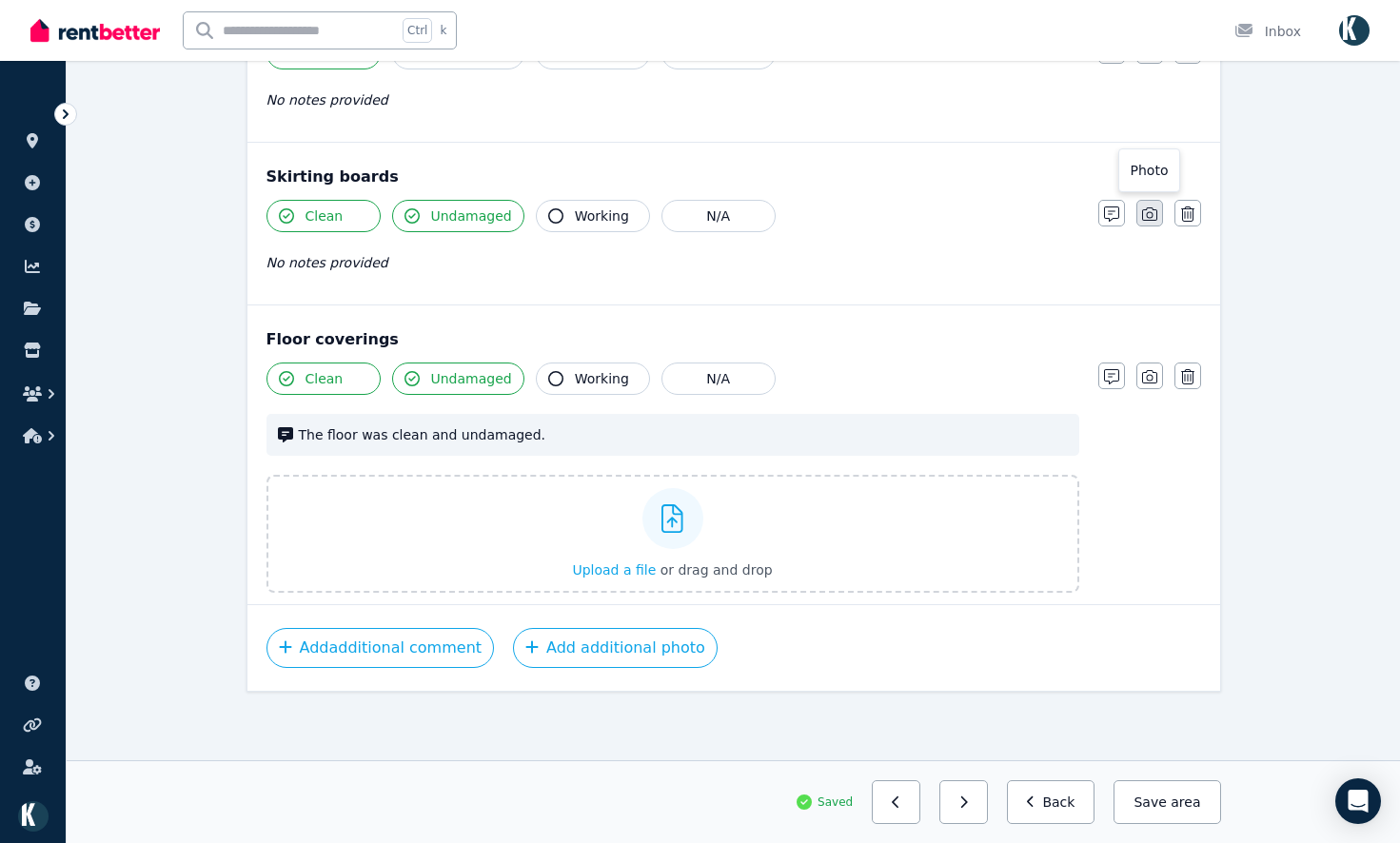
click at [1150, 201] on button "button" at bounding box center [1149, 213] width 26 height 26
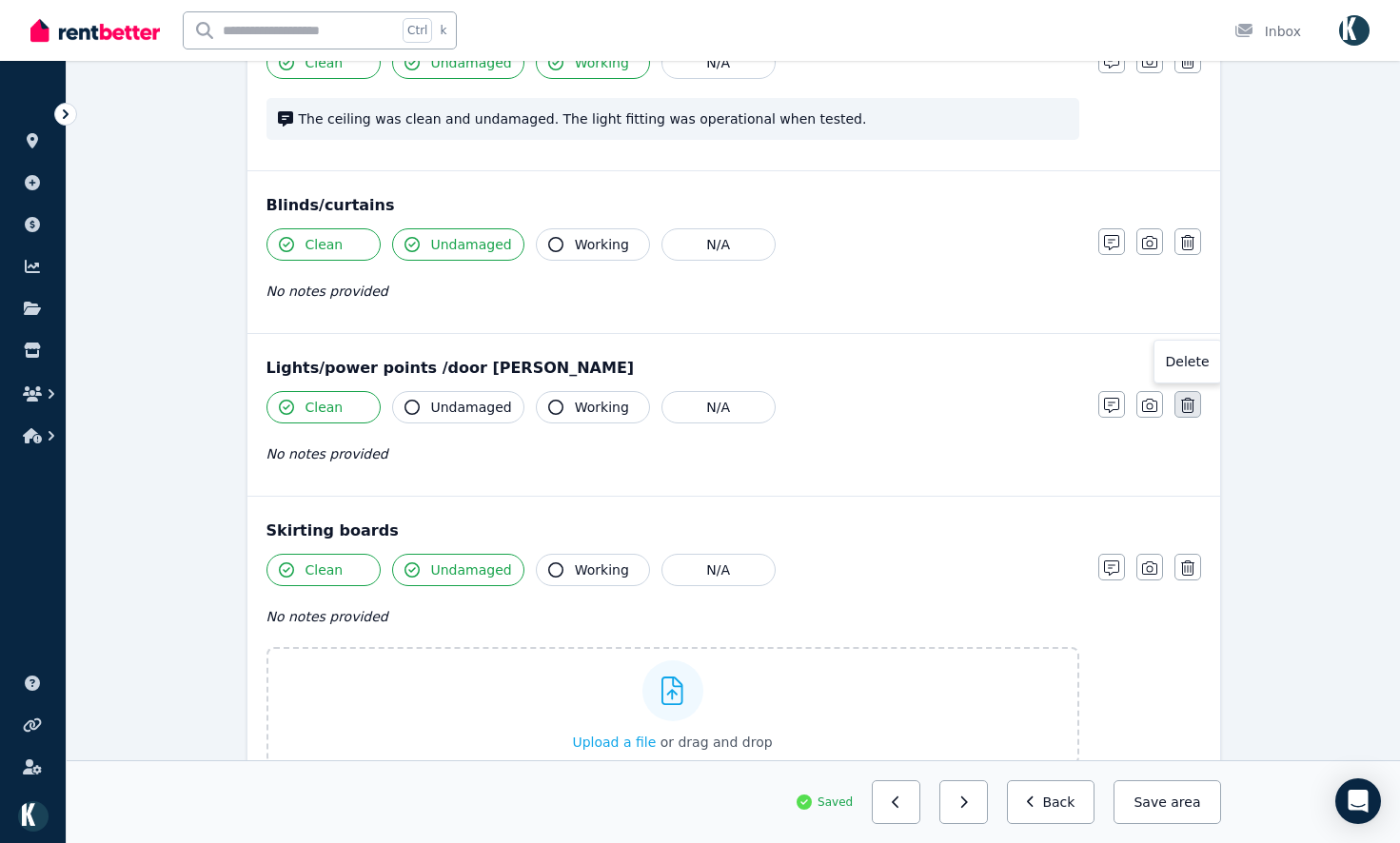
scroll to position [989, 0]
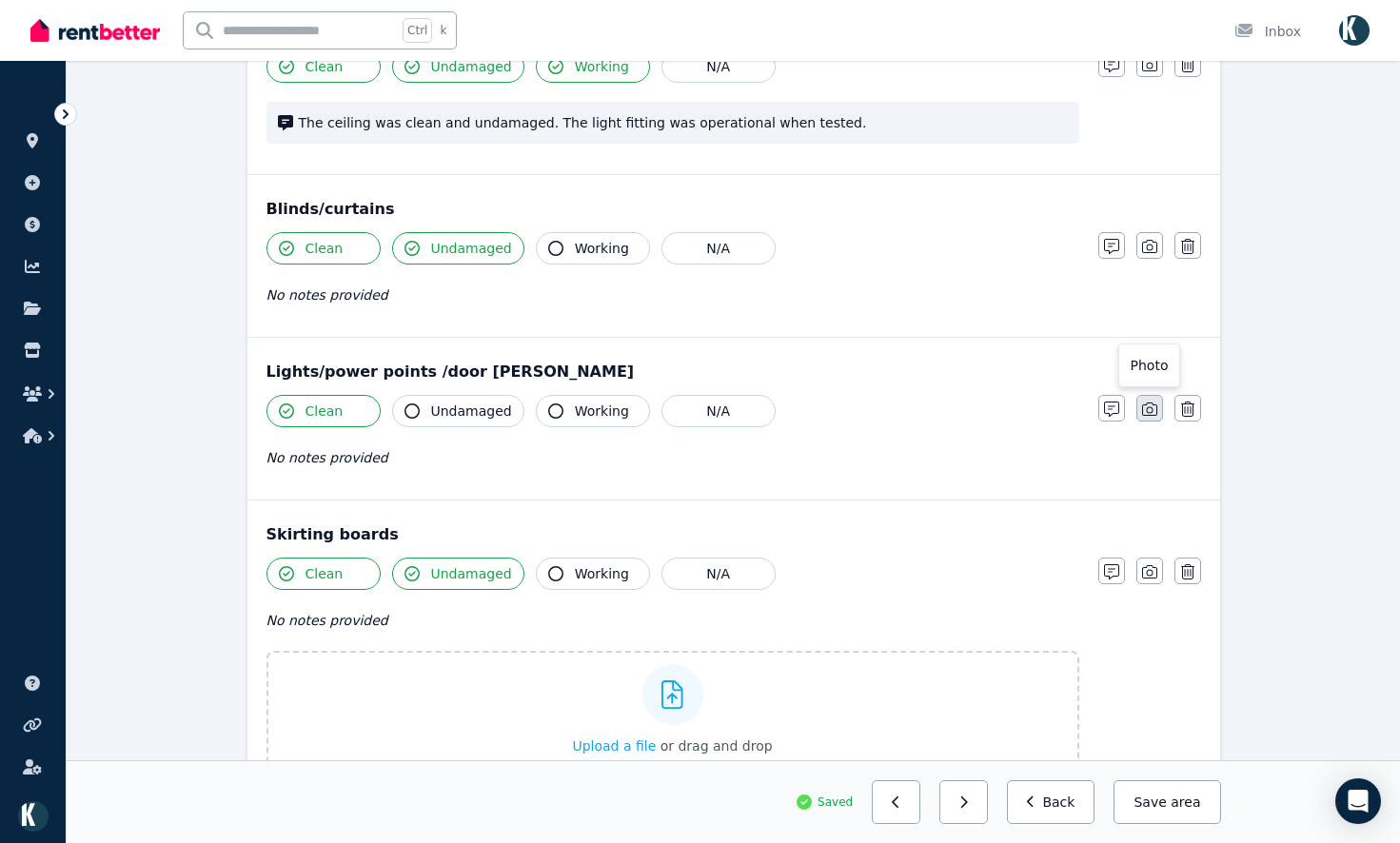
click at [1152, 400] on button "button" at bounding box center [1149, 408] width 26 height 26
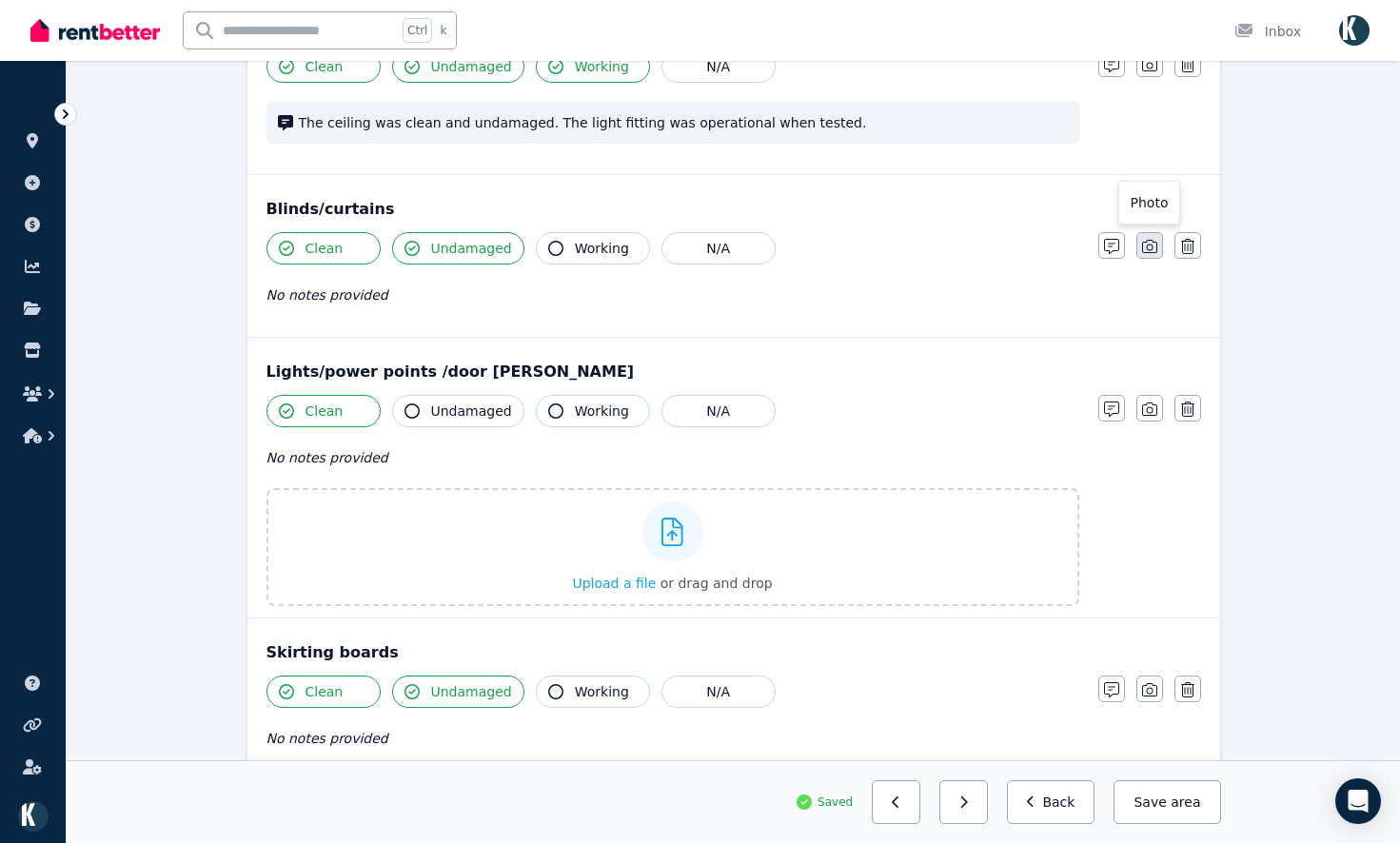
click at [1150, 248] on icon "button" at bounding box center [1150, 247] width 16 height 16
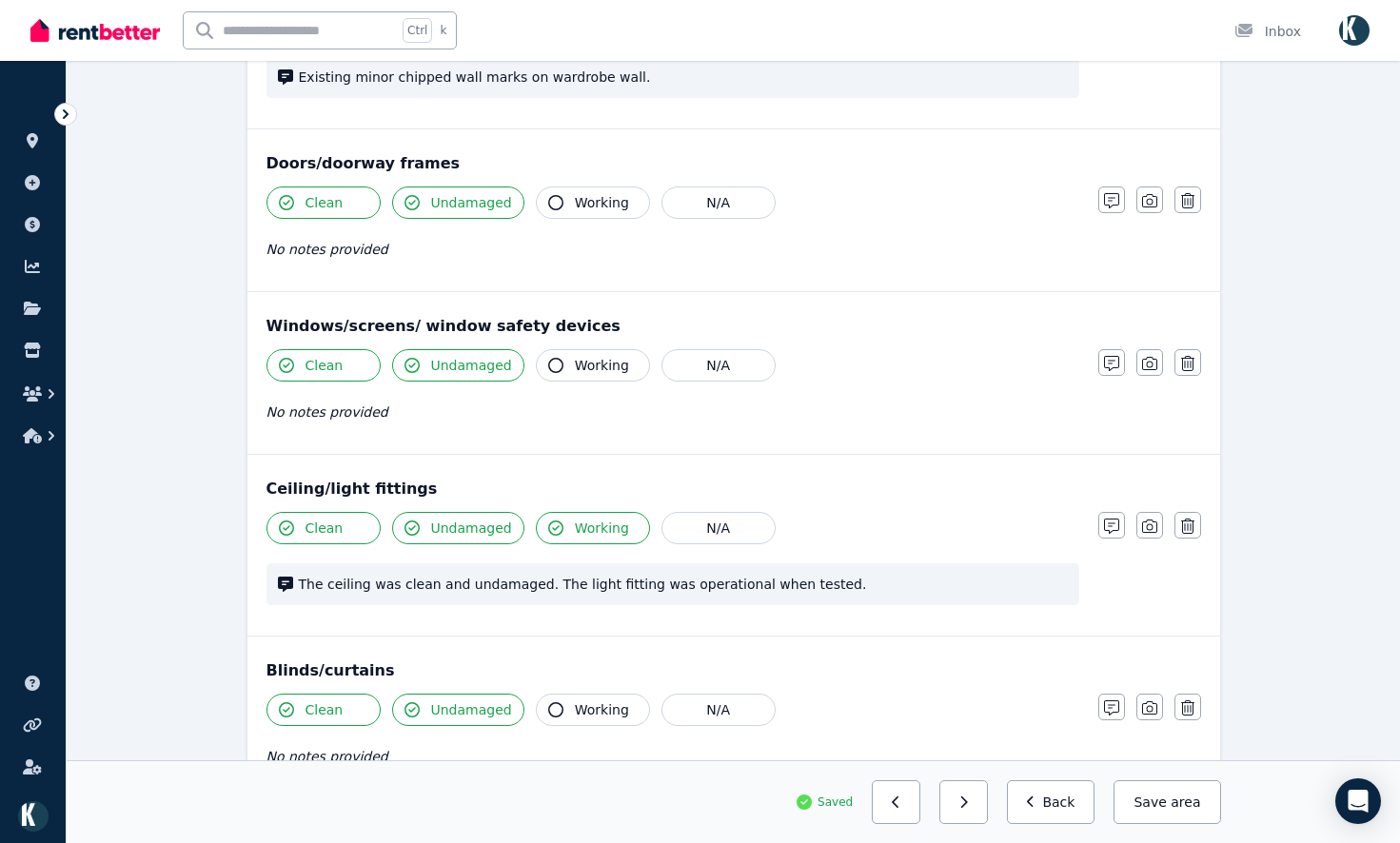
scroll to position [513, 0]
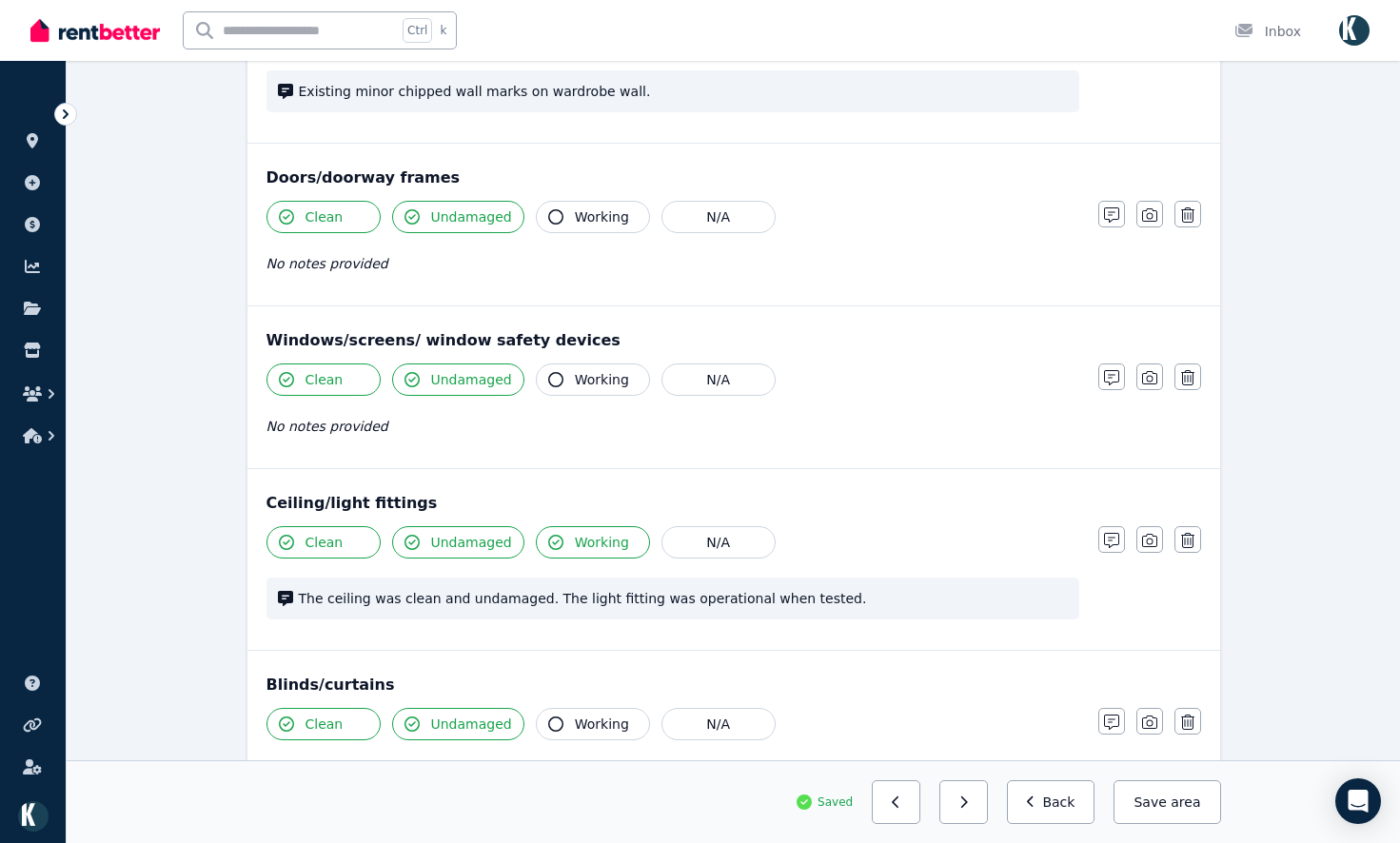
drag, startPoint x: 1151, startPoint y: 540, endPoint x: 1175, endPoint y: 458, distance: 85.4
click at [1151, 537] on icon "button" at bounding box center [1150, 541] width 16 height 16
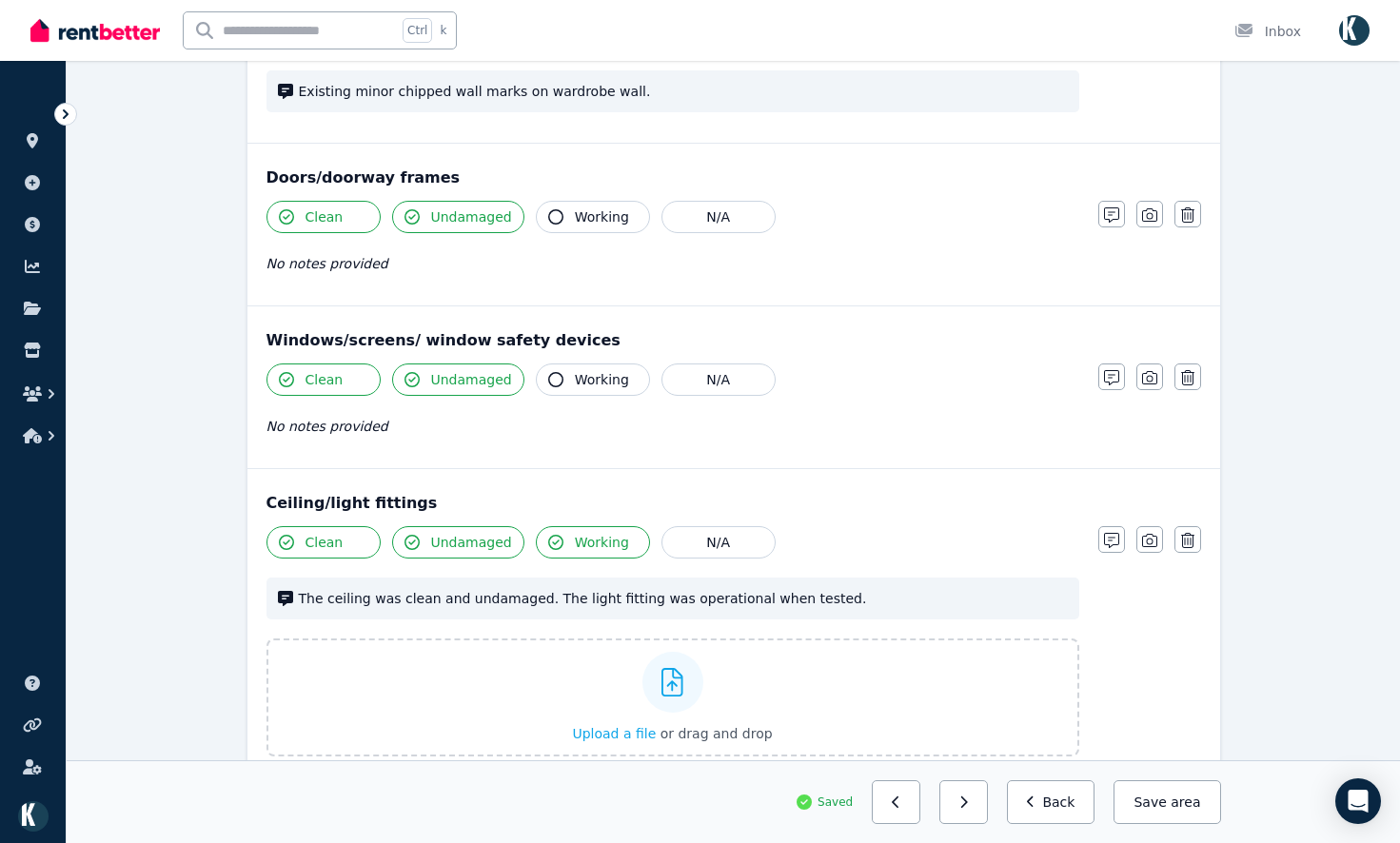
drag, startPoint x: 1157, startPoint y: 388, endPoint x: 1163, endPoint y: 278, distance: 110.2
click at [1155, 388] on button "button" at bounding box center [1149, 376] width 26 height 26
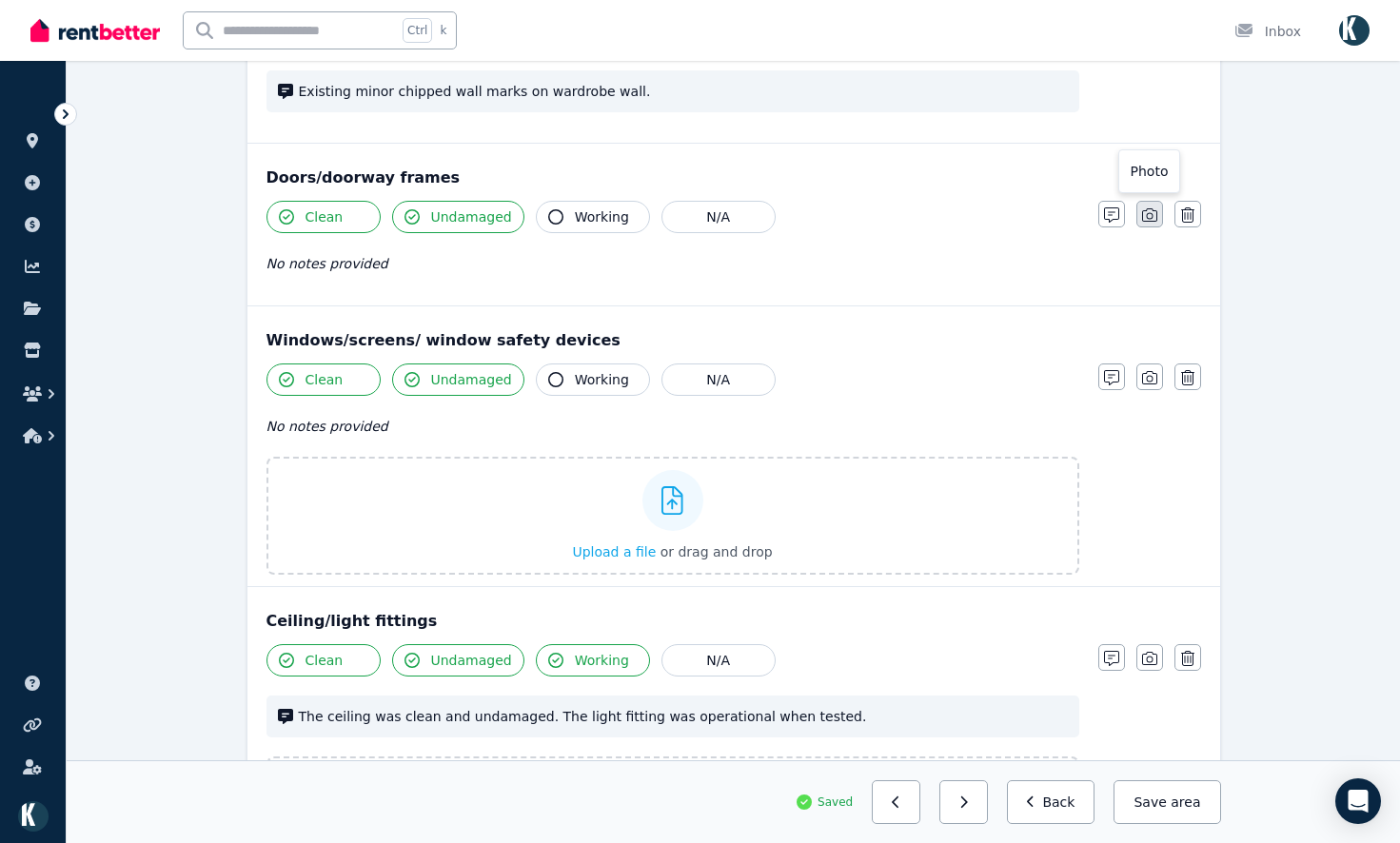
click at [1153, 219] on icon "button" at bounding box center [1150, 216] width 16 height 16
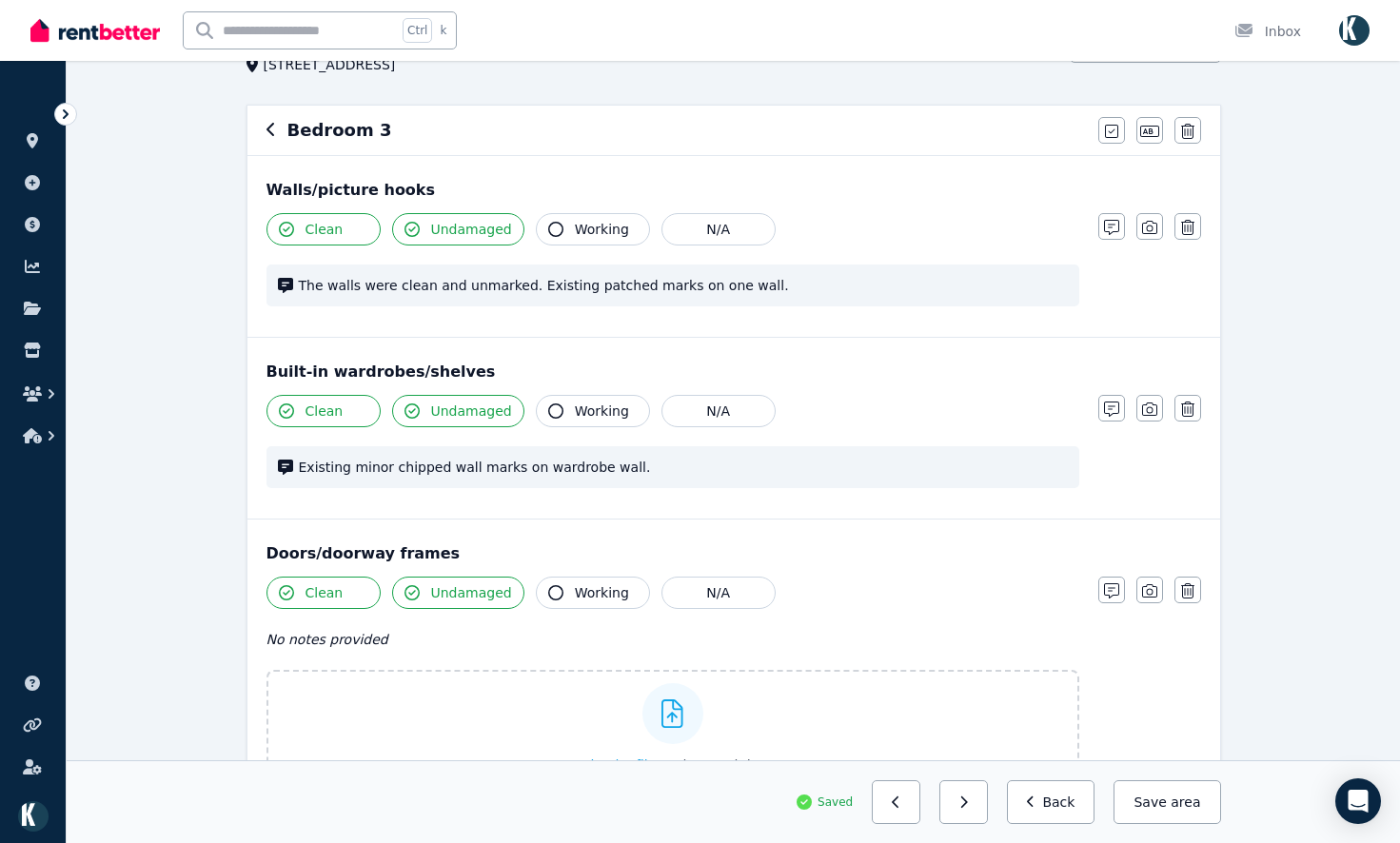
scroll to position [37, 0]
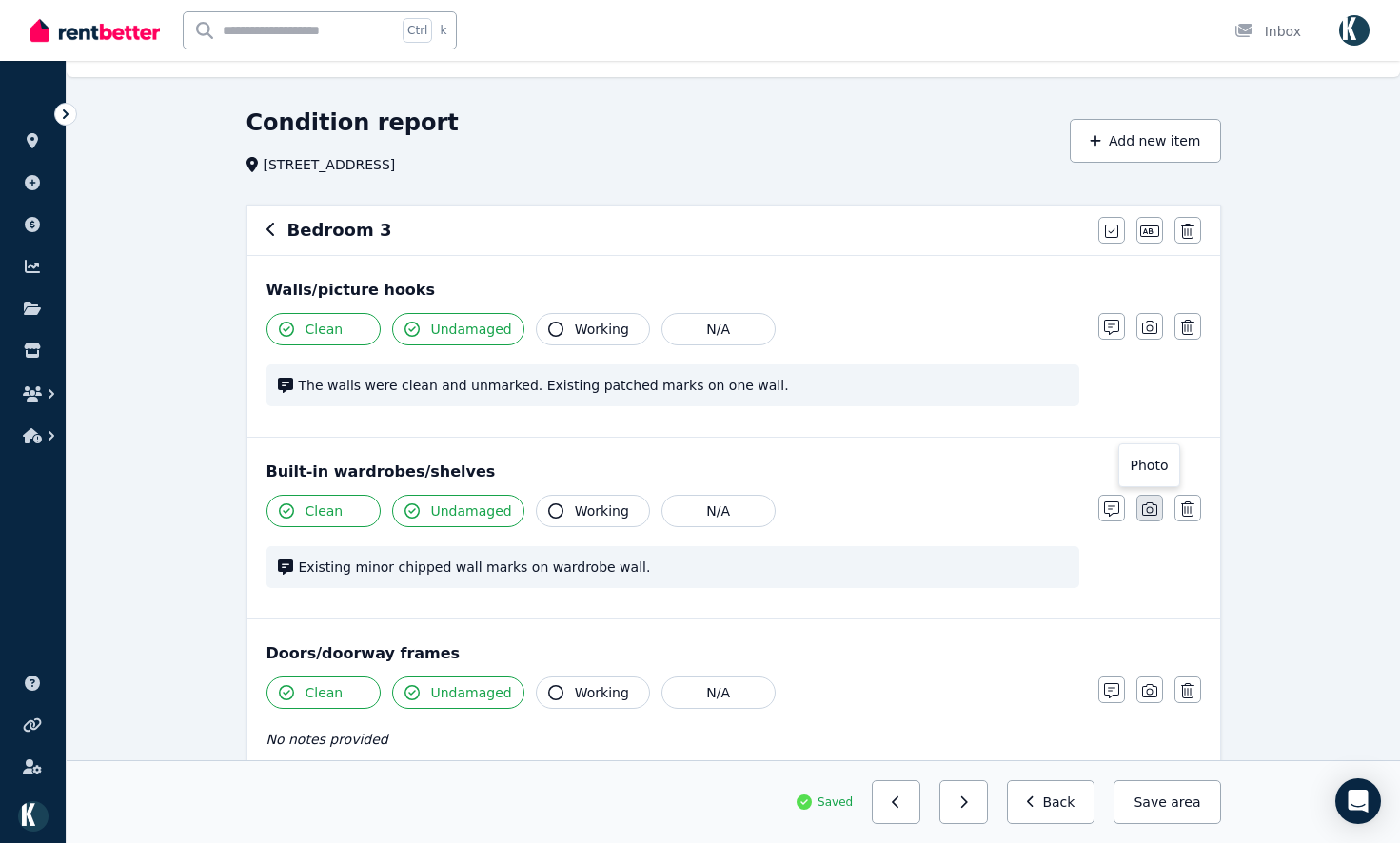
click at [1142, 500] on button "button" at bounding box center [1149, 508] width 26 height 26
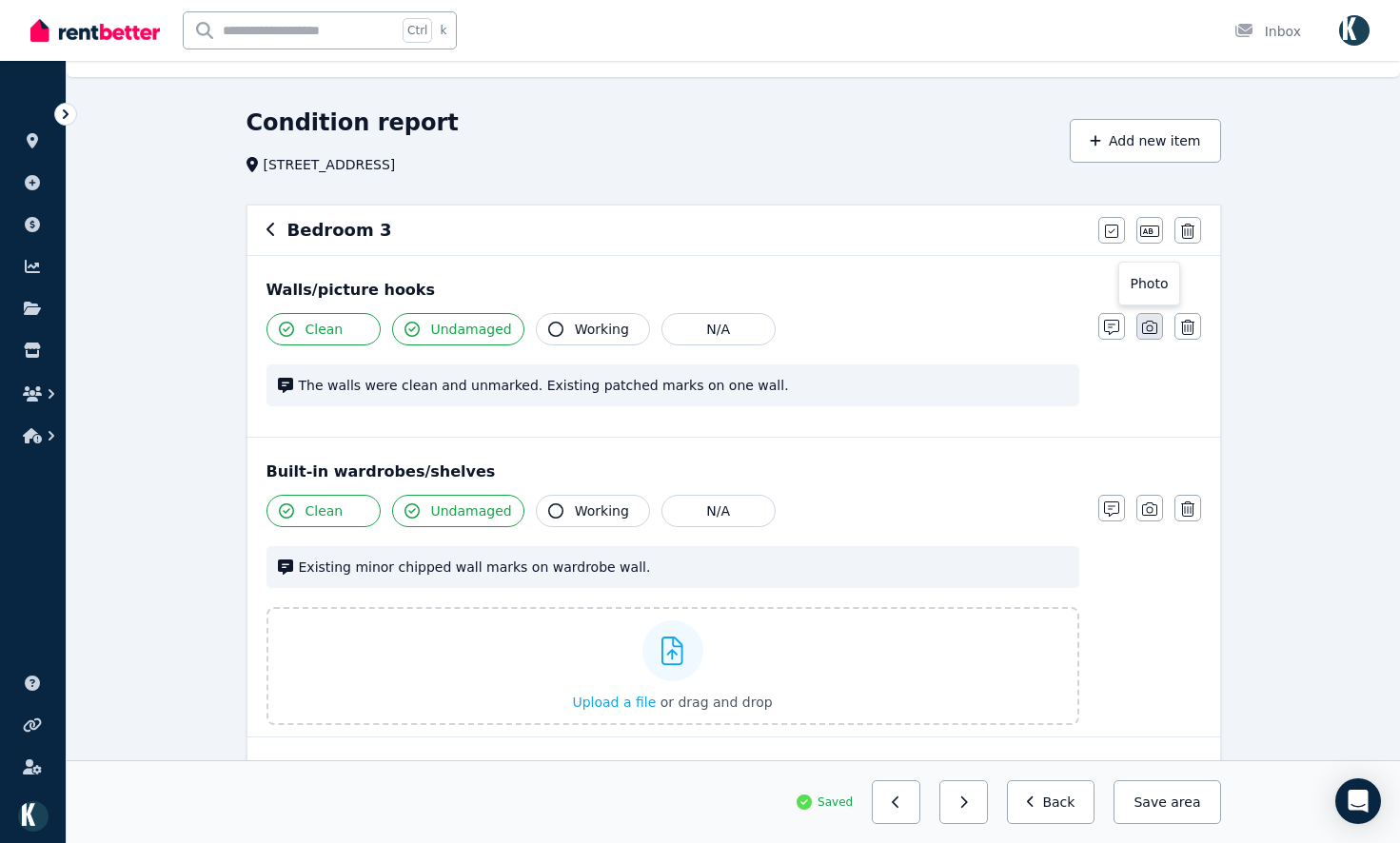
click at [1148, 331] on icon "button" at bounding box center [1150, 327] width 16 height 14
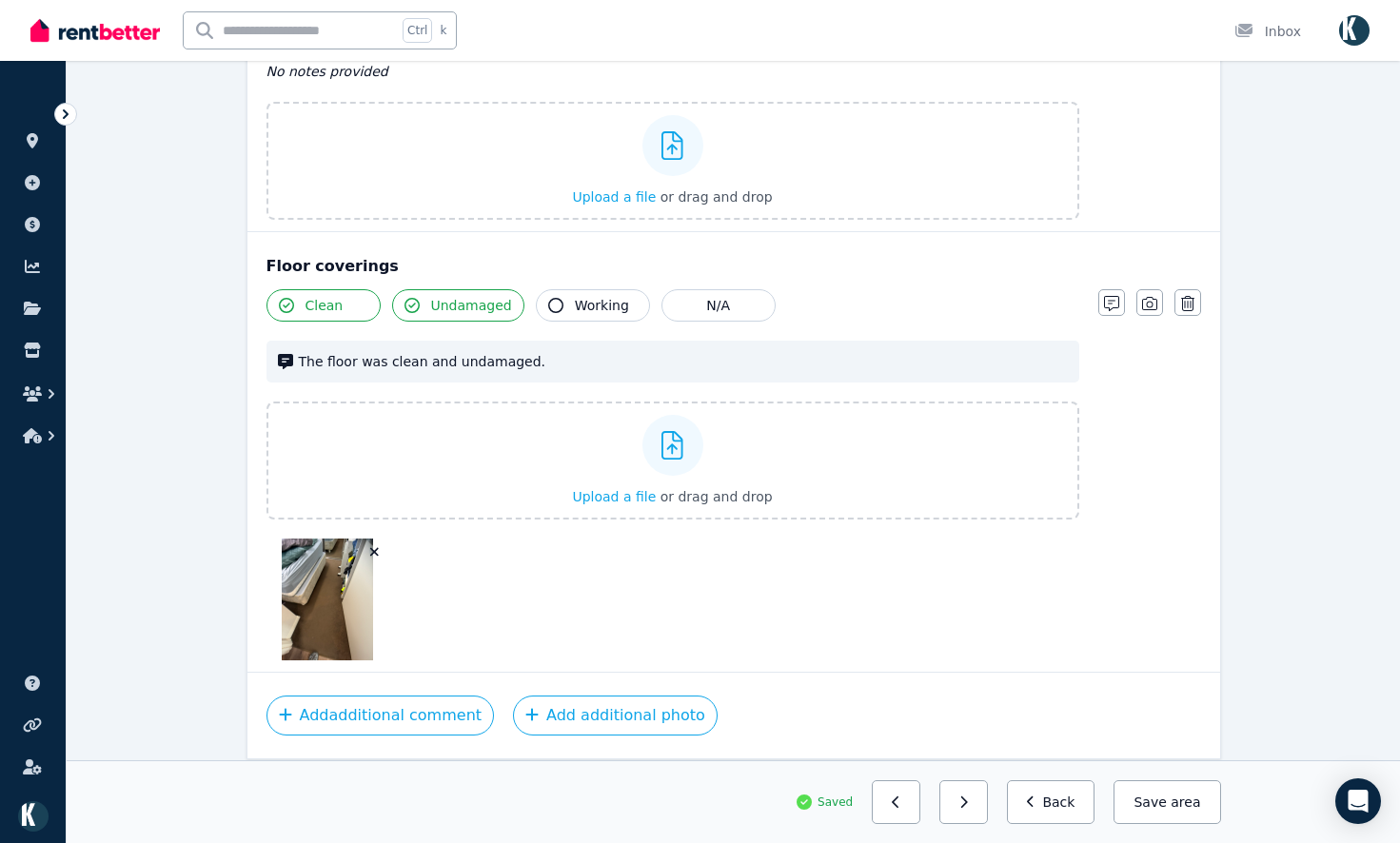
scroll to position [2900, 0]
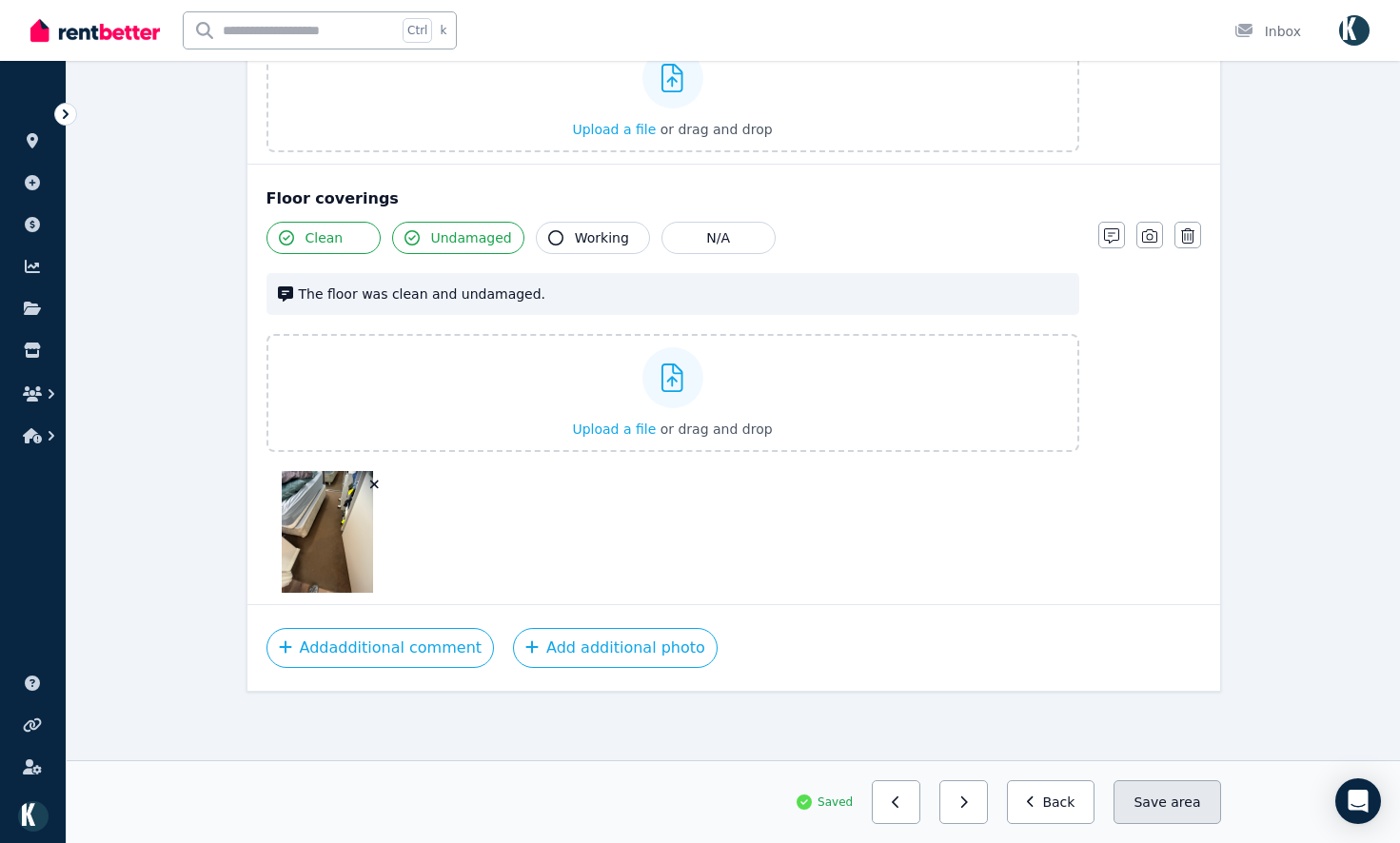
click at [1156, 792] on button "Save area" at bounding box center [1167, 802] width 107 height 44
click at [987, 796] on button "button" at bounding box center [963, 802] width 49 height 44
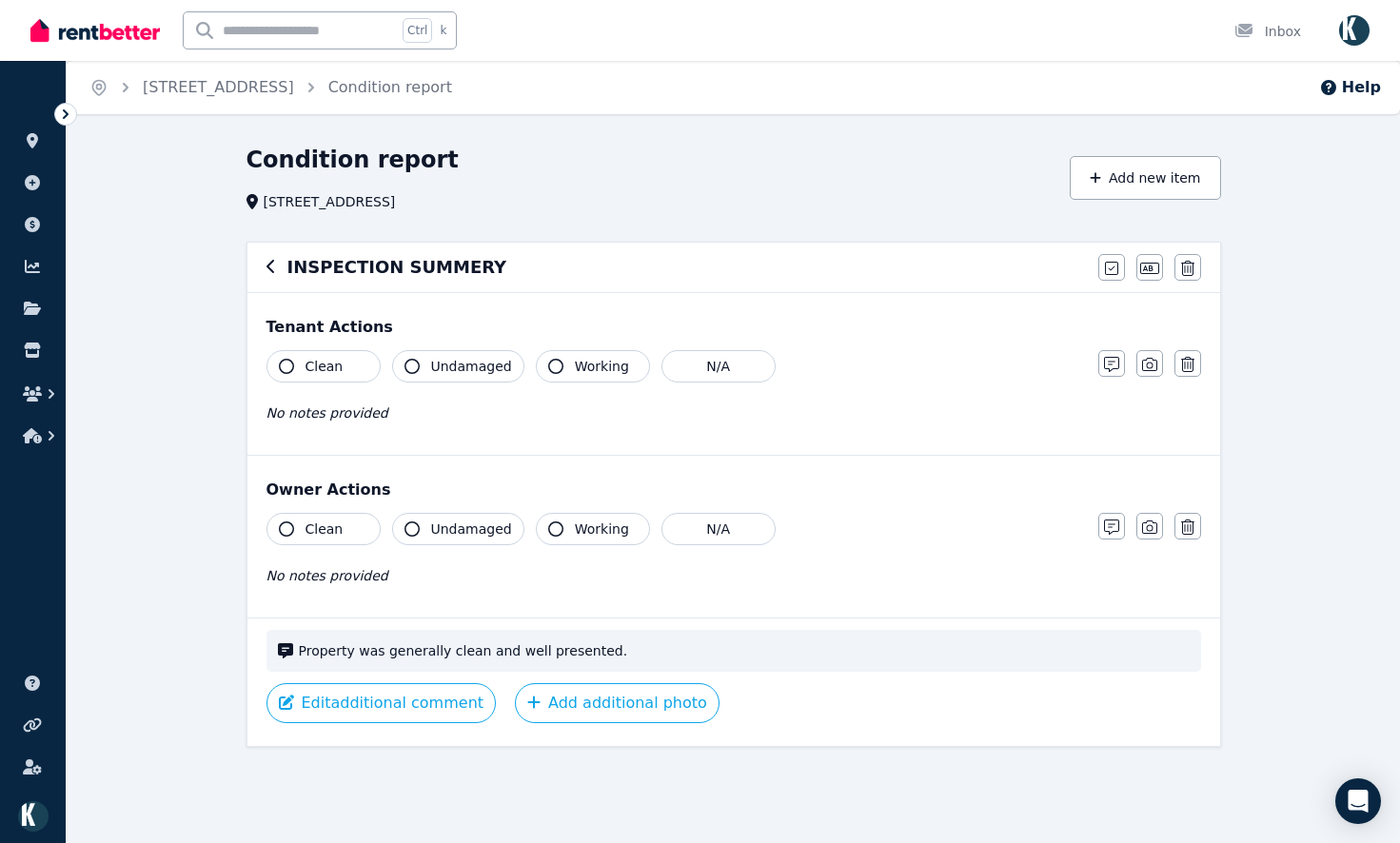
scroll to position [0, 0]
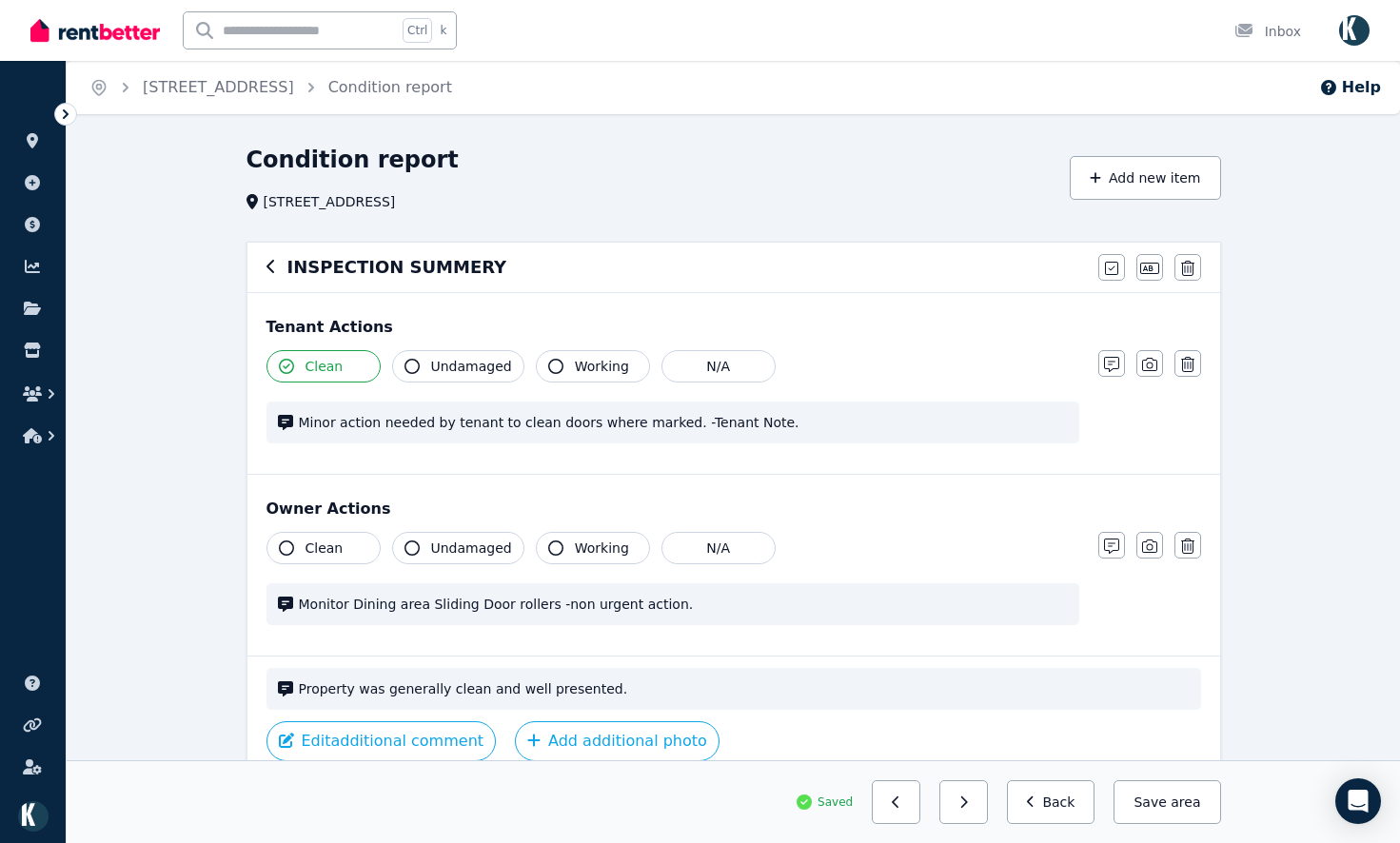
click at [573, 424] on span "Minor action needed by tenant to clean doors where marked. -Tenant Note." at bounding box center [683, 422] width 769 height 19
drag, startPoint x: 568, startPoint y: 425, endPoint x: 537, endPoint y: 433, distance: 32.0
click at [537, 433] on div "Minor action needed by tenant to clean doors where marked. -Tenant Note." at bounding box center [672, 422] width 813 height 42
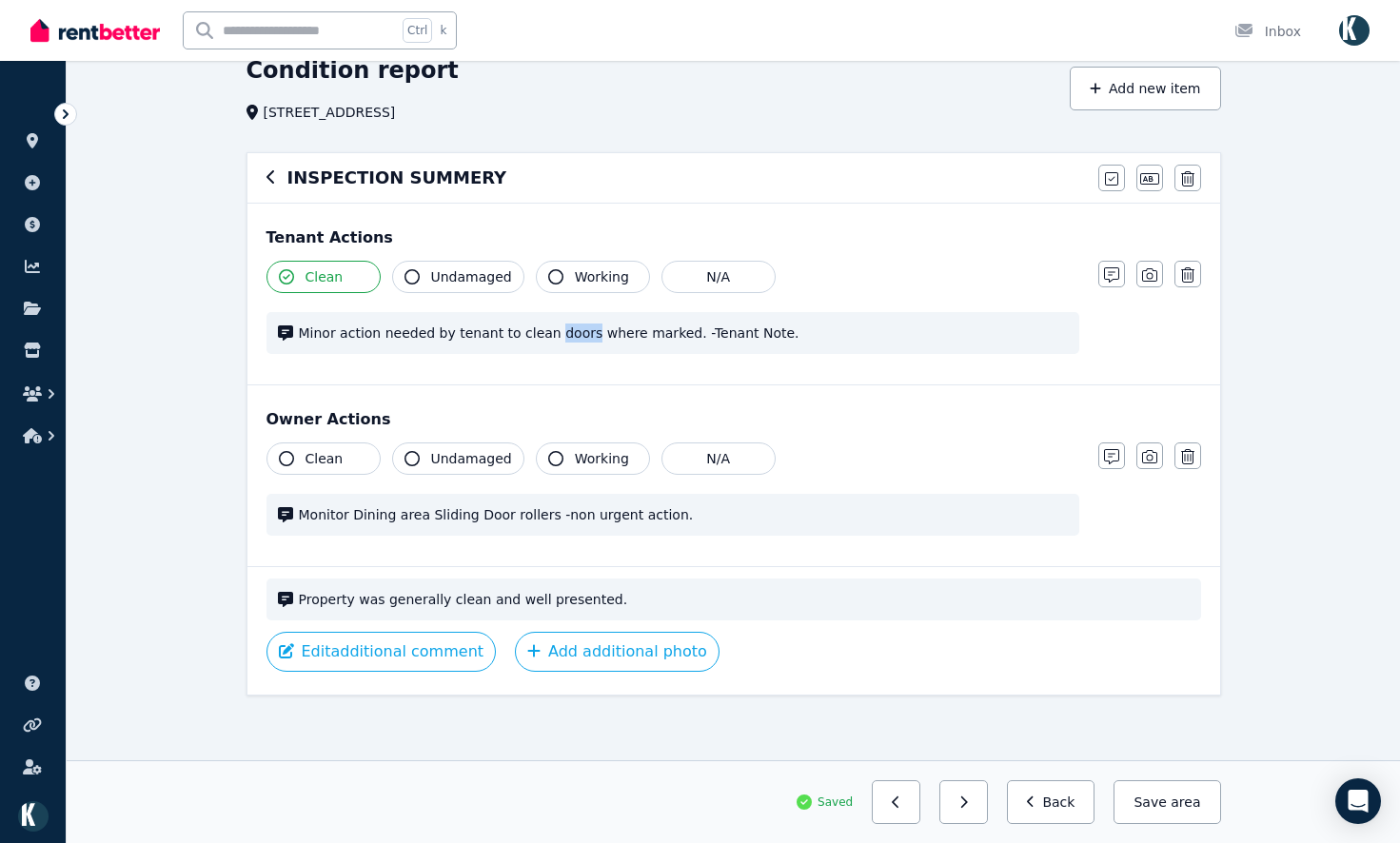
scroll to position [93, 0]
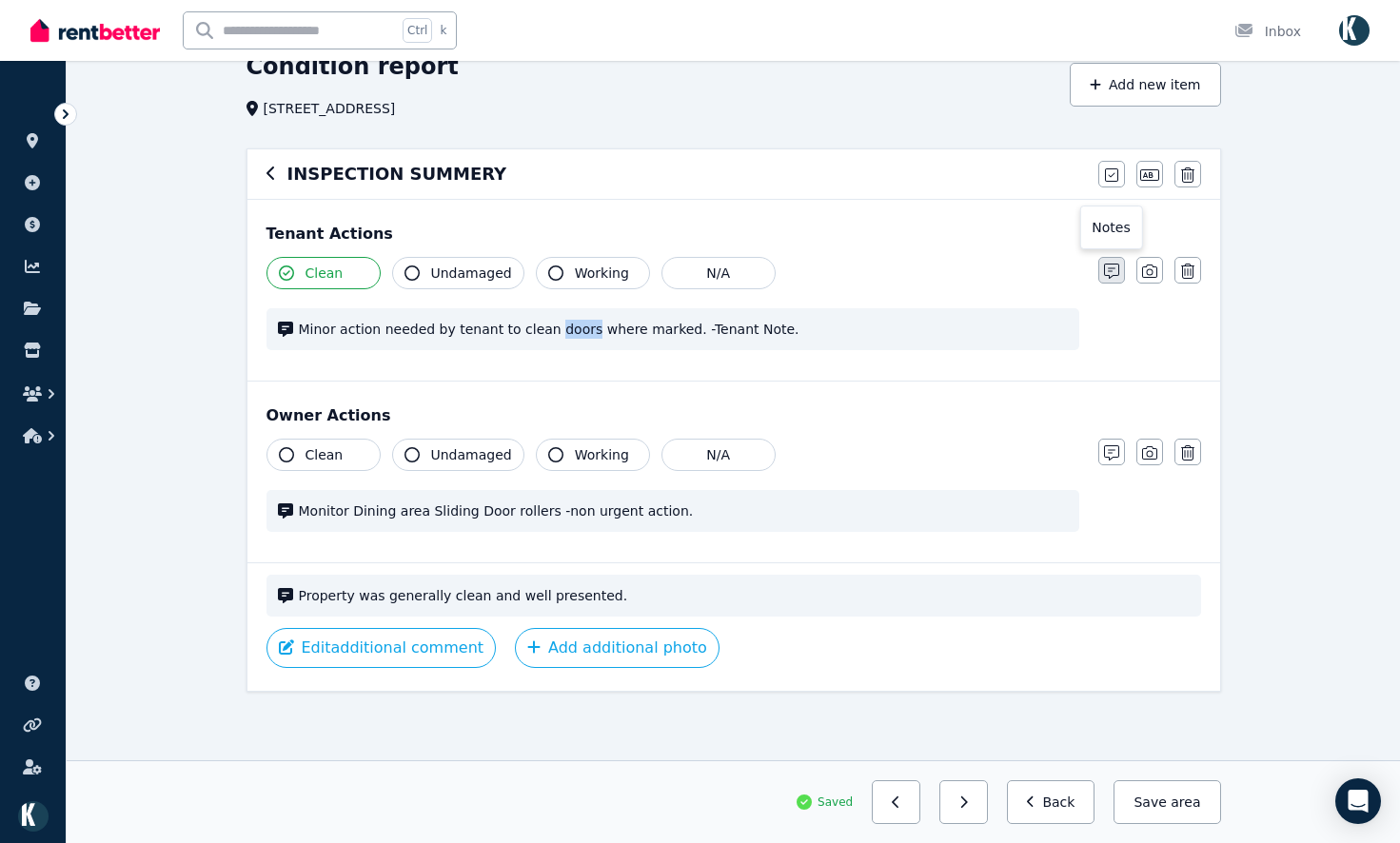
click at [1118, 263] on button "button" at bounding box center [1111, 270] width 26 height 26
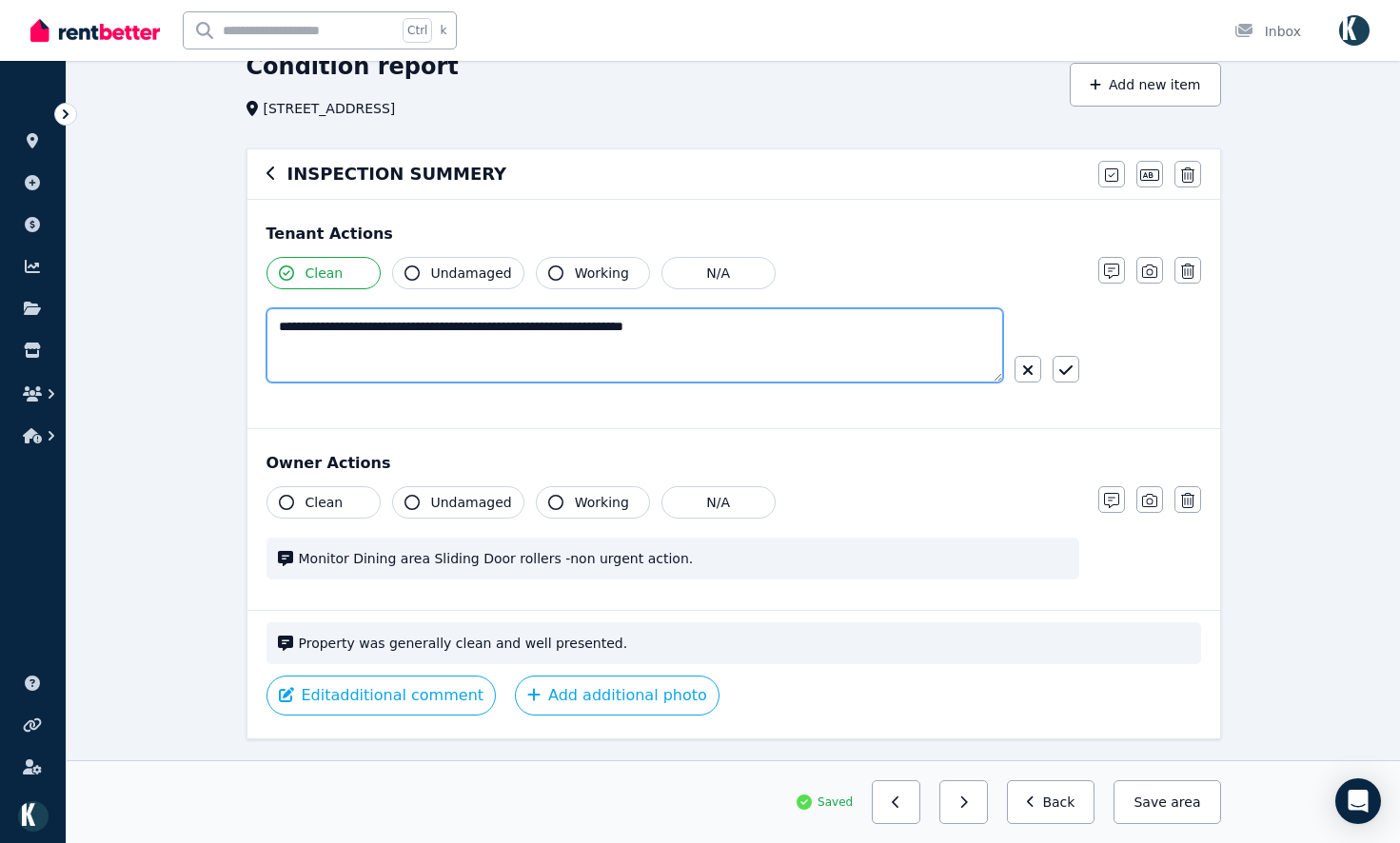
drag, startPoint x: 550, startPoint y: 332, endPoint x: 516, endPoint y: 328, distance: 34.2
click at [516, 328] on textarea "**********" at bounding box center [634, 346] width 737 height 74
click at [552, 321] on textarea "**********" at bounding box center [634, 346] width 737 height 74
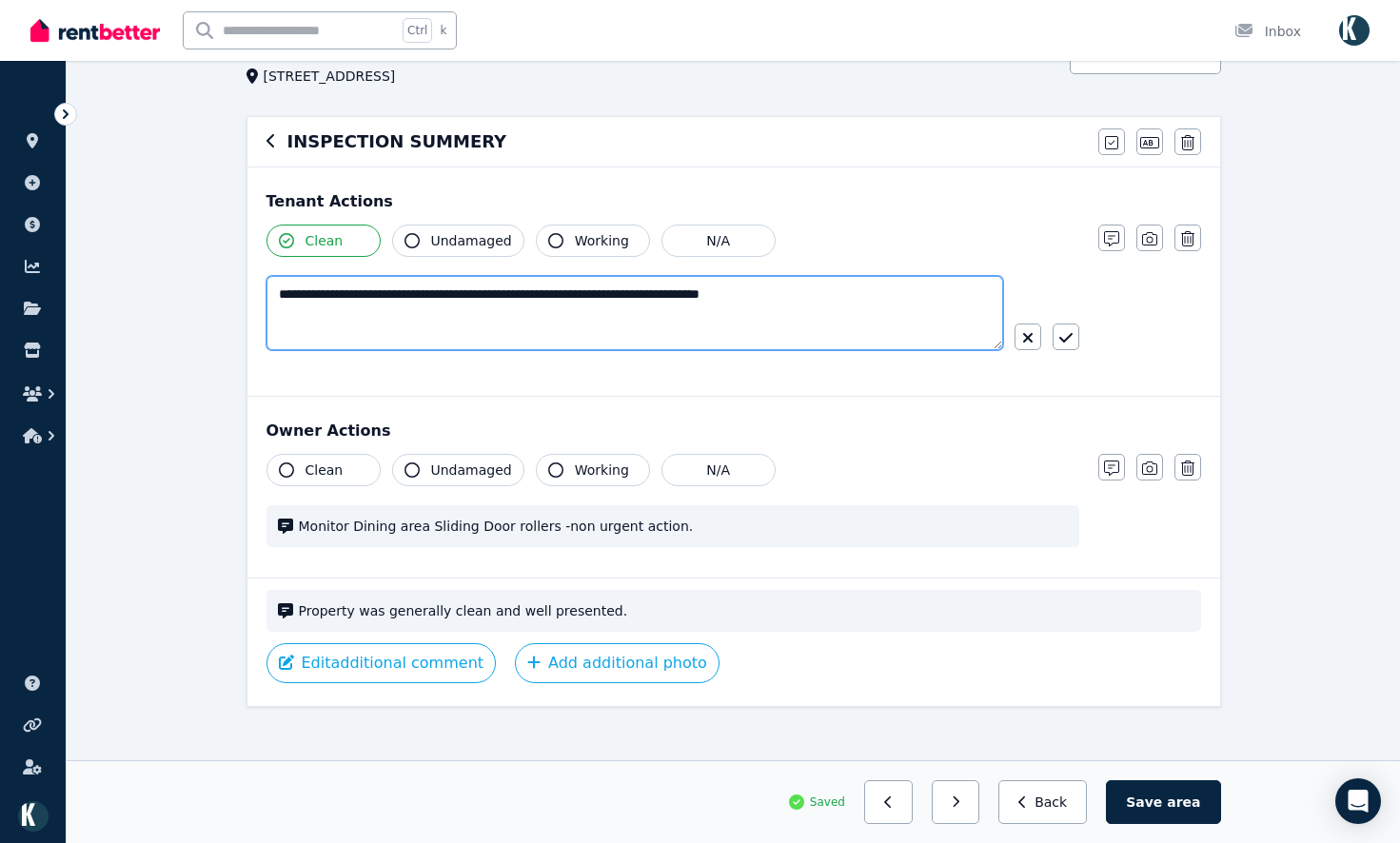
scroll to position [141, 0]
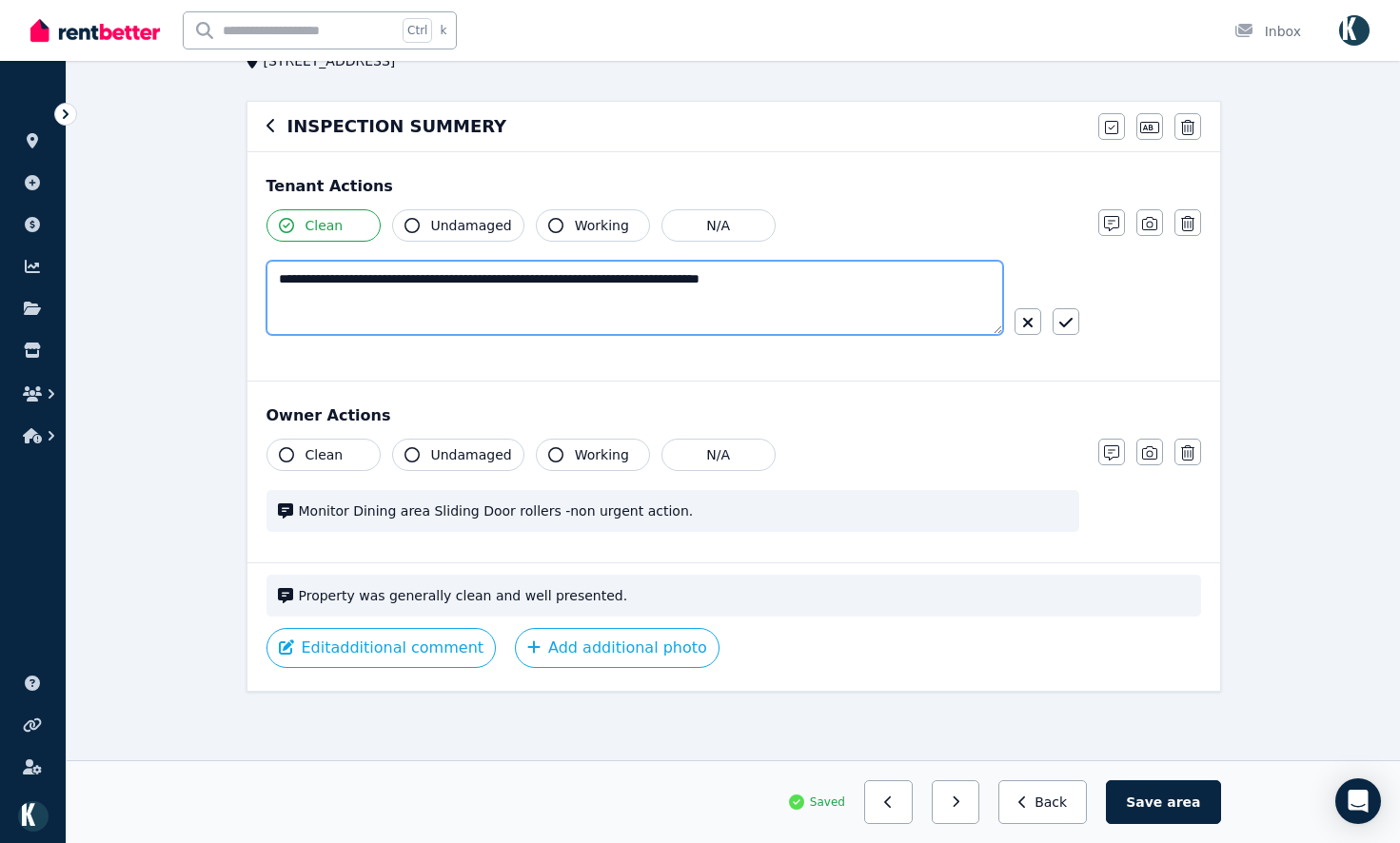
drag, startPoint x: 587, startPoint y: 282, endPoint x: 597, endPoint y: 277, distance: 11.2
click at [588, 281] on textarea "**********" at bounding box center [634, 298] width 737 height 74
type textarea "**********"
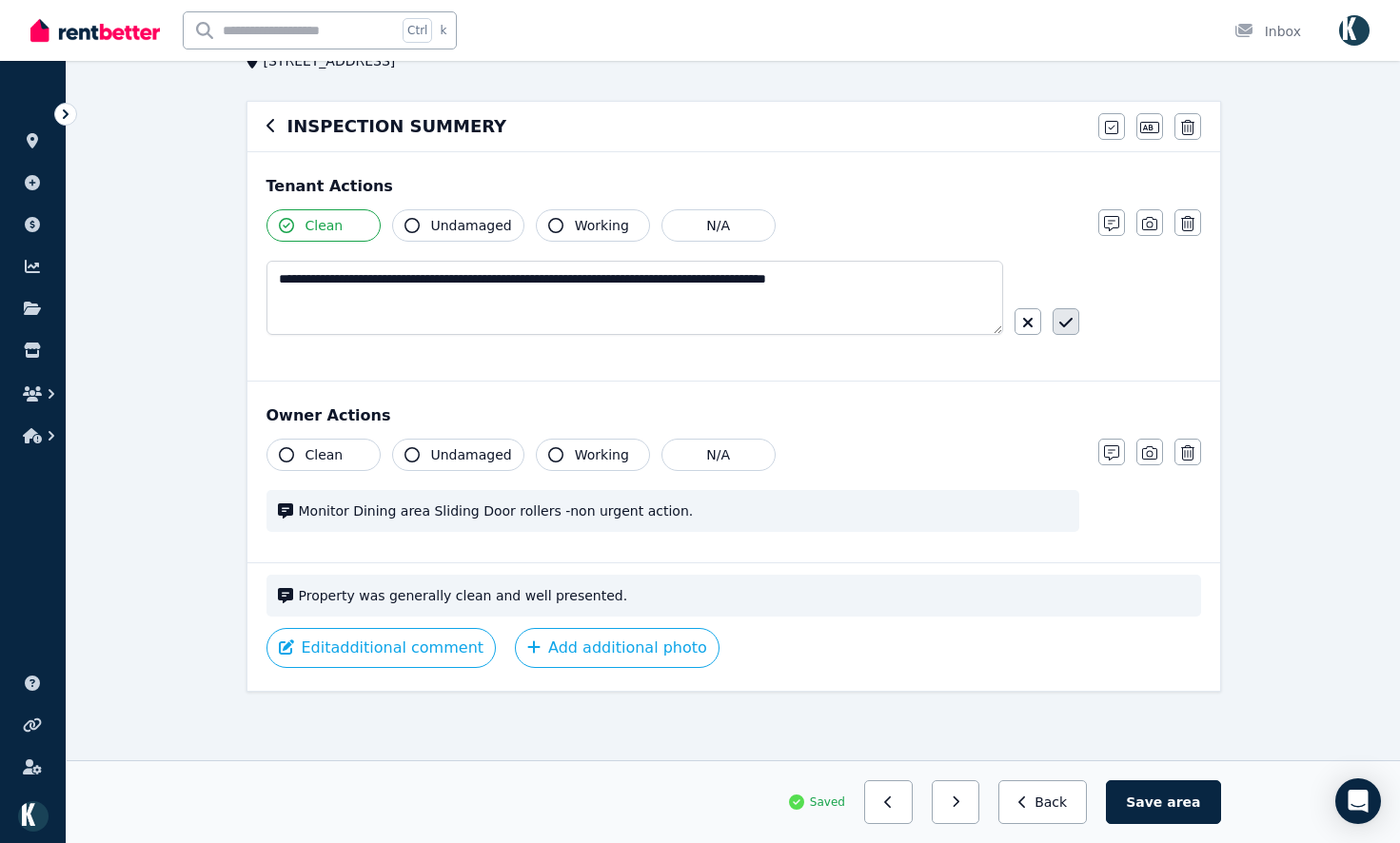
click at [1068, 330] on icon "button" at bounding box center [1066, 322] width 14 height 16
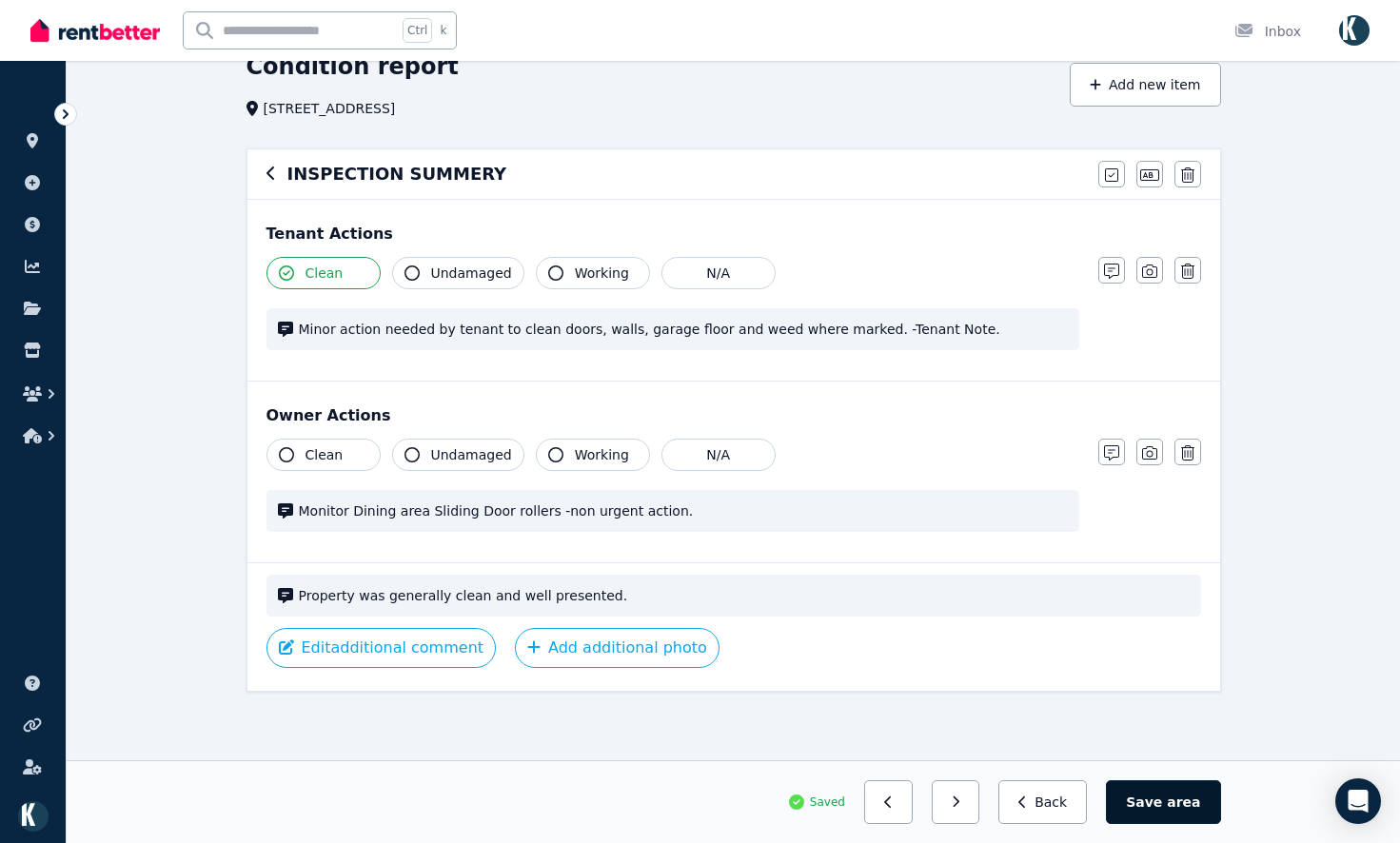
click at [1163, 798] on button "Save area" at bounding box center [1163, 802] width 115 height 44
click at [987, 809] on button "button" at bounding box center [963, 802] width 49 height 44
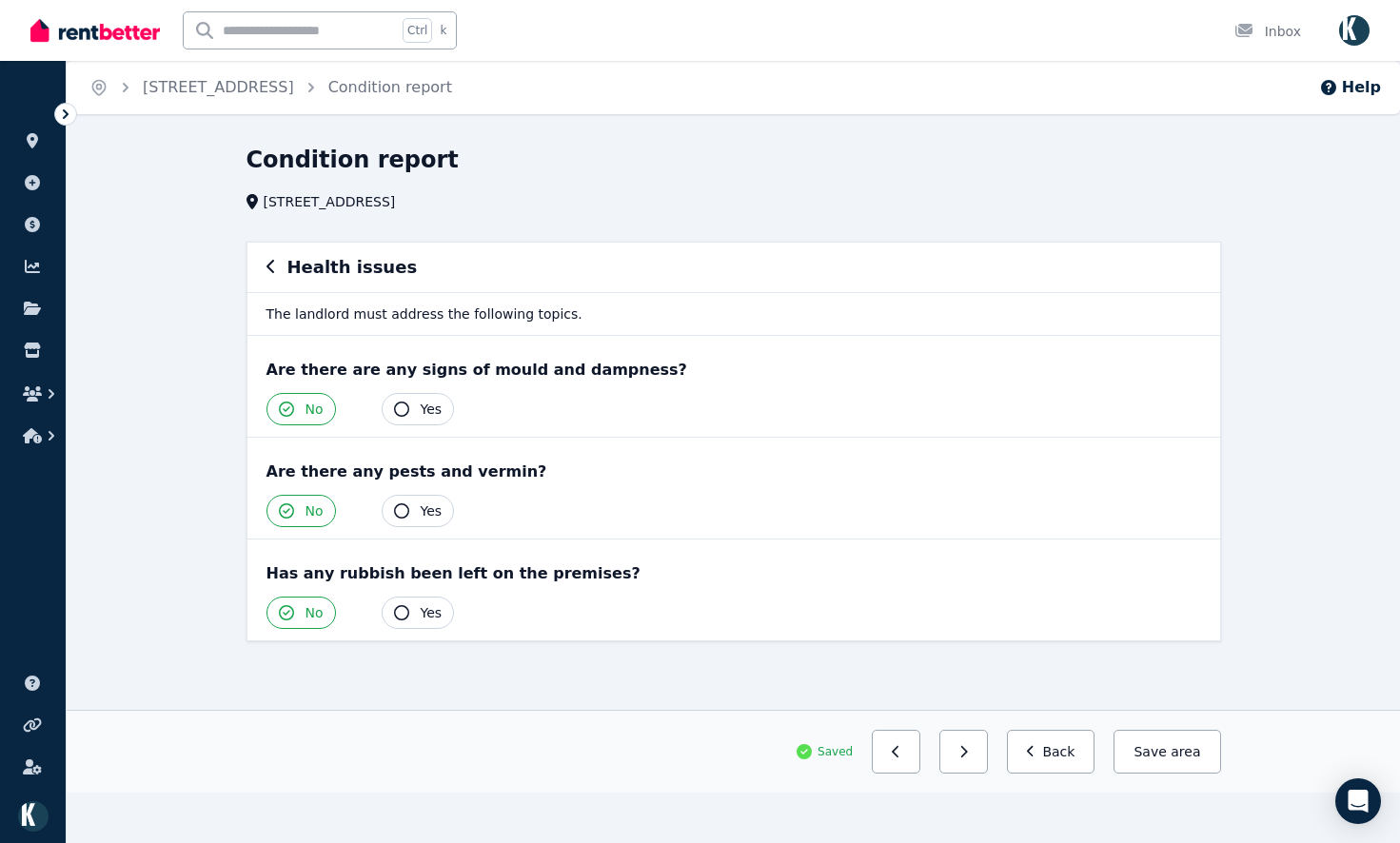
scroll to position [0, 0]
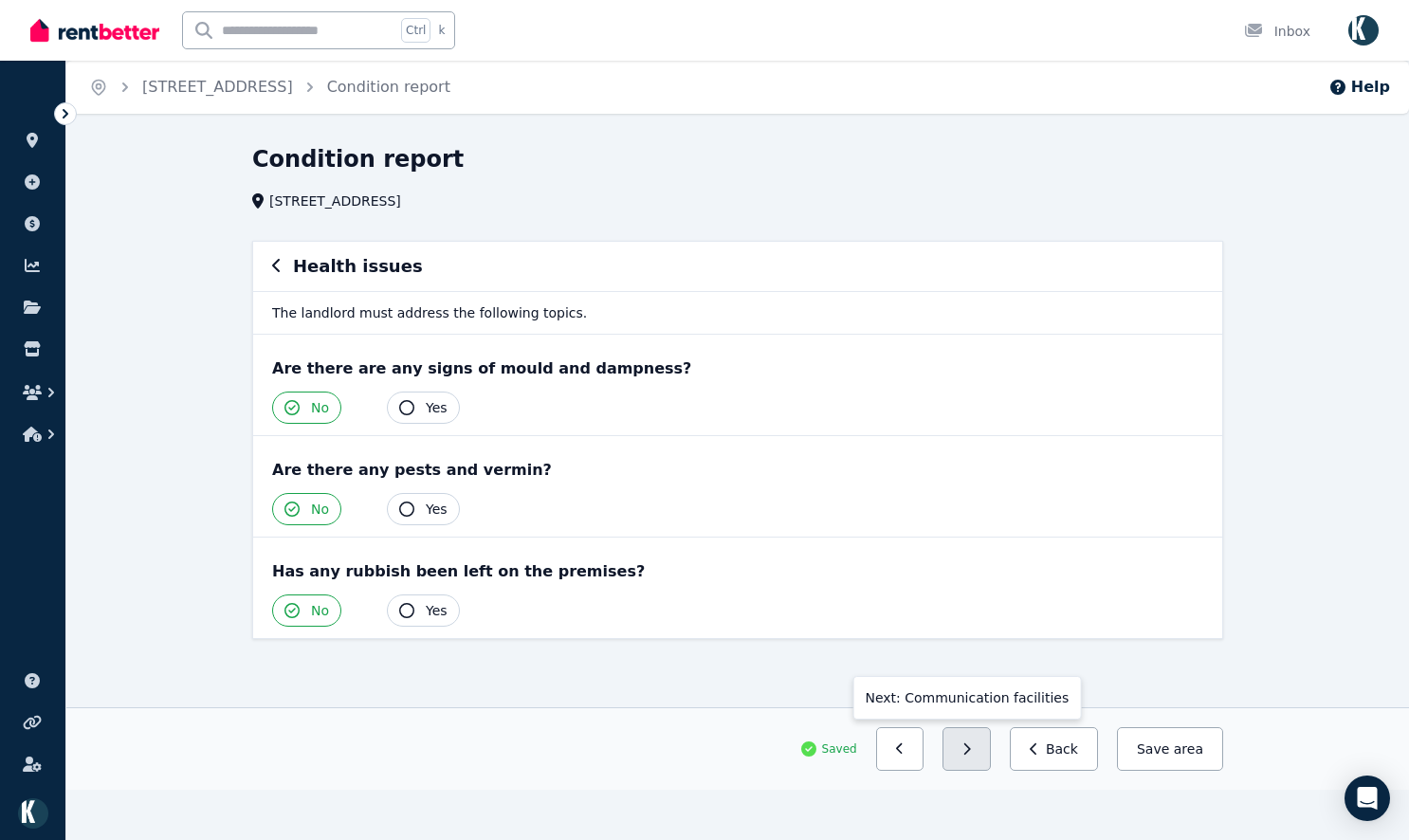
click at [991, 763] on button "button" at bounding box center [967, 749] width 48 height 44
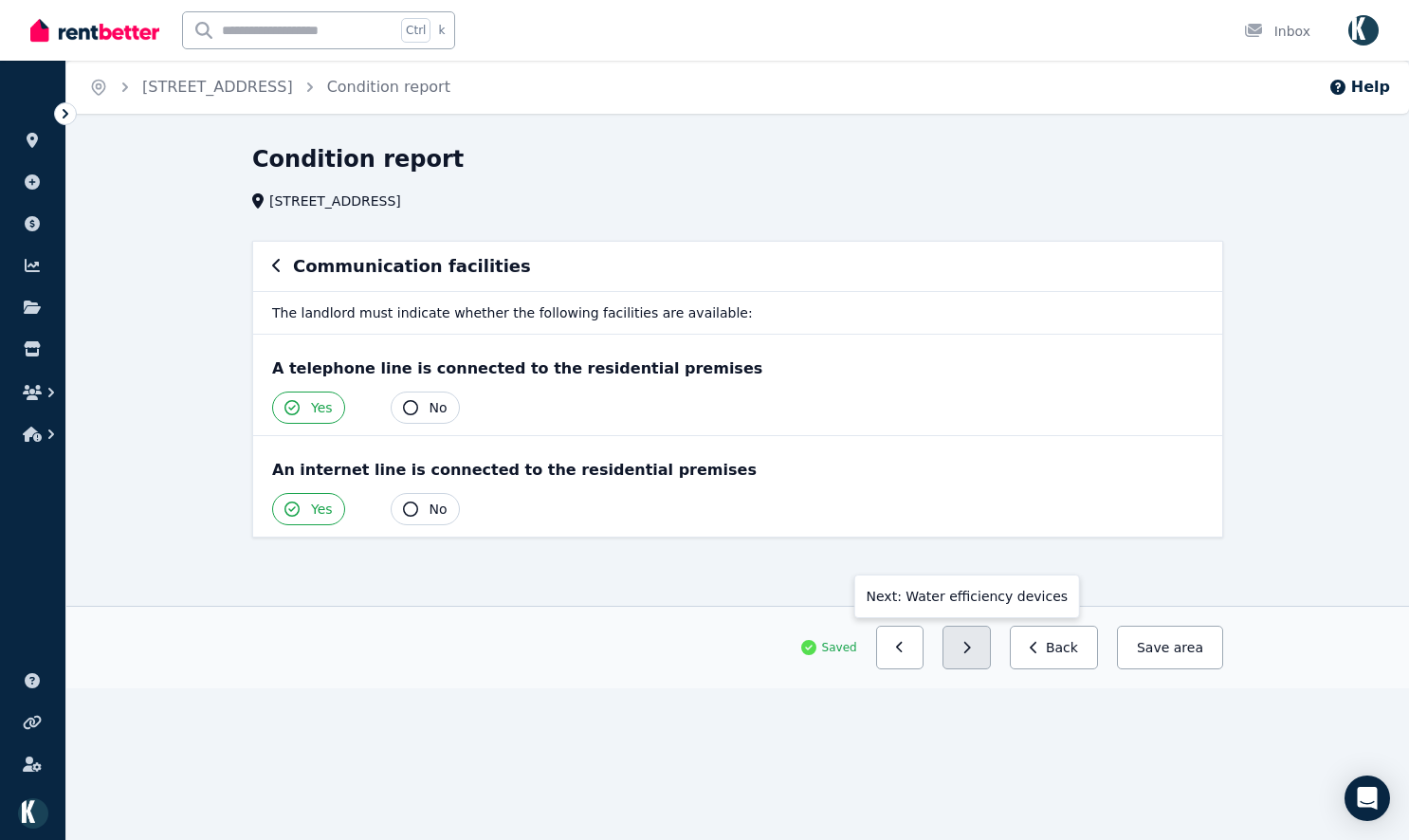
click at [991, 637] on button "button" at bounding box center [967, 647] width 48 height 44
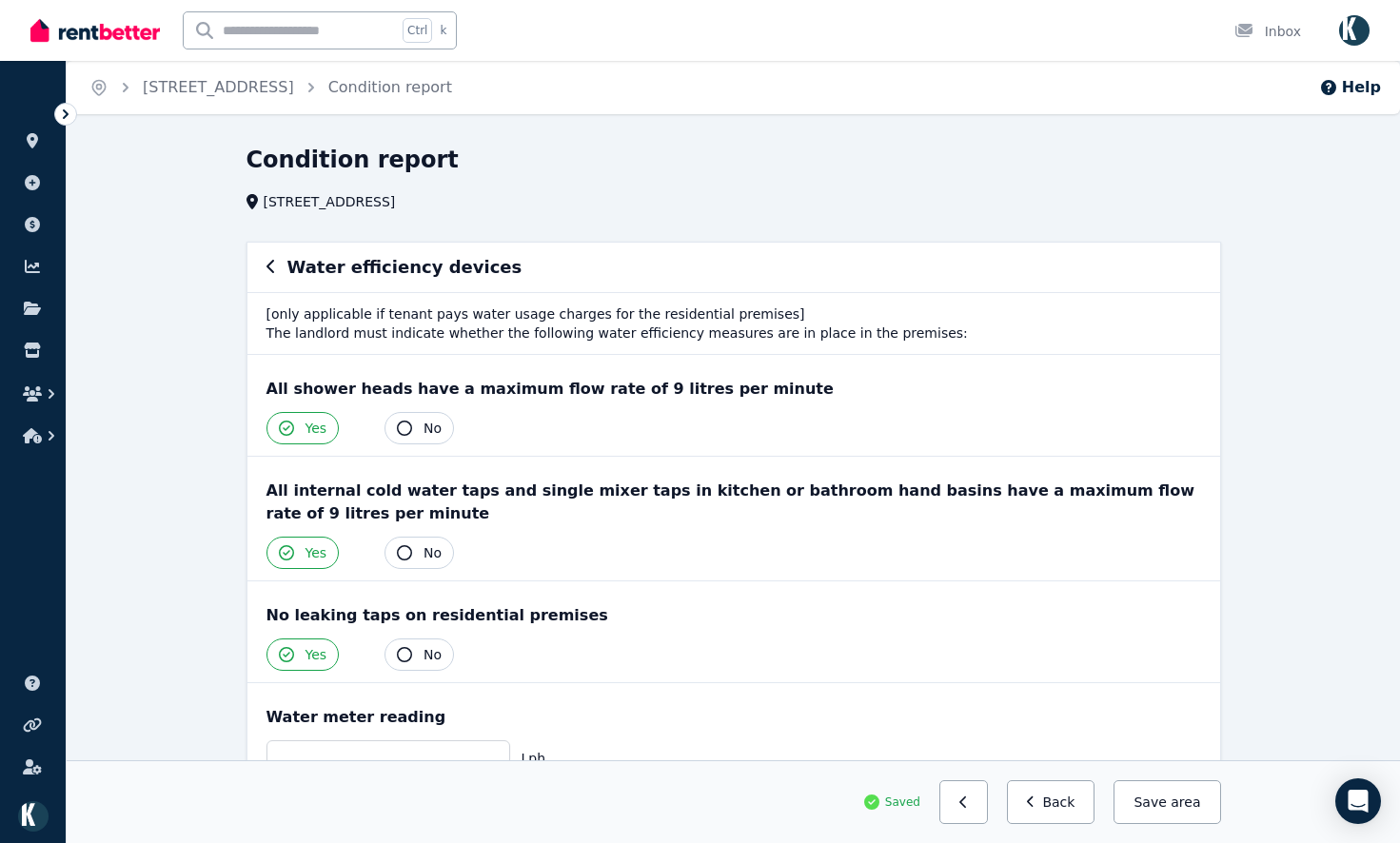
click at [267, 274] on icon "button" at bounding box center [271, 267] width 10 height 16
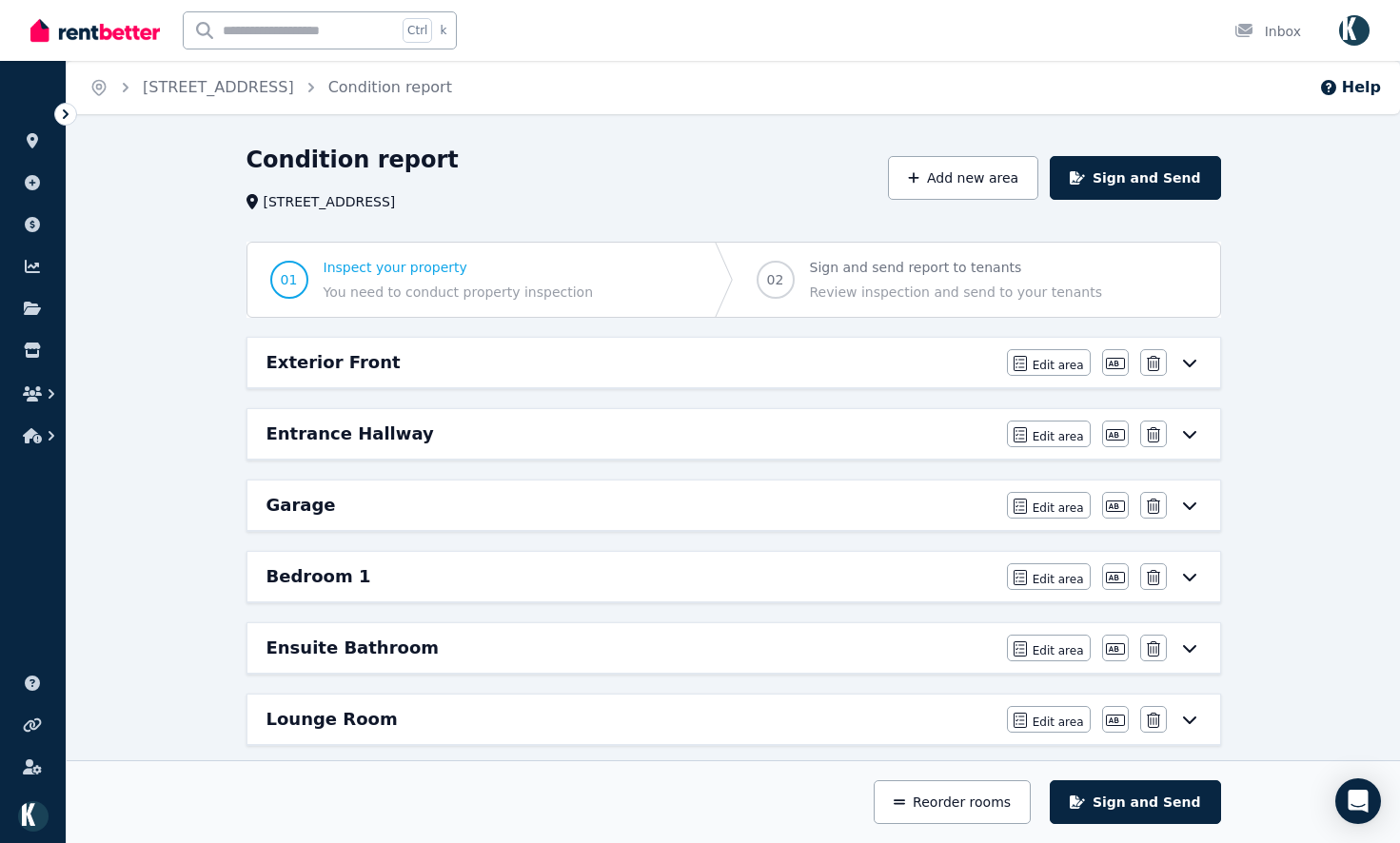
click at [1120, 182] on button "Sign and Send" at bounding box center [1134, 178] width 170 height 44
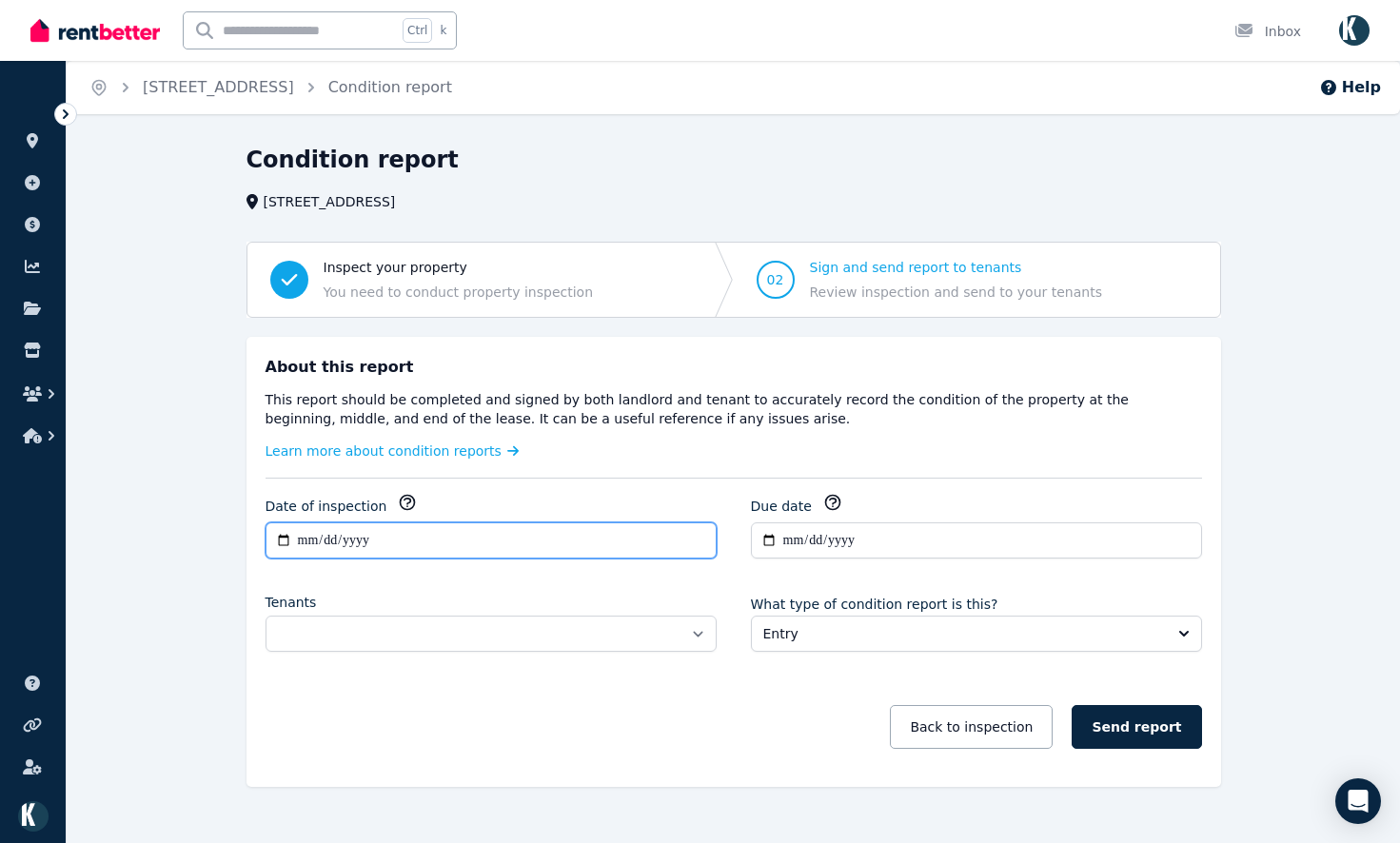
click at [416, 539] on input "**********" at bounding box center [490, 540] width 451 height 36
type input "**********"
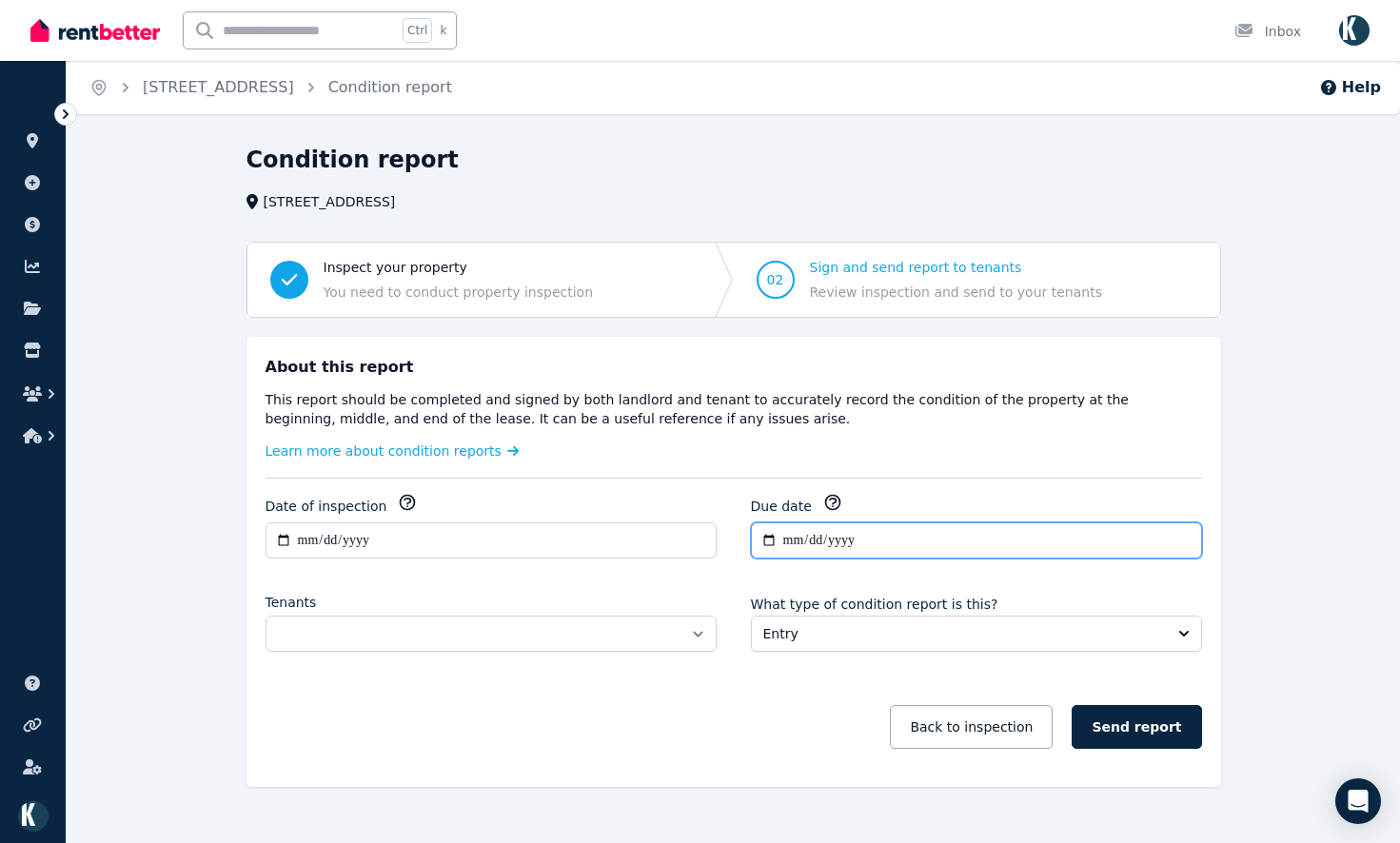
click at [797, 537] on input "**********" at bounding box center [976, 540] width 451 height 36
click at [815, 547] on input "**********" at bounding box center [976, 540] width 451 height 36
click at [791, 538] on input "**********" at bounding box center [976, 540] width 451 height 36
type input "**********"
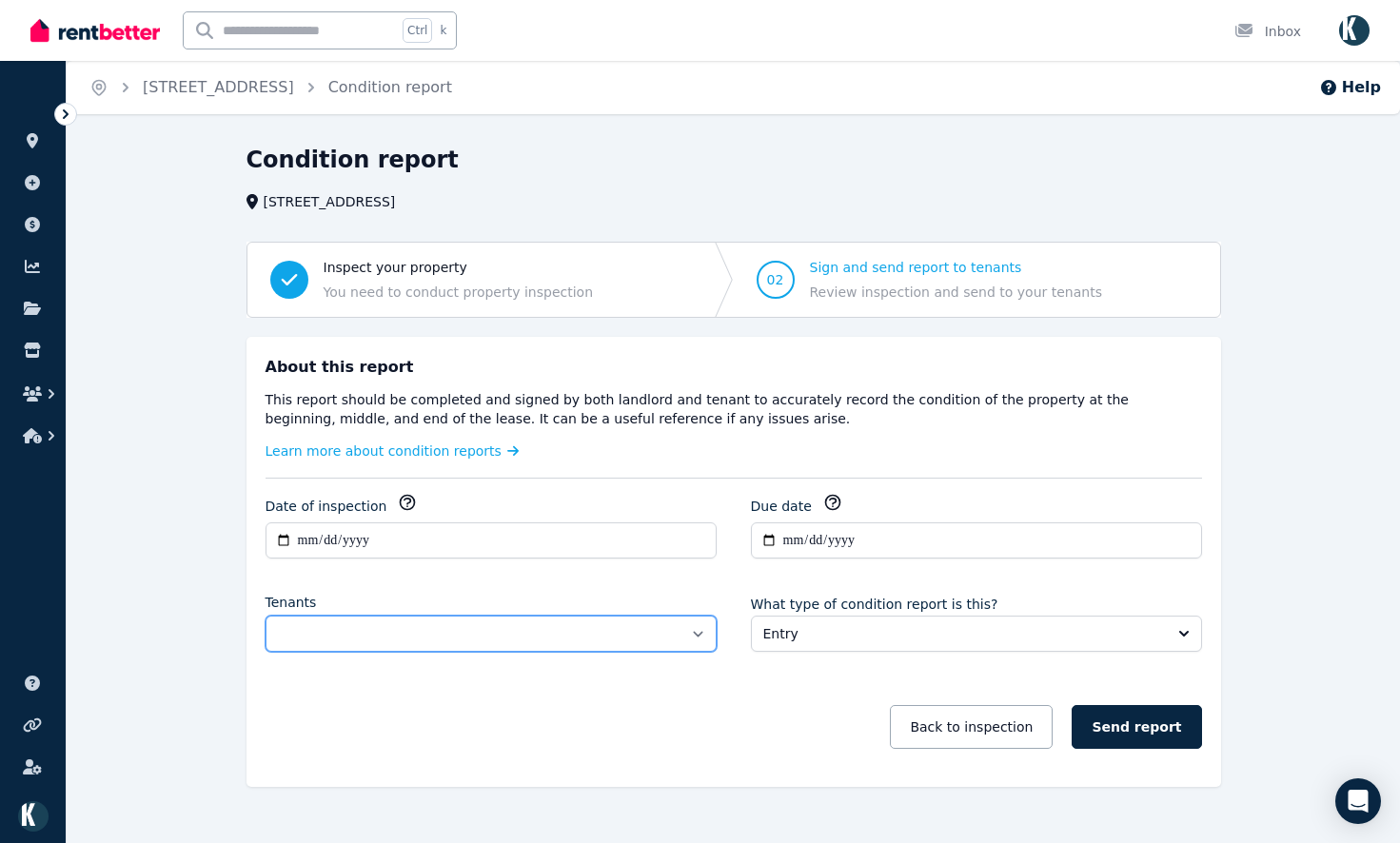
click at [535, 624] on select "**********" at bounding box center [490, 633] width 451 height 36
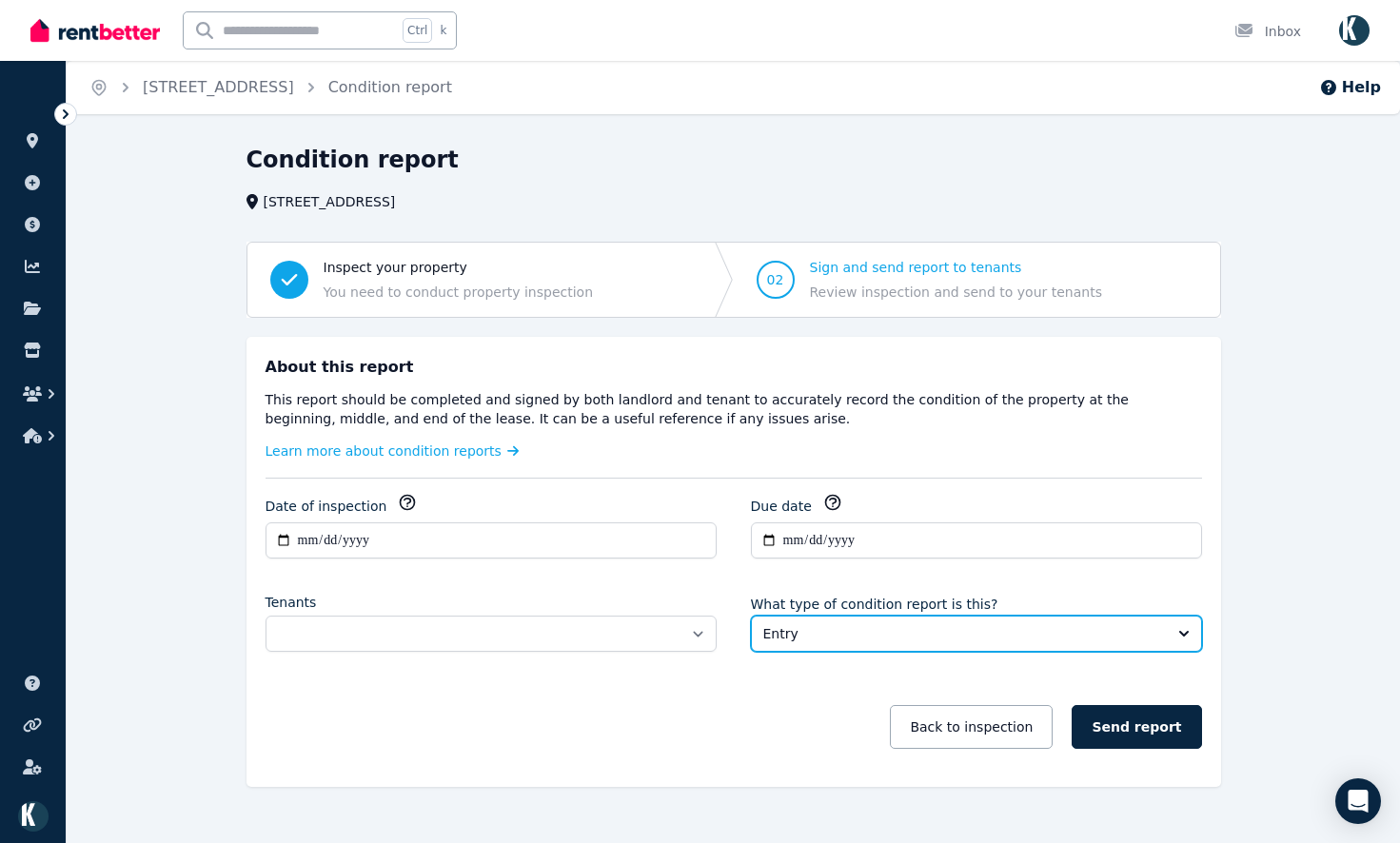
click at [815, 633] on span "Entry" at bounding box center [963, 634] width 400 height 19
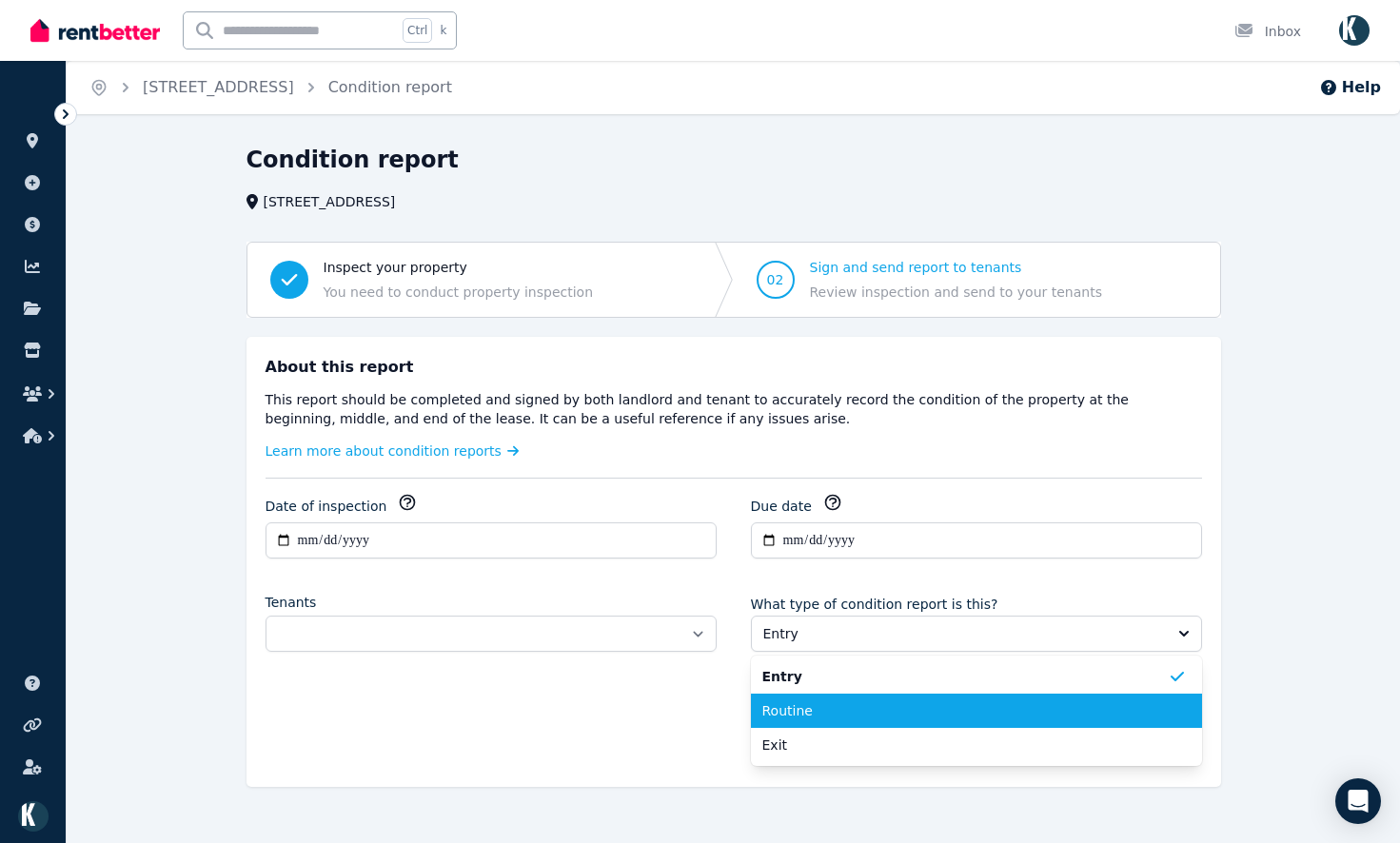
click at [810, 701] on span "Routine" at bounding box center [964, 711] width 405 height 19
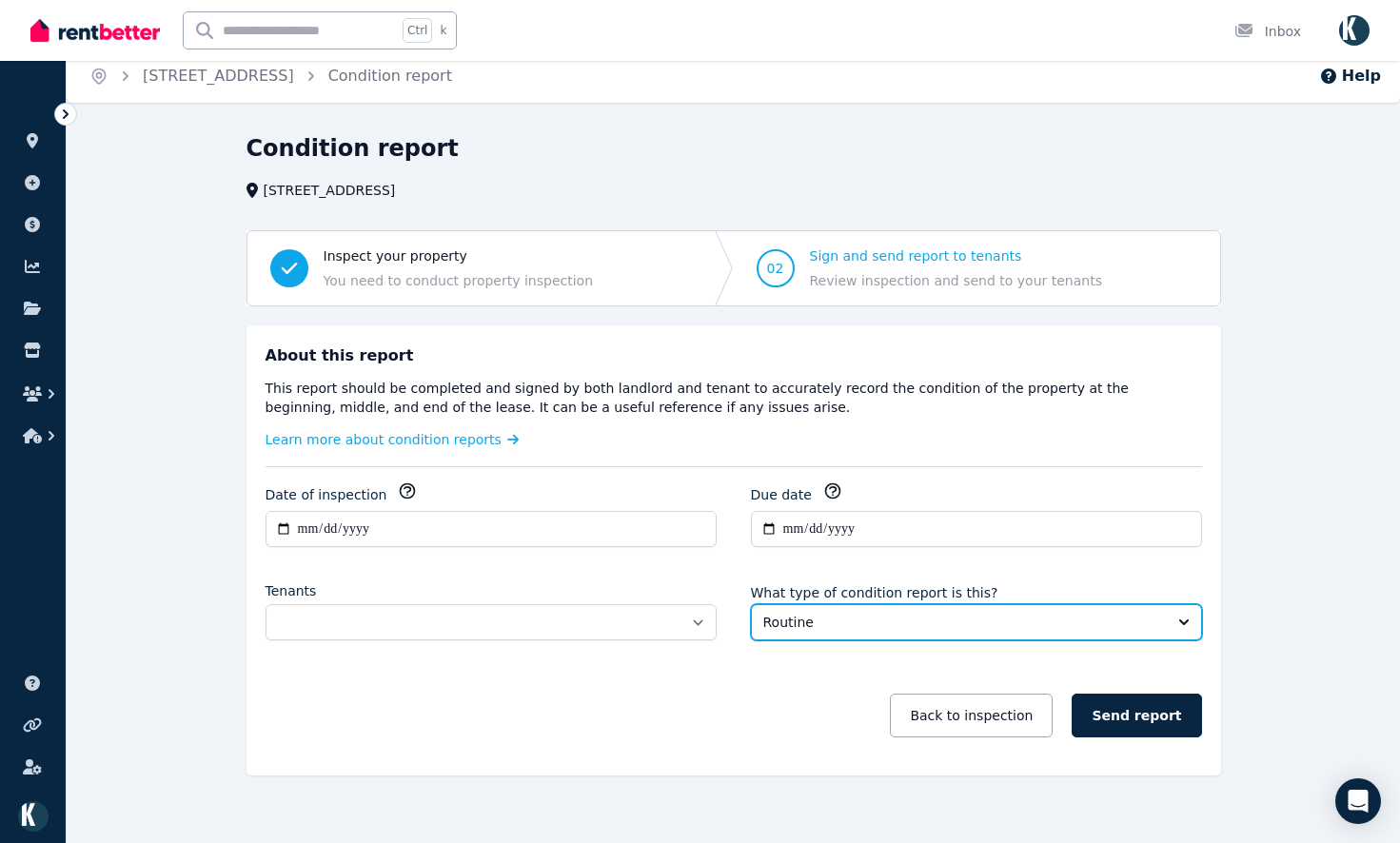
scroll to position [30, 0]
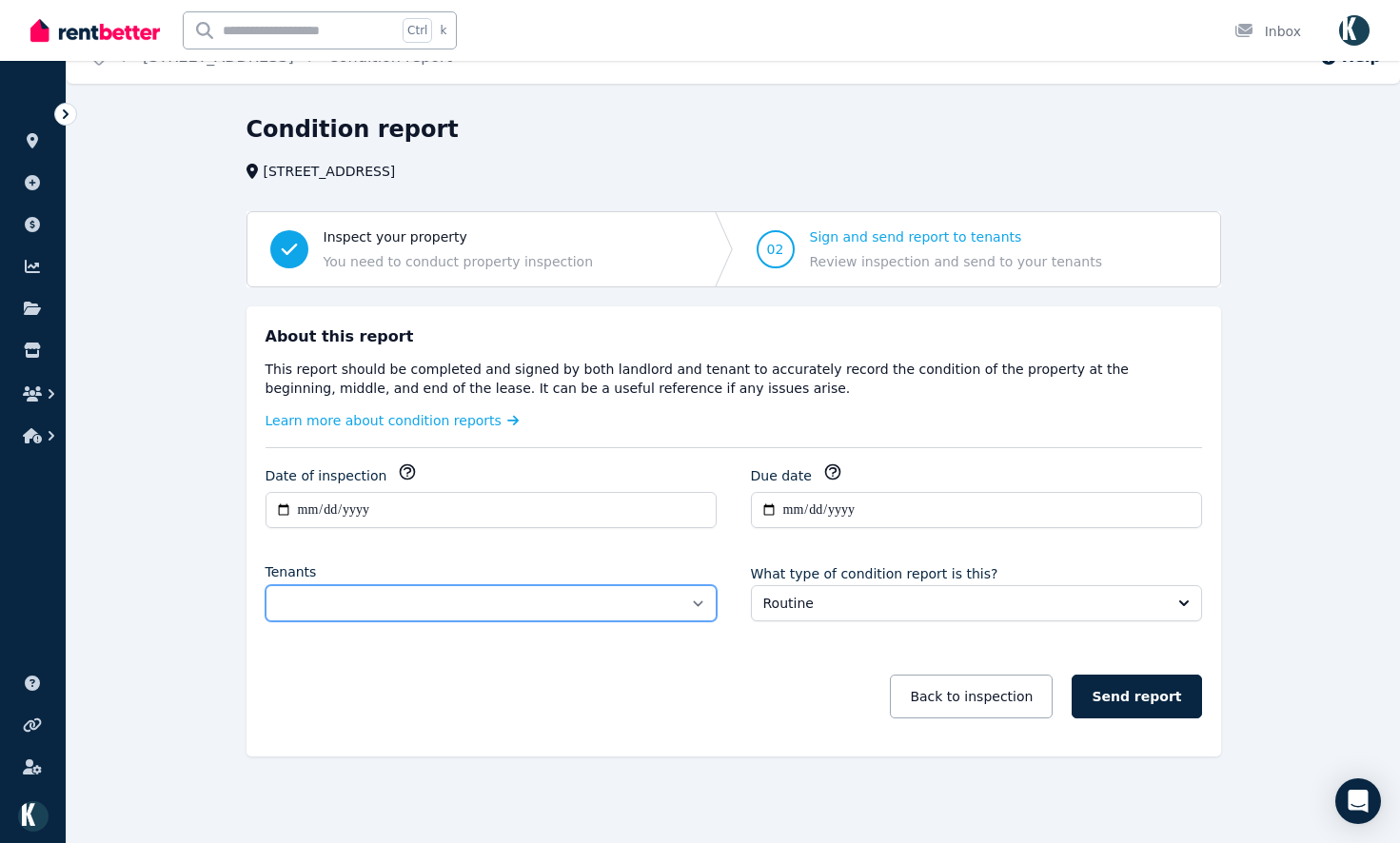
click at [504, 608] on select "**********" at bounding box center [490, 603] width 451 height 36
select select "**********"
click at [265, 586] on select "**********" at bounding box center [490, 603] width 451 height 36
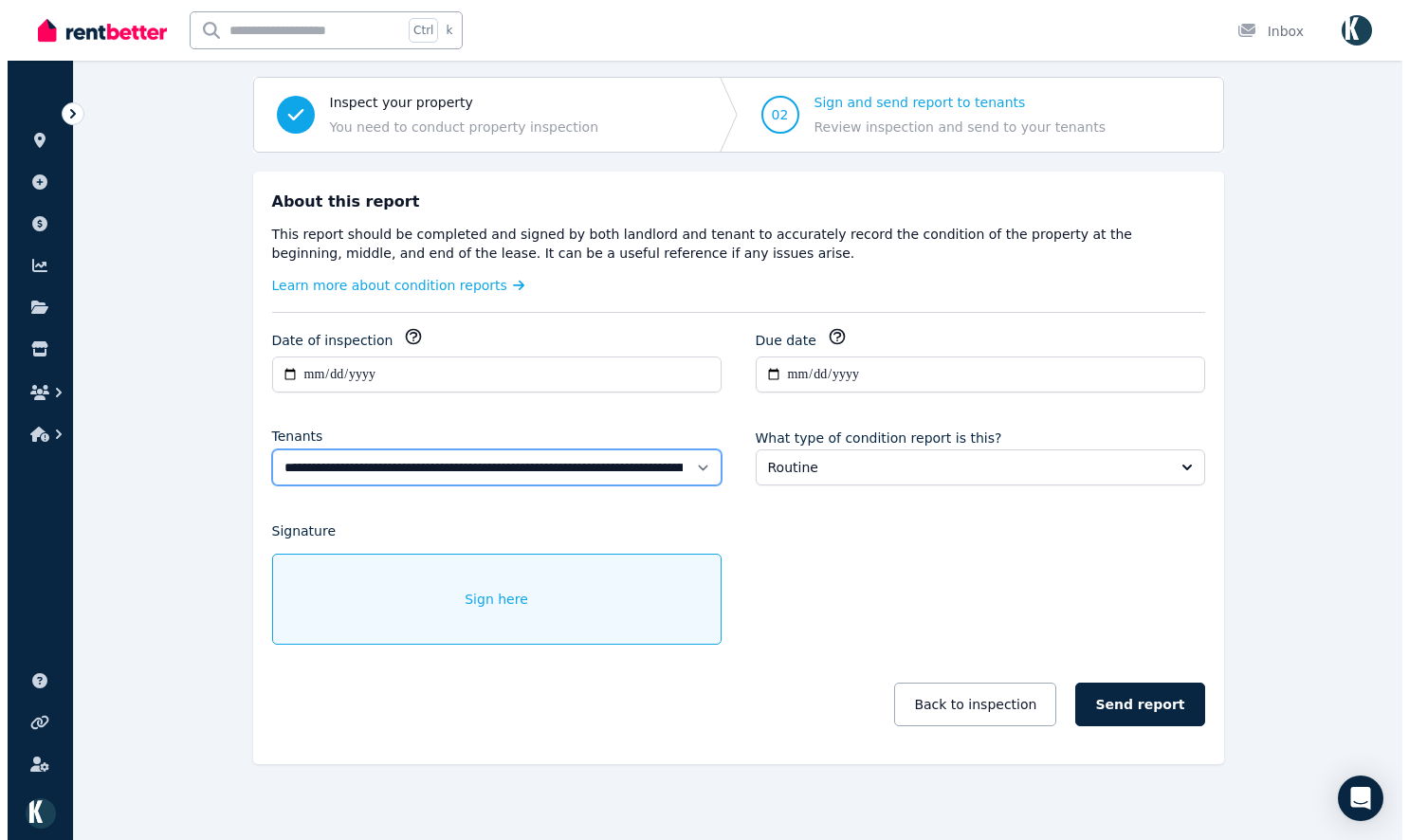
scroll to position [174, 0]
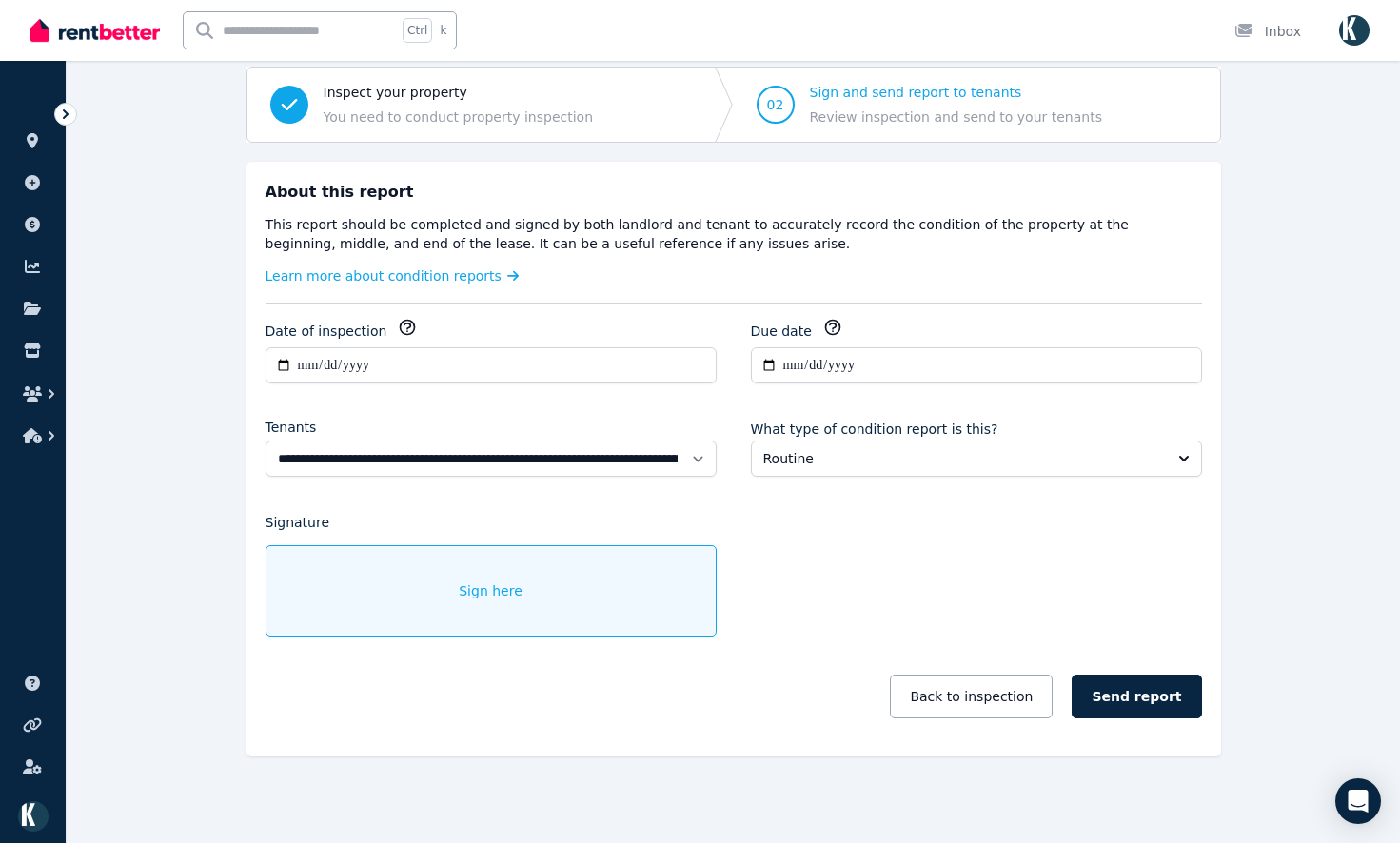
click at [386, 593] on div "Sign here" at bounding box center [490, 591] width 451 height 91
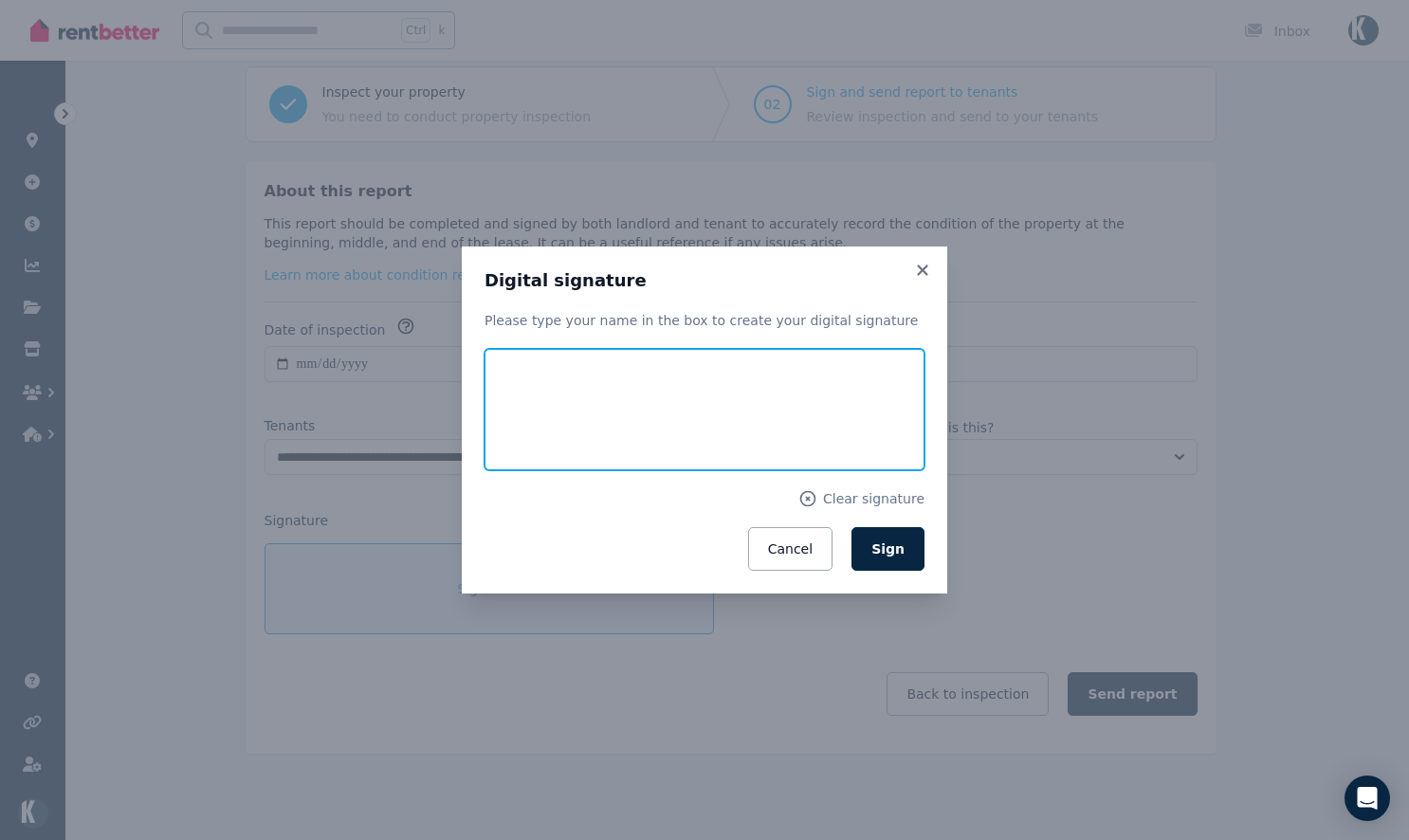
click at [707, 378] on input "text" at bounding box center [704, 409] width 440 height 121
type input "**********"
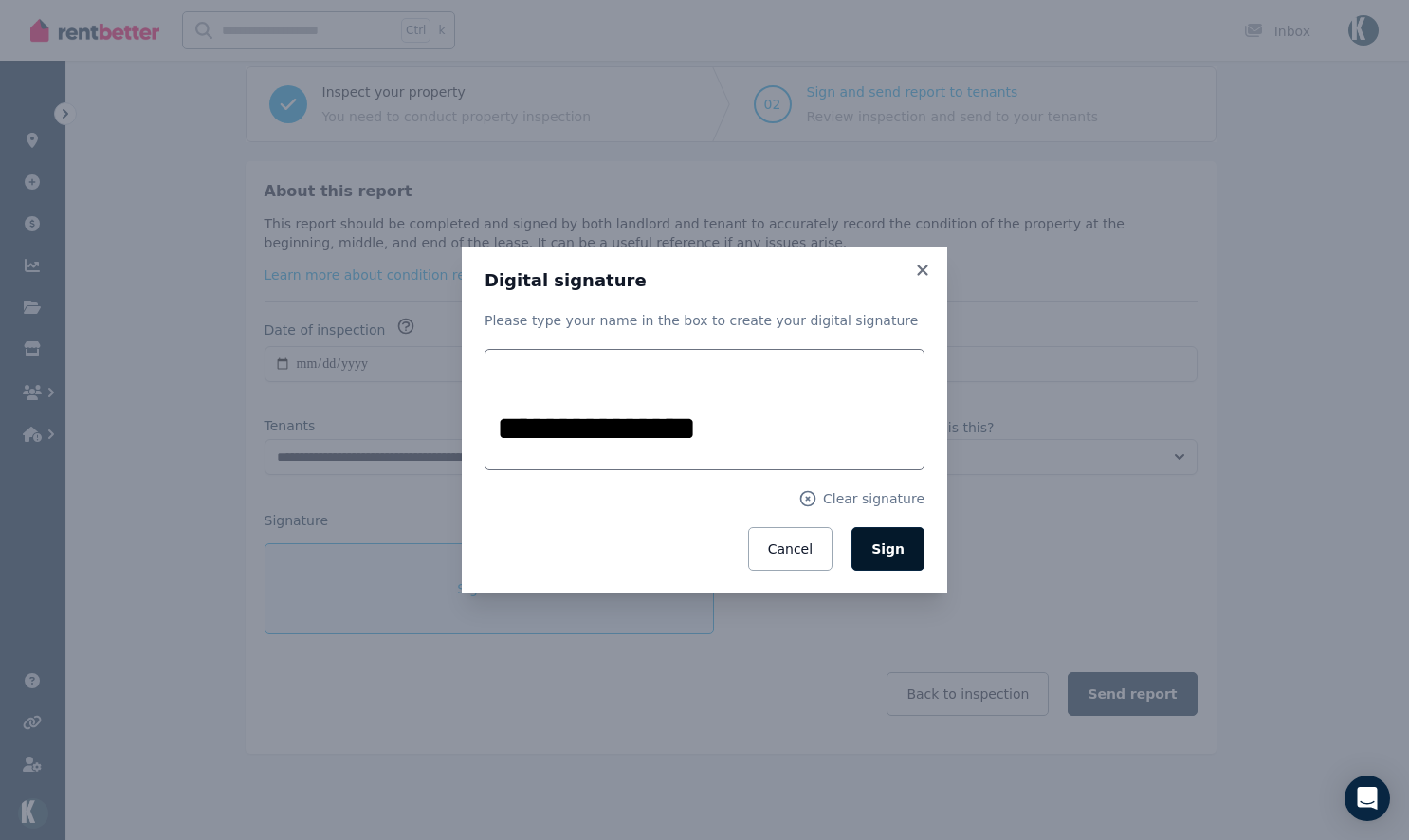
click at [885, 559] on button "Sign" at bounding box center [887, 549] width 73 height 44
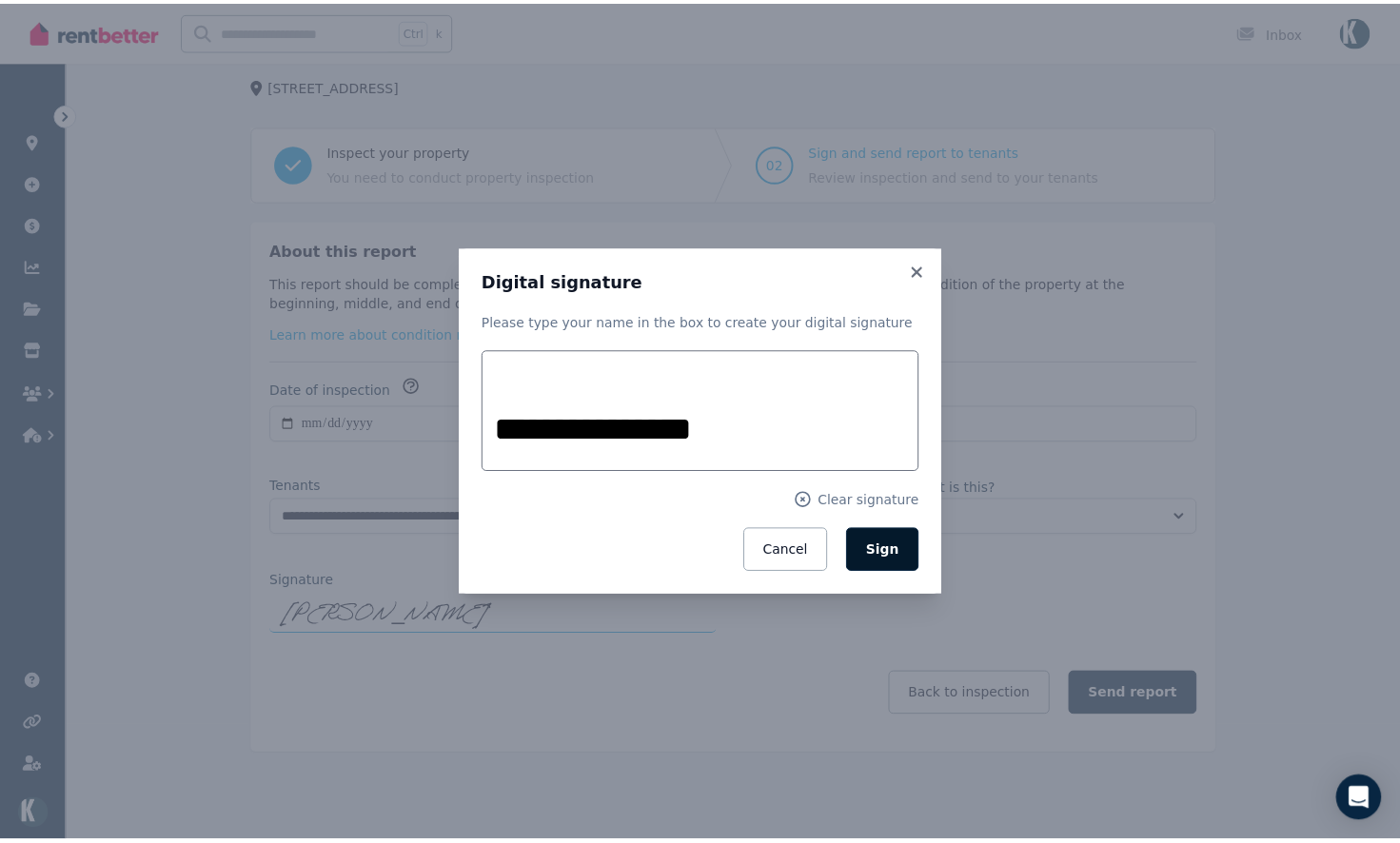
scroll to position [116, 0]
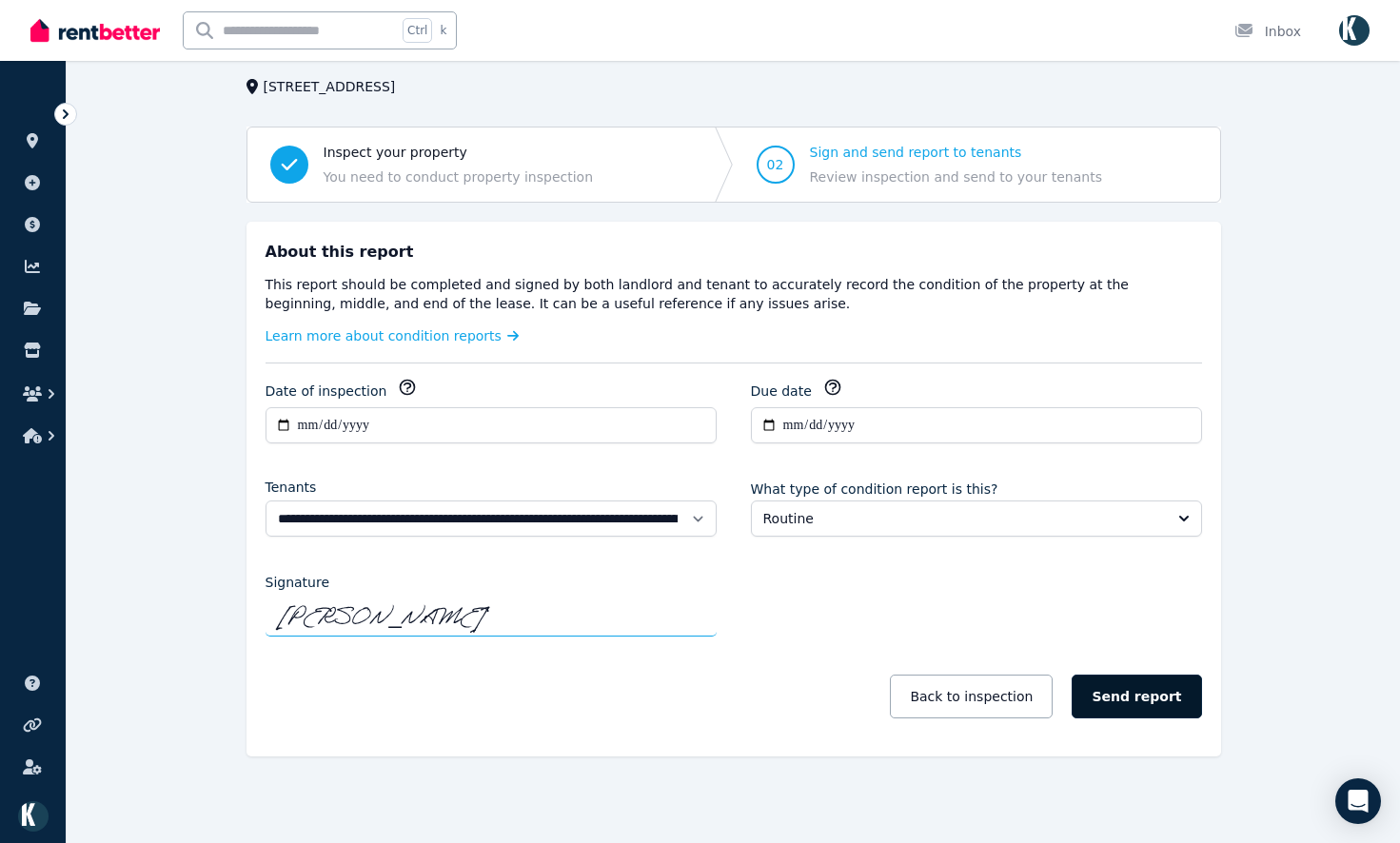
drag, startPoint x: 1132, startPoint y: 703, endPoint x: 1142, endPoint y: 700, distance: 10.4
click at [1142, 700] on button "Send report" at bounding box center [1136, 696] width 129 height 44
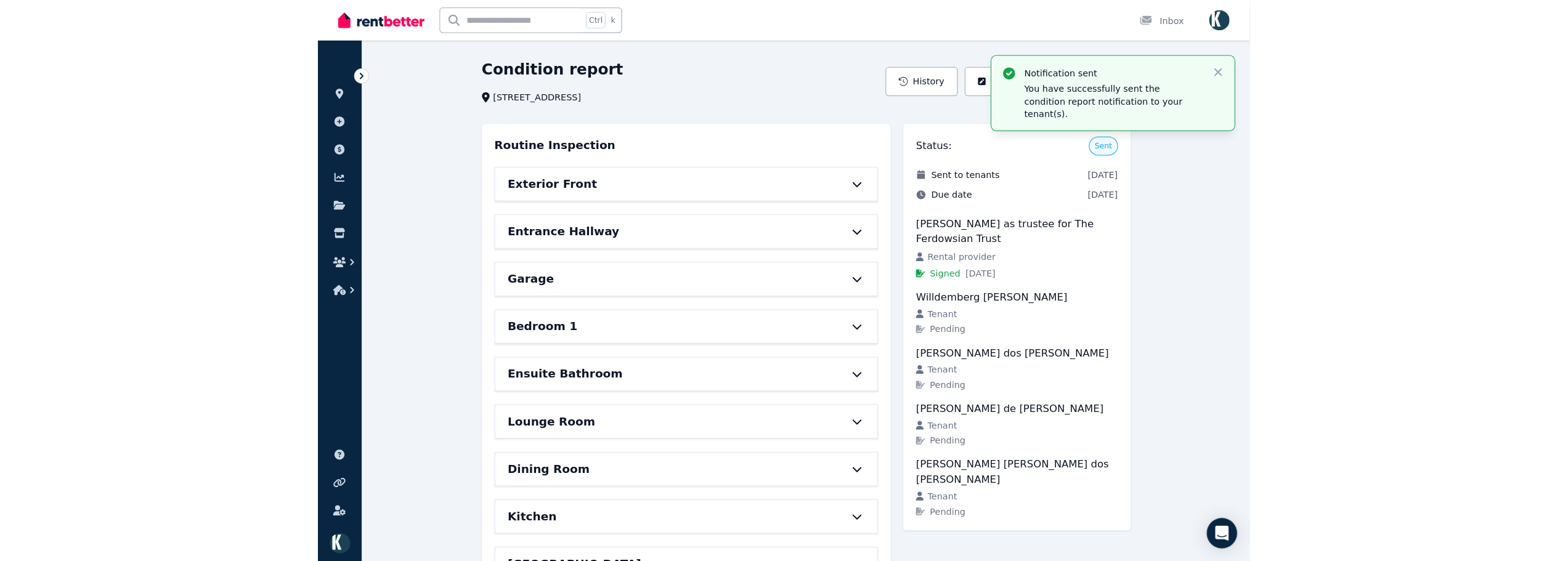
scroll to position [0, 0]
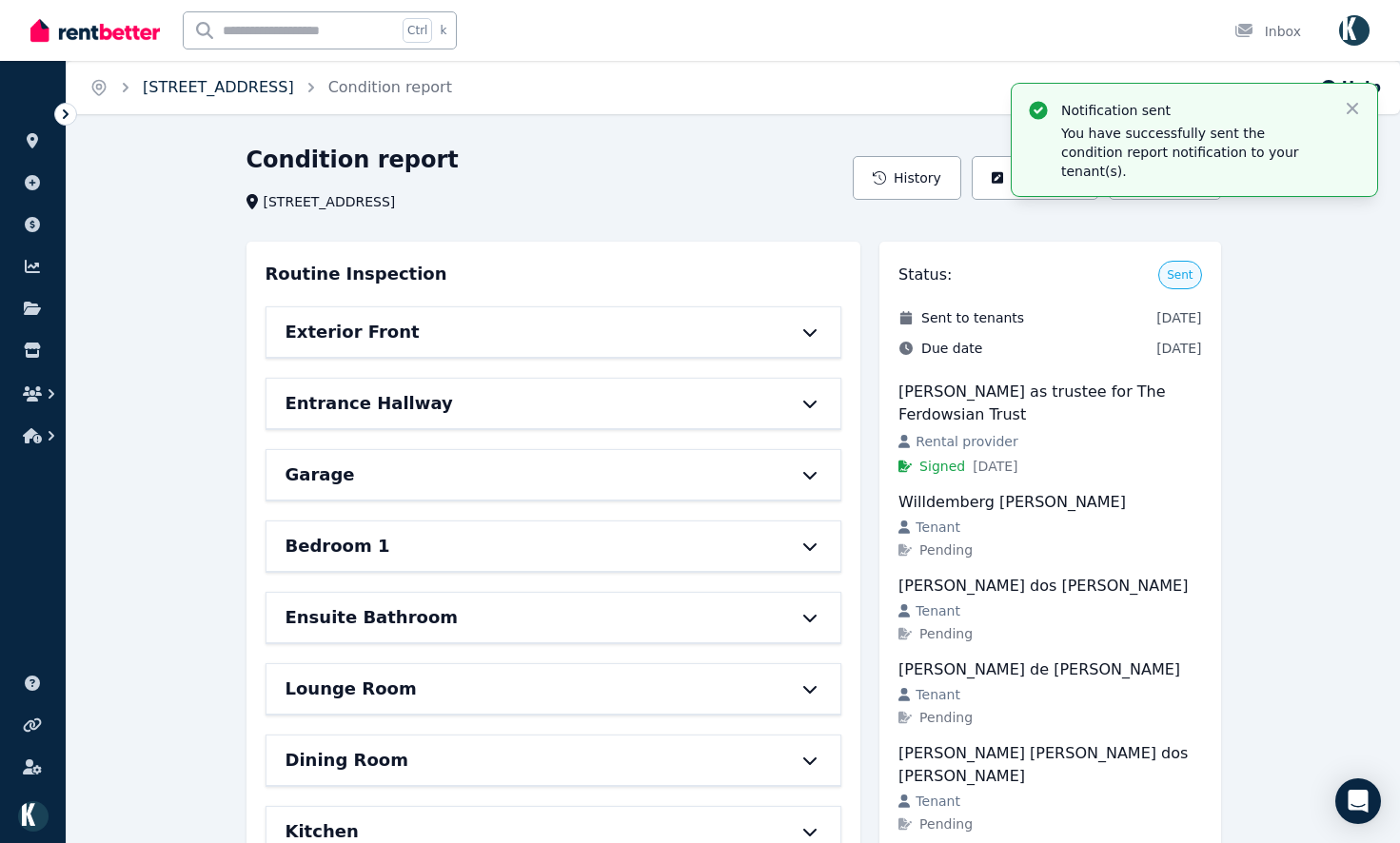
click at [191, 85] on link "[STREET_ADDRESS]" at bounding box center [218, 86] width 151 height 18
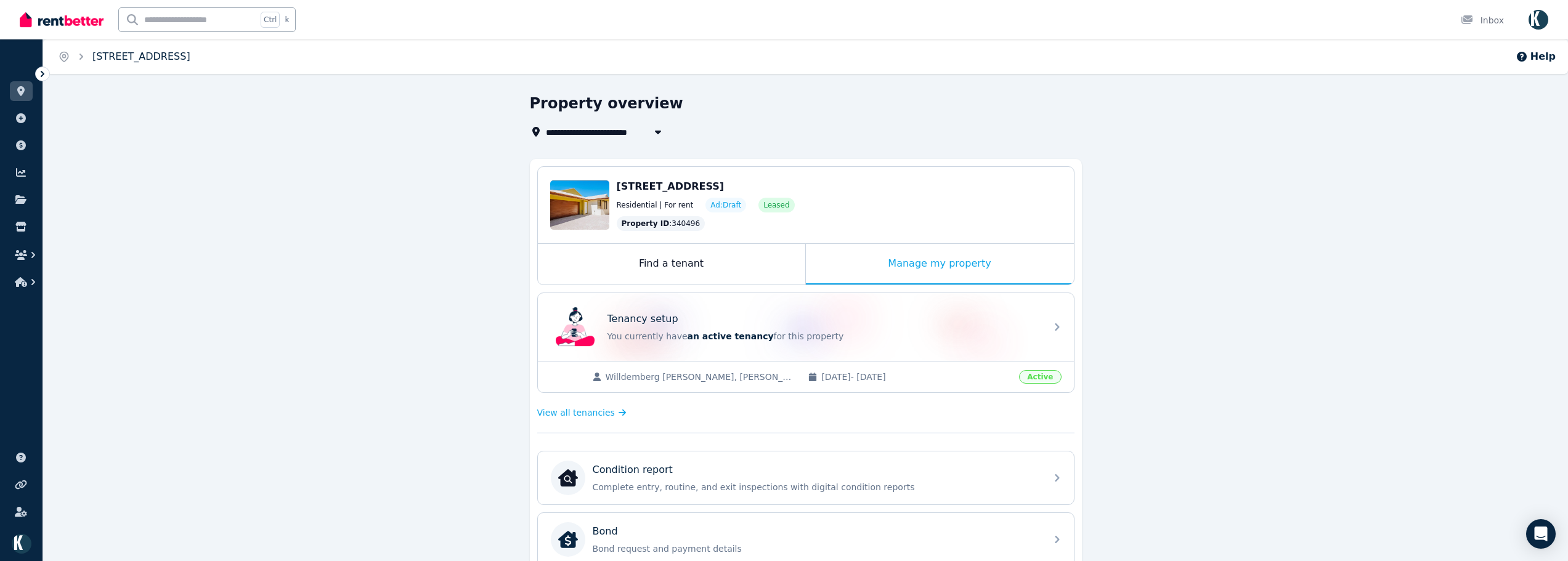
click at [128, 51] on link "[STREET_ADDRESS]" at bounding box center [141, 56] width 98 height 12
click at [20, 91] on icon at bounding box center [21, 91] width 8 height 10
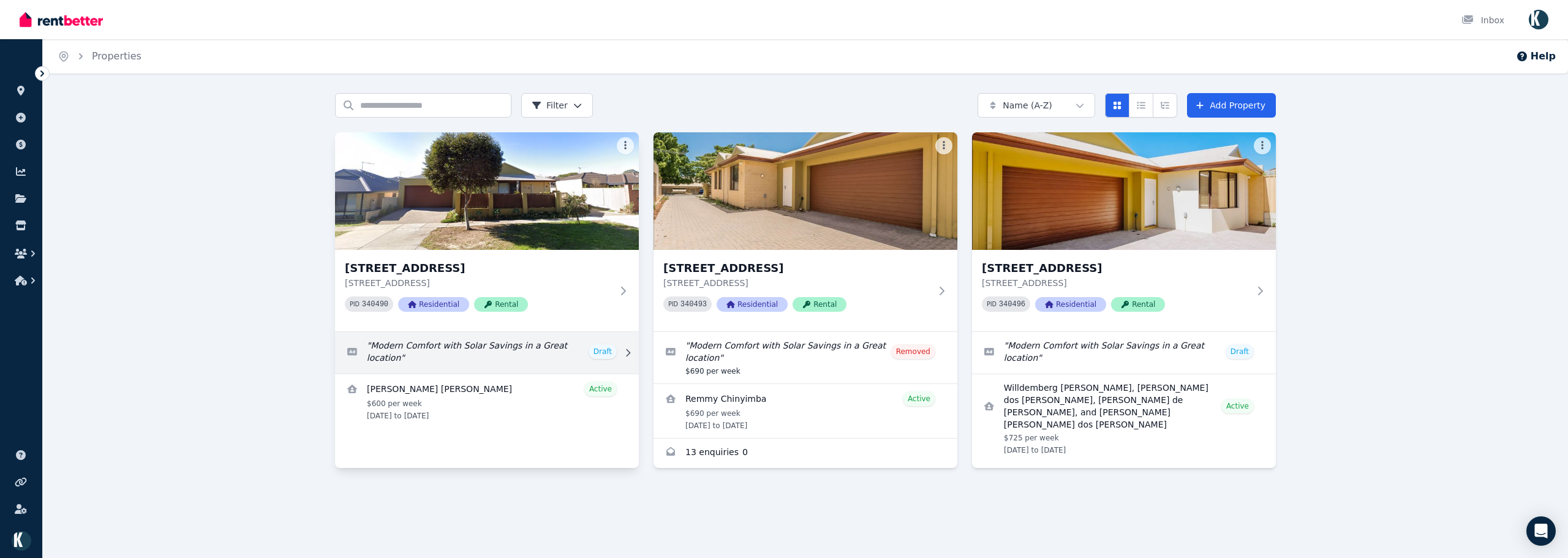
click at [604, 349] on link "Edit listing: Modern Comfort with Solar Savings in a Great location" at bounding box center [487, 352] width 304 height 42
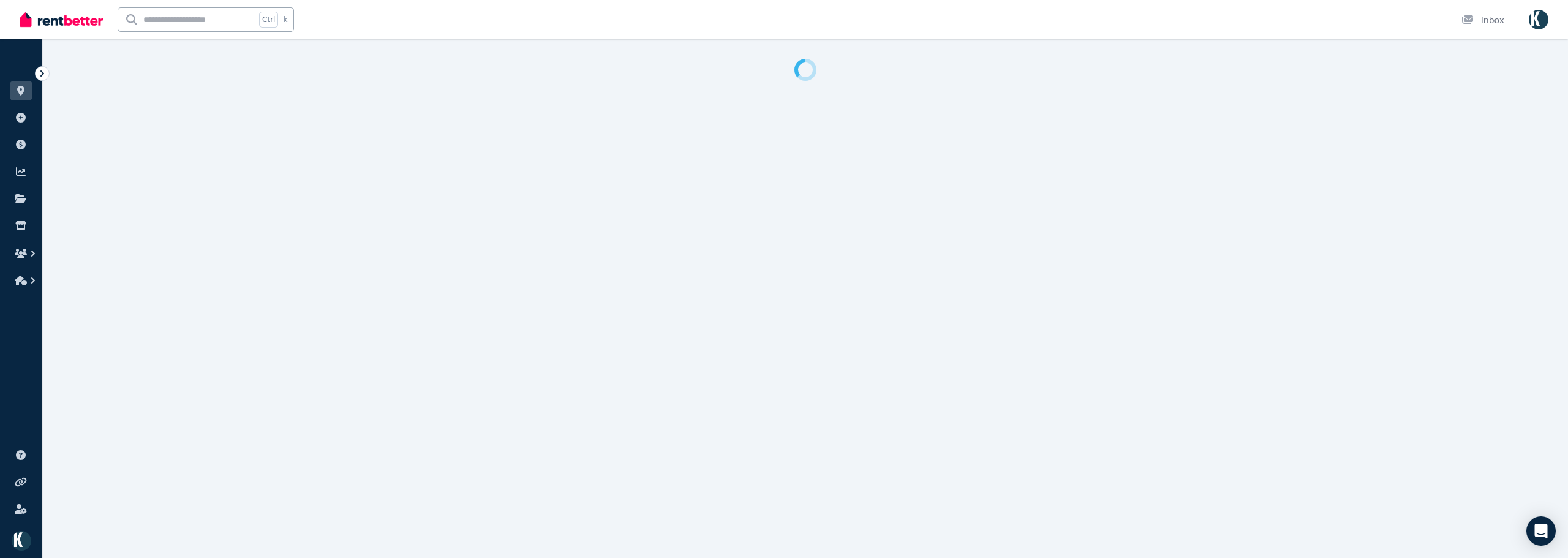
select select "**"
select select "**********"
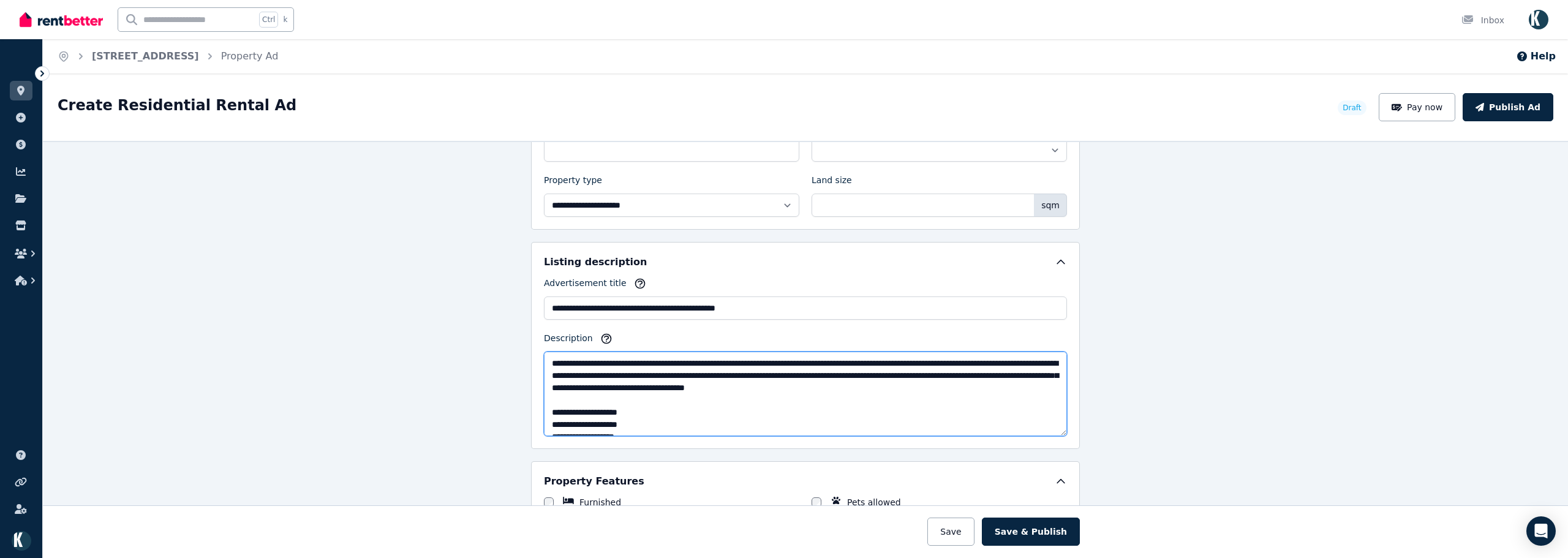
drag, startPoint x: 876, startPoint y: 376, endPoint x: 812, endPoint y: 376, distance: 64.0
click at [812, 376] on textarea "Description" at bounding box center [805, 394] width 523 height 84
click at [941, 379] on textarea "Description" at bounding box center [805, 394] width 523 height 84
click at [781, 406] on textarea "Description" at bounding box center [805, 394] width 523 height 84
click at [949, 376] on textarea "Description" at bounding box center [805, 394] width 523 height 84
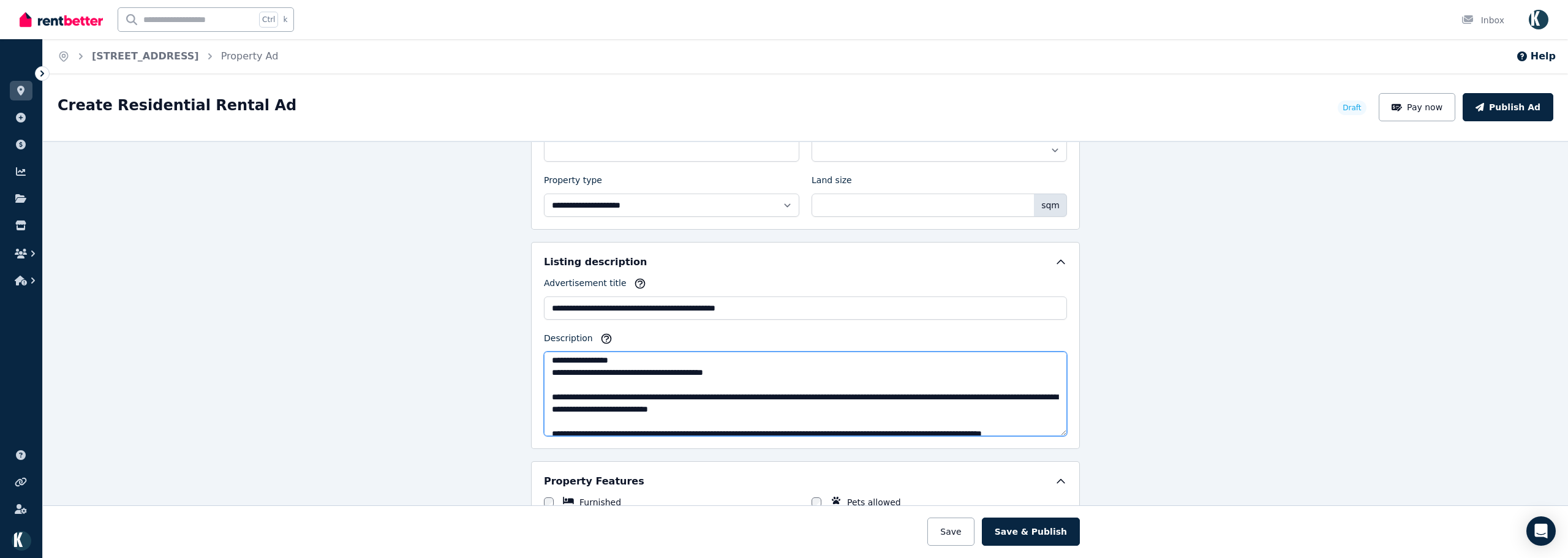
scroll to position [245, 0]
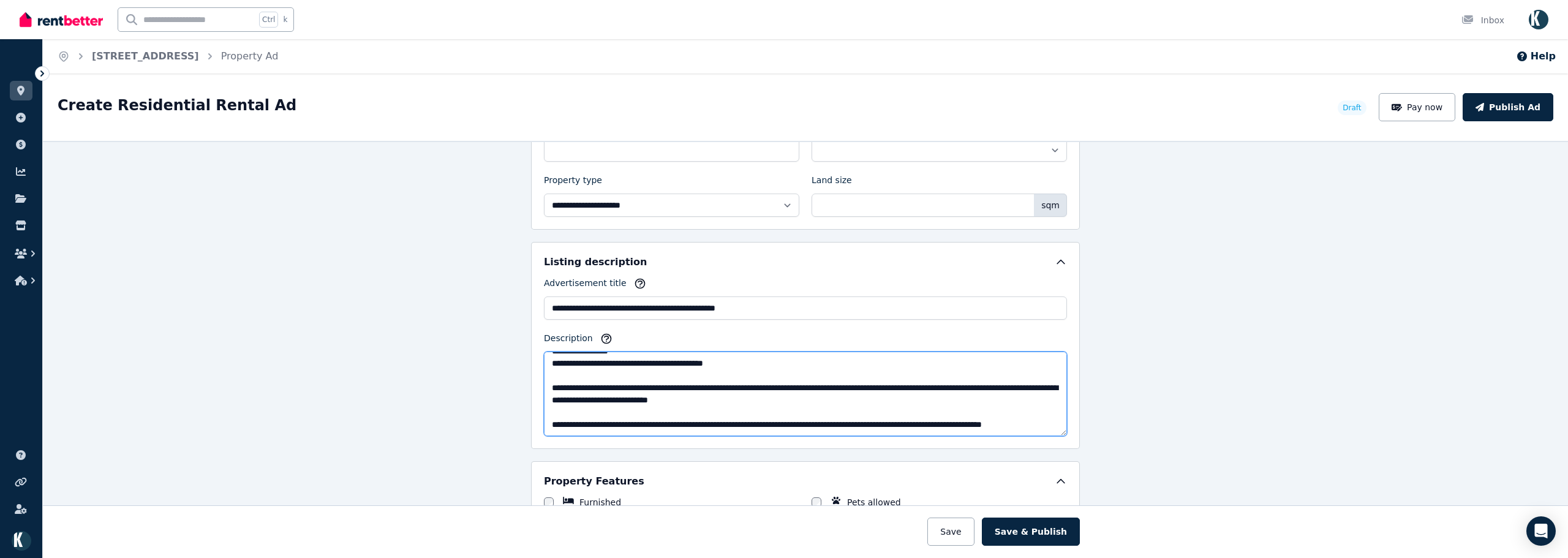
drag, startPoint x: 703, startPoint y: 389, endPoint x: 675, endPoint y: 389, distance: 28.0
click at [675, 389] on textarea "Description" at bounding box center [805, 394] width 523 height 84
click at [676, 386] on textarea "Description" at bounding box center [805, 394] width 523 height 84
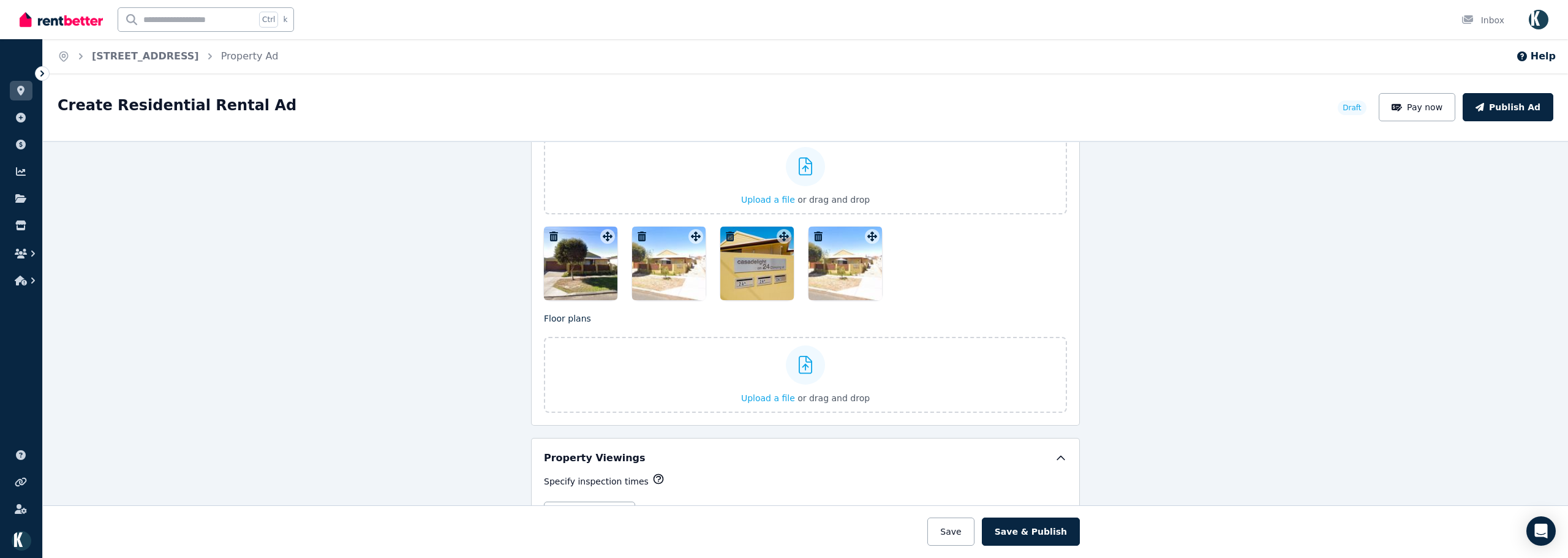
scroll to position [1531, 0]
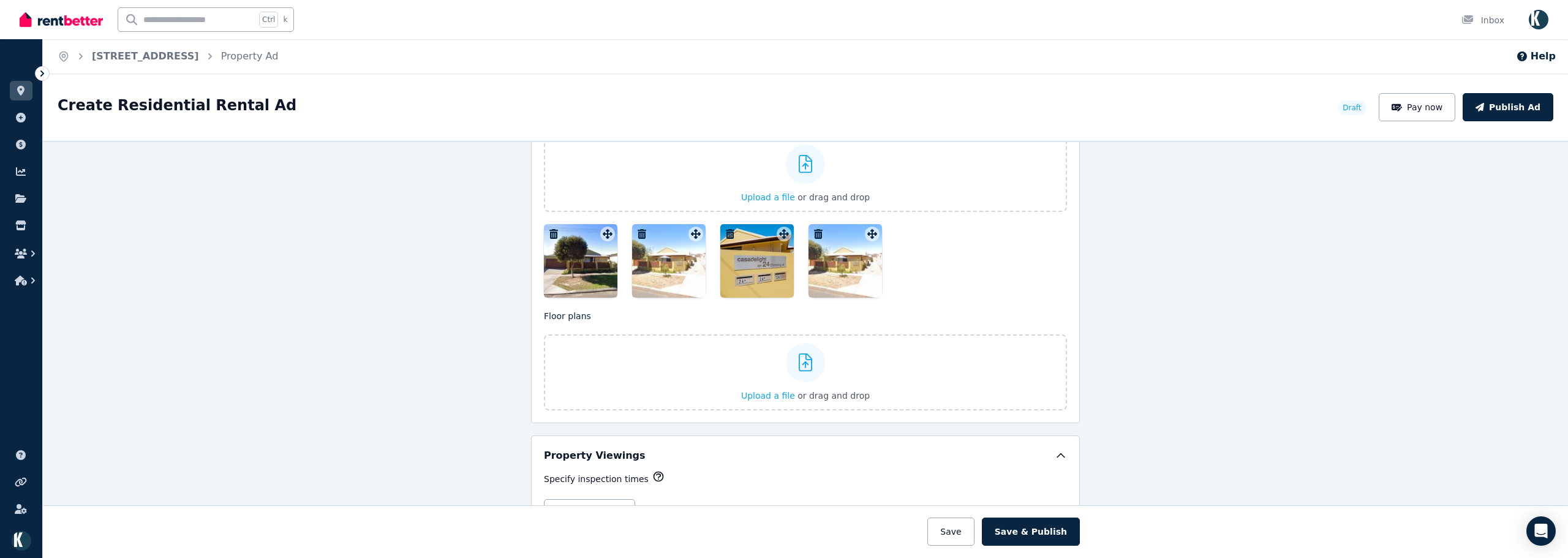
type textarea "**********"
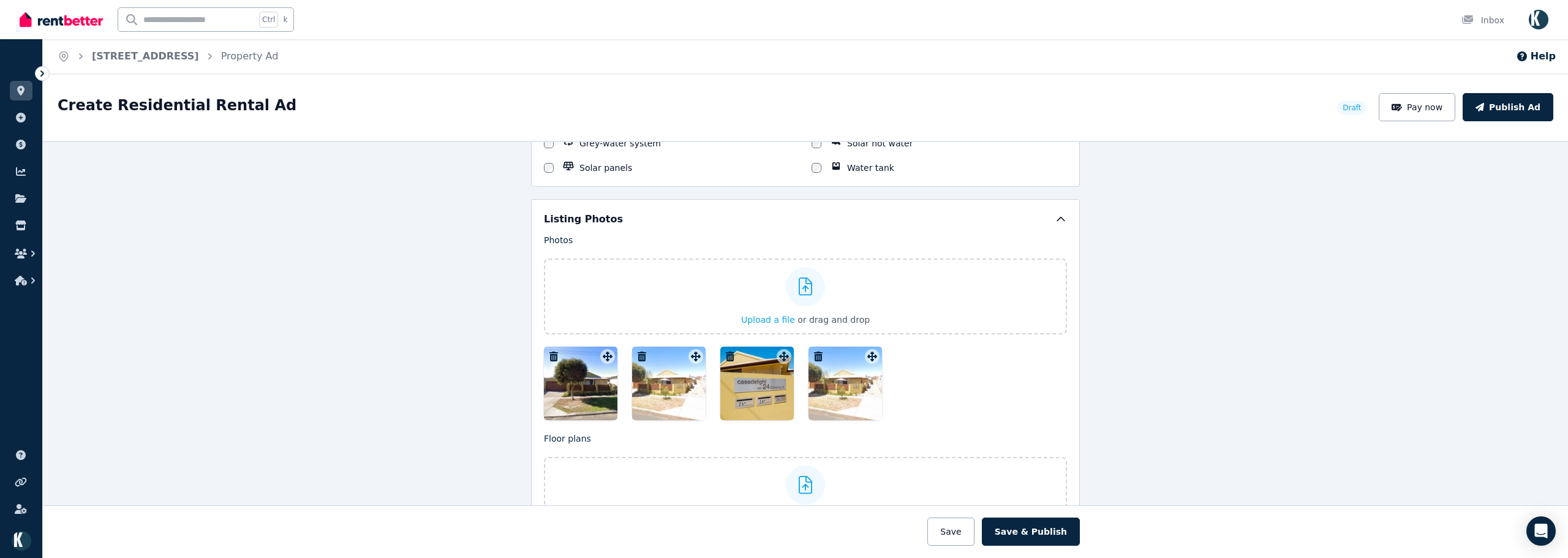
scroll to position [1408, 0]
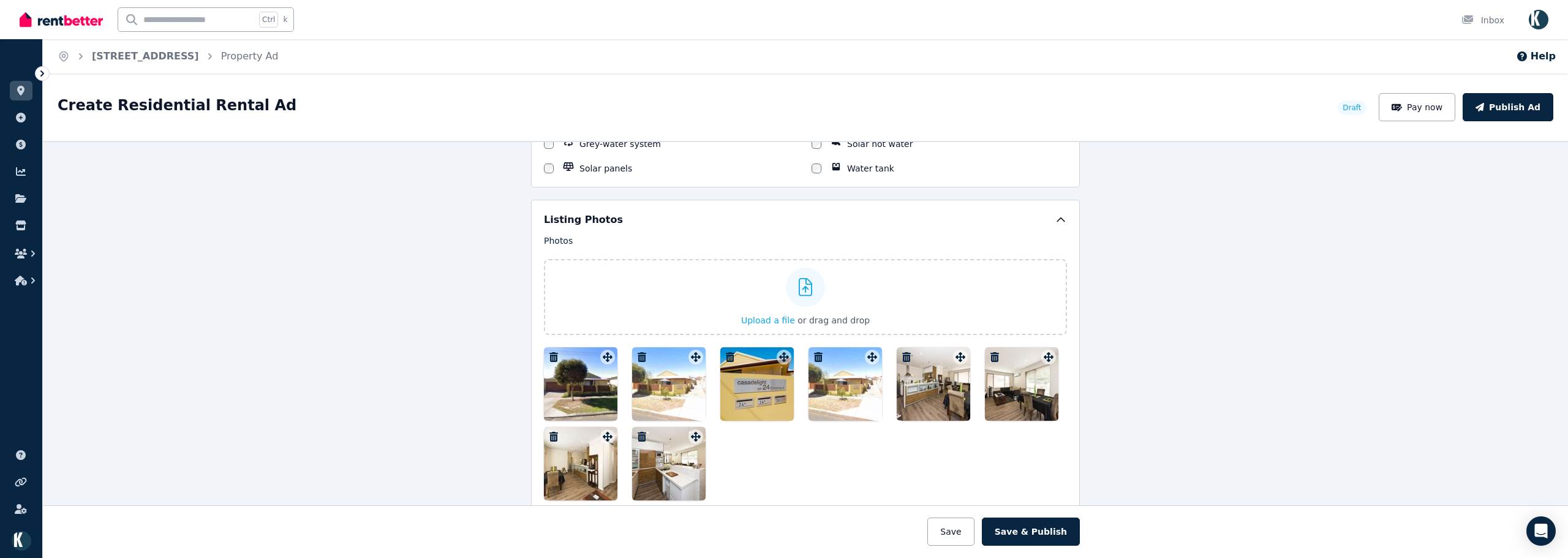
click at [977, 442] on div at bounding box center [805, 424] width 523 height 153
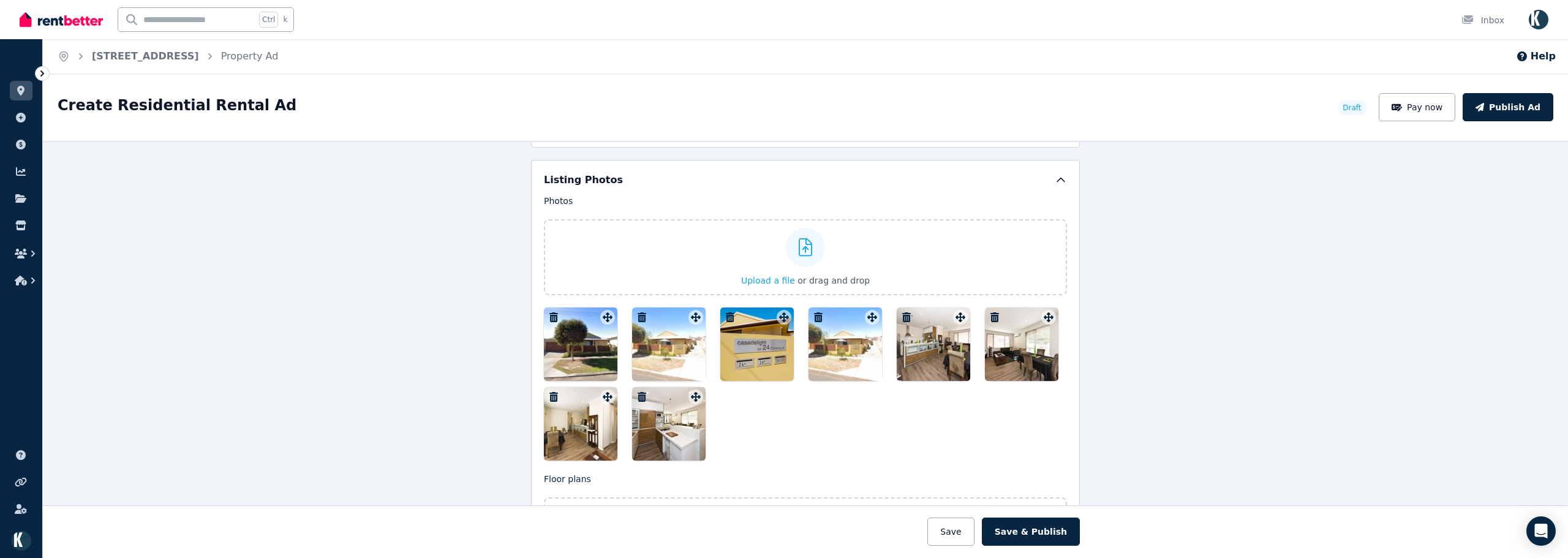
scroll to position [1469, 0]
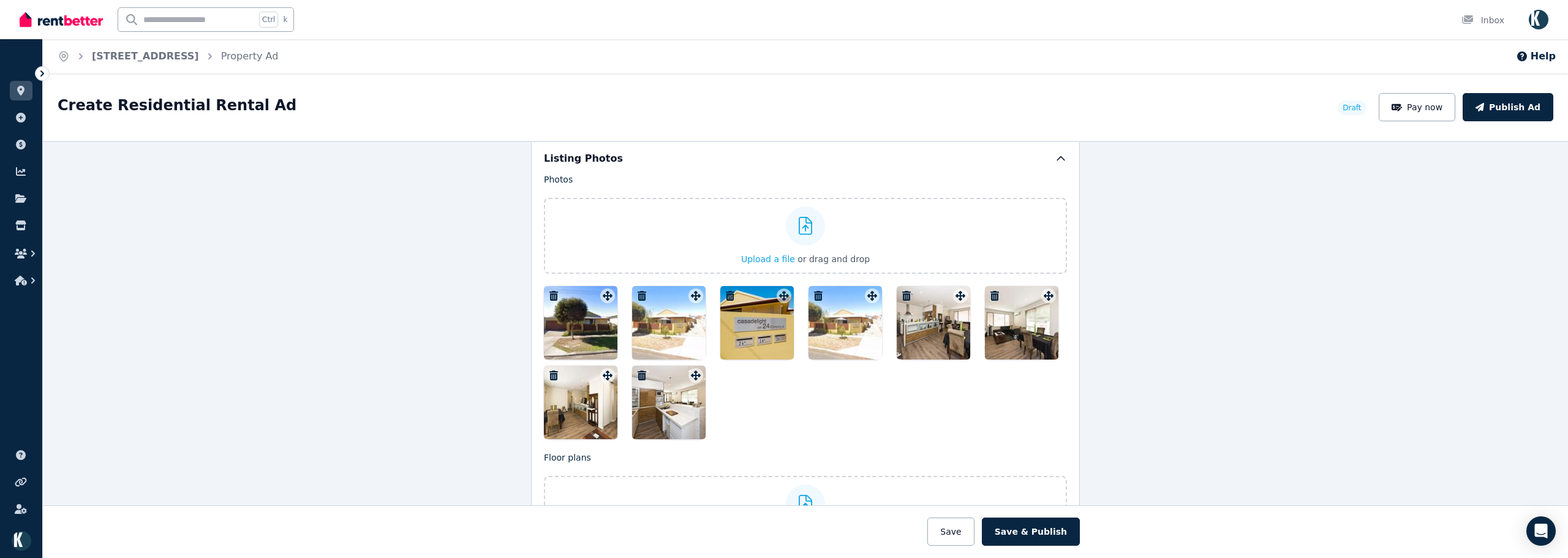
click at [680, 331] on div at bounding box center [669, 323] width 74 height 74
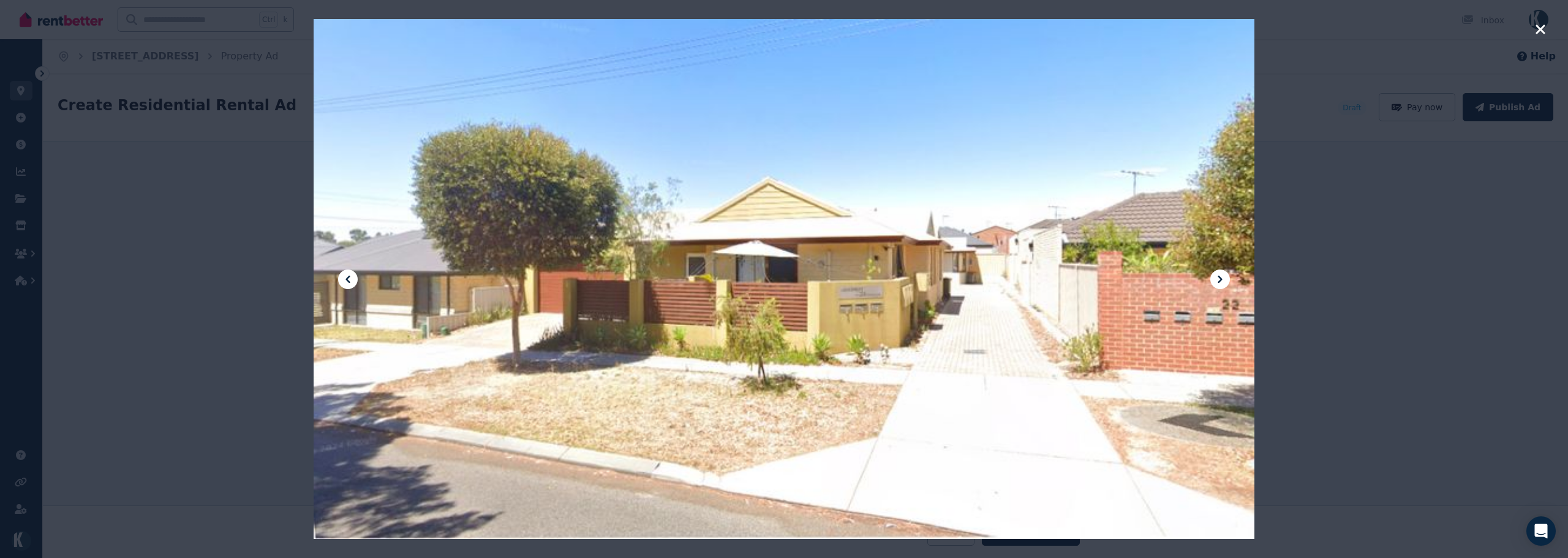
click at [1217, 279] on icon at bounding box center [1220, 279] width 15 height 15
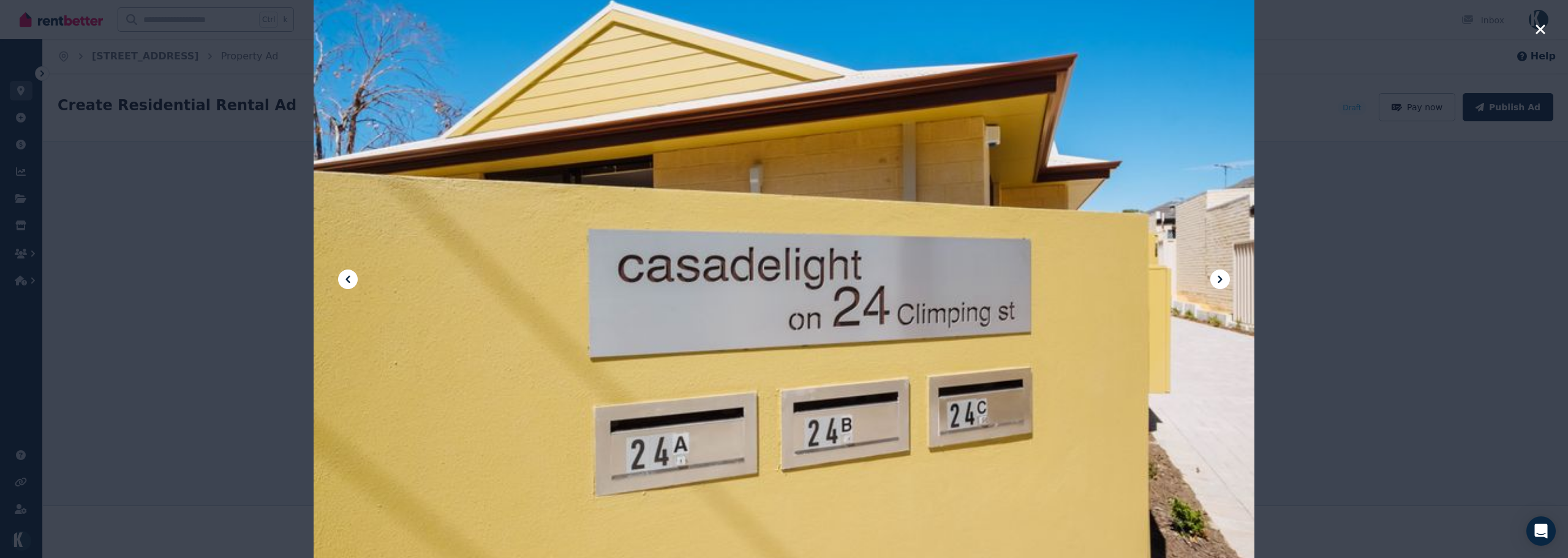
click at [346, 279] on icon at bounding box center [348, 279] width 15 height 15
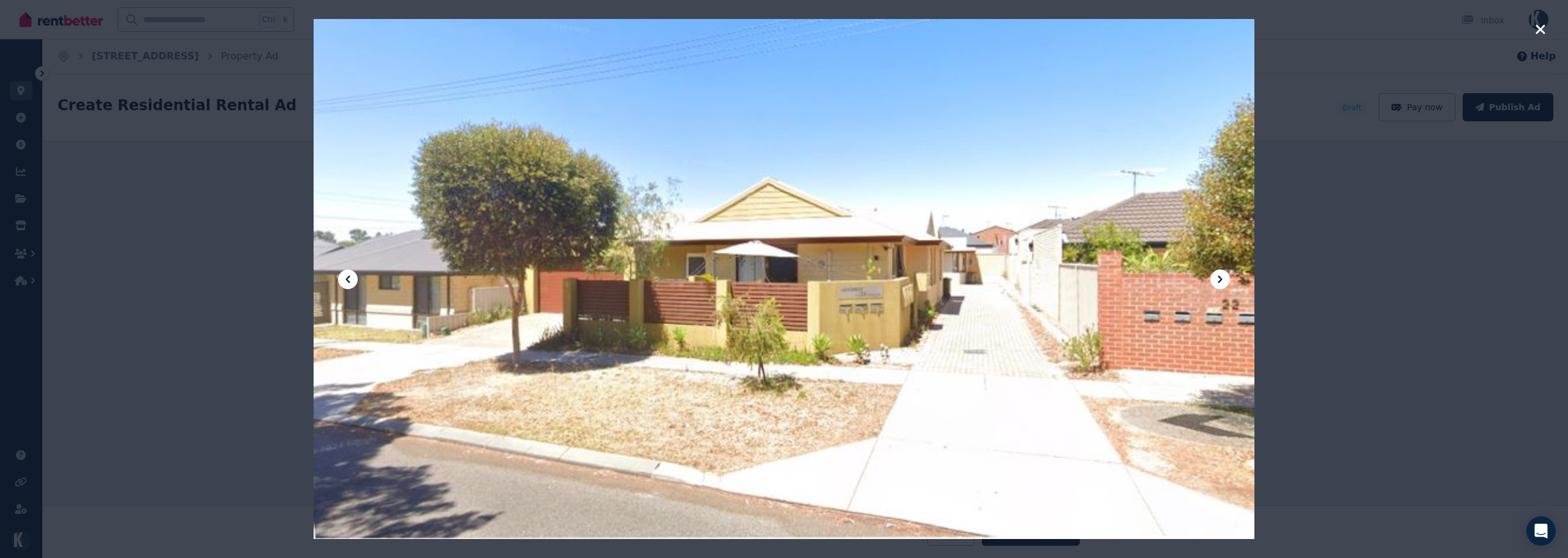
click at [346, 279] on icon at bounding box center [348, 279] width 15 height 15
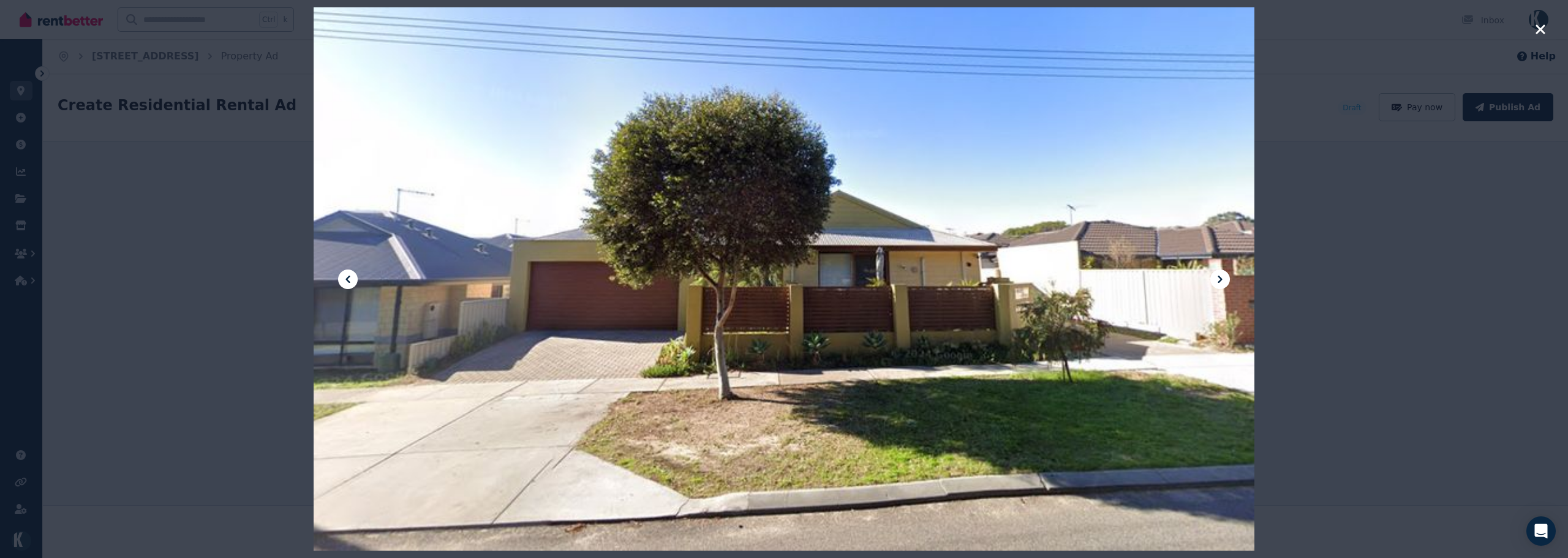
click at [1222, 276] on icon at bounding box center [1220, 279] width 15 height 15
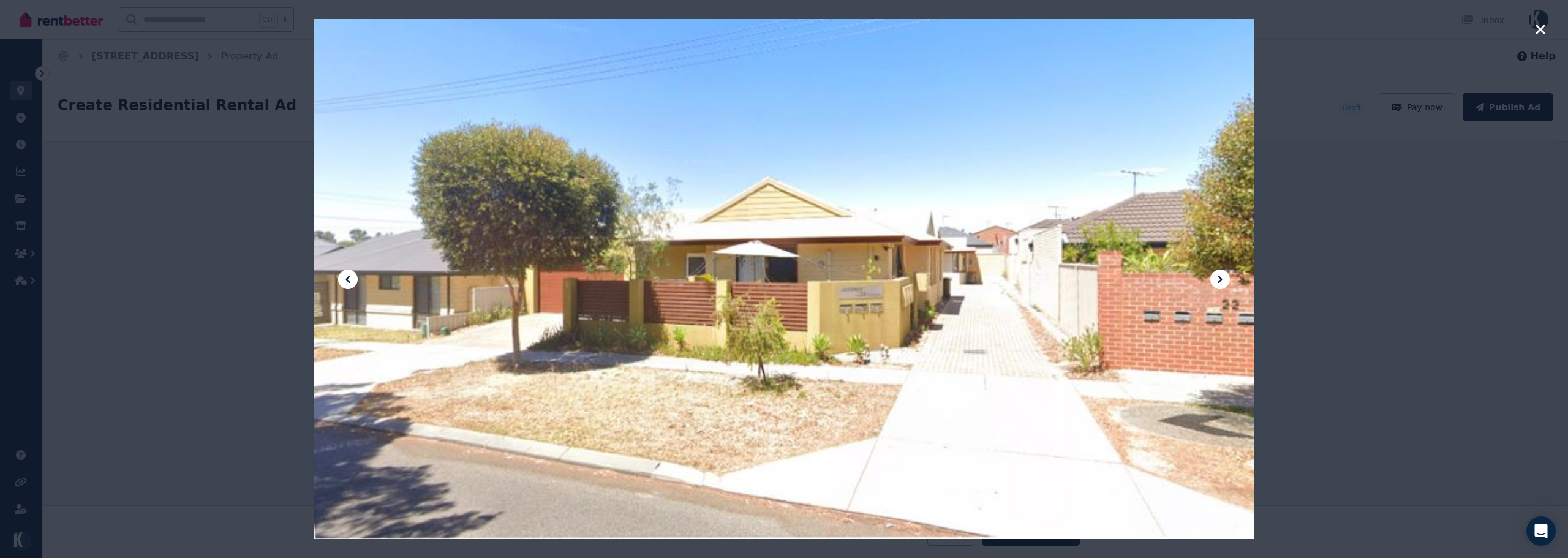
click at [1222, 276] on icon at bounding box center [1220, 279] width 15 height 15
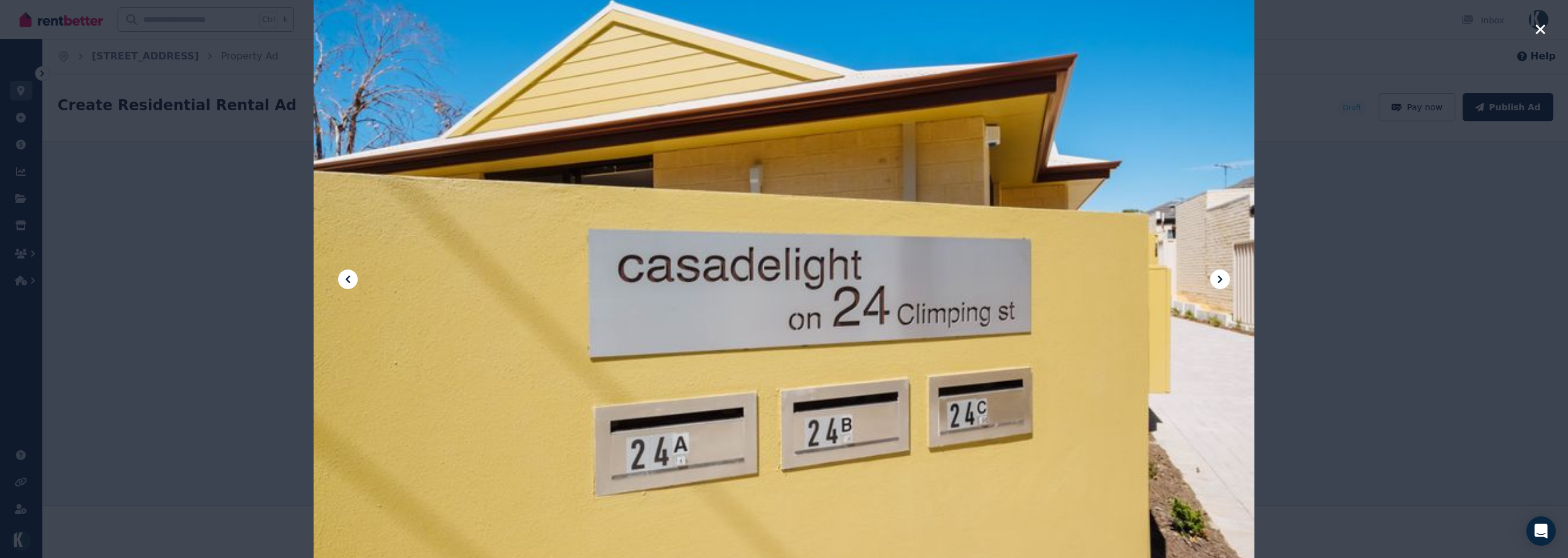
click at [1224, 276] on icon at bounding box center [1220, 279] width 15 height 15
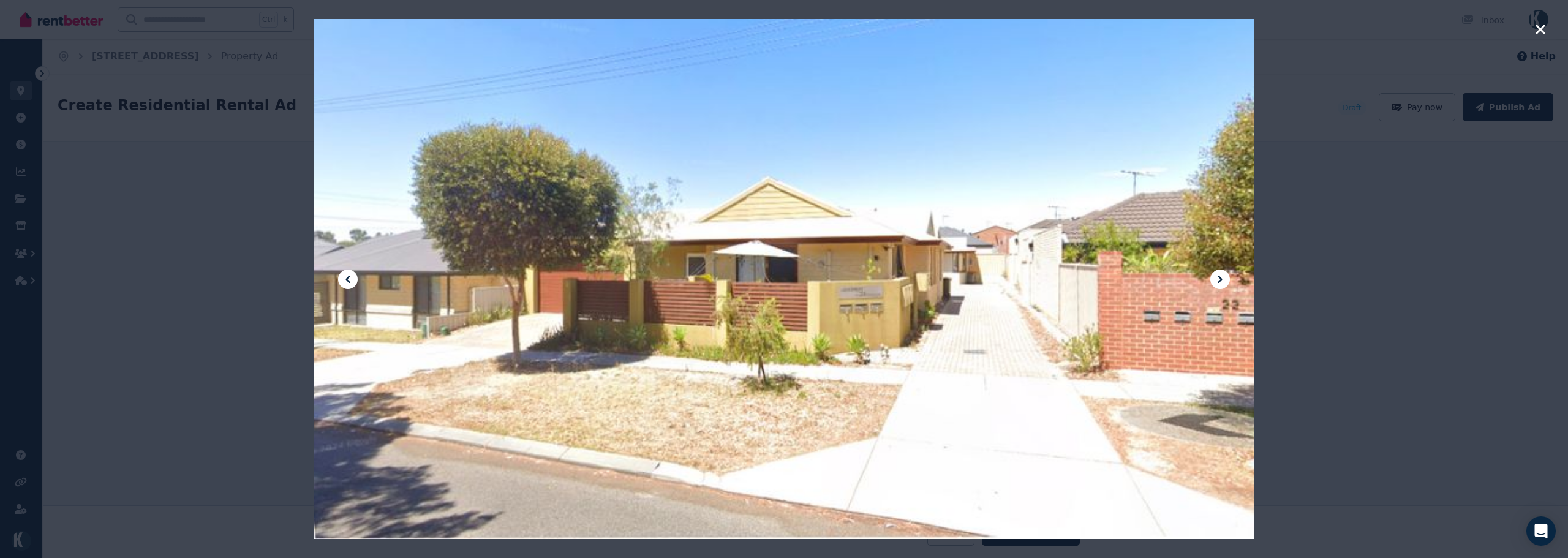
click at [1228, 277] on button at bounding box center [1220, 279] width 19 height 19
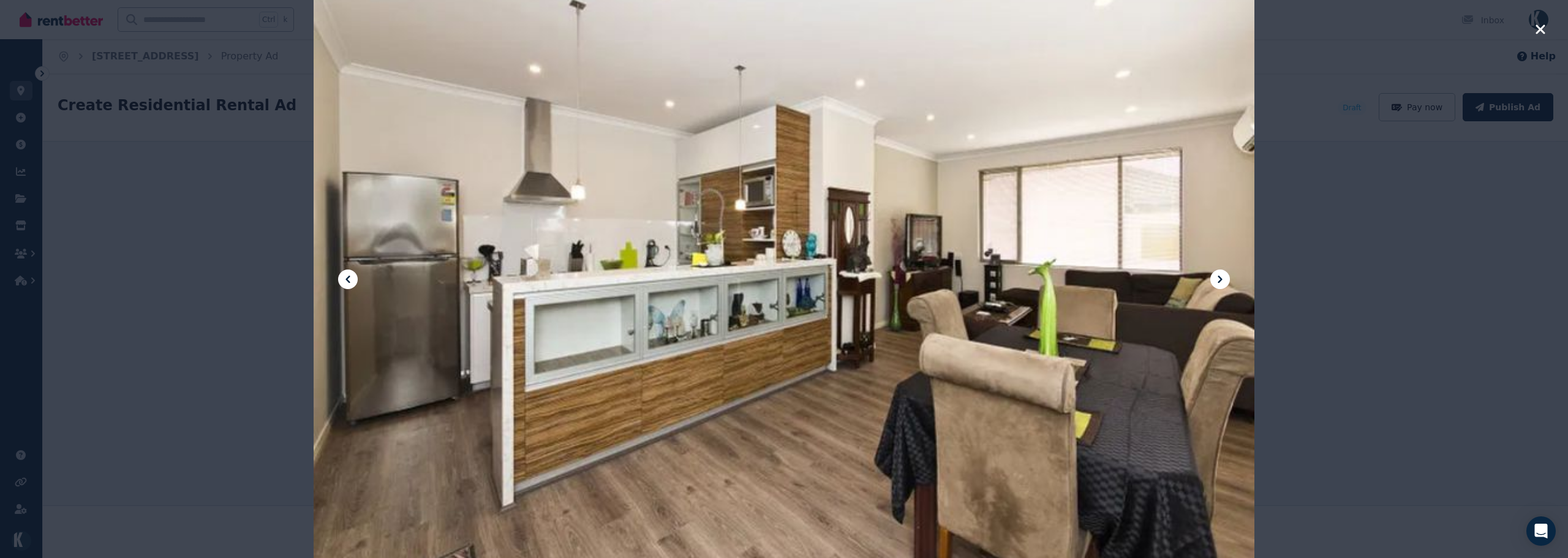
click at [1223, 281] on icon at bounding box center [1220, 279] width 15 height 15
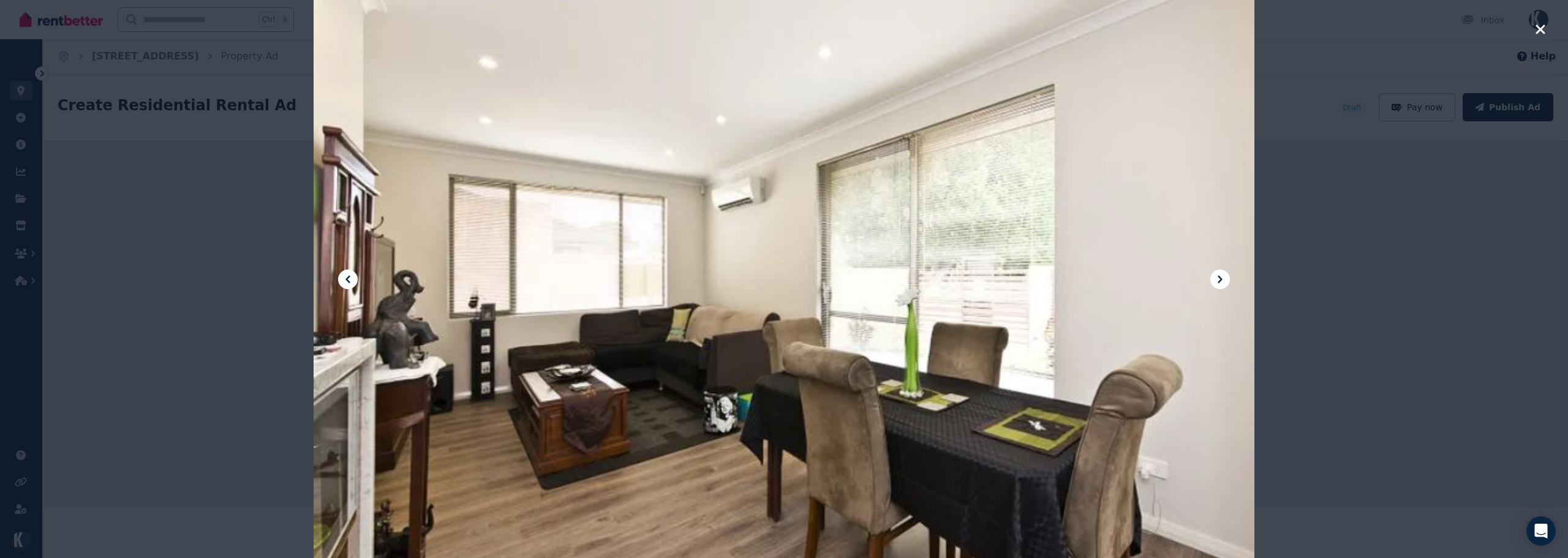
click at [1222, 281] on icon at bounding box center [1220, 279] width 15 height 15
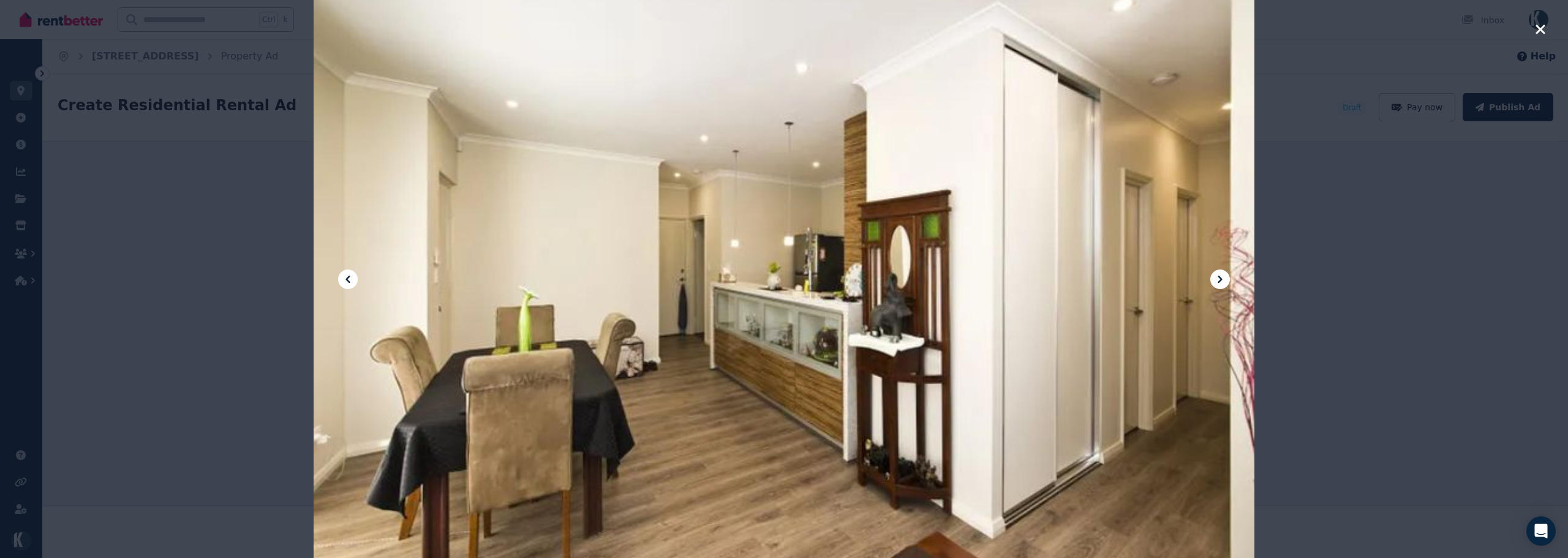
click at [1222, 281] on icon at bounding box center [1220, 279] width 15 height 15
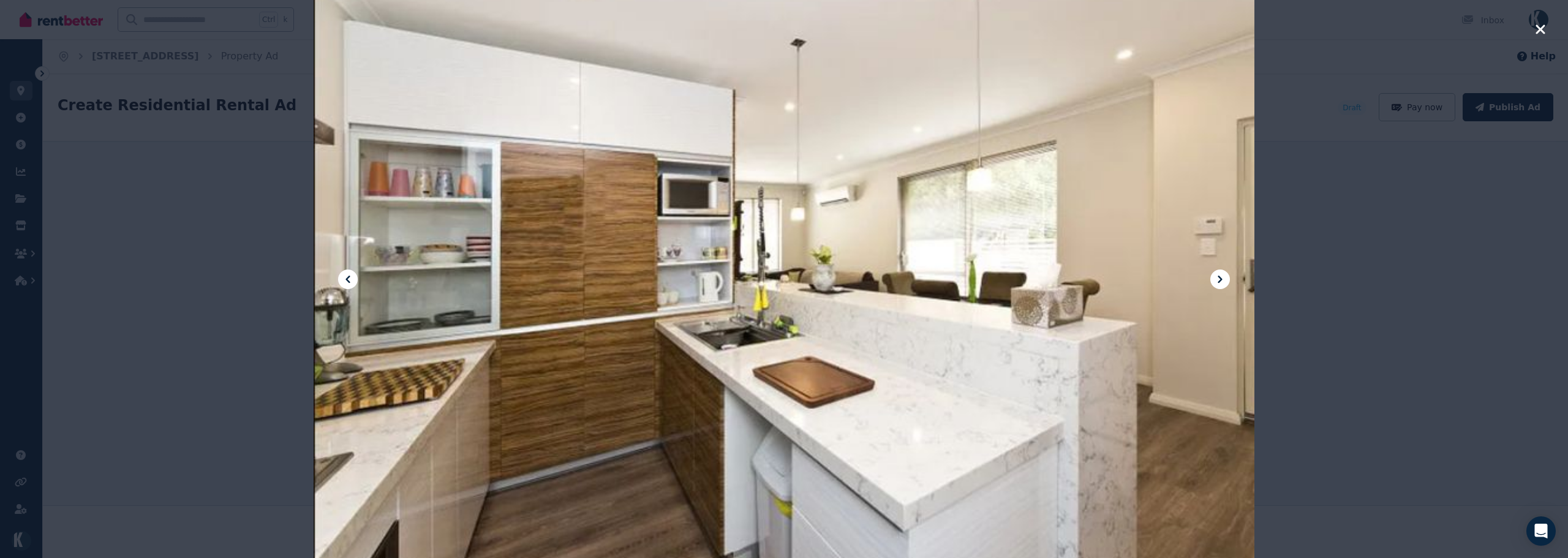
click at [1223, 281] on icon at bounding box center [1220, 279] width 15 height 15
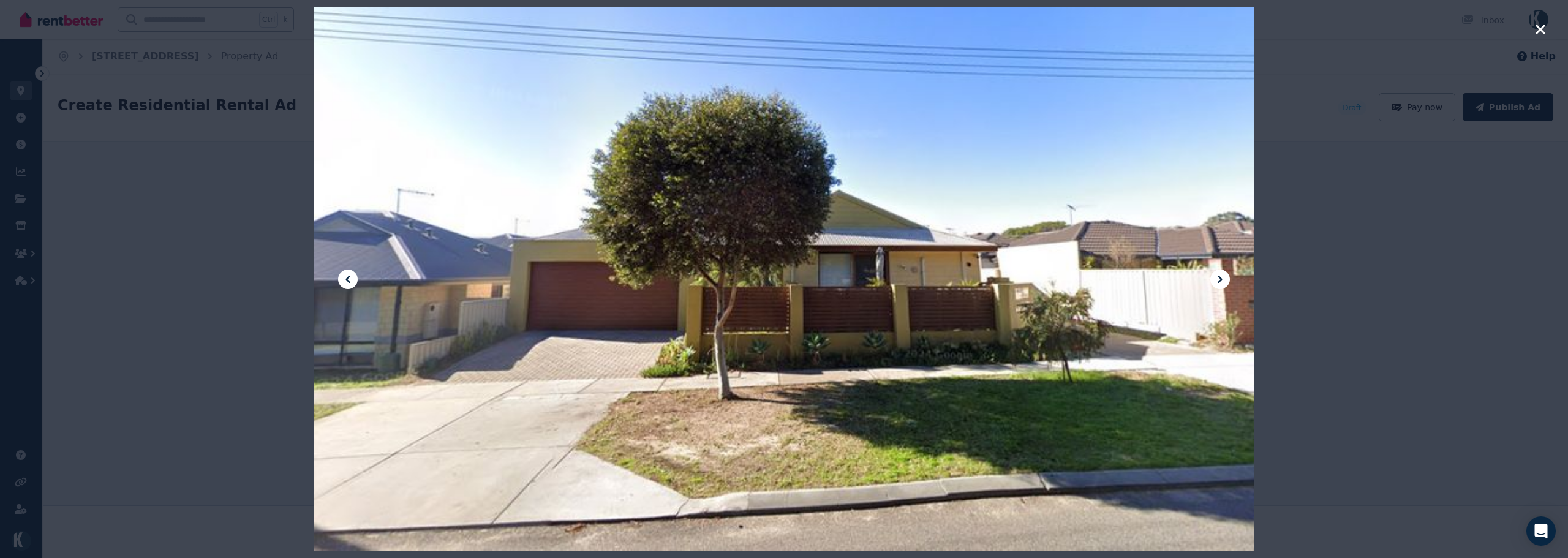
click at [1223, 281] on icon at bounding box center [1220, 279] width 15 height 15
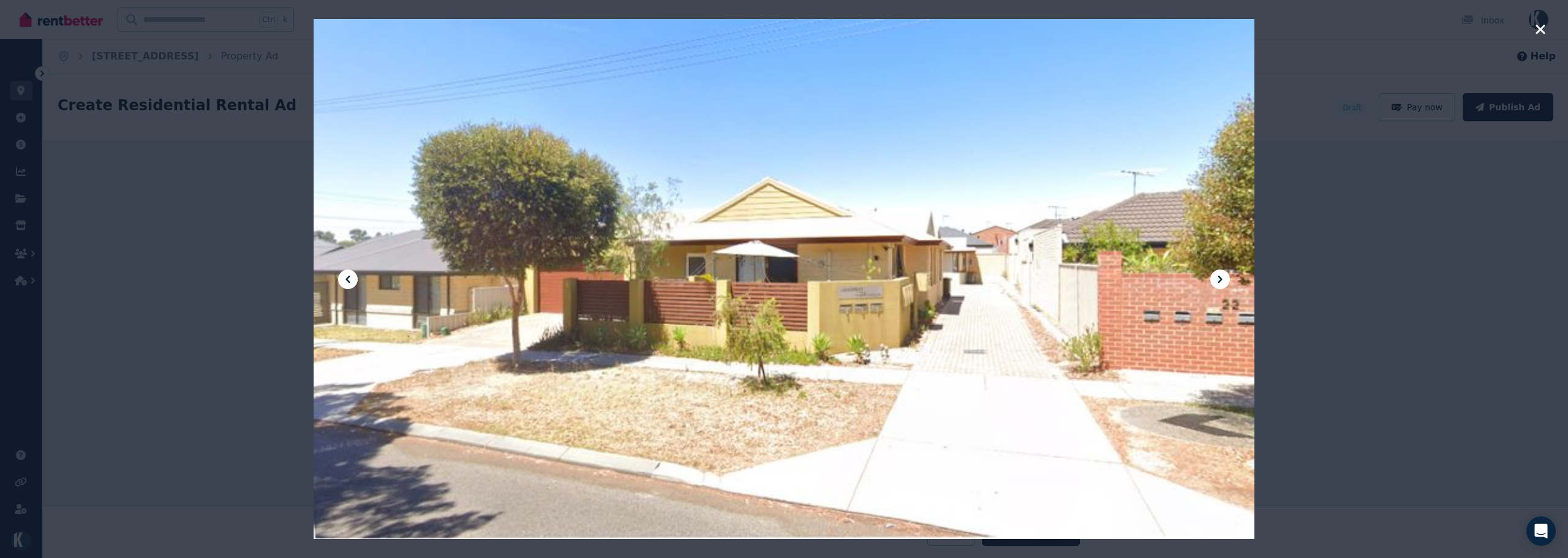
click at [346, 275] on icon at bounding box center [348, 279] width 15 height 15
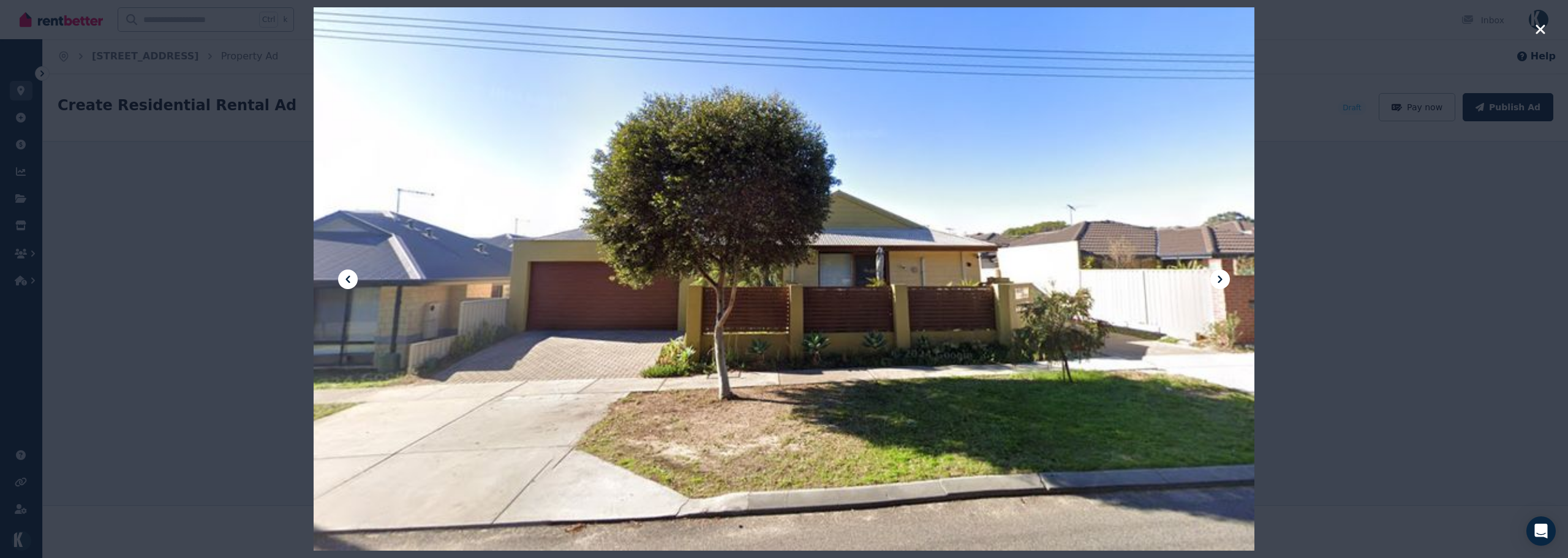
click at [1226, 275] on icon at bounding box center [1220, 279] width 15 height 15
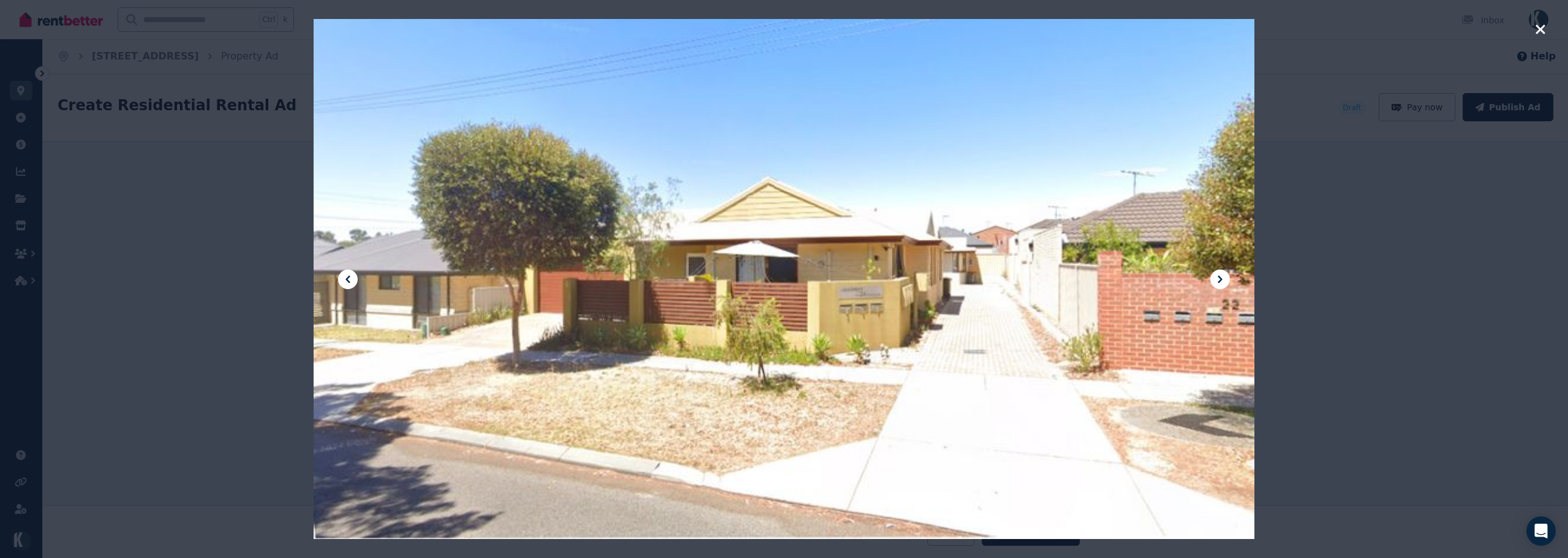
click at [1227, 275] on button at bounding box center [1220, 279] width 19 height 19
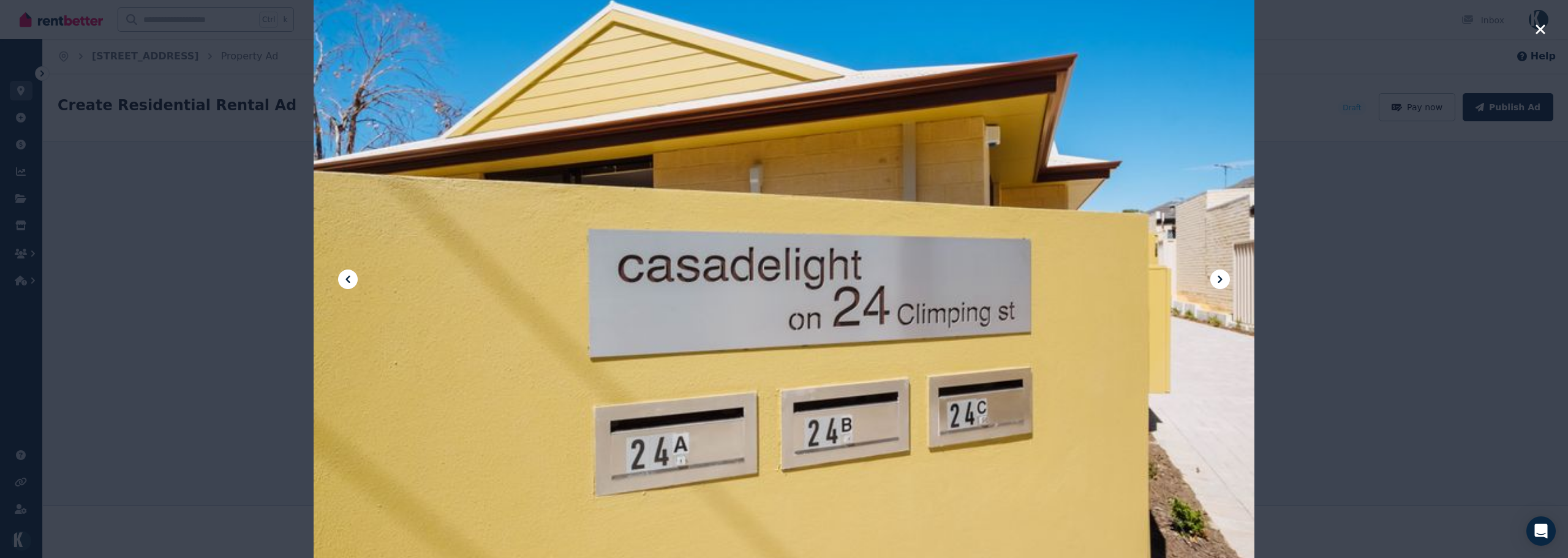
click at [1227, 275] on icon at bounding box center [1220, 279] width 15 height 15
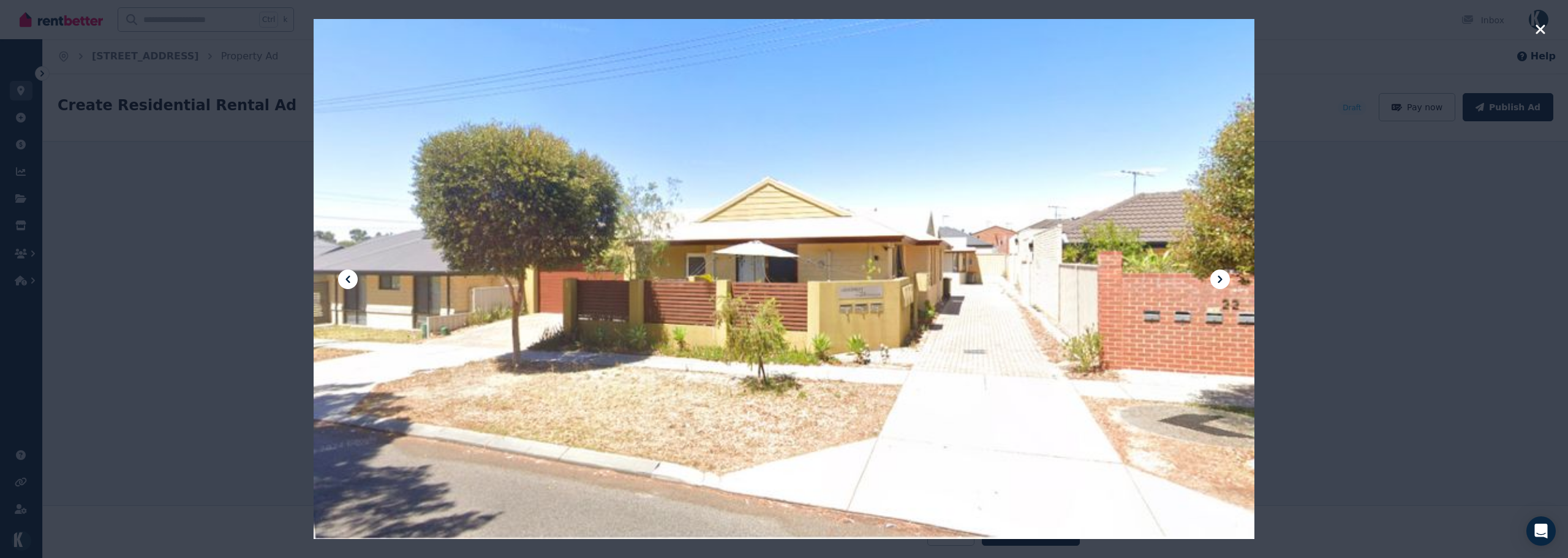
click at [1227, 275] on icon at bounding box center [1220, 279] width 15 height 15
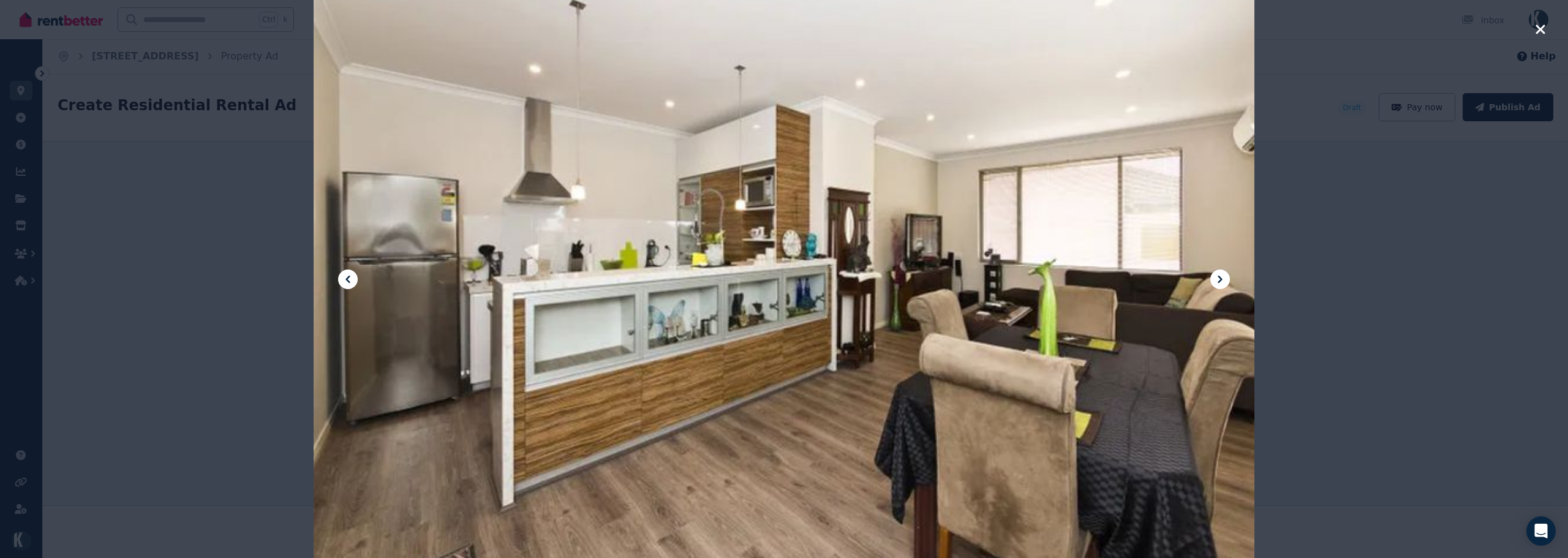
click at [1227, 275] on icon at bounding box center [1220, 279] width 15 height 15
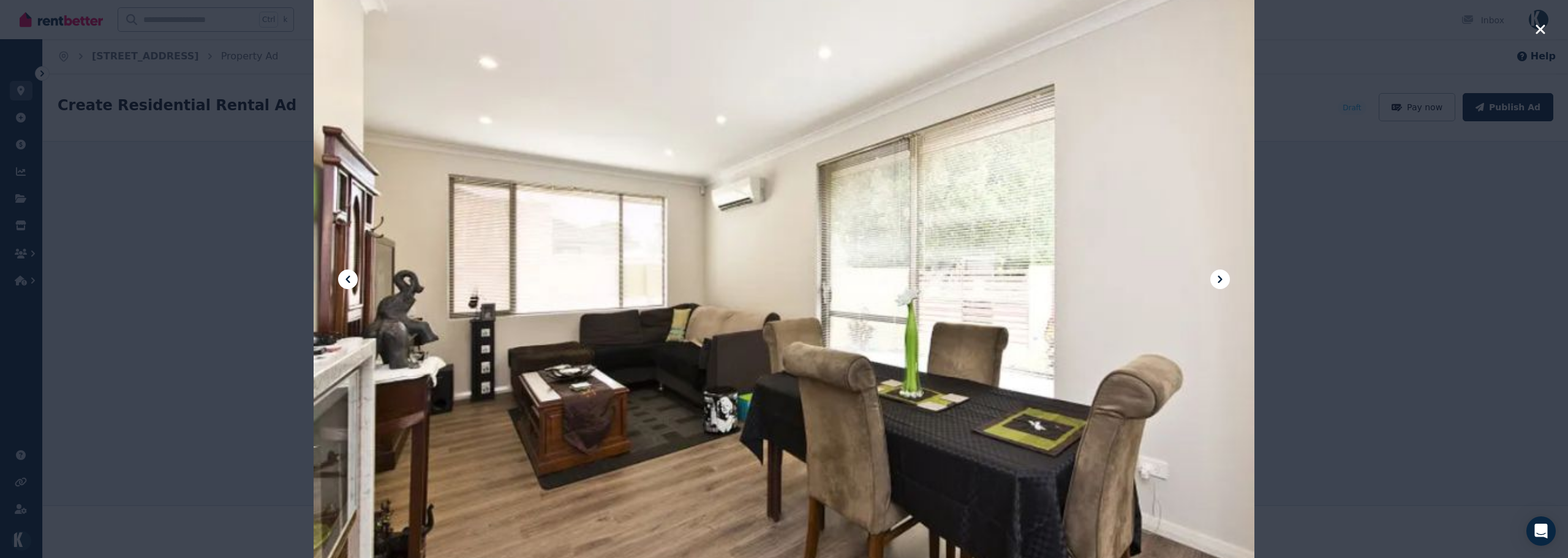
click at [1227, 275] on icon at bounding box center [1220, 279] width 15 height 15
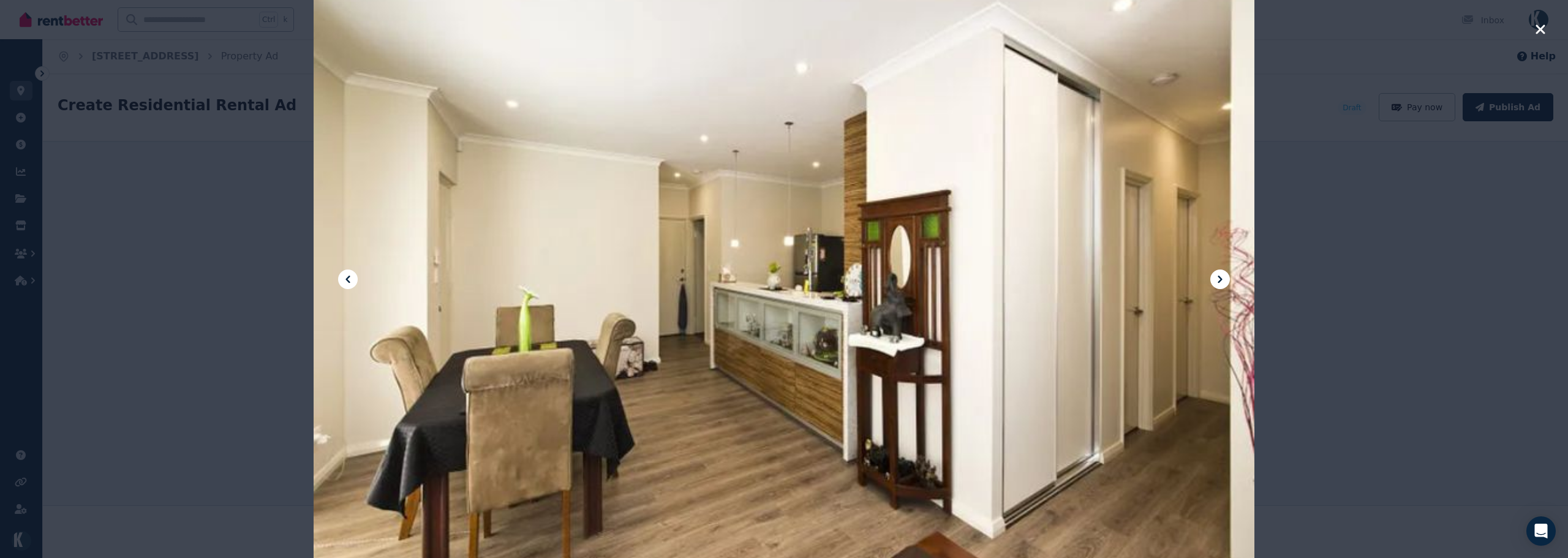
click at [1227, 275] on icon at bounding box center [1220, 279] width 15 height 15
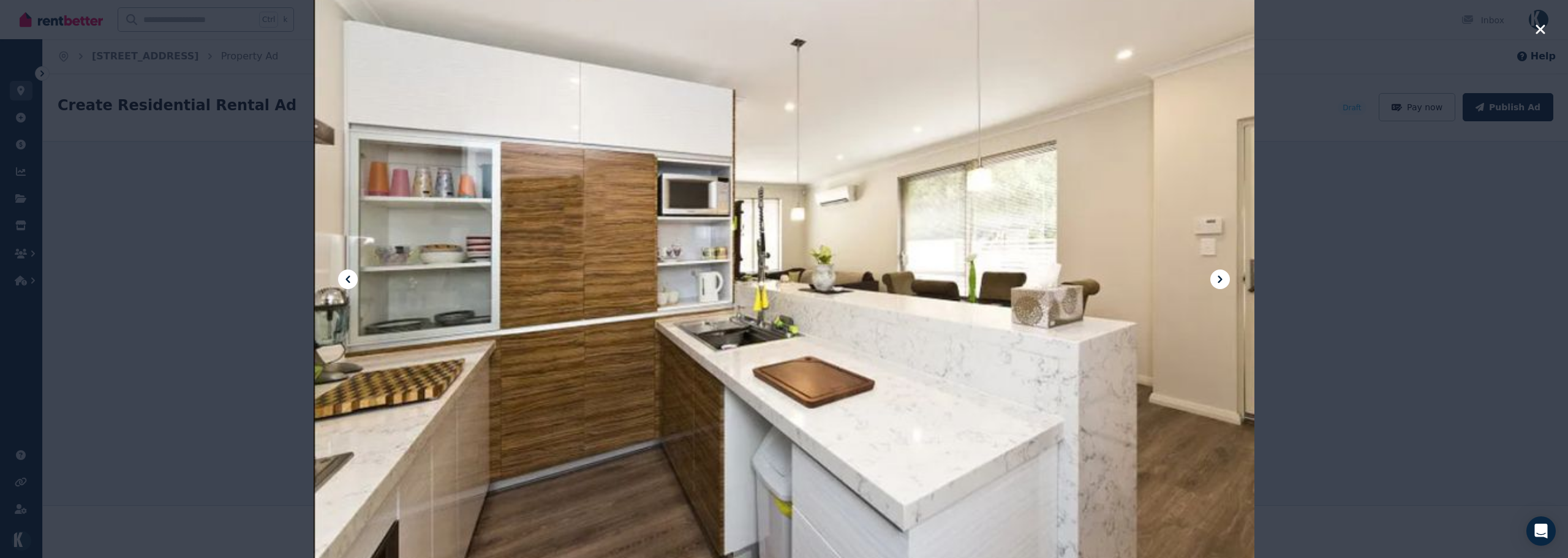
click at [1226, 275] on icon at bounding box center [1220, 279] width 15 height 15
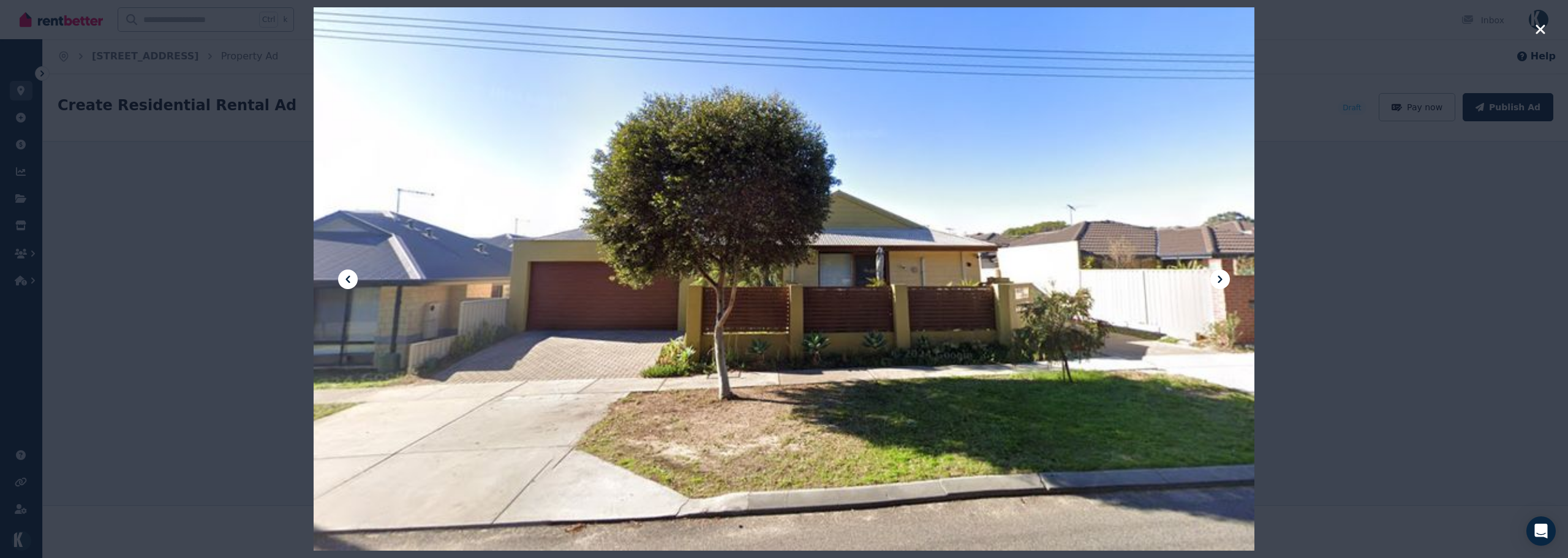
click at [1224, 275] on icon at bounding box center [1220, 279] width 15 height 15
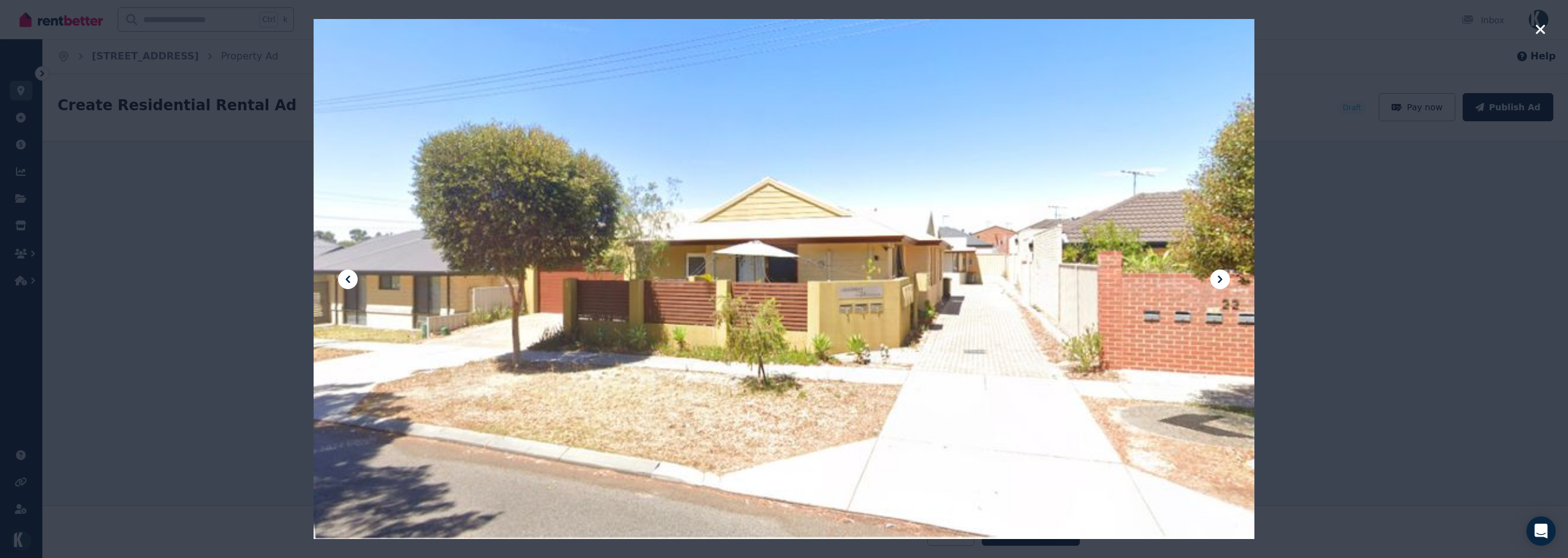
click at [1224, 275] on icon at bounding box center [1220, 279] width 15 height 15
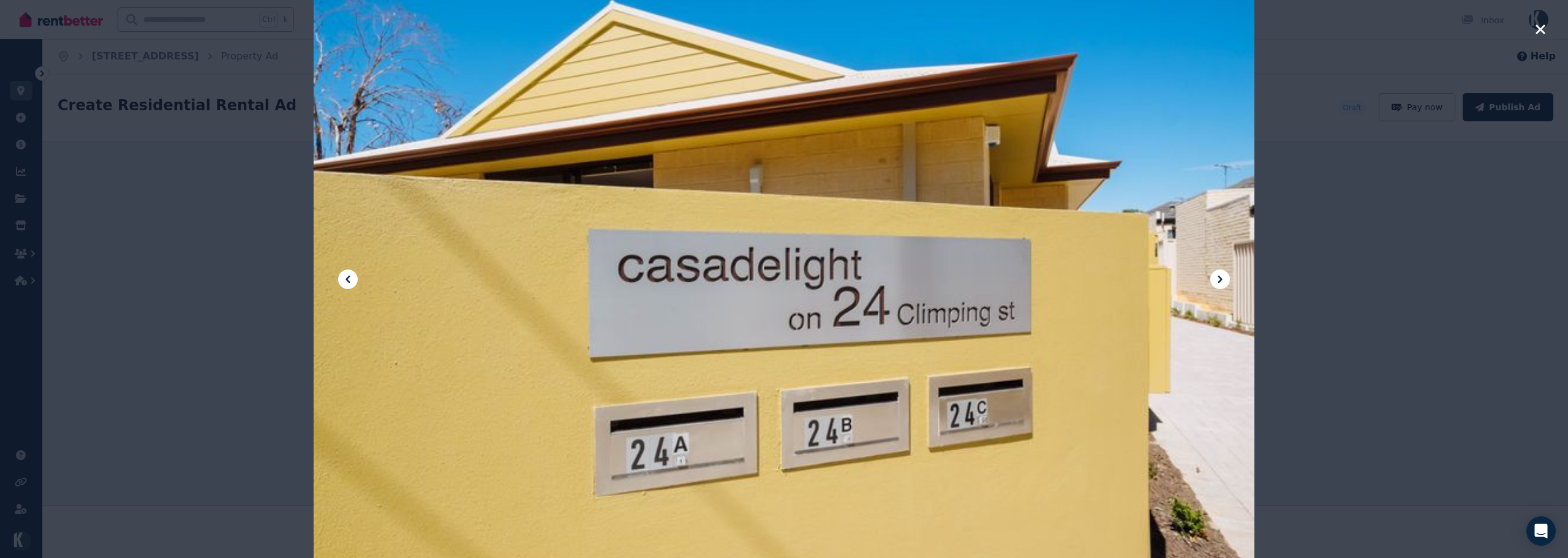
click at [1224, 275] on icon at bounding box center [1220, 279] width 15 height 15
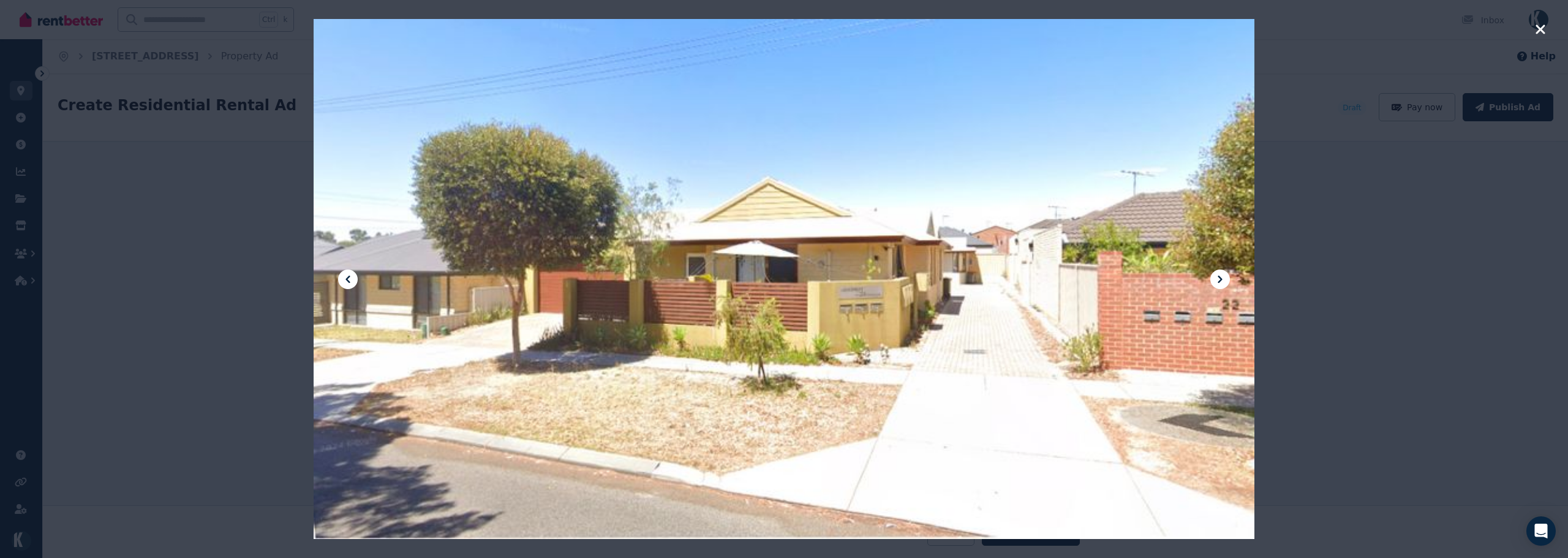
click at [1224, 275] on icon at bounding box center [1220, 279] width 15 height 15
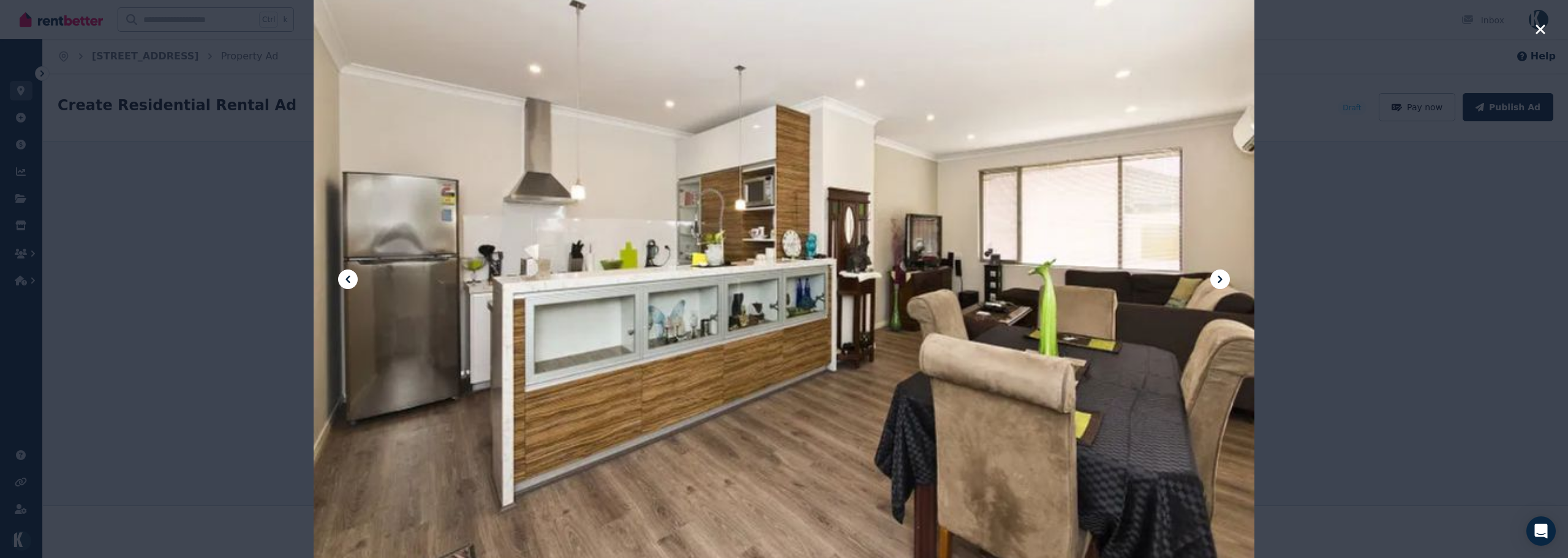
click at [1224, 275] on icon at bounding box center [1220, 279] width 15 height 15
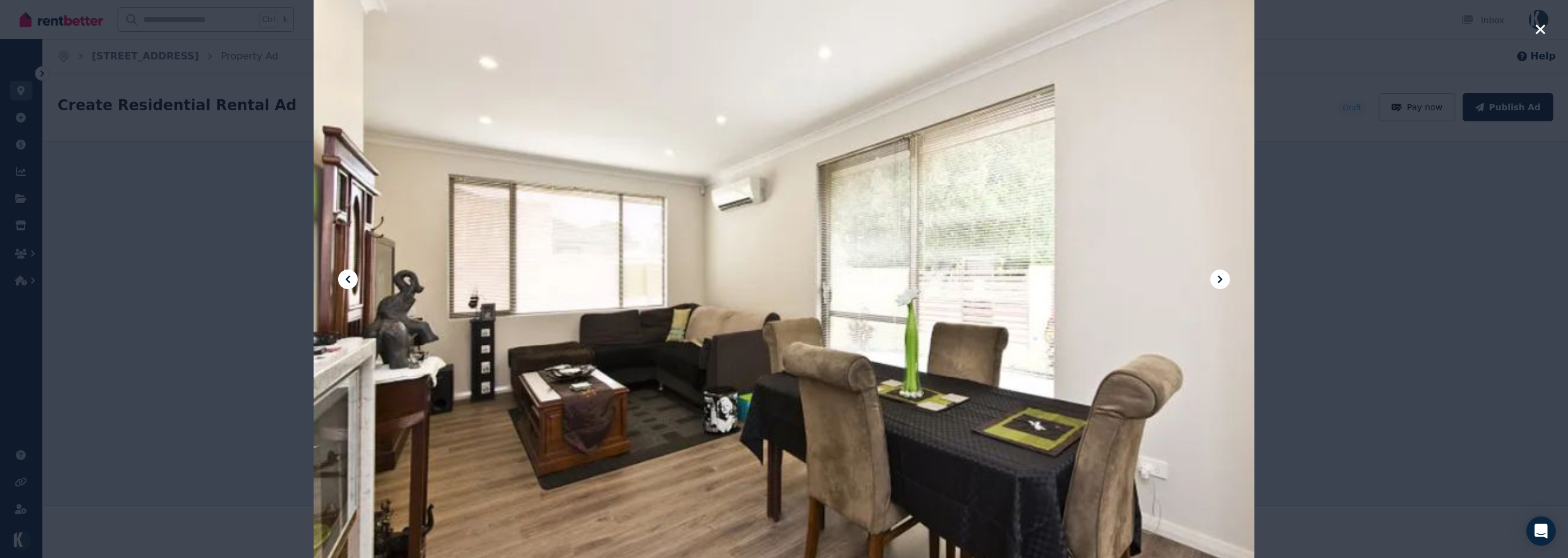
click at [1224, 275] on icon at bounding box center [1220, 279] width 15 height 15
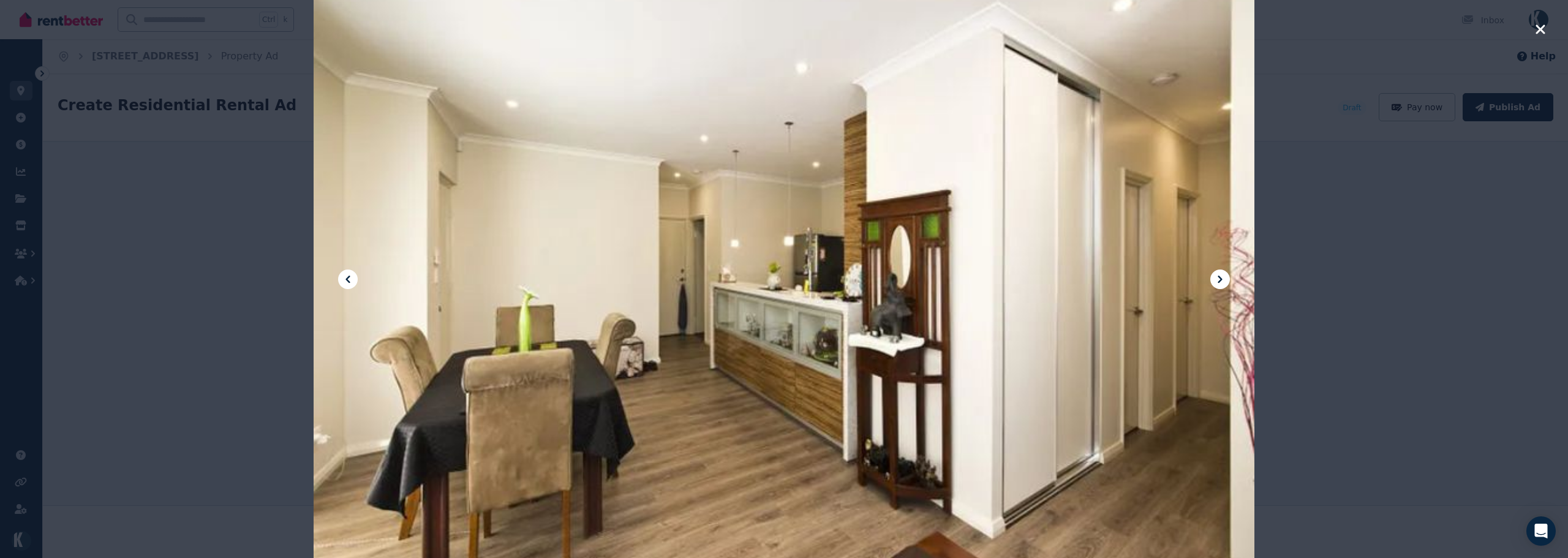
click at [1529, 27] on icon "button" at bounding box center [1540, 29] width 9 height 9
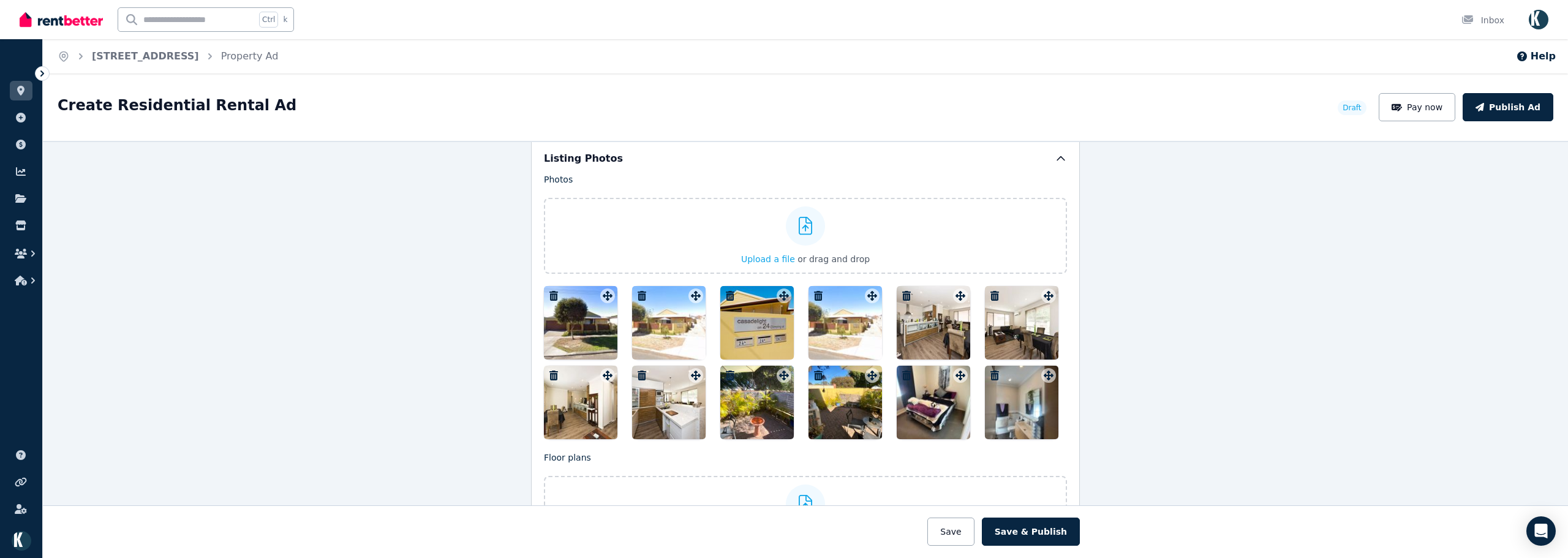
click at [1137, 372] on div "**********" at bounding box center [806, 349] width 1525 height 417
click at [601, 334] on div at bounding box center [581, 323] width 74 height 74
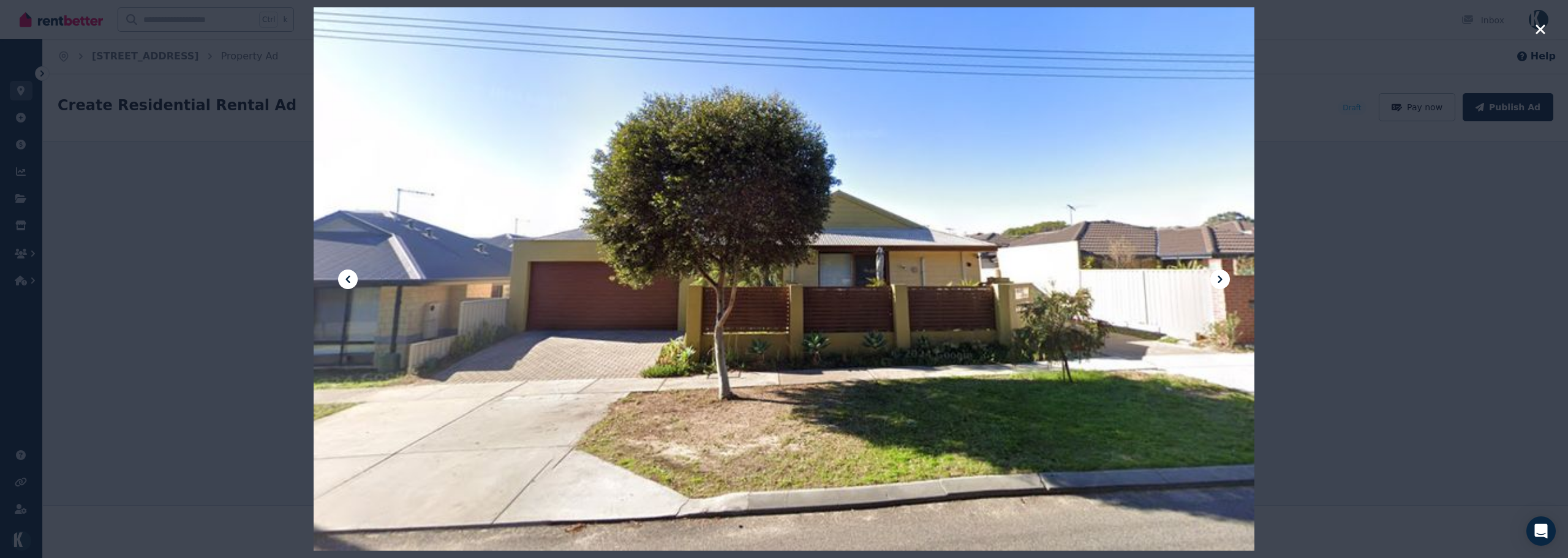
click at [1222, 284] on icon at bounding box center [1220, 279] width 15 height 15
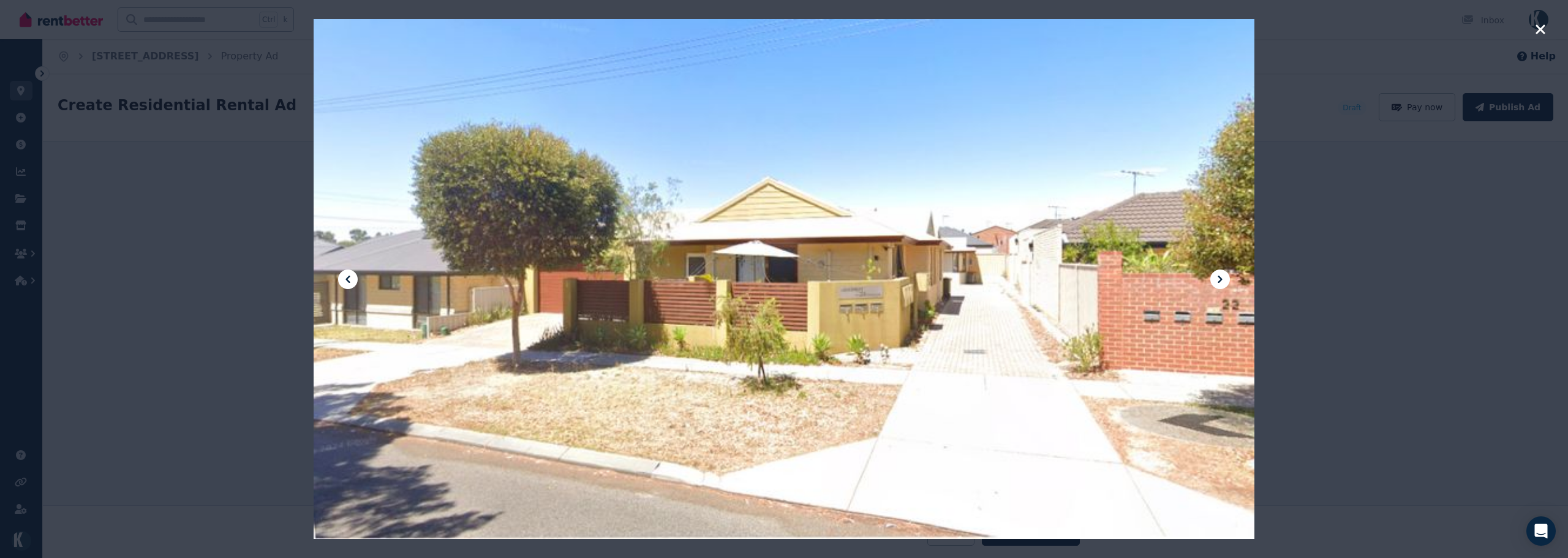
click at [1224, 283] on icon at bounding box center [1220, 279] width 15 height 15
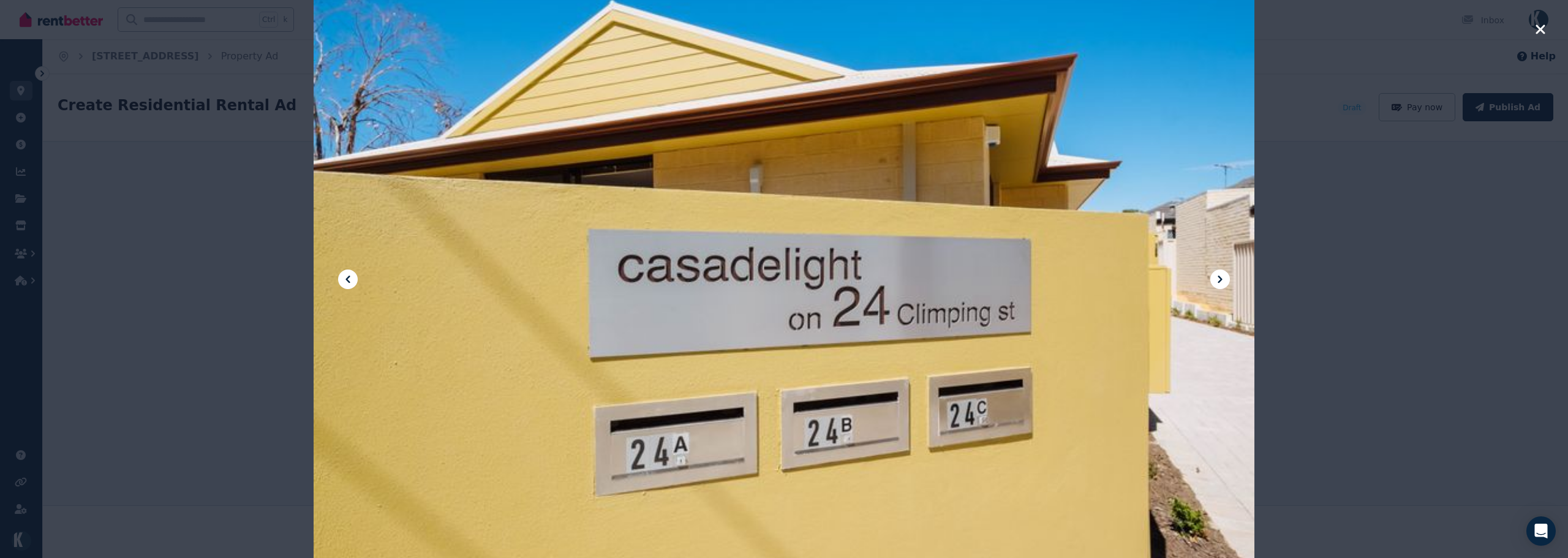
click at [1225, 282] on icon at bounding box center [1220, 279] width 15 height 15
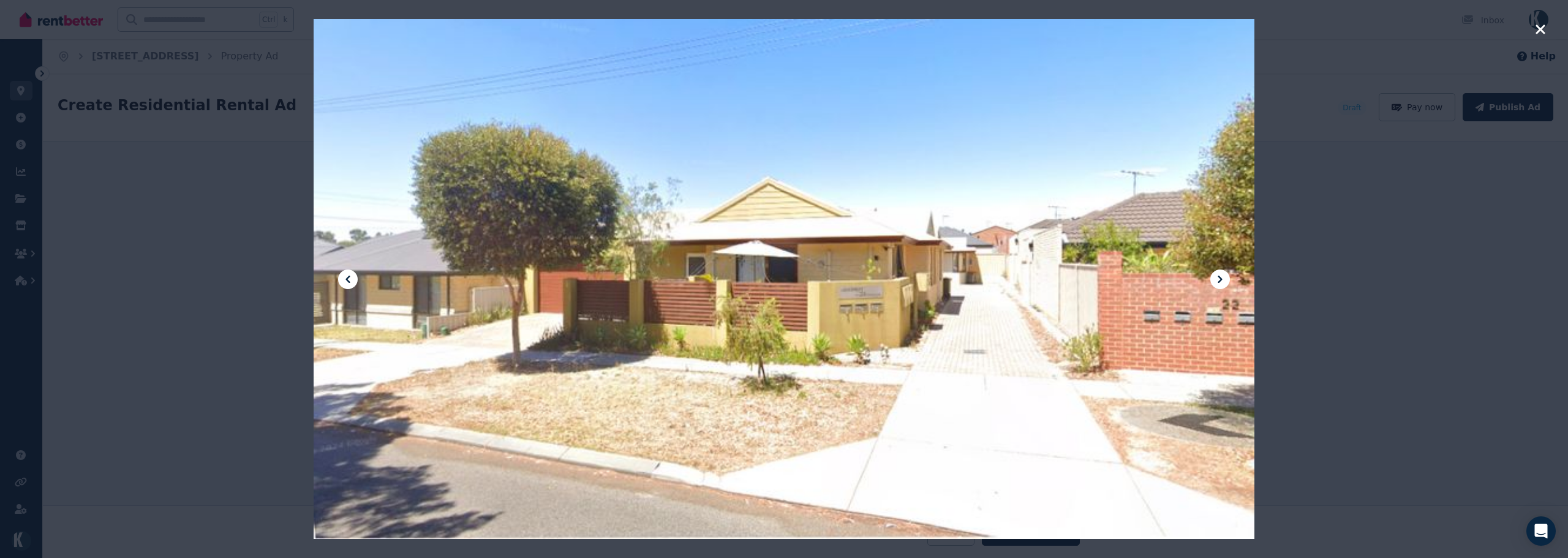
click at [1529, 30] on icon "button" at bounding box center [1541, 29] width 11 height 15
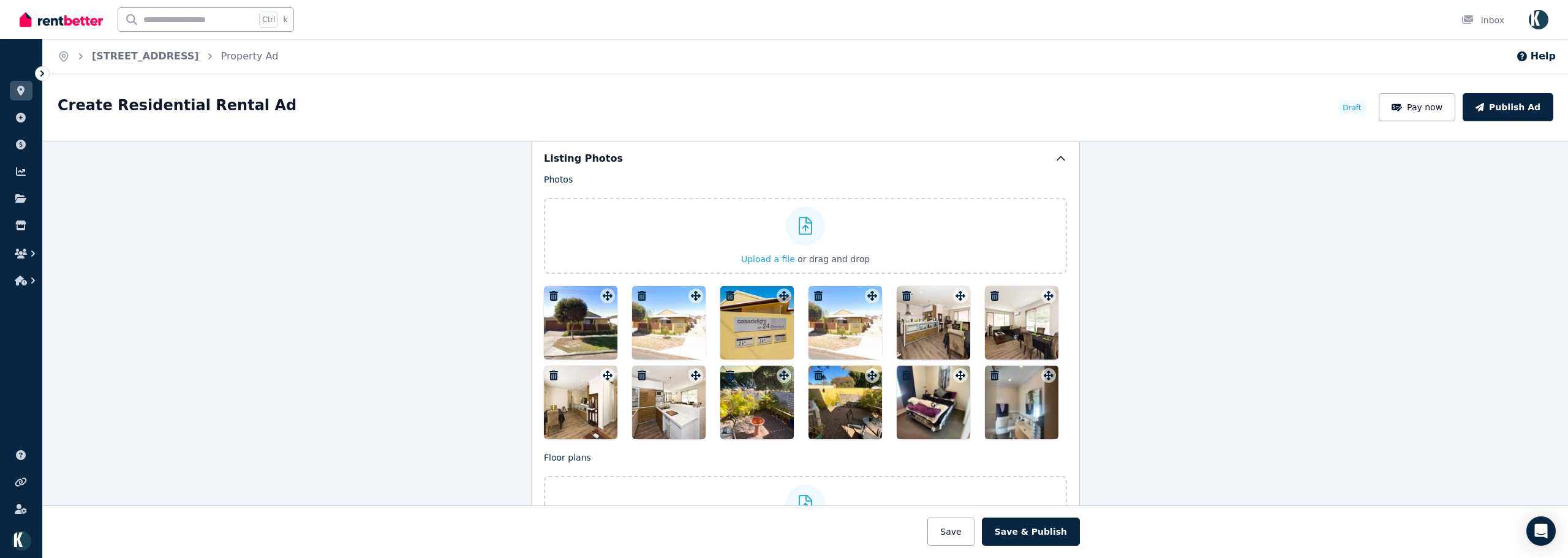
click at [773, 327] on div at bounding box center [757, 323] width 74 height 74
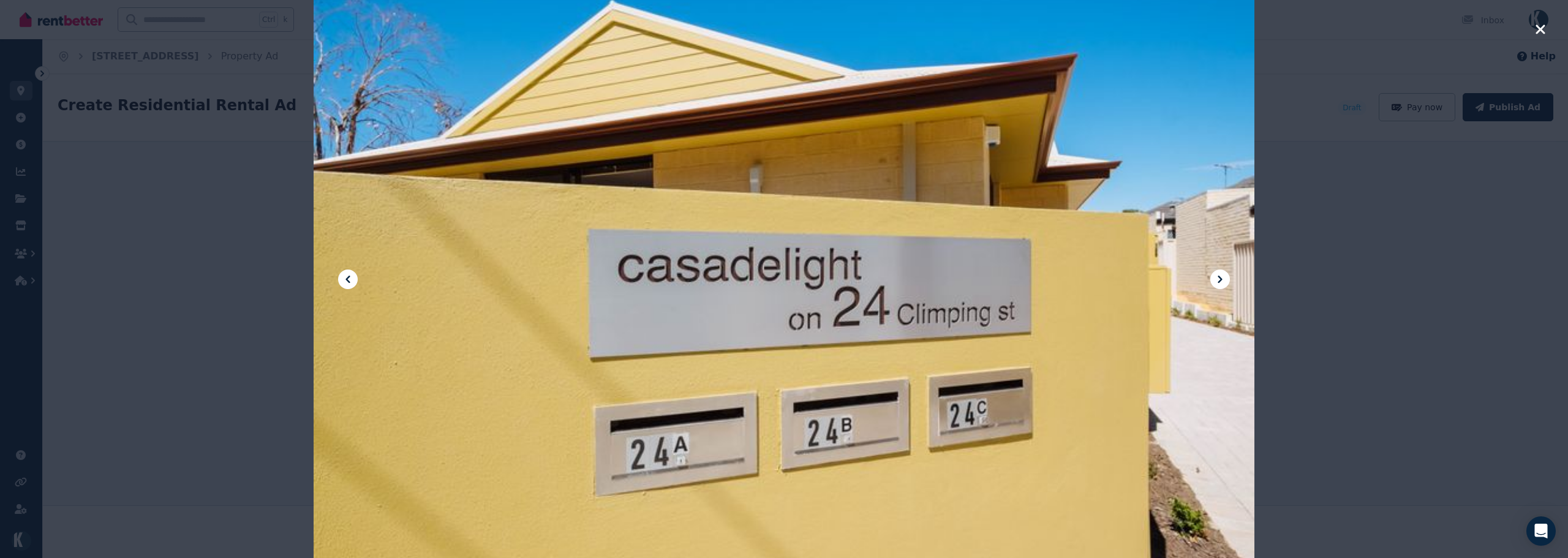
click at [346, 282] on icon at bounding box center [348, 279] width 15 height 15
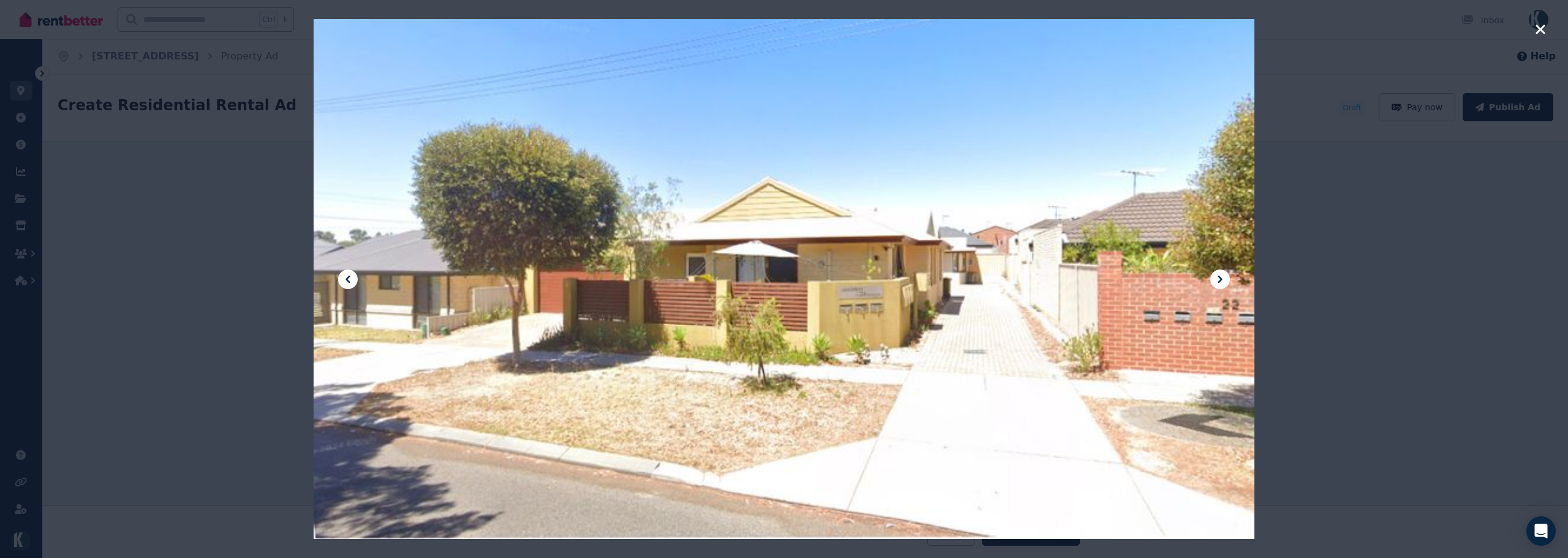
click at [349, 279] on icon at bounding box center [348, 279] width 15 height 15
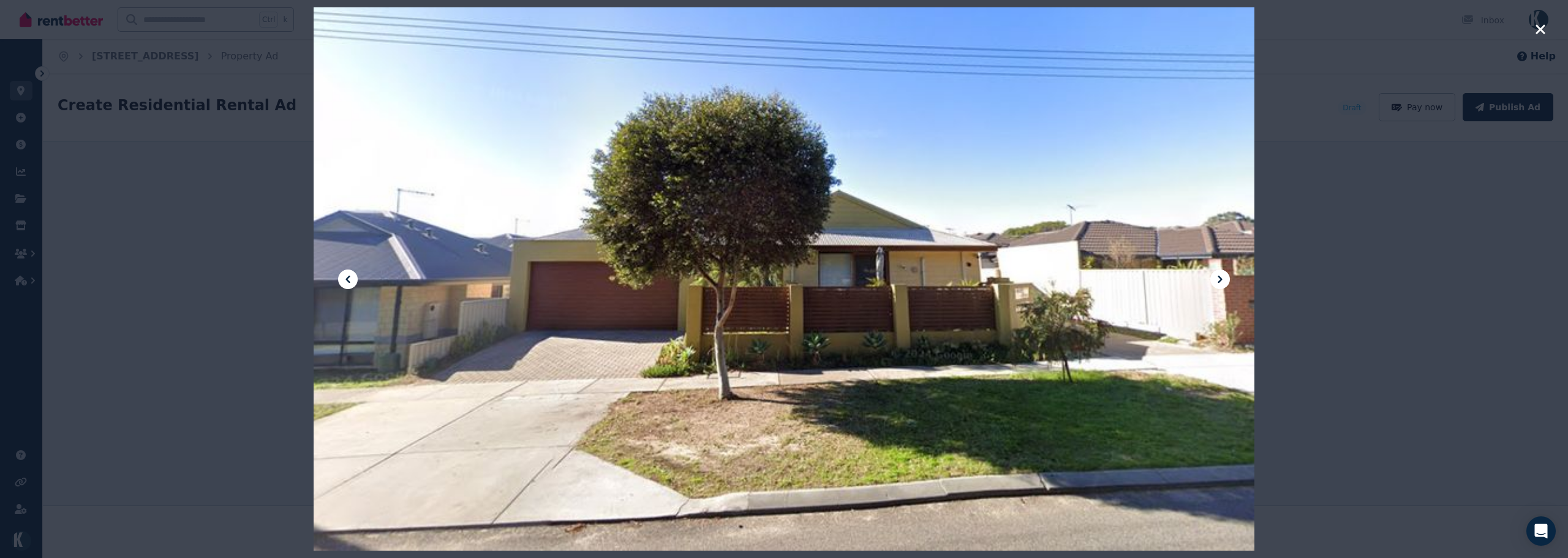
click at [1225, 275] on icon at bounding box center [1220, 279] width 15 height 15
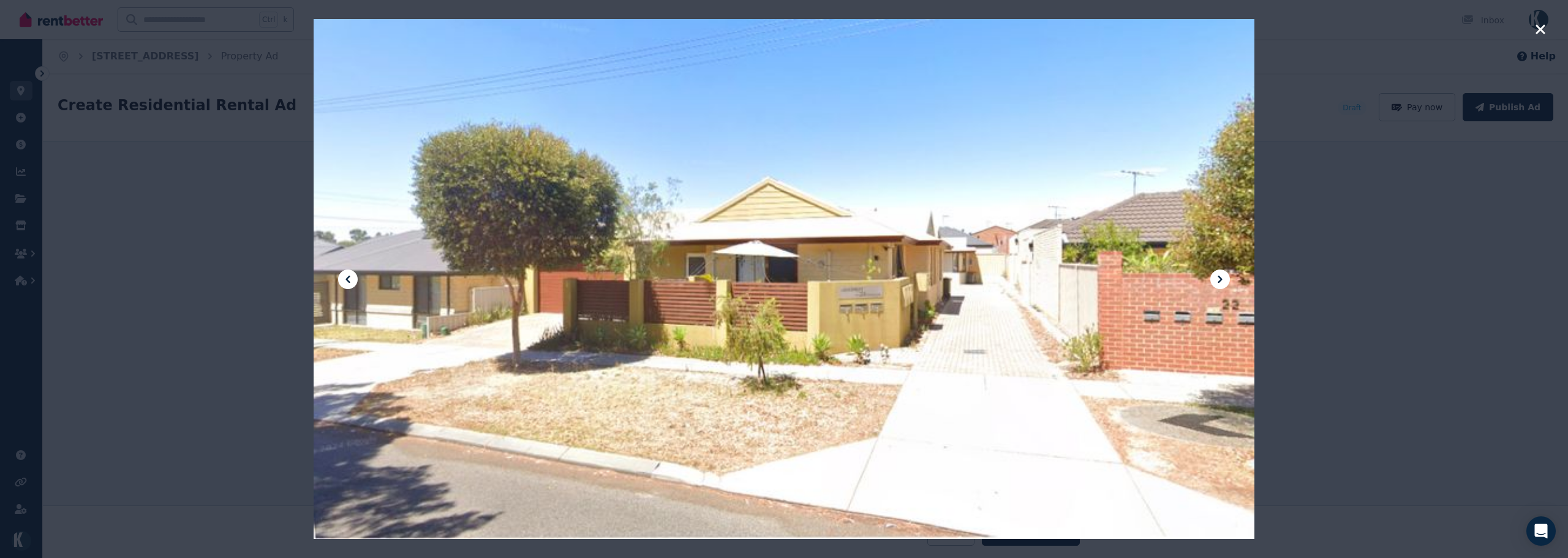
click at [1529, 29] on icon "button" at bounding box center [1541, 29] width 11 height 15
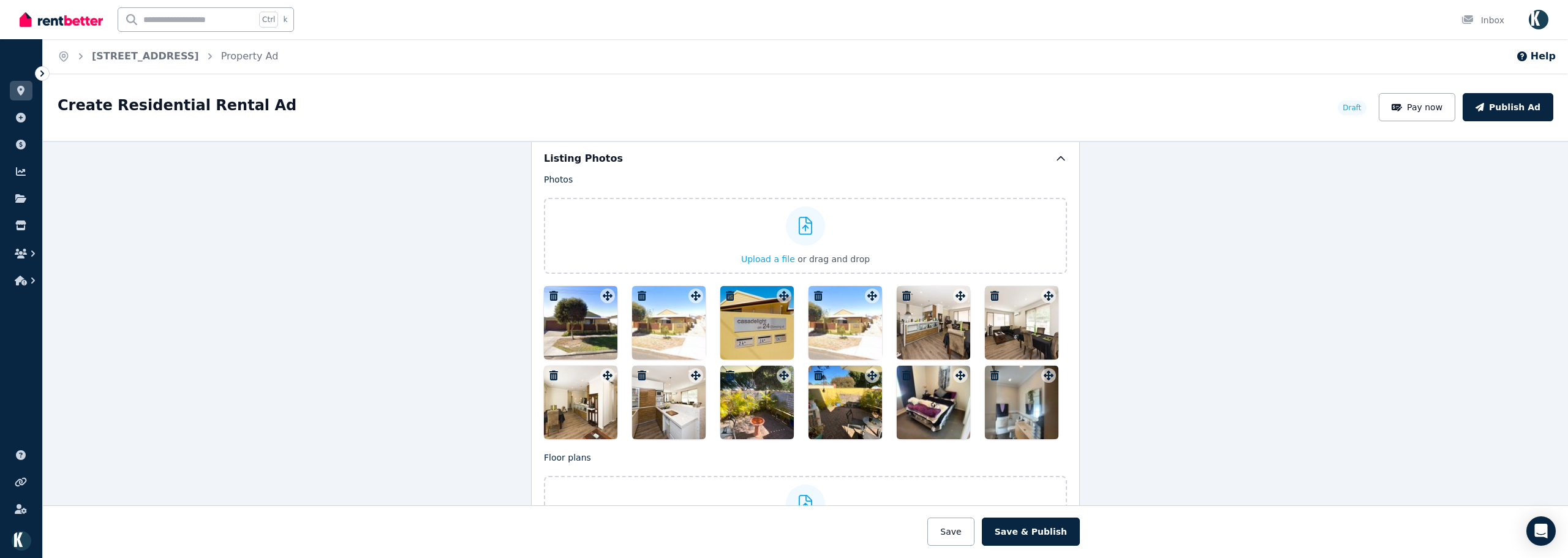
click at [932, 328] on div at bounding box center [934, 323] width 74 height 74
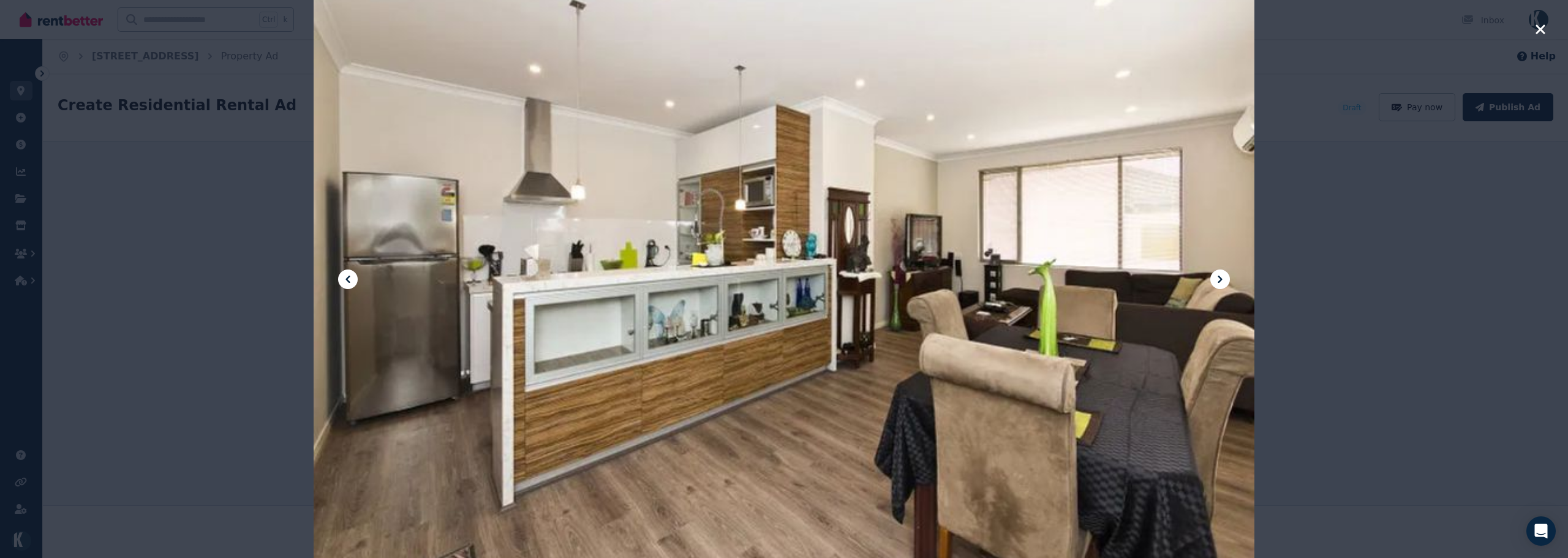
click at [1529, 29] on icon "button" at bounding box center [1540, 29] width 9 height 9
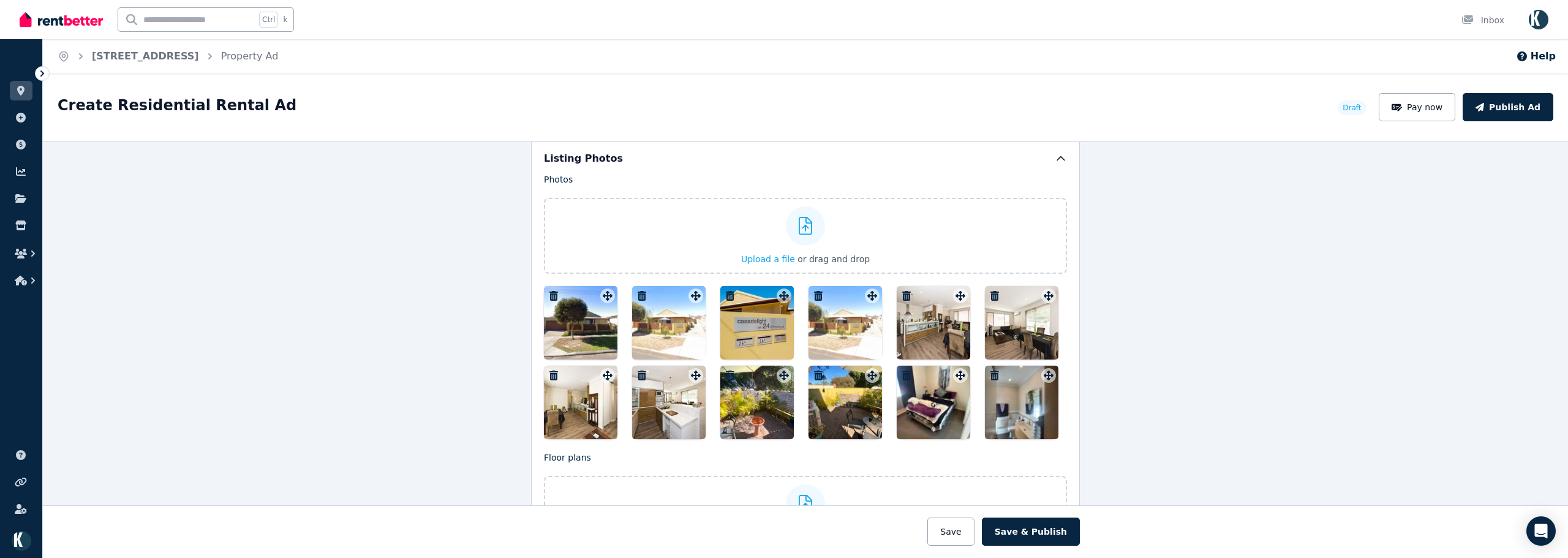
drag, startPoint x: 921, startPoint y: 315, endPoint x: 552, endPoint y: 319, distance: 369.0
click at [552, 319] on div at bounding box center [805, 362] width 523 height 153
drag, startPoint x: 910, startPoint y: 307, endPoint x: 549, endPoint y: 319, distance: 361.2
click at [549, 319] on div at bounding box center [805, 362] width 523 height 153
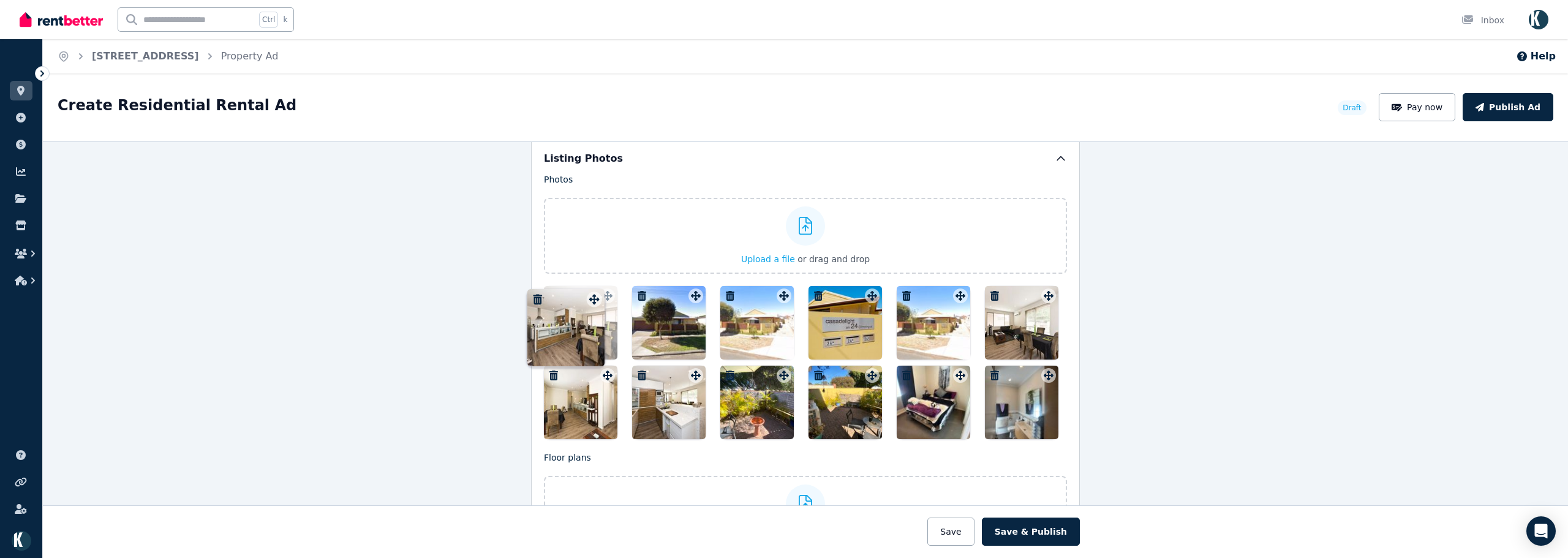
drag, startPoint x: 956, startPoint y: 293, endPoint x: 594, endPoint y: 287, distance: 362.0
click at [640, 296] on icon "button" at bounding box center [642, 296] width 9 height 10
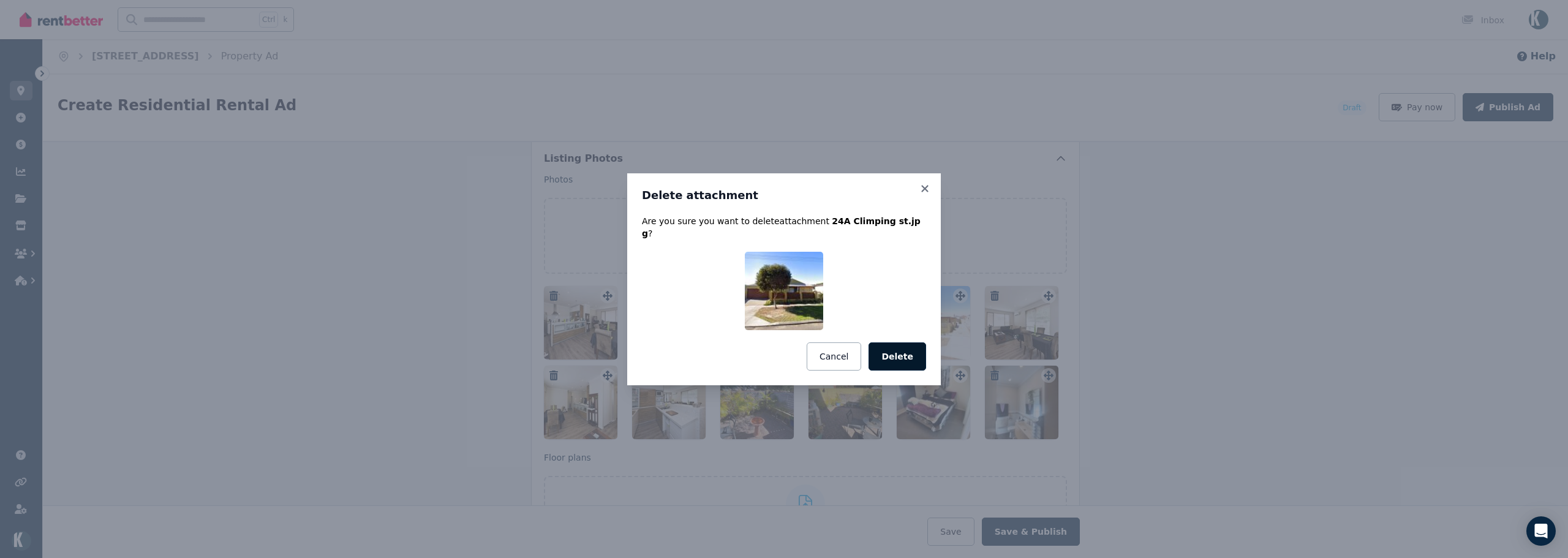
click at [904, 352] on button "Delete" at bounding box center [897, 356] width 57 height 28
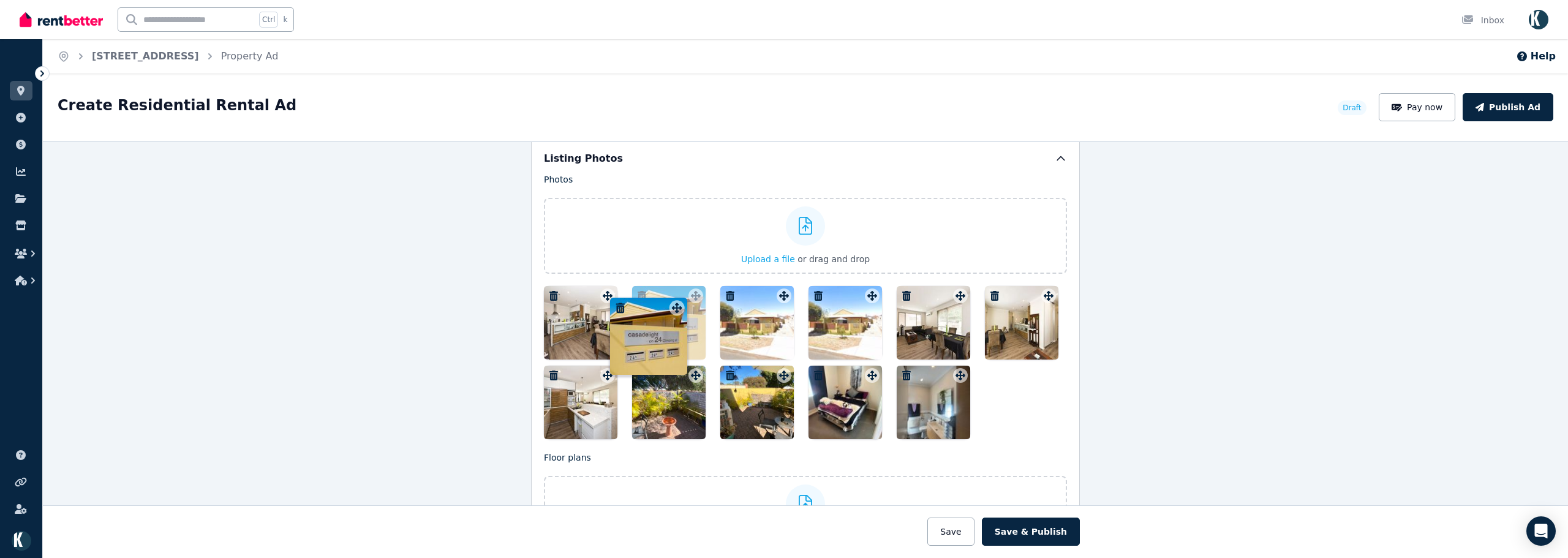
drag, startPoint x: 782, startPoint y: 301, endPoint x: 679, endPoint y: 301, distance: 103.0
click at [679, 301] on div "Photos Upload a file or drag and drop Uploaded " 8.jpg " Uploaded " 2.jpg " Upl…" at bounding box center [805, 306] width 523 height 266
click at [851, 318] on div at bounding box center [846, 323] width 74 height 74
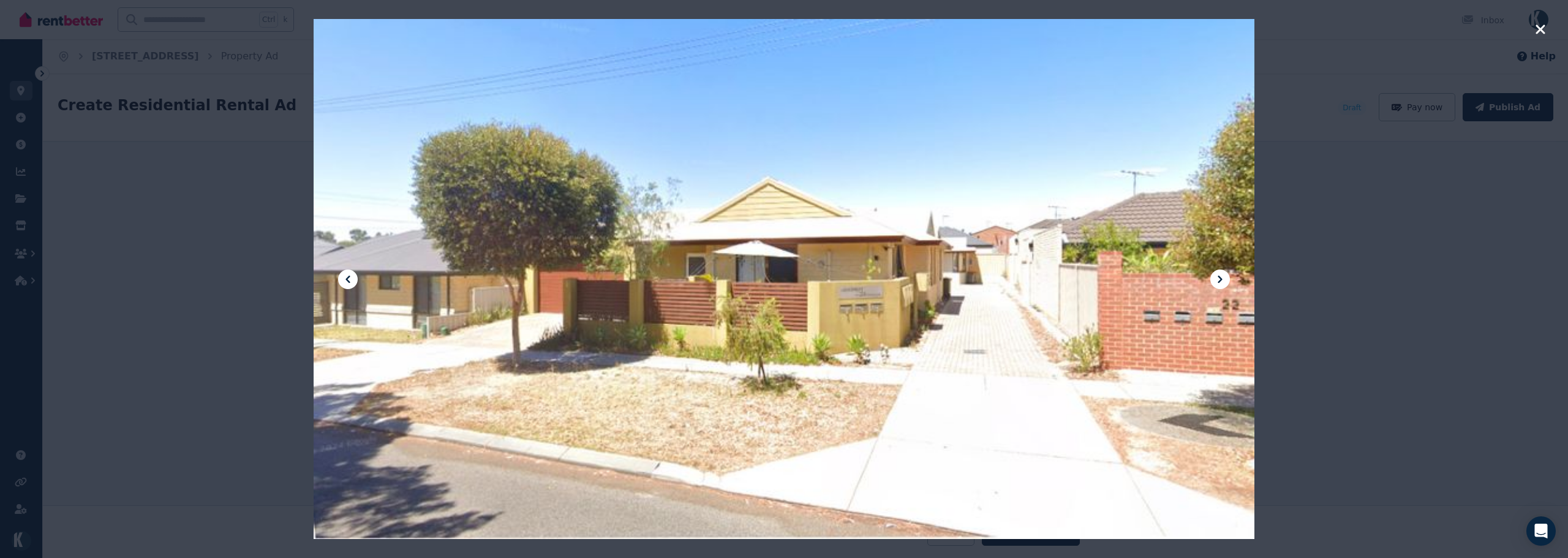
click at [352, 277] on icon at bounding box center [348, 279] width 15 height 15
click at [1529, 29] on icon "button" at bounding box center [1541, 29] width 11 height 15
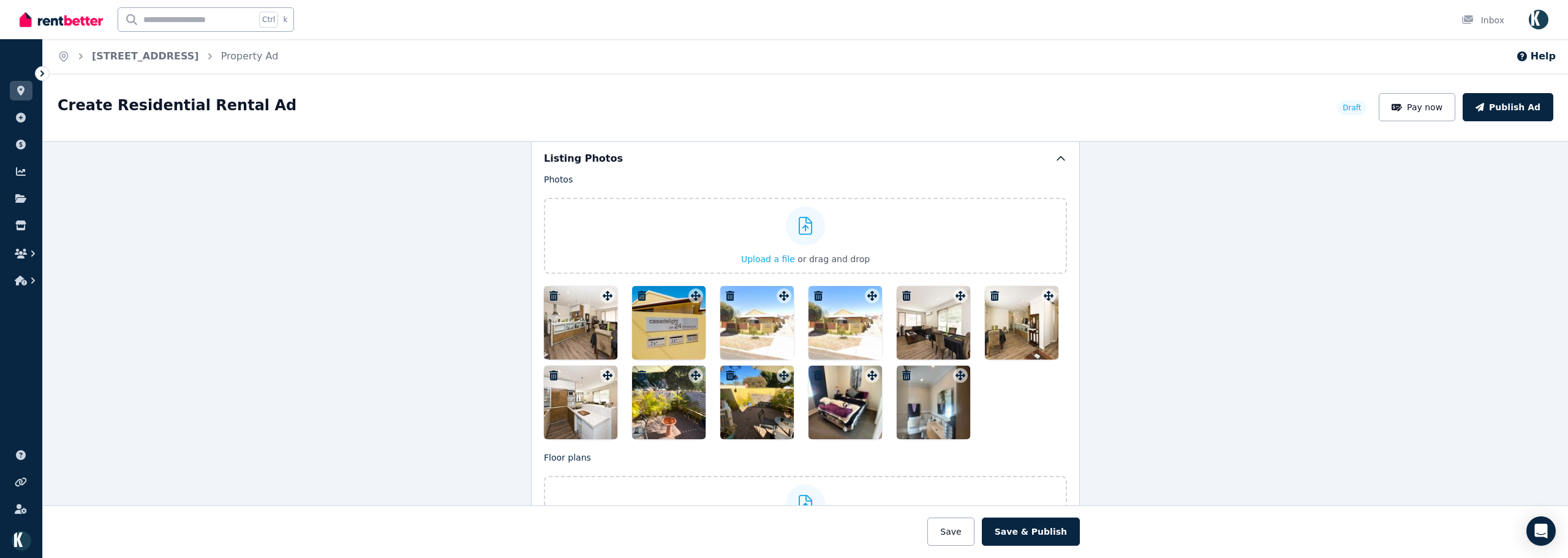
click at [817, 296] on icon "button" at bounding box center [819, 296] width 12 height 10
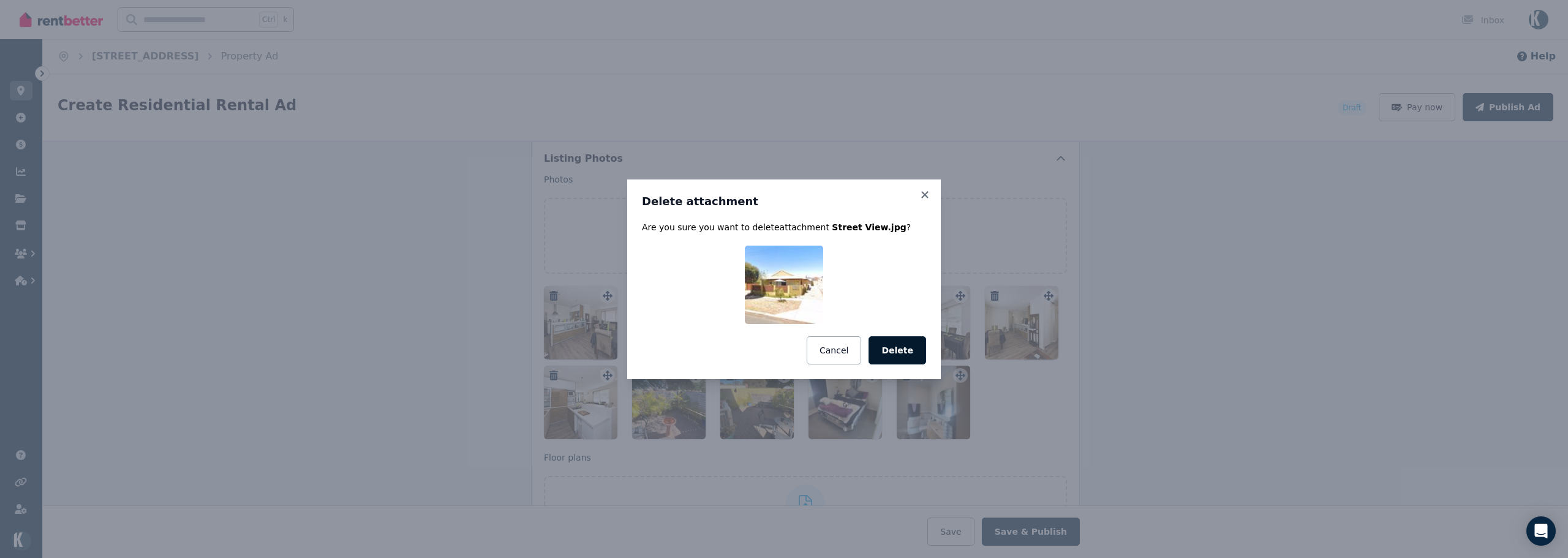
click at [909, 342] on button "Delete" at bounding box center [897, 350] width 57 height 28
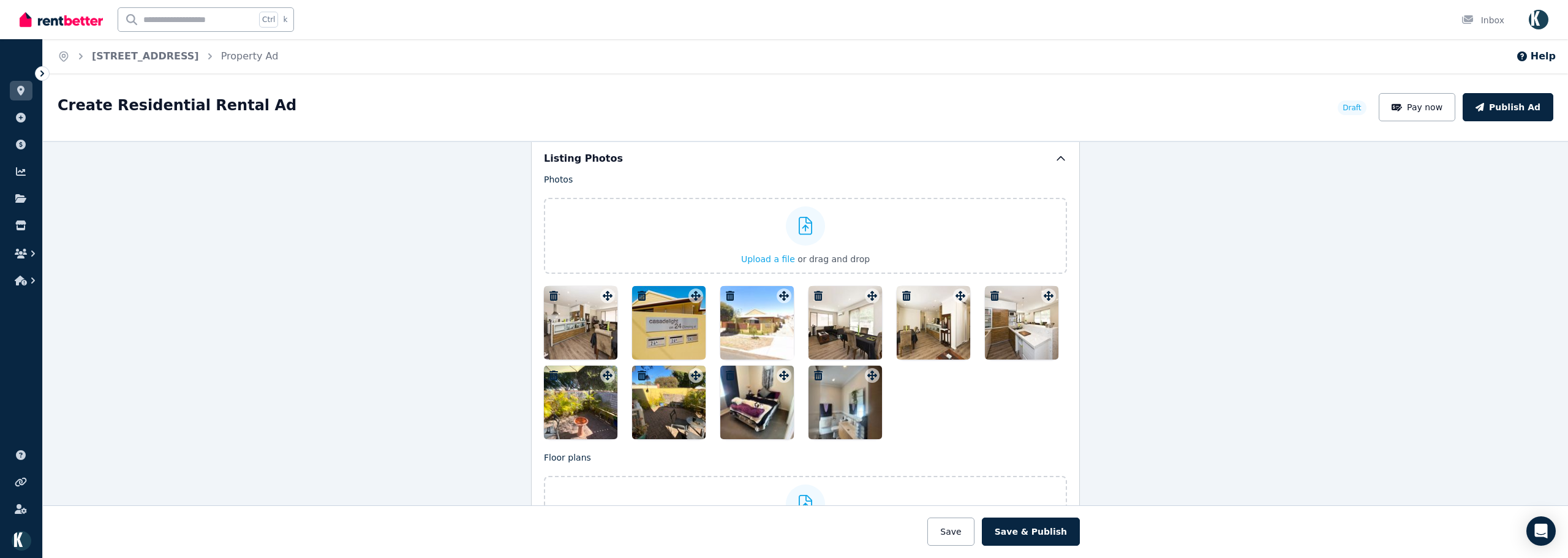
click at [580, 339] on div at bounding box center [581, 323] width 74 height 74
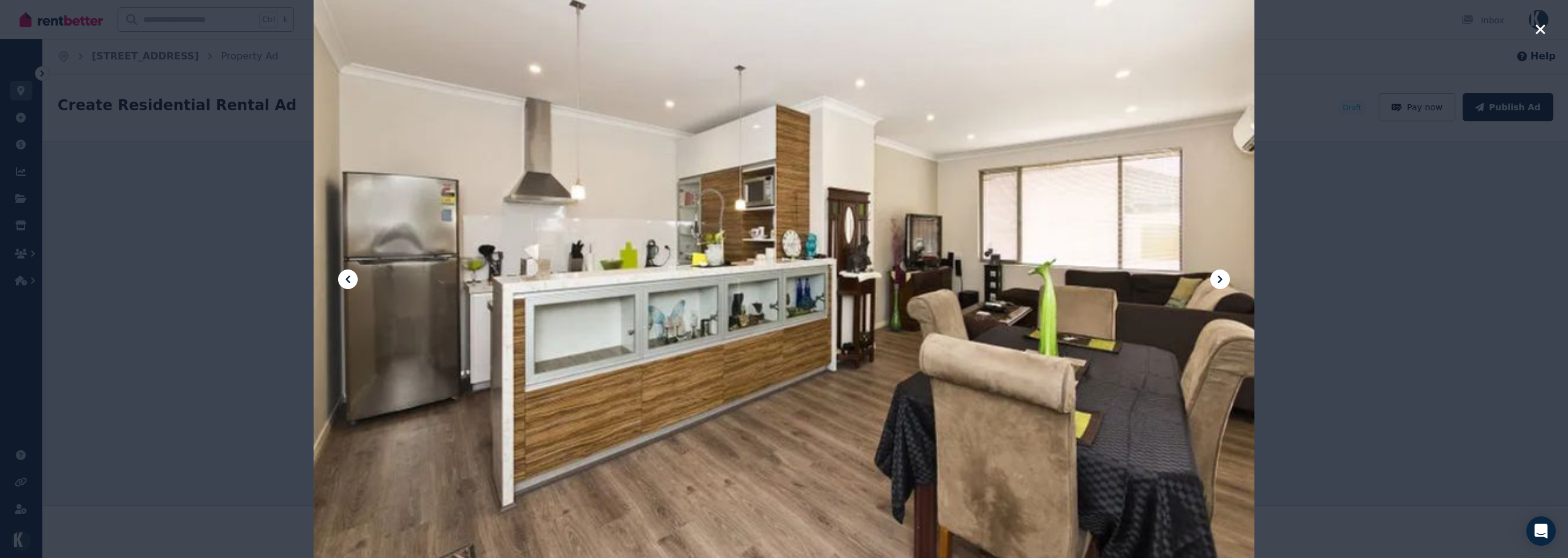
click at [1217, 272] on icon at bounding box center [1220, 279] width 15 height 15
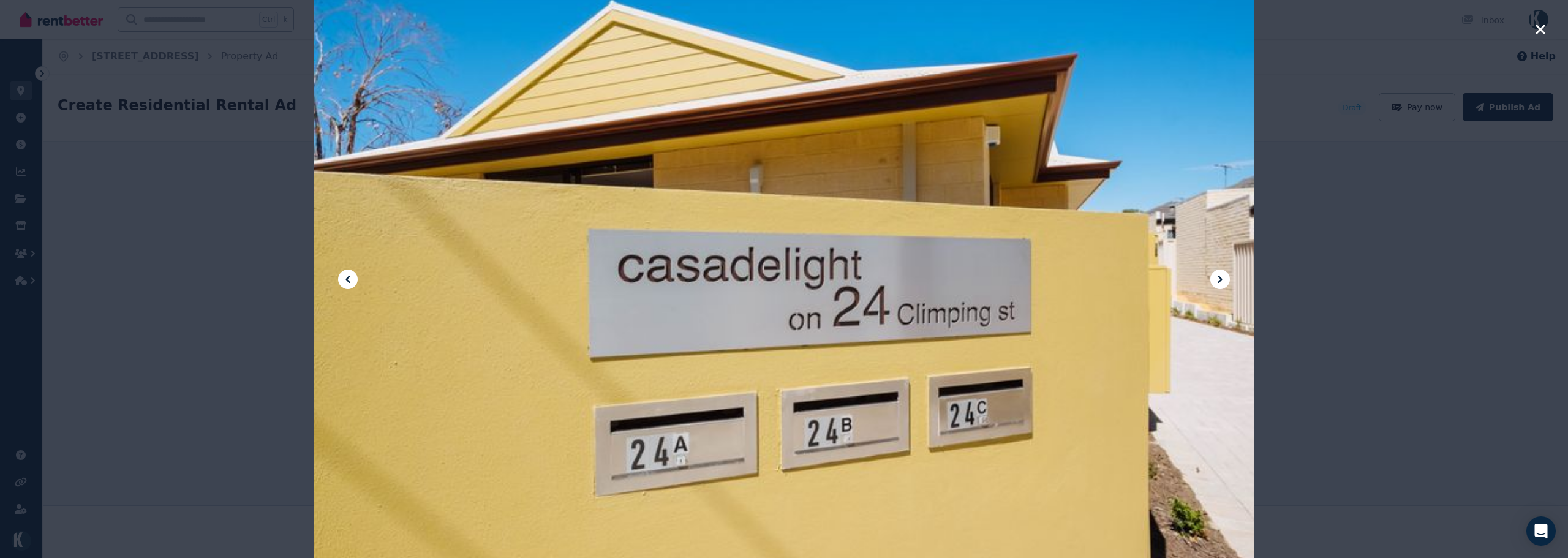
click at [1216, 277] on icon at bounding box center [1220, 279] width 15 height 15
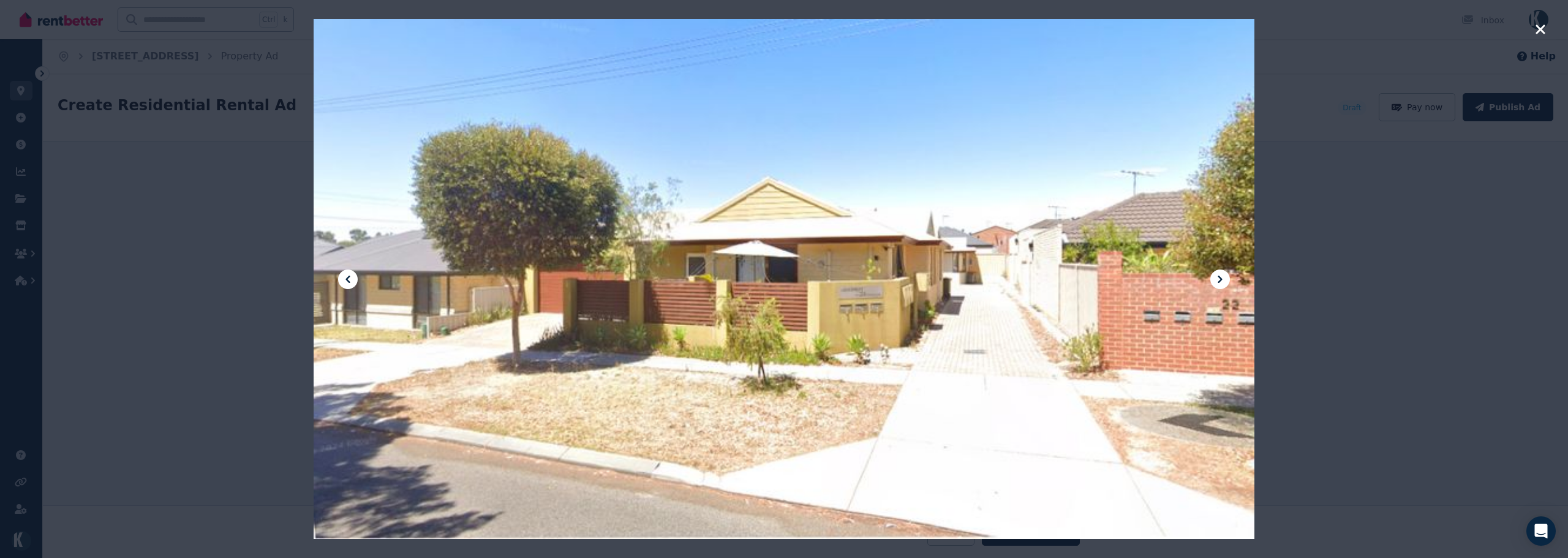
click at [1217, 277] on icon at bounding box center [1220, 279] width 15 height 15
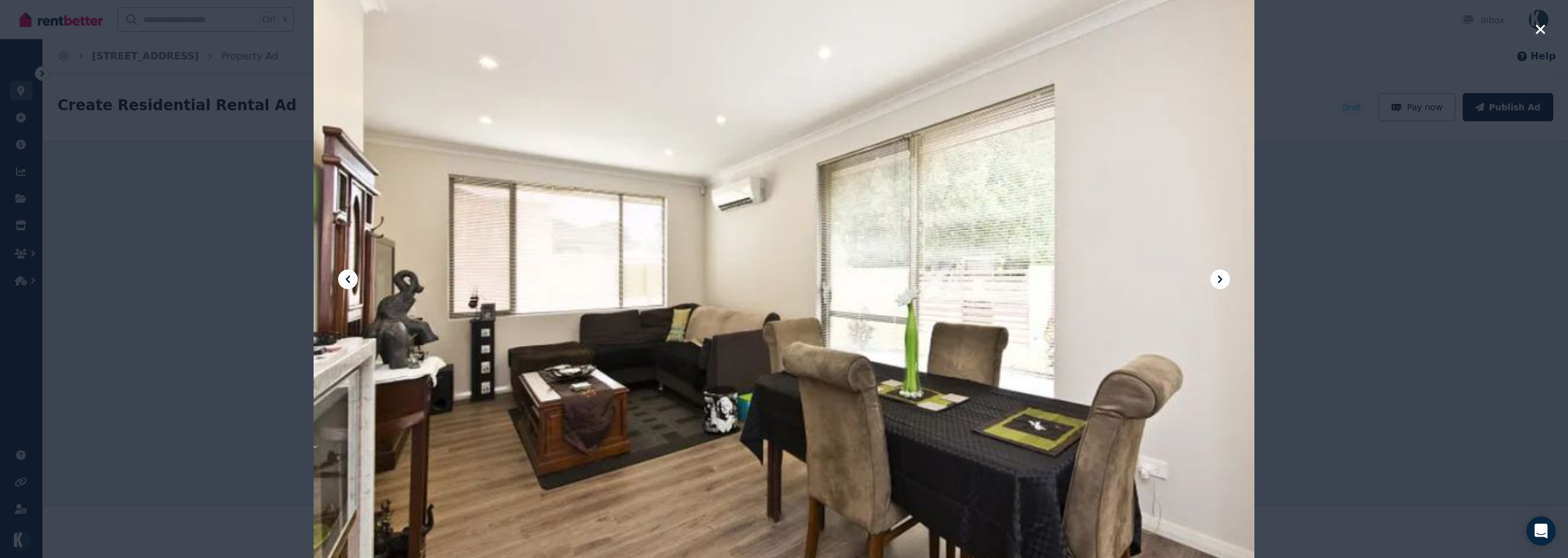
click at [1217, 276] on icon at bounding box center [1220, 279] width 15 height 15
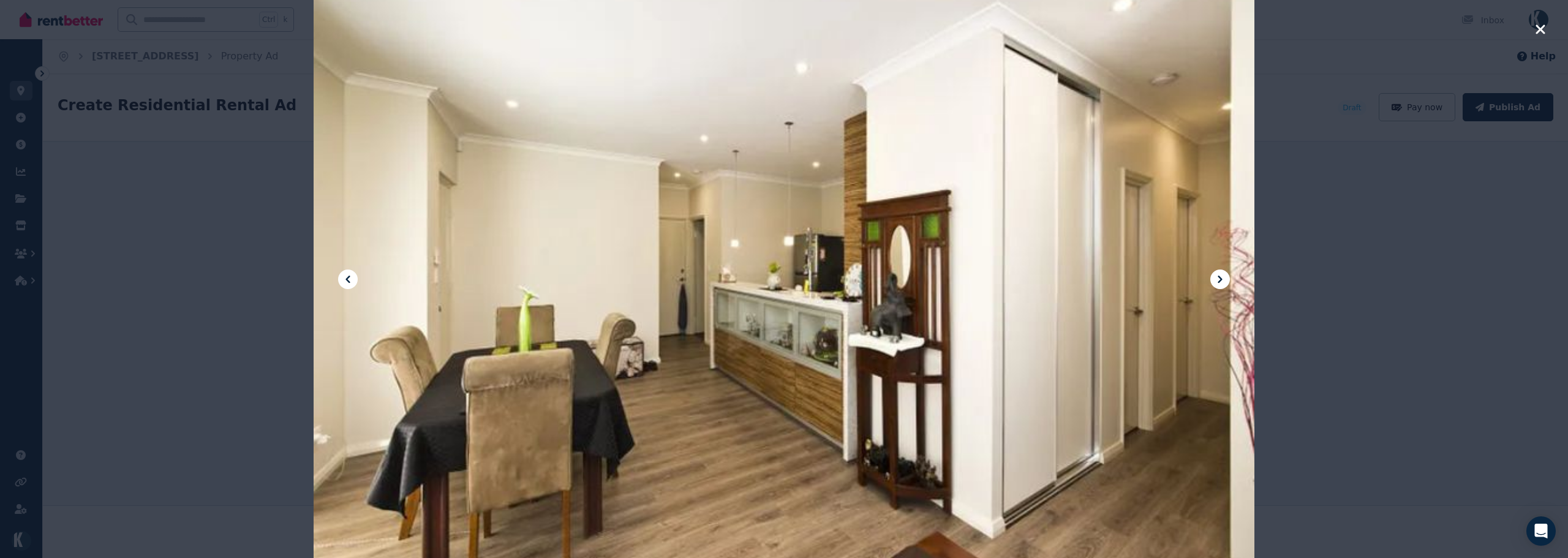
click at [1217, 276] on icon at bounding box center [1220, 279] width 15 height 15
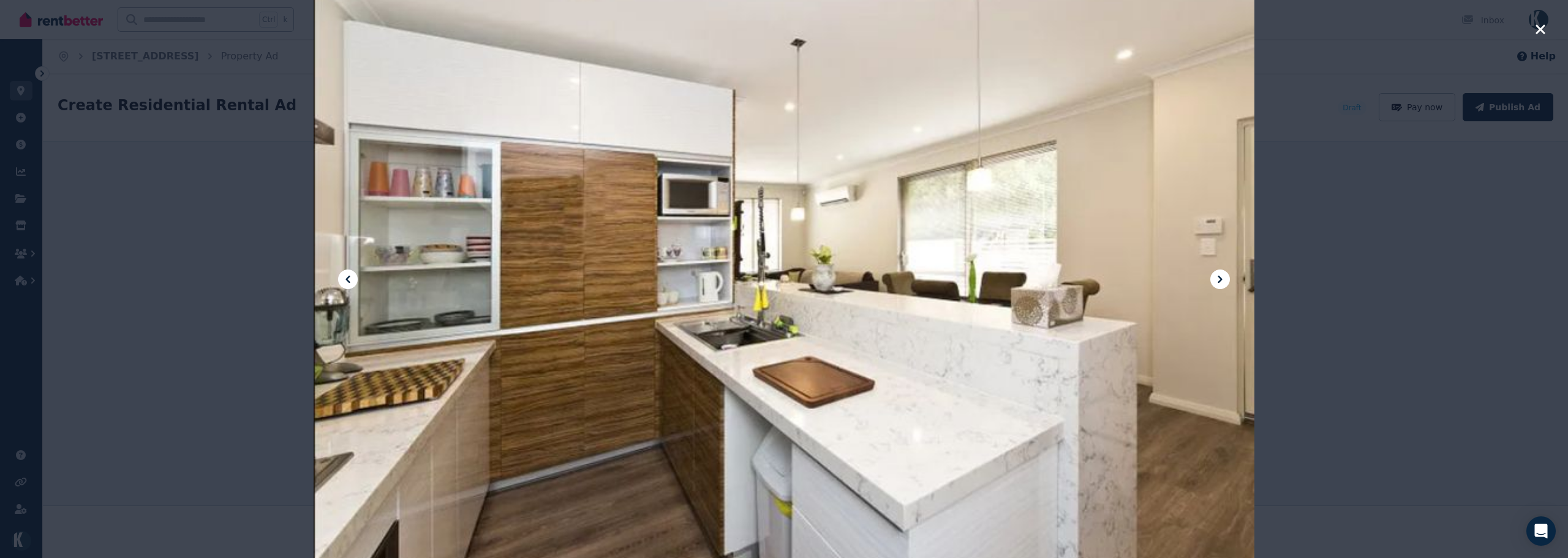
click at [1217, 276] on icon at bounding box center [1220, 279] width 15 height 15
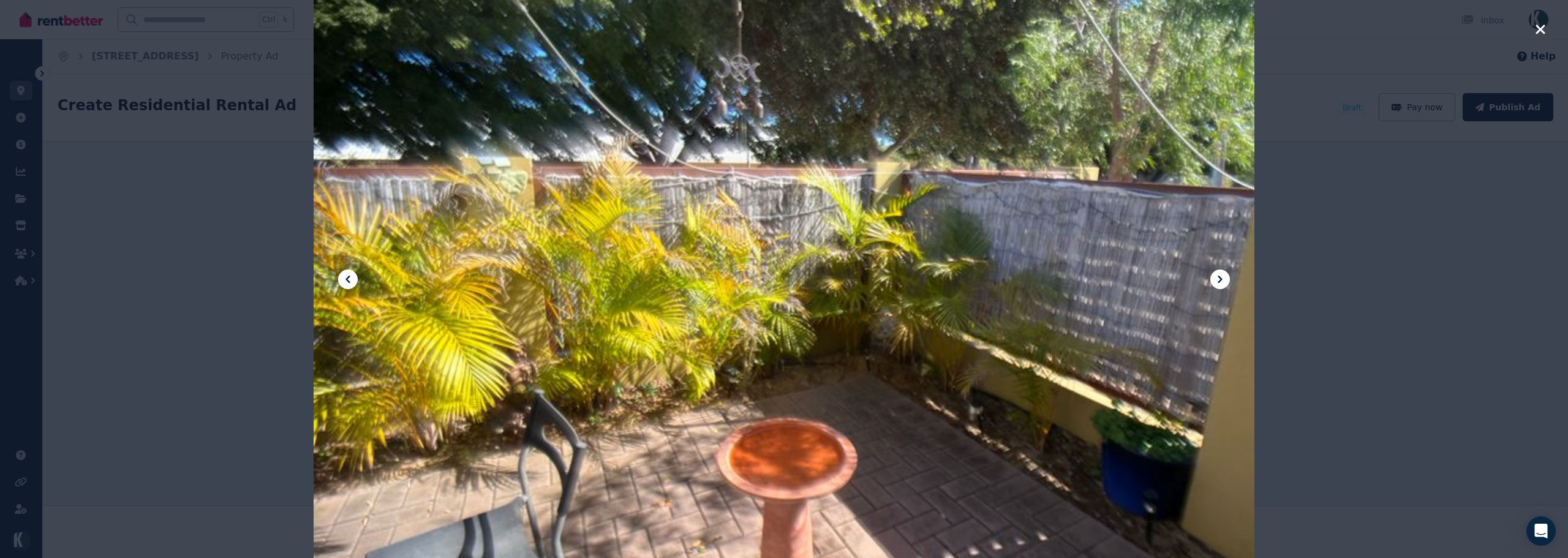
click at [1221, 276] on icon at bounding box center [1220, 279] width 15 height 15
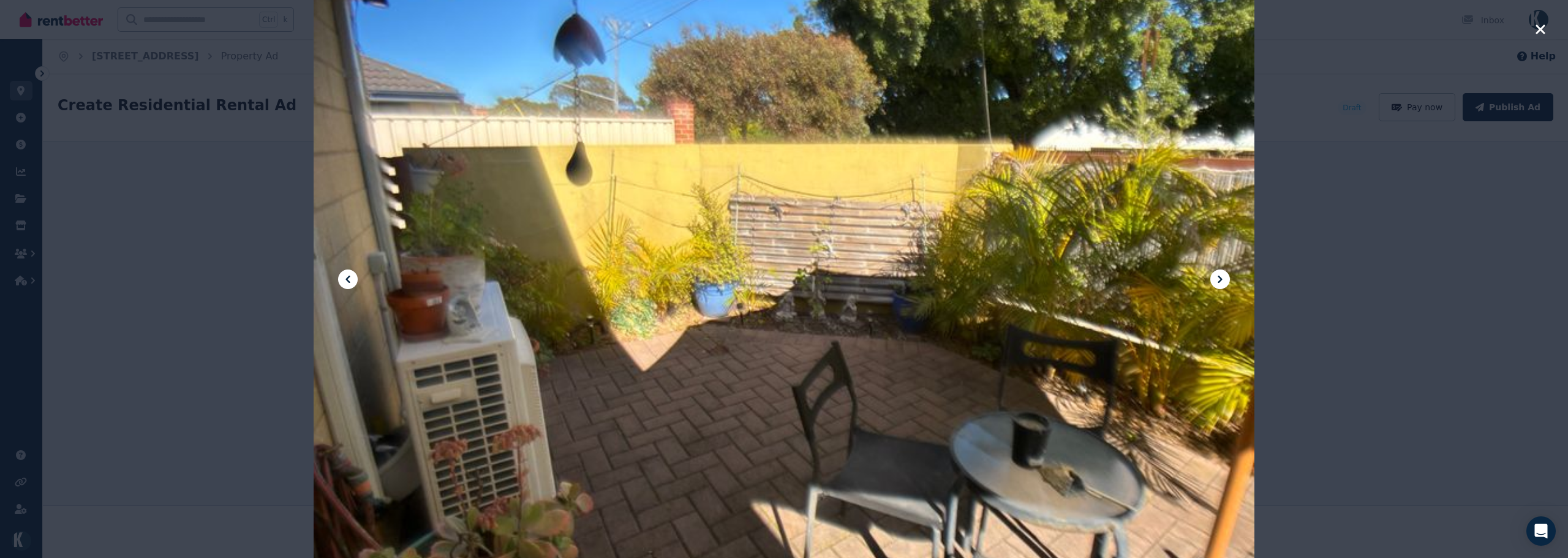
click at [1221, 276] on icon at bounding box center [1220, 279] width 15 height 15
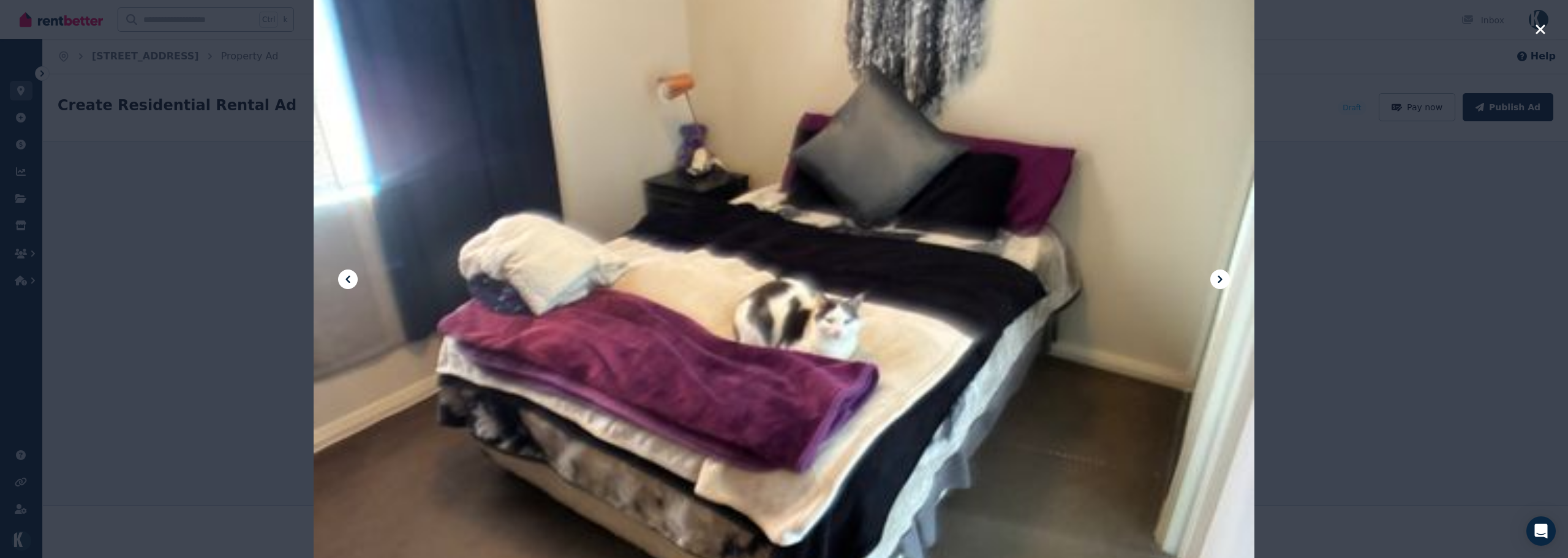
click at [1221, 276] on icon at bounding box center [1220, 279] width 15 height 15
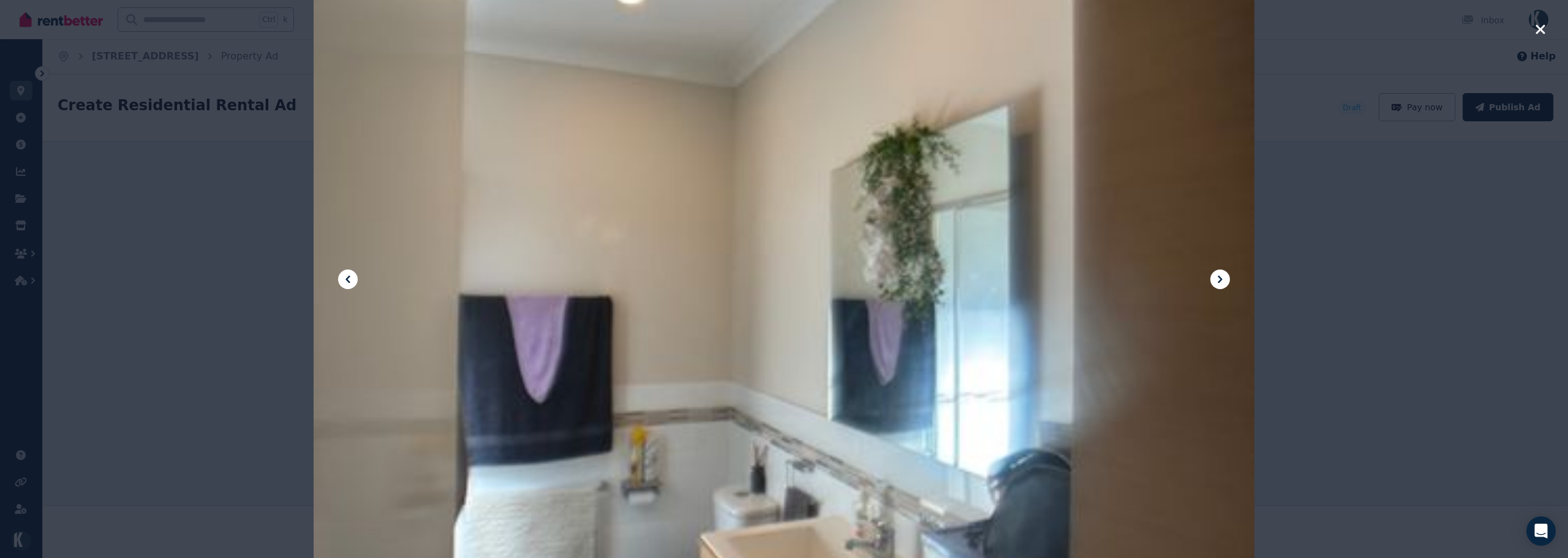
click at [1221, 276] on icon at bounding box center [1220, 279] width 15 height 15
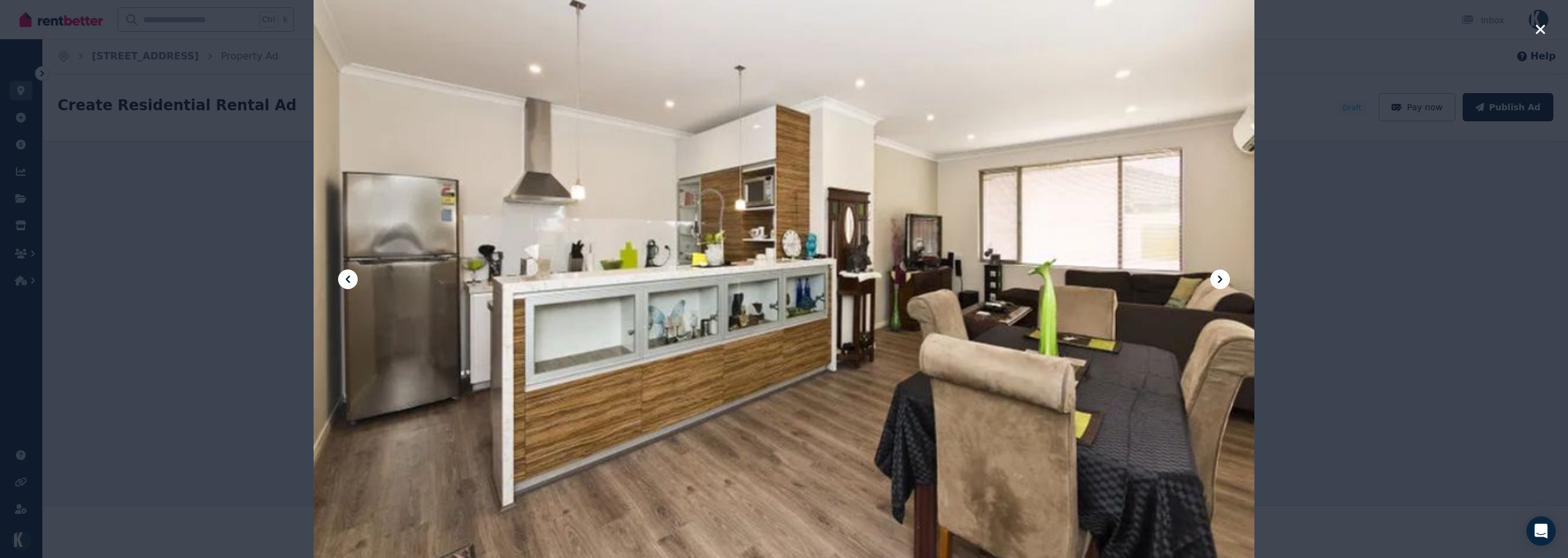
click at [1221, 276] on icon at bounding box center [1220, 279] width 15 height 15
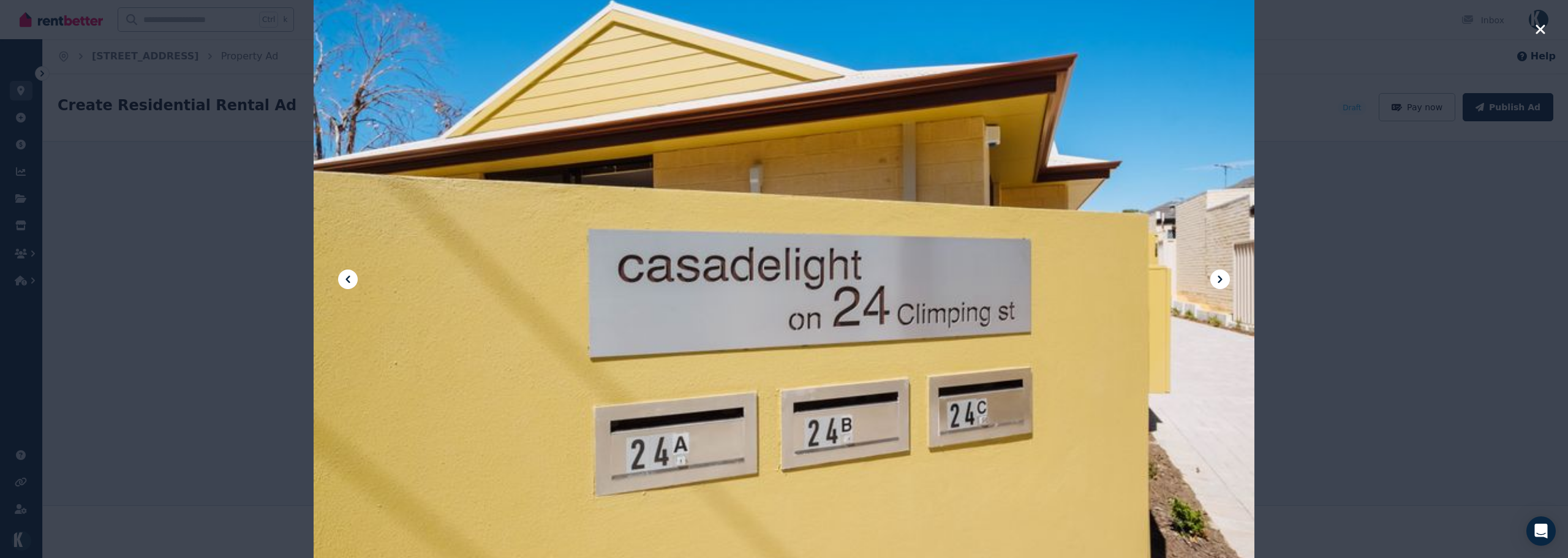
click at [1221, 276] on icon at bounding box center [1220, 279] width 15 height 15
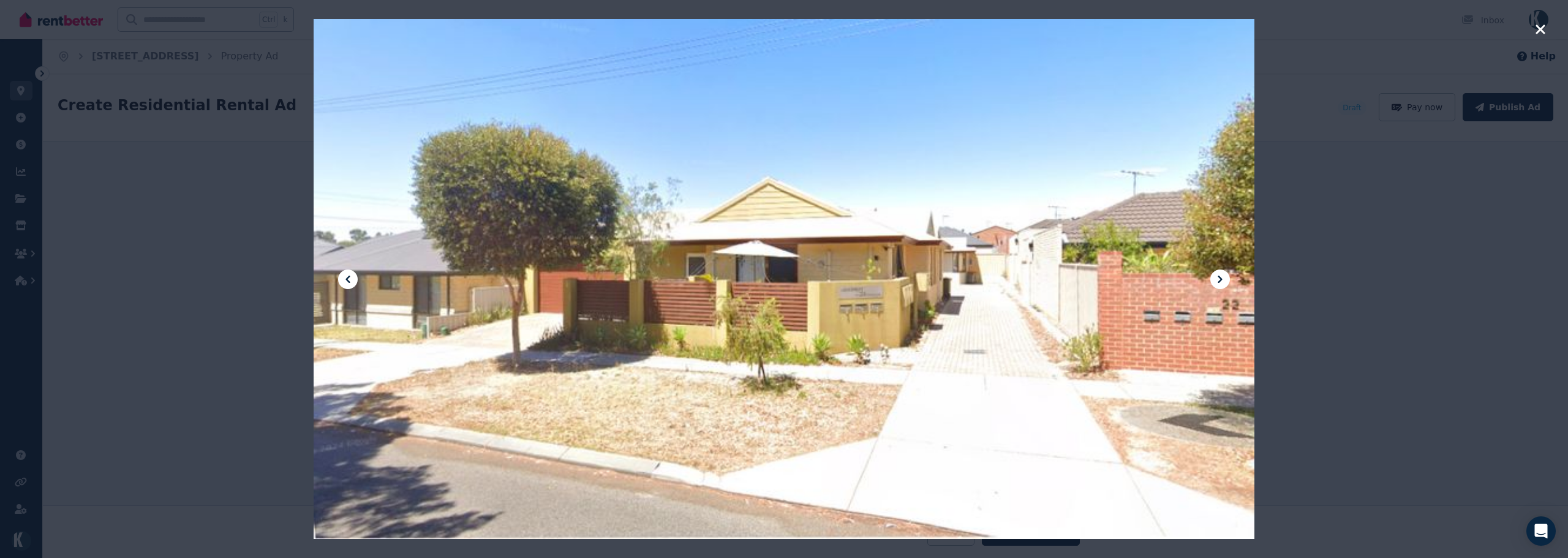
click at [1221, 276] on icon at bounding box center [1220, 279] width 15 height 15
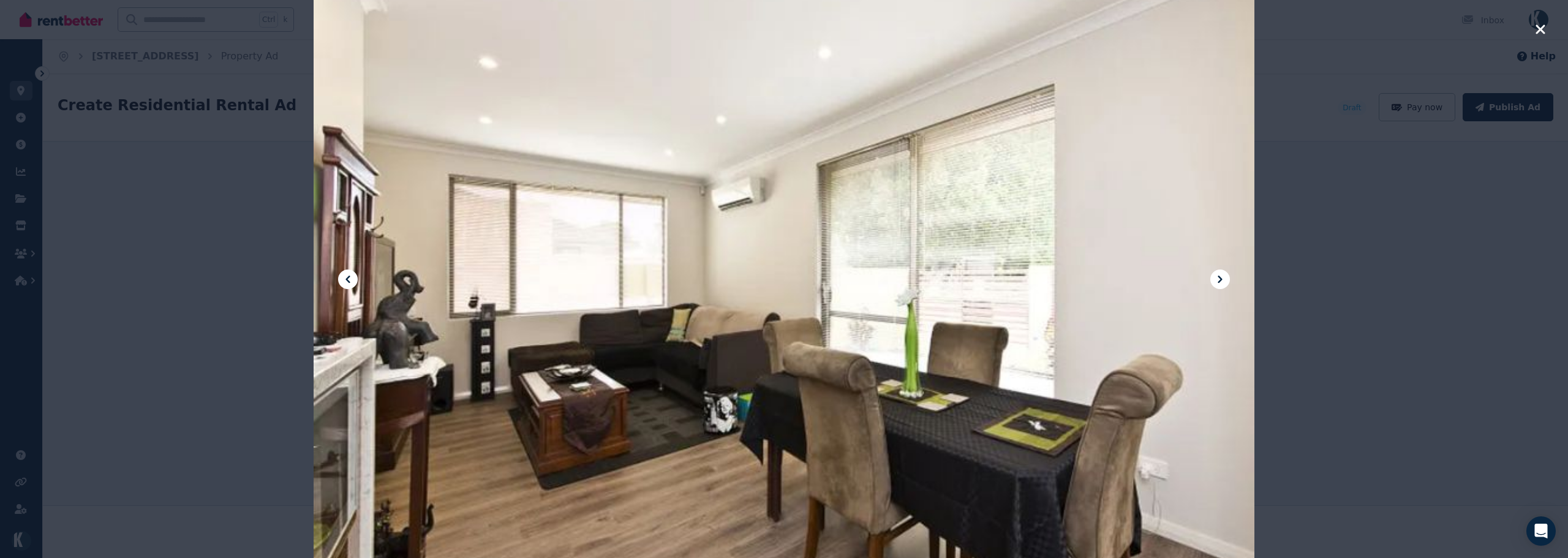
click at [1221, 276] on icon at bounding box center [1220, 279] width 15 height 15
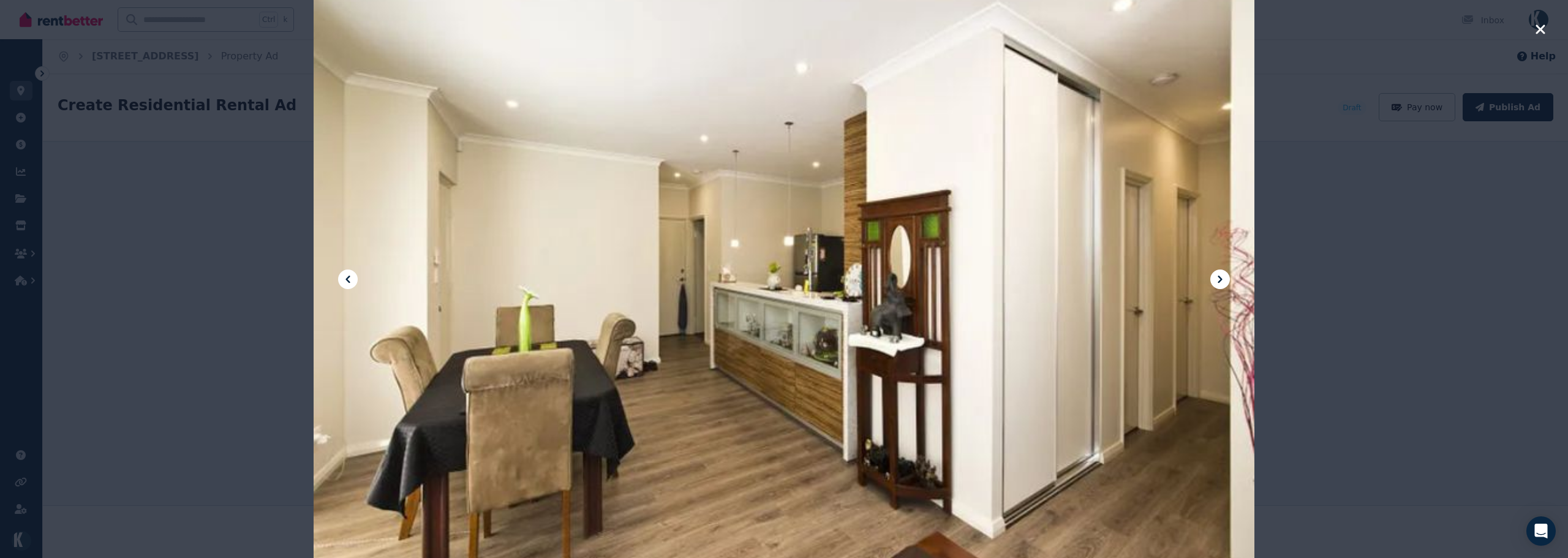
click at [1222, 276] on icon at bounding box center [1220, 279] width 15 height 15
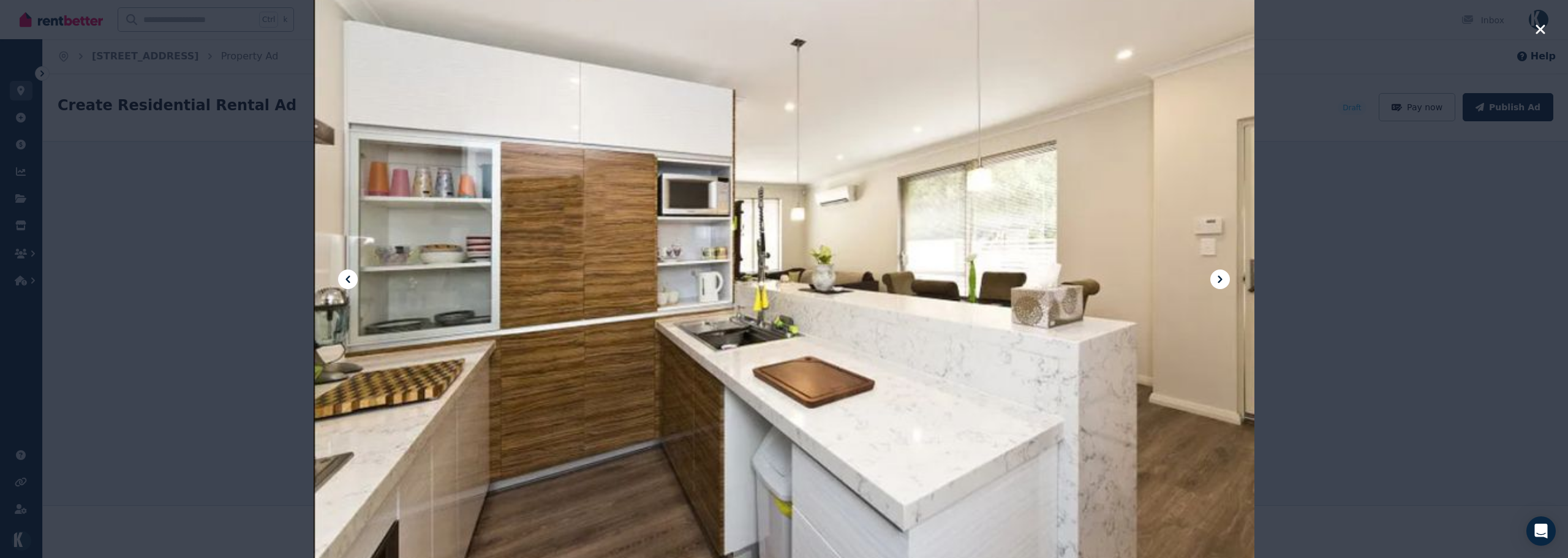
click at [1222, 276] on icon at bounding box center [1220, 279] width 15 height 15
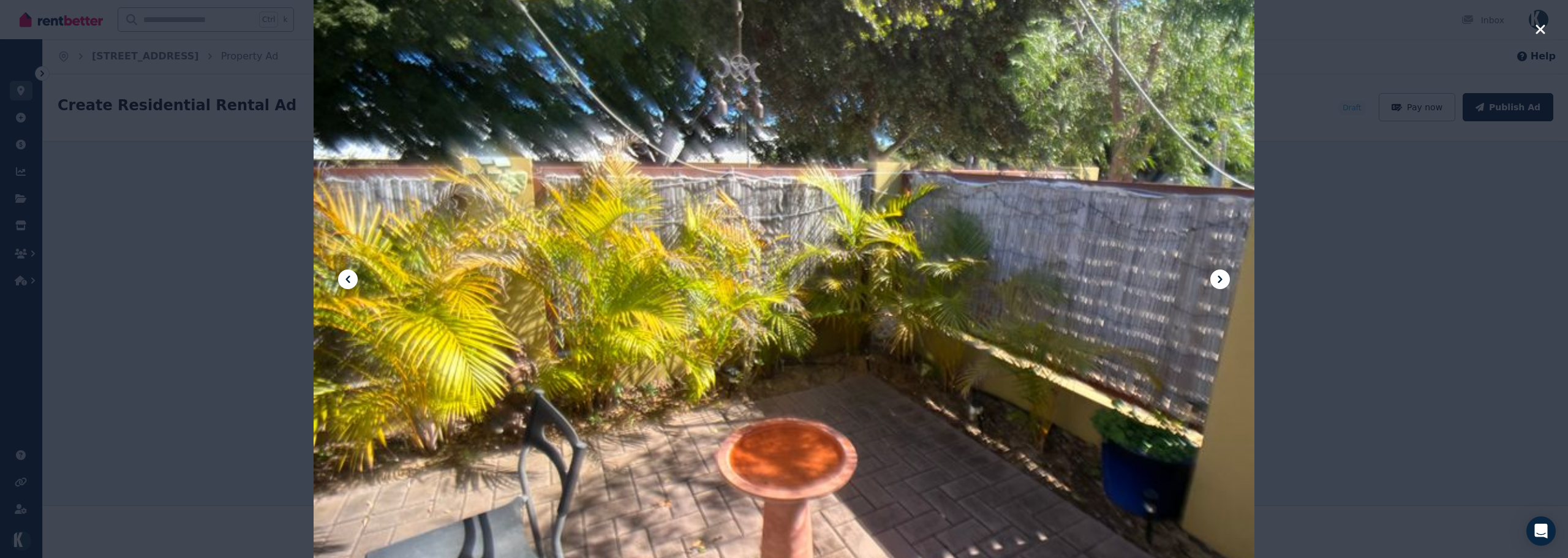
click at [1222, 276] on icon at bounding box center [1220, 279] width 15 height 15
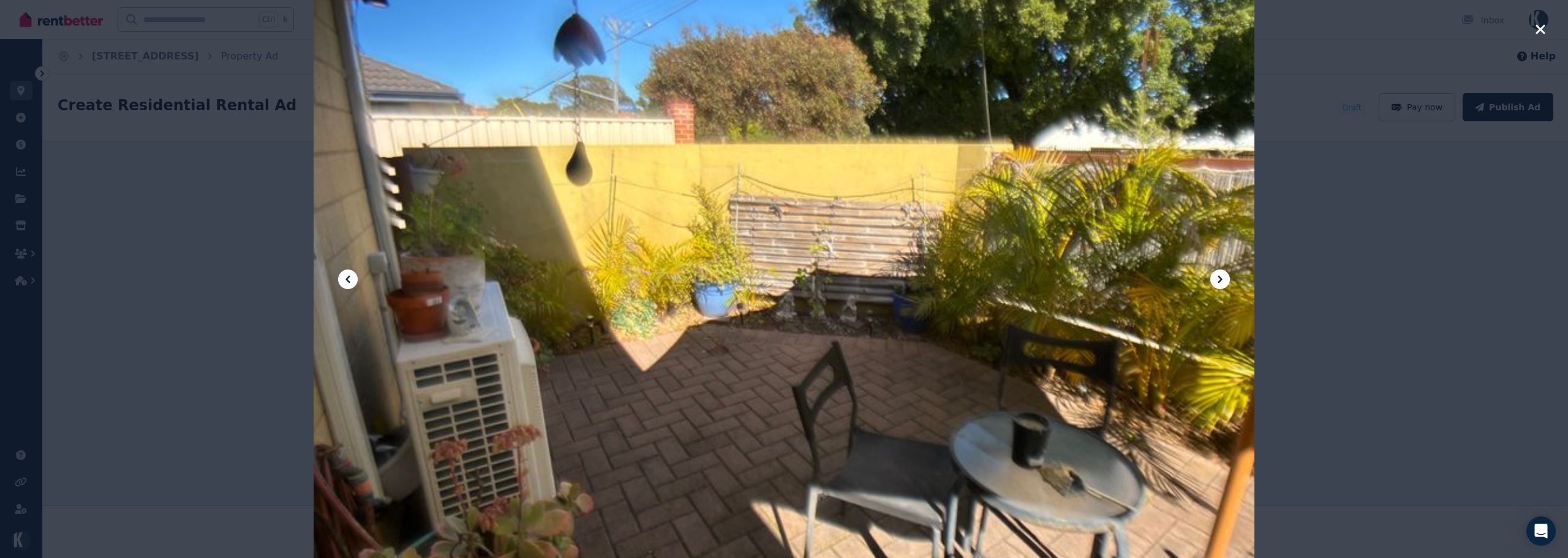
click at [1222, 276] on icon at bounding box center [1220, 279] width 15 height 15
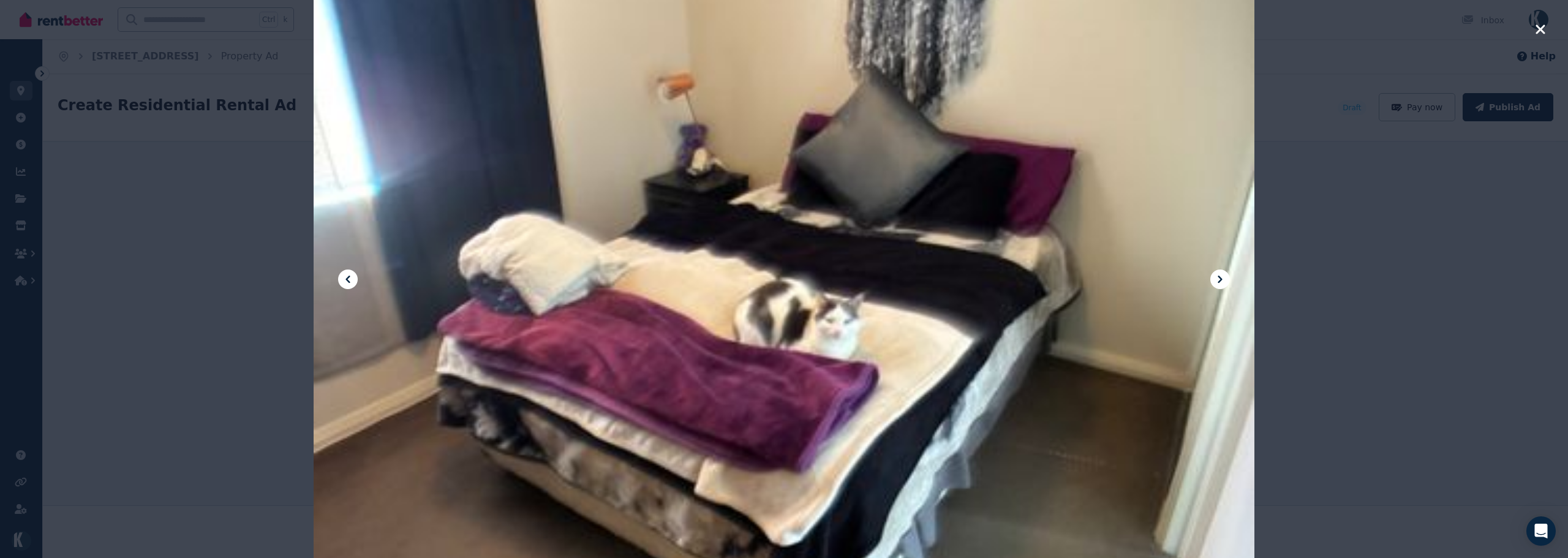
click at [1529, 30] on icon "button" at bounding box center [1540, 29] width 9 height 9
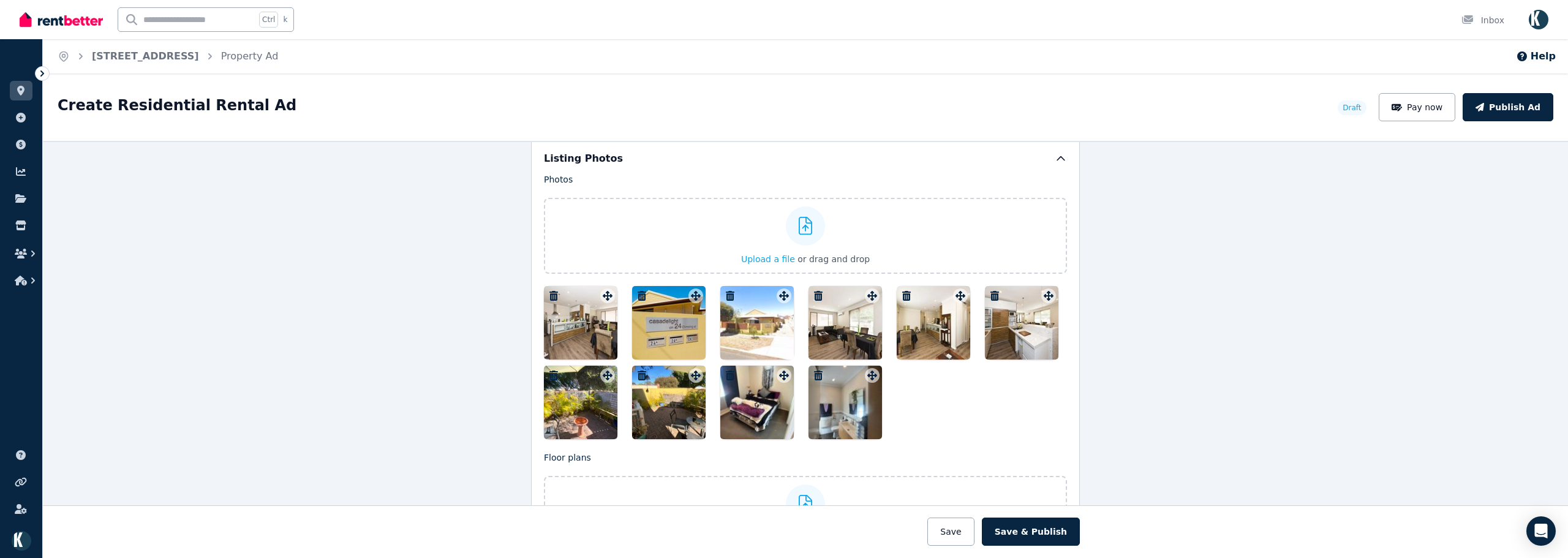
click at [756, 391] on div at bounding box center [757, 402] width 74 height 74
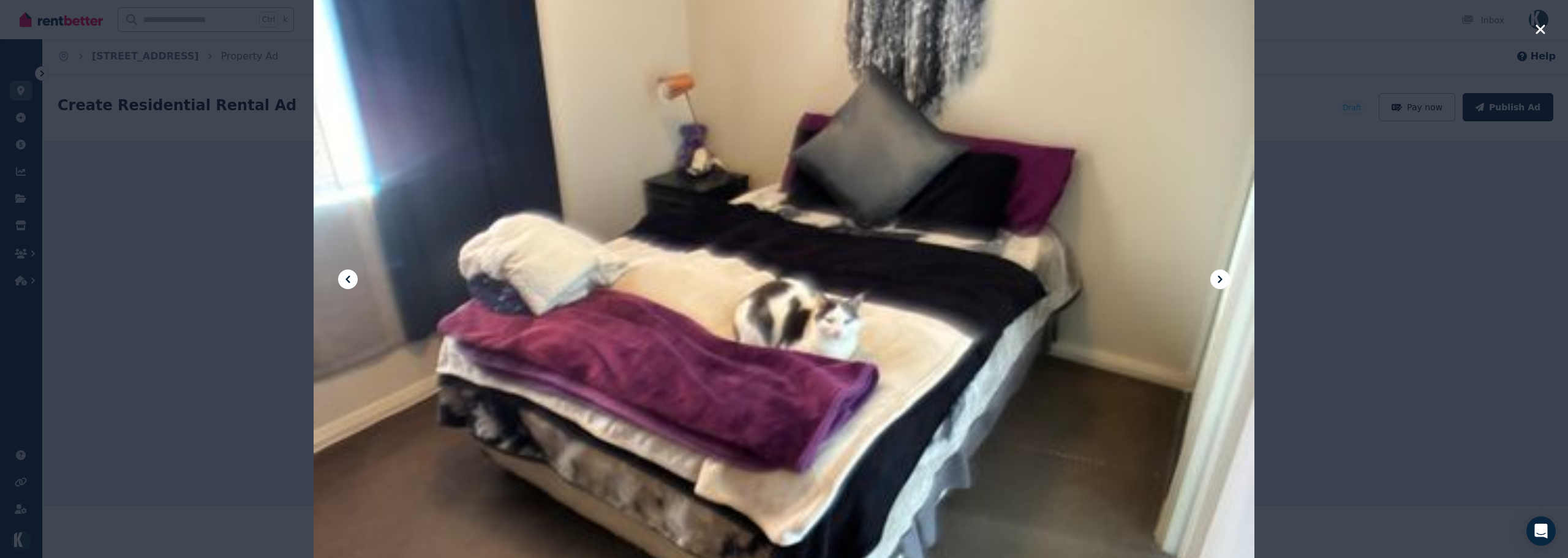
click at [1529, 34] on icon "button" at bounding box center [1541, 29] width 11 height 15
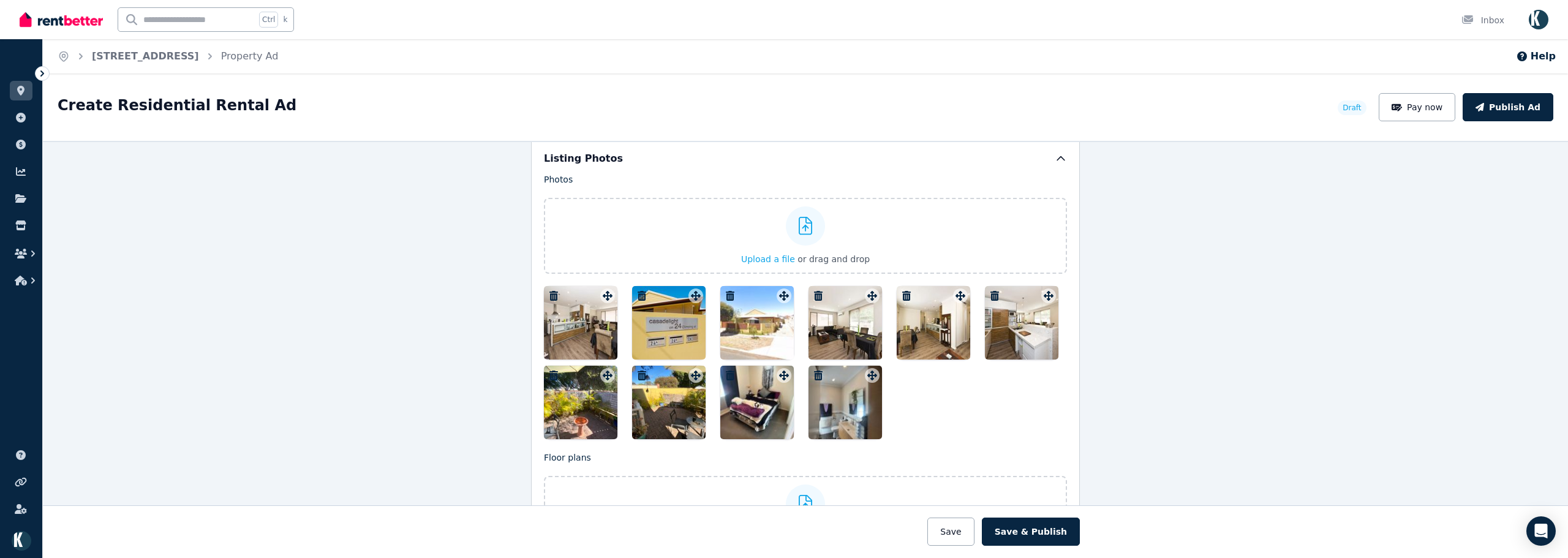
drag, startPoint x: 751, startPoint y: 401, endPoint x: 784, endPoint y: 404, distance: 33.1
click at [784, 404] on div at bounding box center [757, 402] width 74 height 74
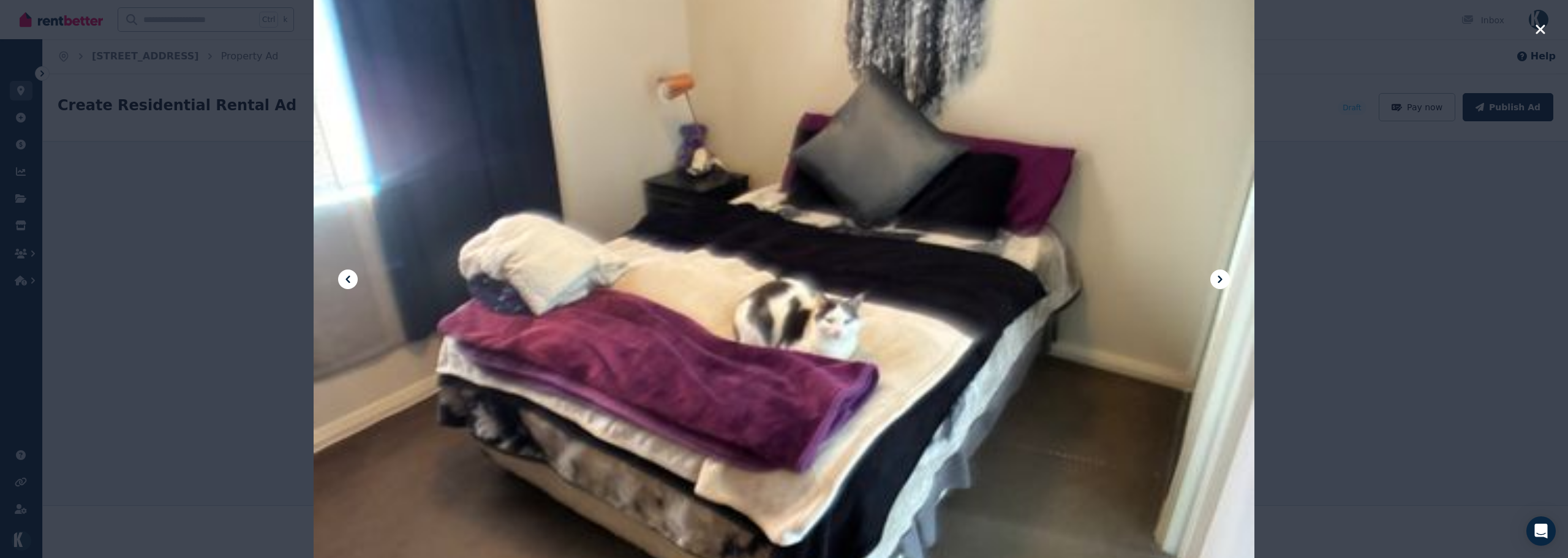
click at [1529, 32] on icon "button" at bounding box center [1540, 29] width 9 height 9
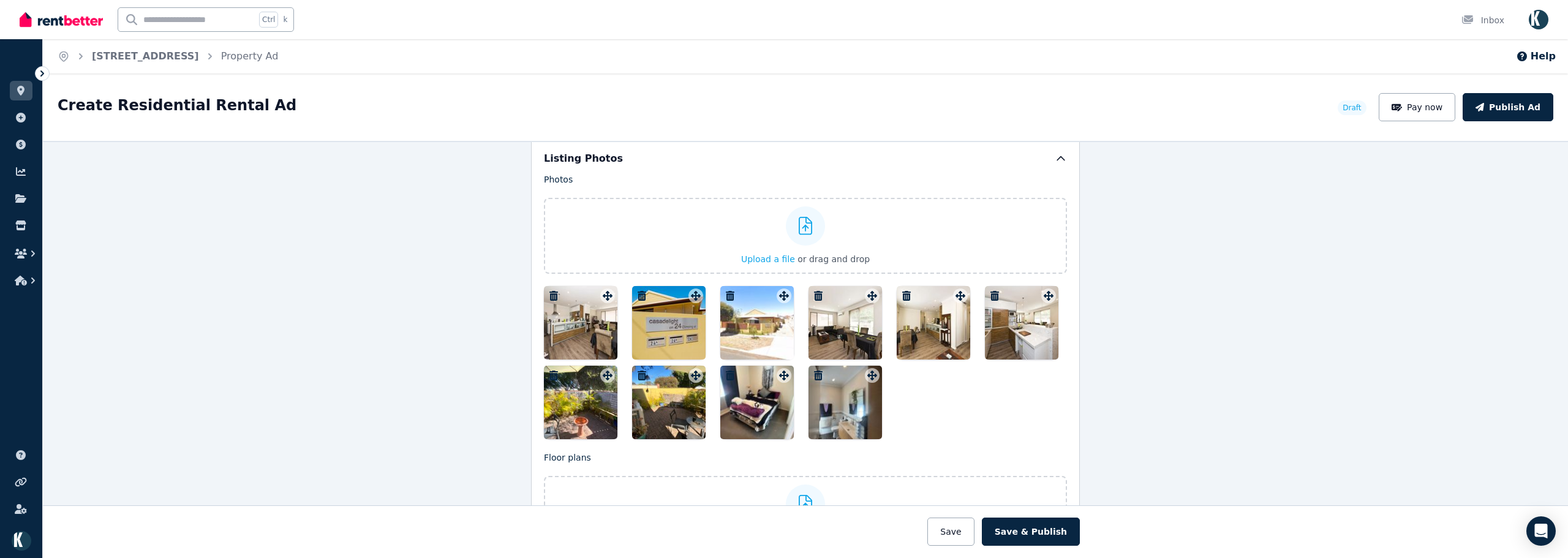
click at [728, 371] on icon "button" at bounding box center [730, 376] width 9 height 10
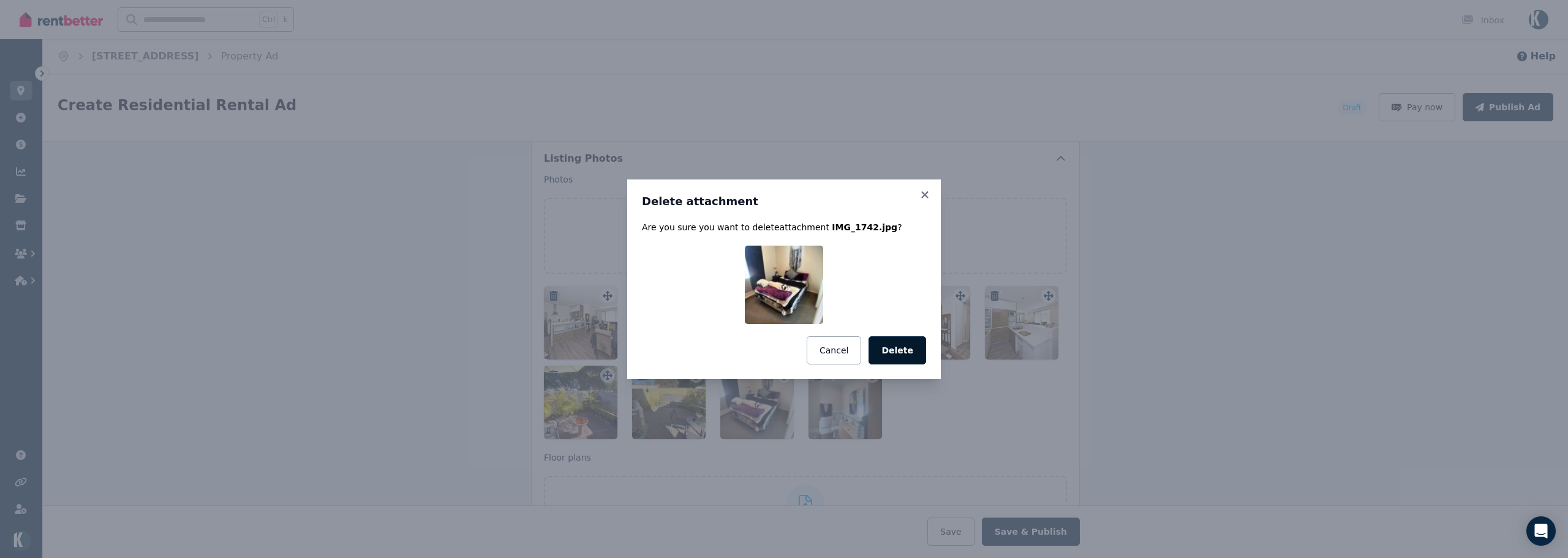
click at [905, 349] on button "Delete" at bounding box center [897, 350] width 57 height 28
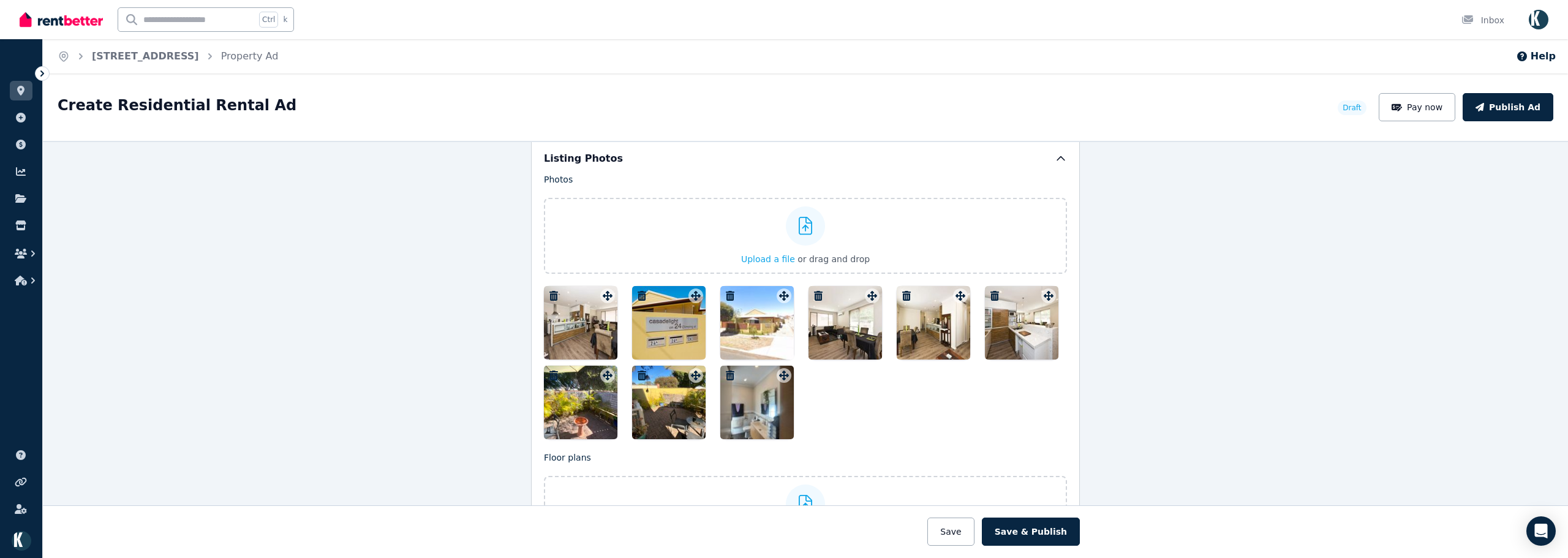
click at [727, 371] on icon "button" at bounding box center [730, 376] width 12 height 10
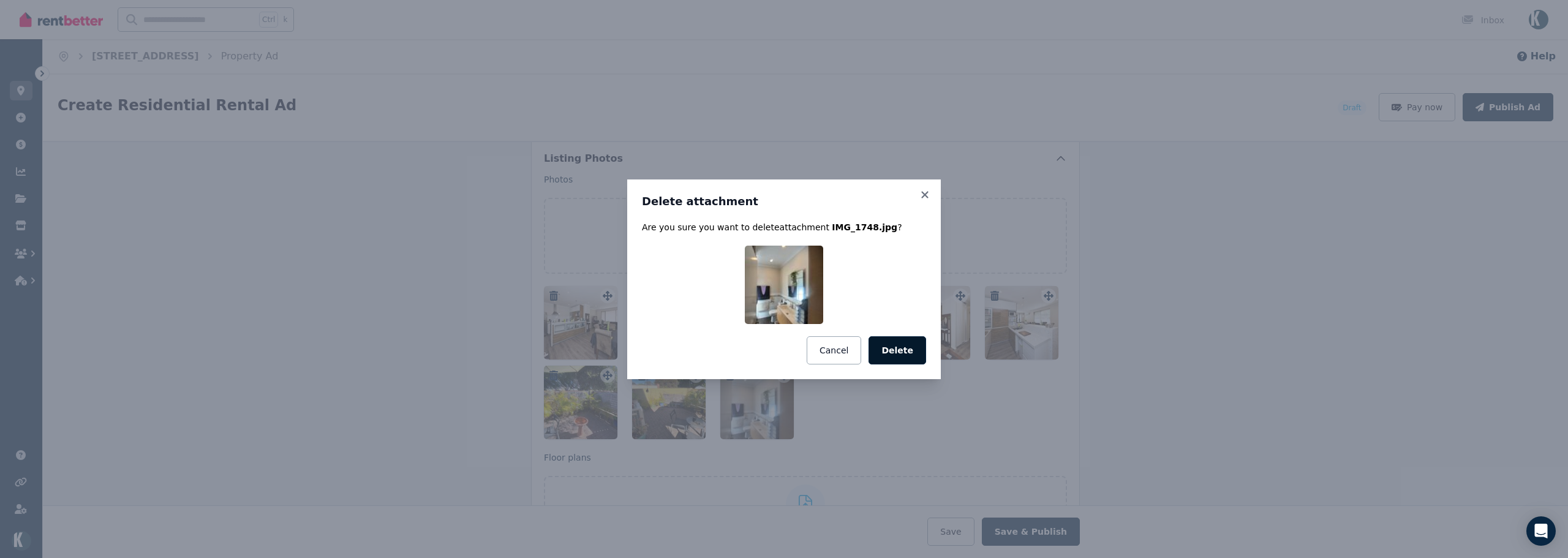
click at [892, 352] on button "Delete" at bounding box center [897, 350] width 57 height 28
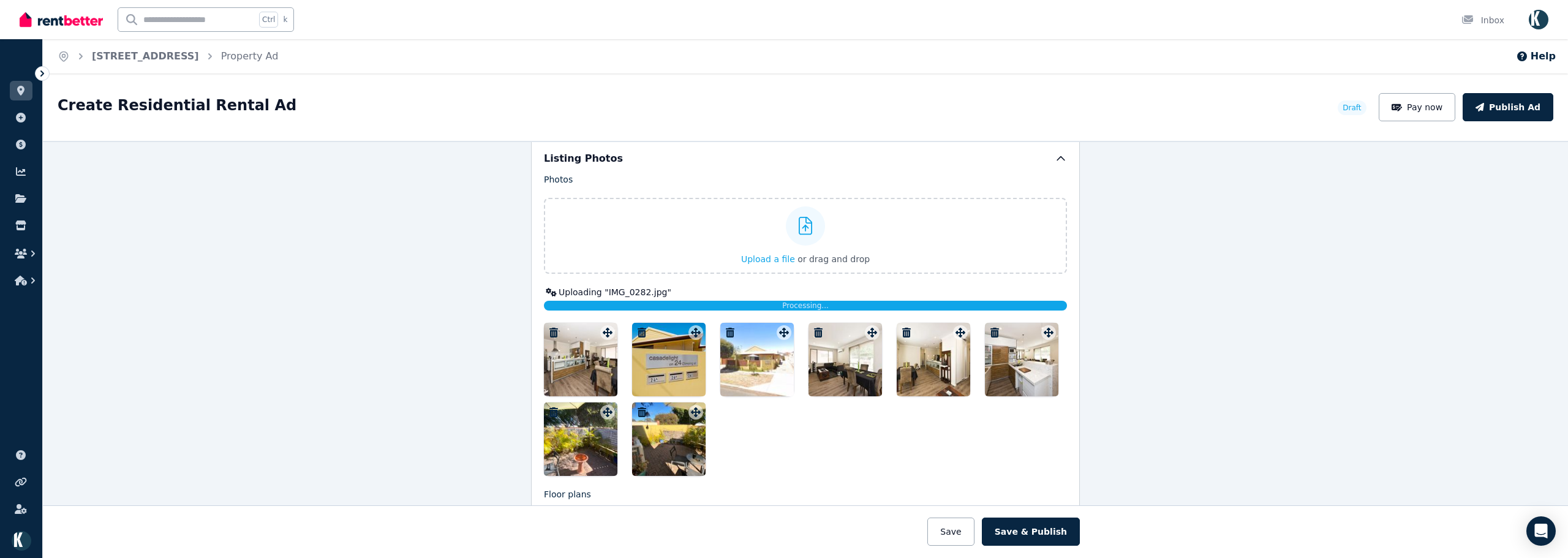
scroll to position [1530, 0]
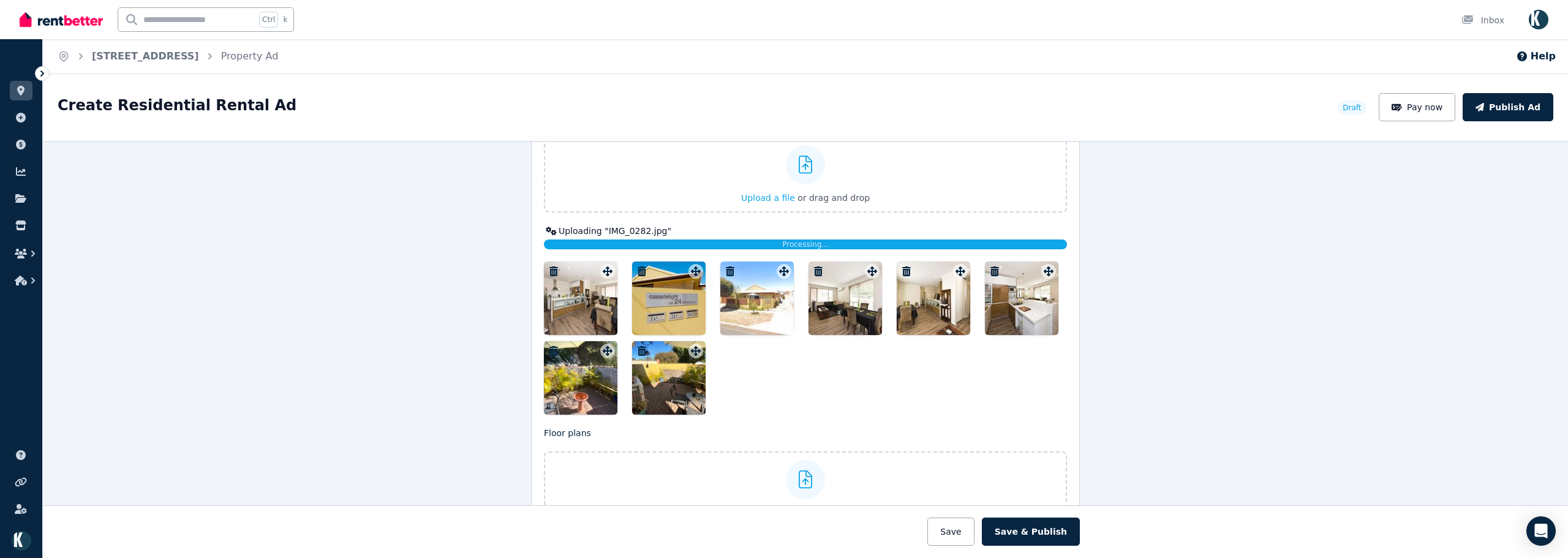
click at [1221, 391] on div "**********" at bounding box center [806, 349] width 1525 height 417
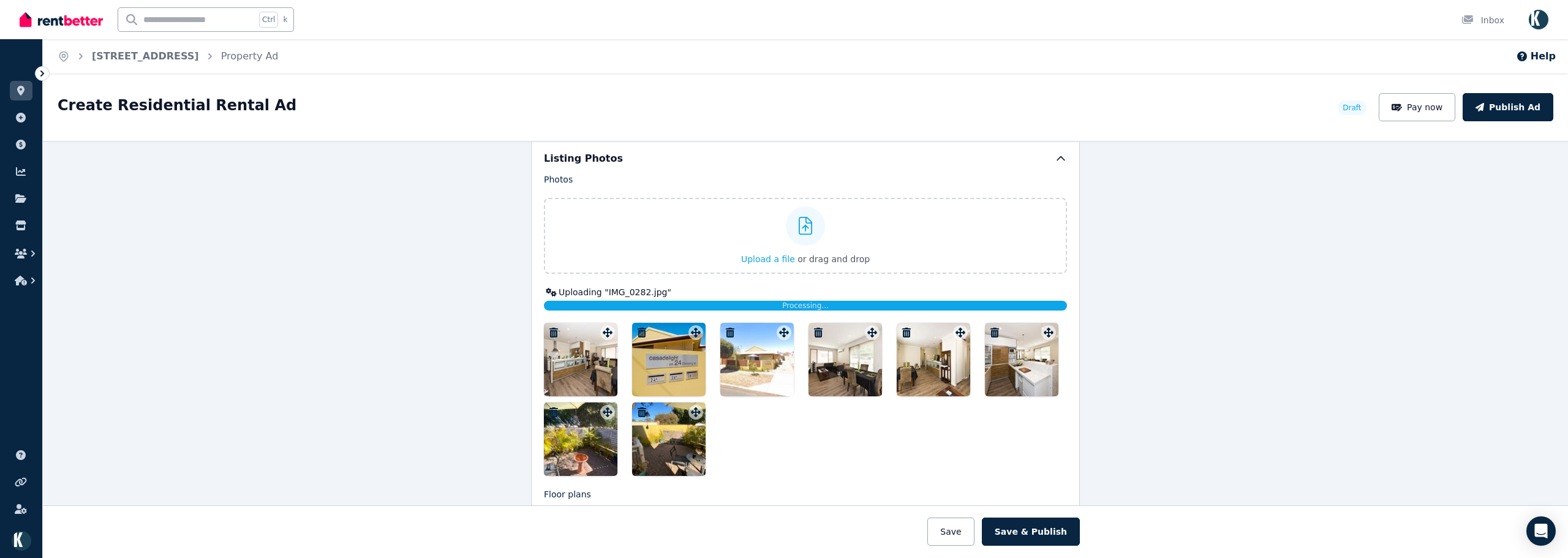
click at [762, 441] on div at bounding box center [805, 399] width 523 height 153
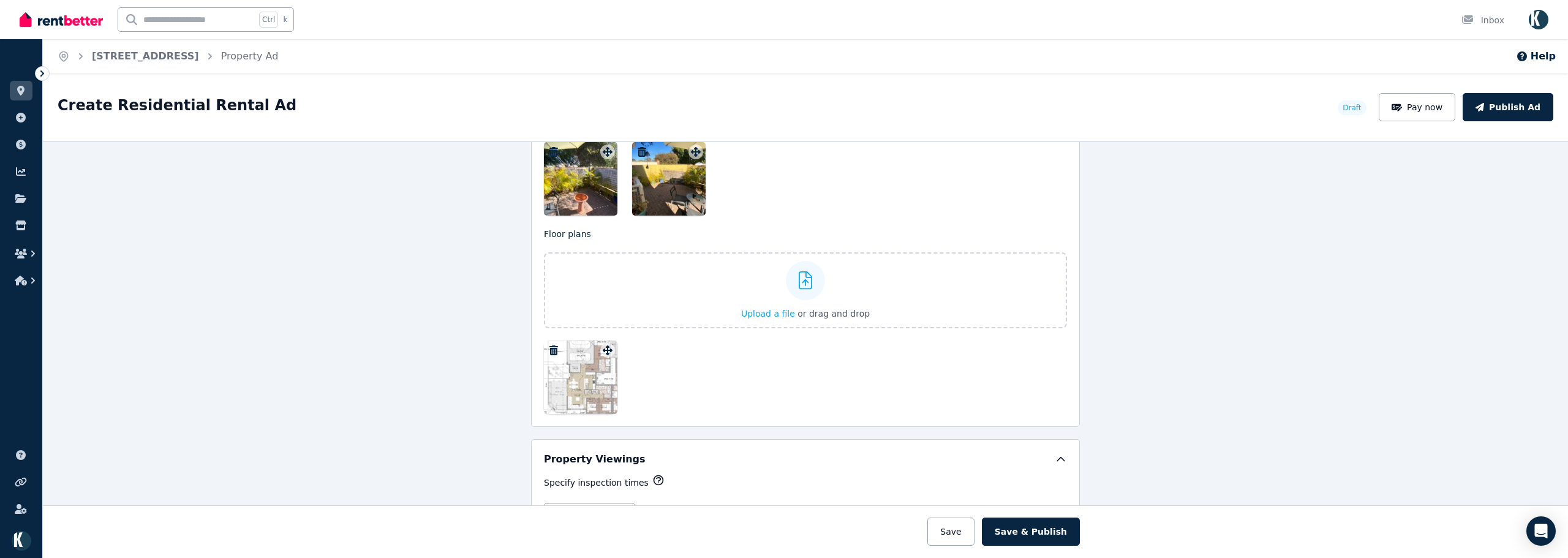
scroll to position [1592, 0]
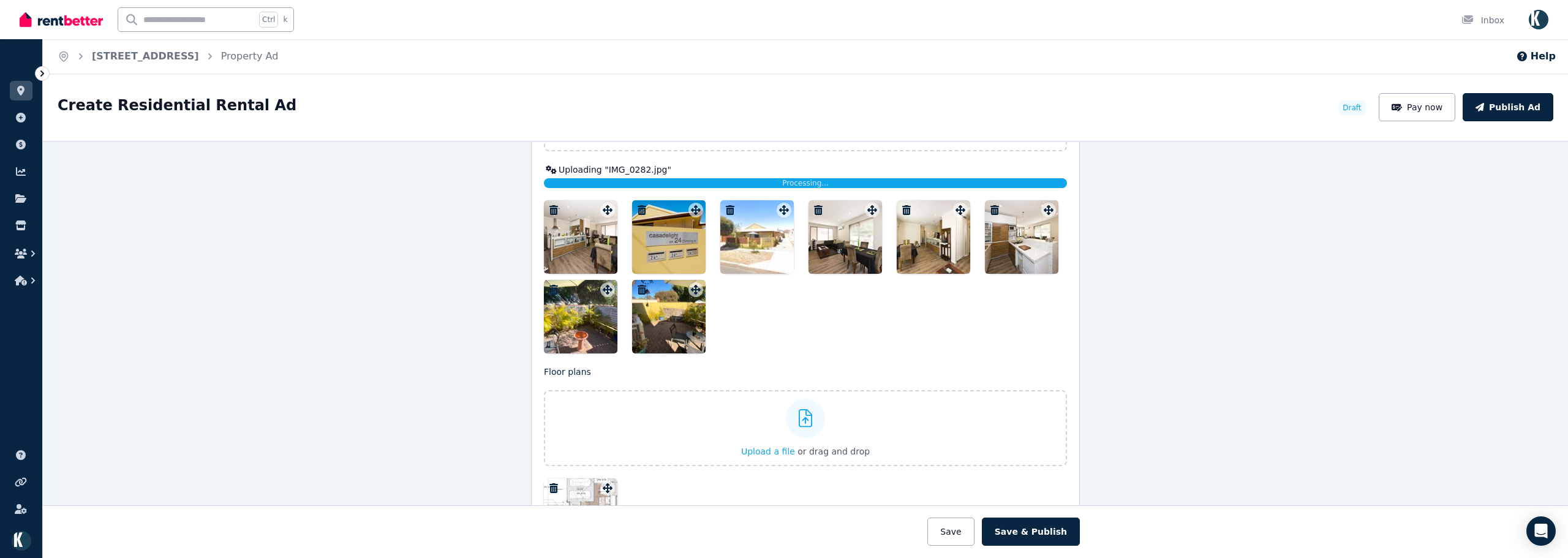
click at [881, 357] on div "Photos Upload a file or drag and drop Uploaded " 8.jpg " Uploaded " 2.jpg " Upl…" at bounding box center [805, 301] width 523 height 501
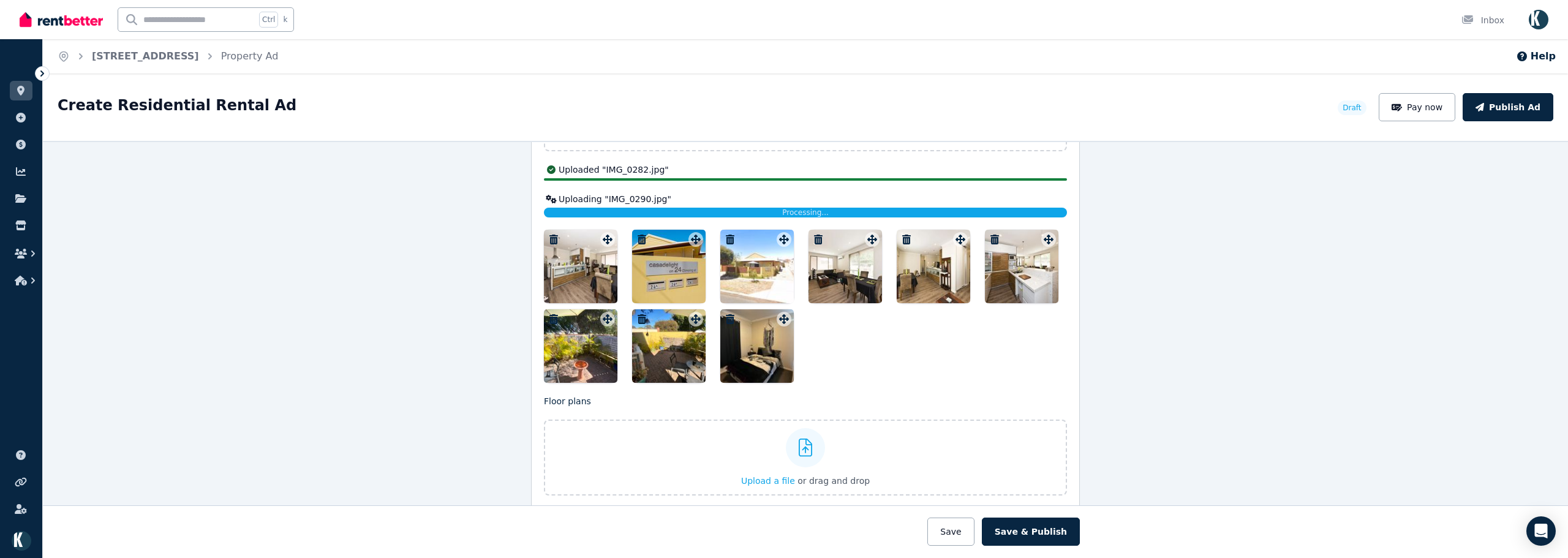
click at [763, 346] on div at bounding box center [757, 346] width 74 height 74
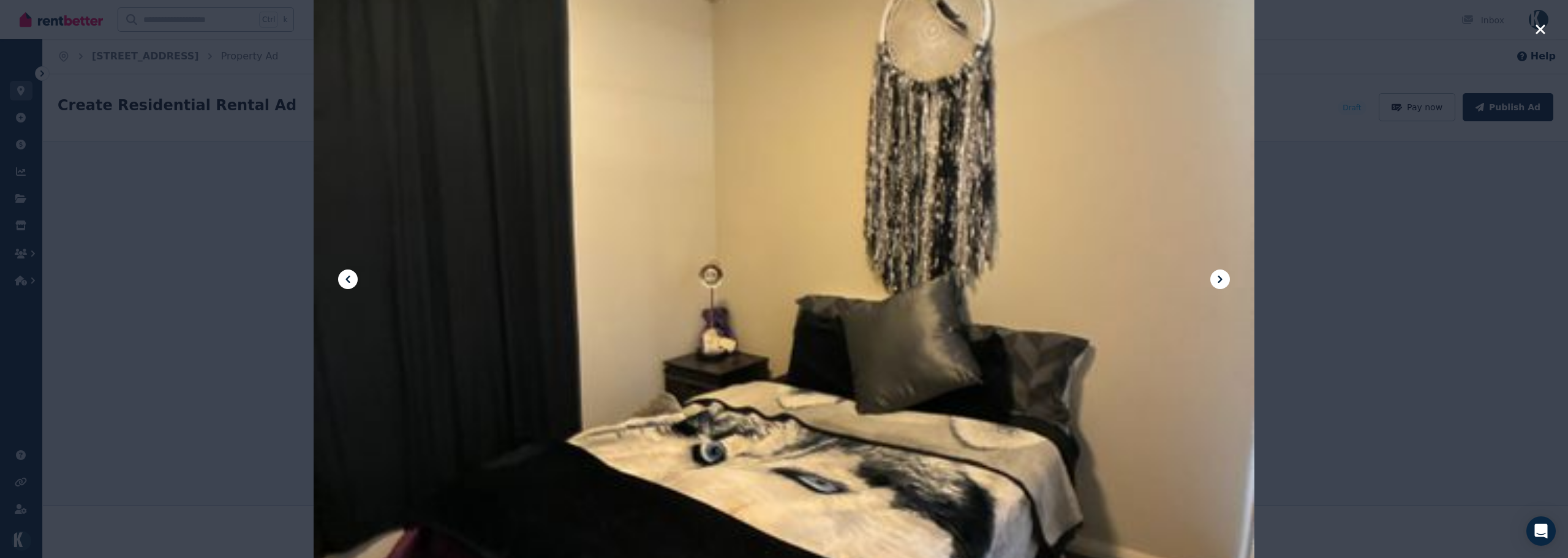
click at [1529, 31] on icon "button" at bounding box center [1540, 29] width 9 height 9
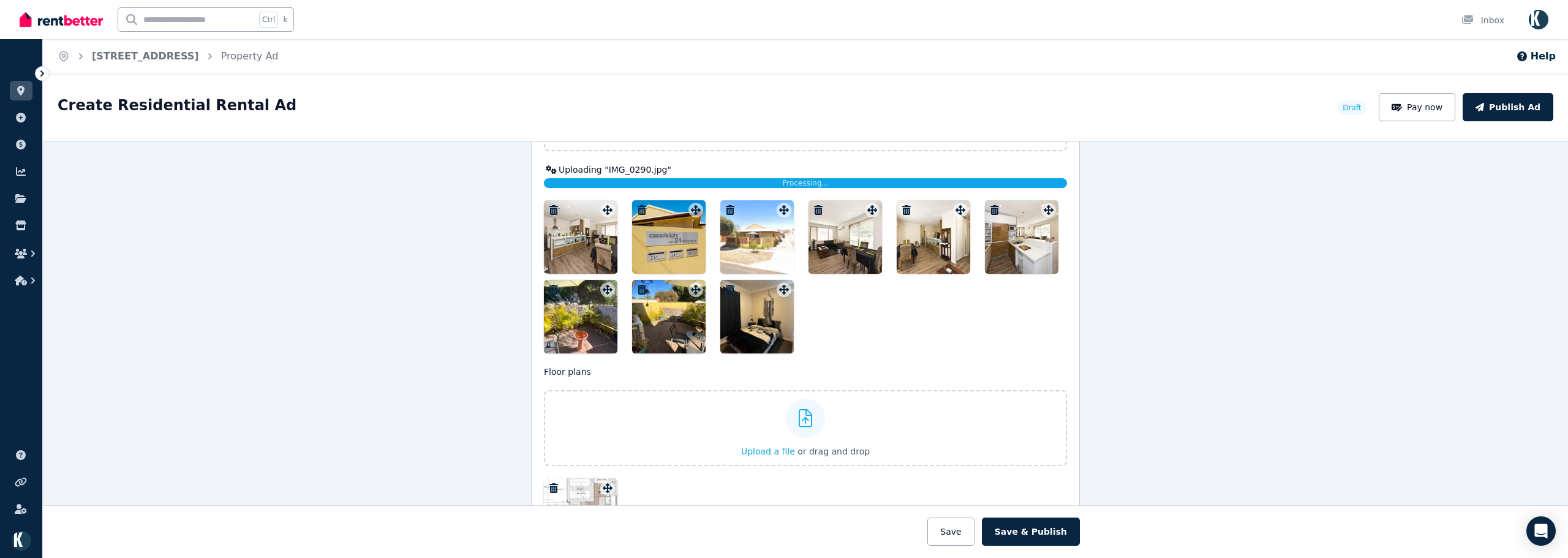
click at [726, 287] on icon "button" at bounding box center [730, 290] width 9 height 10
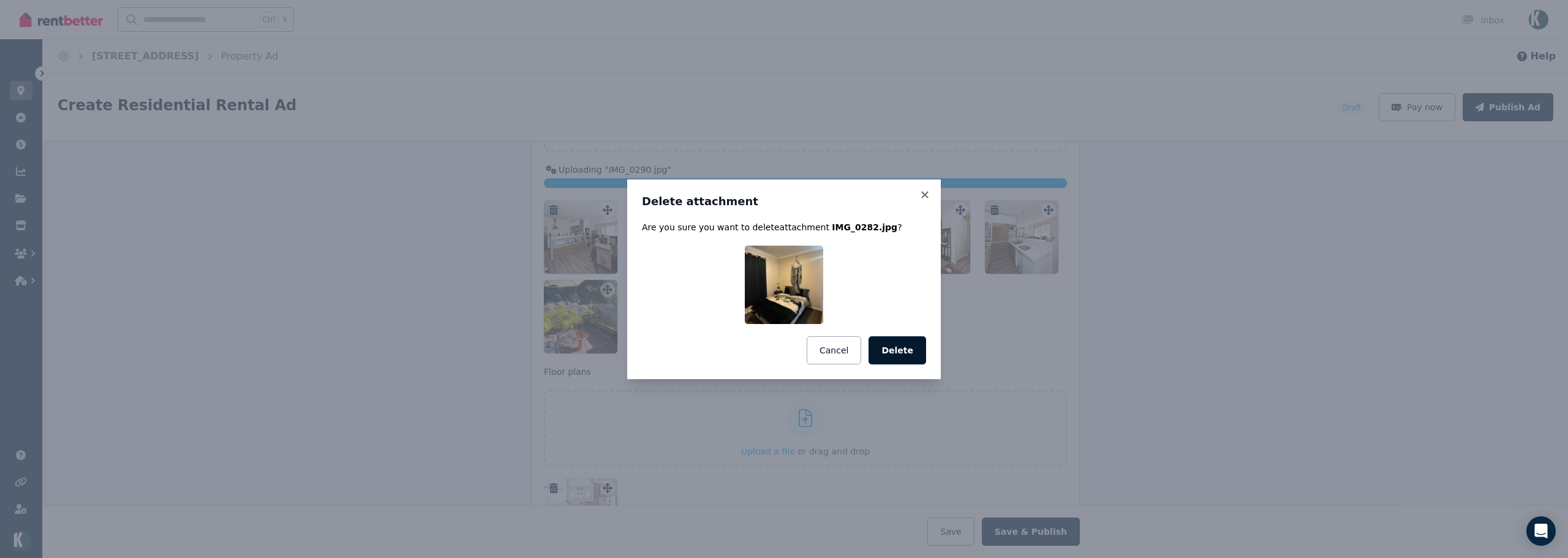
click at [887, 344] on button "Delete" at bounding box center [897, 350] width 57 height 28
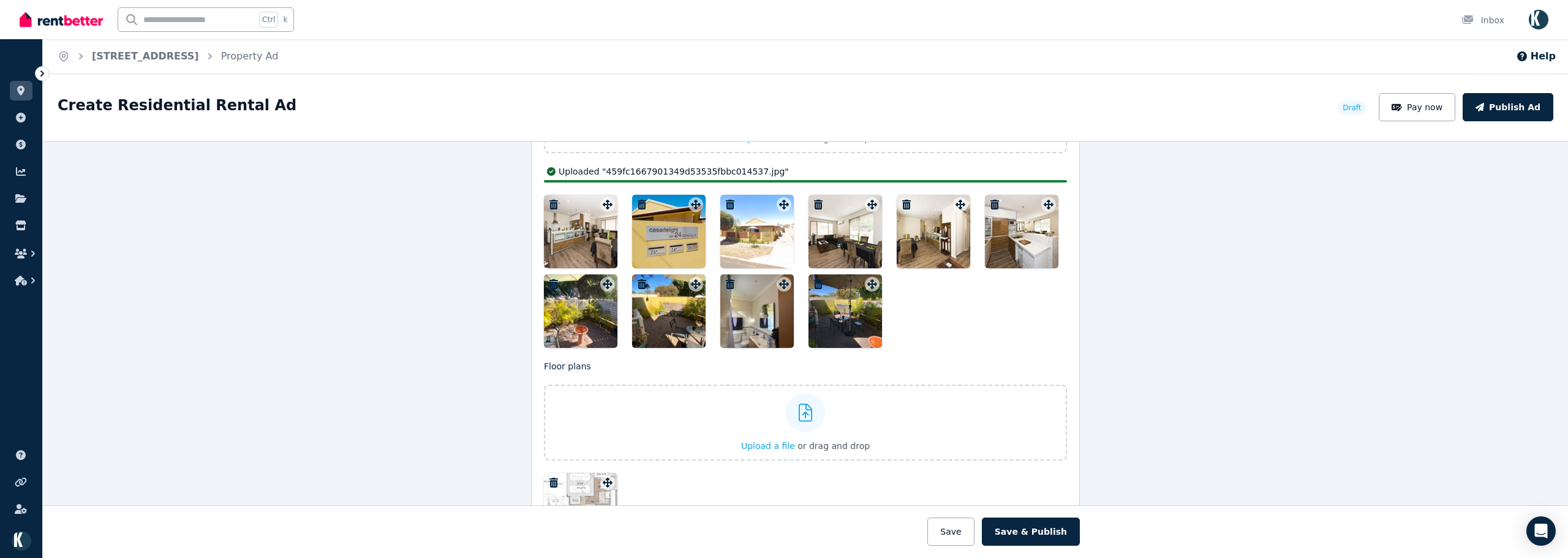
scroll to position [1562, 0]
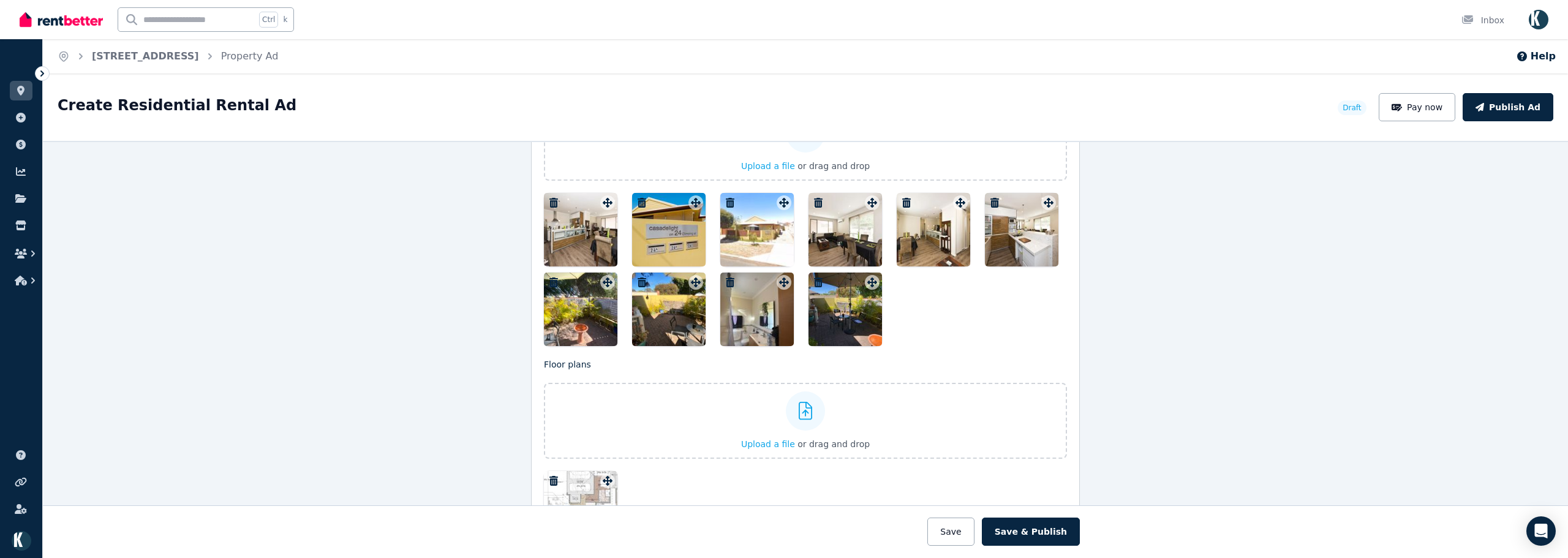
click at [848, 320] on div at bounding box center [846, 309] width 74 height 74
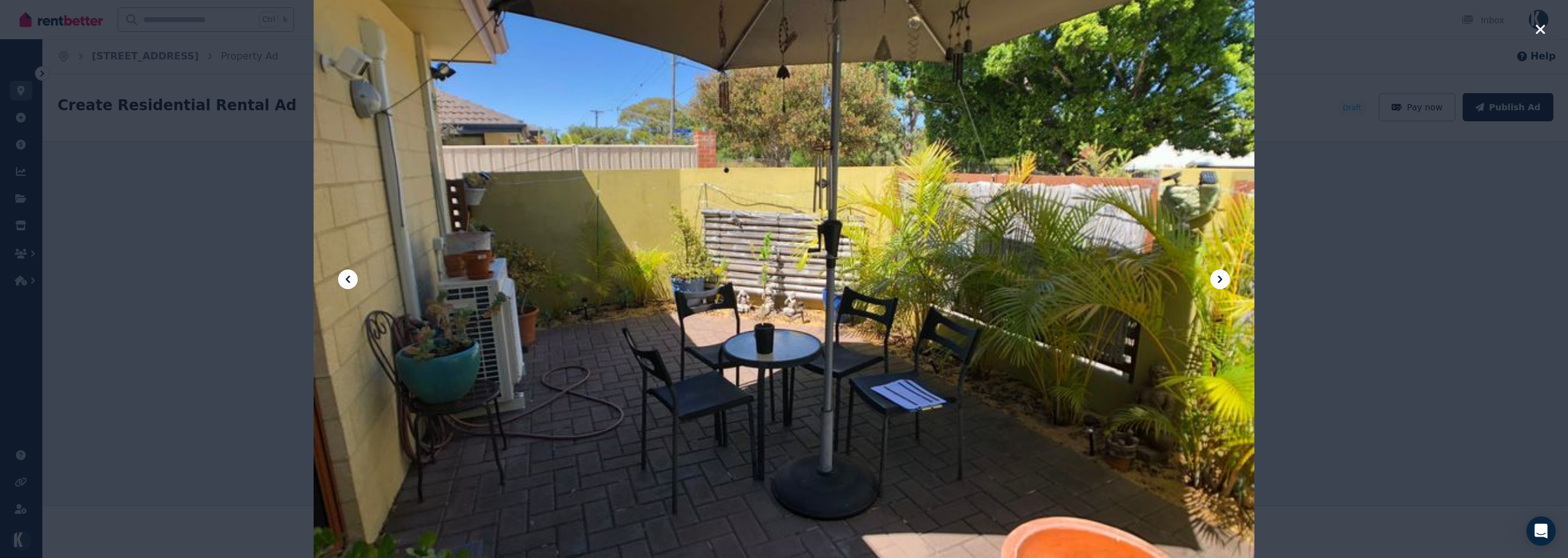
click at [349, 277] on icon at bounding box center [347, 279] width 4 height 7
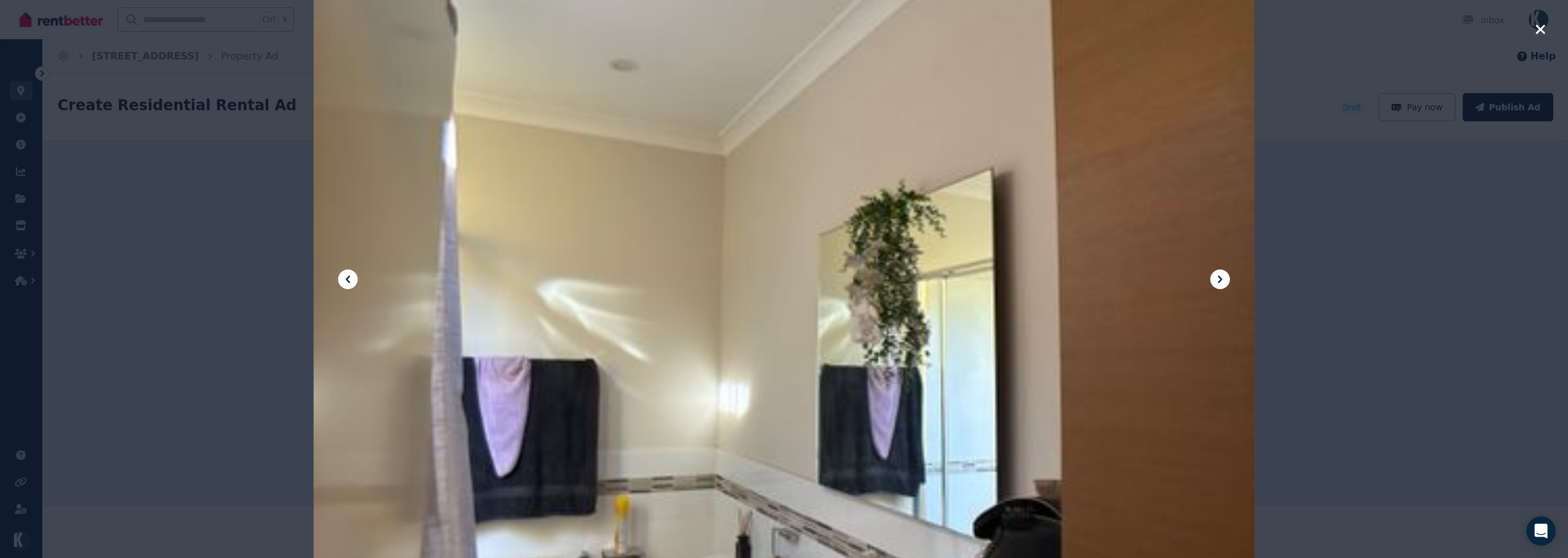
click at [349, 277] on icon at bounding box center [347, 279] width 4 height 7
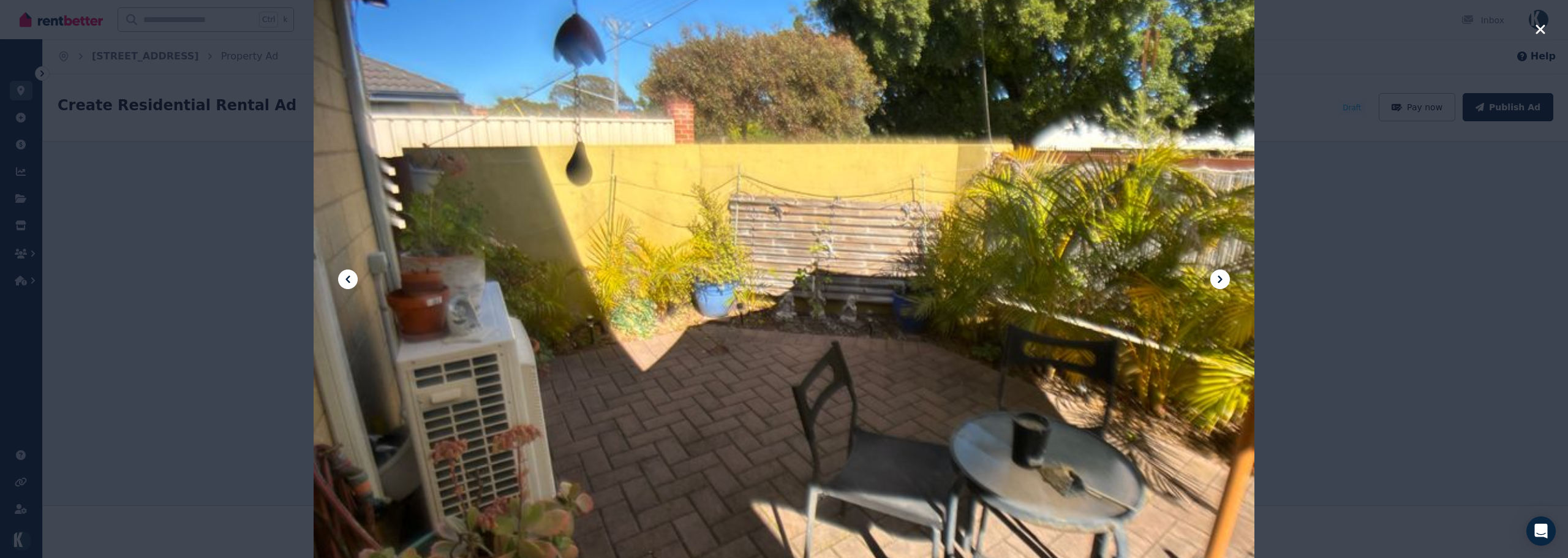
click at [349, 277] on icon at bounding box center [347, 279] width 4 height 7
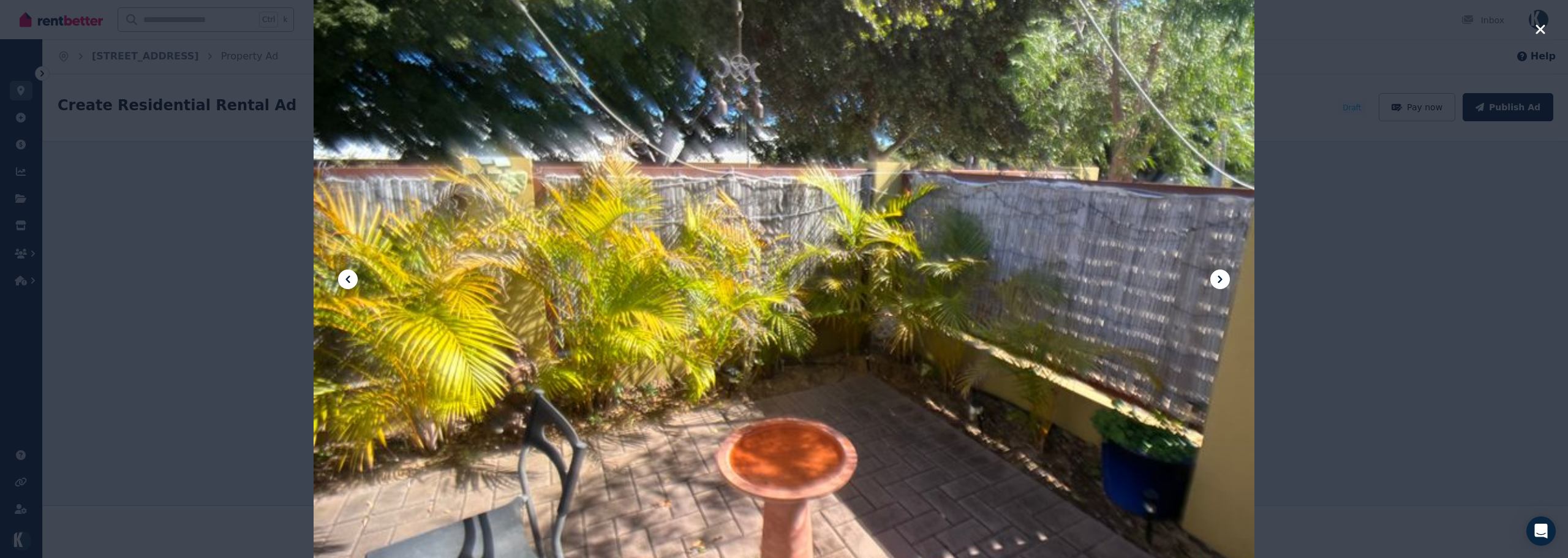
click at [350, 277] on icon at bounding box center [348, 279] width 15 height 15
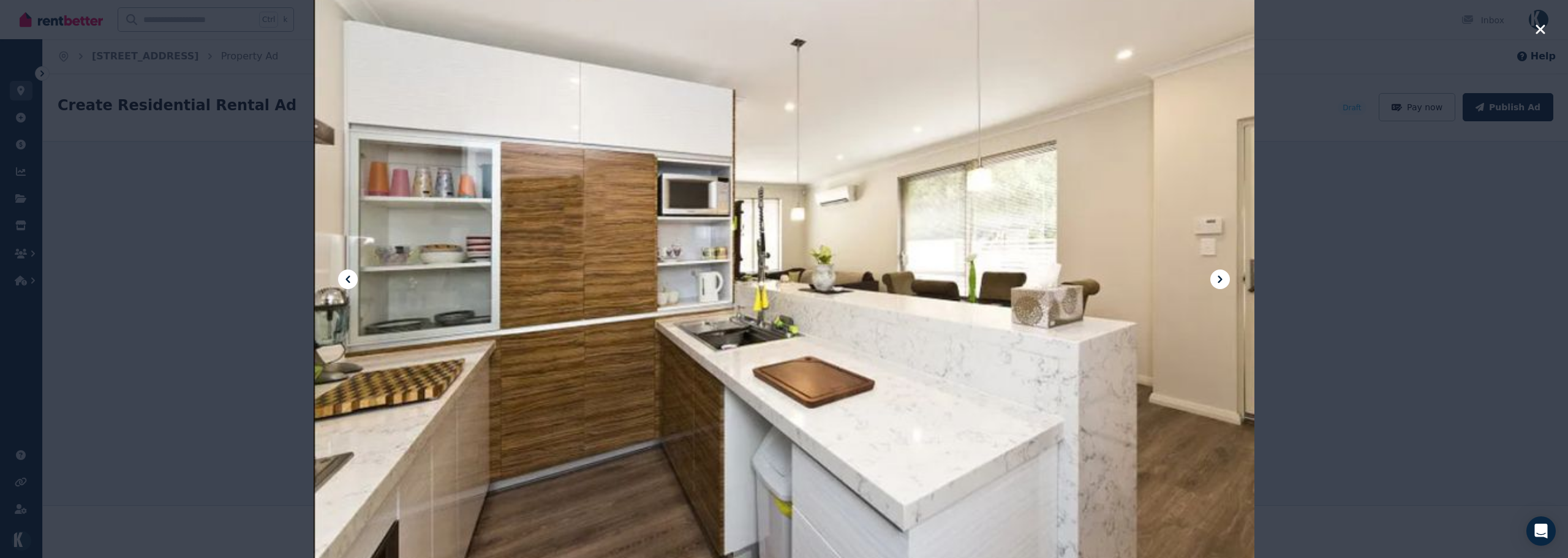
click at [351, 277] on icon at bounding box center [348, 279] width 15 height 15
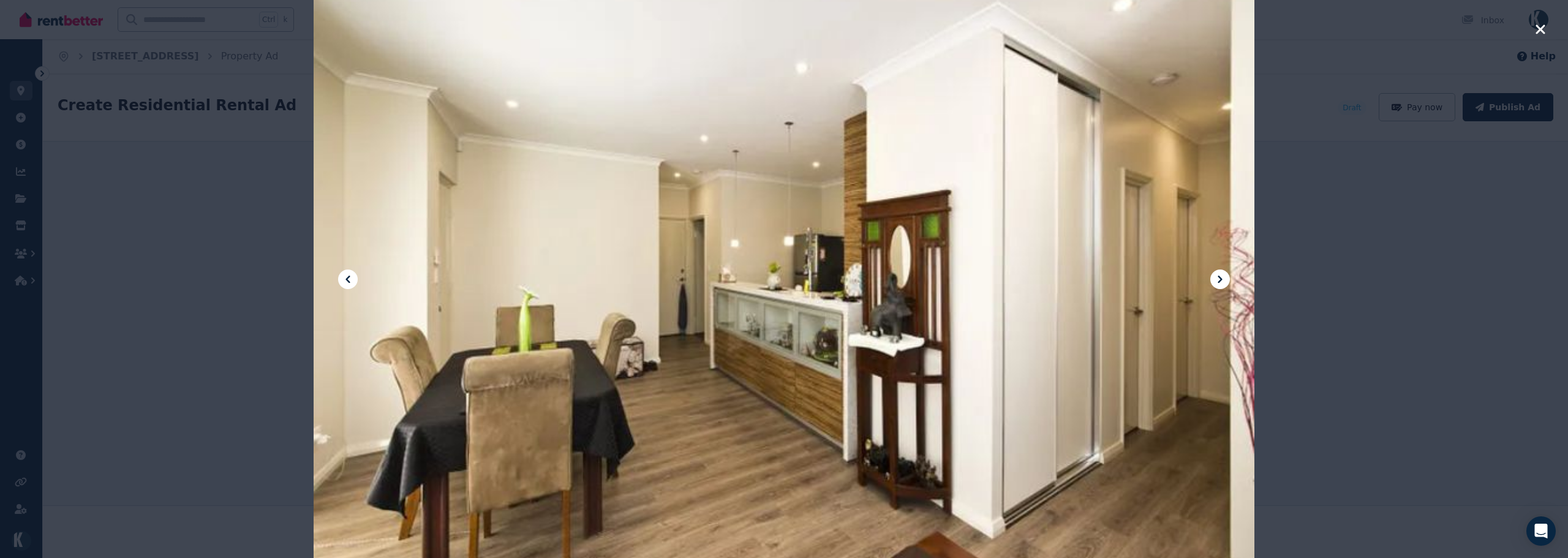
click at [1529, 29] on icon "button" at bounding box center [1541, 29] width 11 height 15
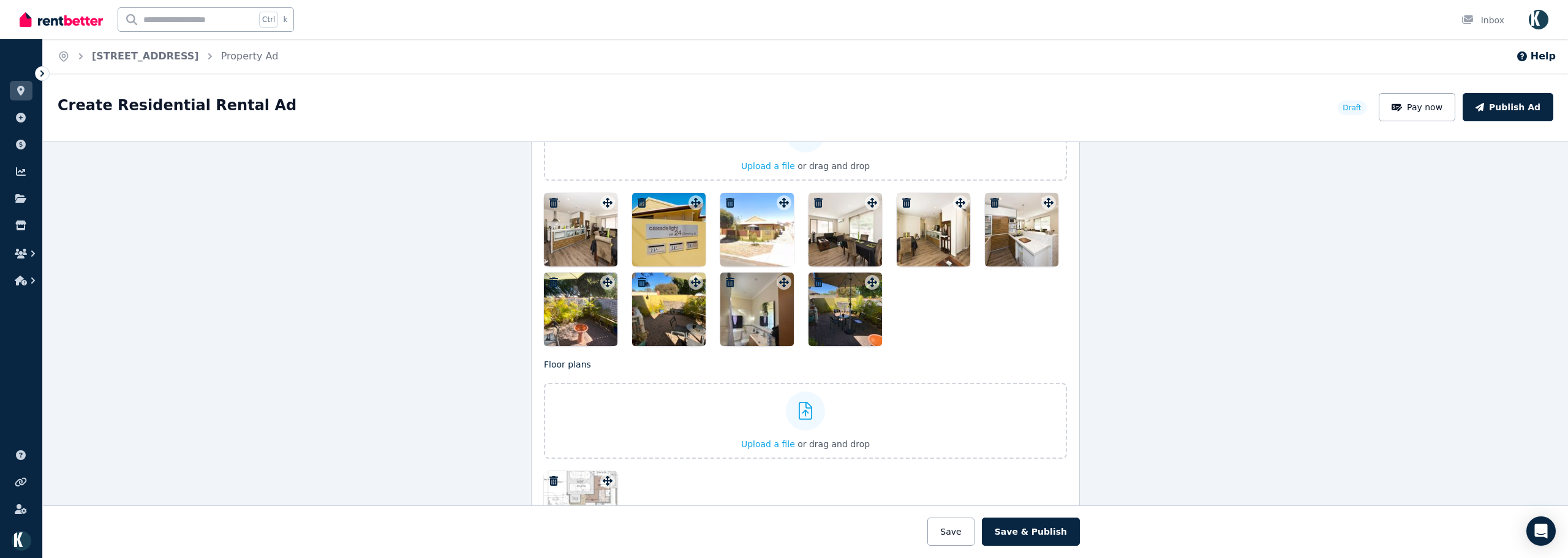
click at [852, 315] on div at bounding box center [846, 309] width 74 height 74
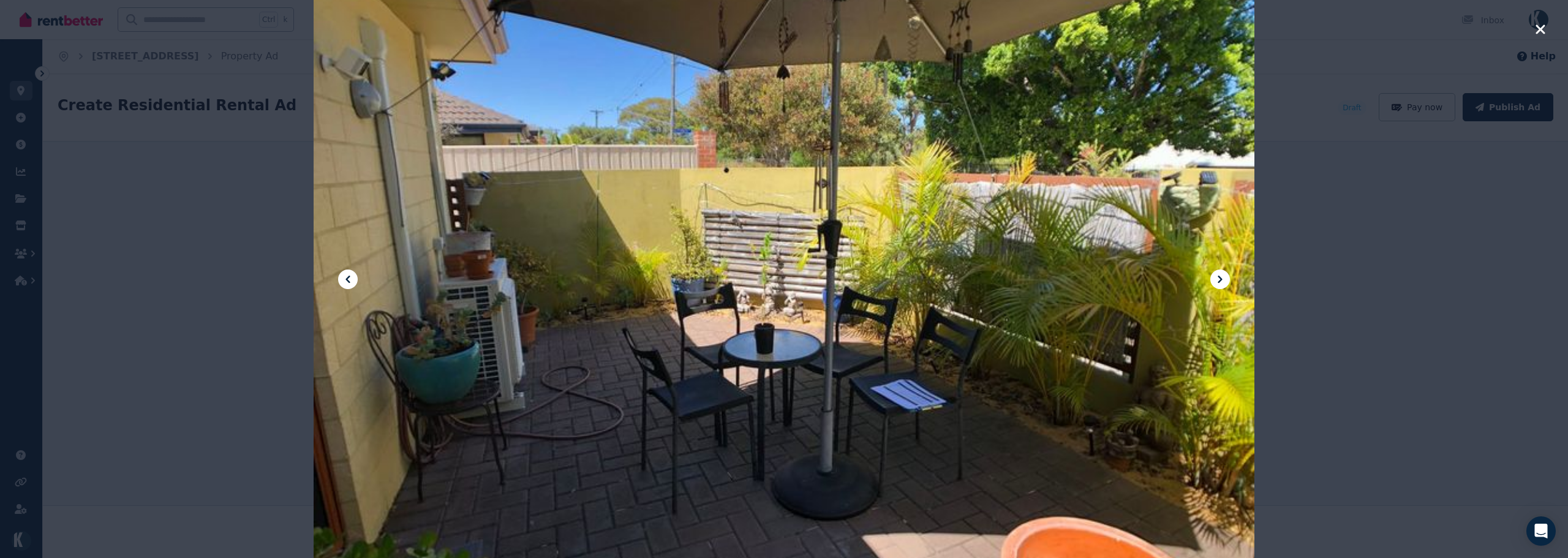
click at [1529, 33] on icon "button" at bounding box center [1541, 29] width 11 height 15
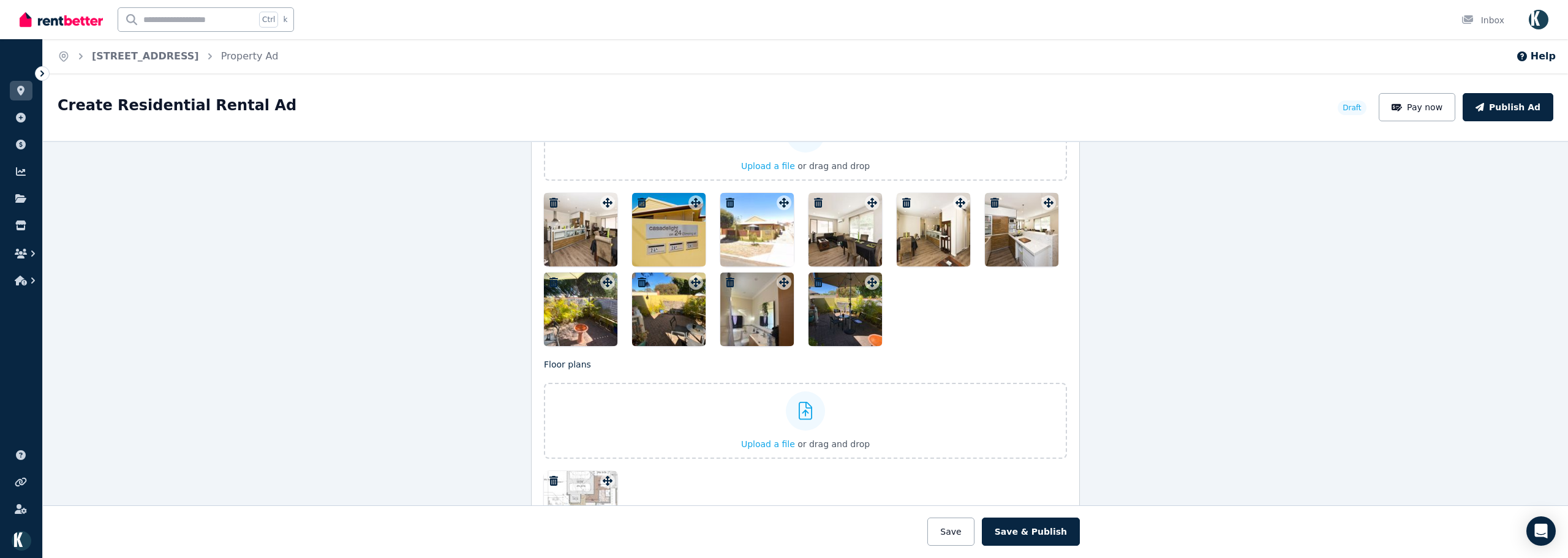
click at [557, 328] on div at bounding box center [581, 309] width 74 height 74
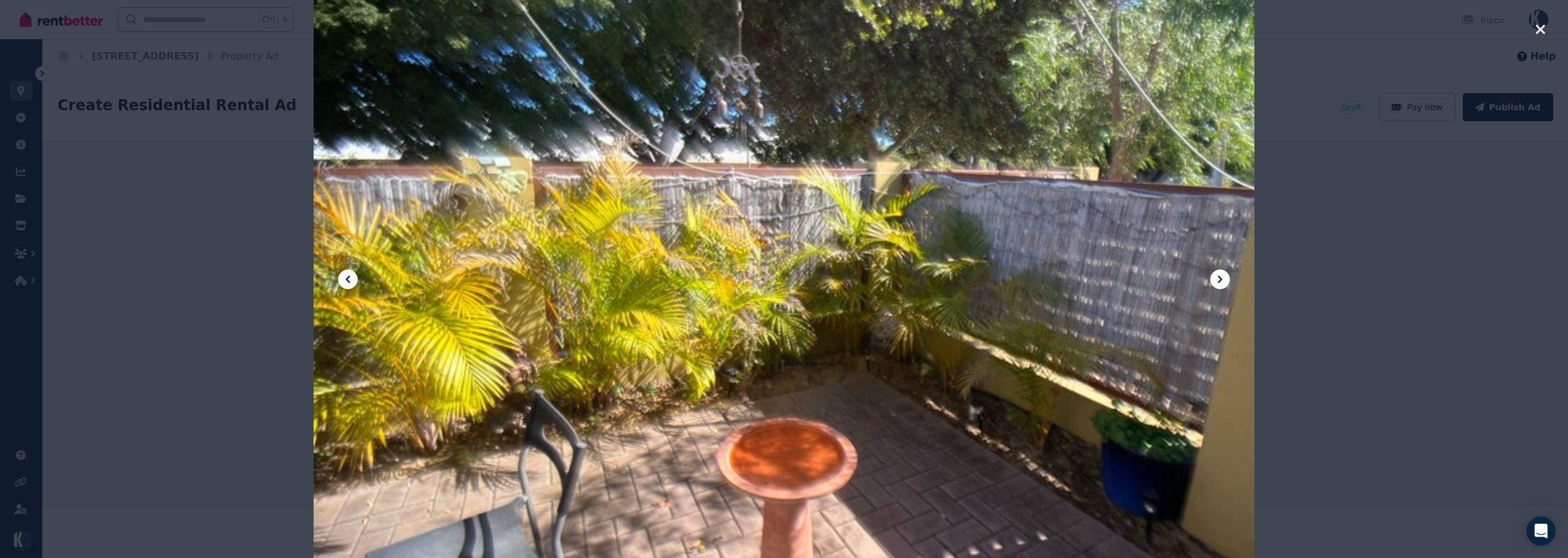
click at [1219, 278] on icon at bounding box center [1220, 279] width 15 height 15
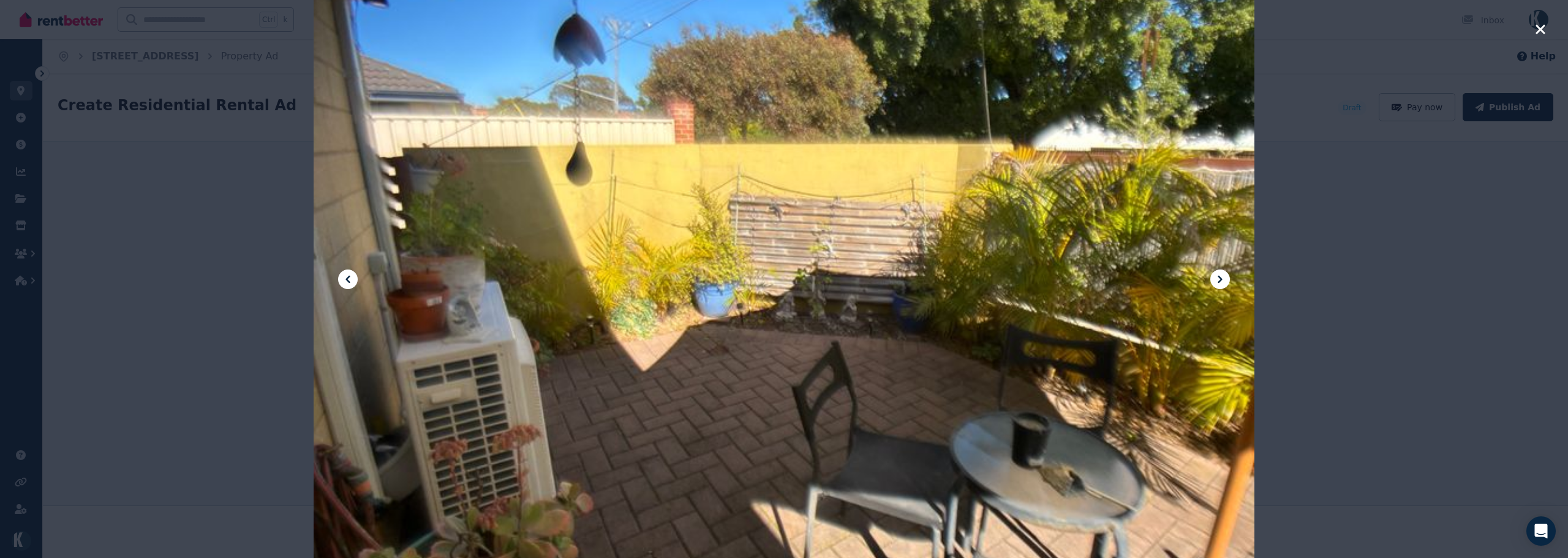
click at [348, 281] on icon at bounding box center [347, 279] width 4 height 7
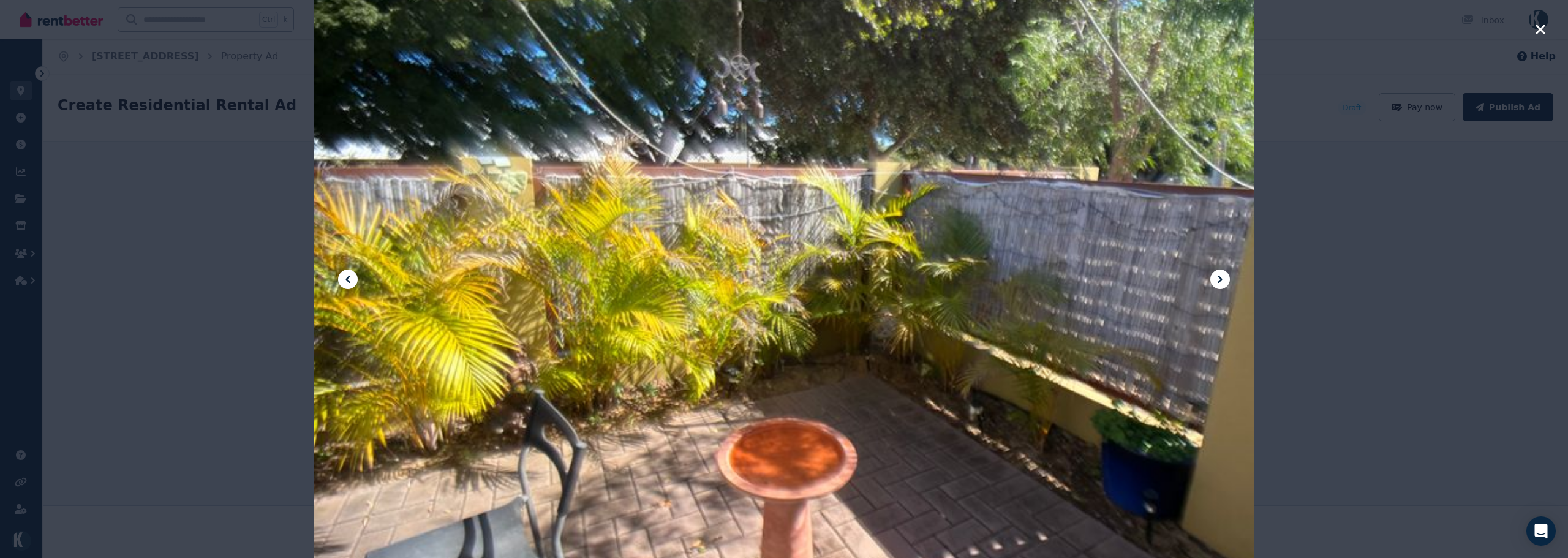
click at [1224, 280] on icon at bounding box center [1220, 279] width 15 height 15
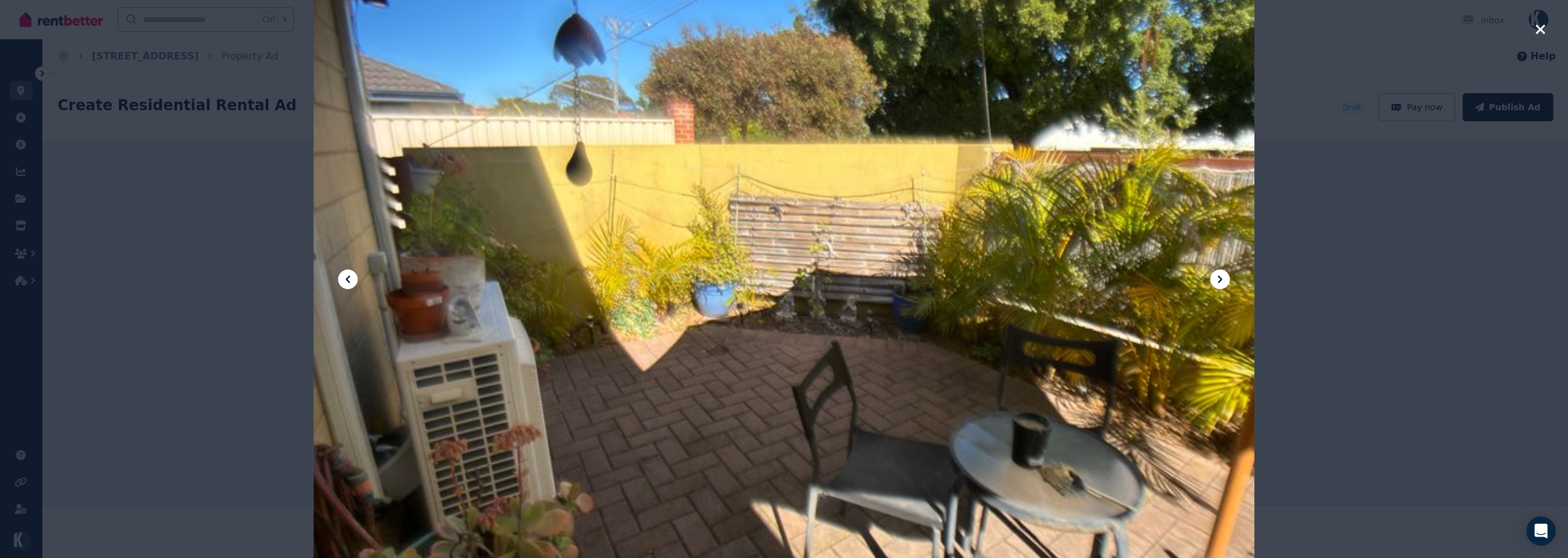
click at [1219, 280] on icon at bounding box center [1220, 279] width 15 height 15
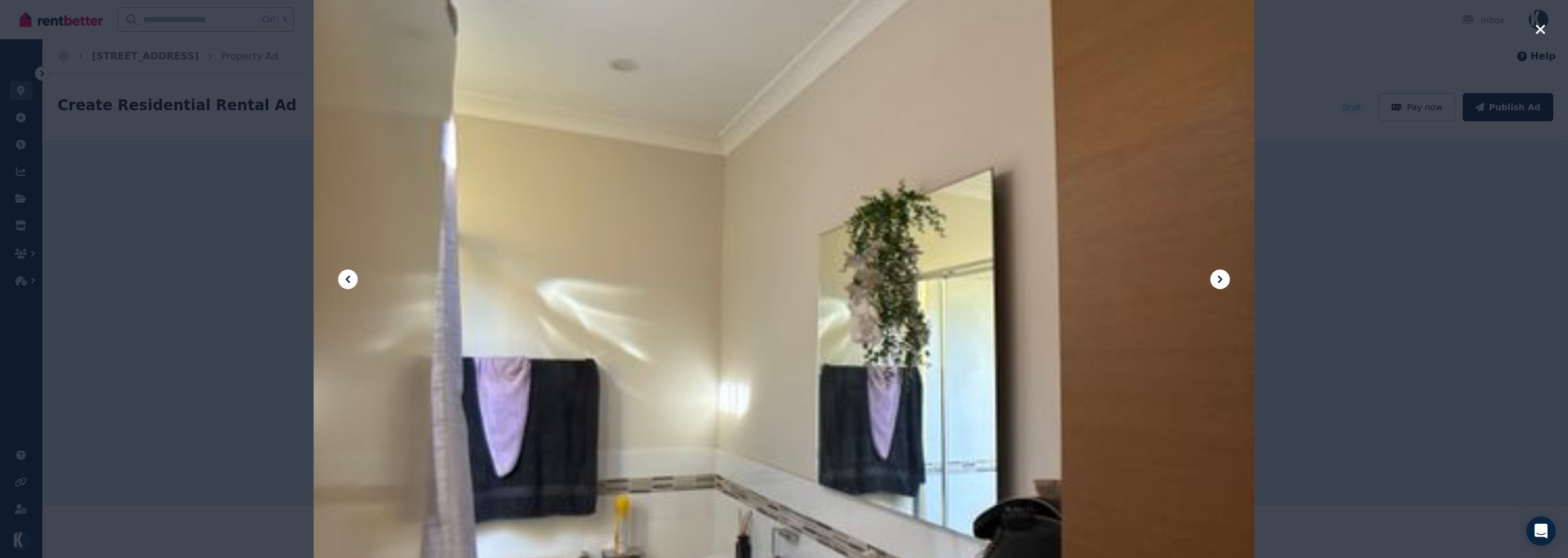
click at [1529, 27] on div at bounding box center [784, 279] width 1568 height 558
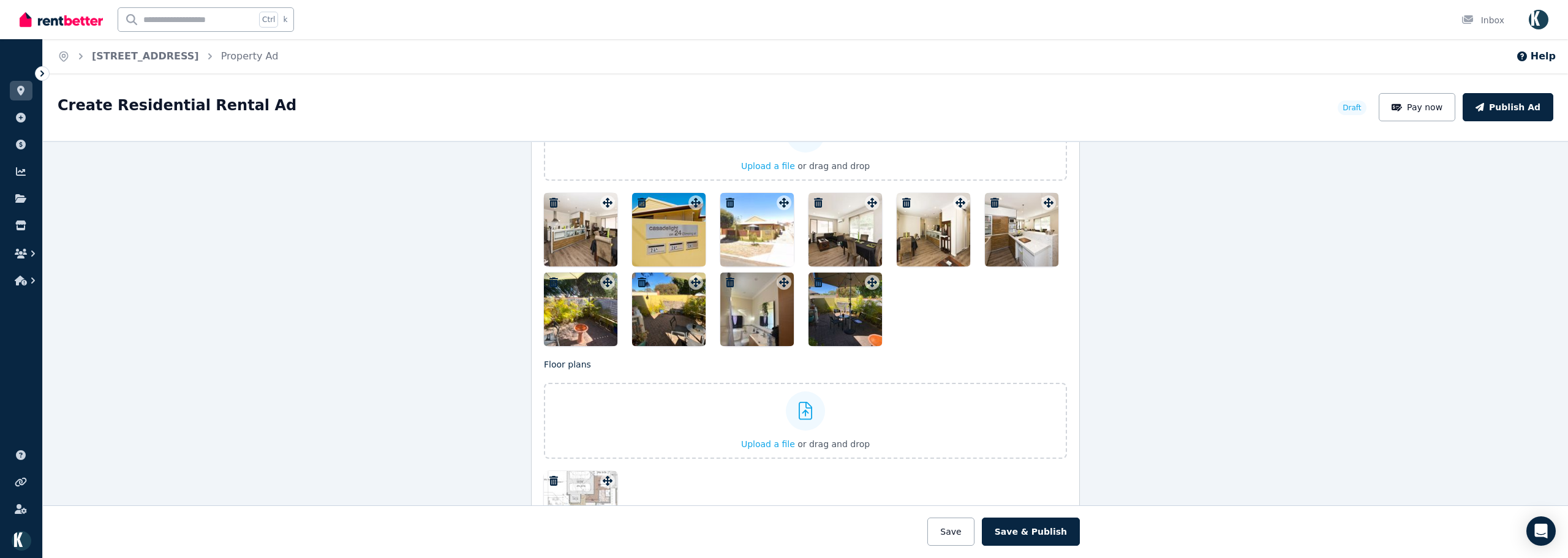
click at [755, 321] on div at bounding box center [757, 309] width 74 height 74
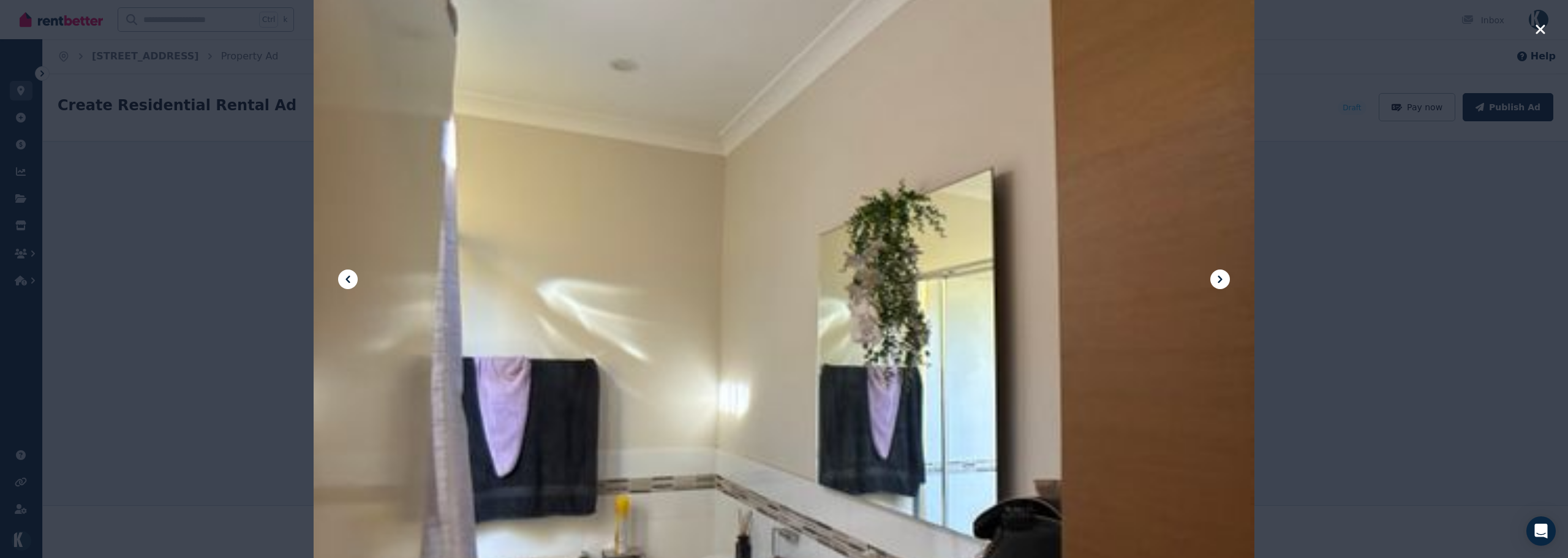
click at [786, 352] on div at bounding box center [784, 279] width 941 height 1254
click at [1222, 279] on icon at bounding box center [1219, 279] width 4 height 7
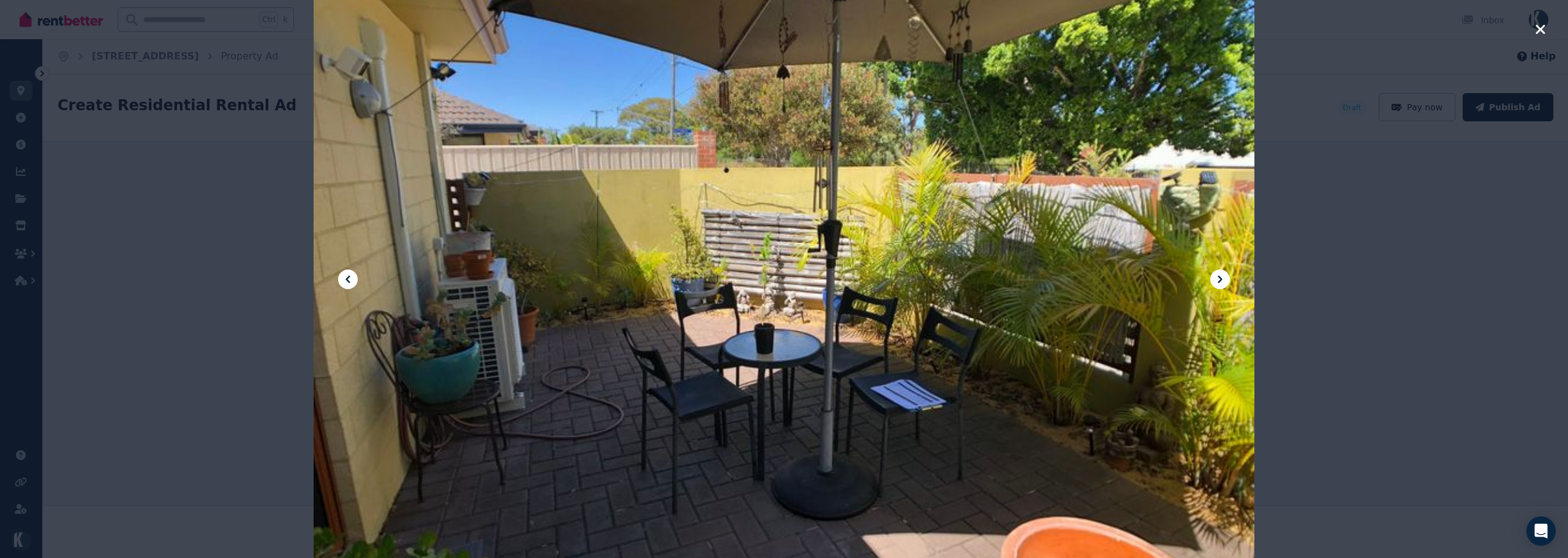
click at [346, 276] on icon at bounding box center [348, 279] width 15 height 15
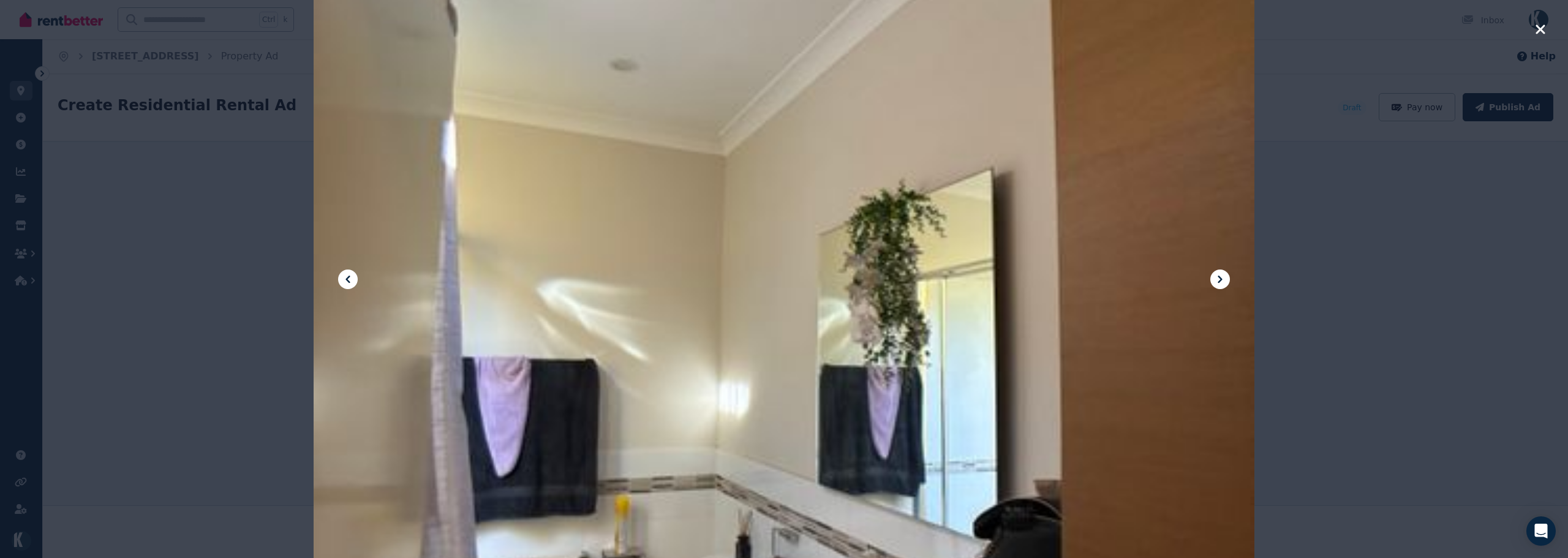
click at [347, 279] on icon at bounding box center [347, 279] width 4 height 7
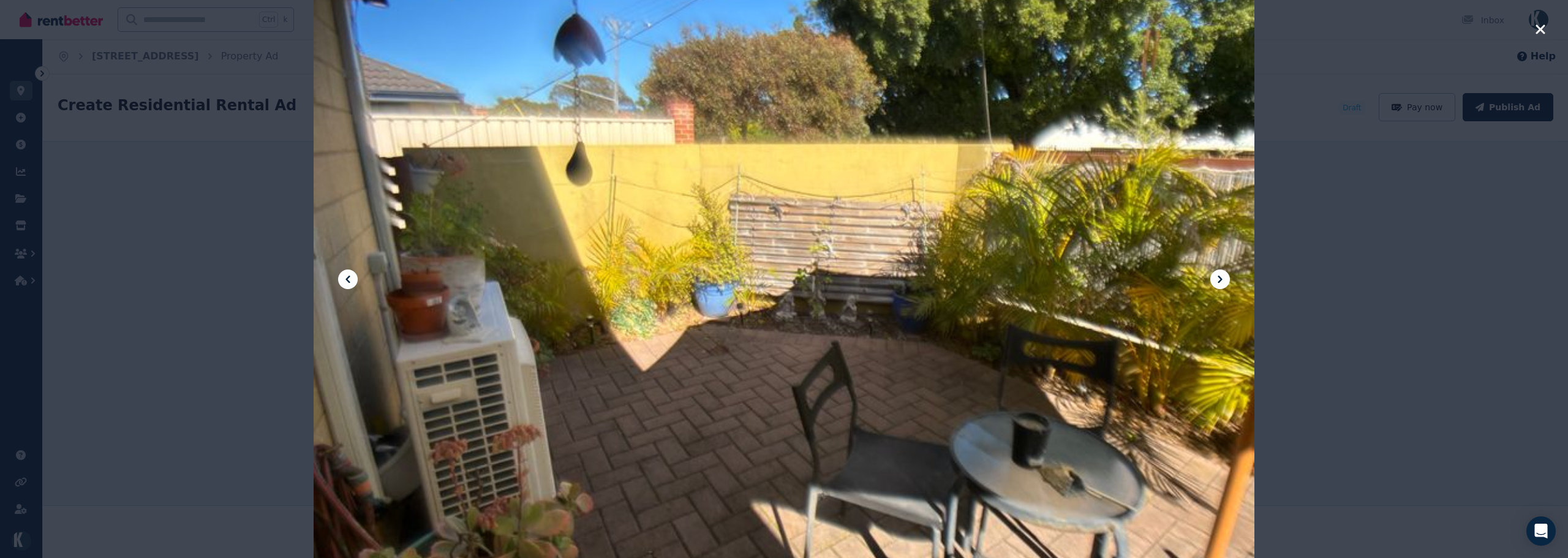
click at [1529, 32] on icon "button" at bounding box center [1541, 29] width 11 height 15
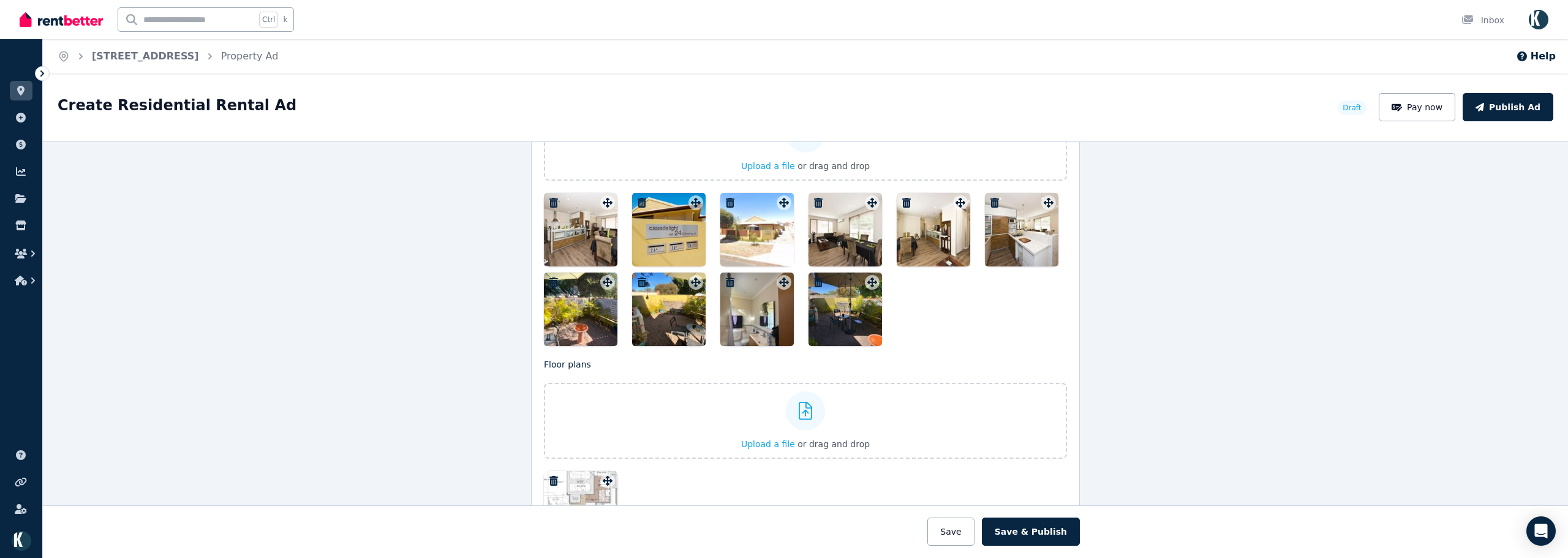
click at [856, 321] on div at bounding box center [846, 309] width 74 height 74
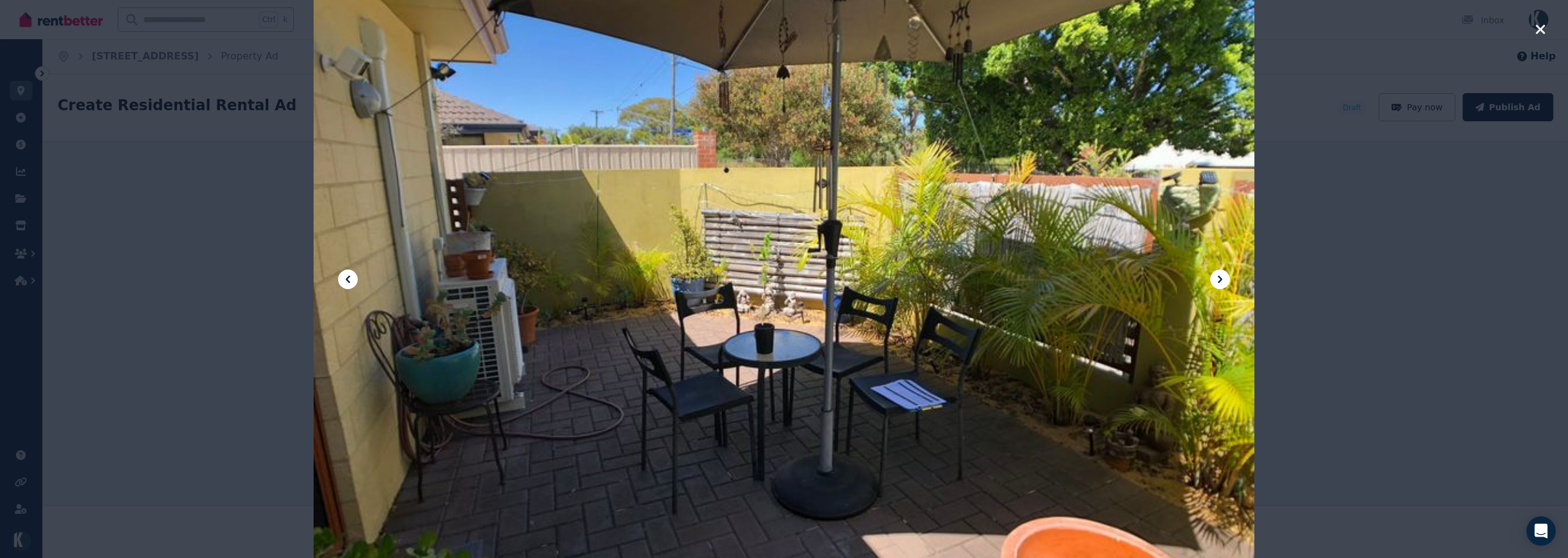
click at [1529, 34] on icon "button" at bounding box center [1541, 29] width 11 height 15
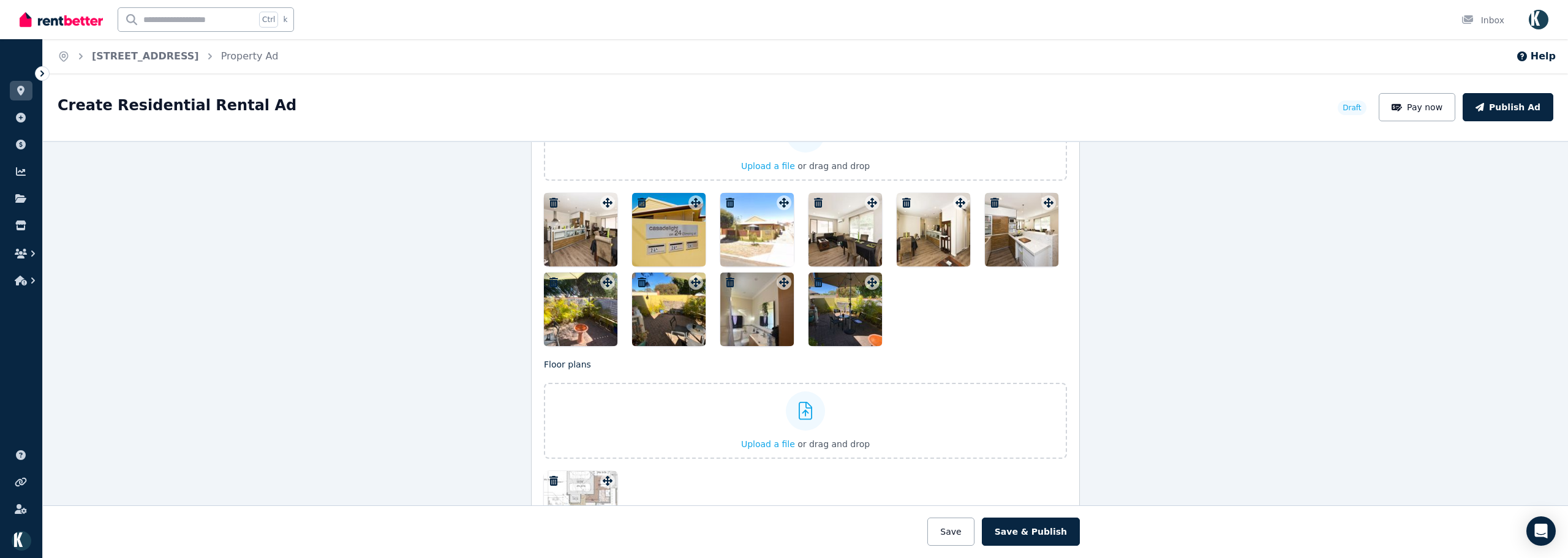
click at [637, 280] on icon "button" at bounding box center [642, 282] width 9 height 10
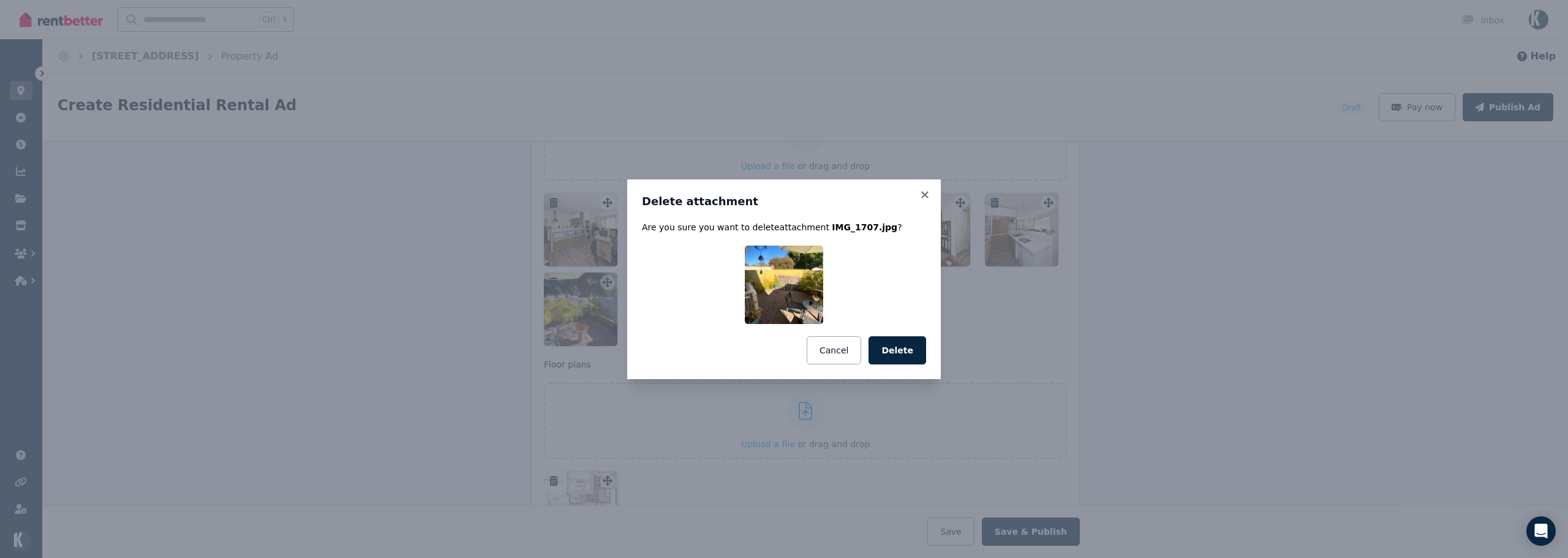
click at [892, 350] on button "Delete" at bounding box center [897, 350] width 57 height 28
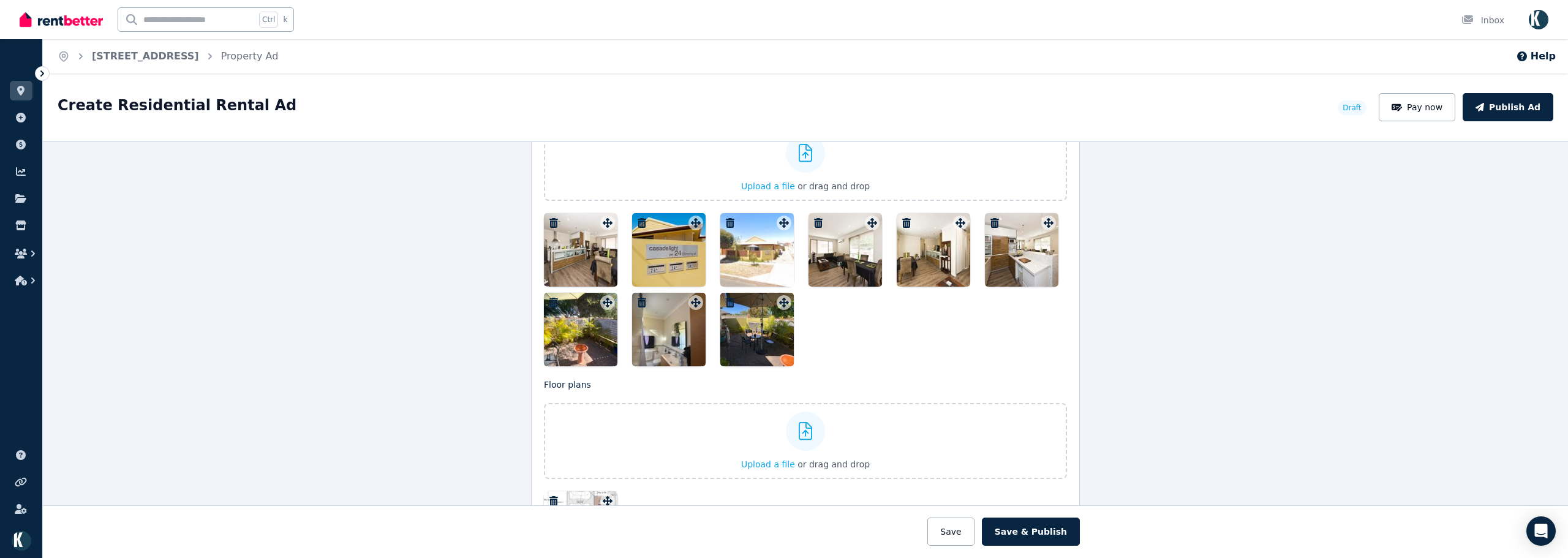
scroll to position [1623, 0]
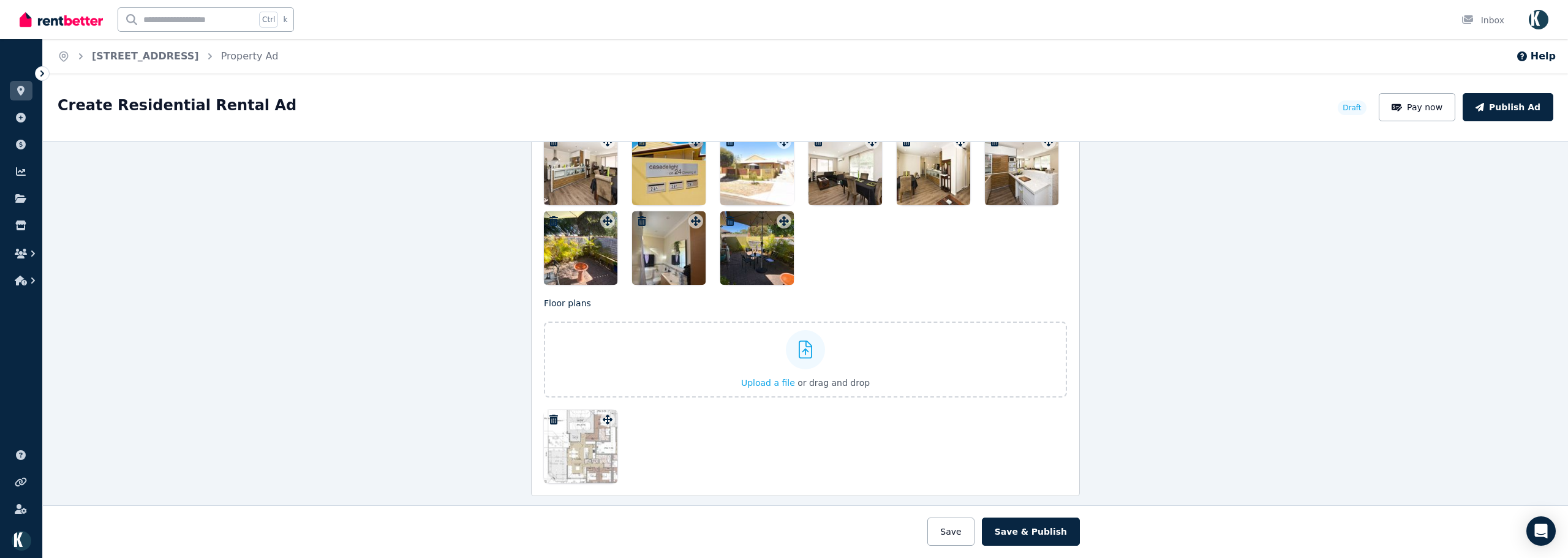
click at [589, 447] on div at bounding box center [581, 447] width 74 height 74
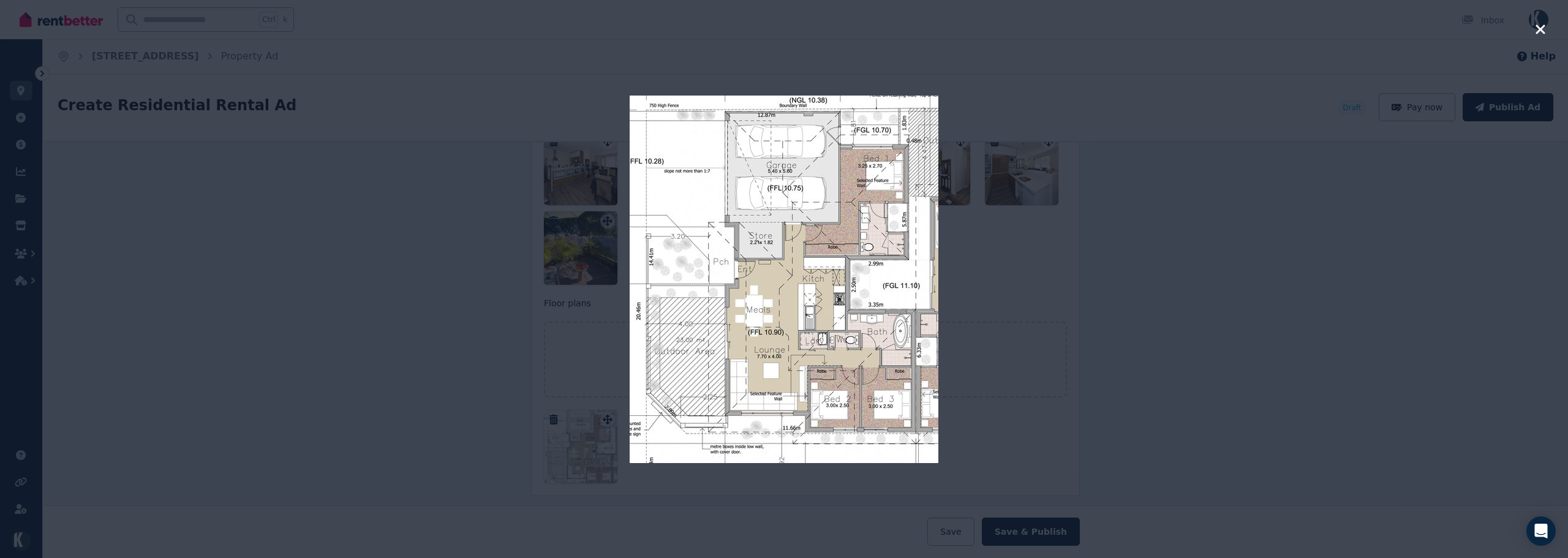
click at [858, 312] on img at bounding box center [784, 279] width 309 height 367
click at [1529, 29] on icon "button" at bounding box center [1541, 29] width 11 height 15
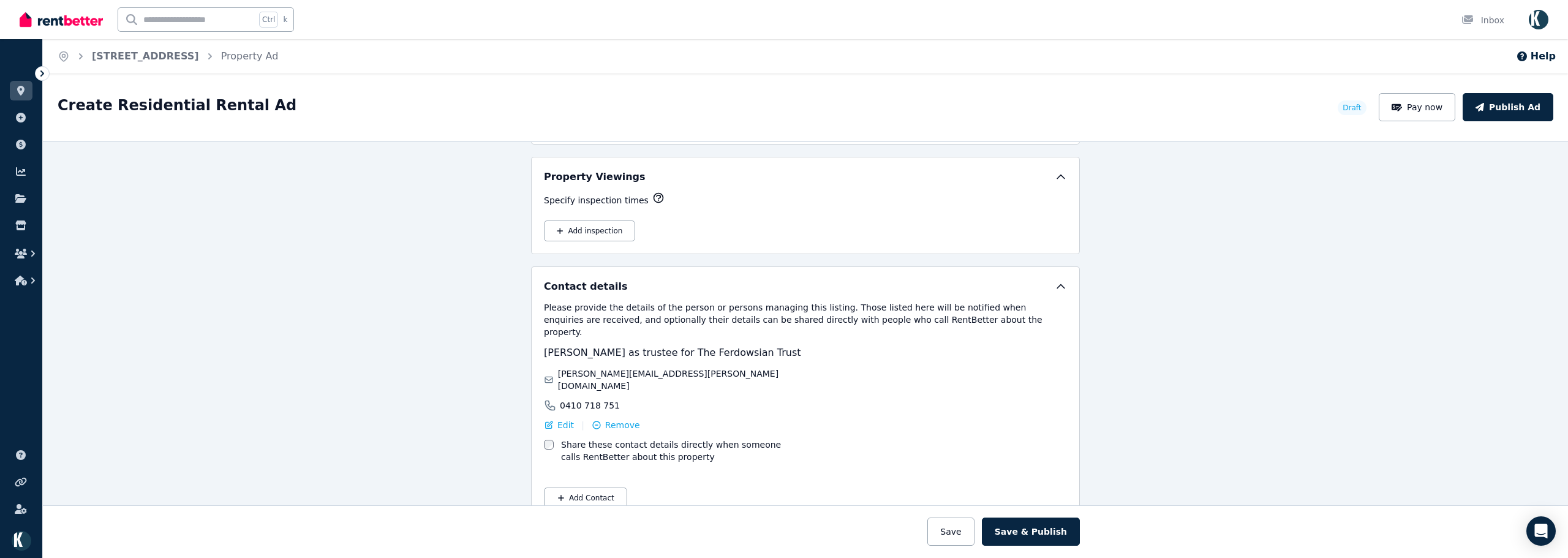
scroll to position [1977, 0]
click at [974, 532] on button "Save" at bounding box center [951, 531] width 46 height 28
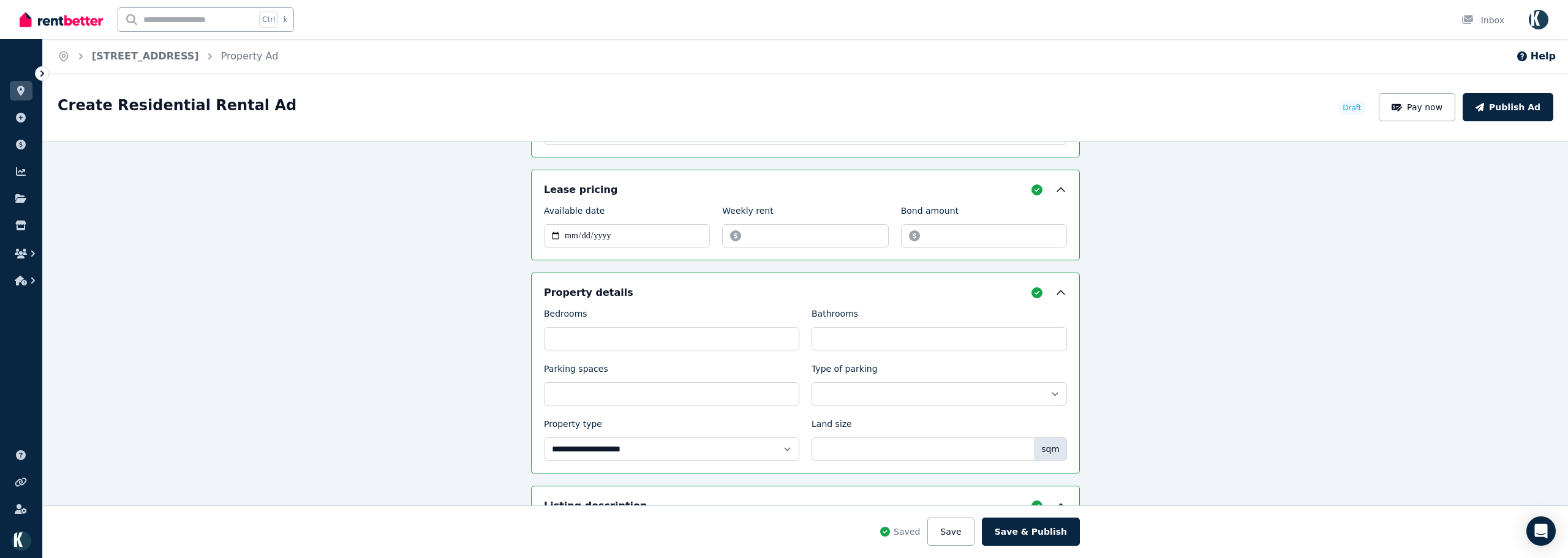
scroll to position [297, 0]
